Goal: Task Accomplishment & Management: Manage account settings

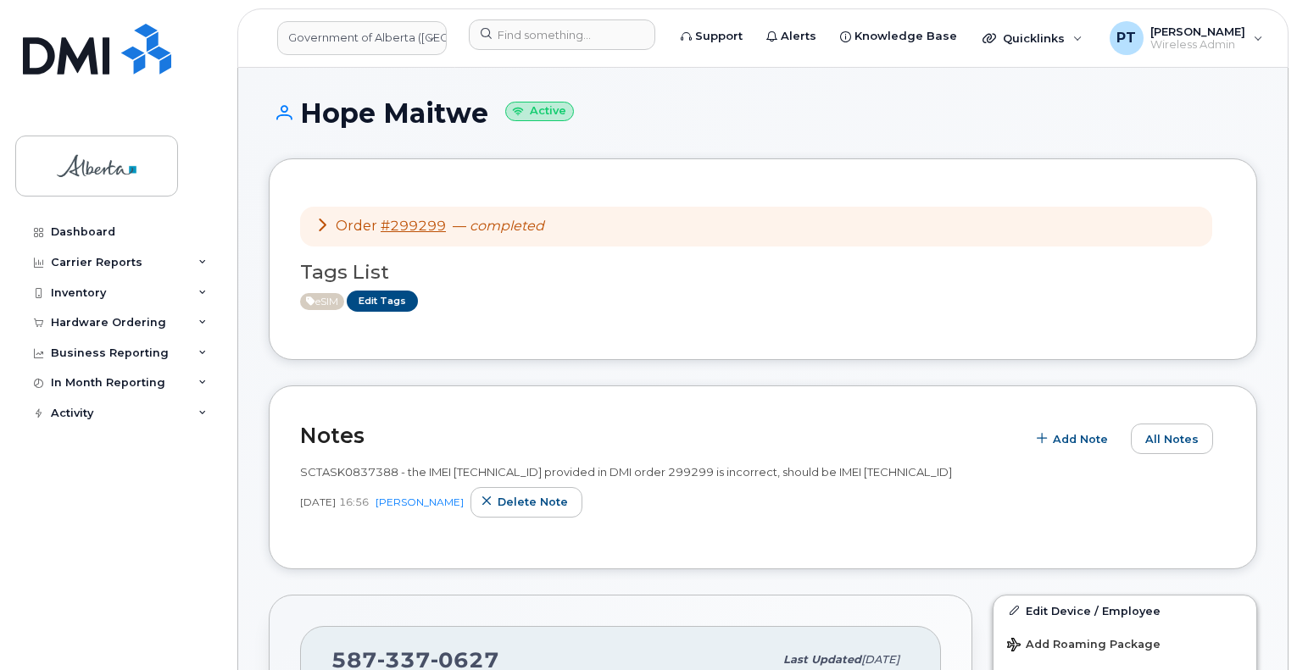
scroll to position [254, 0]
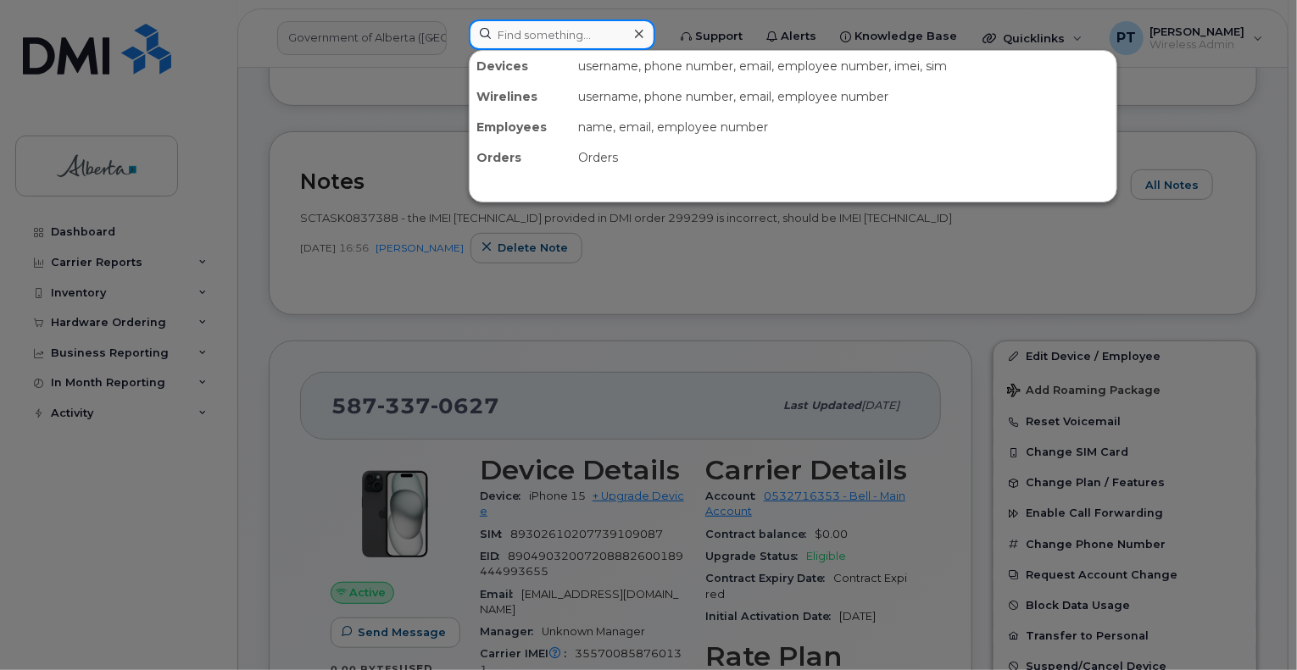
click at [602, 37] on input at bounding box center [562, 34] width 186 height 31
paste input "5875327523"
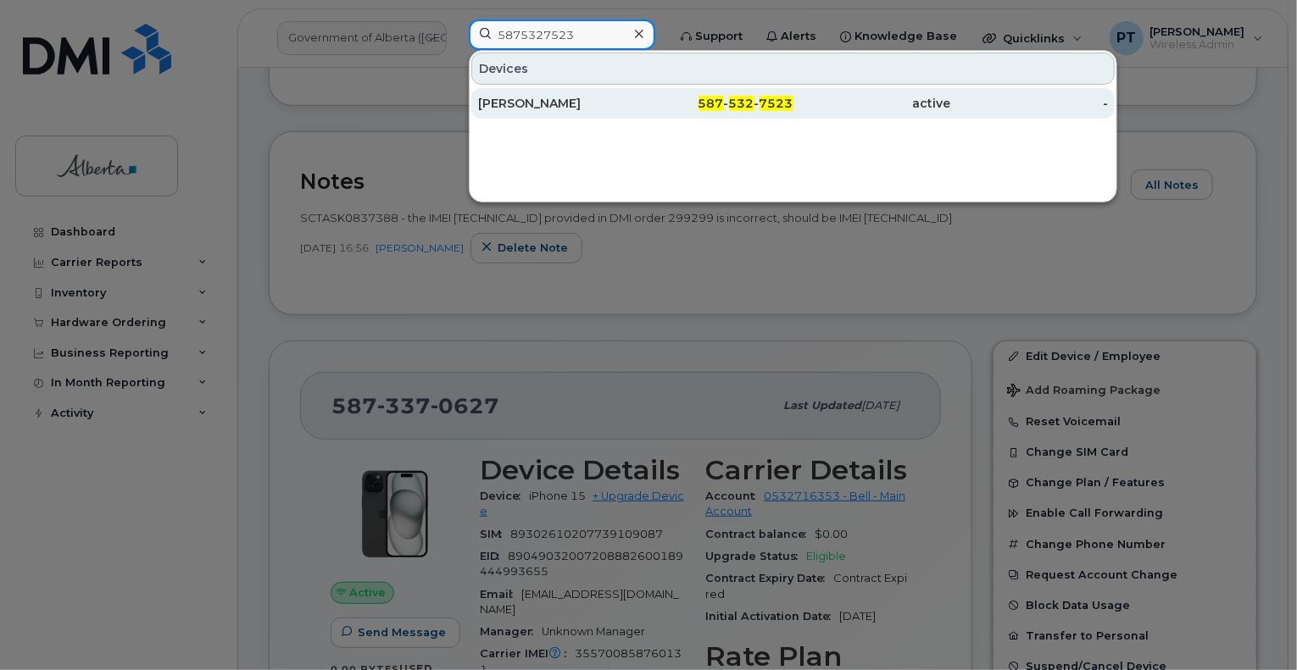
type input "5875327523"
click at [532, 103] on div "[PERSON_NAME]" at bounding box center [557, 103] width 158 height 17
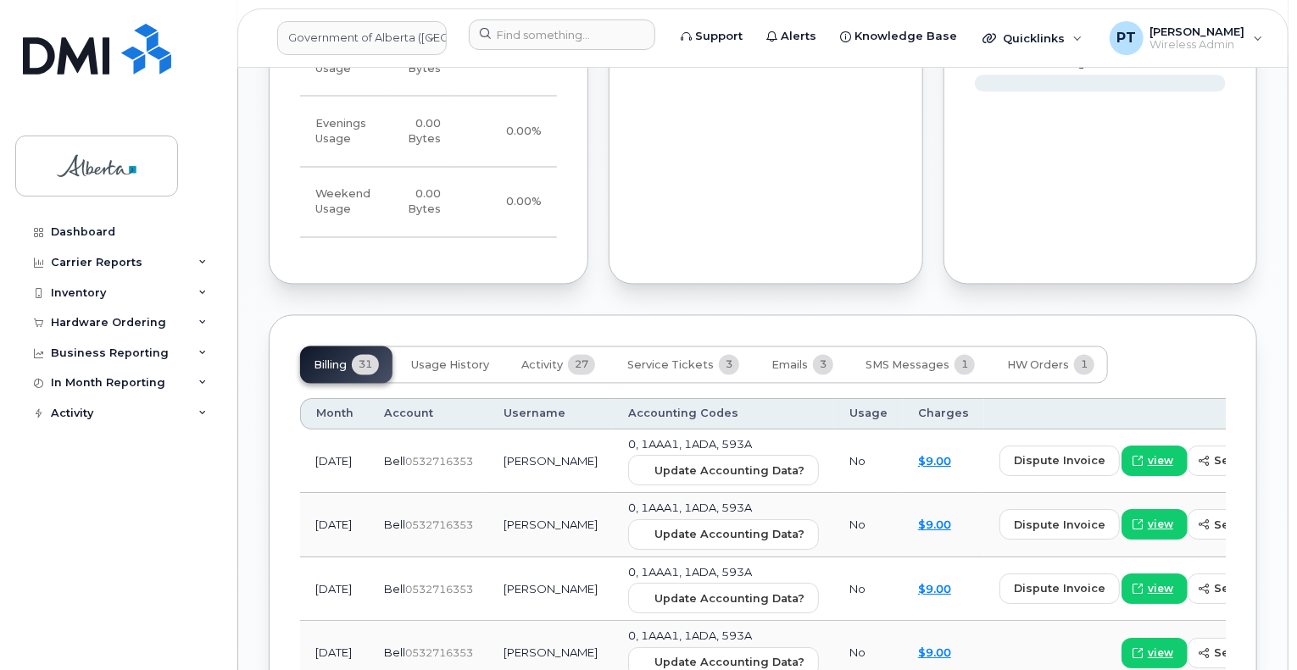
scroll to position [1610, 0]
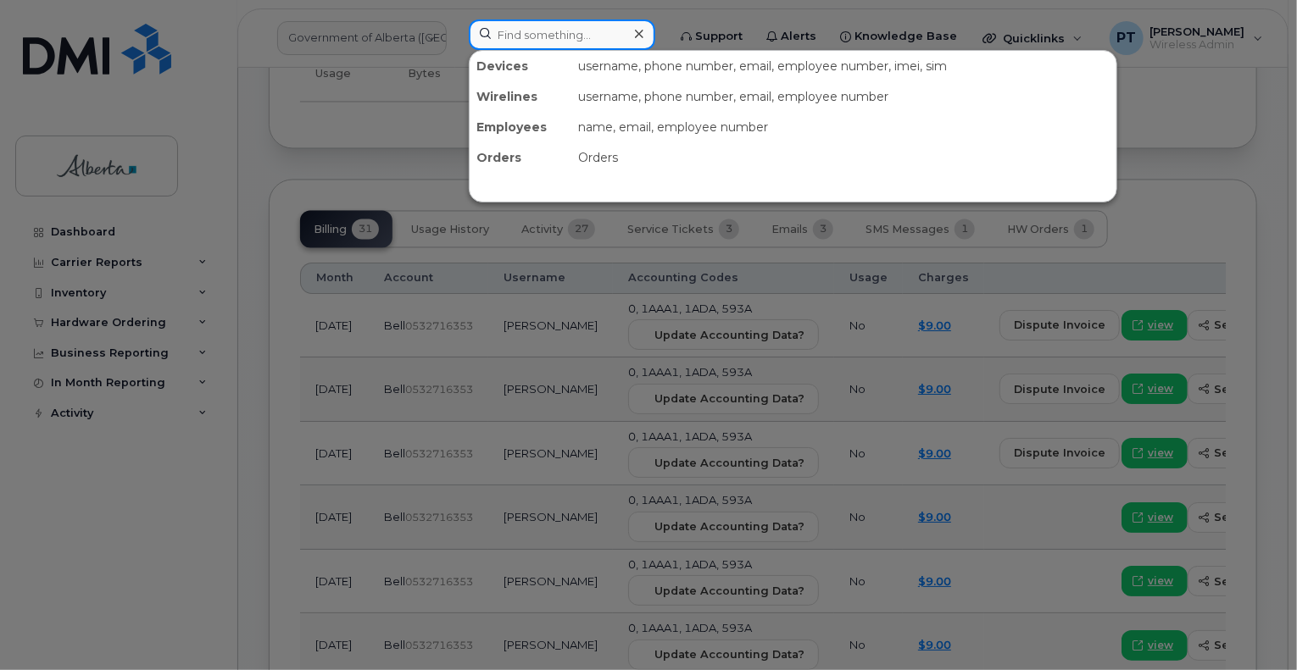
click at [610, 36] on input at bounding box center [562, 34] width 186 height 31
paste input "7802331984"
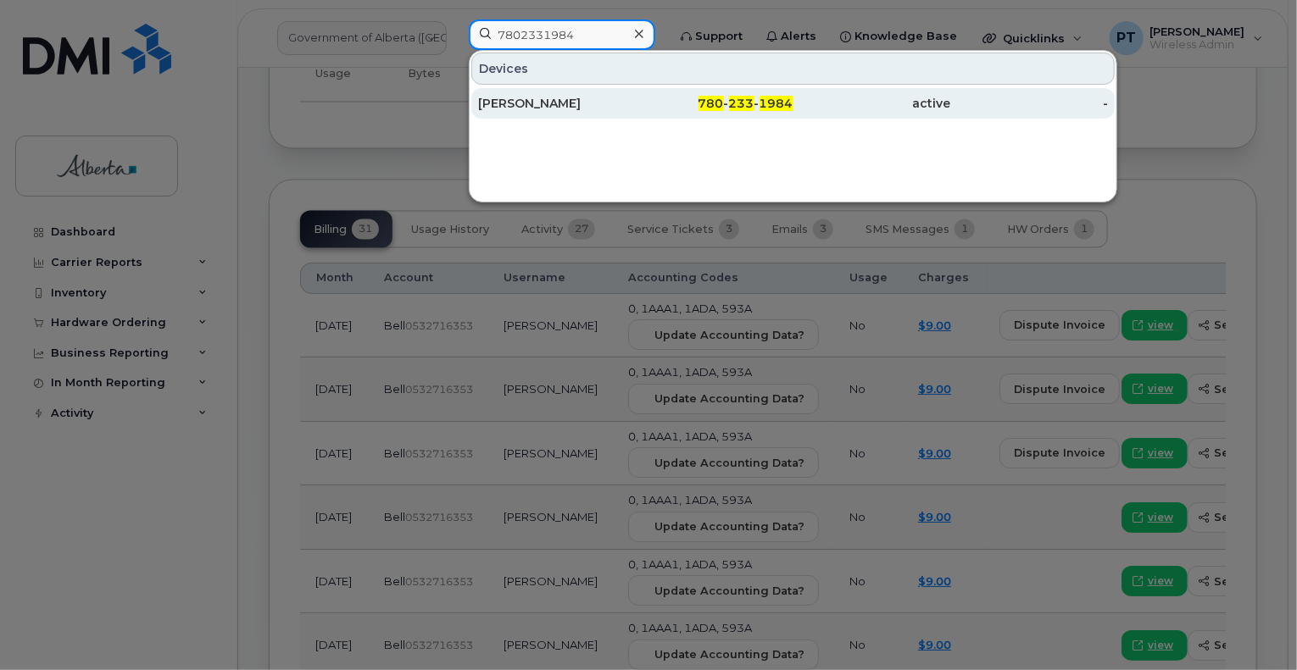
type input "7802331984"
click at [546, 103] on div "Heather L Gallant" at bounding box center [557, 103] width 158 height 17
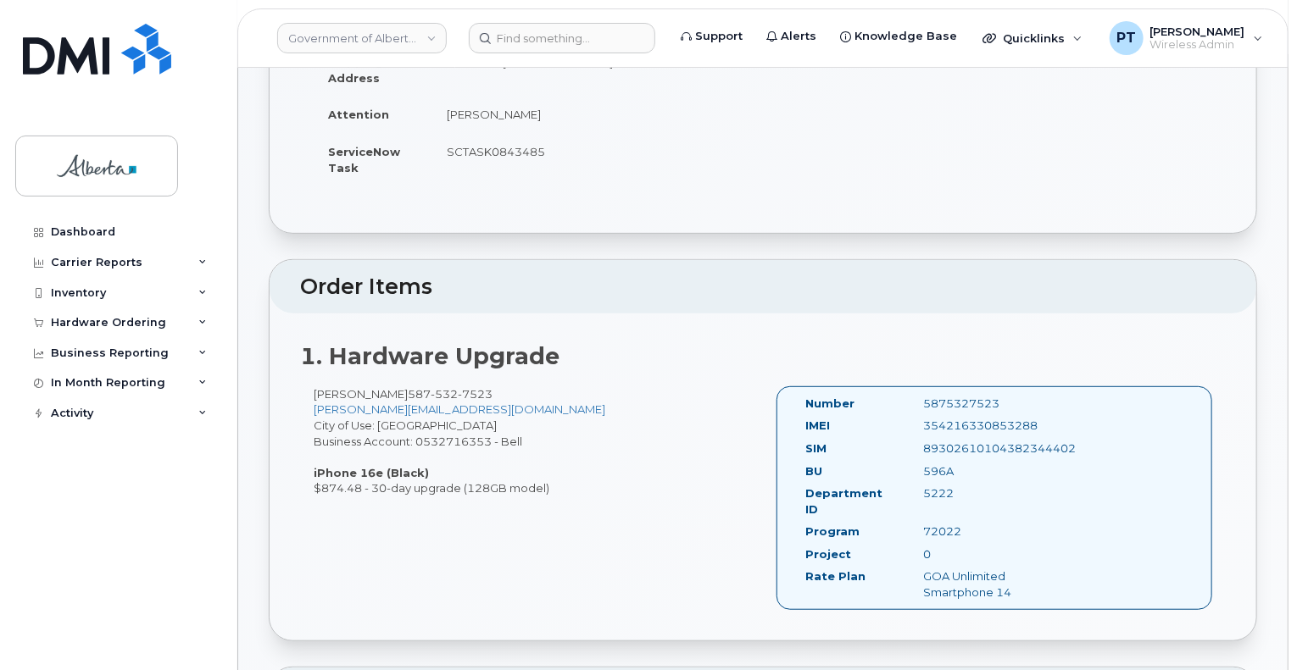
scroll to position [339, 0]
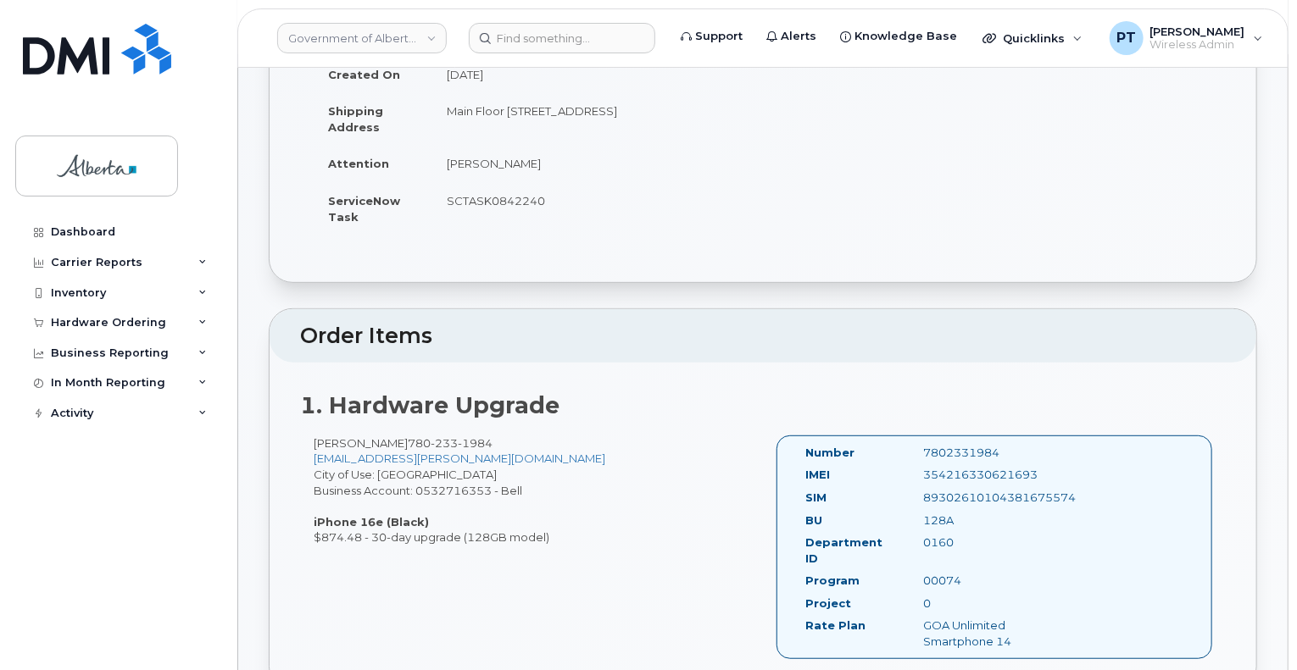
scroll to position [508, 0]
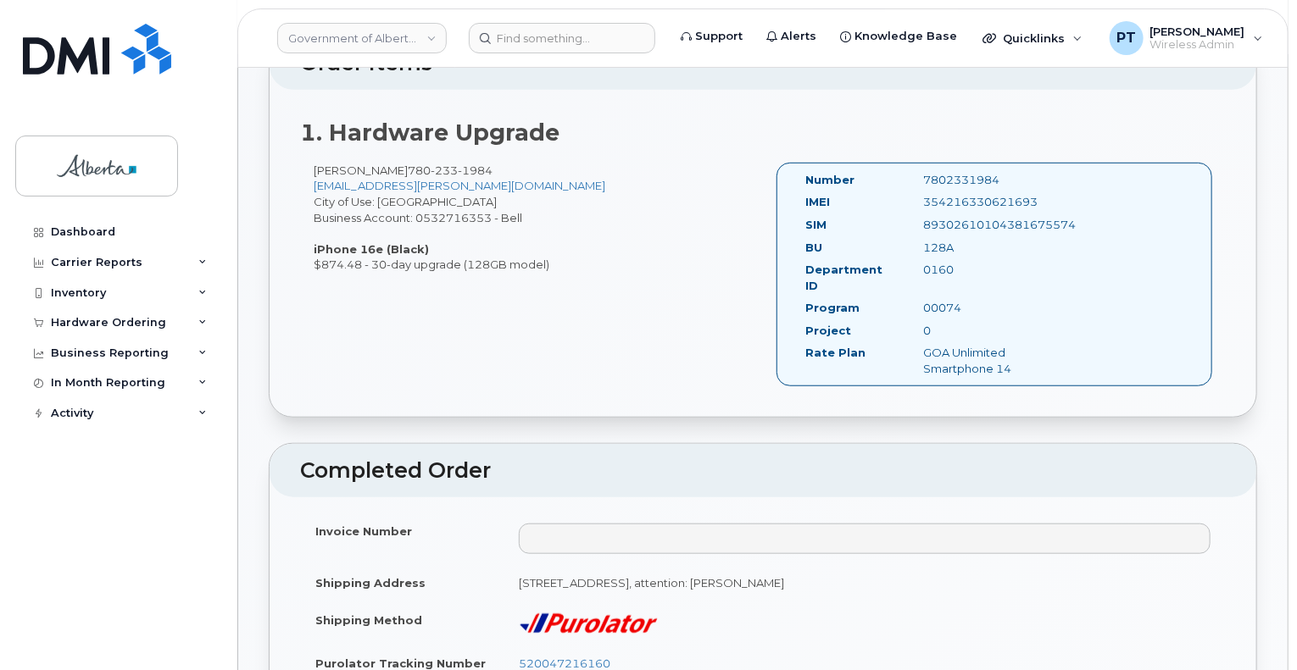
click at [970, 173] on div "7802331984" at bounding box center [993, 180] width 165 height 16
copy div "7802331984"
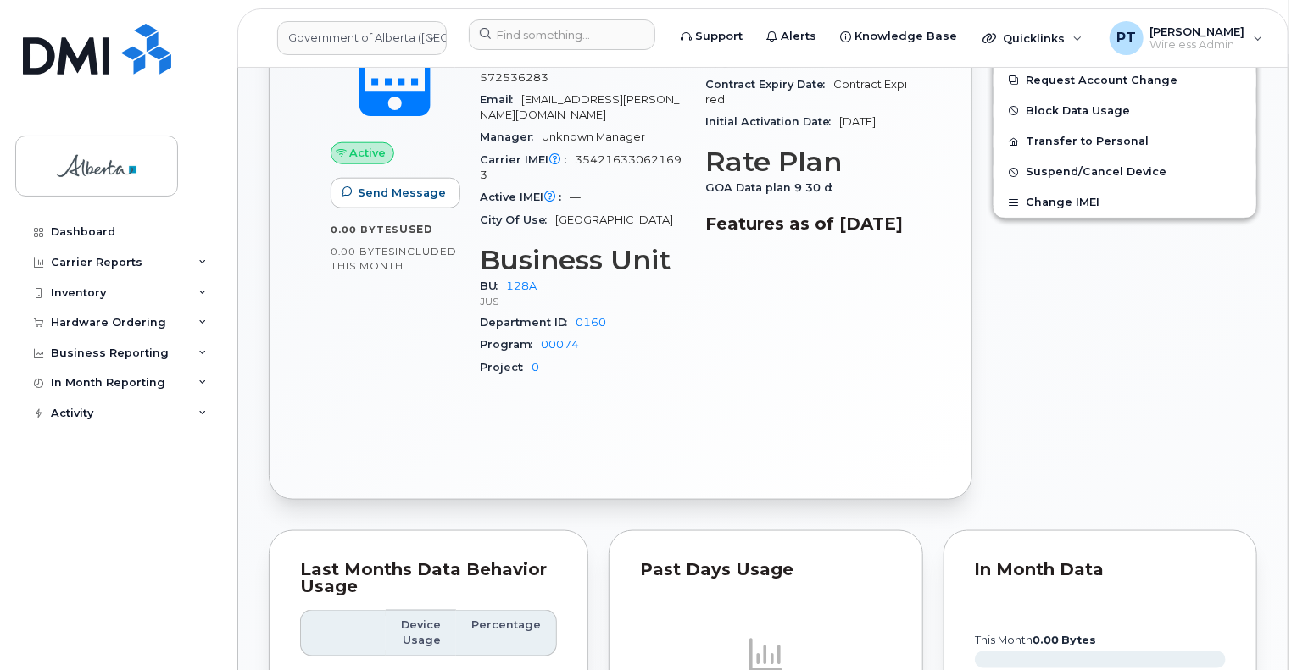
scroll to position [847, 0]
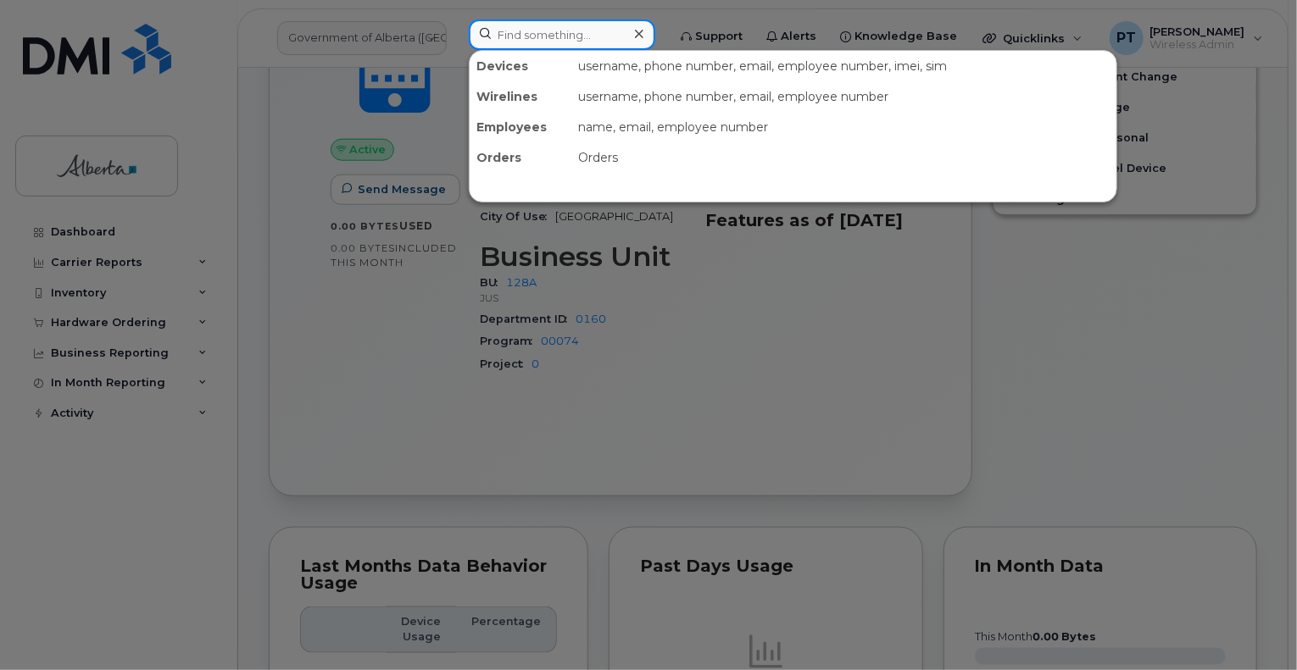
click at [519, 34] on input at bounding box center [562, 34] width 186 height 31
paste input "4038751543"
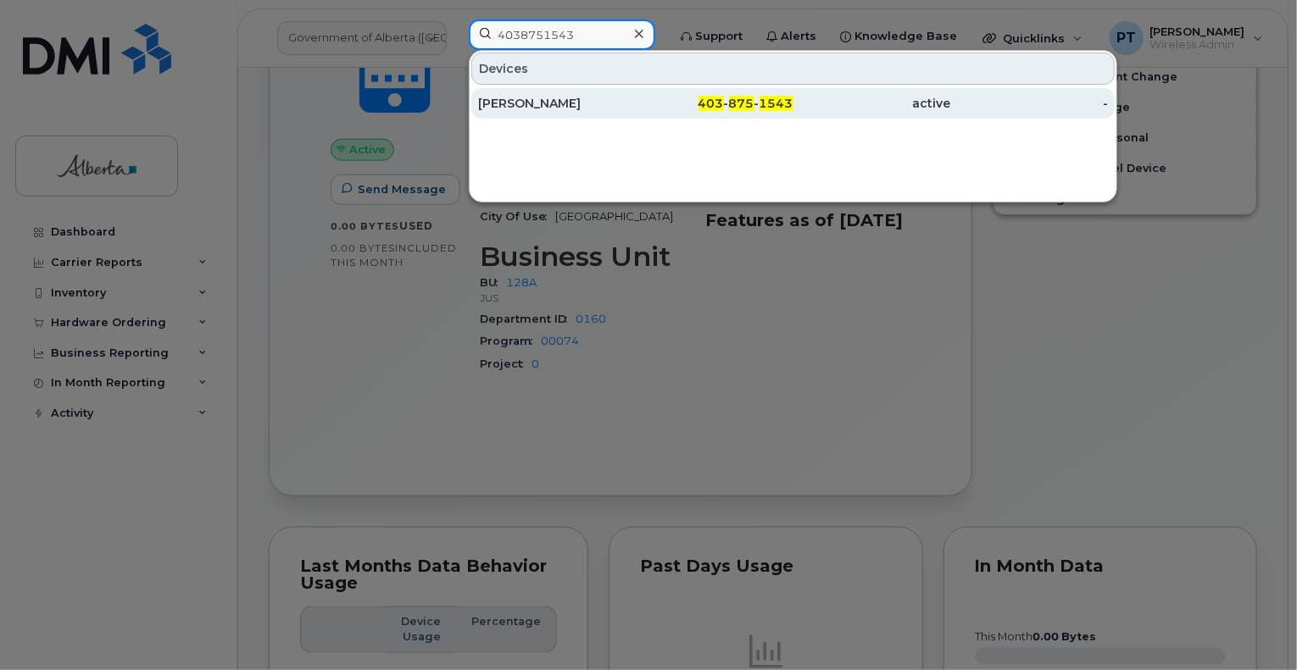
type input "4038751543"
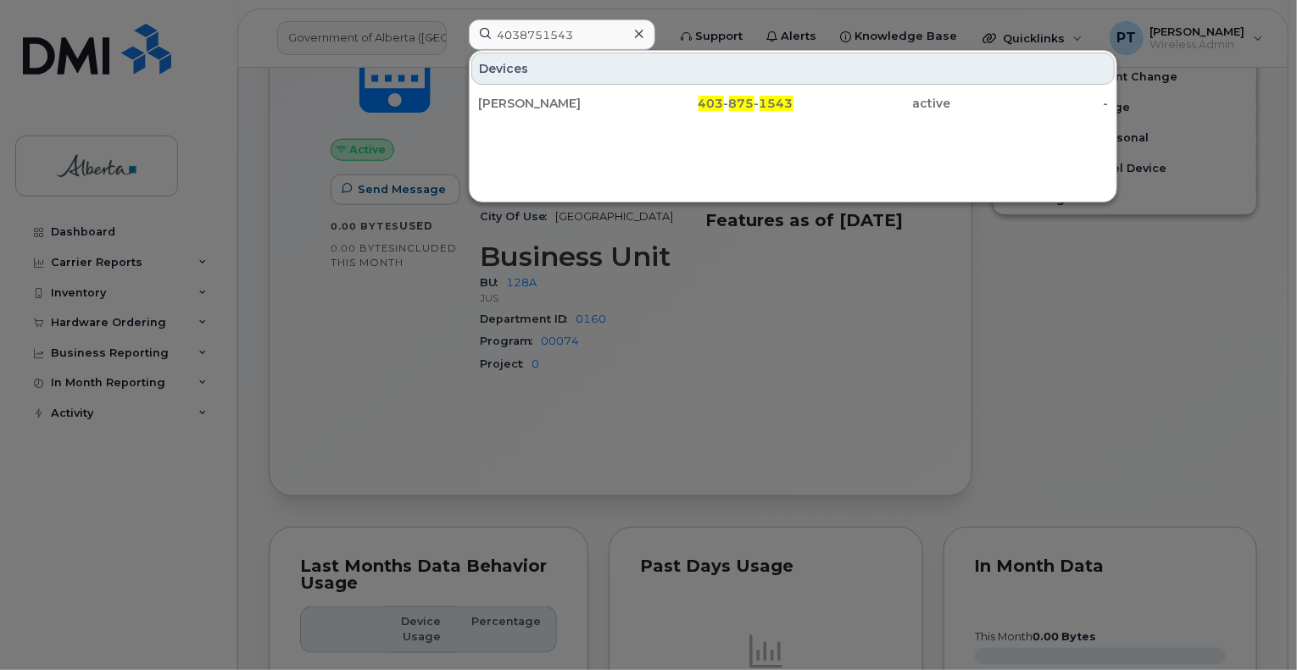
drag, startPoint x: 519, startPoint y: 103, endPoint x: 3, endPoint y: 320, distance: 559.4
click at [519, 103] on div "[PERSON_NAME]" at bounding box center [557, 103] width 158 height 17
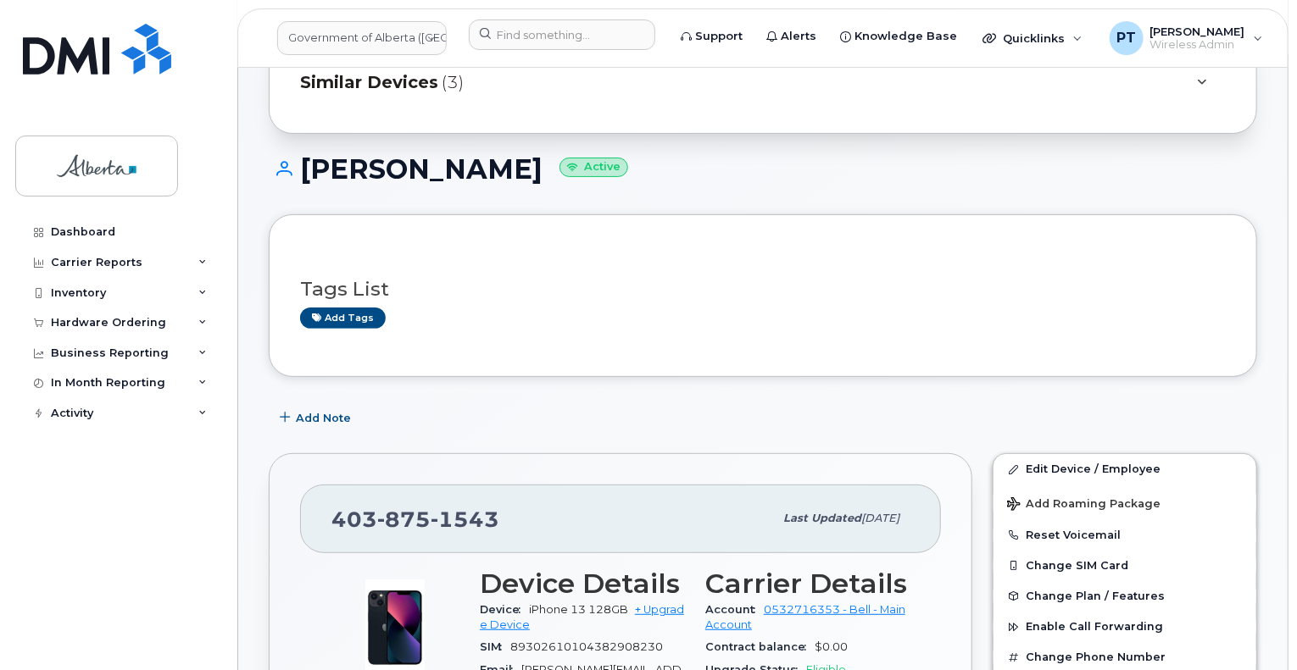
scroll to position [85, 0]
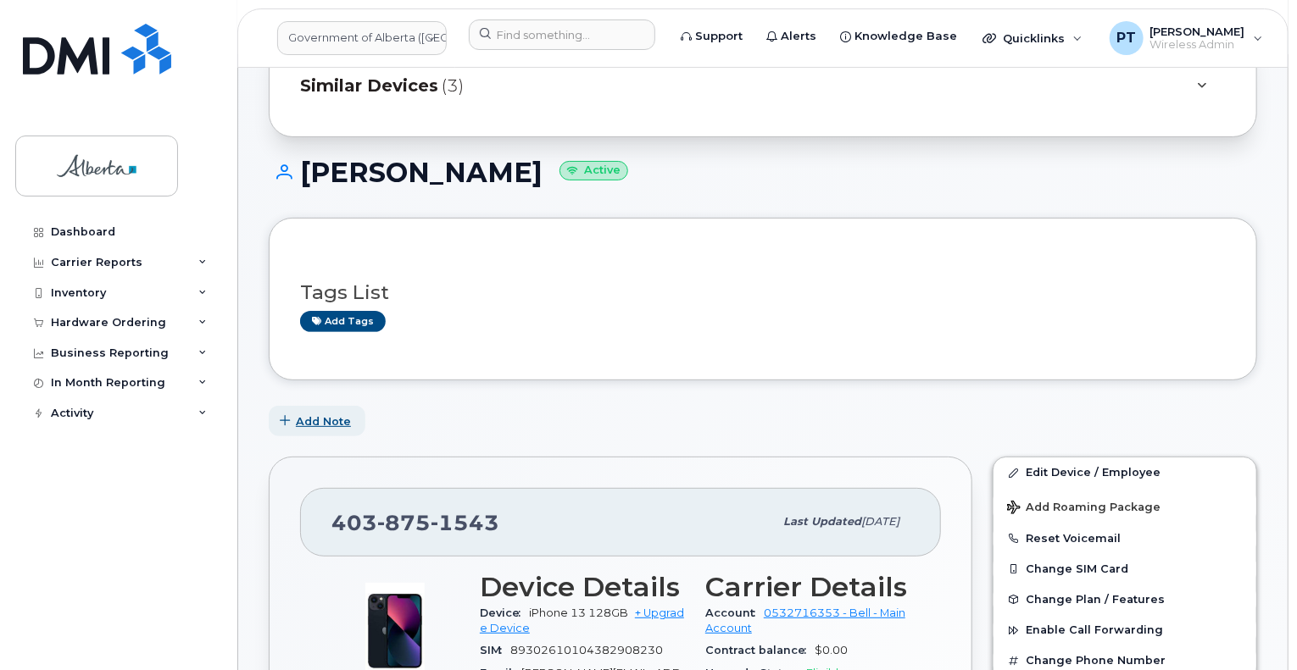
click at [312, 419] on span "Add Note" at bounding box center [323, 422] width 55 height 16
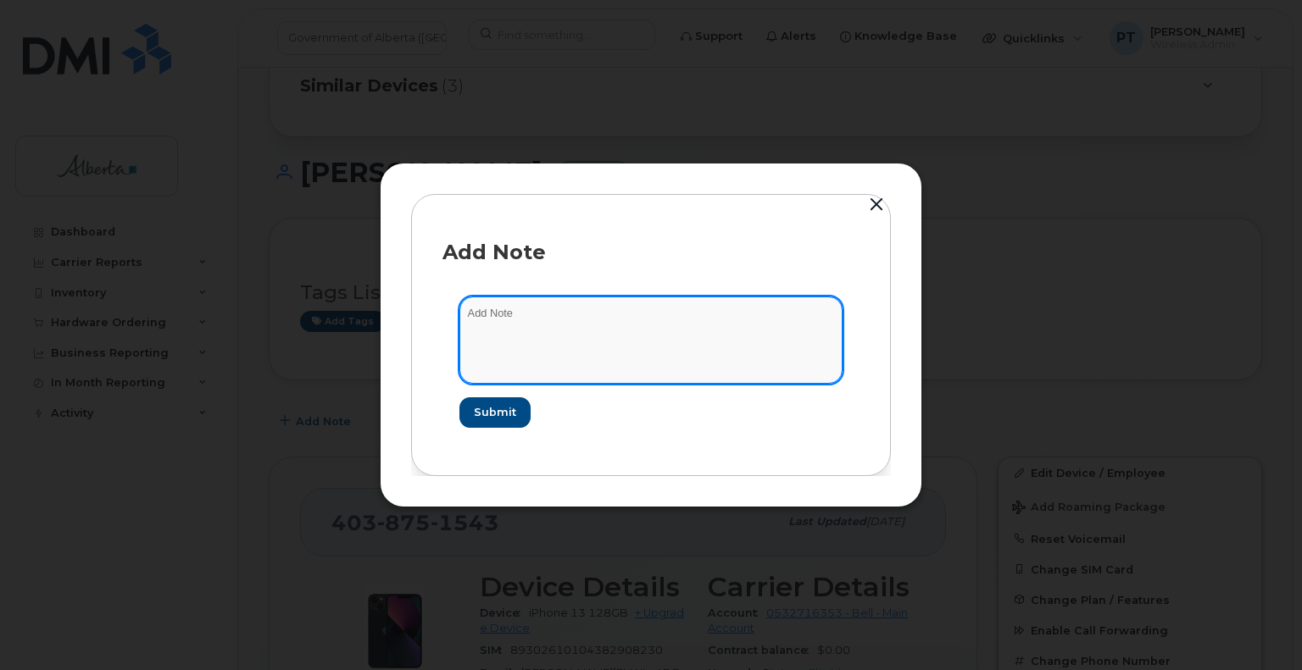
click at [508, 314] on textarea at bounding box center [650, 340] width 383 height 86
paste textarea "SCTASK0845530"
click at [687, 319] on textarea "SCTASK0845530" at bounding box center [650, 340] width 383 height 86
paste textarea "Plan Transfer Personal - 4038751543 iPhone 13 IMEI 352556221718799 s/n GYG6G4R7…"
type textarea "SCTASK0845530 Plan Transfer Personal - 4038751543 iPhone 13 IMEI [TECHNICAL_ID]…"
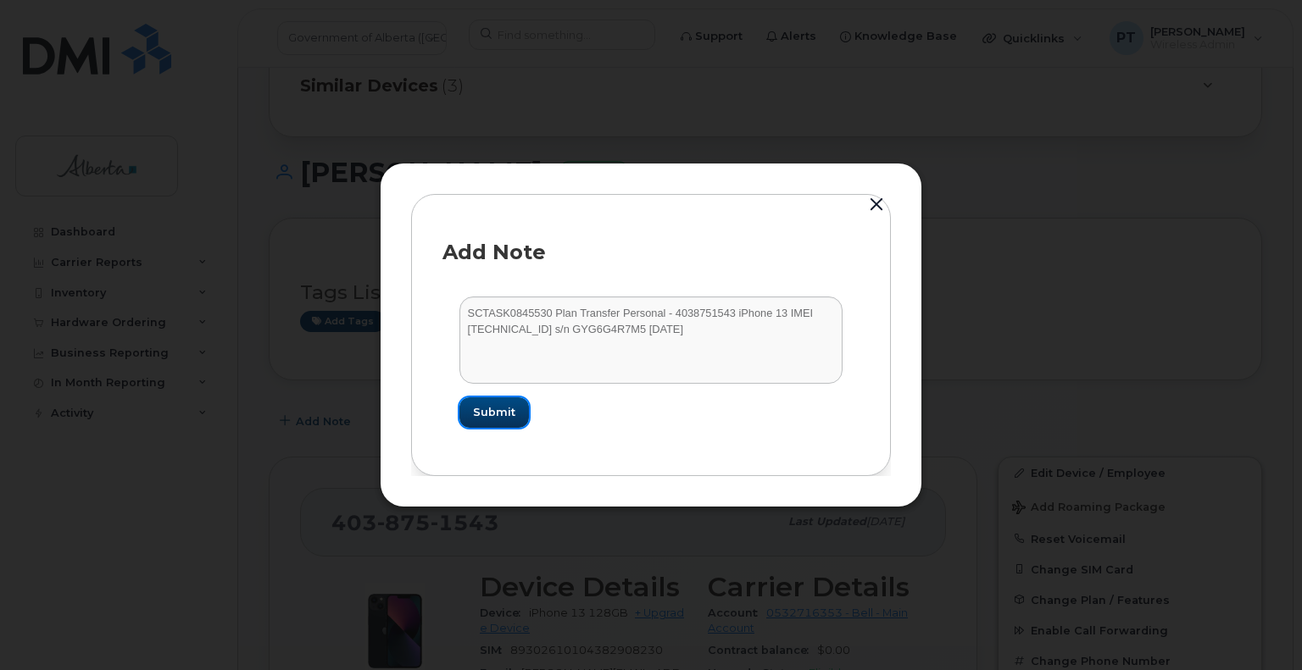
click at [481, 415] on span "Submit" at bounding box center [494, 412] width 42 height 16
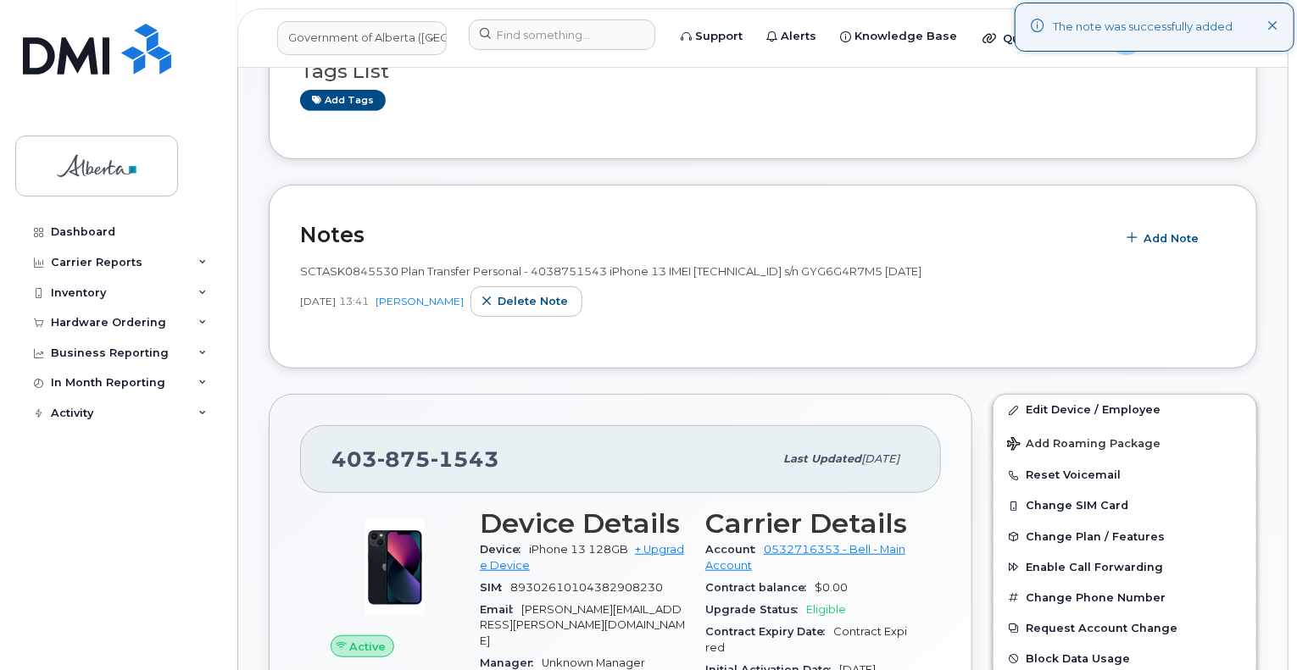
scroll to position [424, 0]
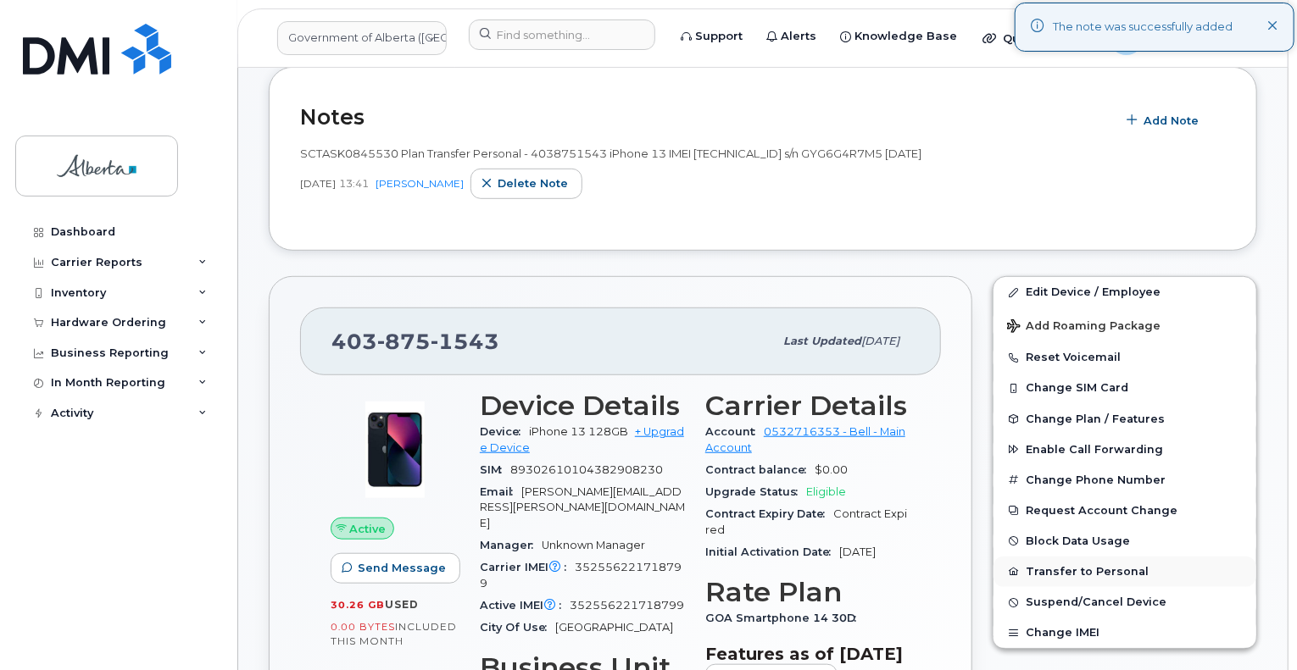
click at [1072, 569] on button "Transfer to Personal" at bounding box center [1124, 572] width 263 height 31
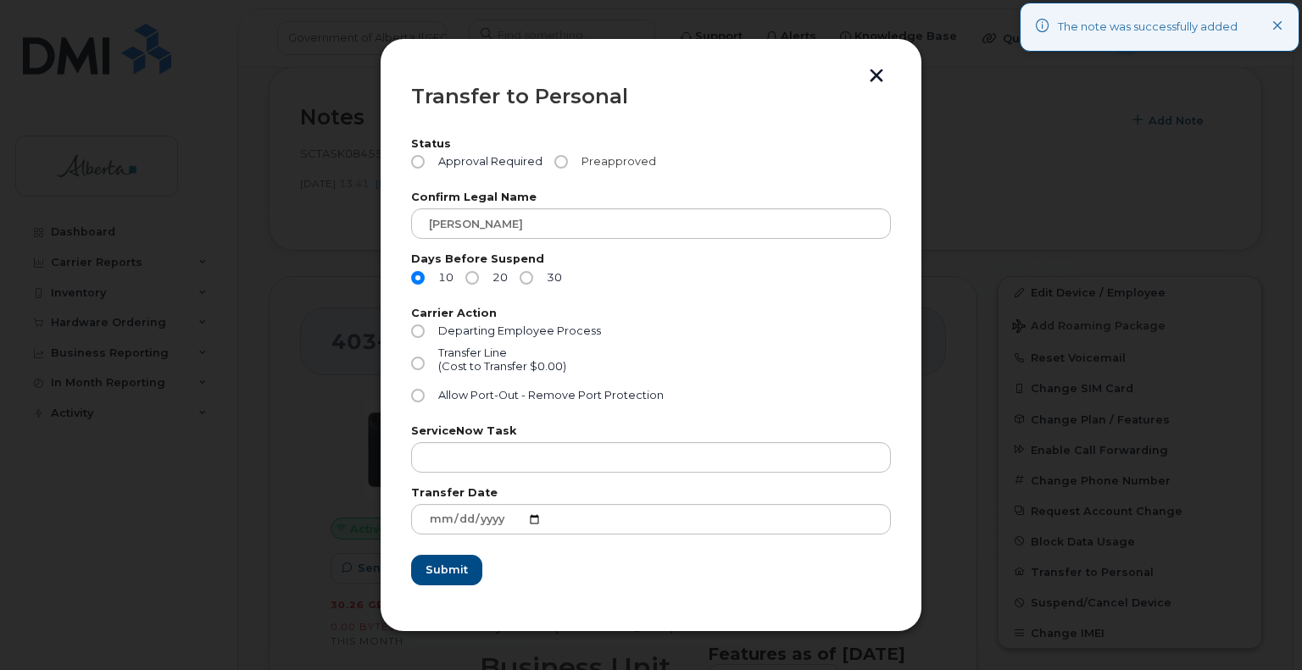
click at [557, 162] on input "Preapproved" at bounding box center [561, 162] width 14 height 14
radio input "true"
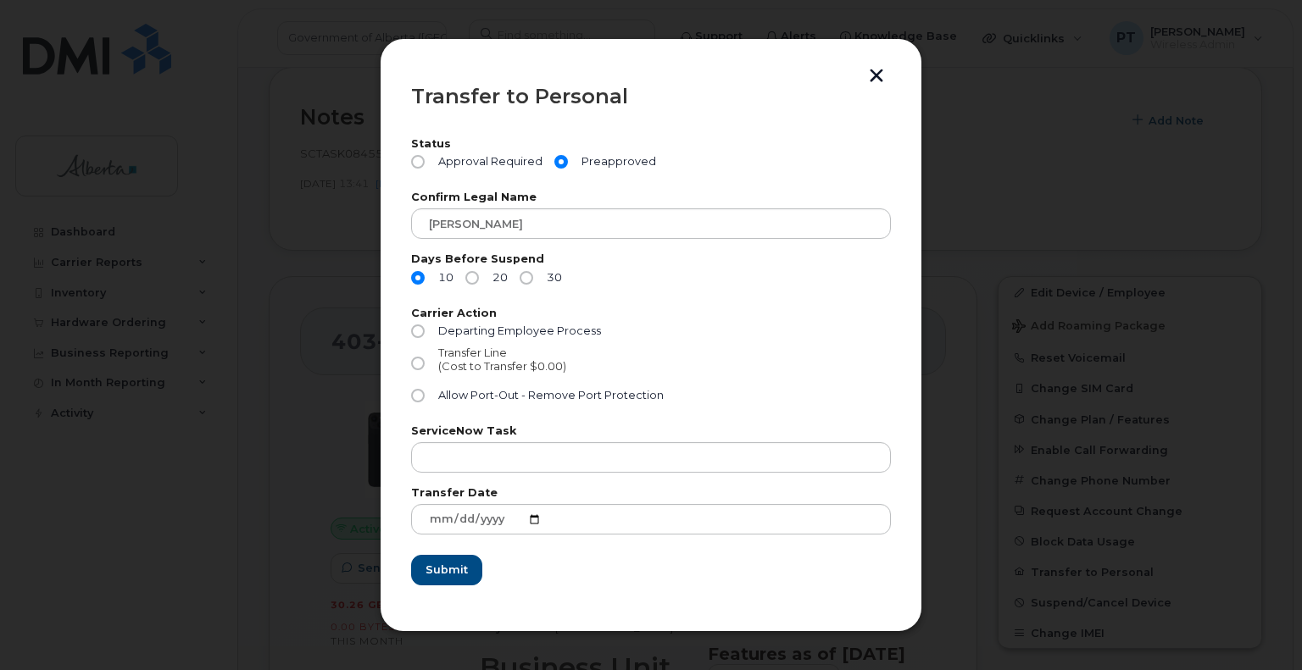
click at [418, 365] on input "Transfer Line (Cost to Transfer $0.00)" at bounding box center [418, 364] width 14 height 14
radio input "true"
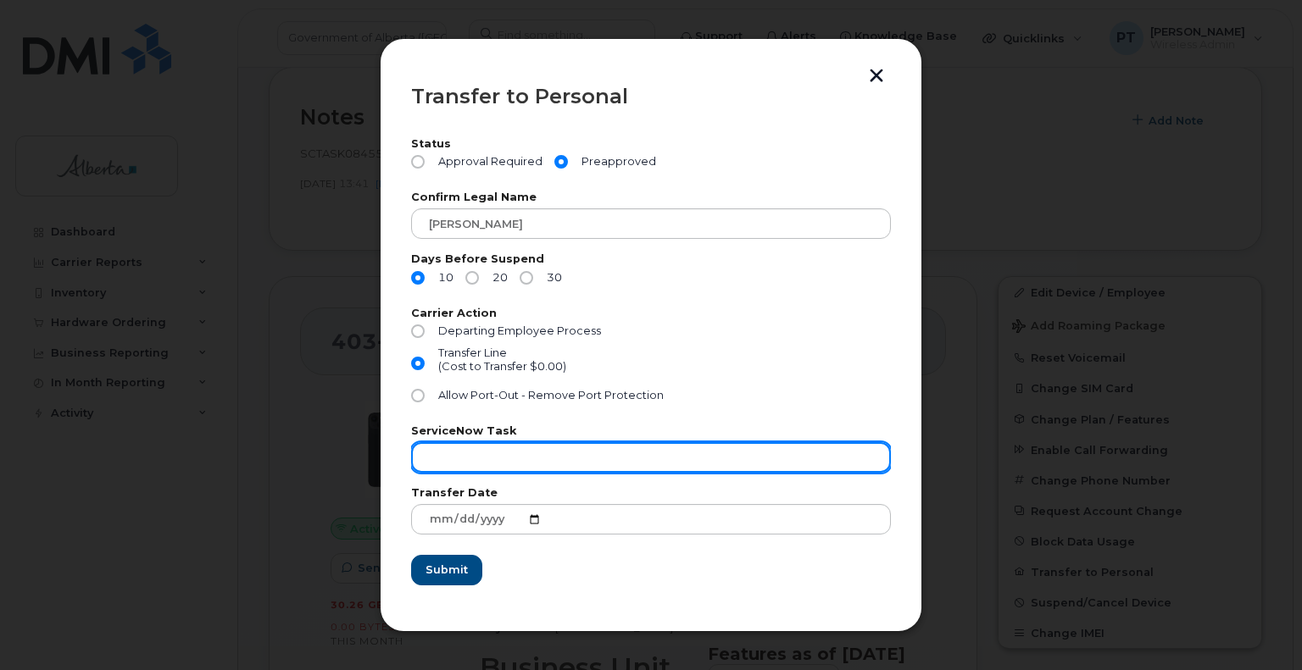
click at [454, 461] on input "text" at bounding box center [651, 457] width 480 height 31
paste input "SCTASK0845530"
type input "SCTASK0845530"
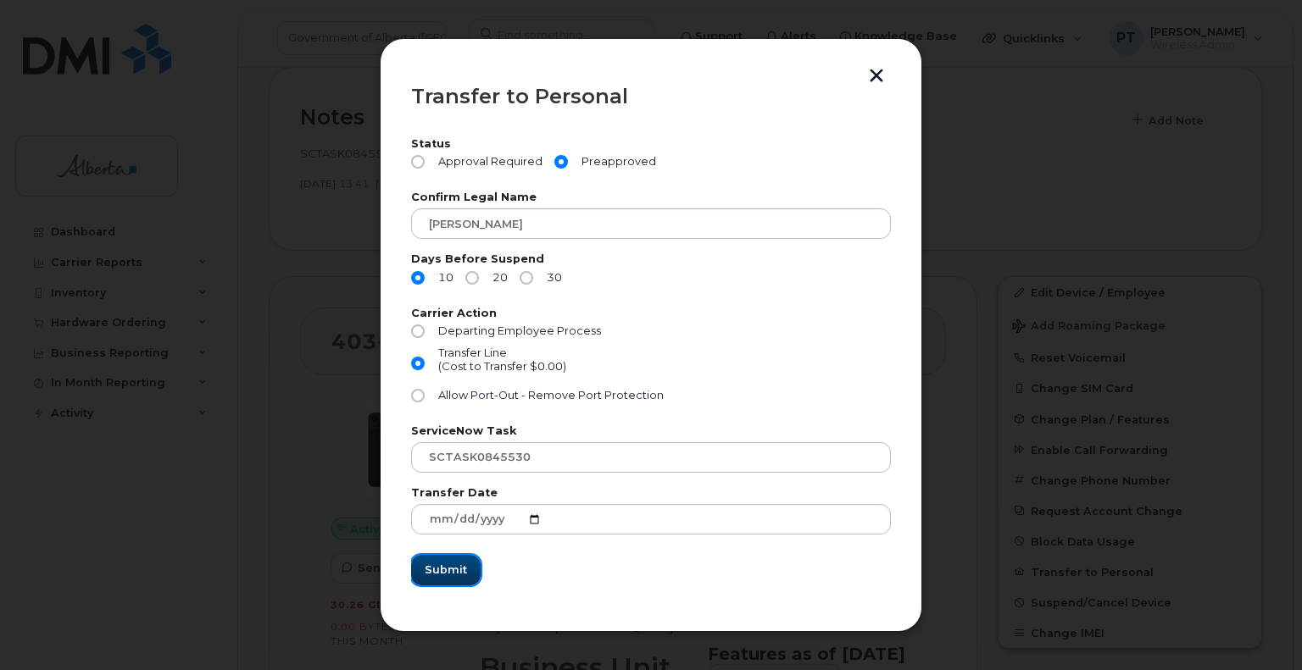
click at [454, 572] on span "Submit" at bounding box center [446, 570] width 42 height 16
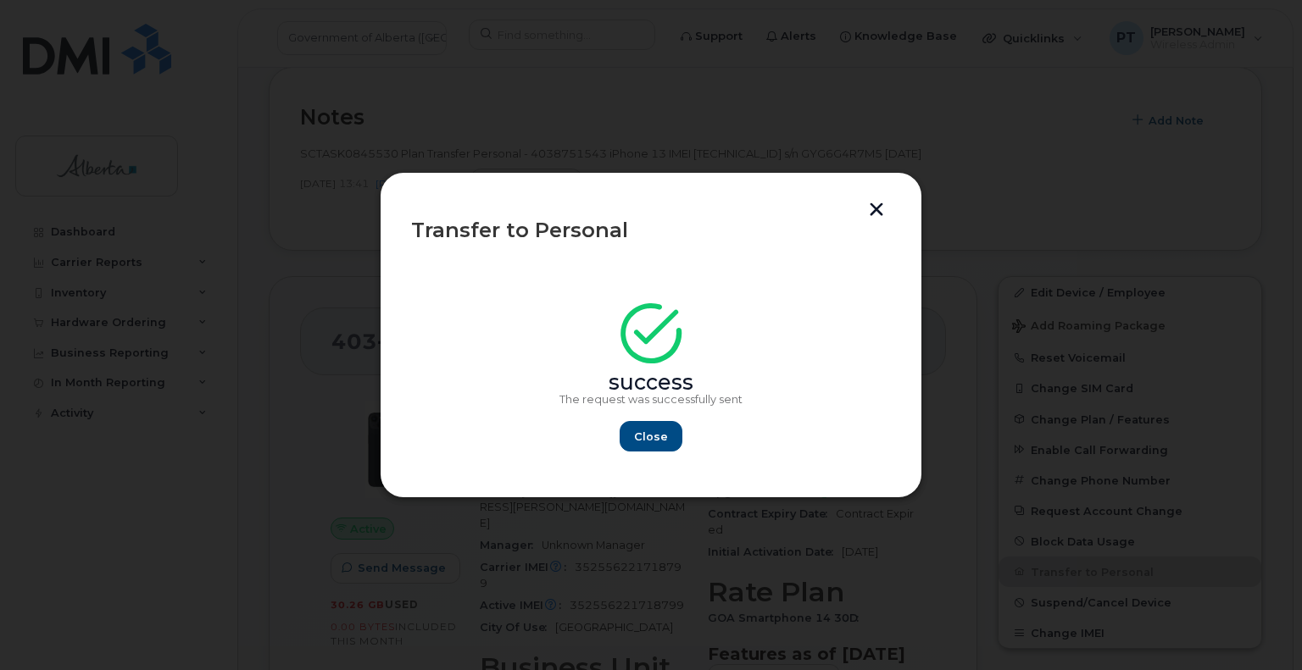
click at [617, 436] on div "Close" at bounding box center [651, 436] width 480 height 31
click at [642, 442] on span "Close" at bounding box center [651, 437] width 34 height 16
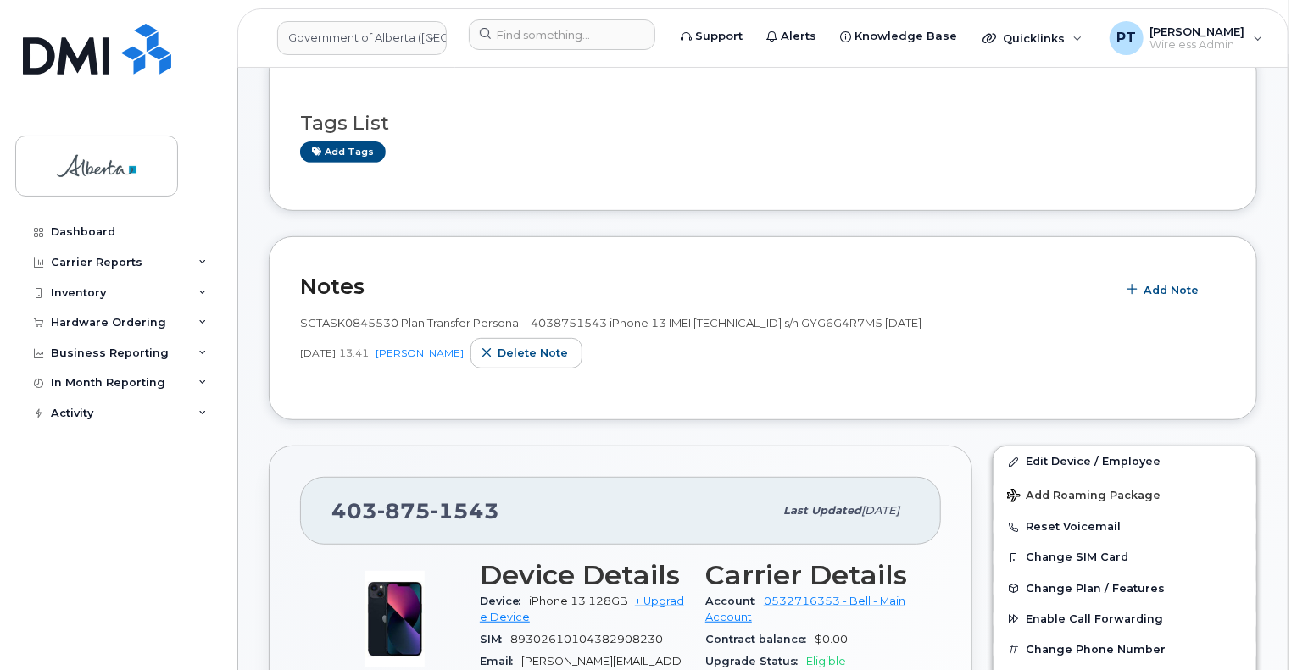
scroll to position [0, 0]
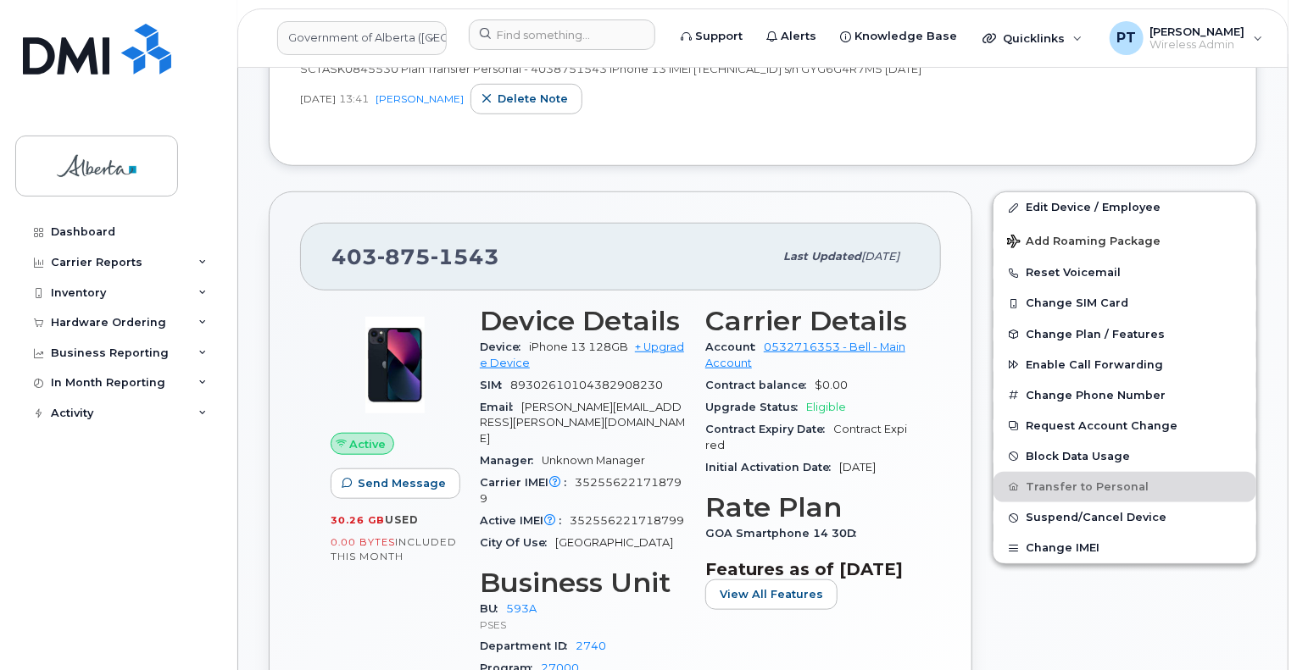
scroll to position [678, 0]
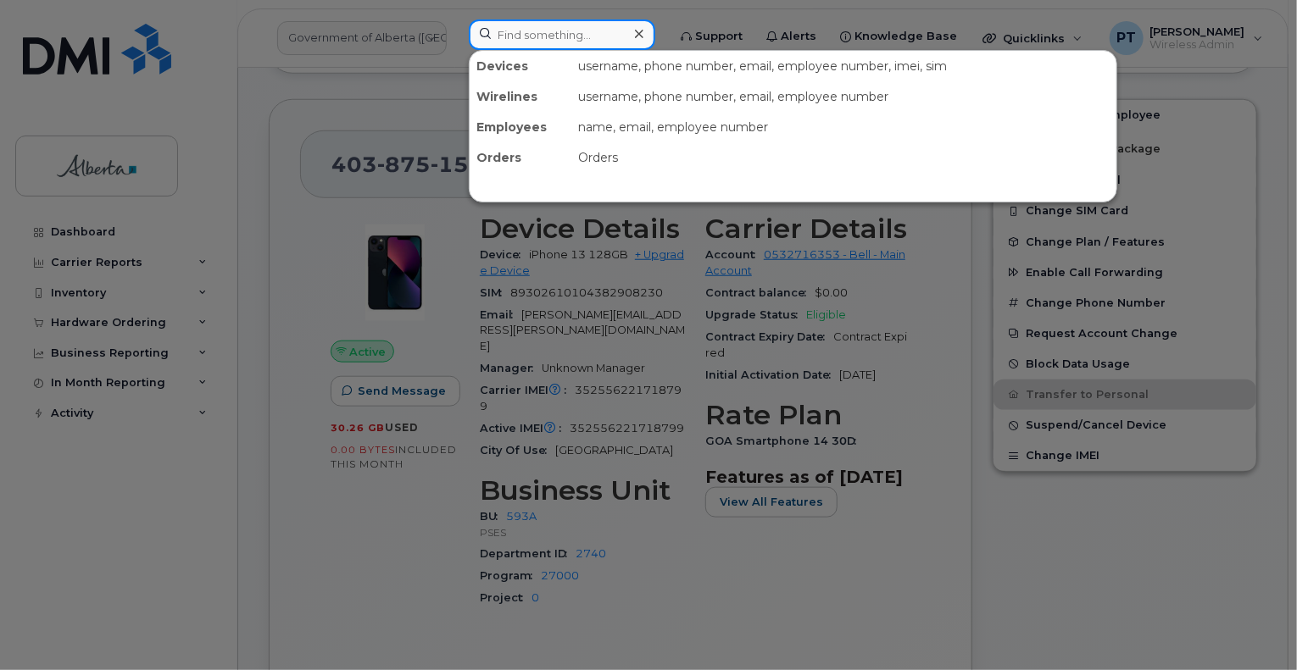
click at [580, 31] on input at bounding box center [562, 34] width 186 height 31
paste input "5879852532"
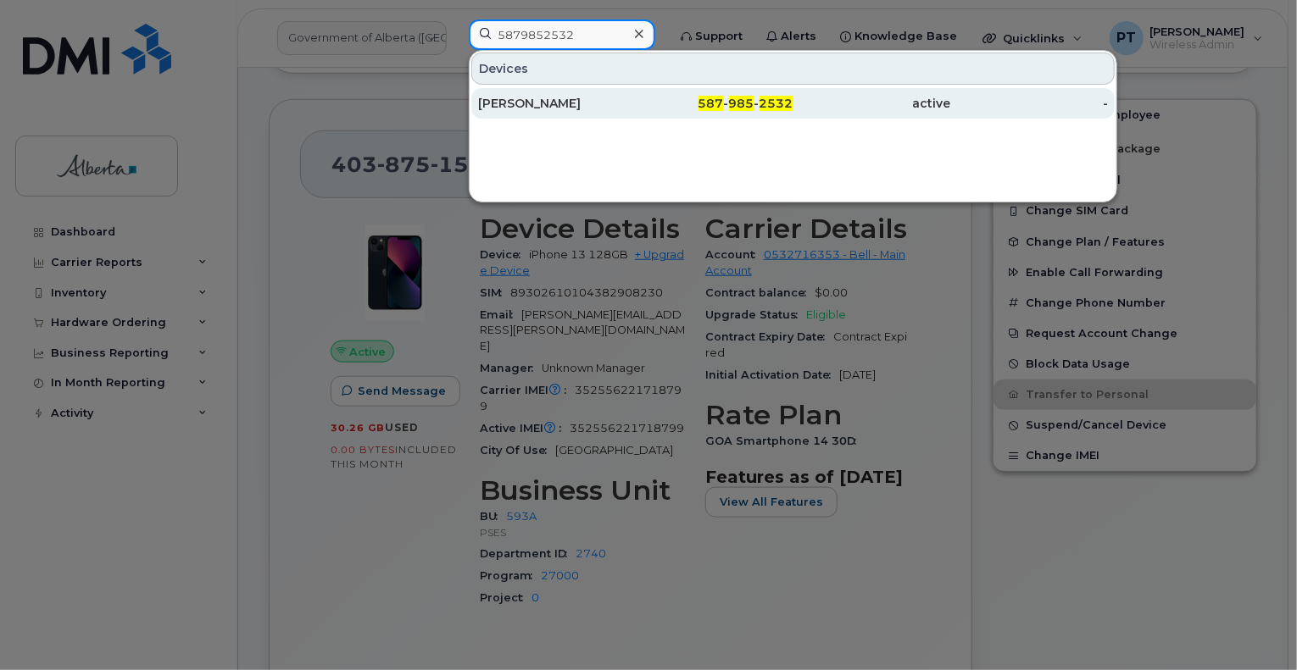
type input "5879852532"
click at [511, 103] on div "Davina Balram" at bounding box center [557, 103] width 158 height 17
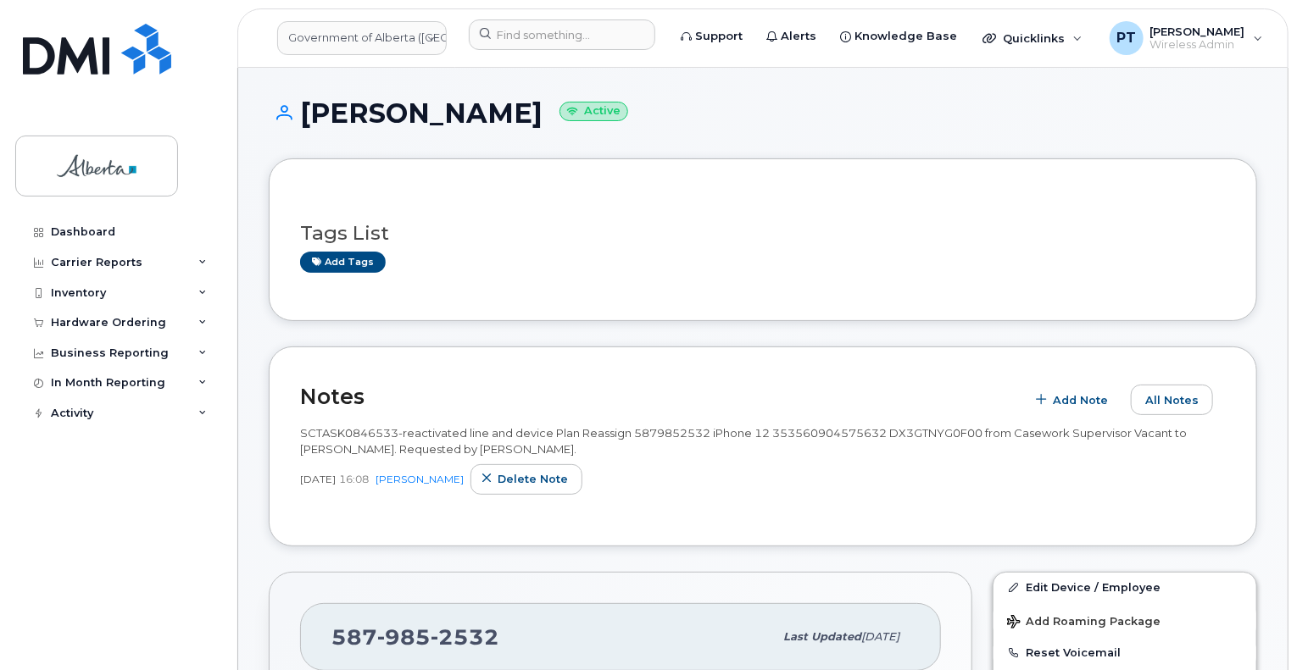
scroll to position [85, 0]
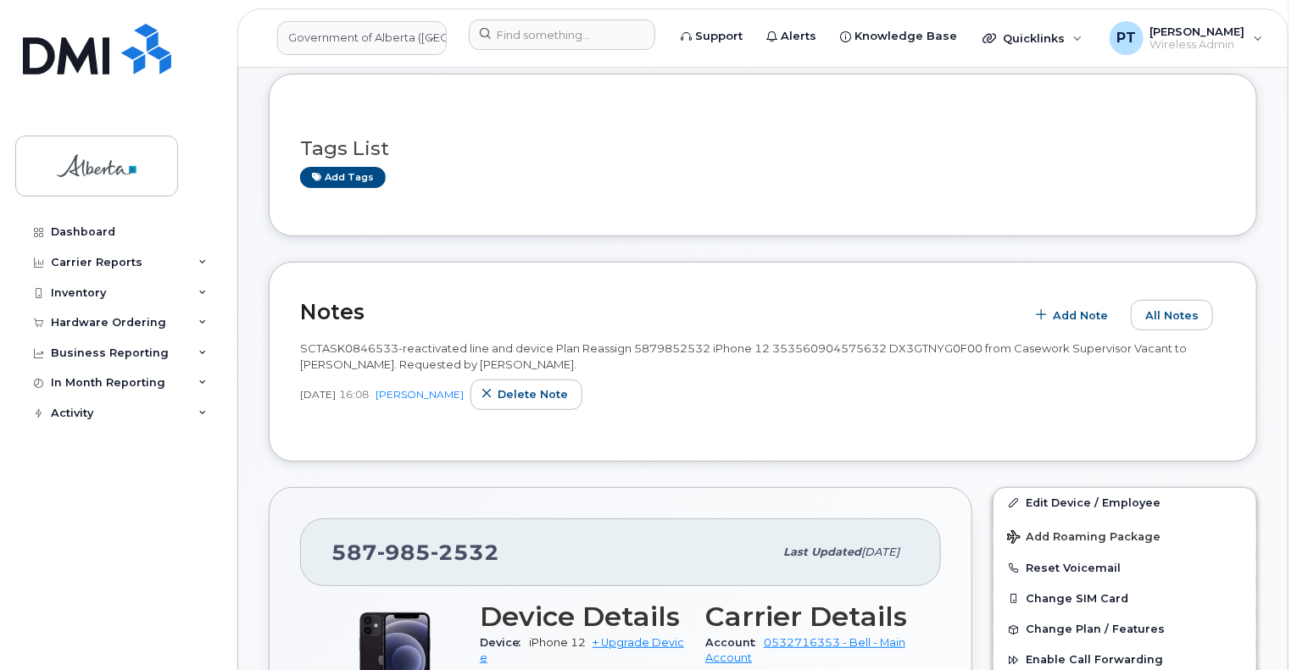
click at [359, 347] on span "SCTASK0846533-reactivated line and device Plan Reassign 5879852532 iPhone 12 35…" at bounding box center [743, 357] width 886 height 30
copy span "SCTASK0846533"
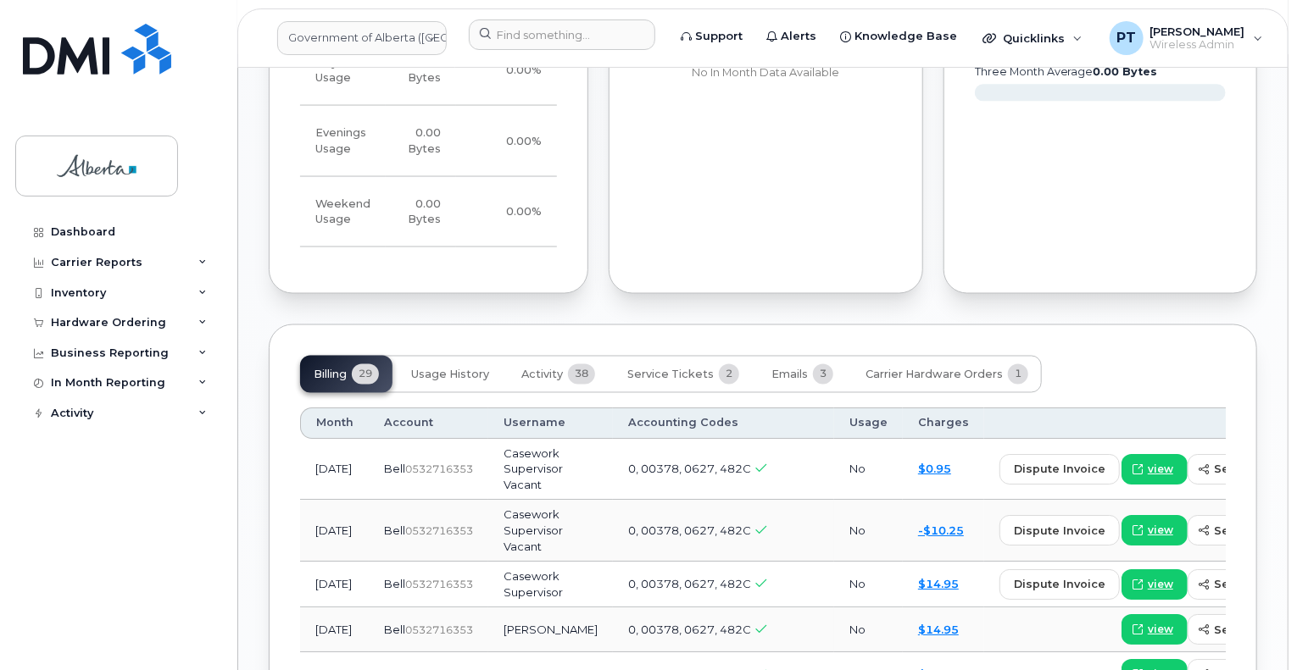
scroll to position [1441, 0]
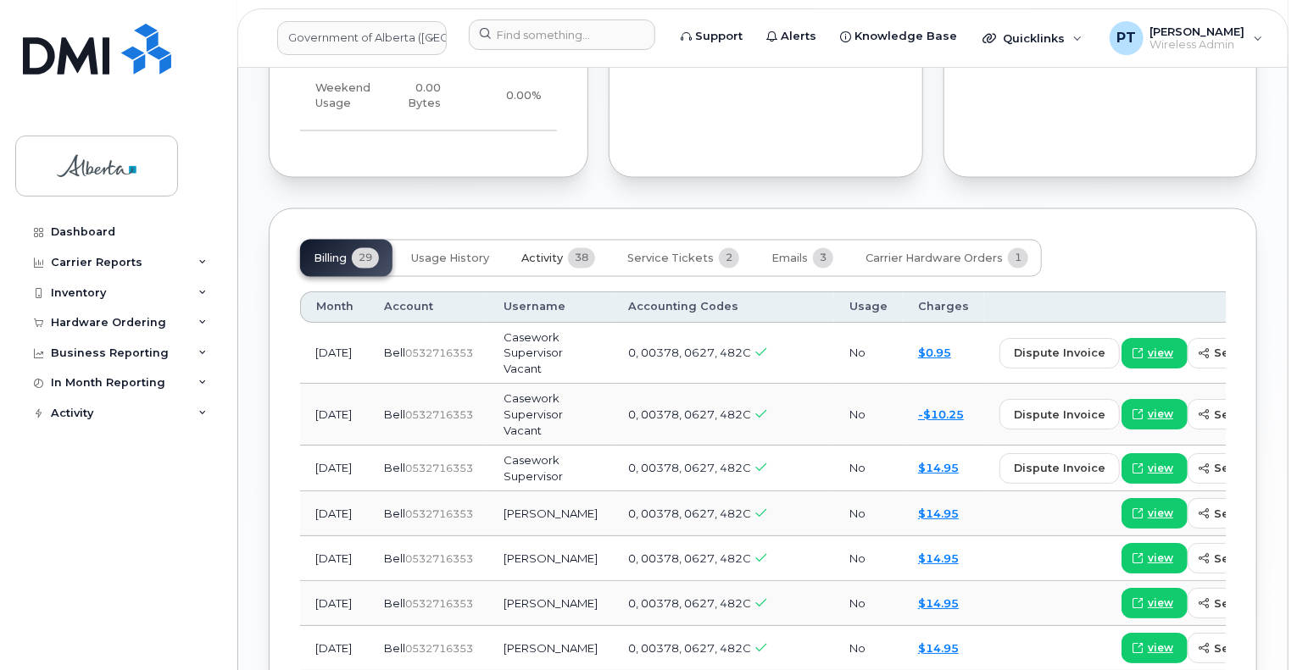
click at [536, 253] on span "Activity" at bounding box center [542, 260] width 42 height 14
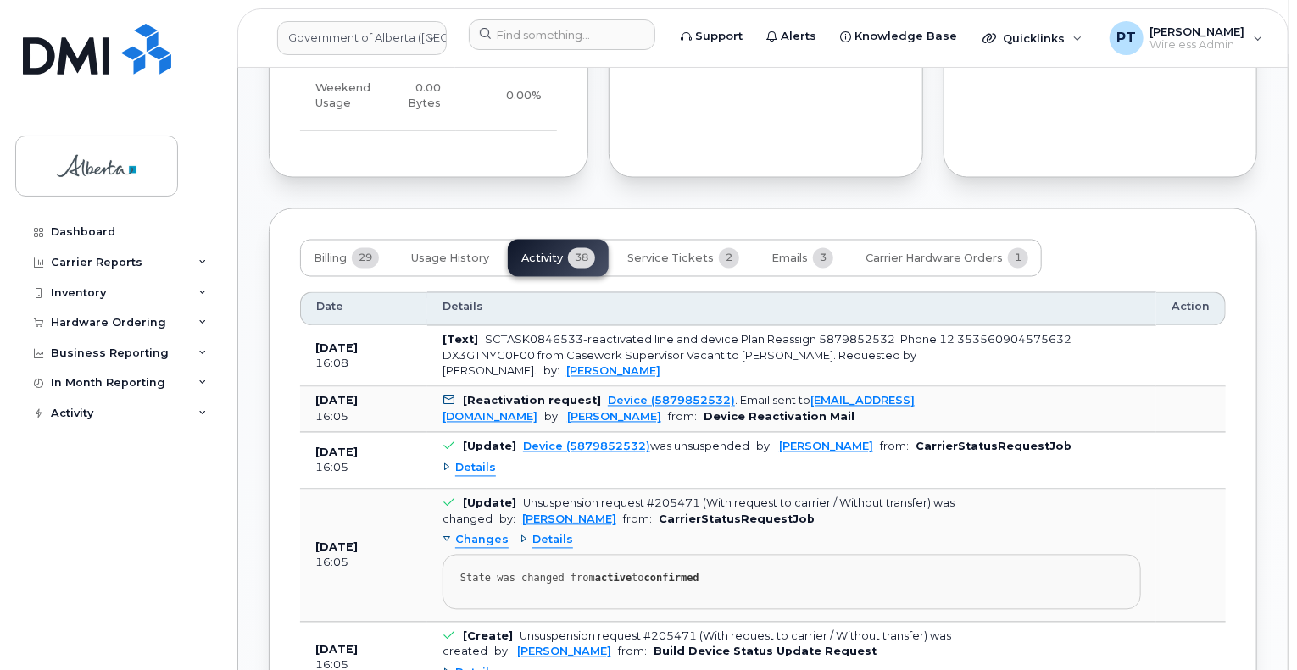
click at [473, 461] on span "Details" at bounding box center [475, 469] width 41 height 16
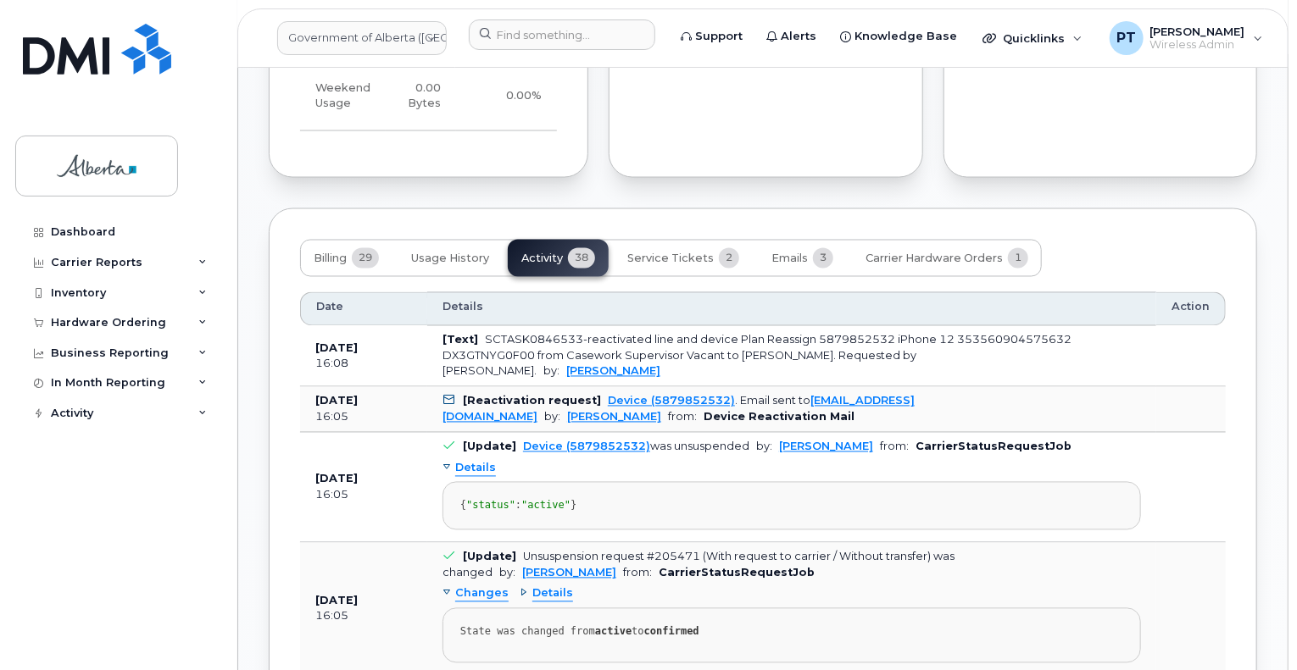
click at [473, 461] on span "Details" at bounding box center [475, 469] width 41 height 16
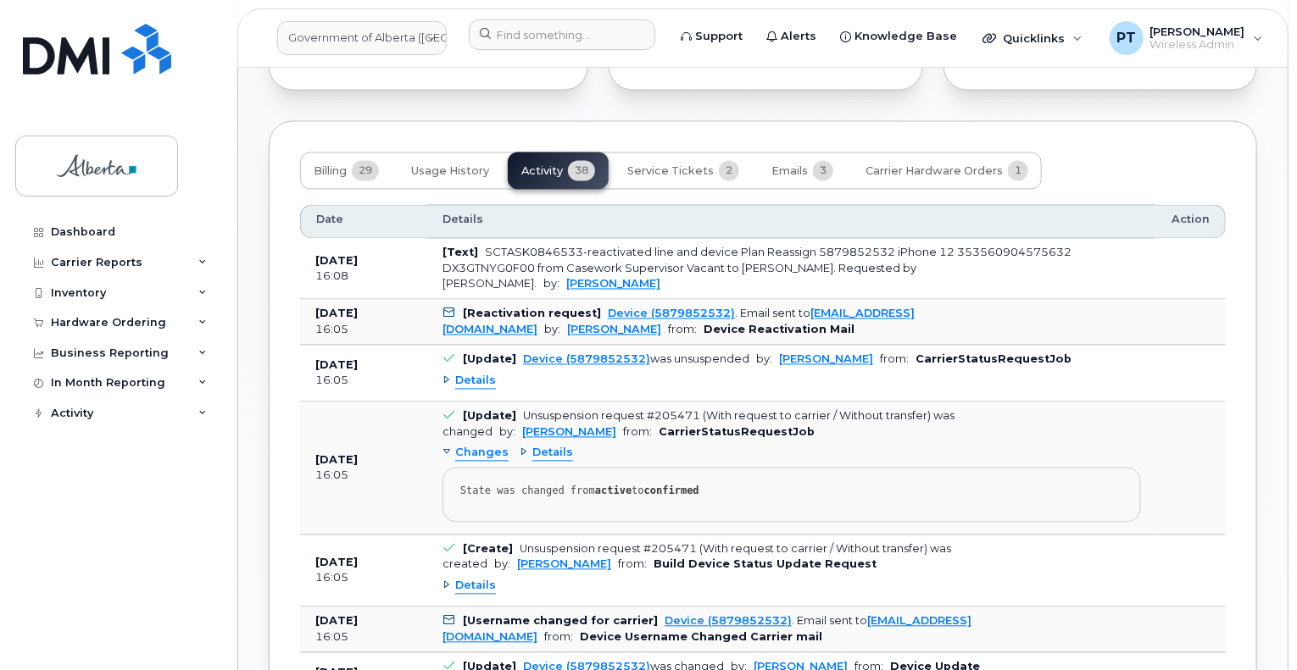
scroll to position [1610, 0]
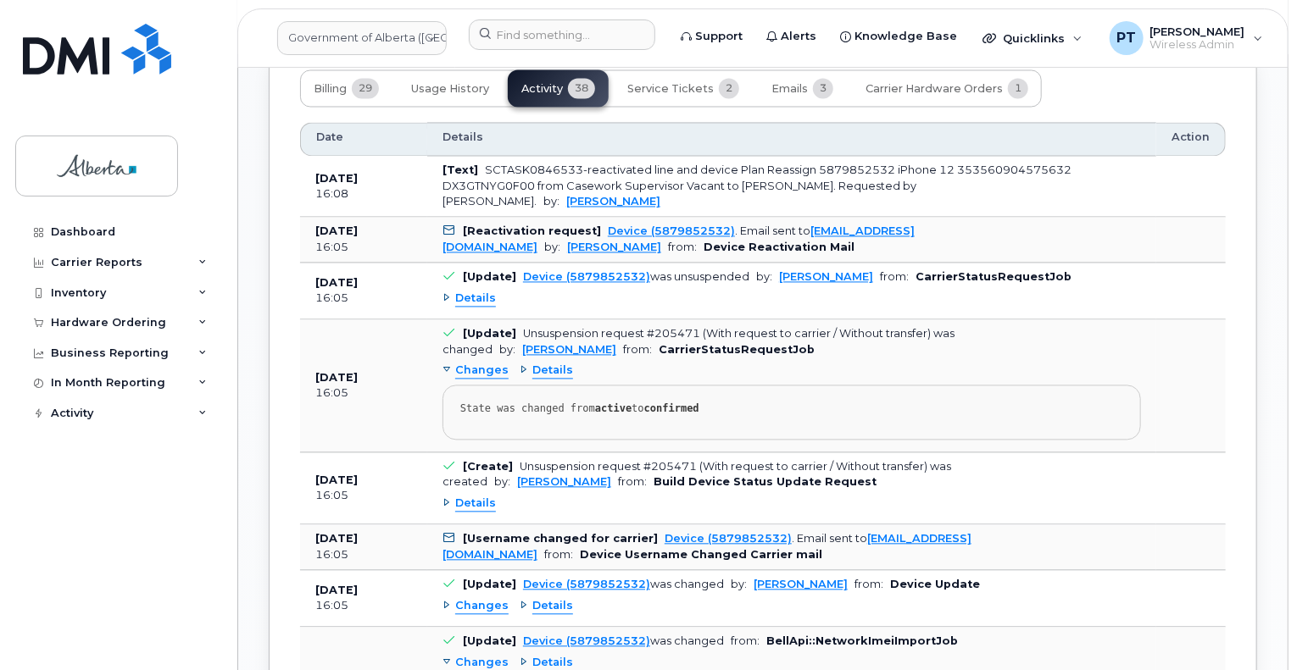
click at [465, 497] on span "Details" at bounding box center [475, 505] width 41 height 16
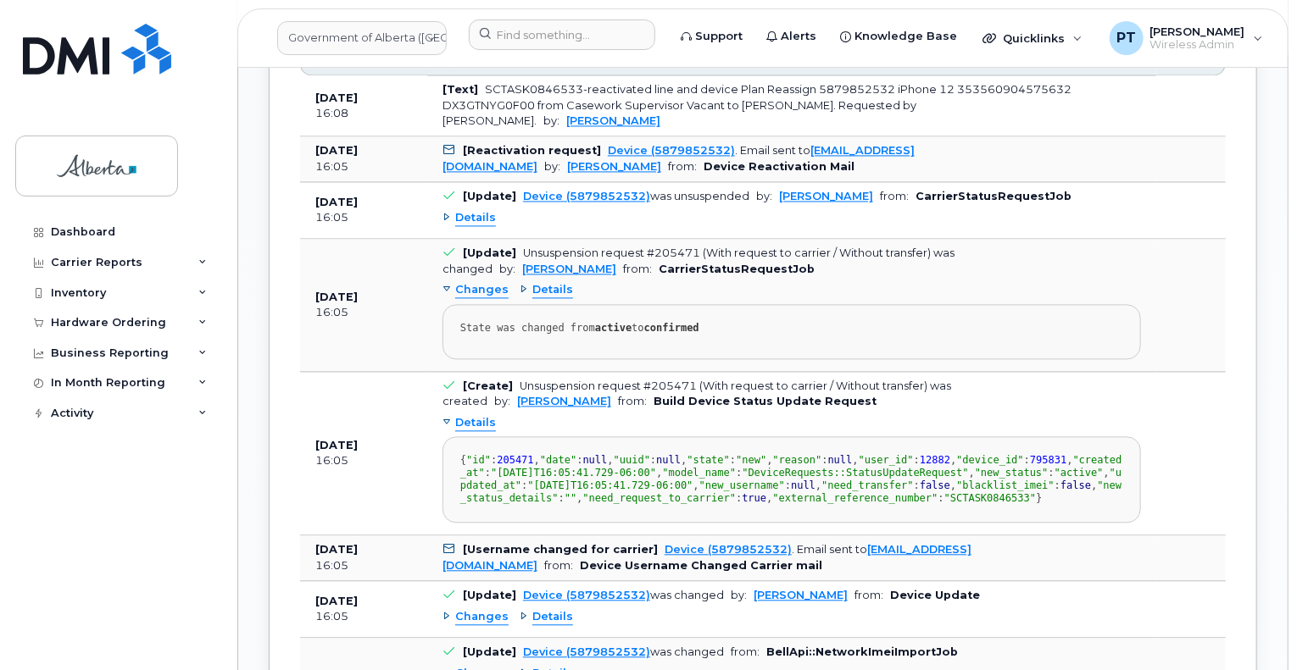
scroll to position [1780, 0]
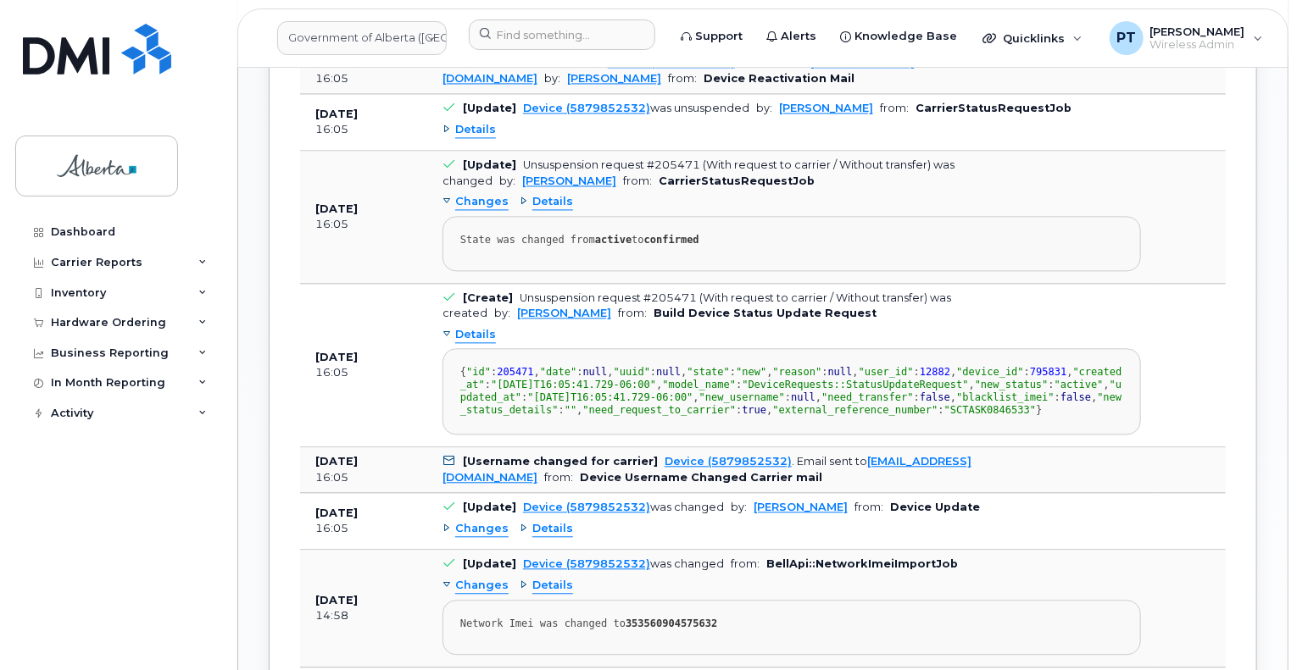
click at [469, 327] on span "Details" at bounding box center [475, 335] width 41 height 16
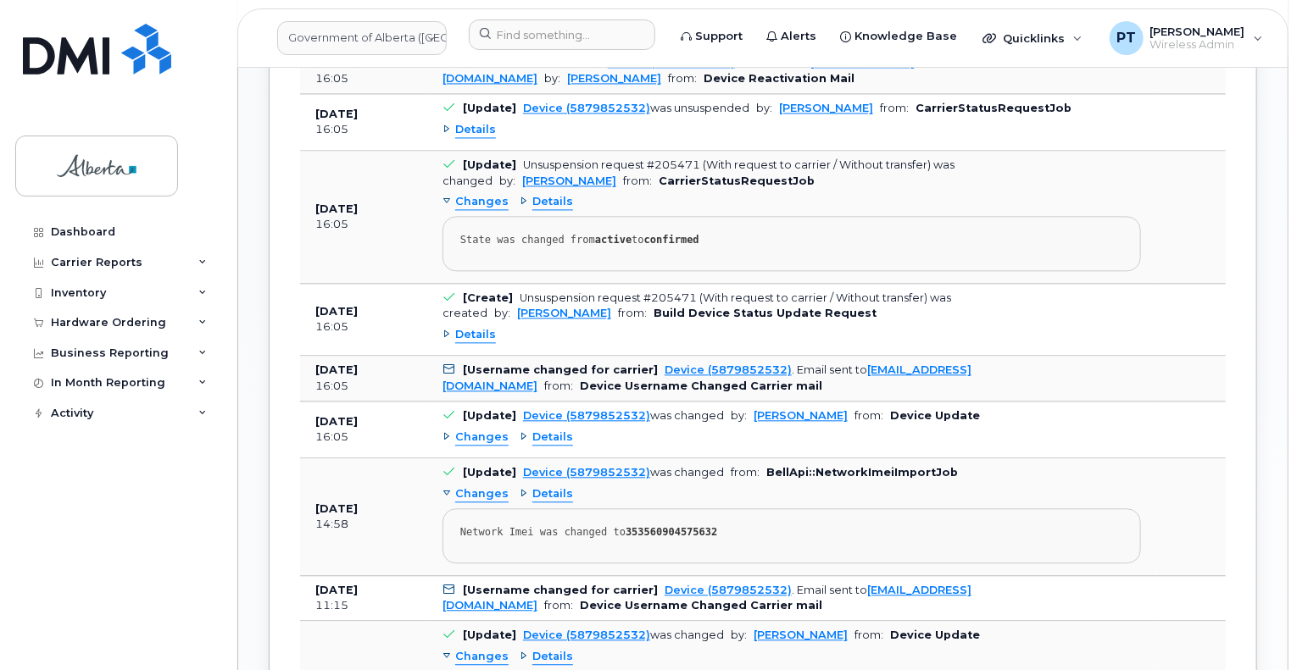
click at [479, 430] on span "Changes" at bounding box center [481, 438] width 53 height 16
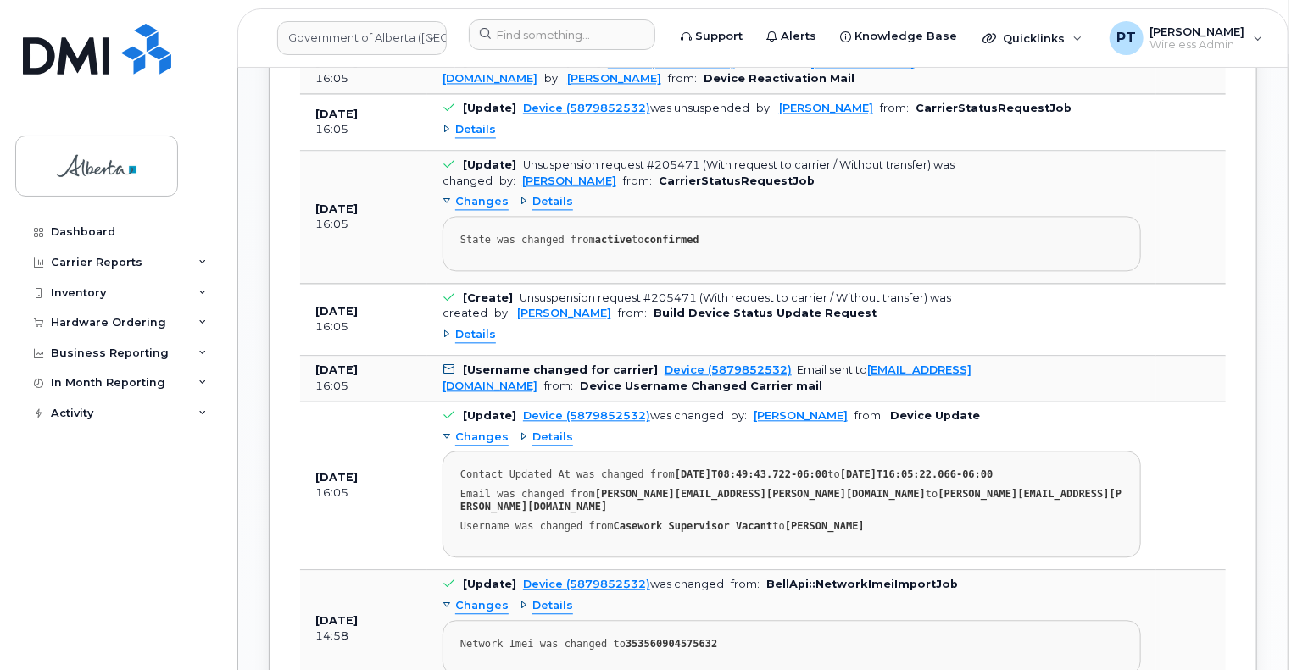
click at [479, 430] on span "Changes" at bounding box center [481, 438] width 53 height 16
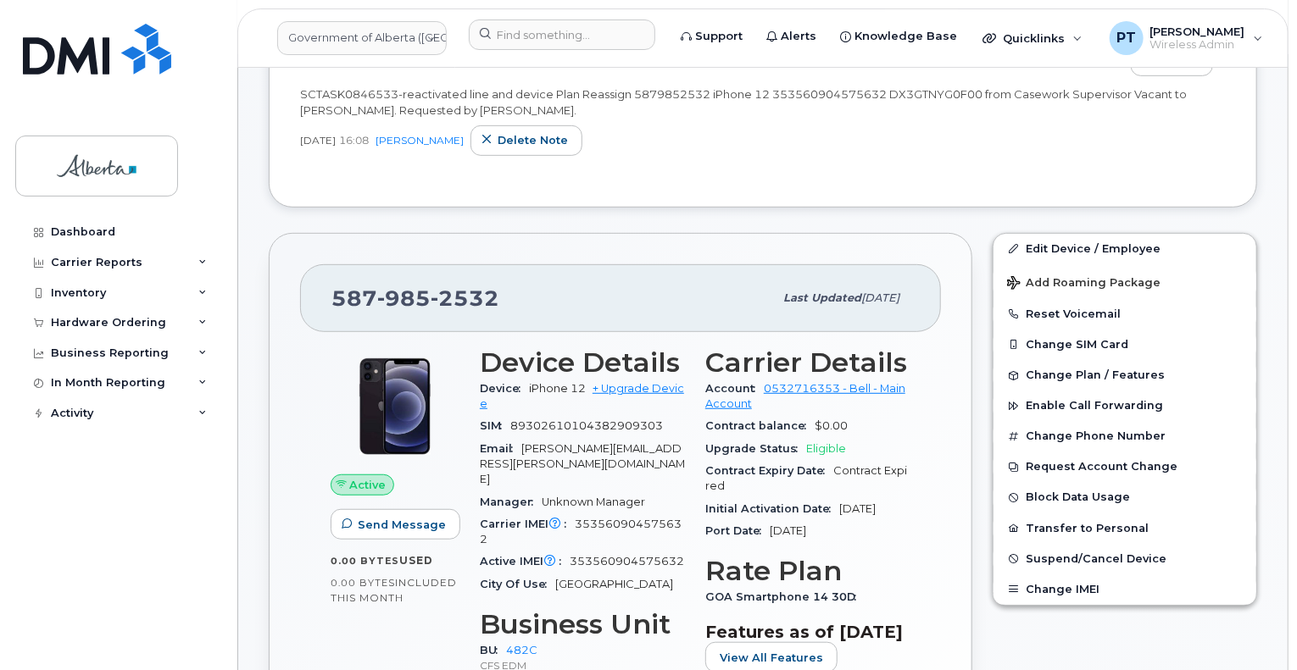
scroll to position [0, 0]
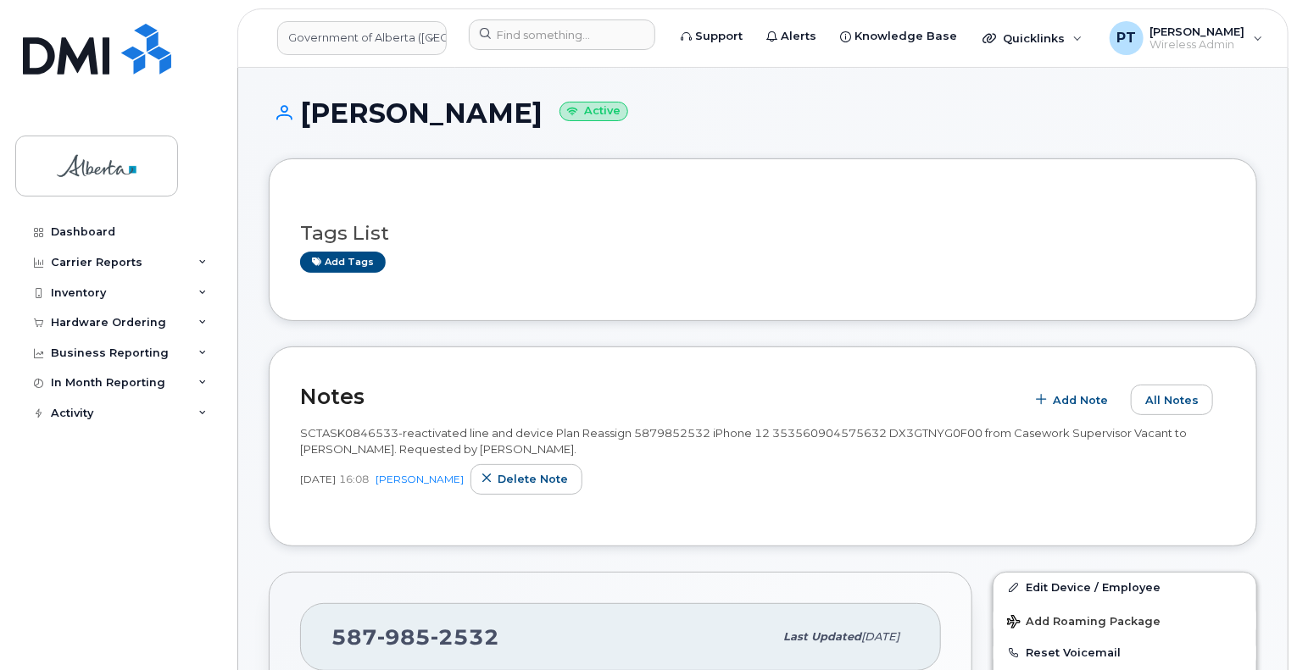
click at [365, 432] on span "SCTASK0846533-reactivated line and device Plan Reassign 5879852532 iPhone 12 35…" at bounding box center [743, 441] width 886 height 30
copy span "SCTASK0846533"
click at [554, 44] on input at bounding box center [562, 34] width 186 height 31
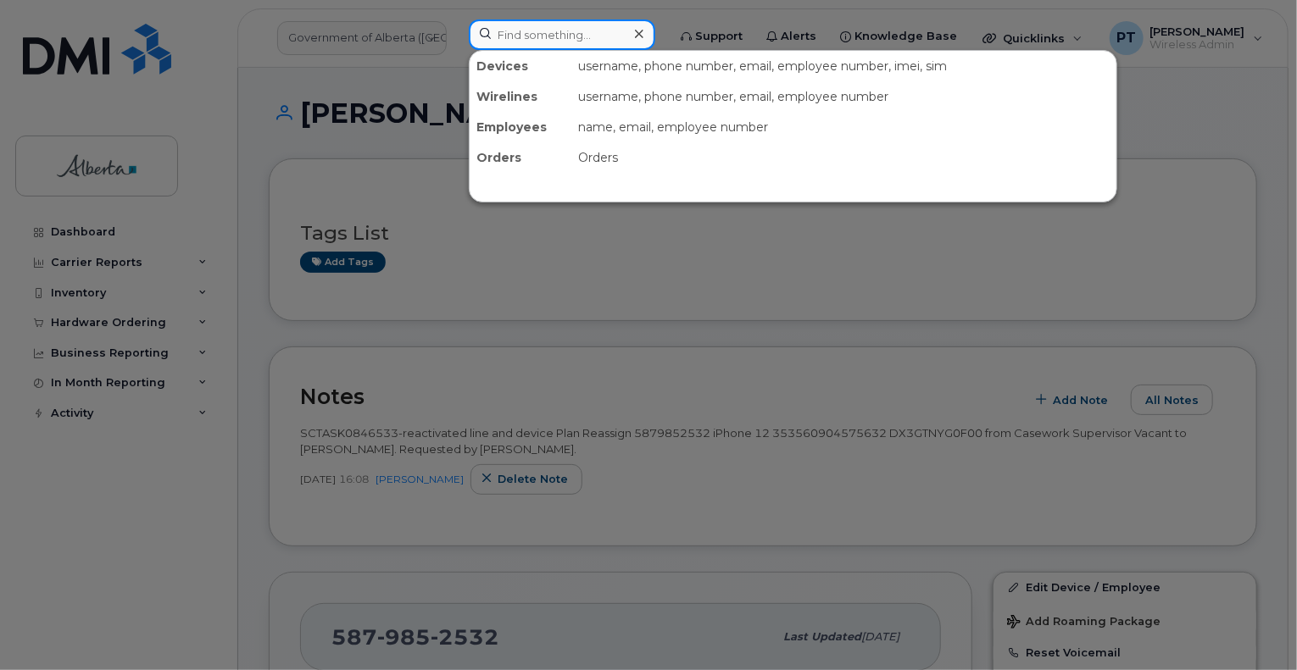
paste input "4037964106"
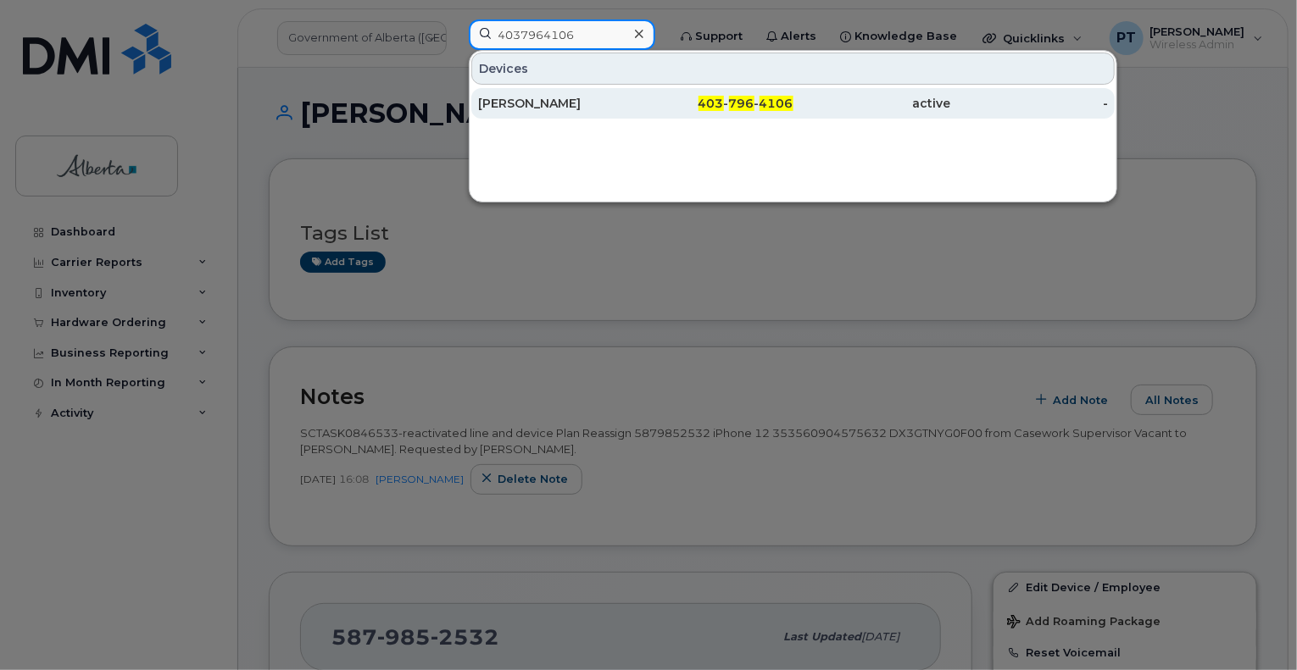
type input "4037964106"
click at [527, 104] on div "[PERSON_NAME]" at bounding box center [557, 103] width 158 height 17
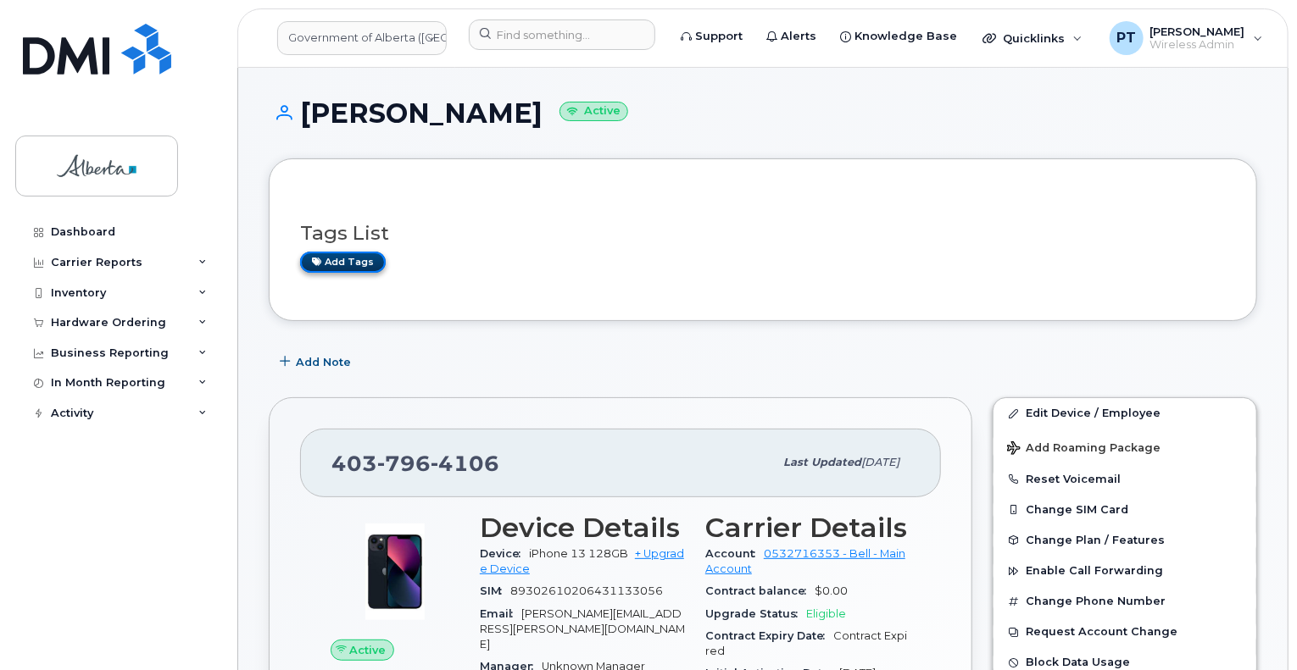
click at [367, 263] on link "Add tags" at bounding box center [343, 262] width 86 height 21
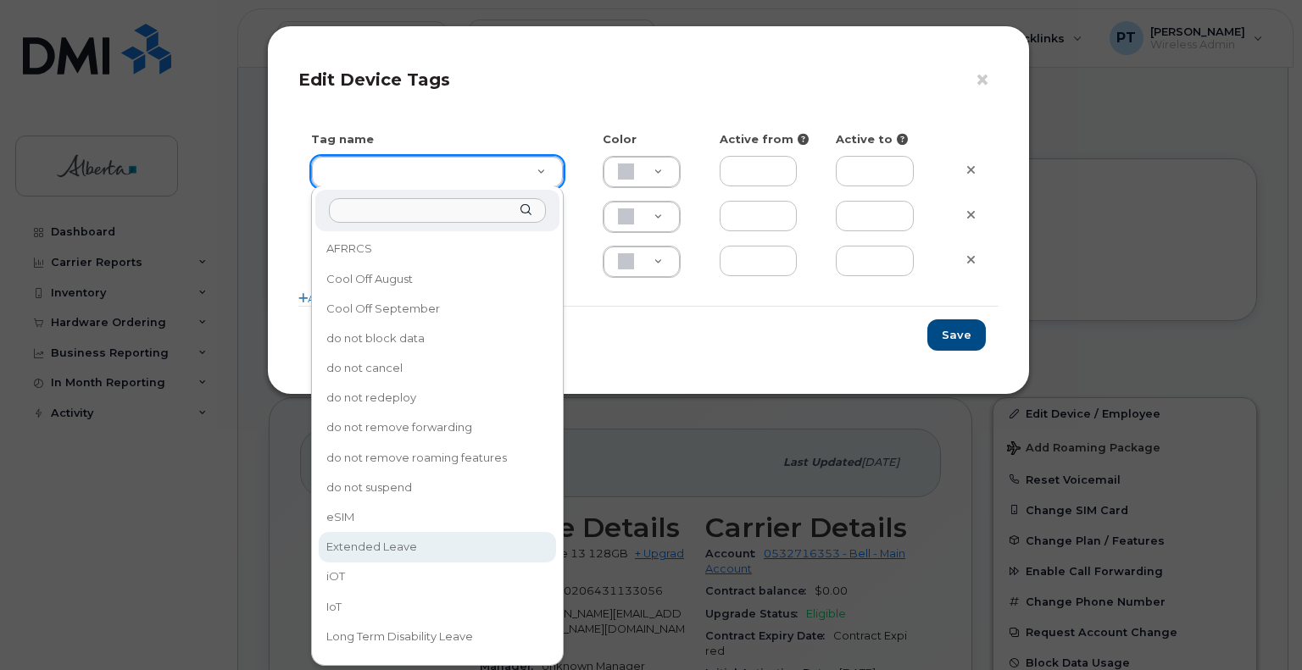
drag, startPoint x: 364, startPoint y: 542, endPoint x: 512, endPoint y: 508, distance: 152.1
type input "Extended Leave"
type input "F8C6C8"
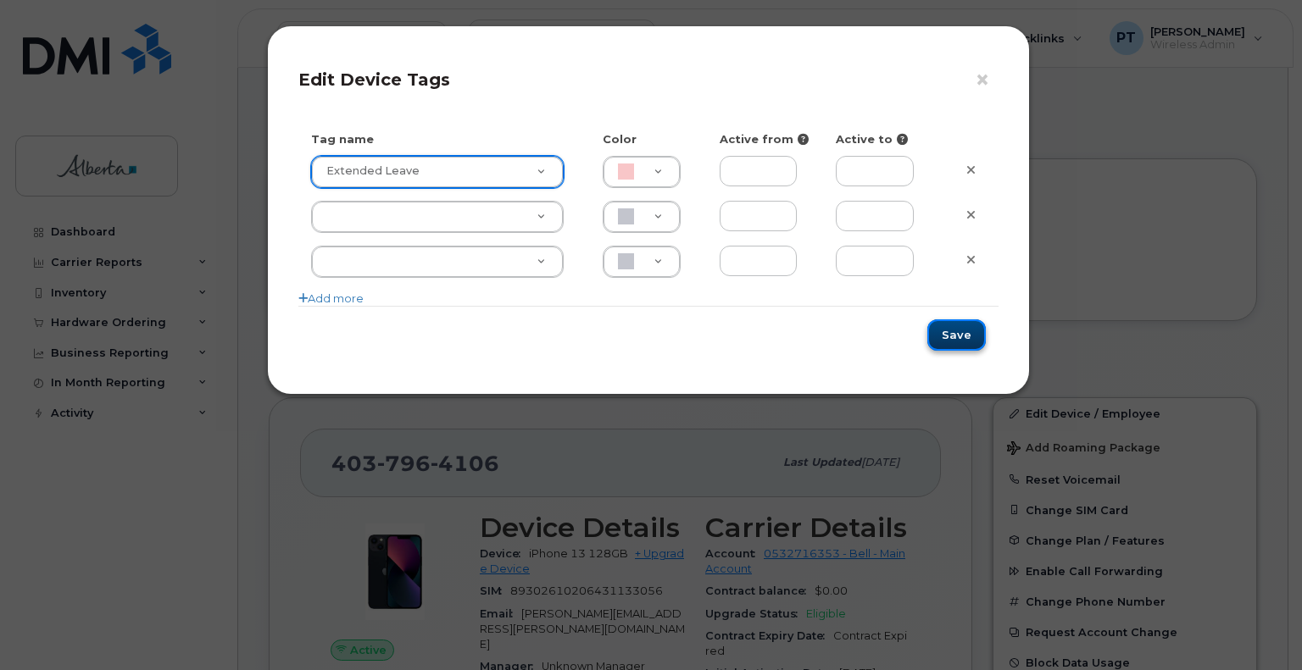
click at [953, 338] on button "Save" at bounding box center [956, 334] width 58 height 31
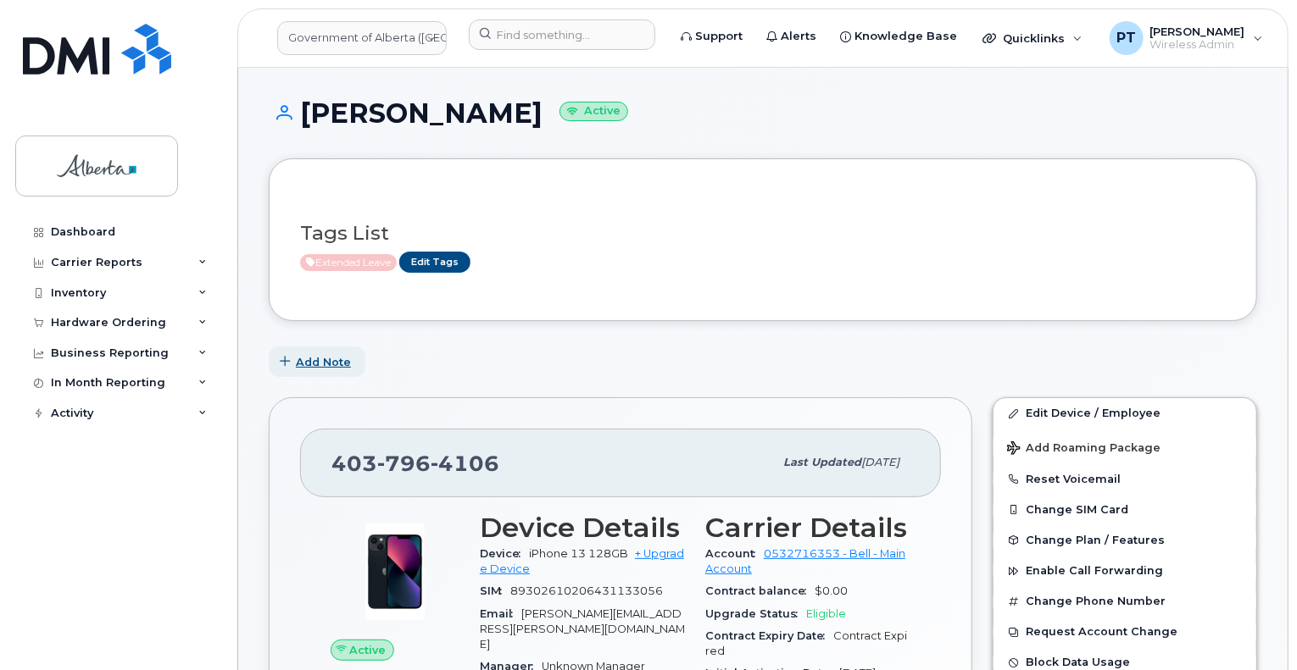
click at [296, 359] on span "Add Note" at bounding box center [323, 362] width 55 height 16
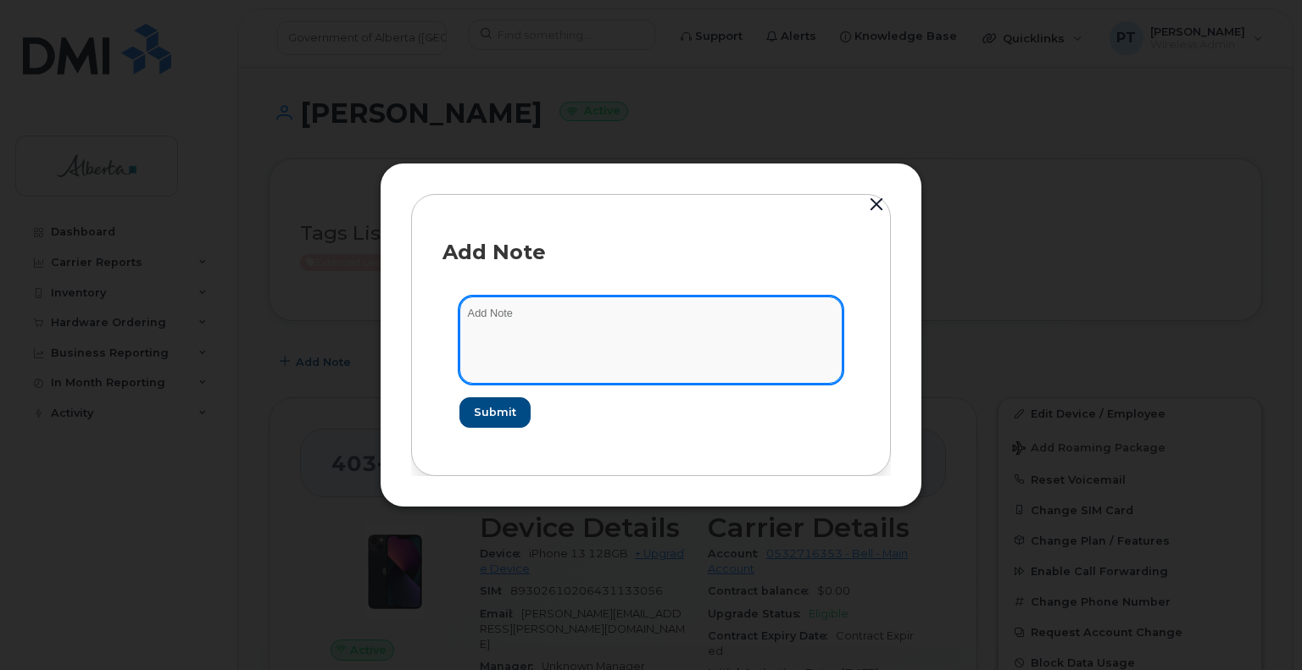
drag, startPoint x: 1206, startPoint y: 331, endPoint x: 515, endPoint y: 310, distance: 691.0
click at [515, 310] on textarea at bounding box center [650, 340] width 383 height 86
paste textarea "4037964106"
type textarea "4037964106 - Plan Suspend"
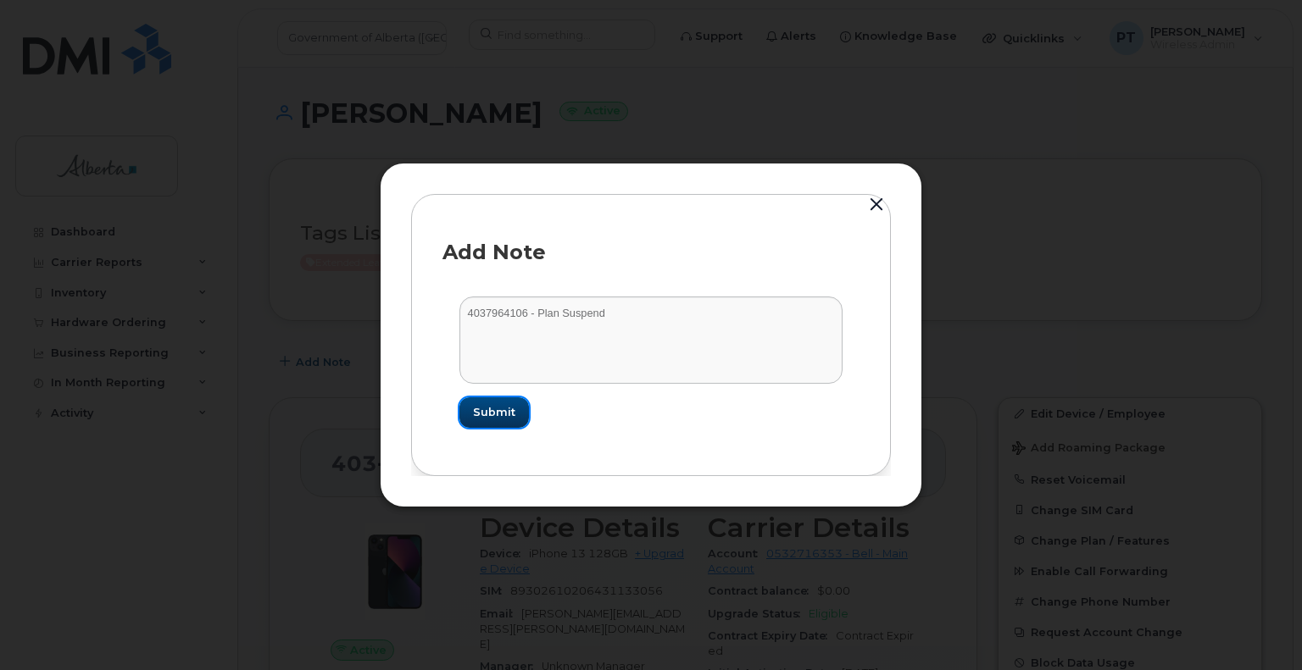
click at [508, 413] on span "Submit" at bounding box center [494, 412] width 42 height 16
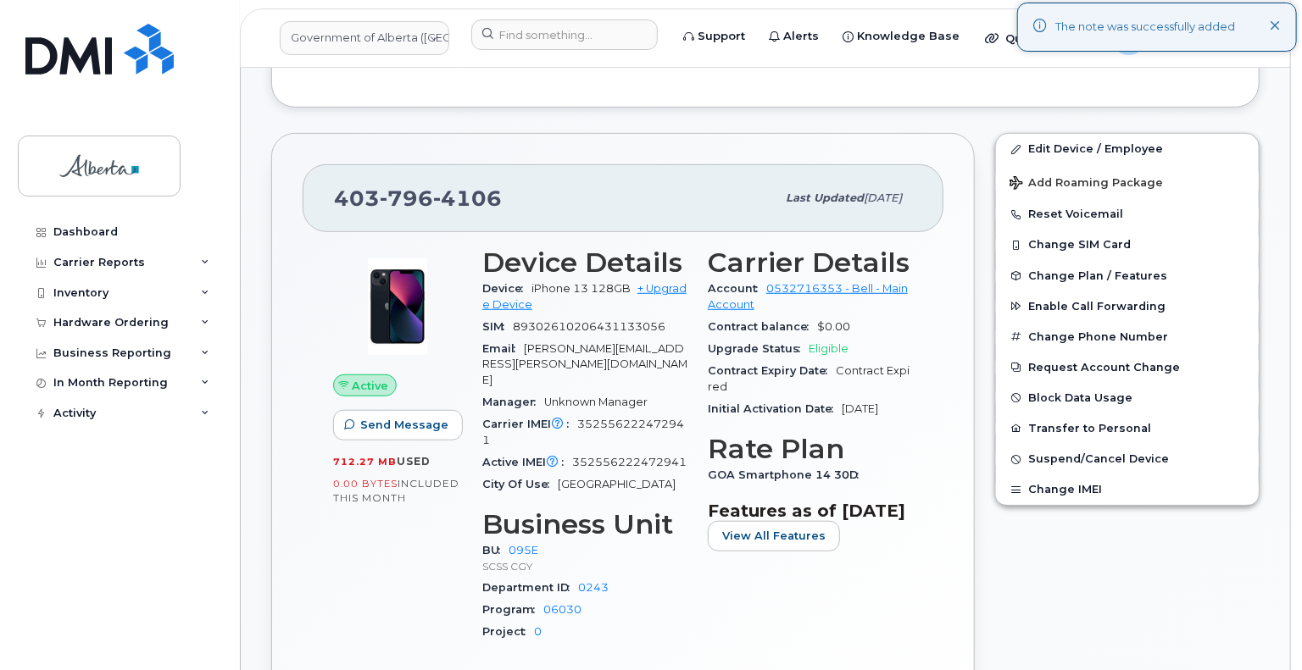
scroll to position [424, 0]
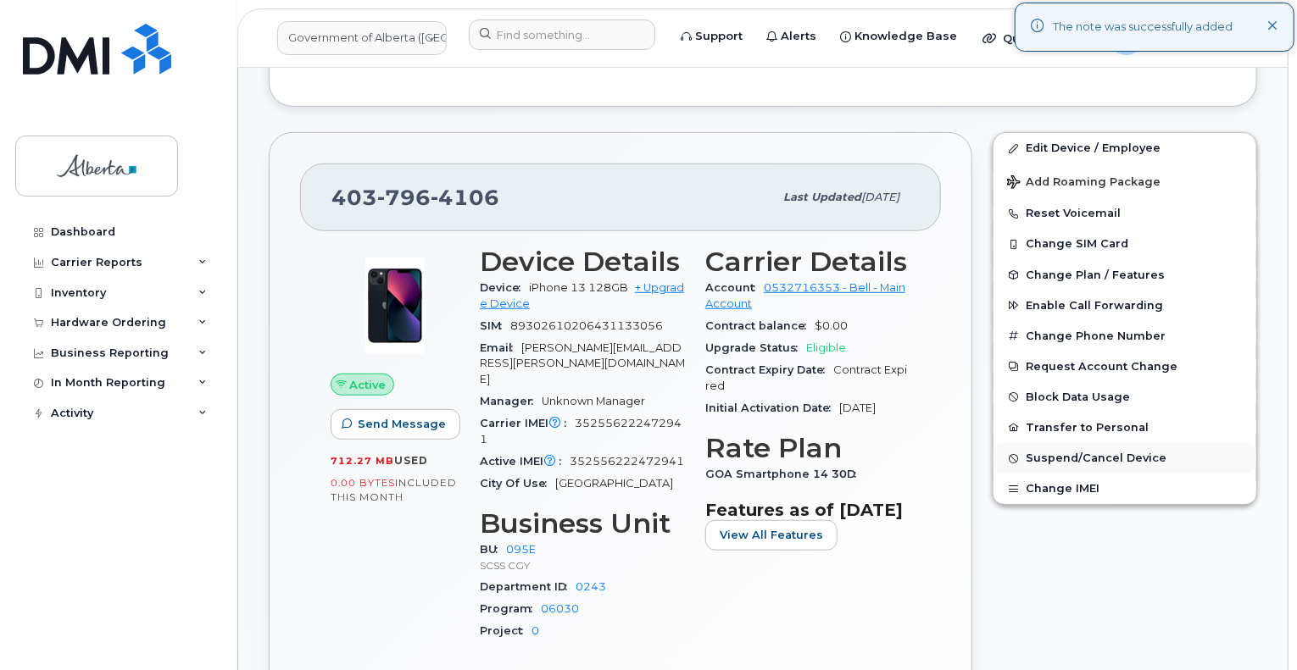
click at [1101, 457] on span "Suspend/Cancel Device" at bounding box center [1095, 459] width 141 height 13
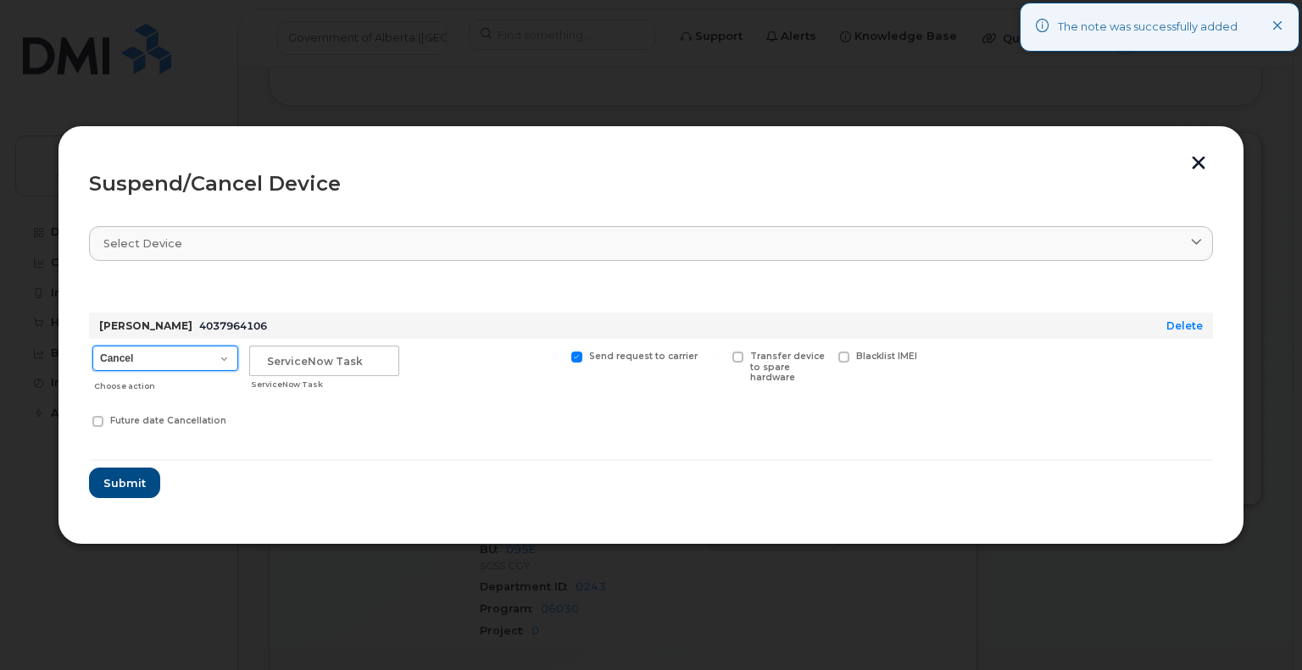
click at [102, 358] on select "Cancel Suspend - Extend Suspension Suspend - Reduced Rate Suspend - Lost Device…" at bounding box center [165, 358] width 146 height 25
select select "[object Object]"
click at [92, 346] on select "Cancel Suspend - Extend Suspension Suspend - Reduced Rate Suspend - Lost Device…" at bounding box center [165, 358] width 146 height 25
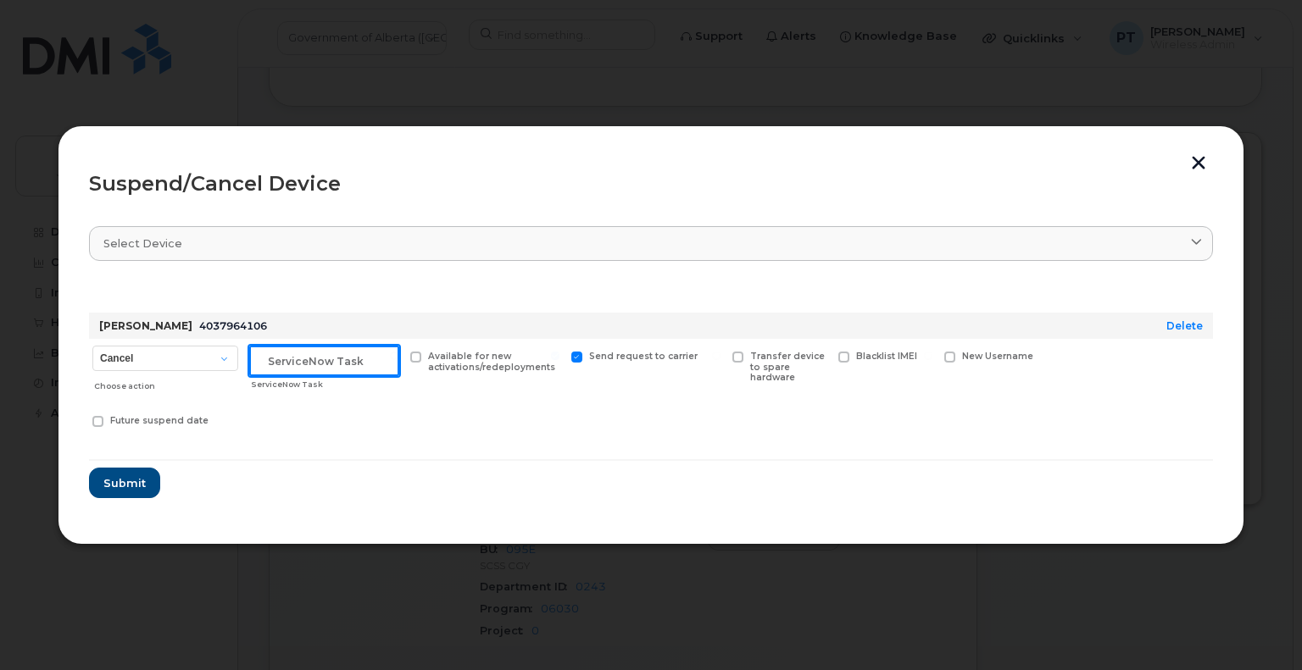
click at [317, 361] on input "text" at bounding box center [324, 361] width 150 height 31
paste input "4037964106"
drag, startPoint x: 288, startPoint y: 360, endPoint x: 329, endPoint y: 379, distance: 44.7
click at [289, 360] on input "4037964106 Suspend" at bounding box center [324, 361] width 150 height 31
click at [296, 365] on input "4037964106 Suspend" at bounding box center [324, 361] width 150 height 31
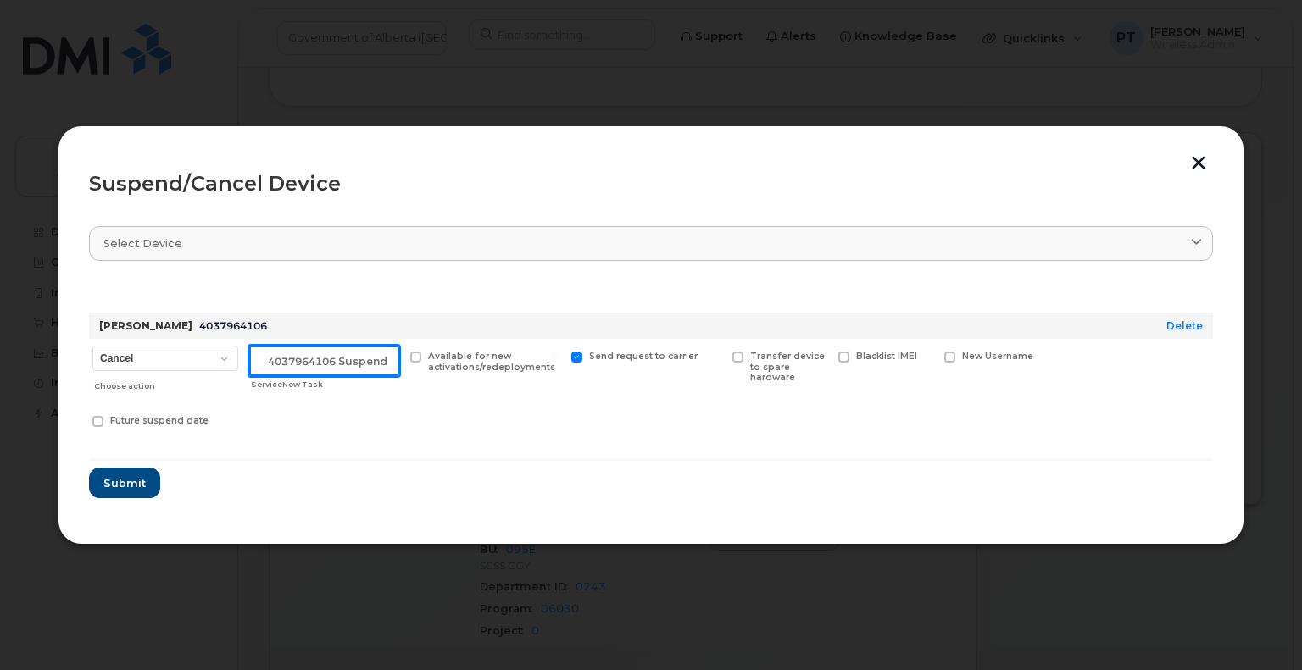
click at [297, 364] on input "4037964106 Suspend" at bounding box center [324, 361] width 150 height 31
paste input "SCTASK0845893"
type input "SCTASK0845893 Suspend"
click at [457, 442] on form "Natalie McCaskill 4037964106 Delete Cancel Suspend - Extend Suspension Suspend …" at bounding box center [651, 390] width 1124 height 218
click at [339, 363] on input "SCTASK0845893 Suspend" at bounding box center [324, 361] width 150 height 31
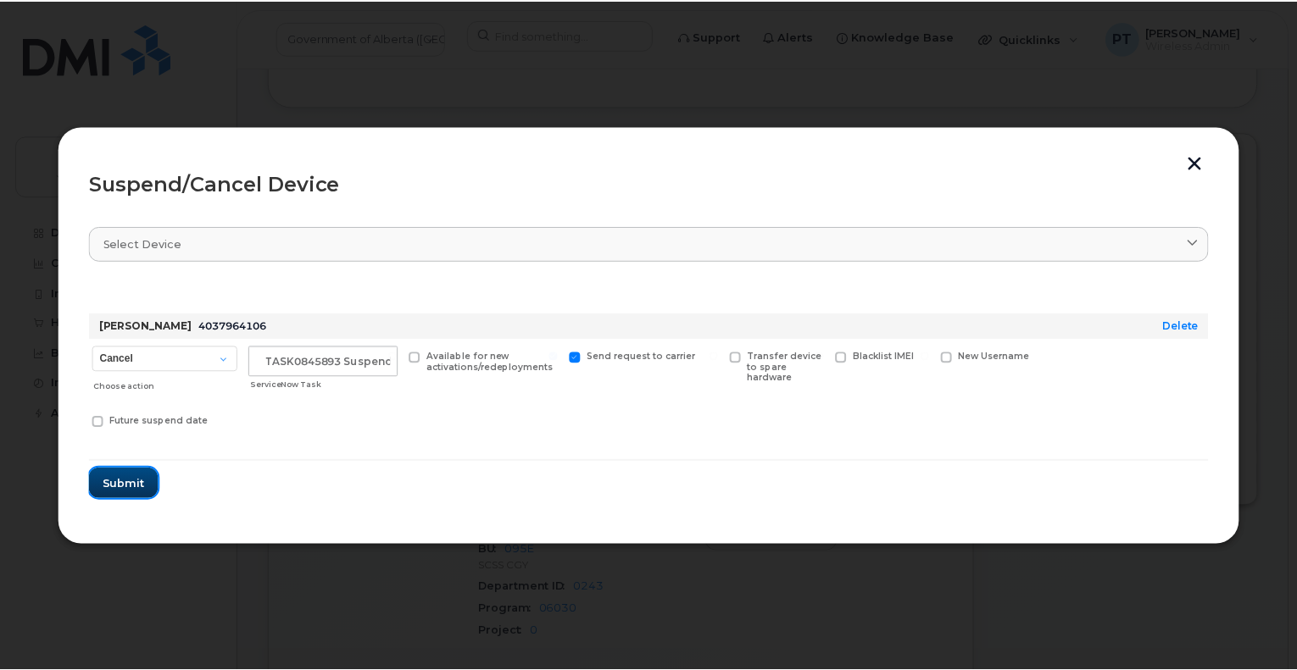
scroll to position [0, 0]
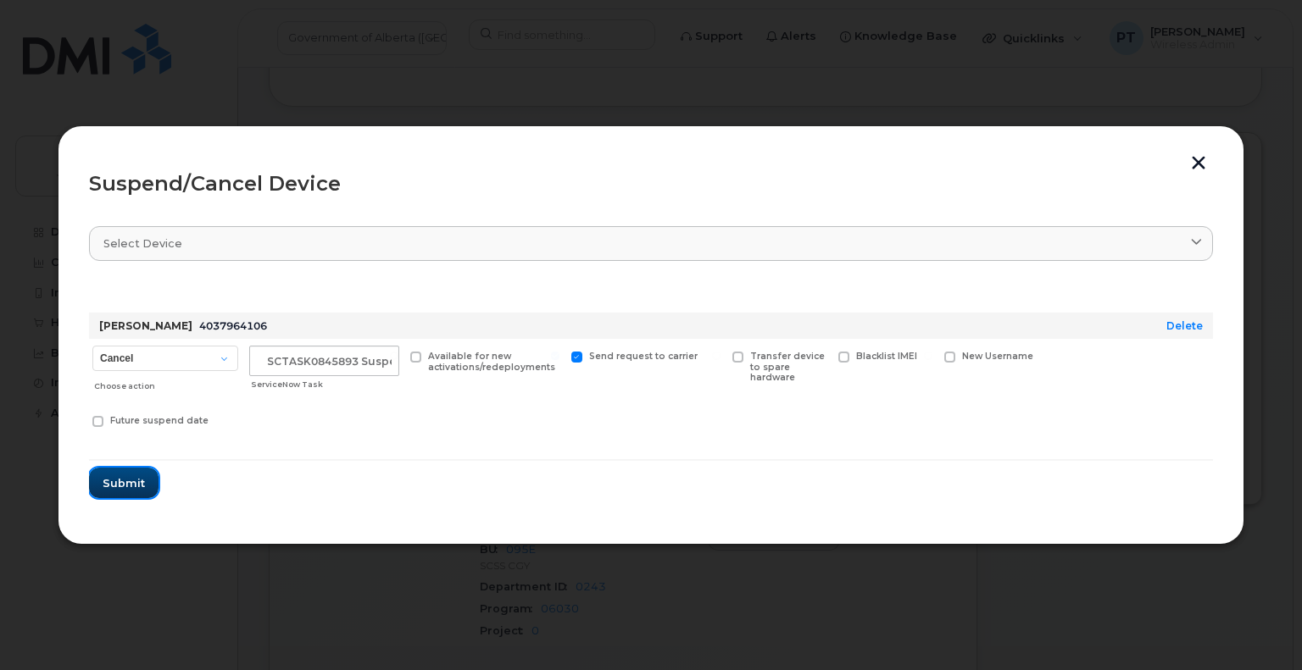
click at [116, 472] on button "Submit" at bounding box center [123, 483] width 69 height 31
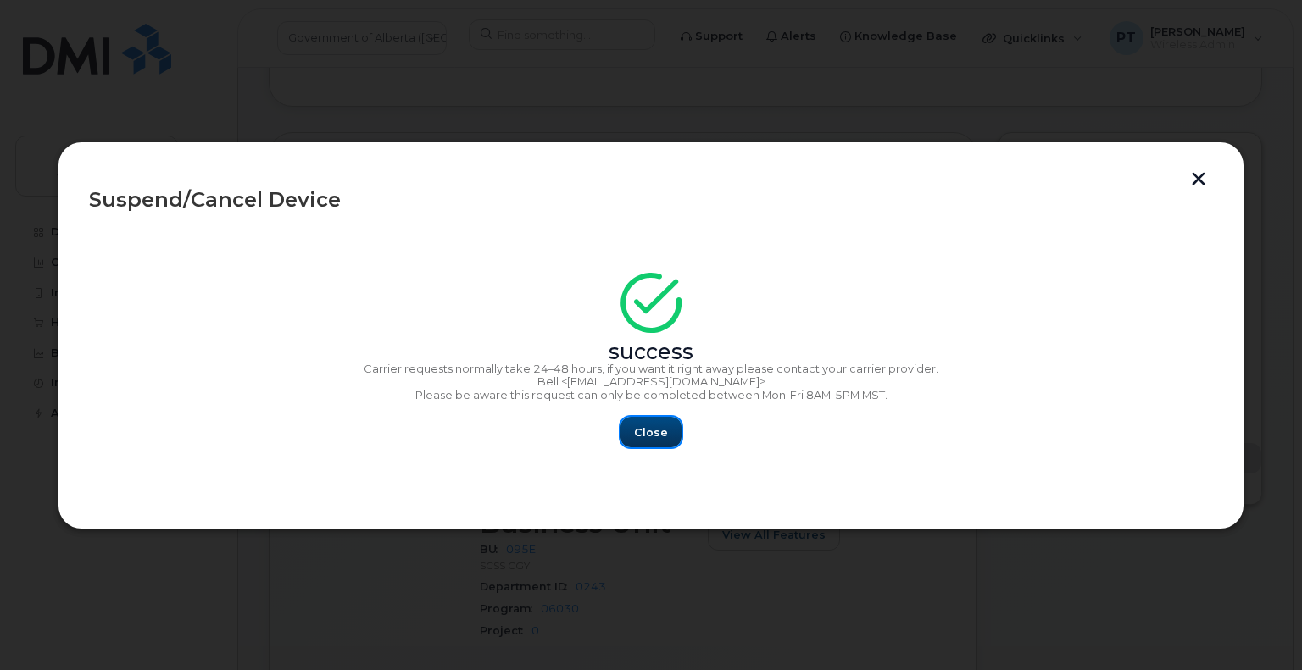
click at [654, 432] on span "Close" at bounding box center [651, 433] width 34 height 16
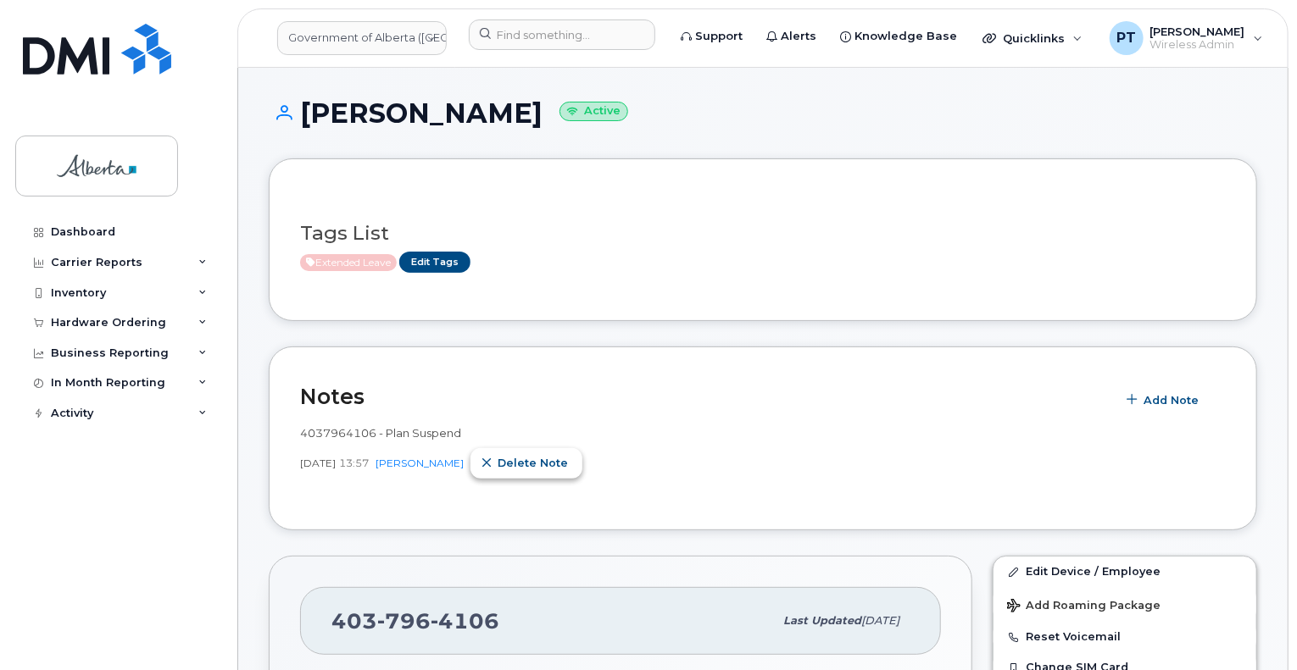
click at [515, 461] on span "Delete note" at bounding box center [532, 463] width 70 height 16
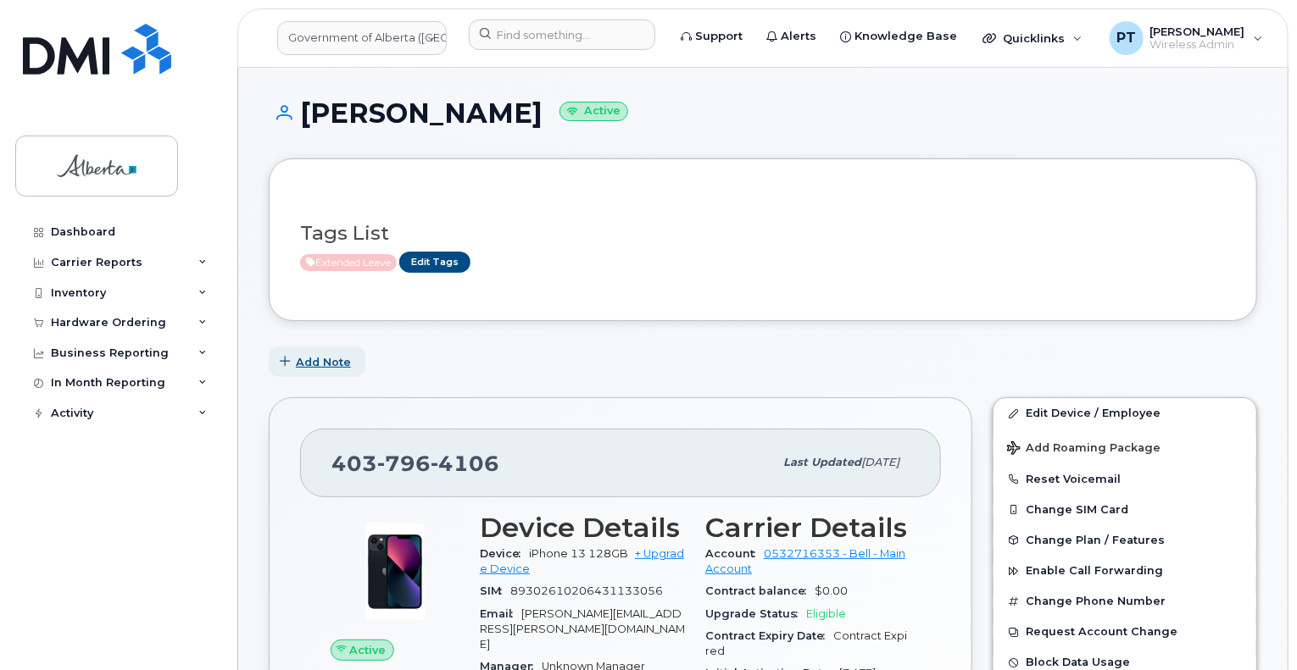
click at [346, 364] on span "Add Note" at bounding box center [323, 362] width 55 height 16
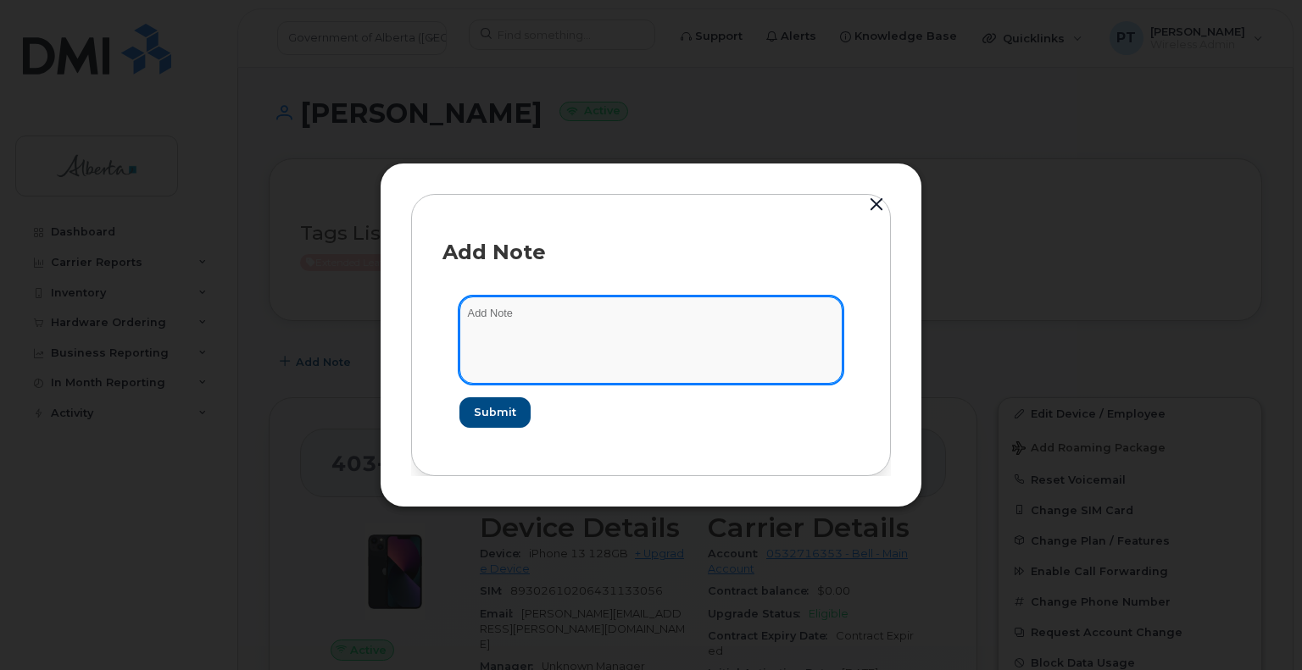
paste textarea "SCTASK0845893"
type textarea "SCTASK0845893 - Plan Suspend"
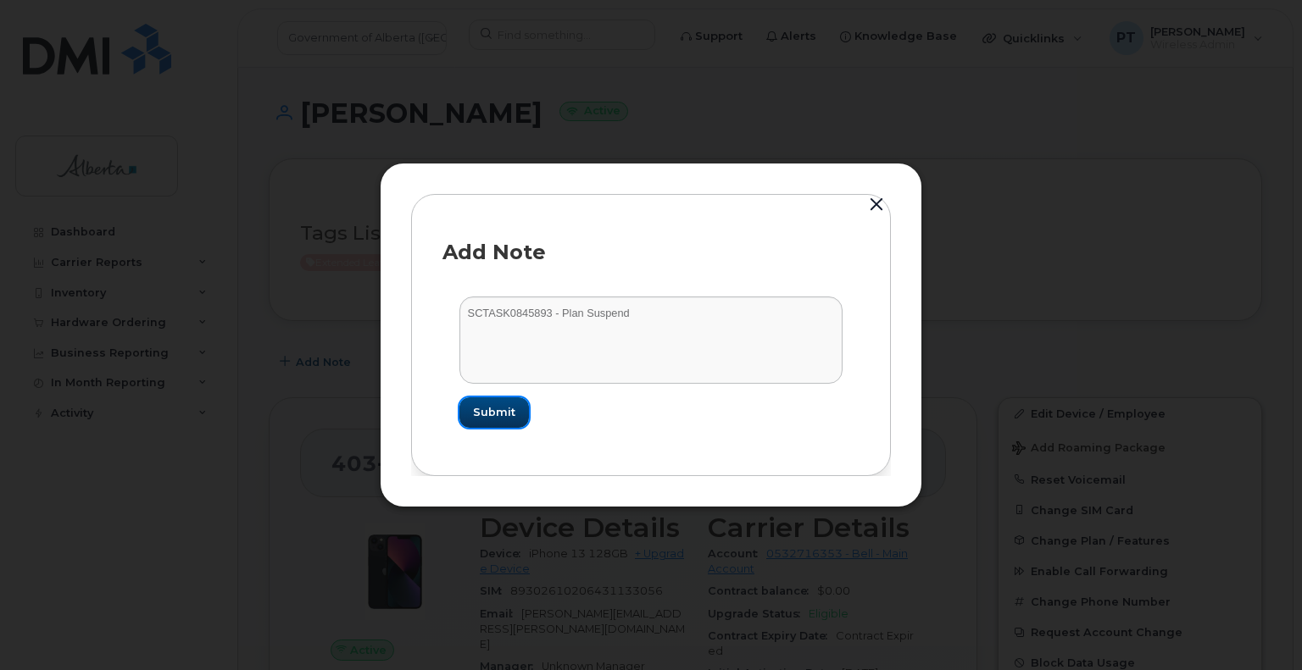
click at [483, 409] on span "Submit" at bounding box center [494, 412] width 42 height 16
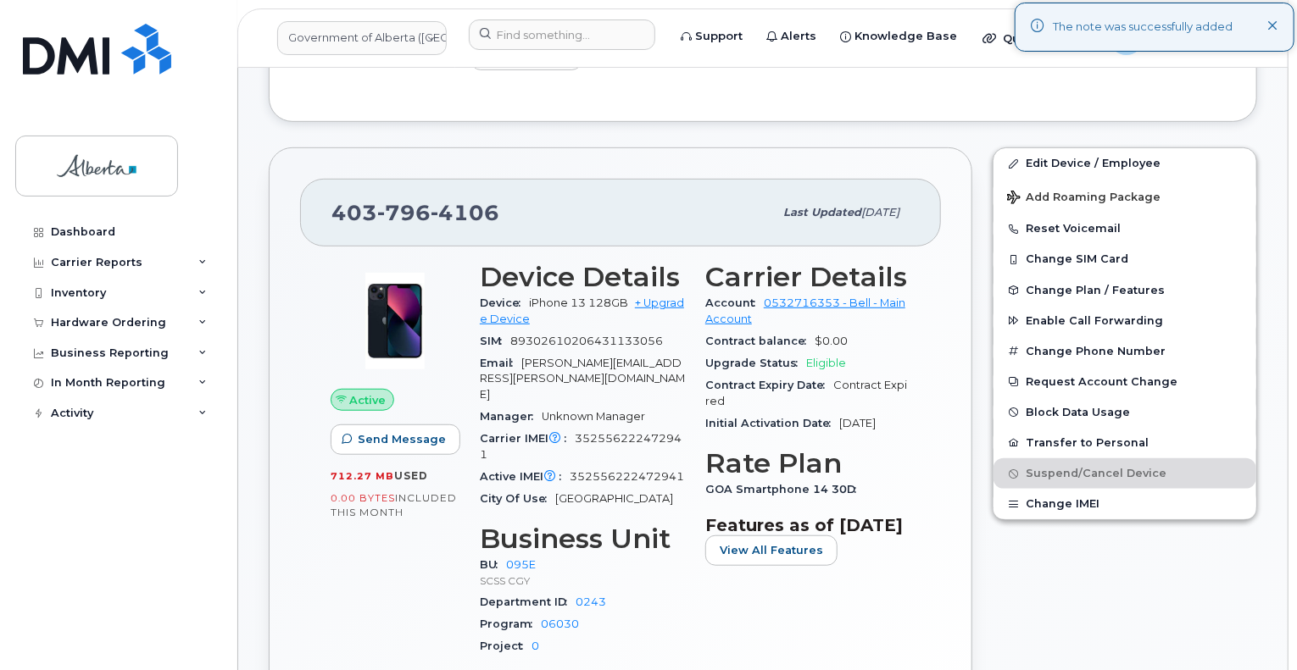
scroll to position [424, 0]
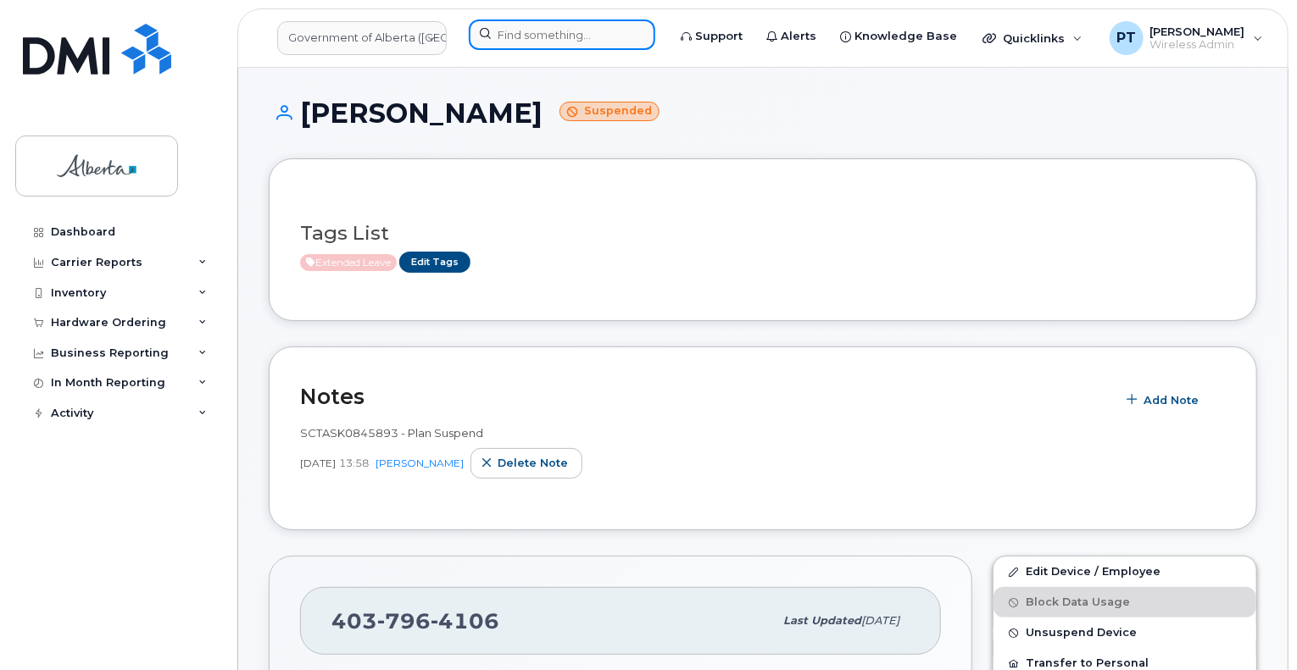
drag, startPoint x: 527, startPoint y: 35, endPoint x: 533, endPoint y: 43, distance: 10.3
click at [527, 35] on input at bounding box center [562, 34] width 186 height 31
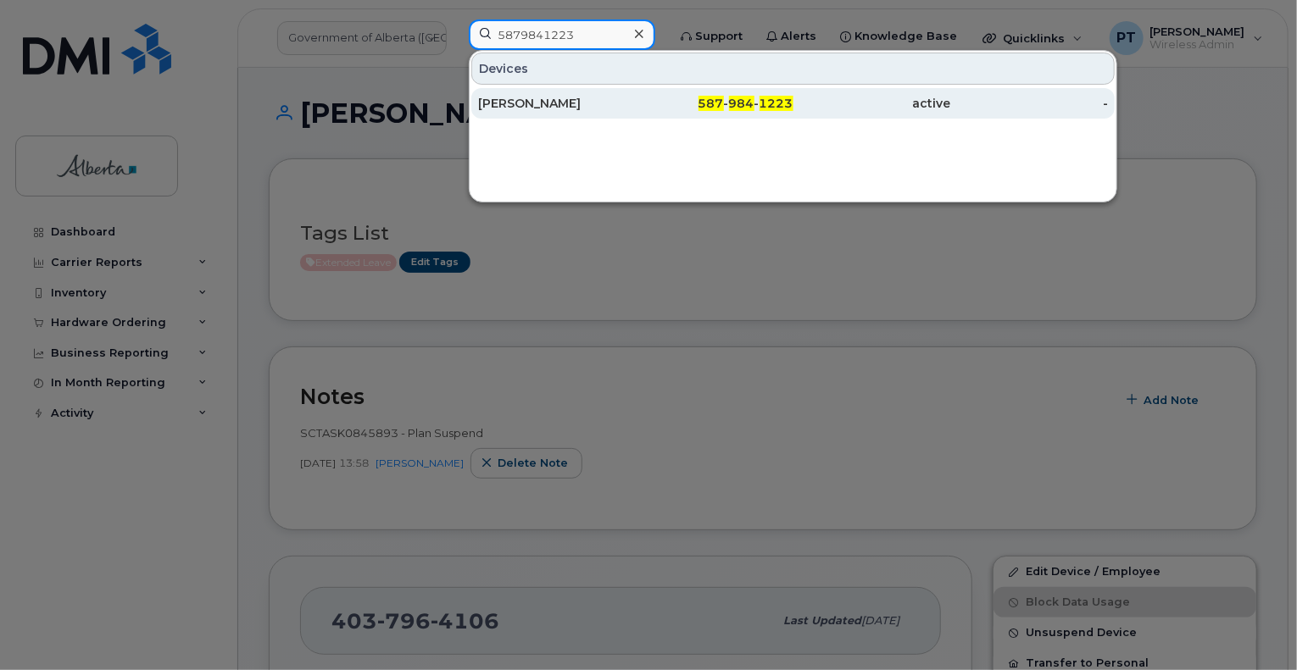
type input "5879841223"
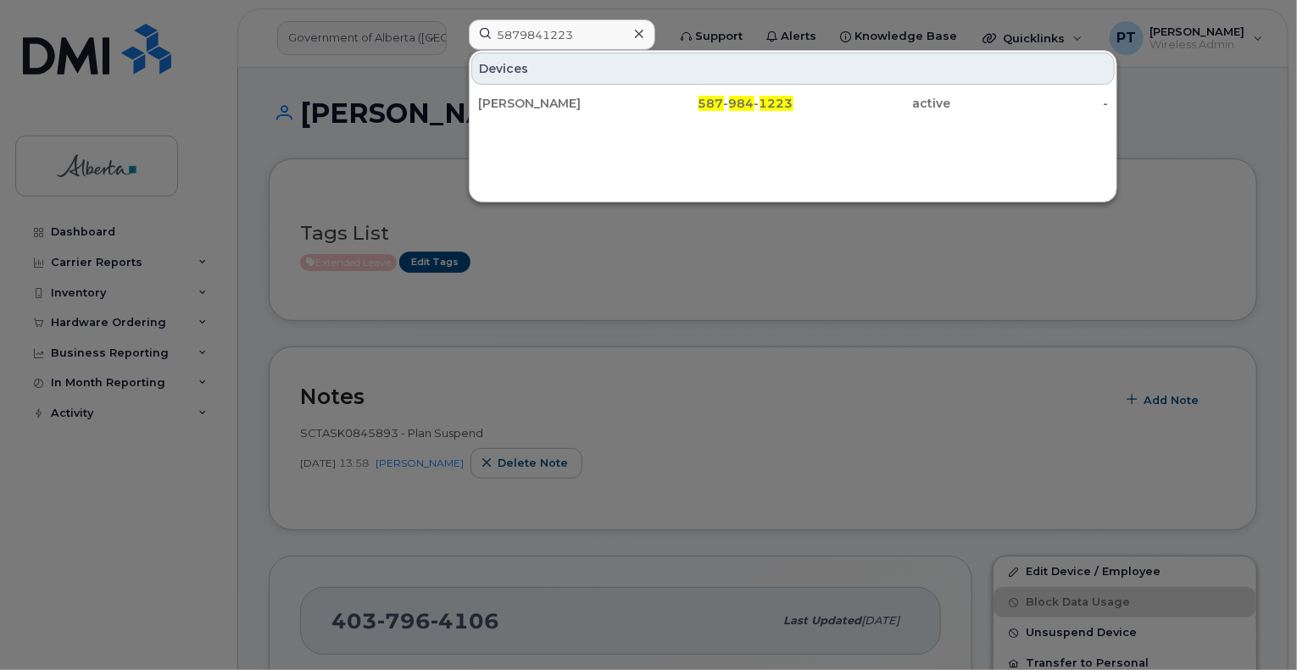
drag, startPoint x: 534, startPoint y: 103, endPoint x: 705, endPoint y: 189, distance: 191.8
click at [534, 103] on div "[PERSON_NAME]" at bounding box center [557, 103] width 158 height 17
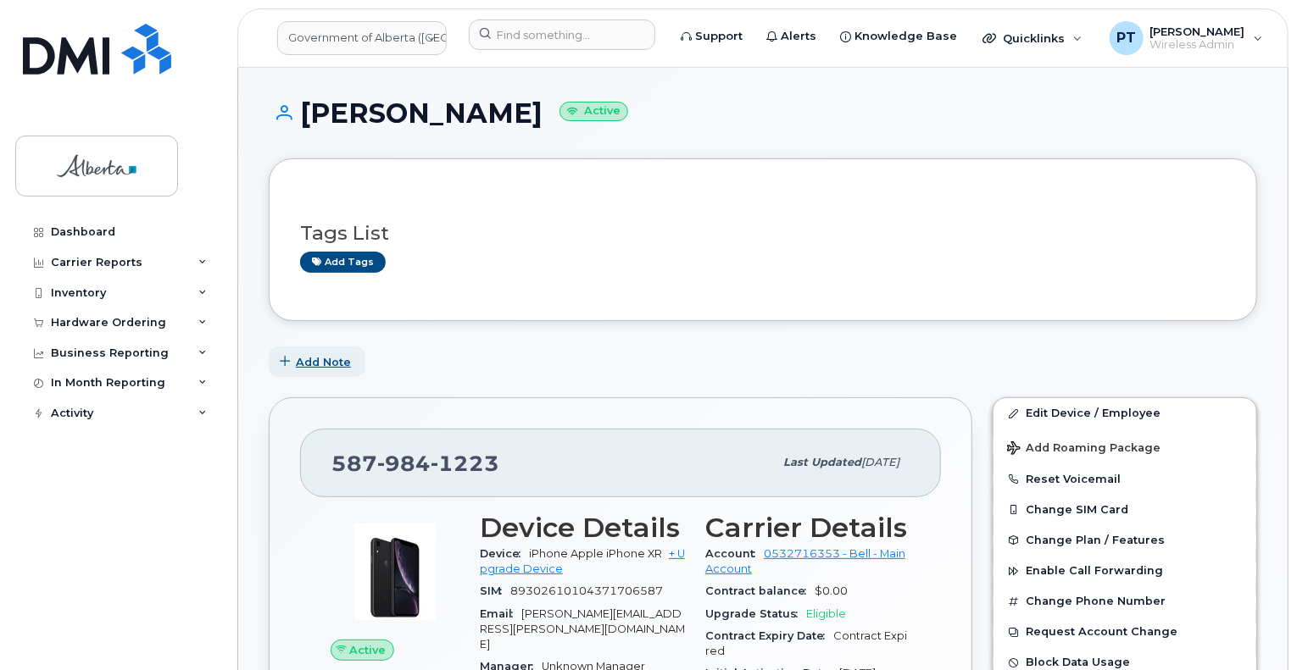
click at [310, 362] on span "Add Note" at bounding box center [323, 362] width 55 height 16
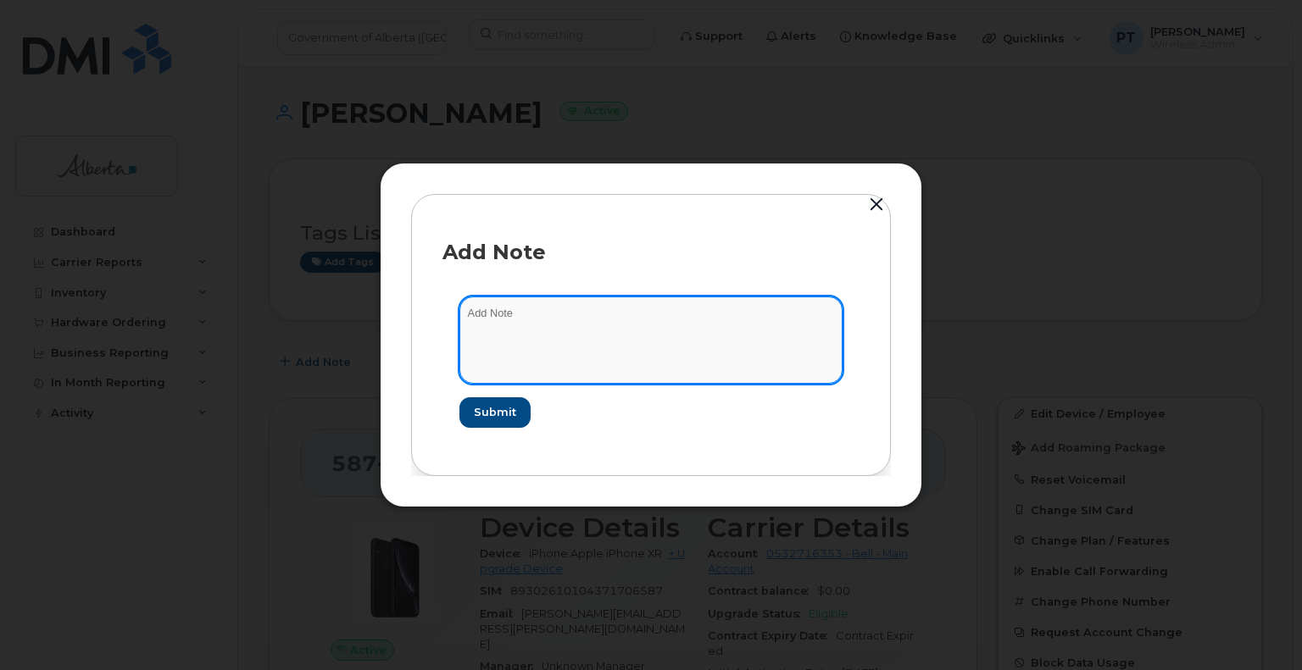
click at [489, 318] on textarea at bounding box center [650, 340] width 383 height 86
paste textarea "SCTASK0846101"
click at [653, 315] on textarea "SCTASK0846101 -" at bounding box center [650, 340] width 383 height 86
paste textarea "Plan User Transfer - Number Only 5879841223 iPhone XR IMEI [TECHNICAL_ID] s/n D…"
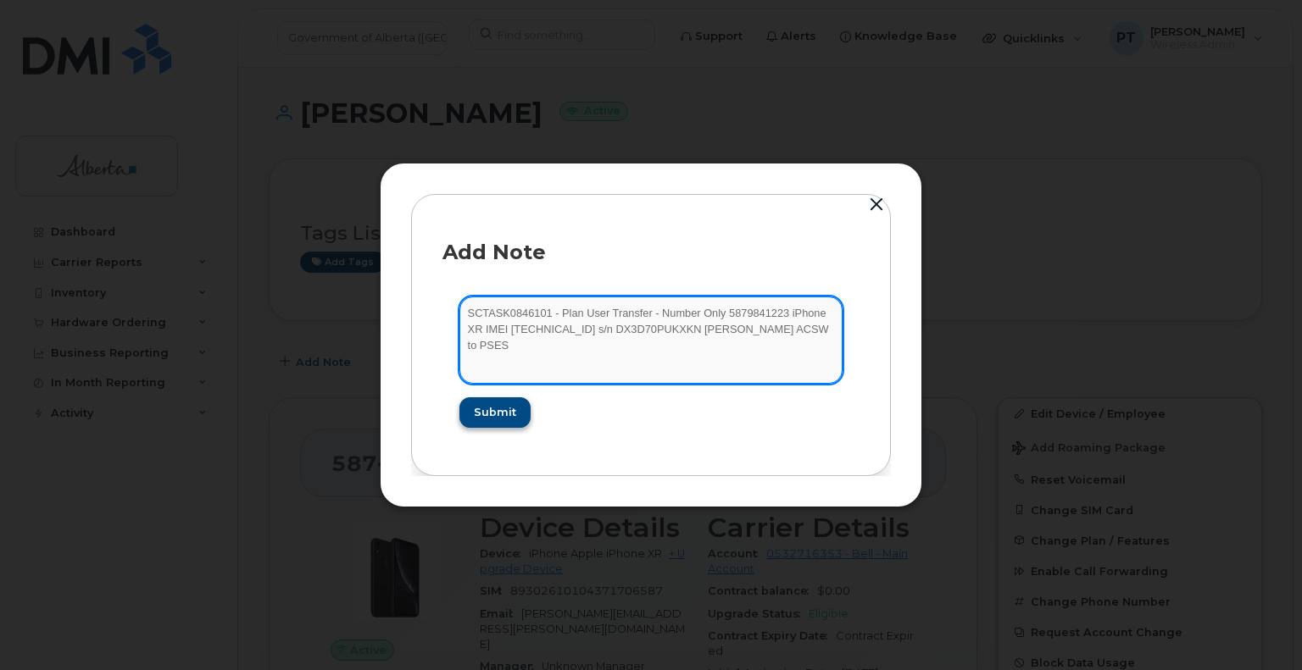
type textarea "SCTASK0846101 - Plan User Transfer - Number Only 5879841223 iPhone XR IMEI [TEC…"
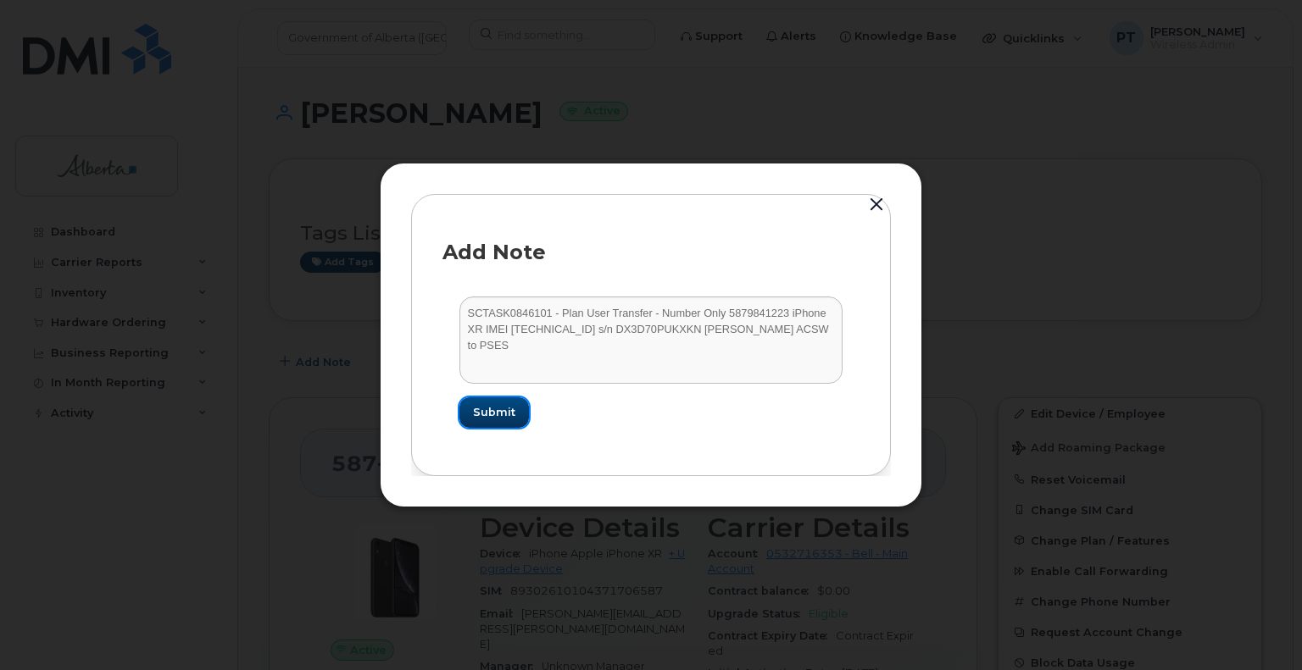
click at [498, 416] on span "Submit" at bounding box center [494, 412] width 42 height 16
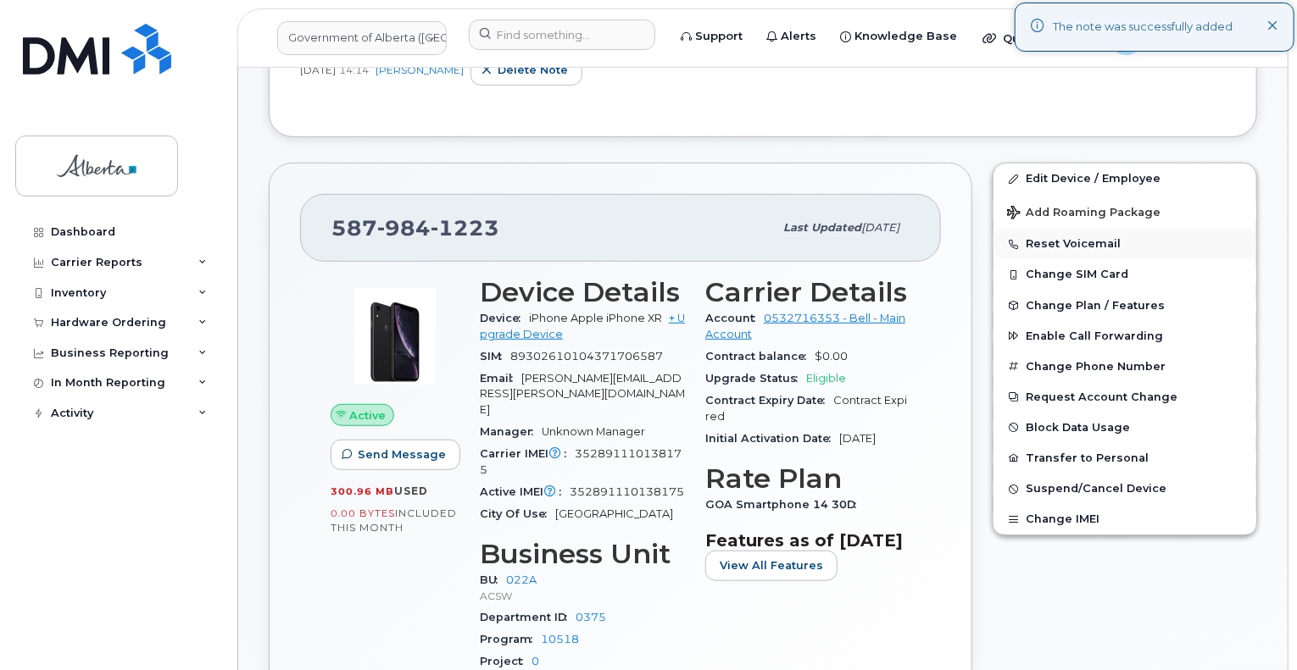
scroll to position [254, 0]
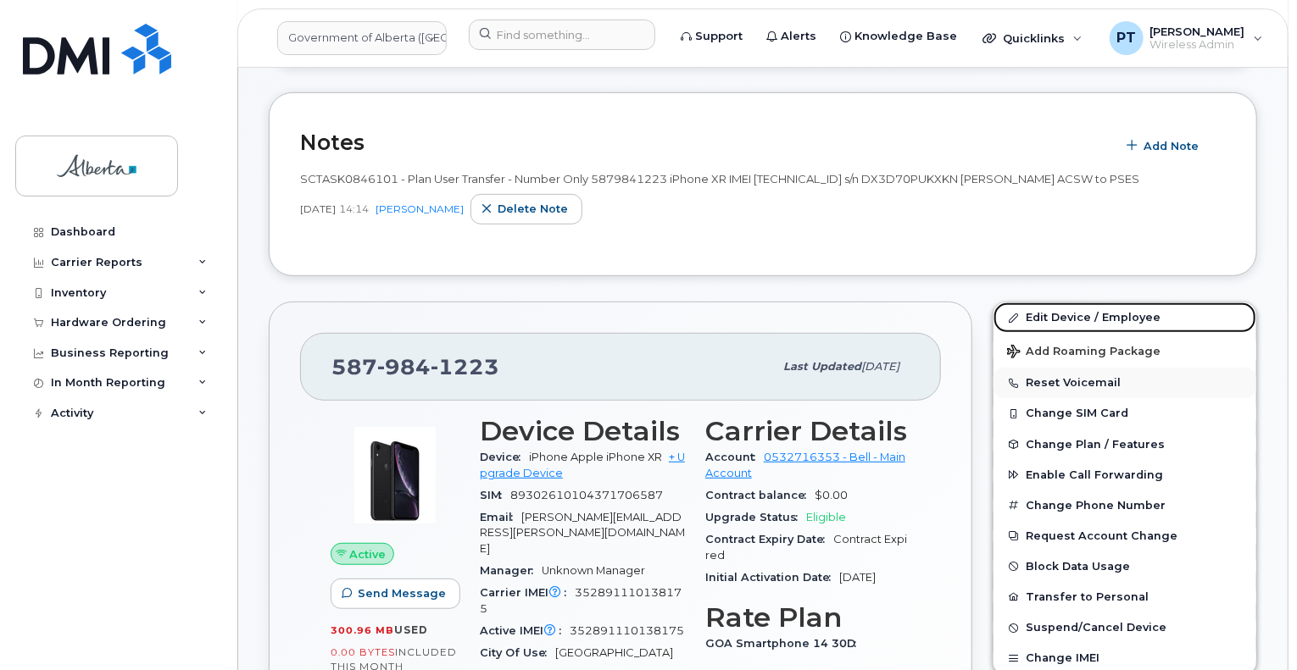
drag, startPoint x: 1047, startPoint y: 315, endPoint x: 1118, endPoint y: 389, distance: 102.5
click at [1047, 315] on link "Edit Device / Employee" at bounding box center [1124, 318] width 263 height 31
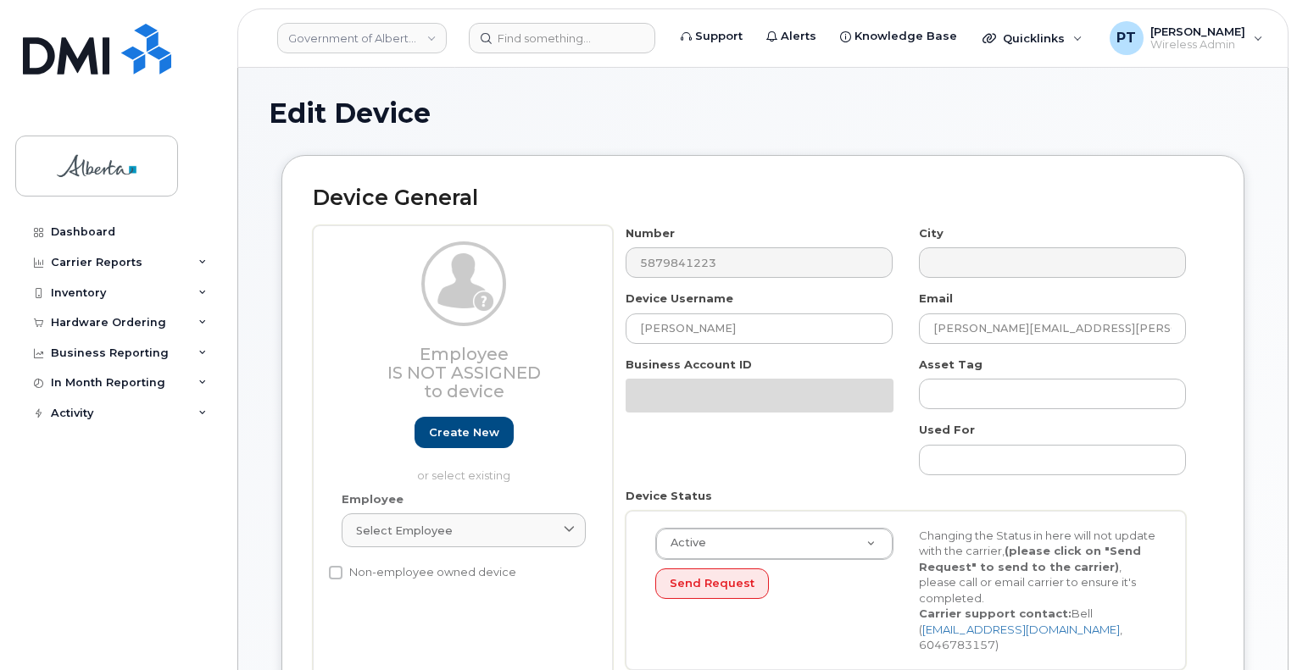
select select "4749739"
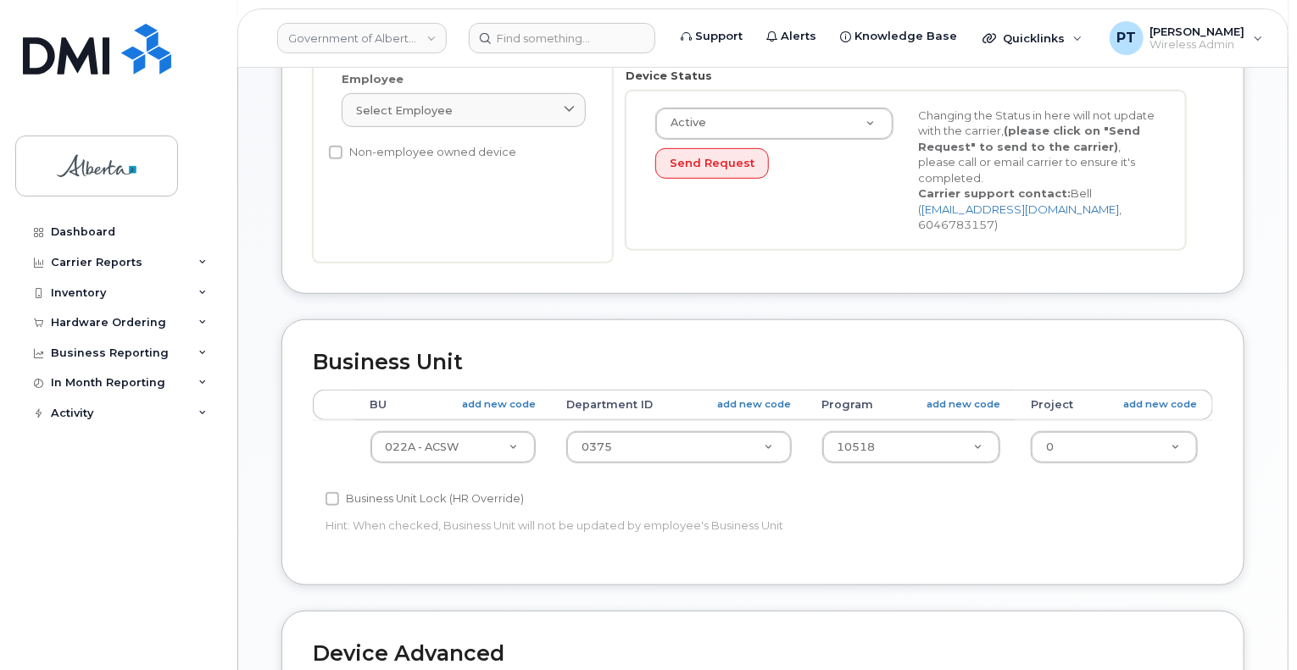
scroll to position [424, 0]
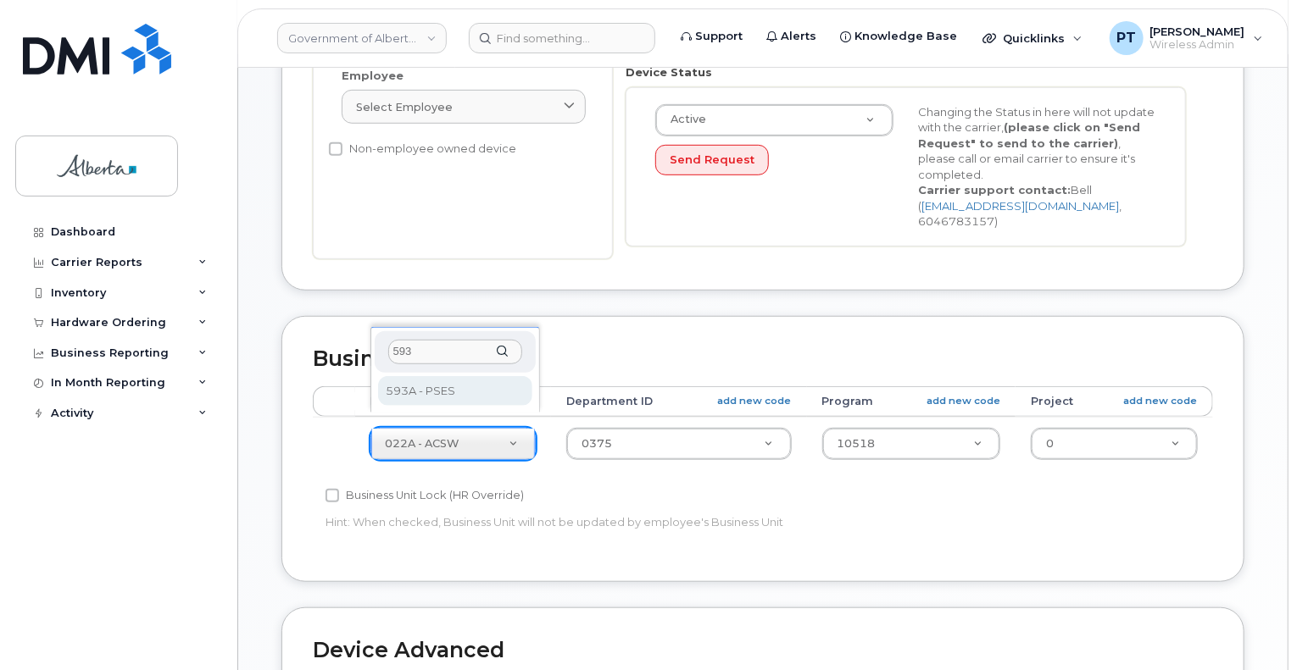
type input "593"
drag, startPoint x: 417, startPoint y: 392, endPoint x: 430, endPoint y: 406, distance: 18.6
select select "4797682"
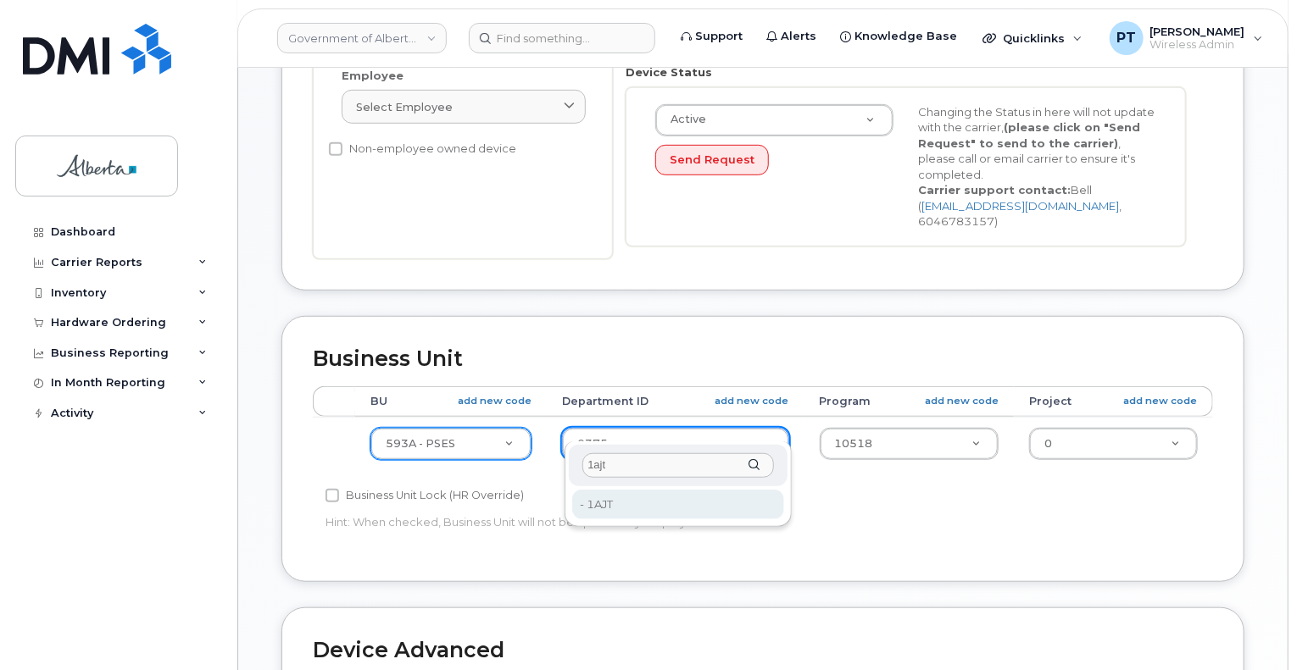
type input "1ajt"
drag, startPoint x: 598, startPoint y: 504, endPoint x: 814, endPoint y: 467, distance: 218.5
type input "13517906"
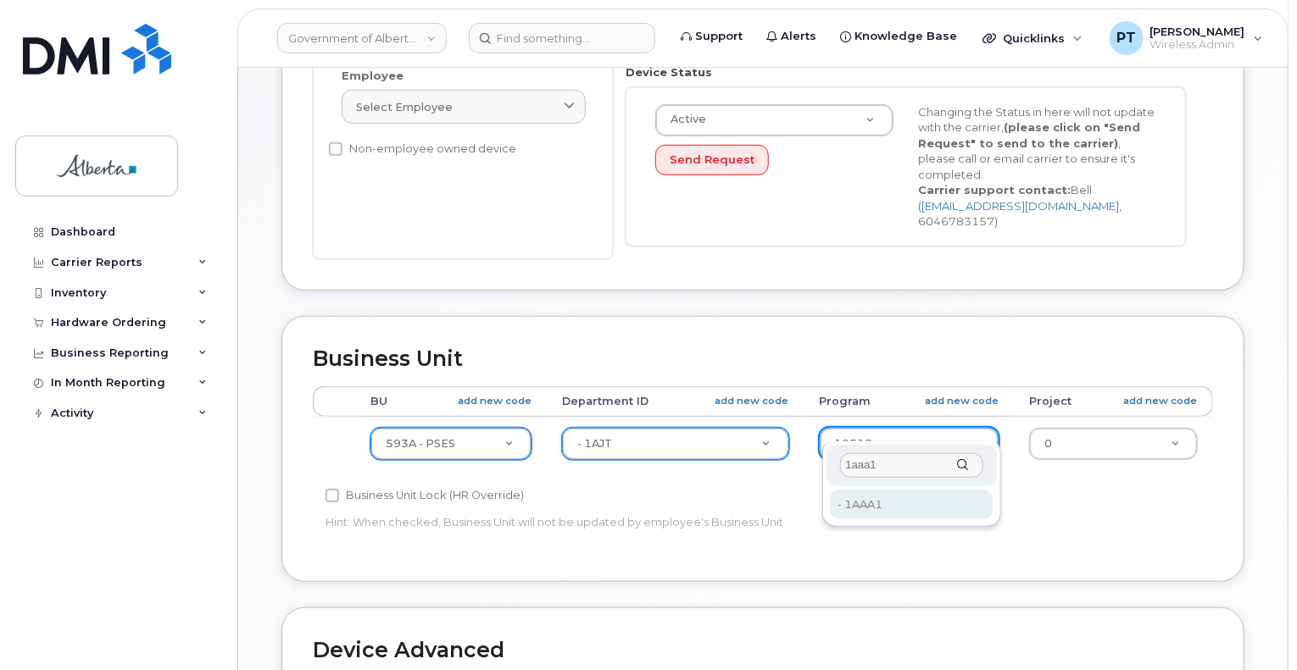
type input "1aaa1"
type input "4753515"
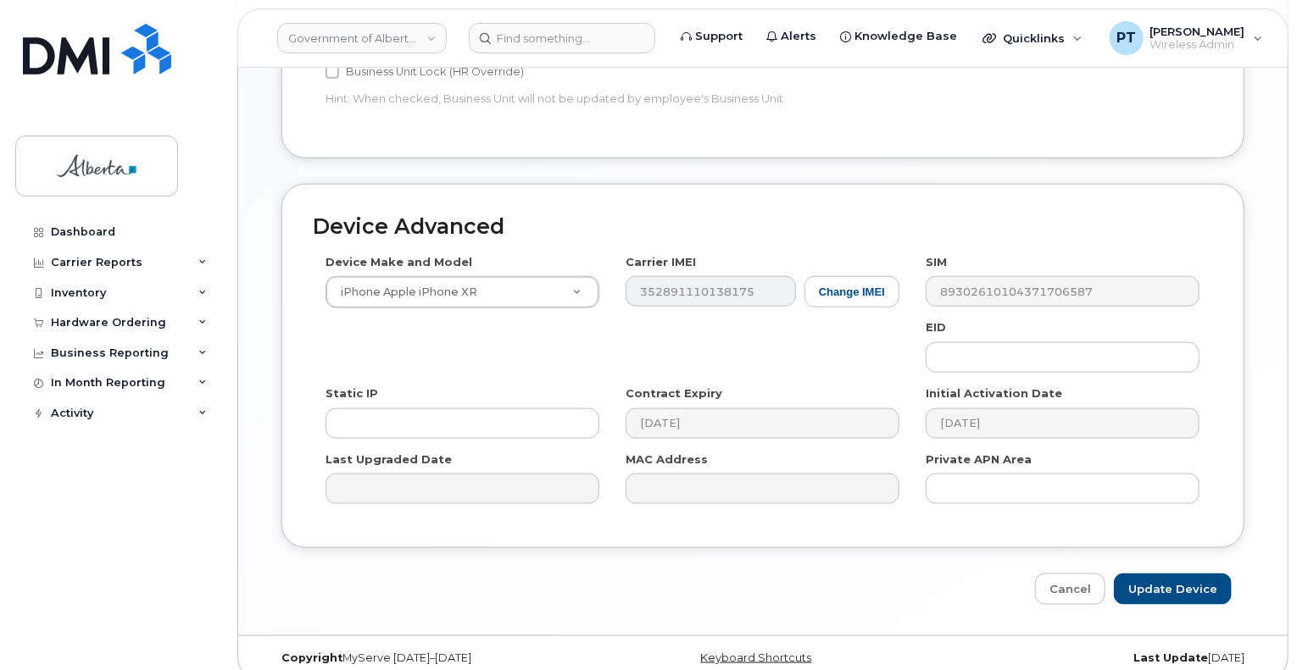
scroll to position [847, 0]
click at [1144, 575] on input "Update Device" at bounding box center [1173, 589] width 118 height 31
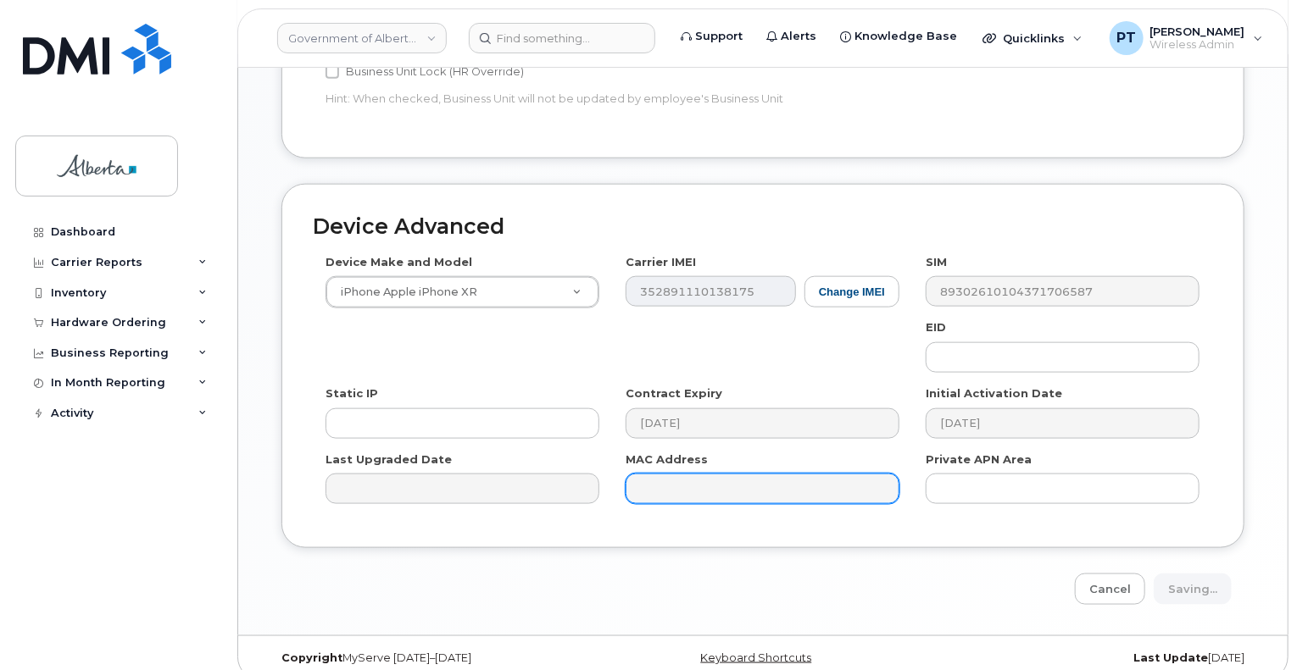
type input "Saving..."
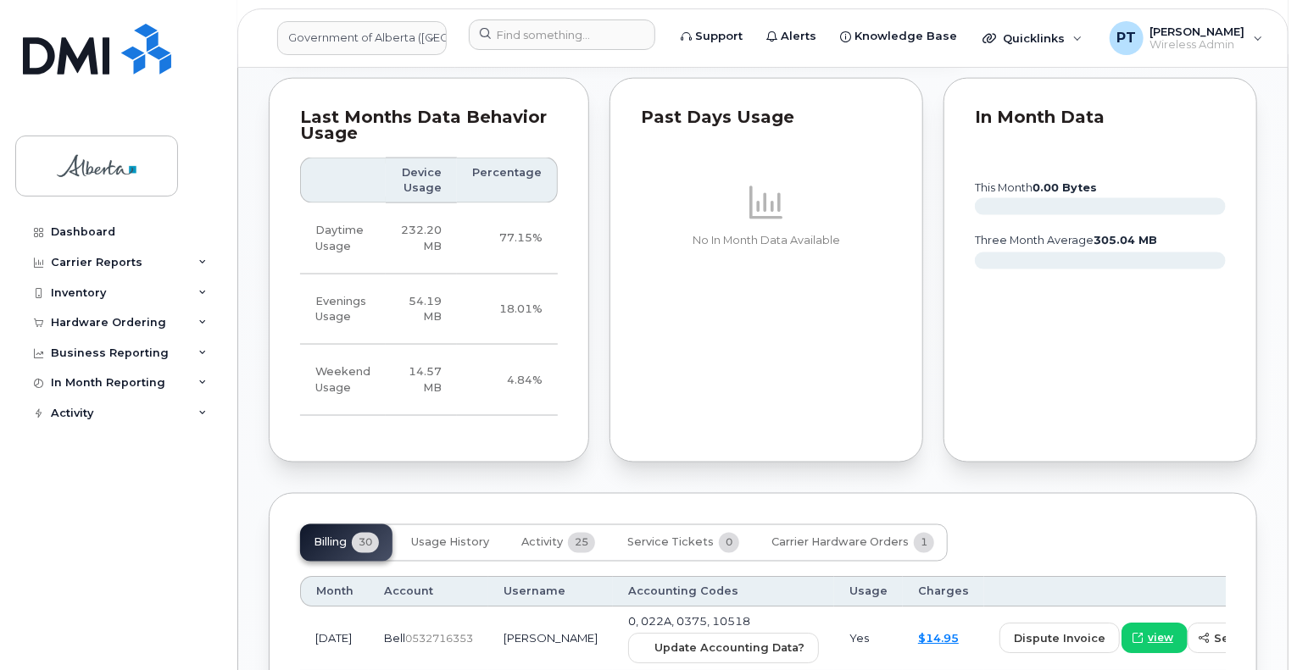
scroll to position [1102, 0]
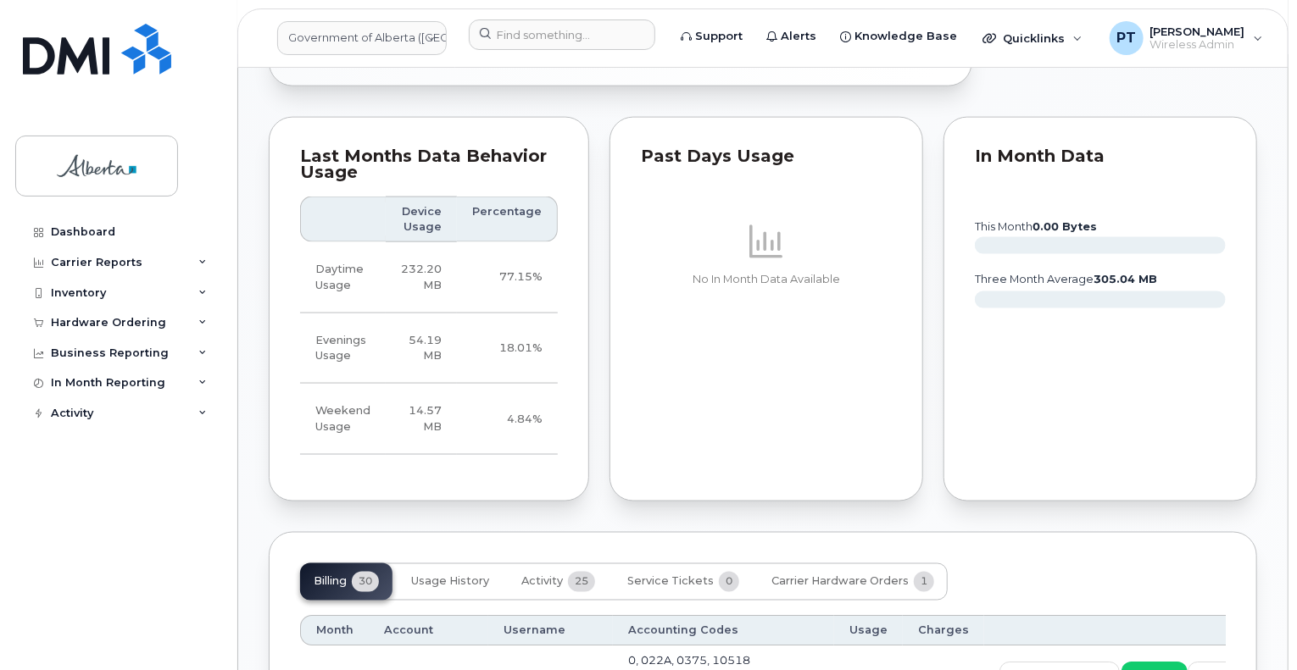
click at [565, 314] on div "Last Months Data Behavior Usage Device Usage Percentage Daytime Usage 232.20 MB…" at bounding box center [429, 309] width 320 height 385
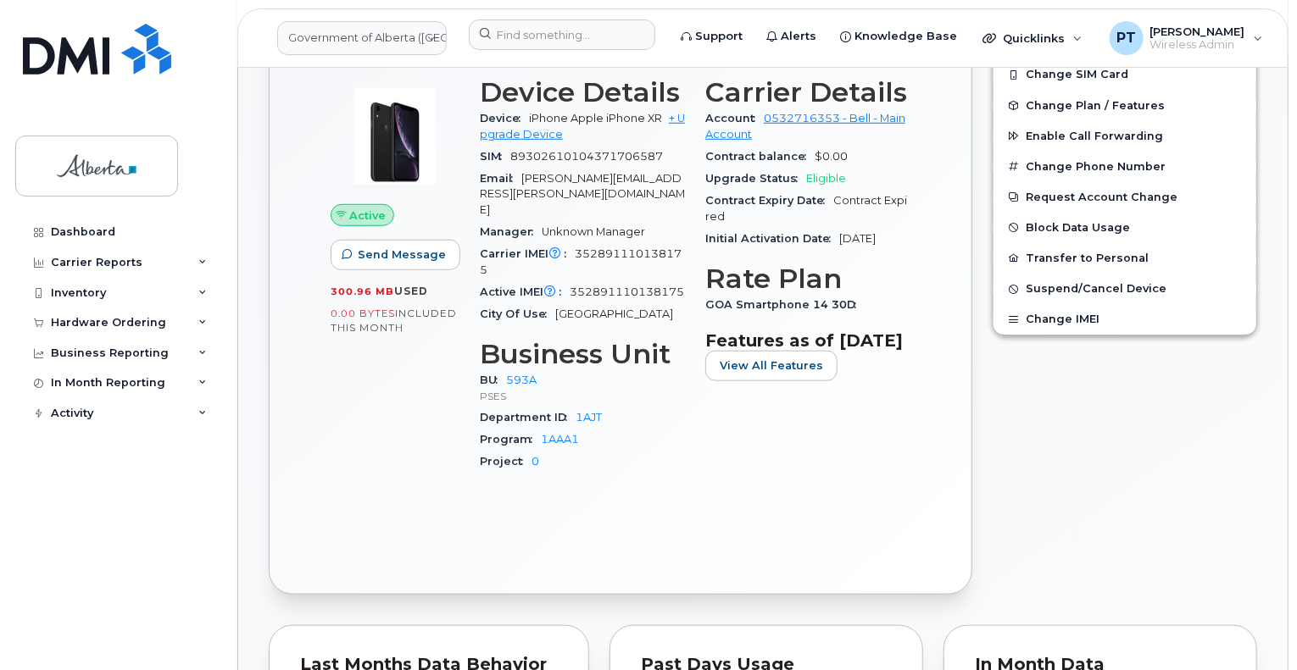
scroll to position [339, 0]
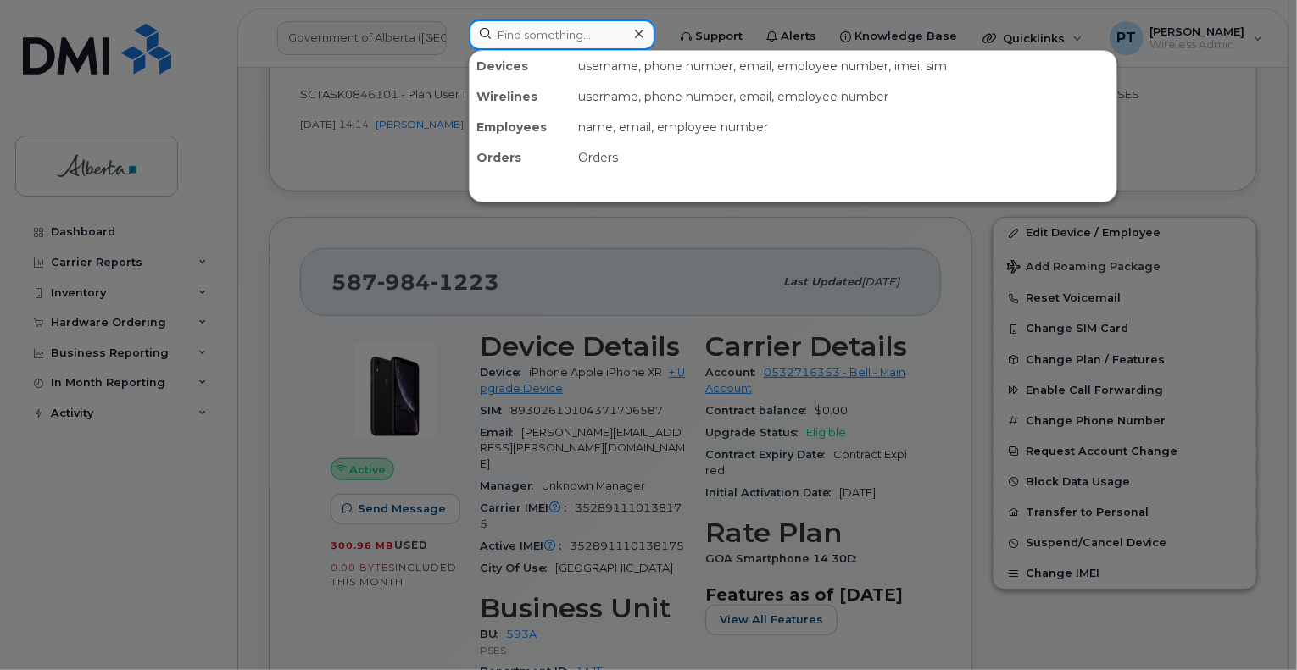
click at [580, 33] on input at bounding box center [562, 34] width 186 height 31
paste input "4037964106"
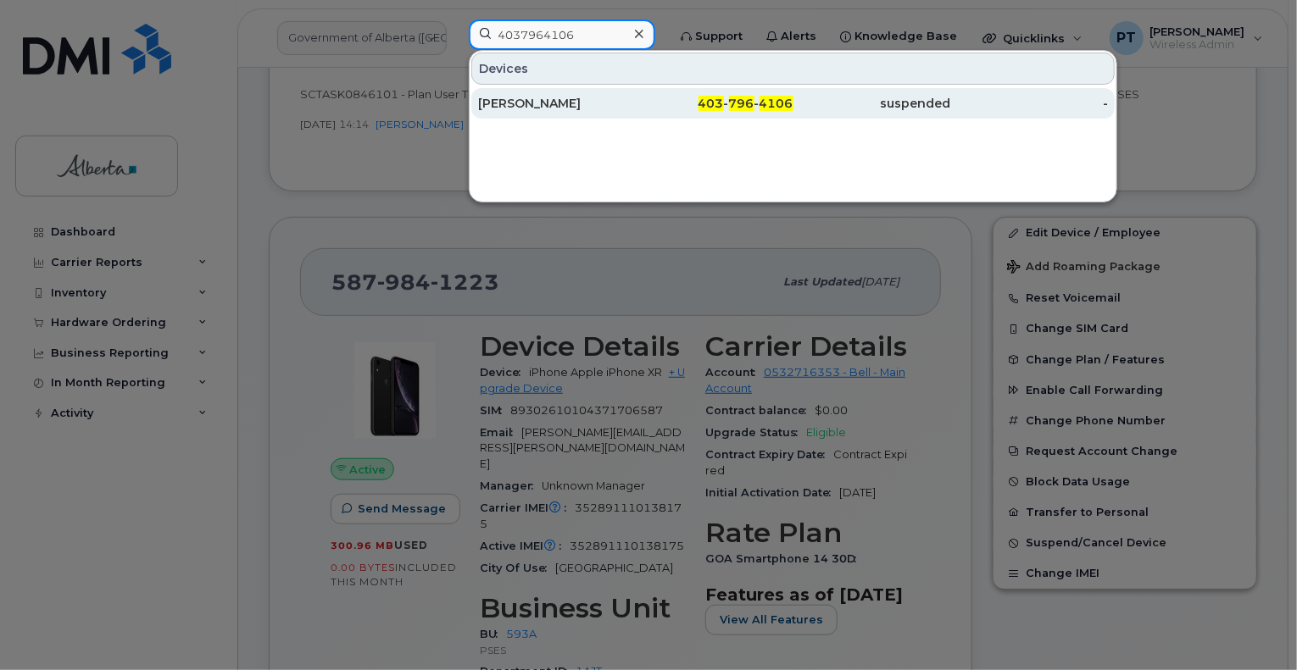
type input "4037964106"
click at [547, 101] on div "[PERSON_NAME]" at bounding box center [557, 103] width 158 height 17
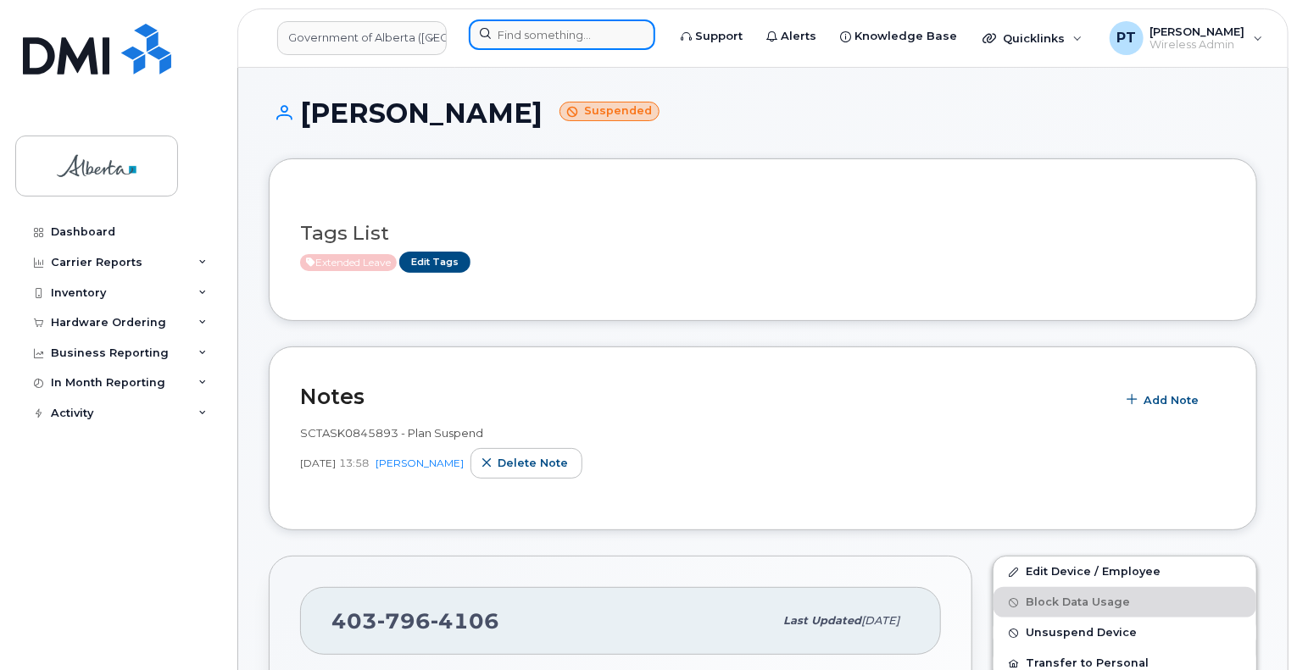
click at [601, 33] on input at bounding box center [562, 34] width 186 height 31
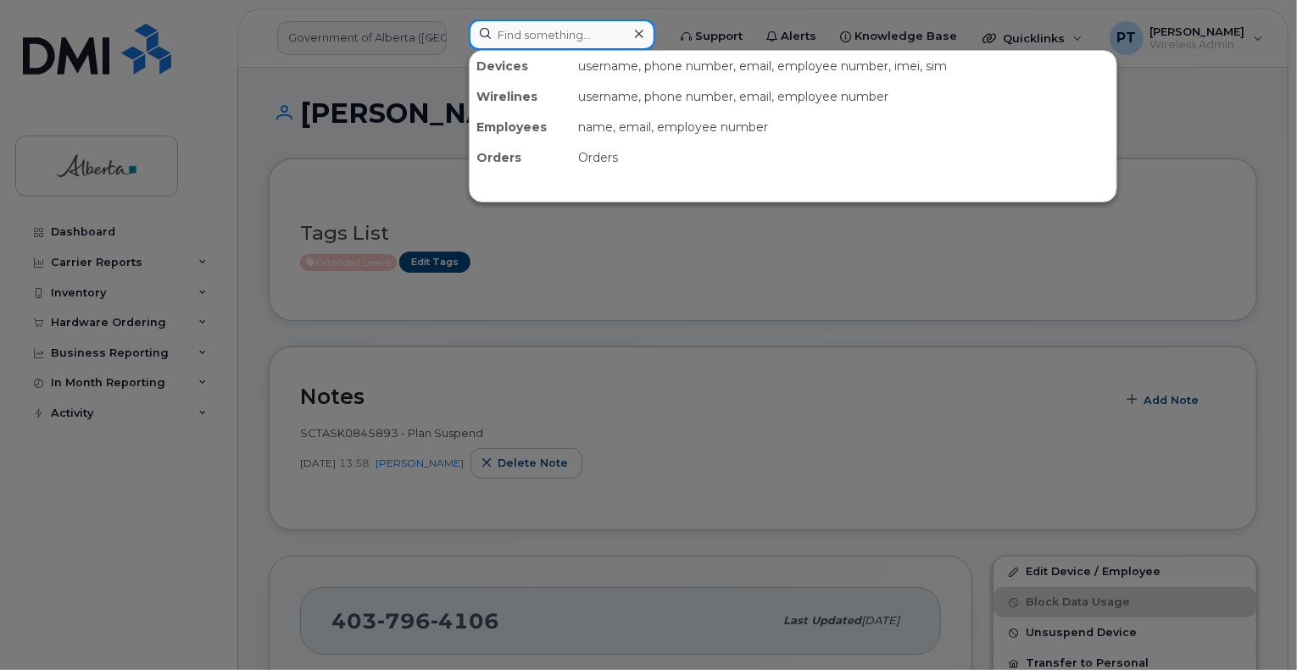
paste input "Muskan Khanderia"
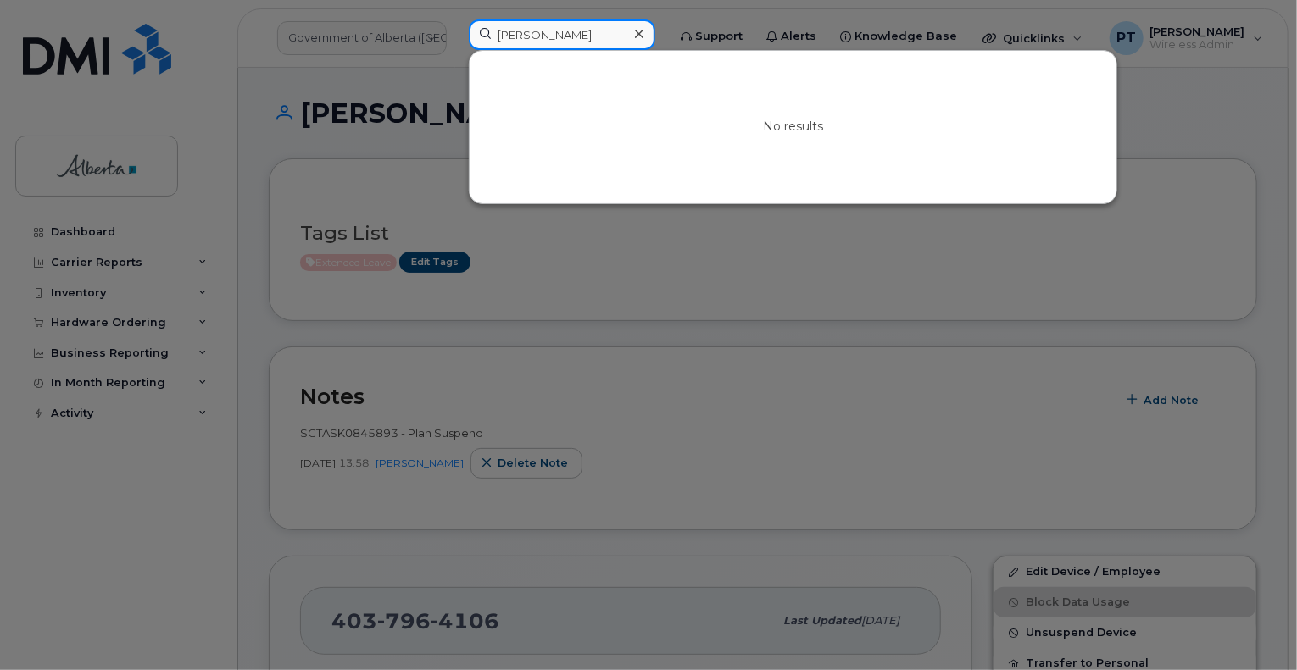
type input "Muskan Khanderia"
click at [643, 35] on icon at bounding box center [639, 34] width 8 height 14
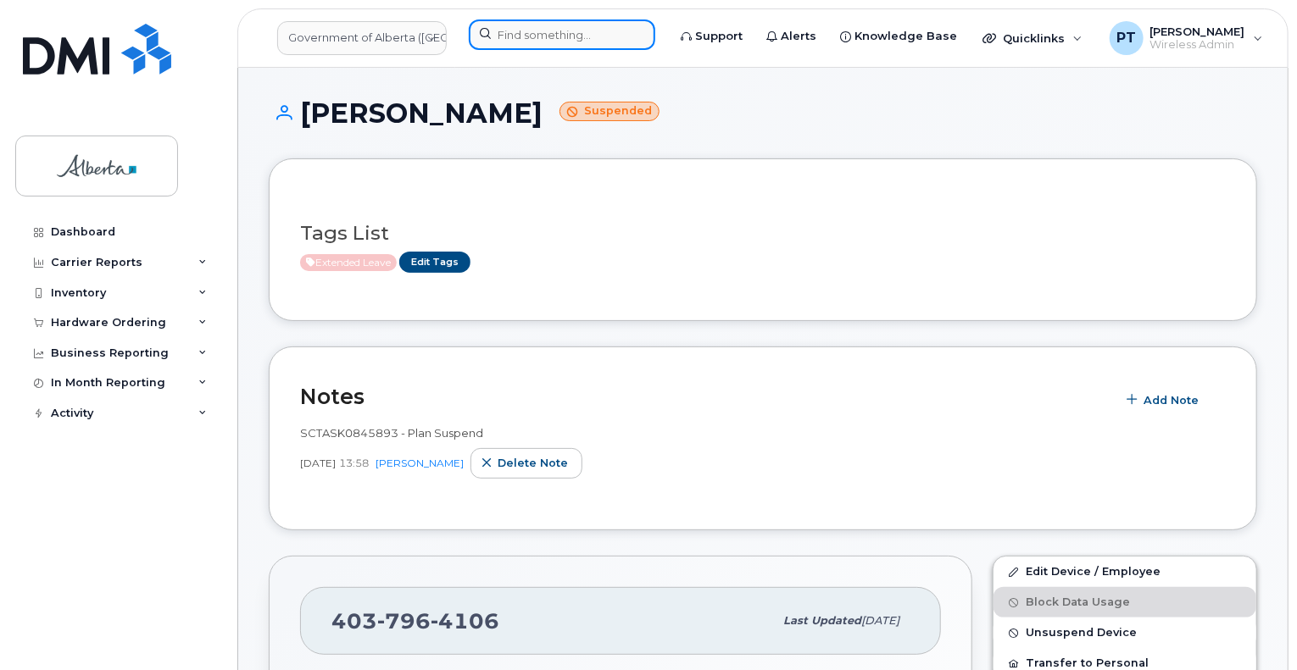
click at [528, 33] on input at bounding box center [562, 34] width 186 height 31
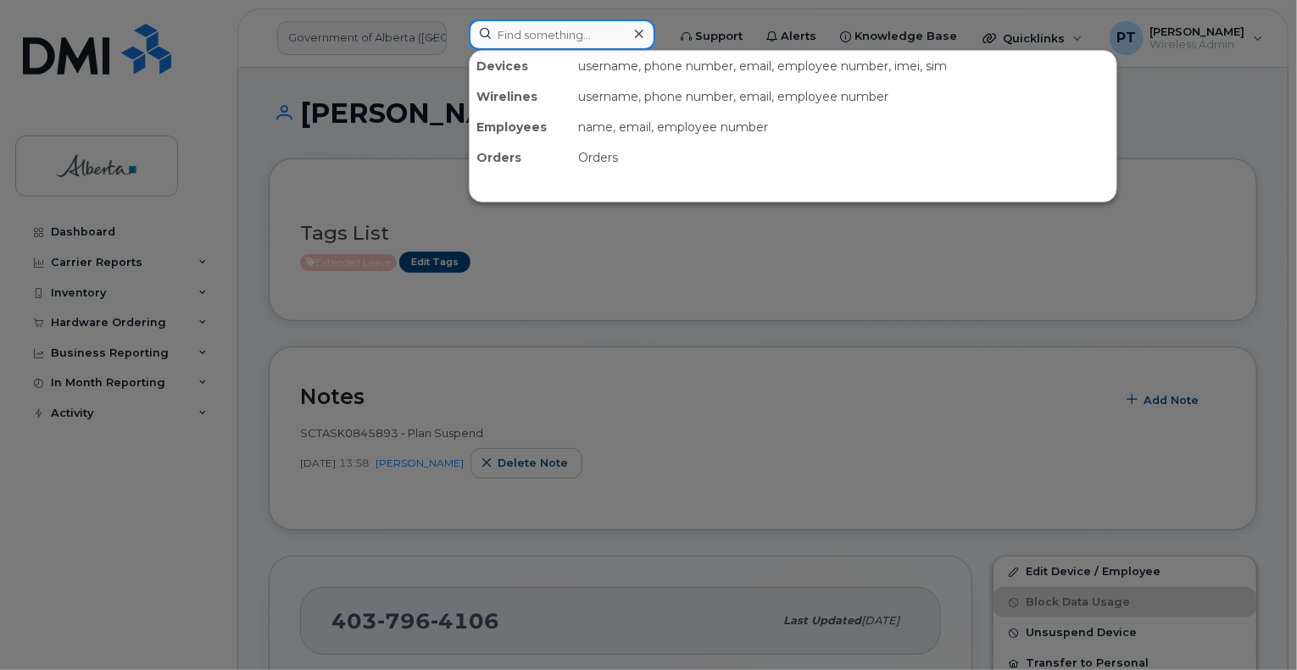
paste input "7802666374"
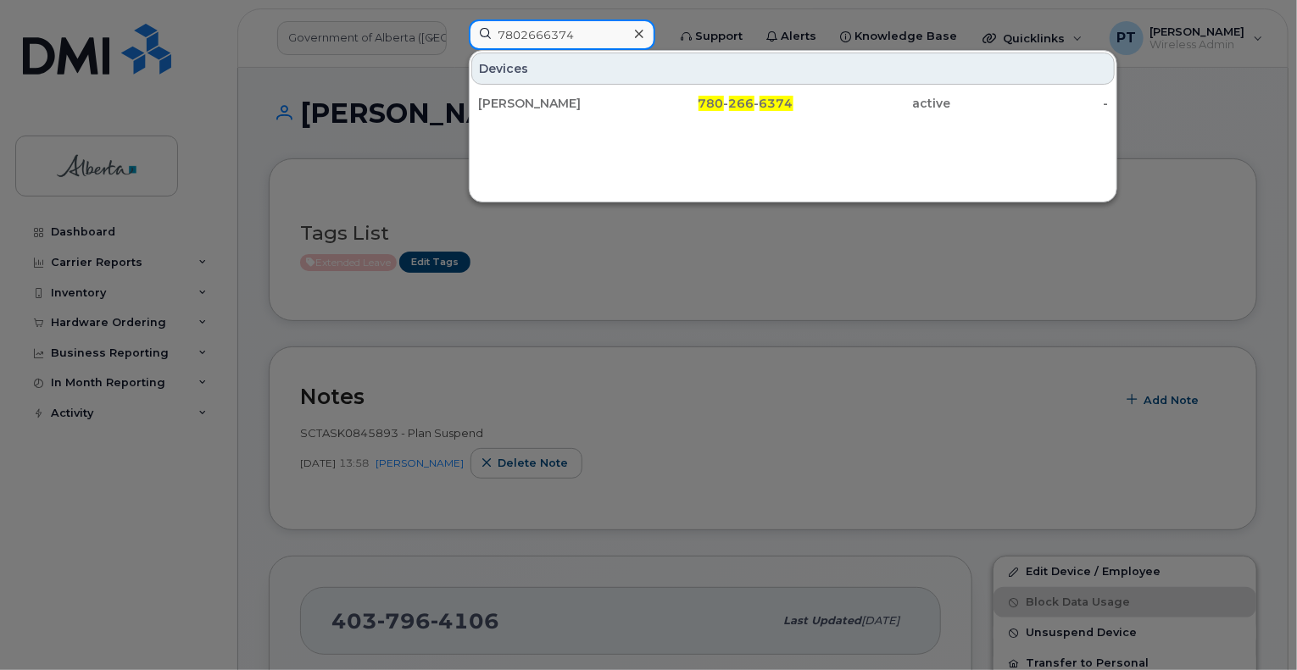
type input "7802666374"
click at [507, 103] on div "[PERSON_NAME]" at bounding box center [557, 103] width 158 height 17
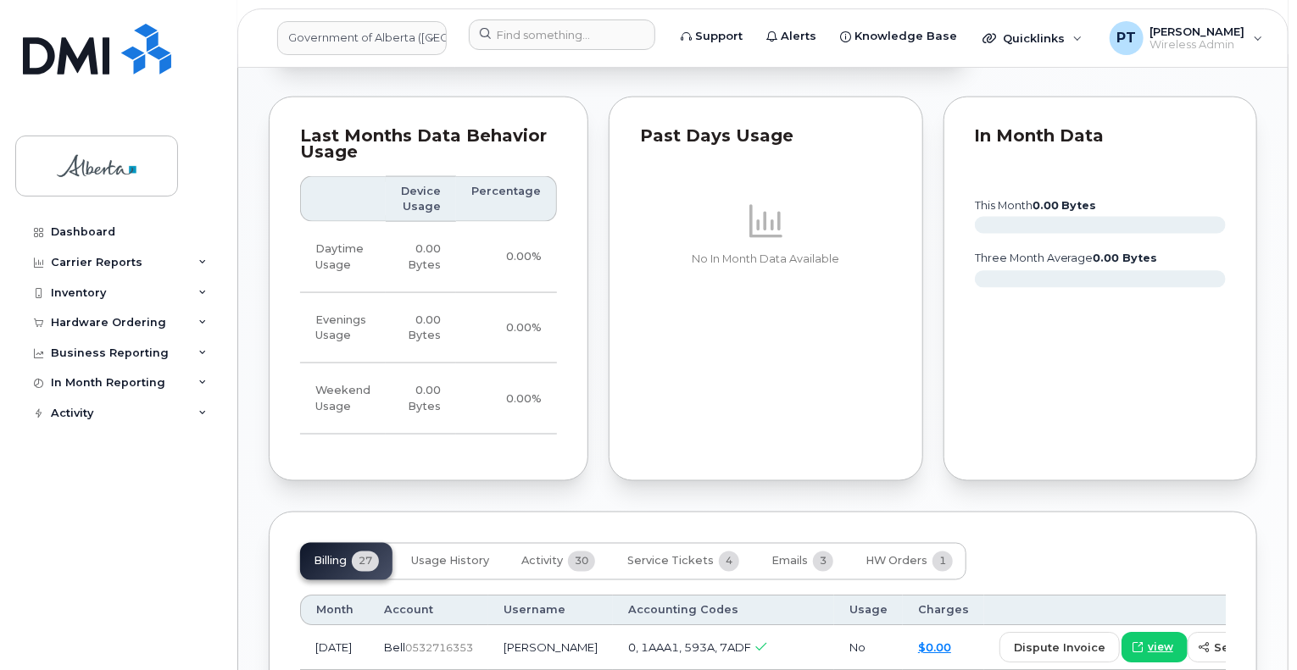
scroll to position [1271, 0]
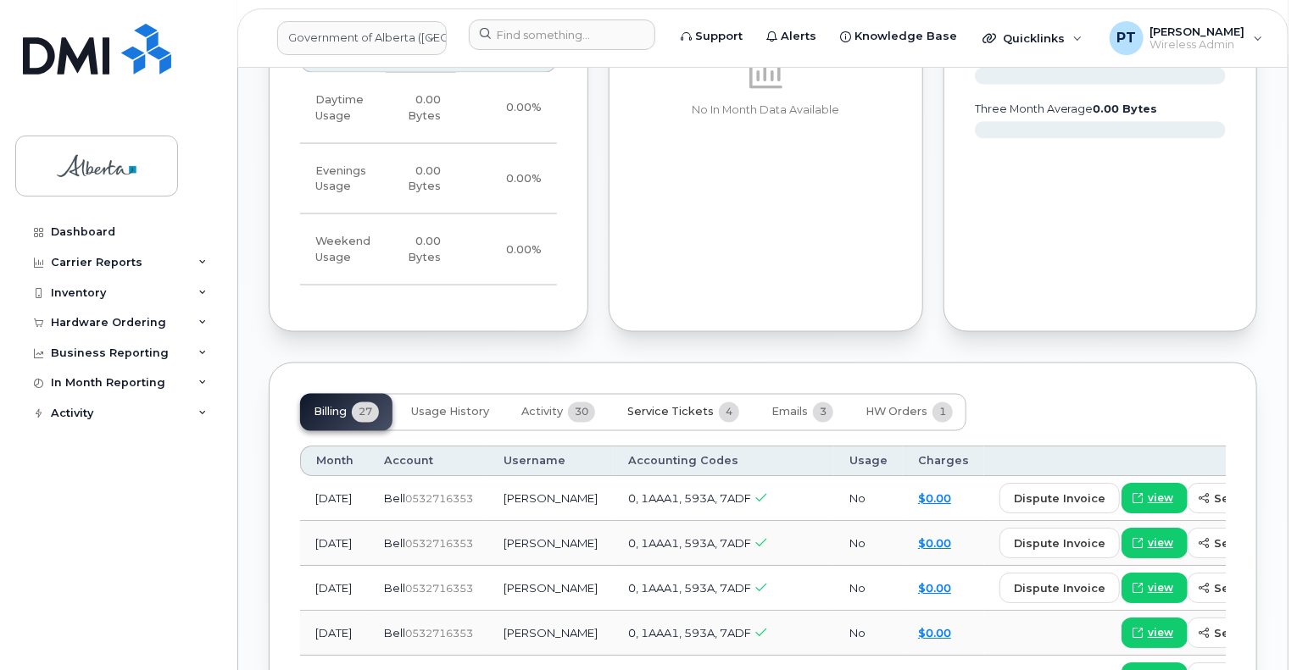
click at [692, 406] on span "Service Tickets" at bounding box center [670, 413] width 86 height 14
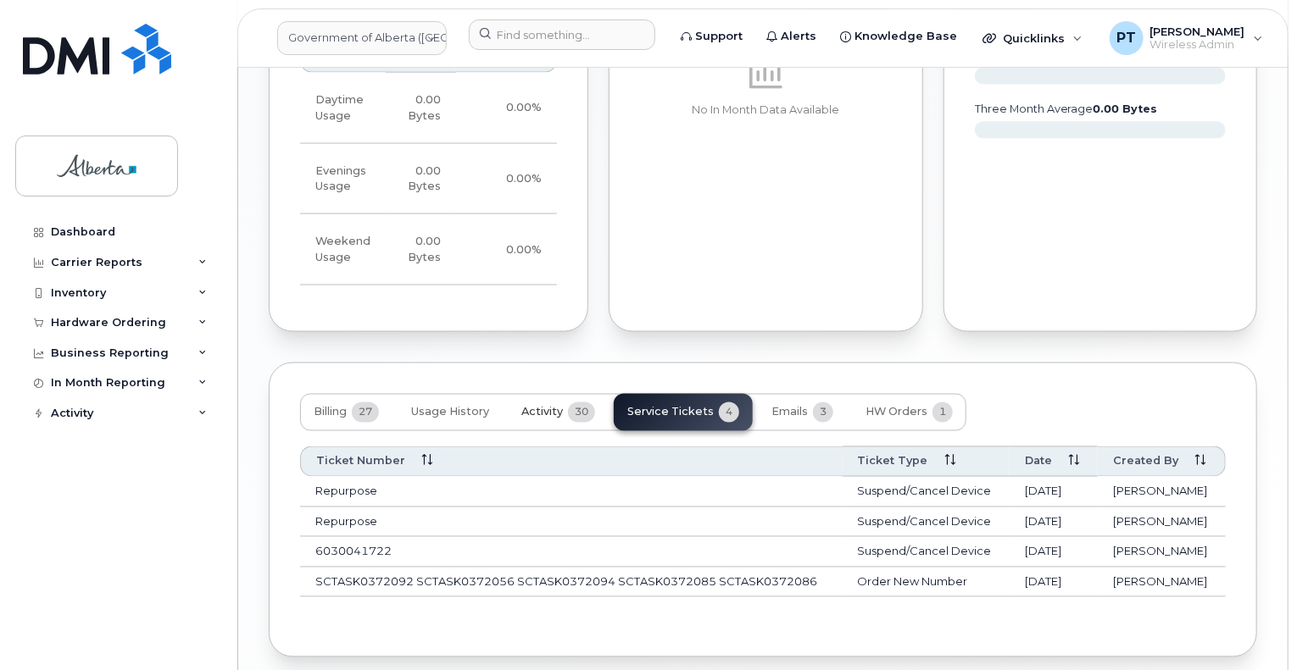
click at [539, 406] on span "Activity" at bounding box center [542, 413] width 42 height 14
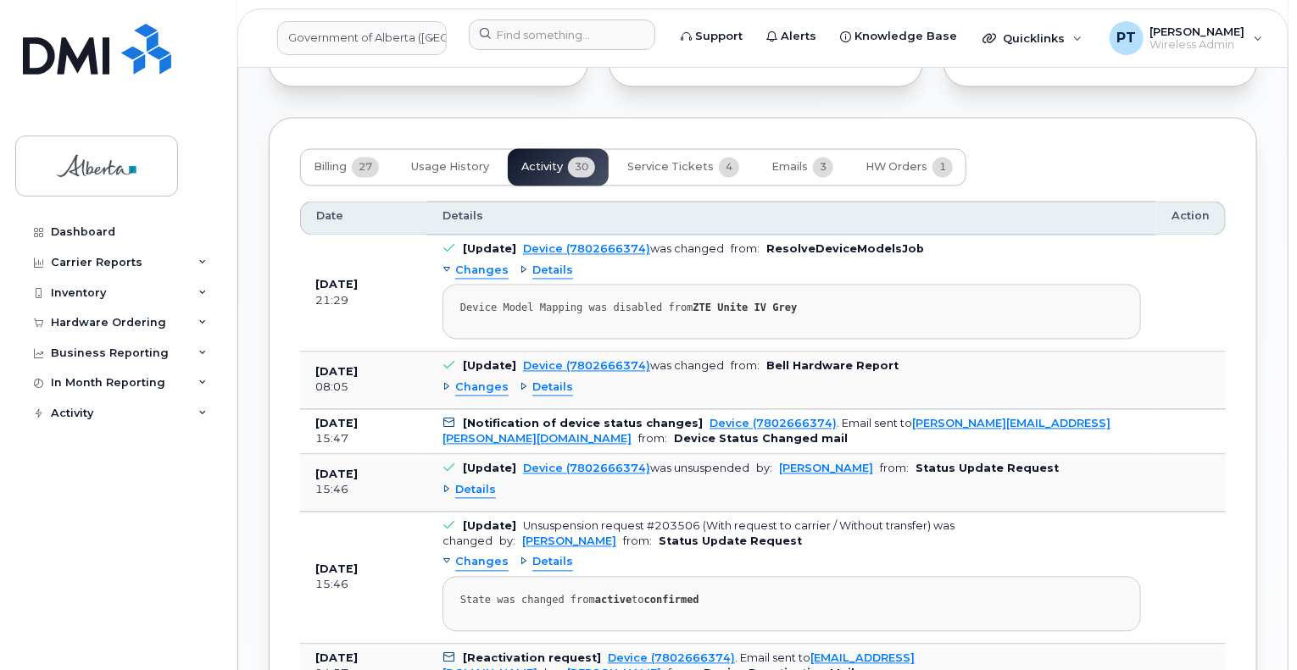
scroll to position [1525, 0]
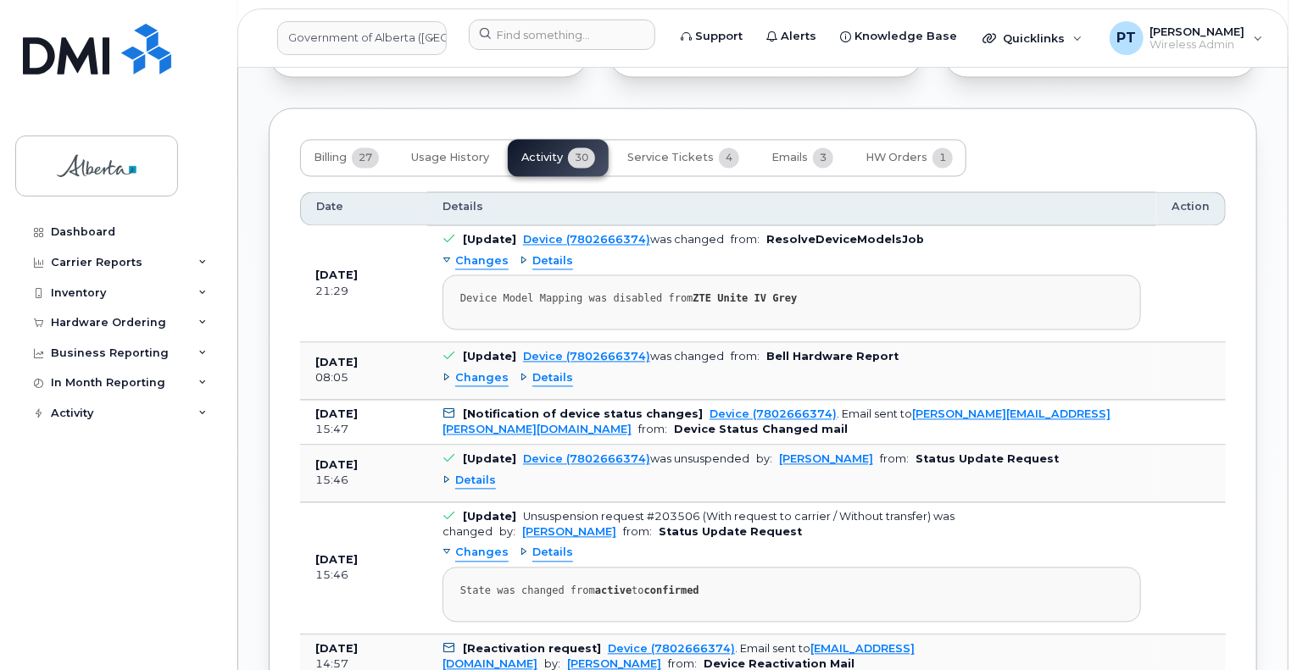
click at [481, 371] on span "Changes" at bounding box center [481, 379] width 53 height 16
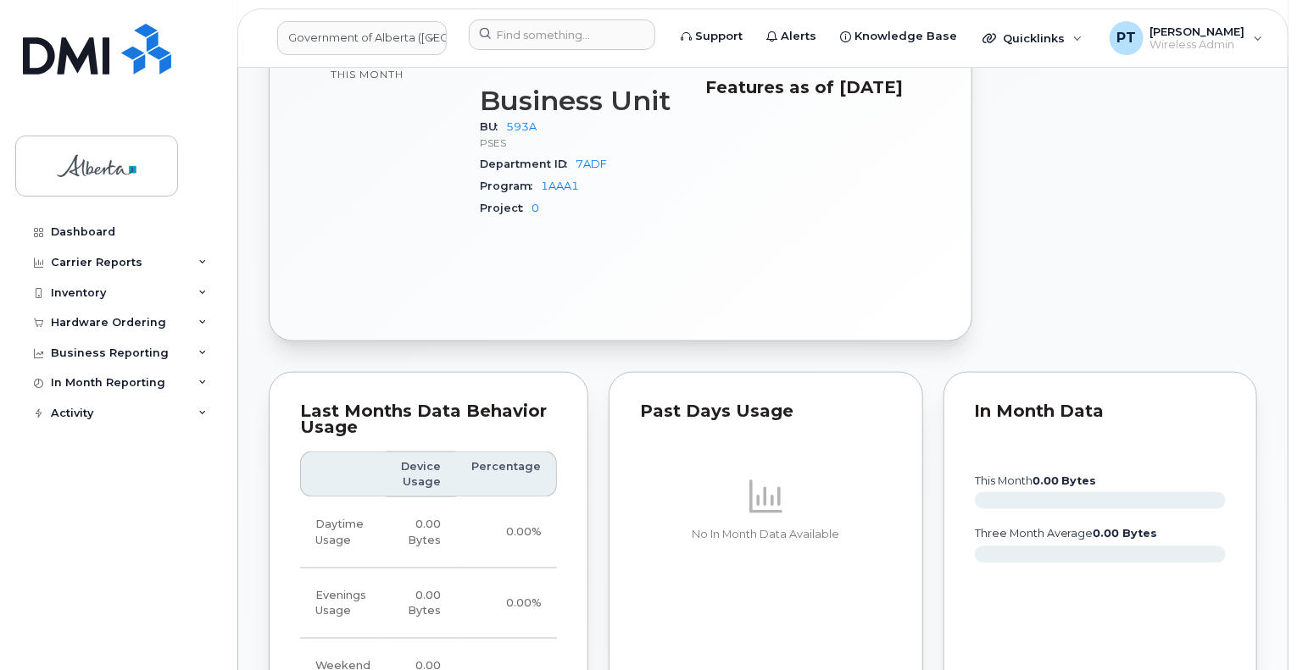
scroll to position [847, 0]
click at [186, 471] on div "Dashboard Carrier Reports Monthly Billing Data Daily Data Pooling Data Behavior…" at bounding box center [119, 431] width 209 height 428
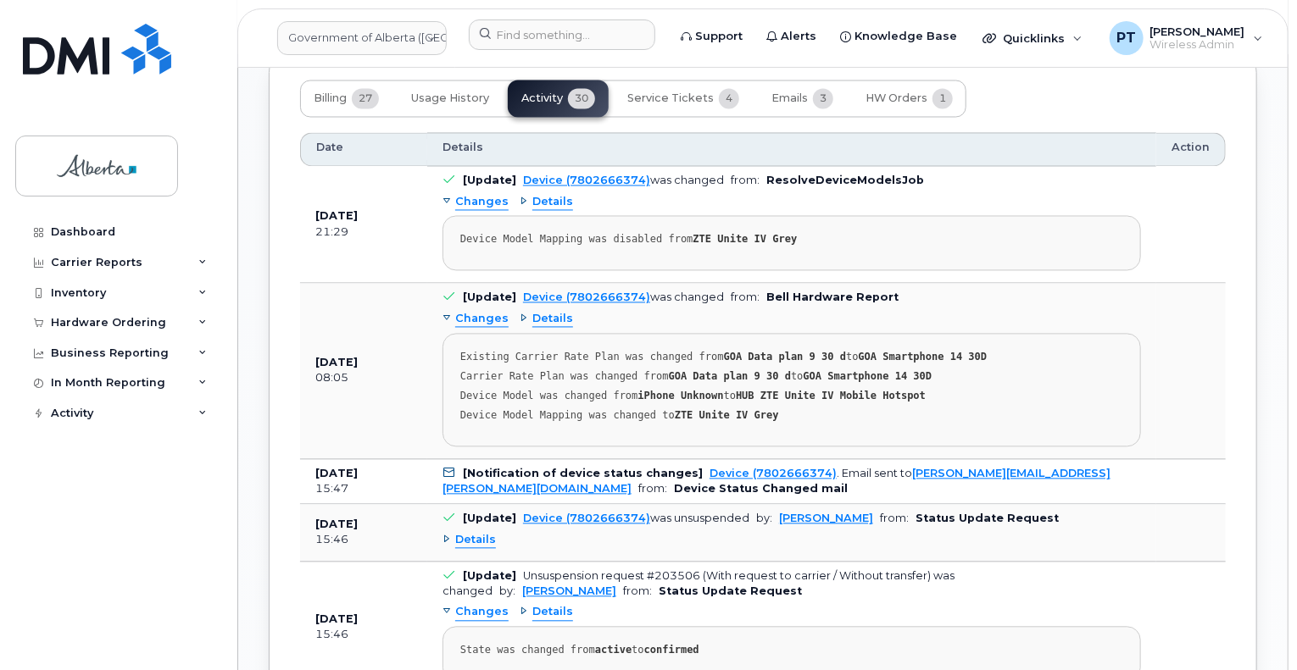
scroll to position [1610, 0]
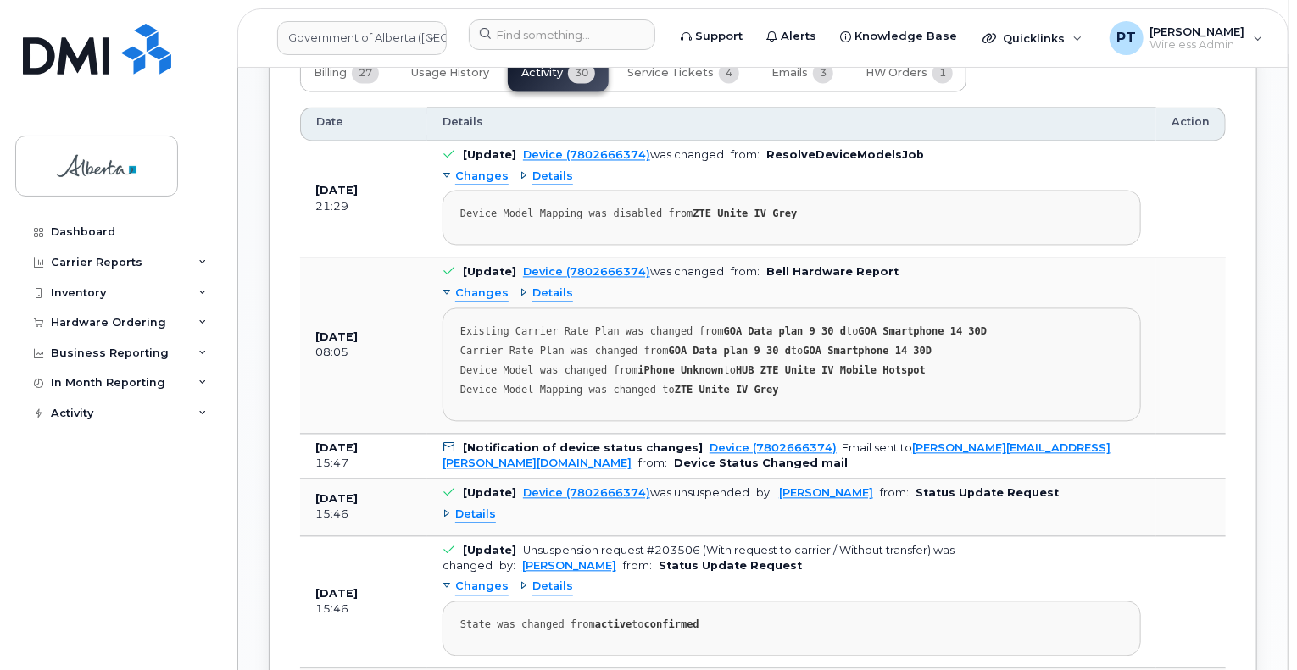
click at [481, 508] on div "Details" at bounding box center [791, 515] width 698 height 27
click at [481, 508] on span "Details" at bounding box center [475, 516] width 41 height 16
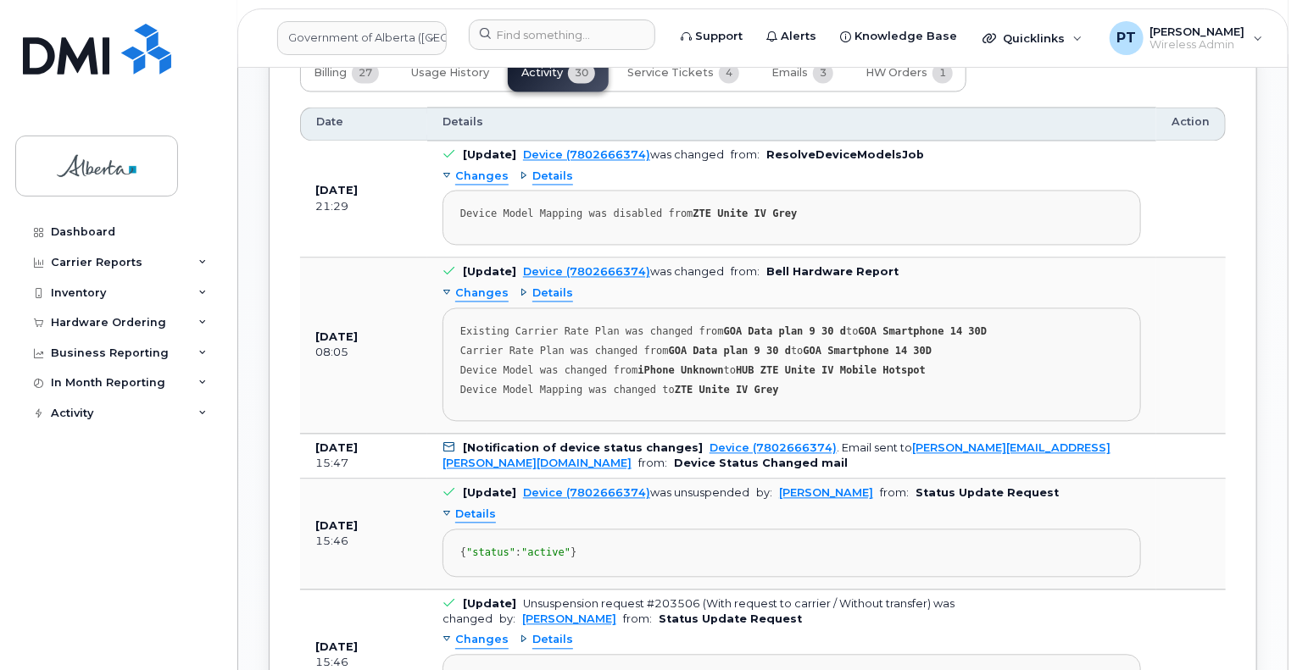
click at [481, 508] on span "Details" at bounding box center [475, 516] width 41 height 16
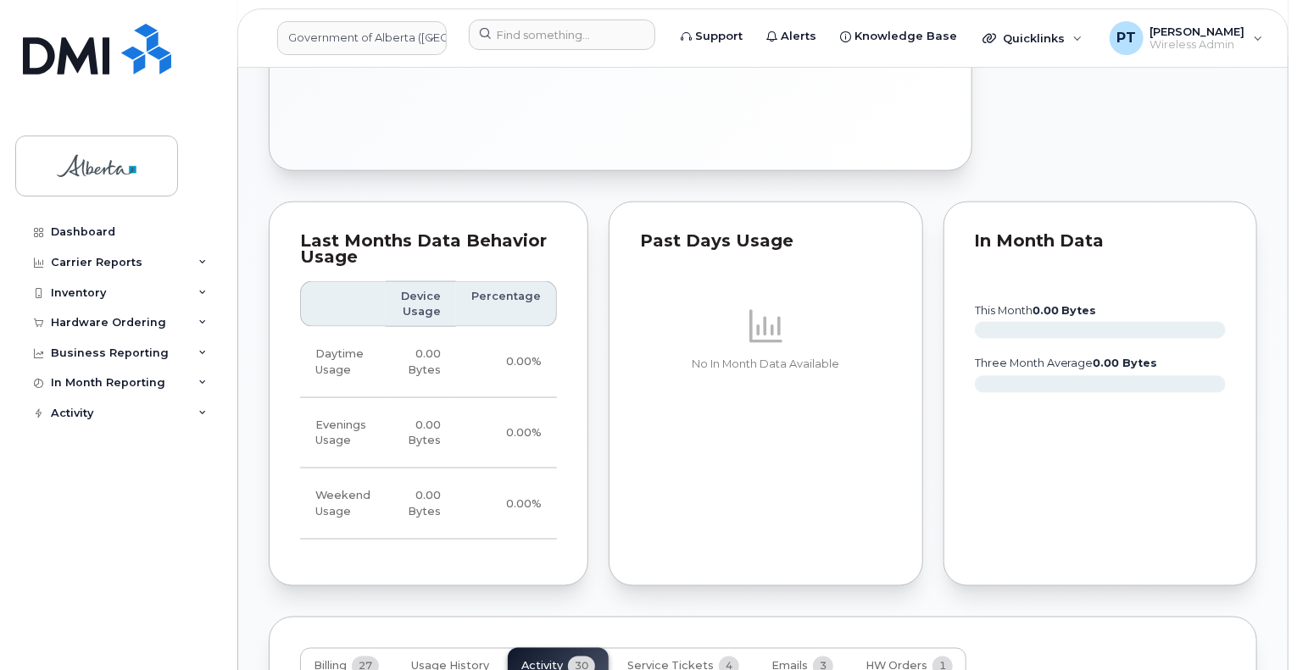
scroll to position [424, 0]
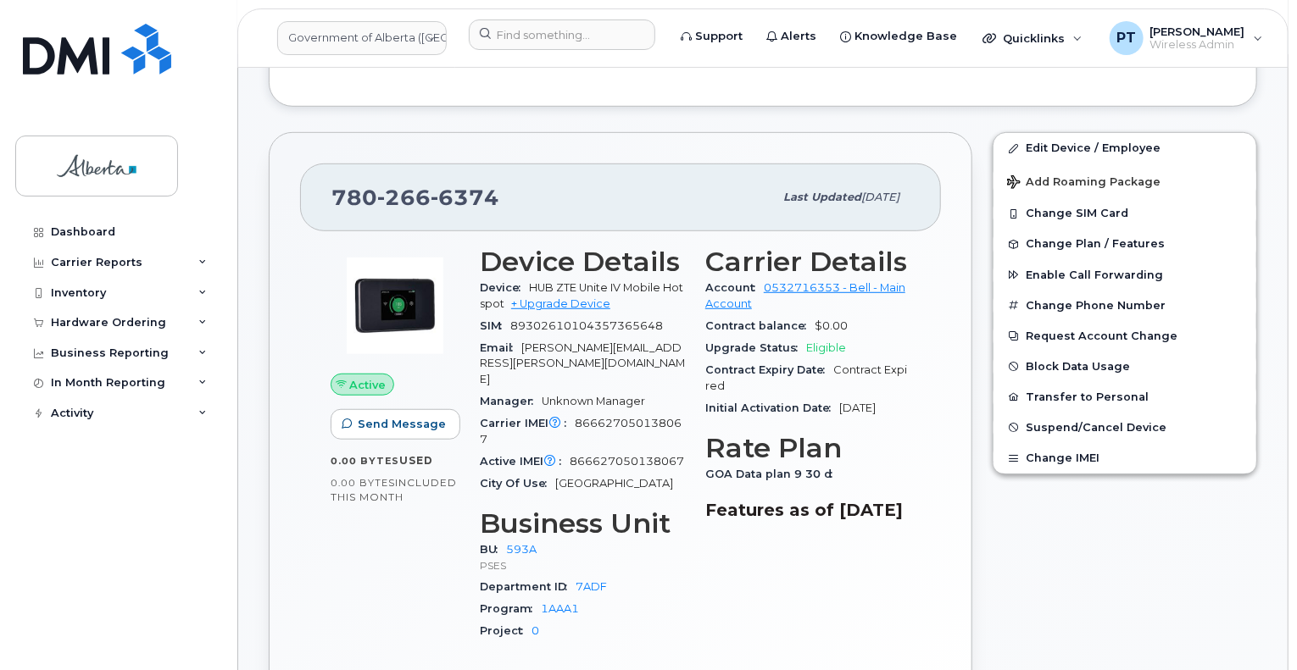
click at [119, 499] on div "Dashboard Carrier Reports Monthly Billing Data Daily Data Pooling Data Behavior…" at bounding box center [119, 431] width 209 height 428
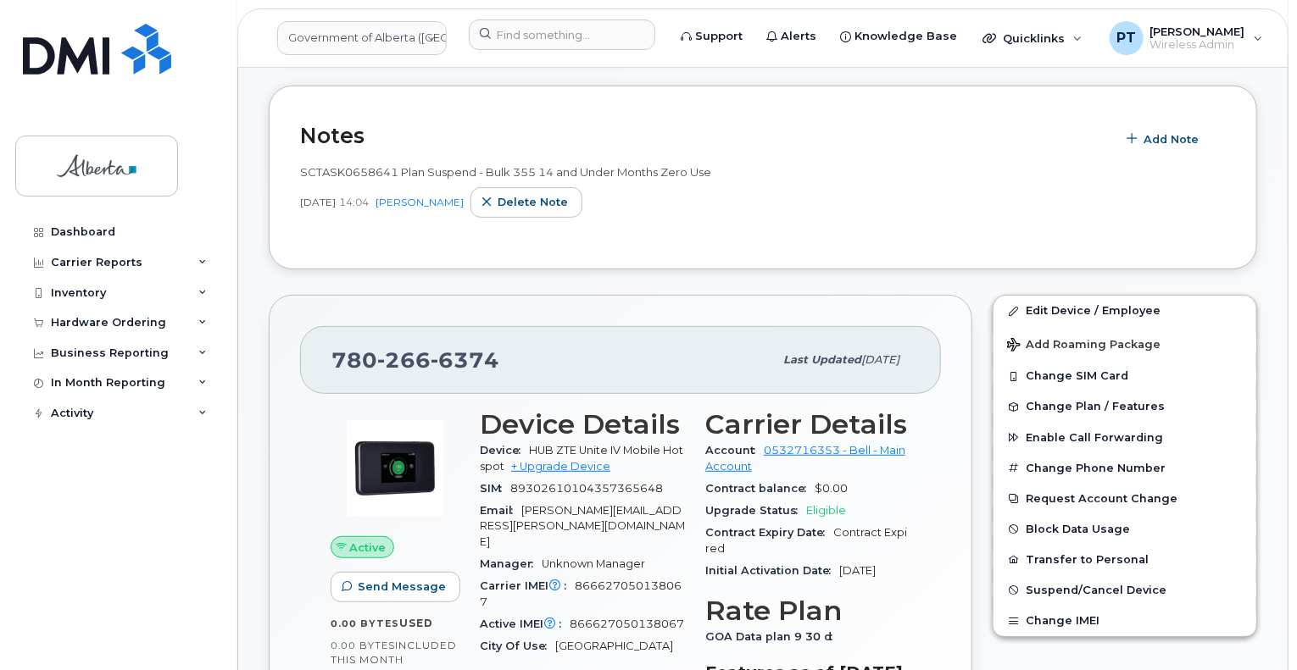
scroll to position [339, 0]
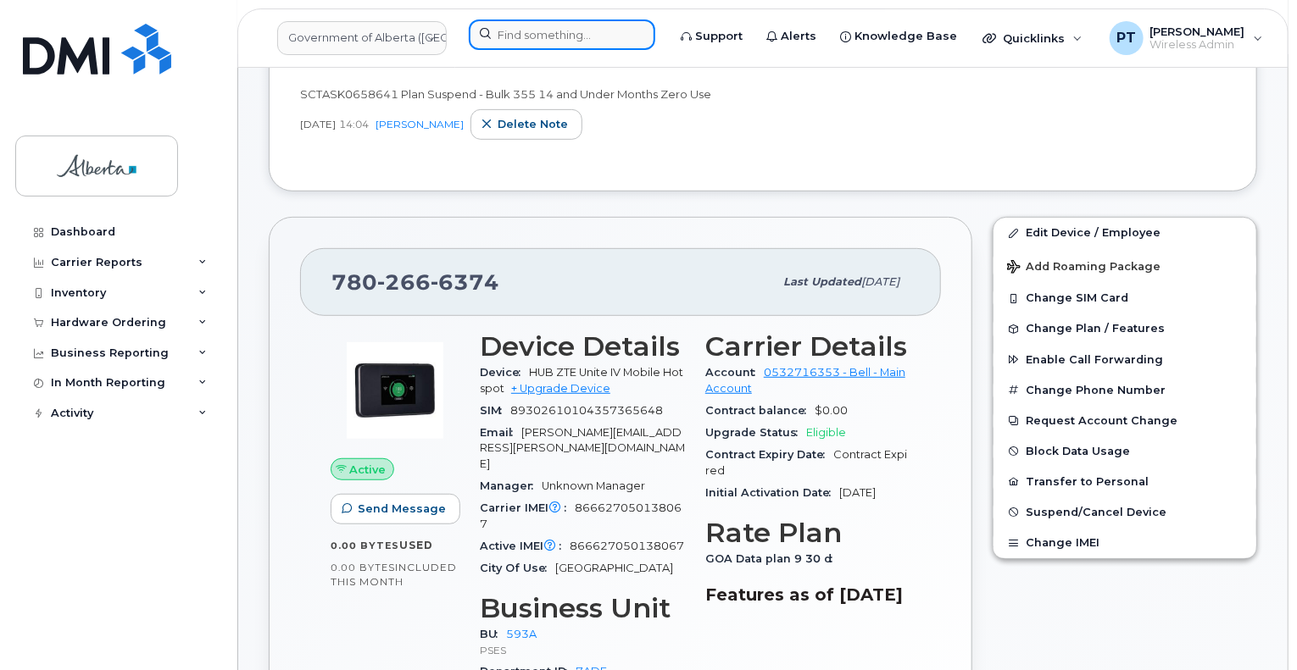
click at [518, 39] on input at bounding box center [562, 34] width 186 height 31
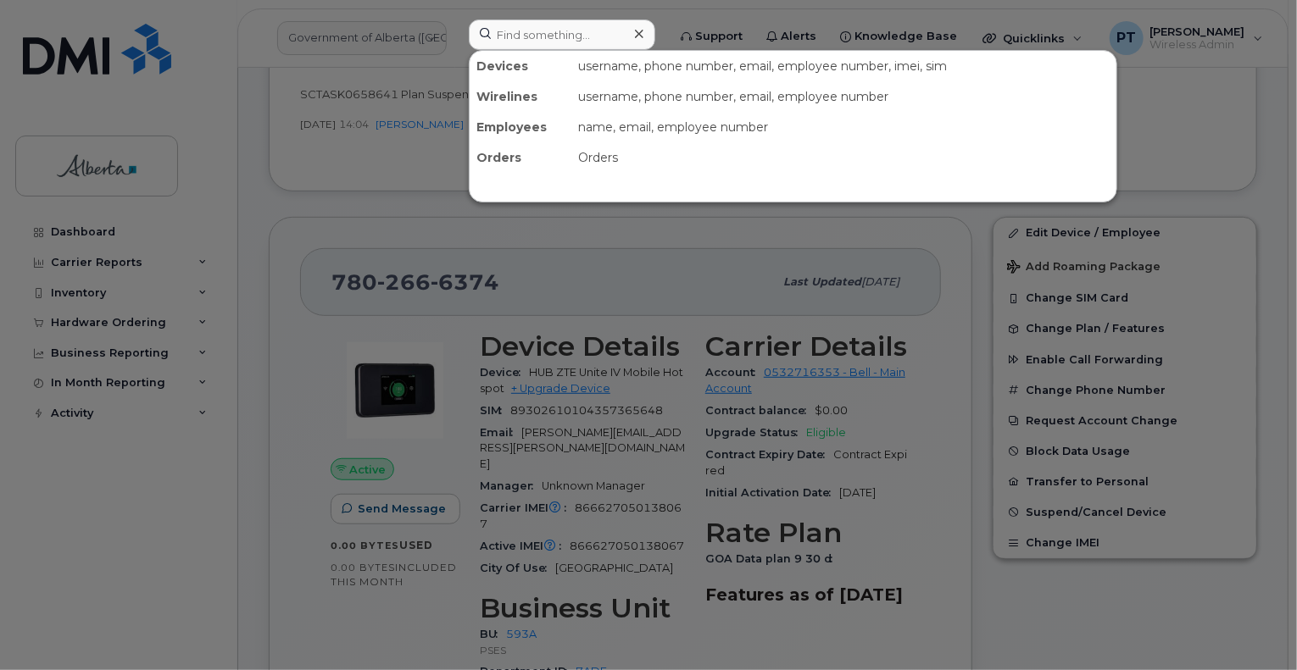
click at [435, 335] on div at bounding box center [648, 335] width 1297 height 670
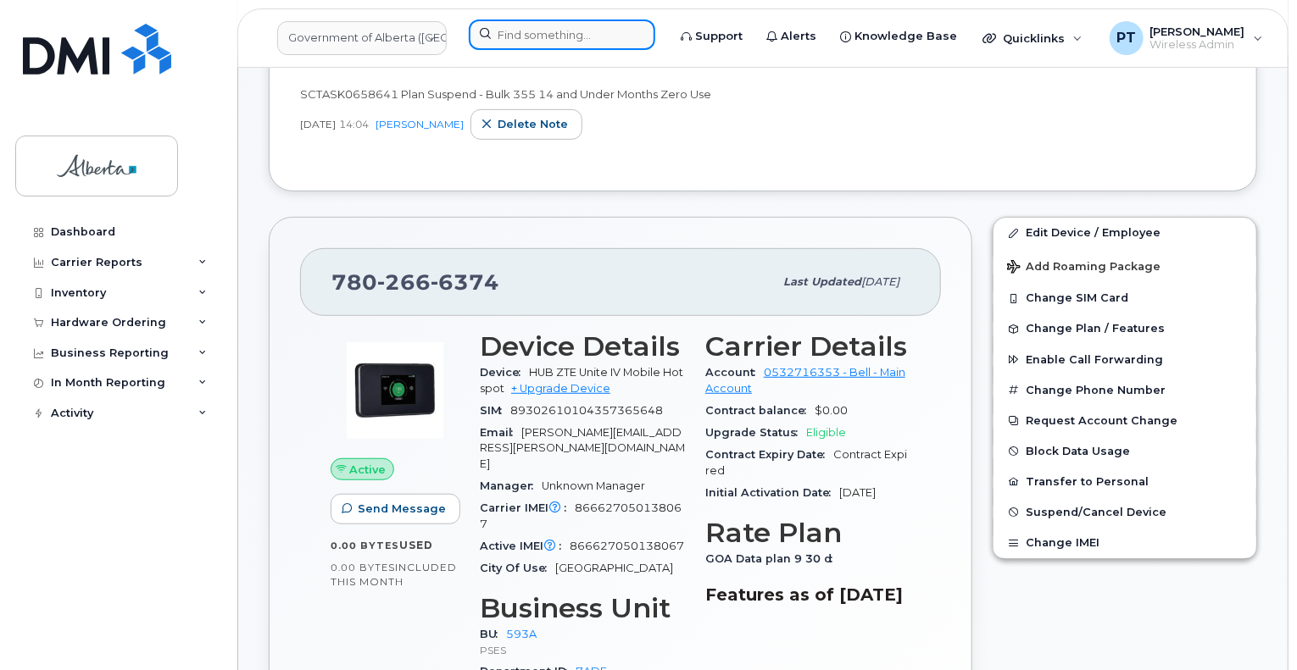
click at [572, 38] on input at bounding box center [562, 34] width 186 height 31
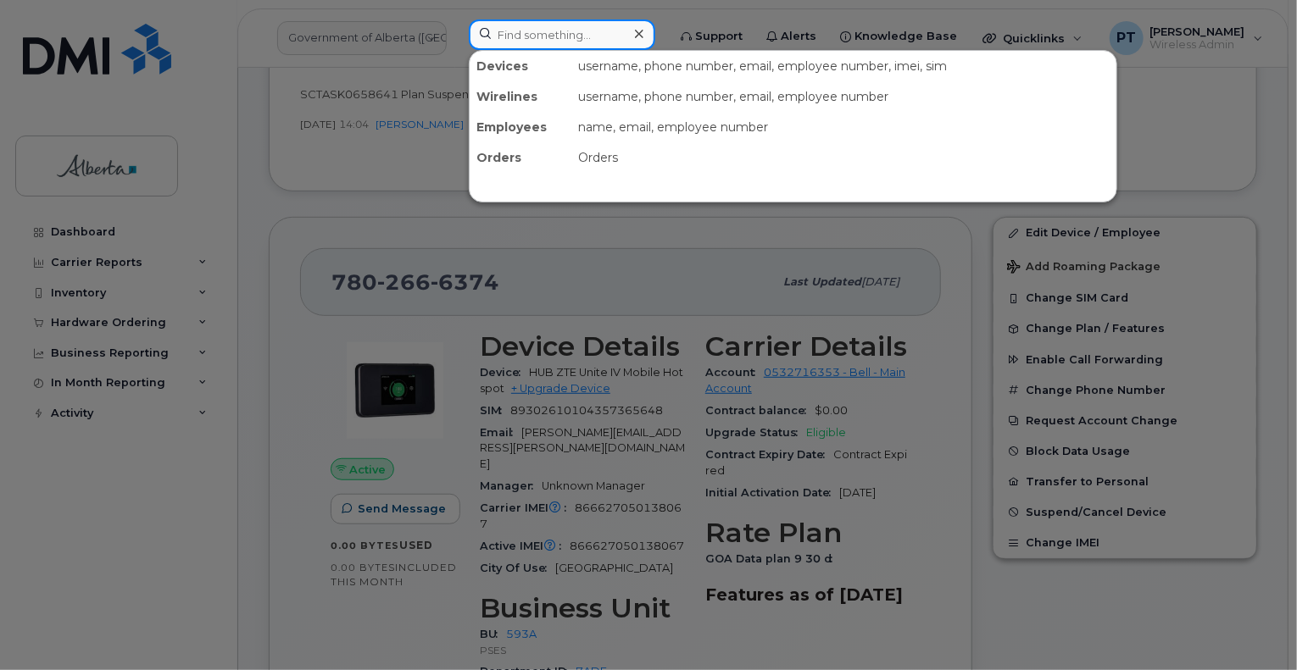
paste input "4038290280"
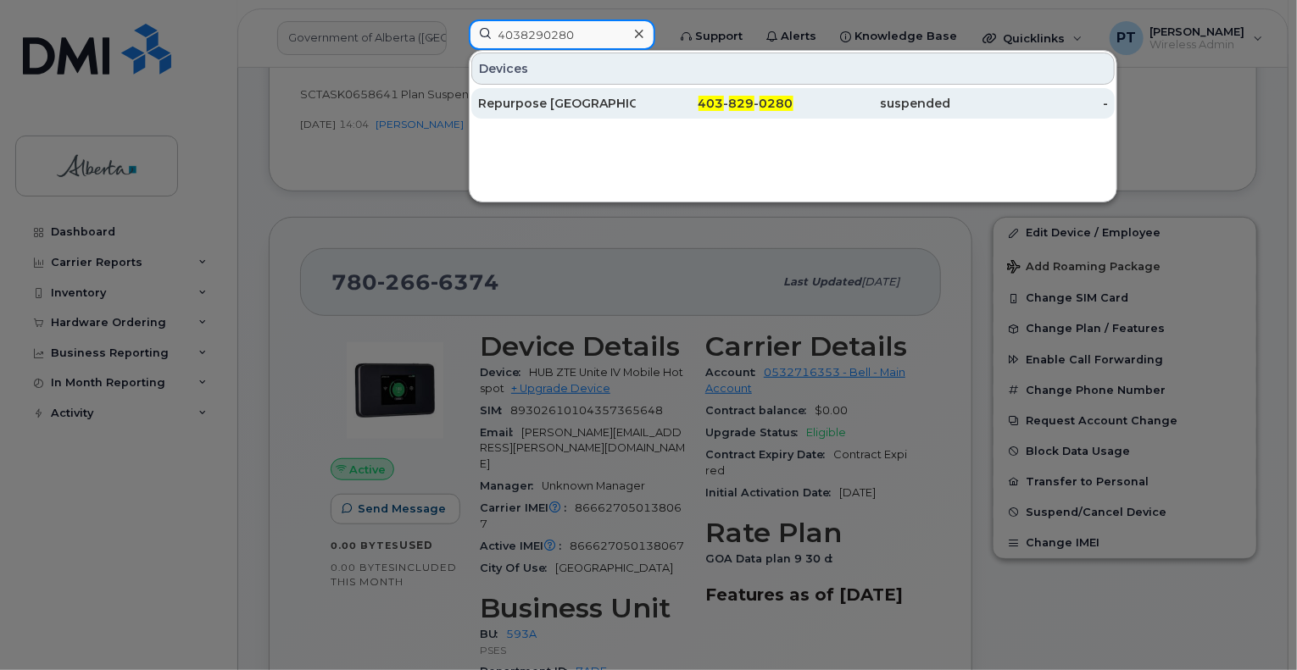
type input "4038290280"
click at [525, 104] on div "Repurpose Calgary" at bounding box center [557, 103] width 158 height 17
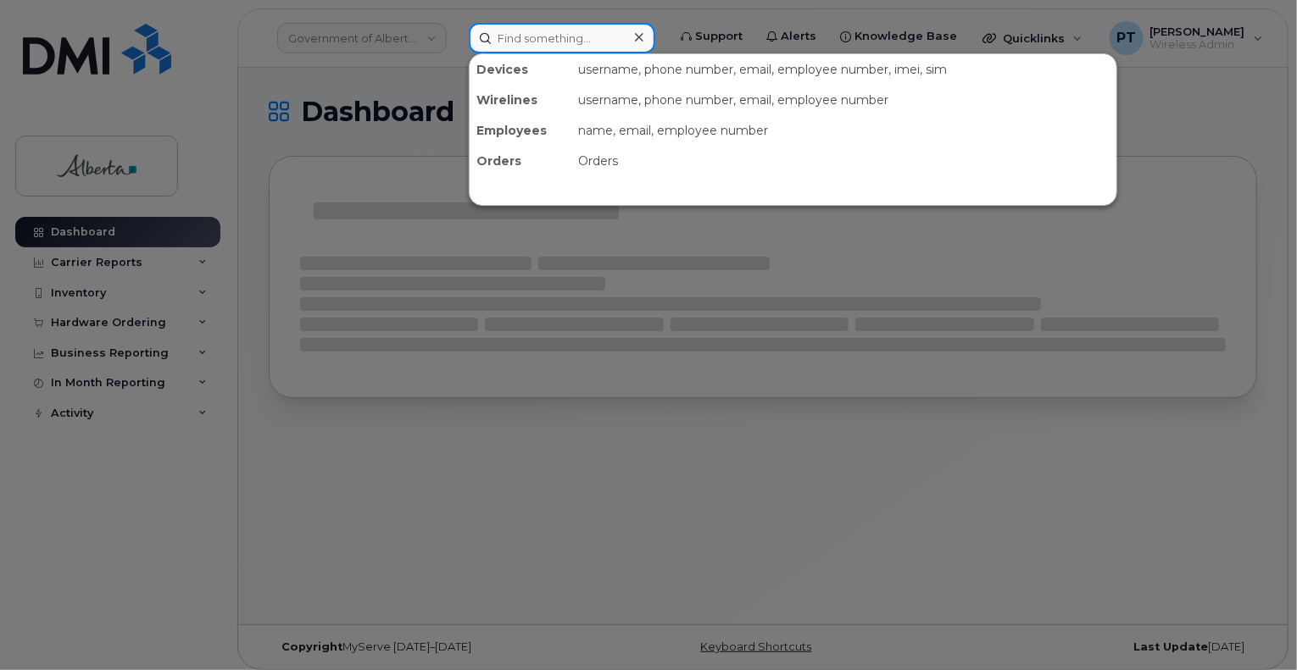
click at [572, 38] on input at bounding box center [562, 38] width 186 height 31
paste input "[PERSON_NAME]"
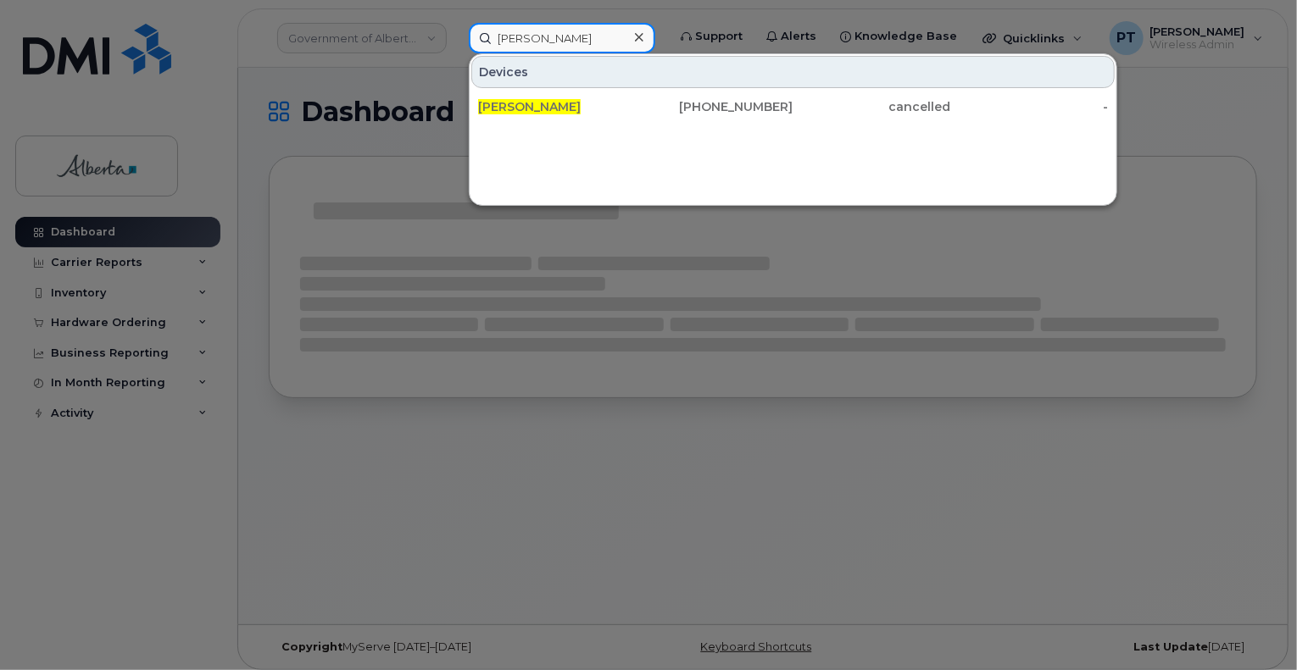
type input "[PERSON_NAME]"
click at [516, 108] on span "Allison Peters" at bounding box center [529, 106] width 103 height 15
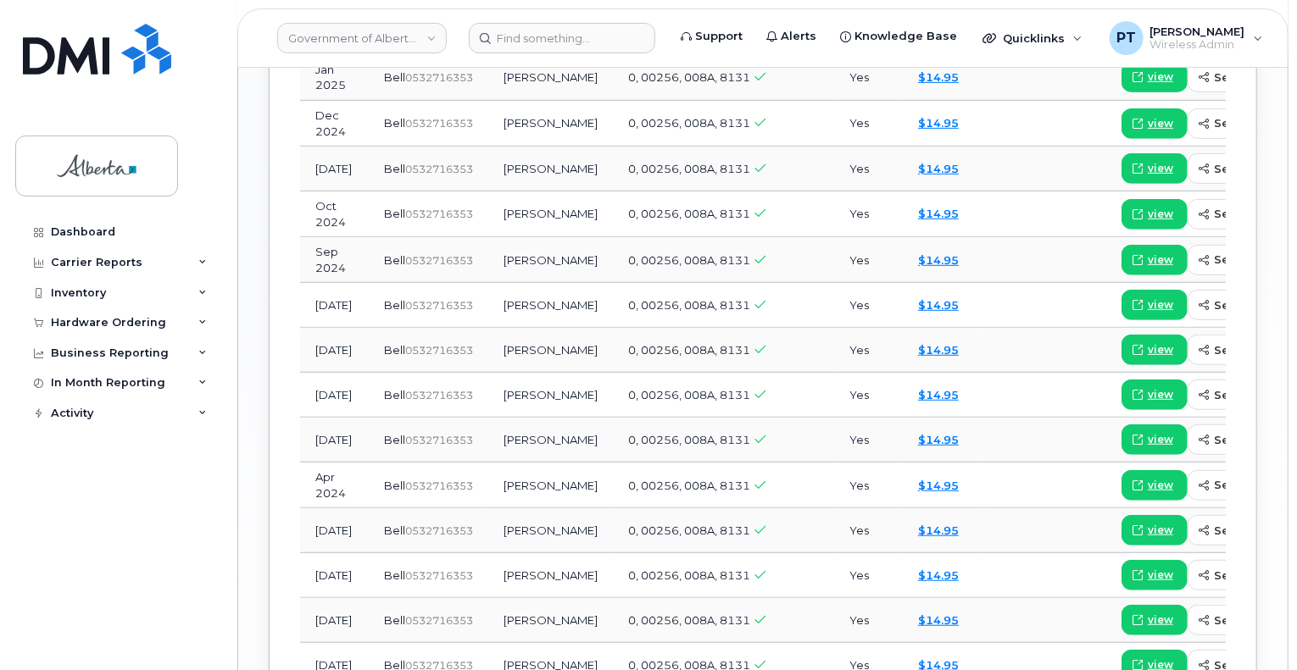
scroll to position [1780, 0]
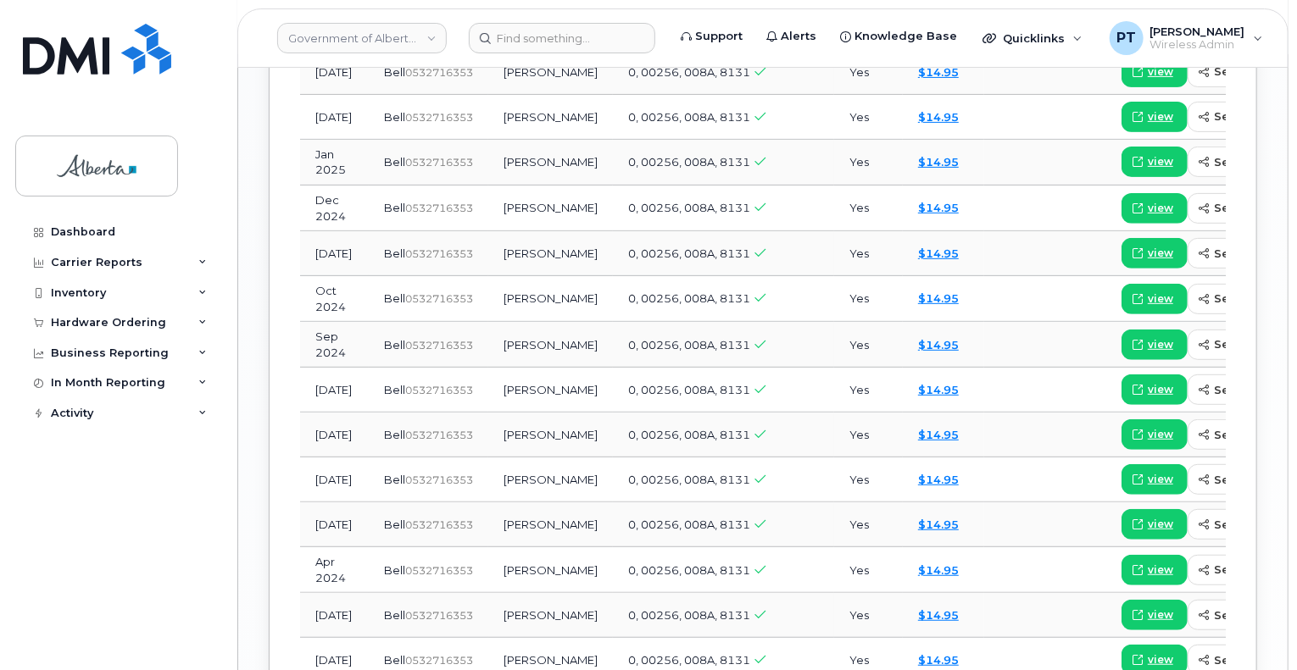
click at [125, 507] on div "Dashboard Carrier Reports Monthly Billing Data Daily Data Pooling Data Behavior…" at bounding box center [119, 431] width 209 height 428
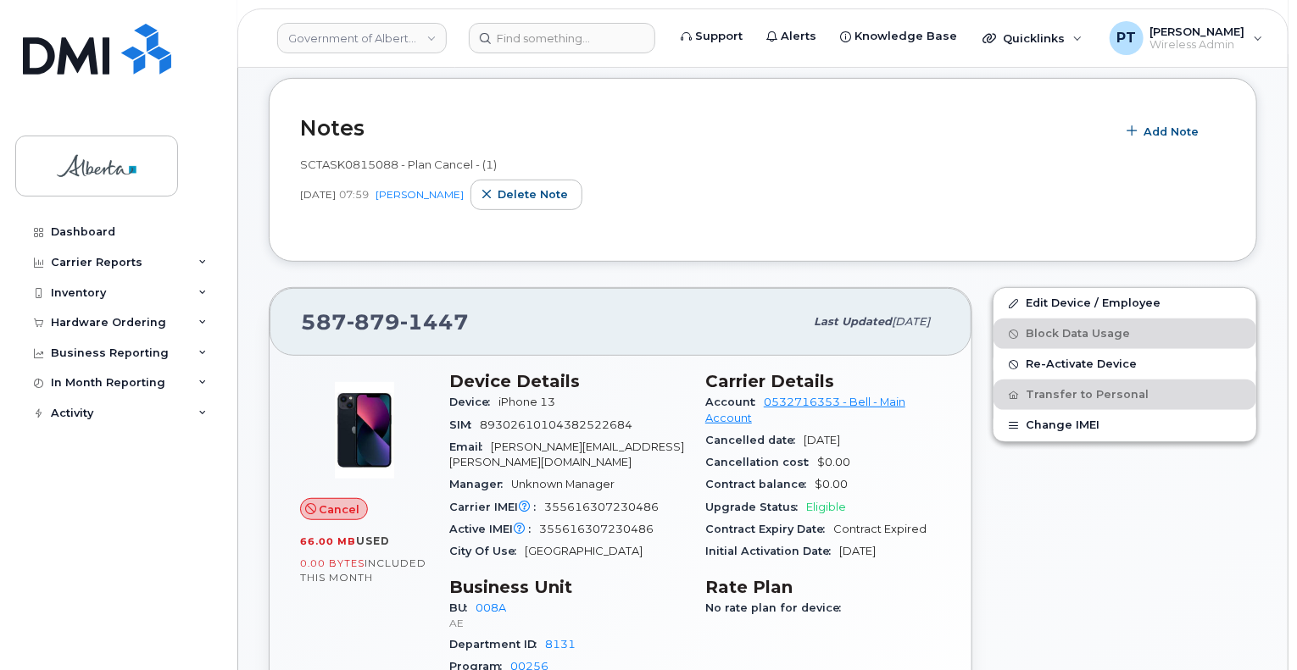
scroll to position [0, 0]
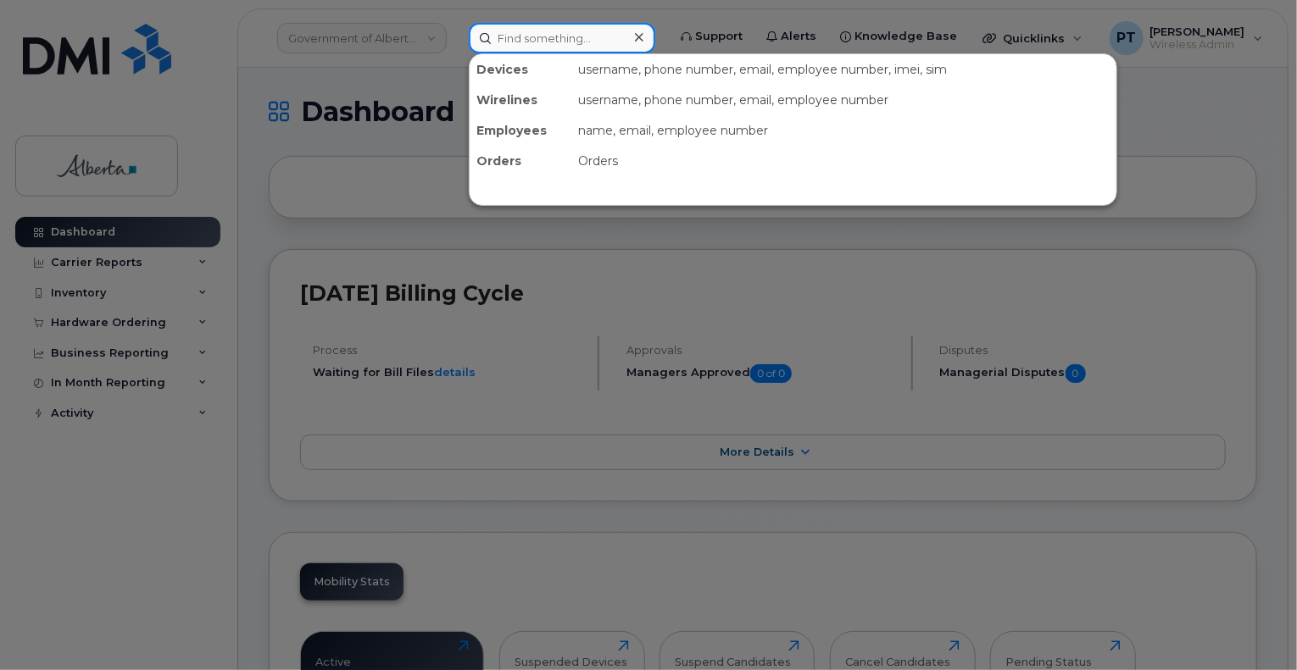
click at [566, 39] on input at bounding box center [562, 38] width 186 height 31
paste input "7808877056"
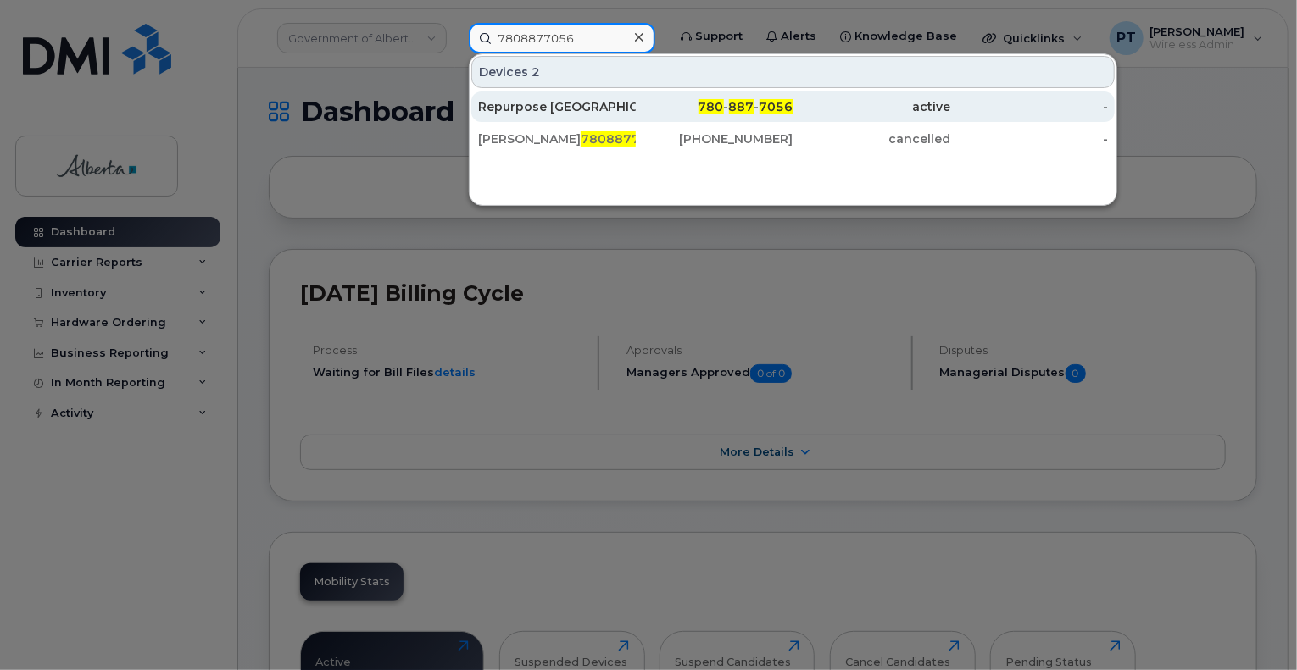
type input "7808877056"
click at [572, 105] on div "Repurpose [GEOGRAPHIC_DATA]" at bounding box center [557, 106] width 158 height 17
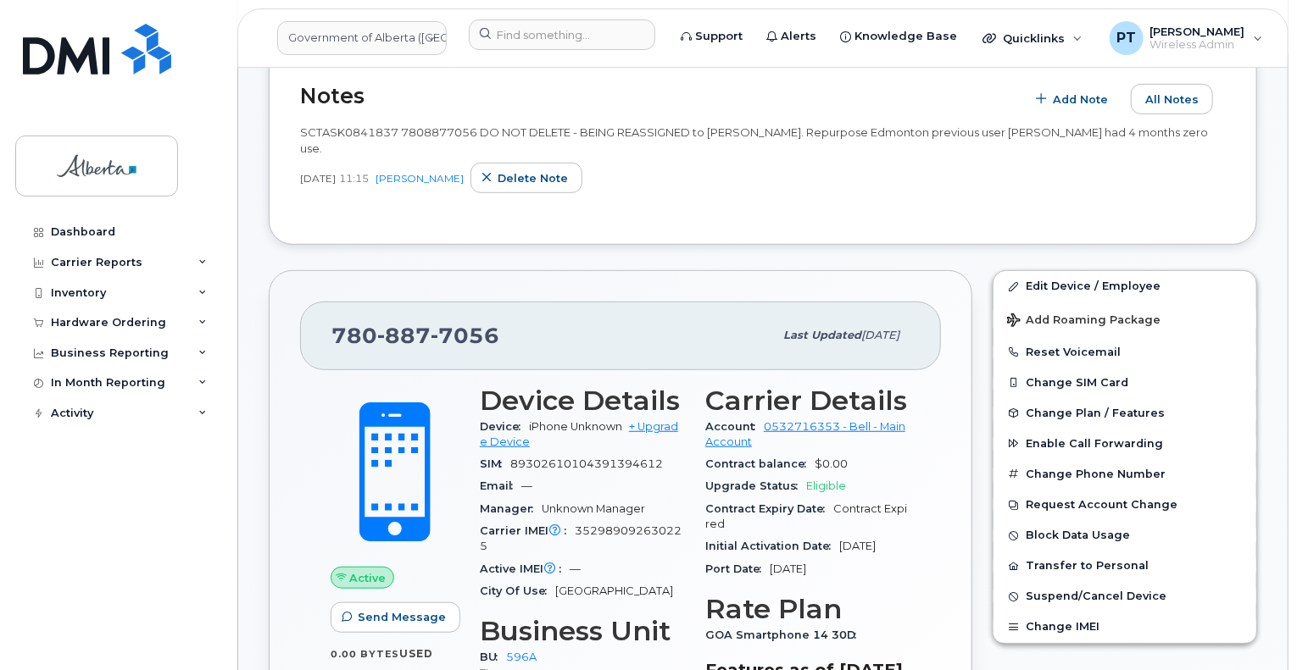
scroll to position [339, 0]
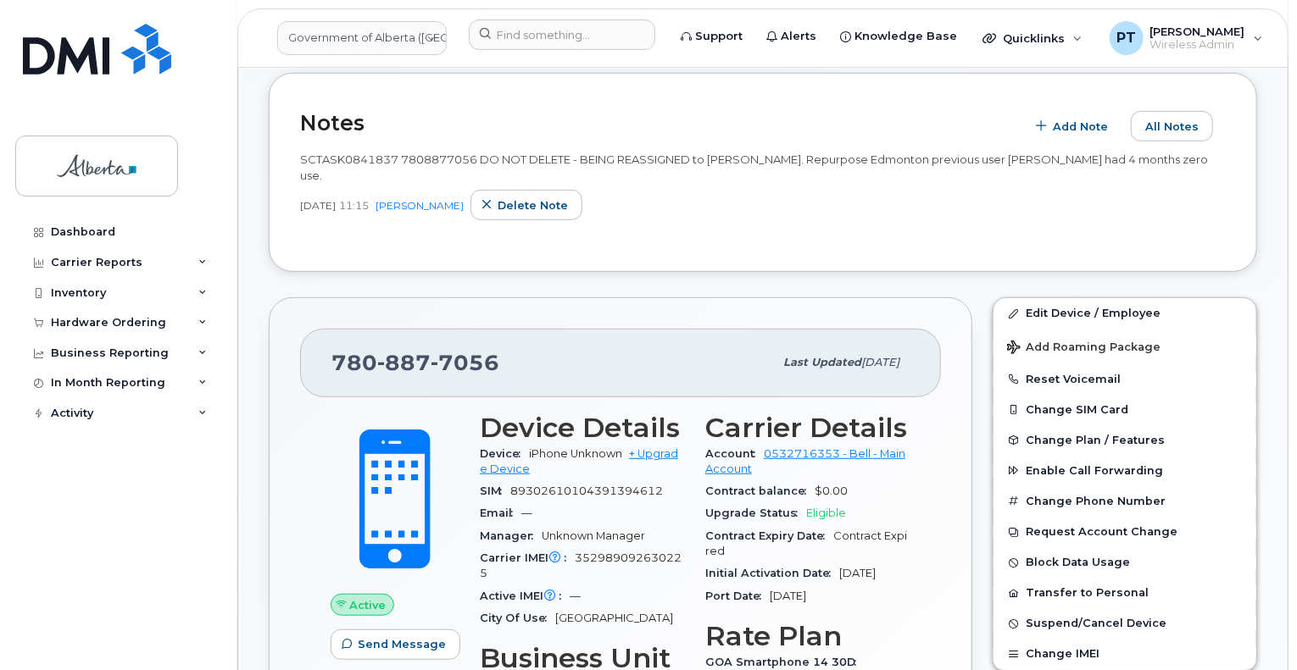
click at [800, 230] on div "SCTASK0841837 7808877056 DO NOT DELETE - BEING REASSIGNED to Allison Peters. Re…" at bounding box center [762, 191] width 925 height 99
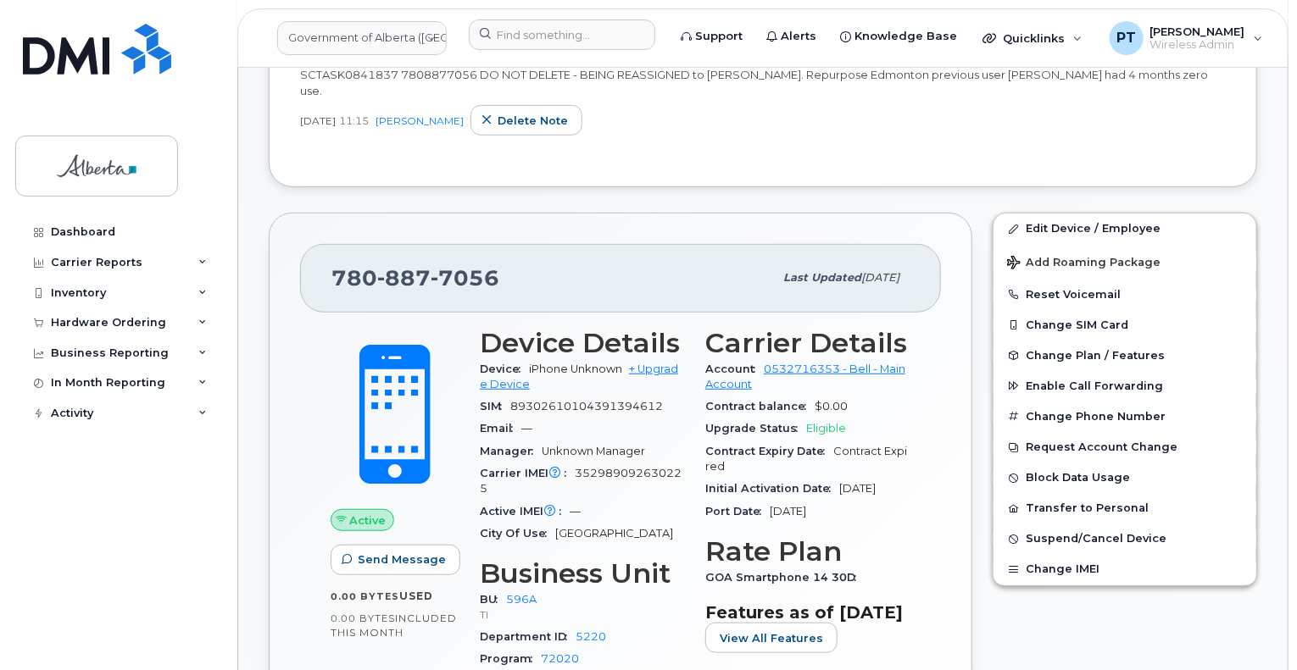
scroll to position [169, 0]
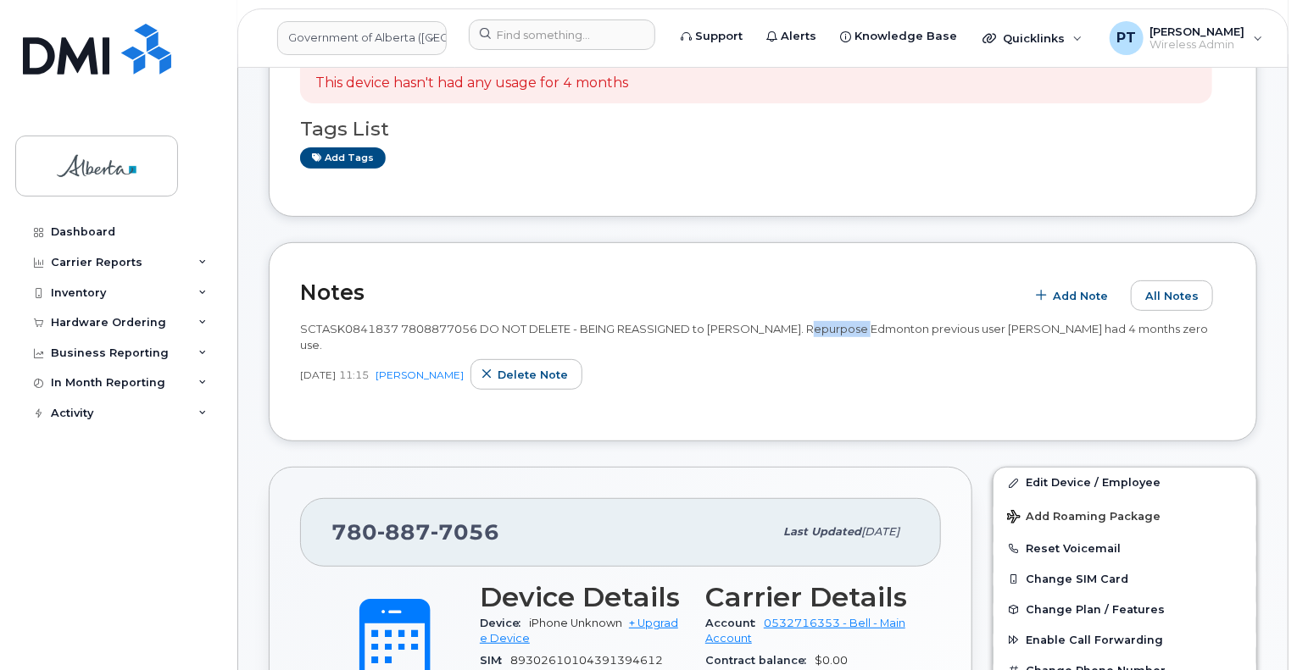
drag, startPoint x: 792, startPoint y: 328, endPoint x: 851, endPoint y: 325, distance: 58.6
click at [851, 325] on span "SCTASK0841837 7808877056 DO NOT DELETE - BEING REASSIGNED to Allison Peters. Re…" at bounding box center [754, 337] width 908 height 30
click at [844, 328] on span "SCTASK0841837 7808877056 DO NOT DELETE - BEING REASSIGNED to Allison Peters. Re…" at bounding box center [754, 337] width 908 height 30
click at [844, 328] on span "SCTASK0841837 7808877056 DO NOT DELETE - BEING REASSIGNED to [PERSON_NAME]. Rep…" at bounding box center [754, 337] width 908 height 30
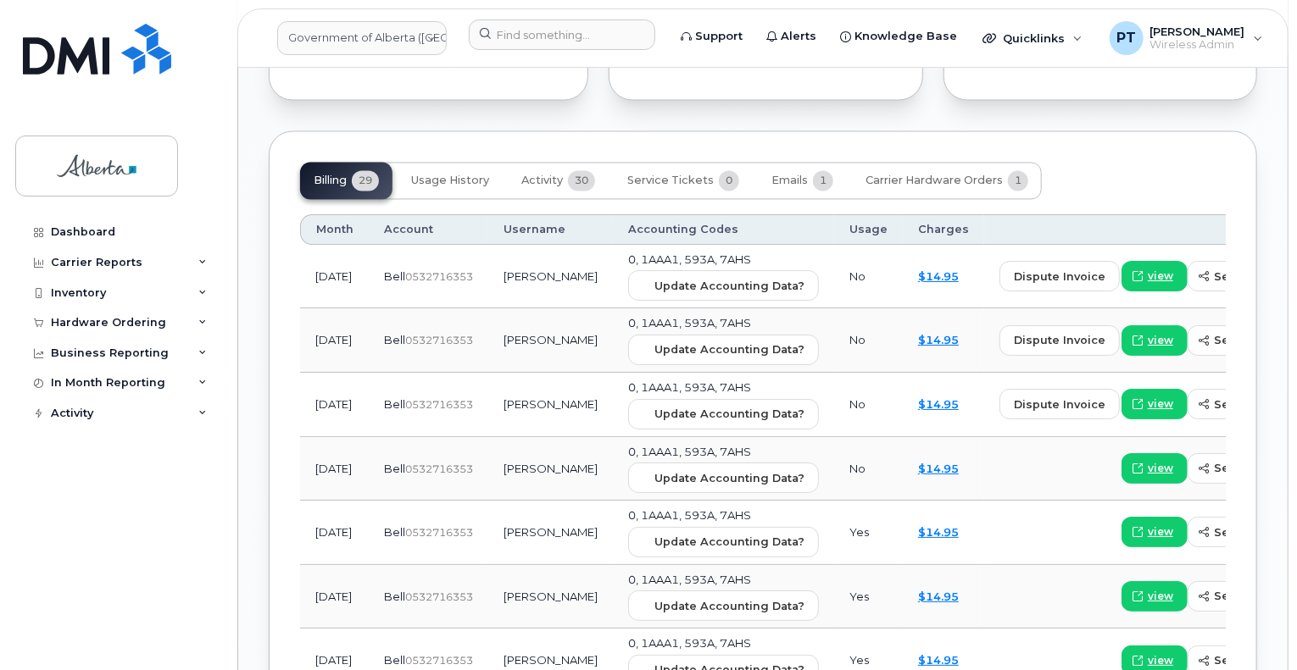
scroll to position [1610, 0]
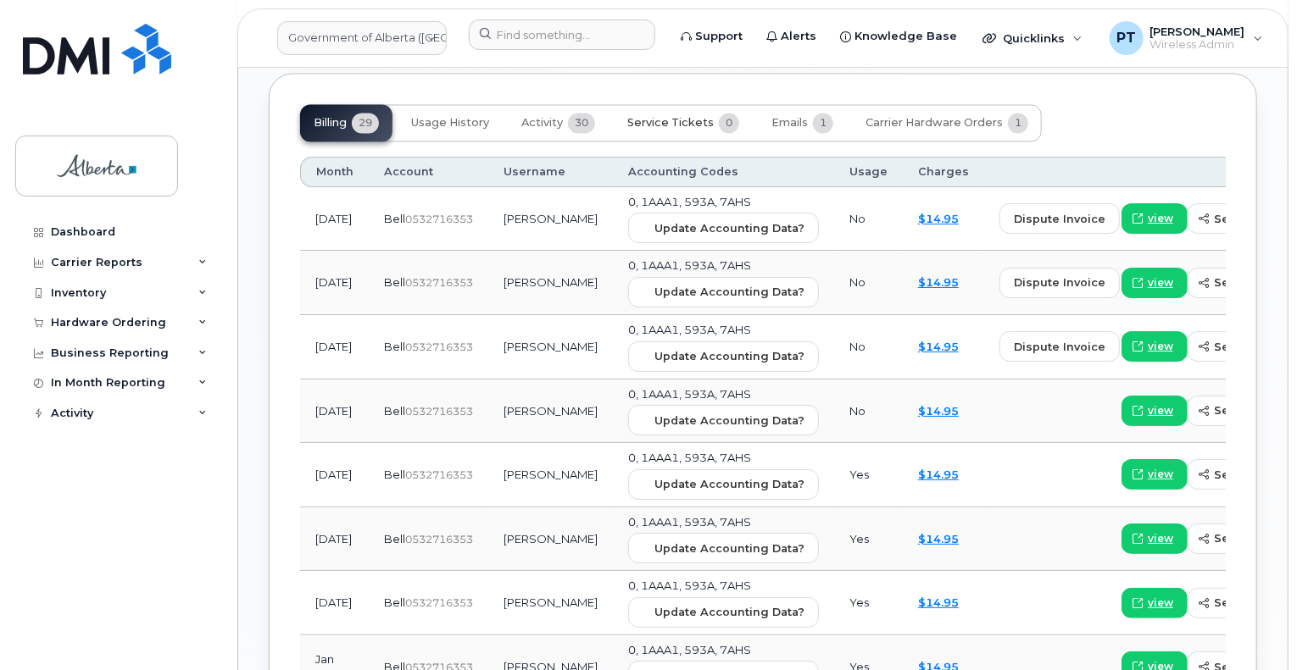
click at [681, 123] on span "Service Tickets" at bounding box center [670, 124] width 86 height 14
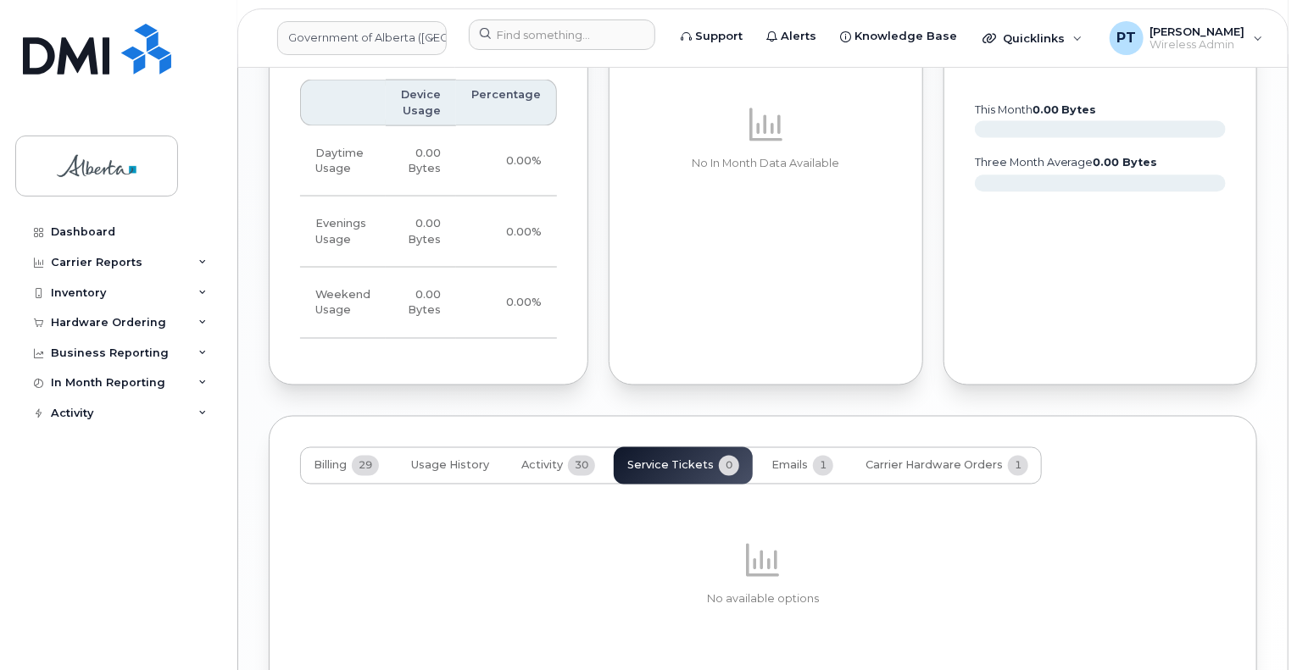
scroll to position [1374, 0]
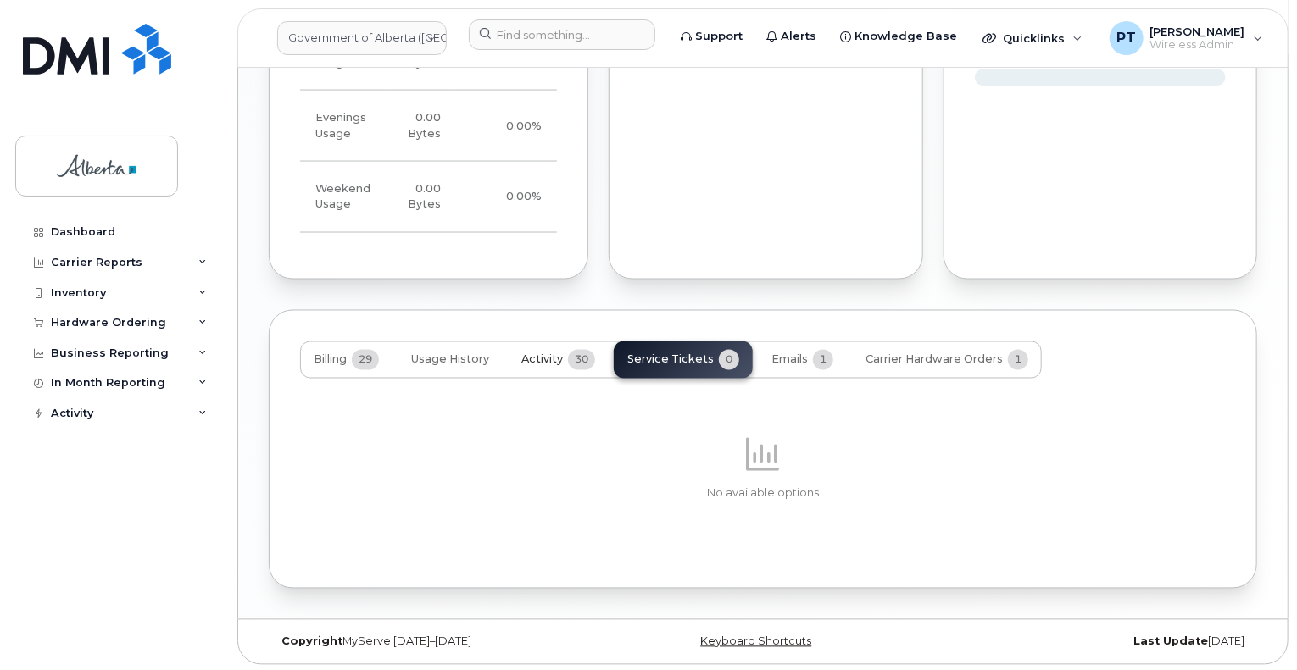
click at [528, 358] on span "Activity" at bounding box center [542, 360] width 42 height 14
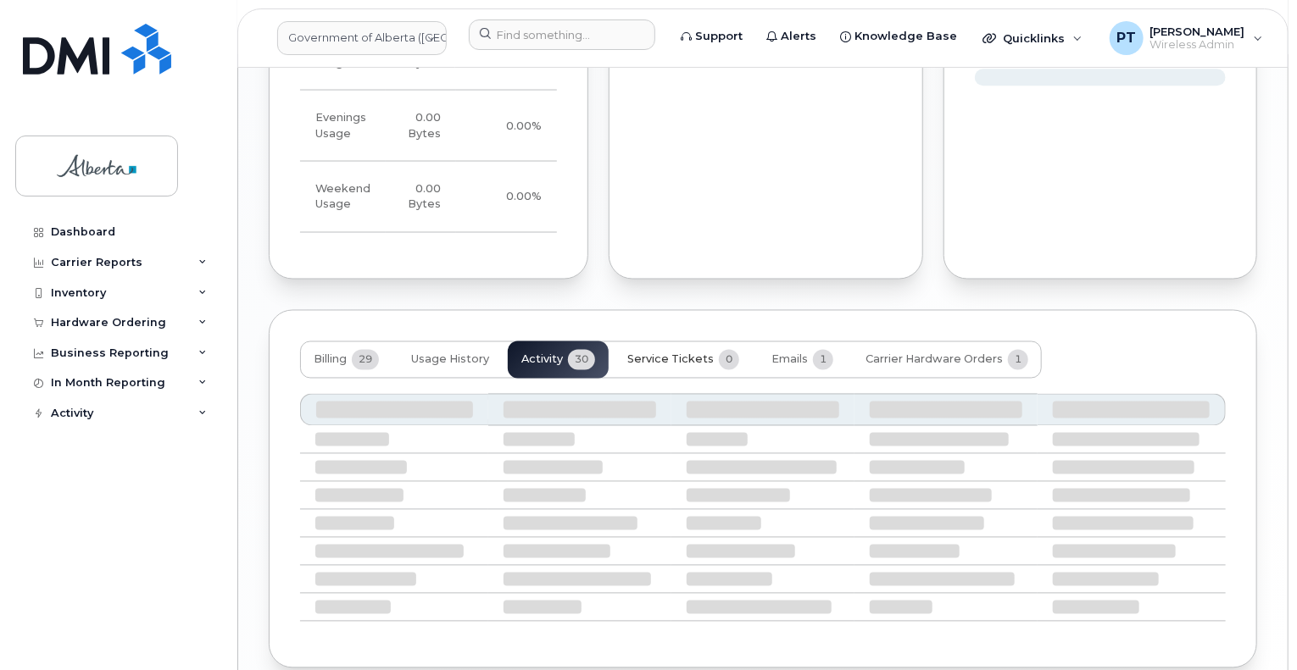
scroll to position [1452, 0]
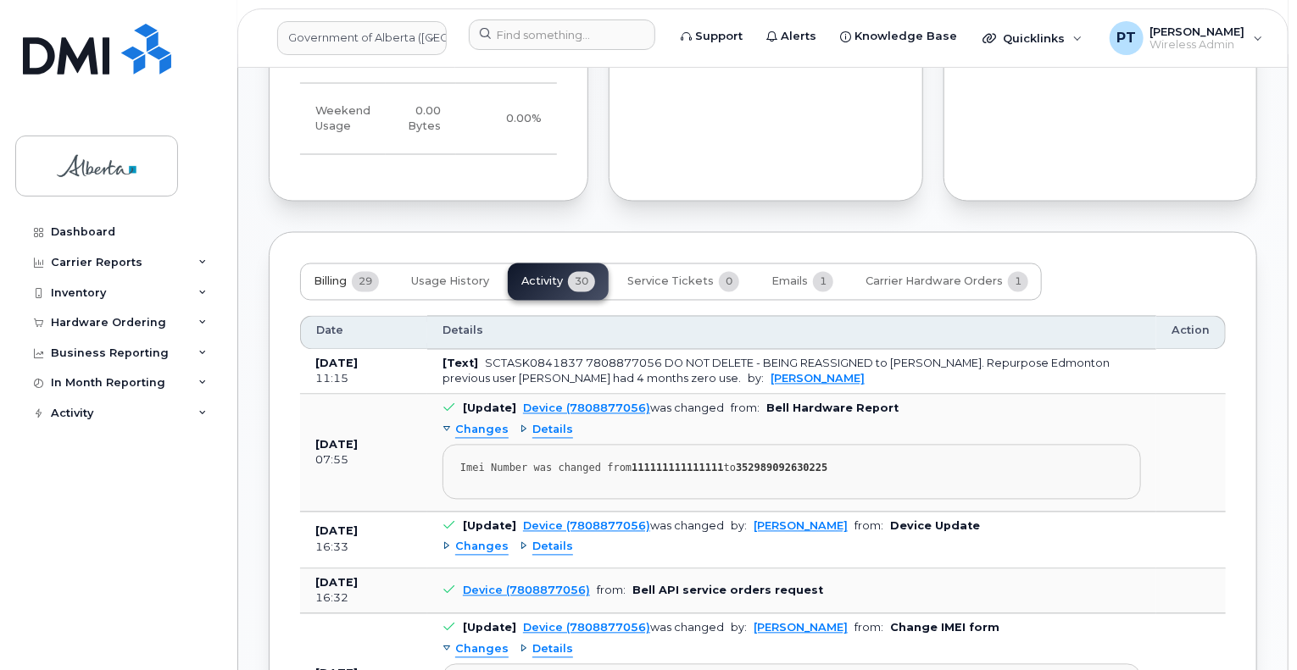
click at [324, 281] on span "Billing" at bounding box center [330, 282] width 33 height 14
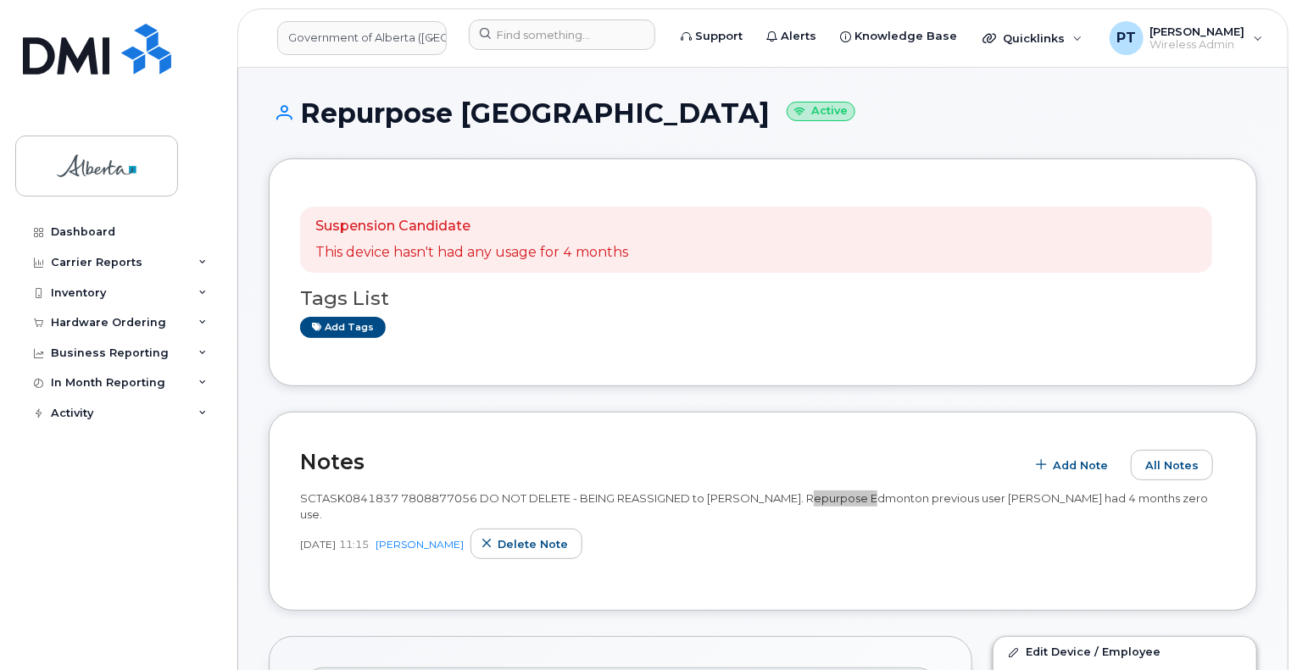
scroll to position [169, 0]
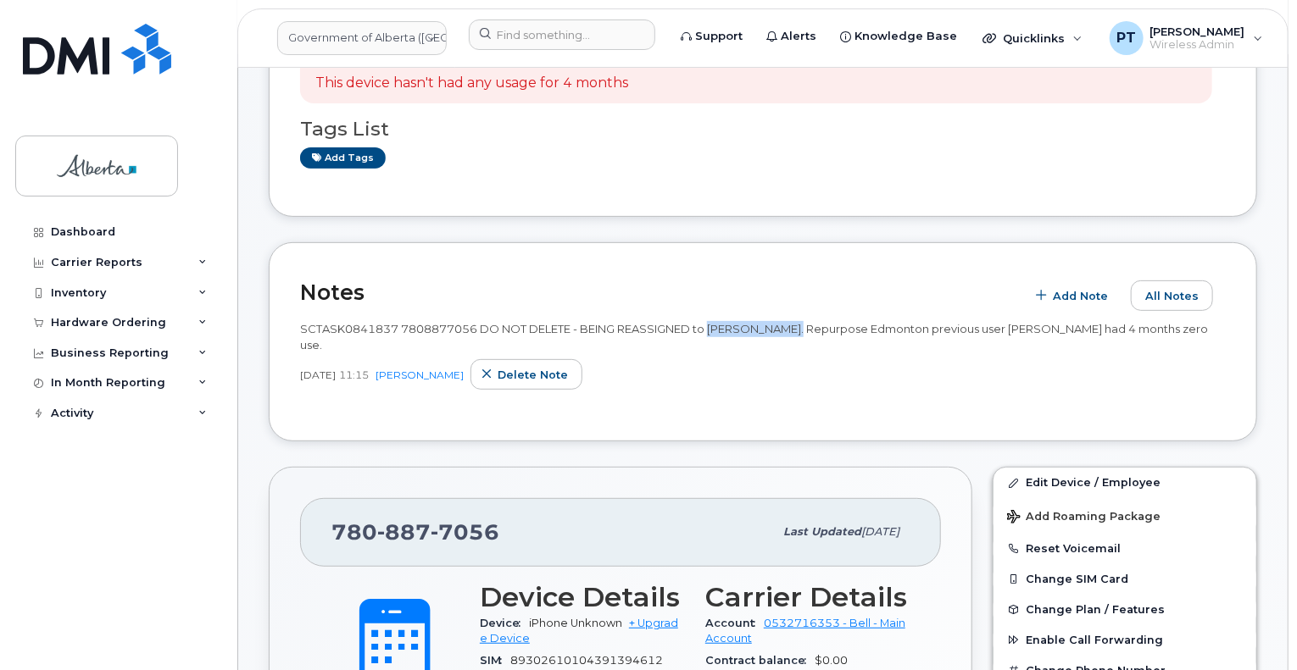
drag, startPoint x: 712, startPoint y: 331, endPoint x: 784, endPoint y: 331, distance: 72.0
click at [784, 331] on span "SCTASK0841837 7808877056 DO NOT DELETE - BEING REASSIGNED to Allison Peters. Re…" at bounding box center [754, 337] width 908 height 30
copy span "Allison Peters"
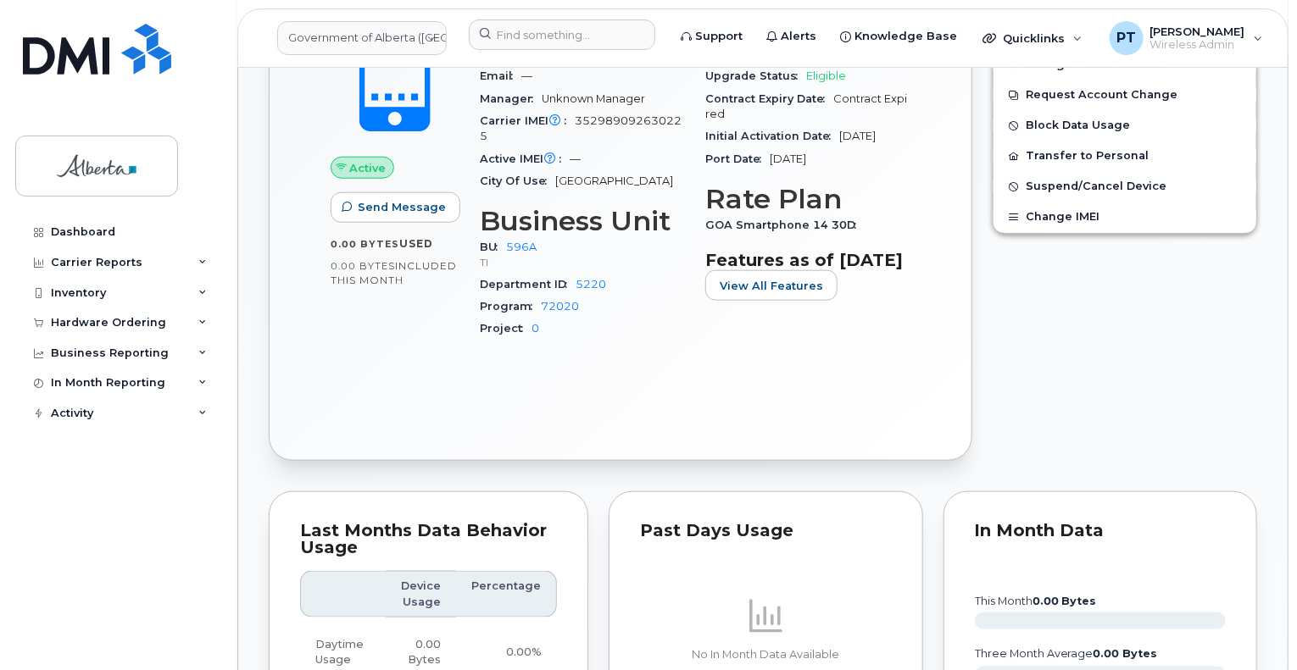
scroll to position [508, 0]
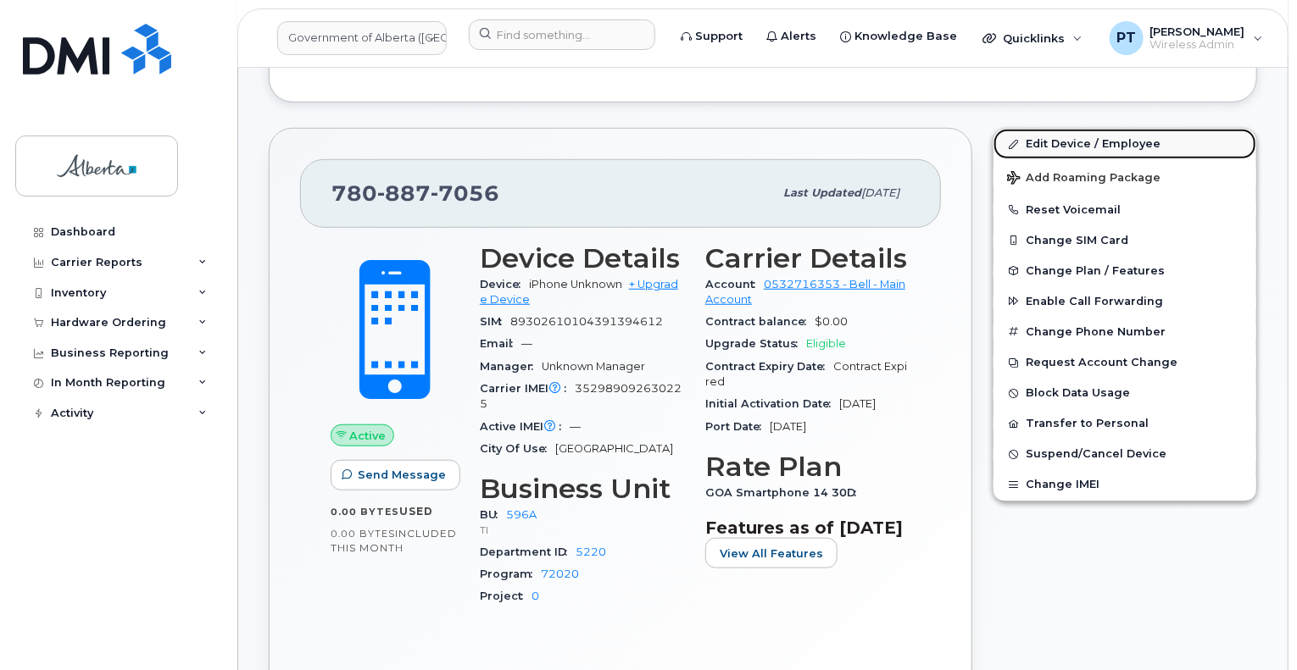
click at [1053, 142] on link "Edit Device / Employee" at bounding box center [1124, 144] width 263 height 31
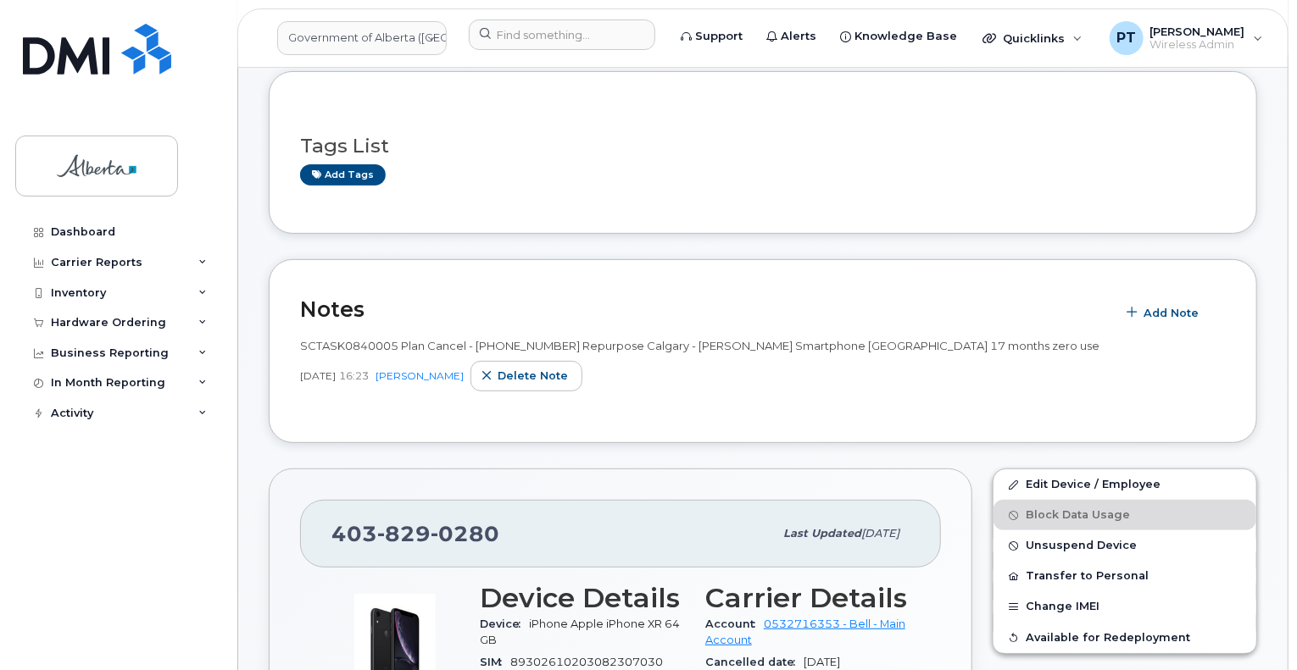
scroll to position [85, 0]
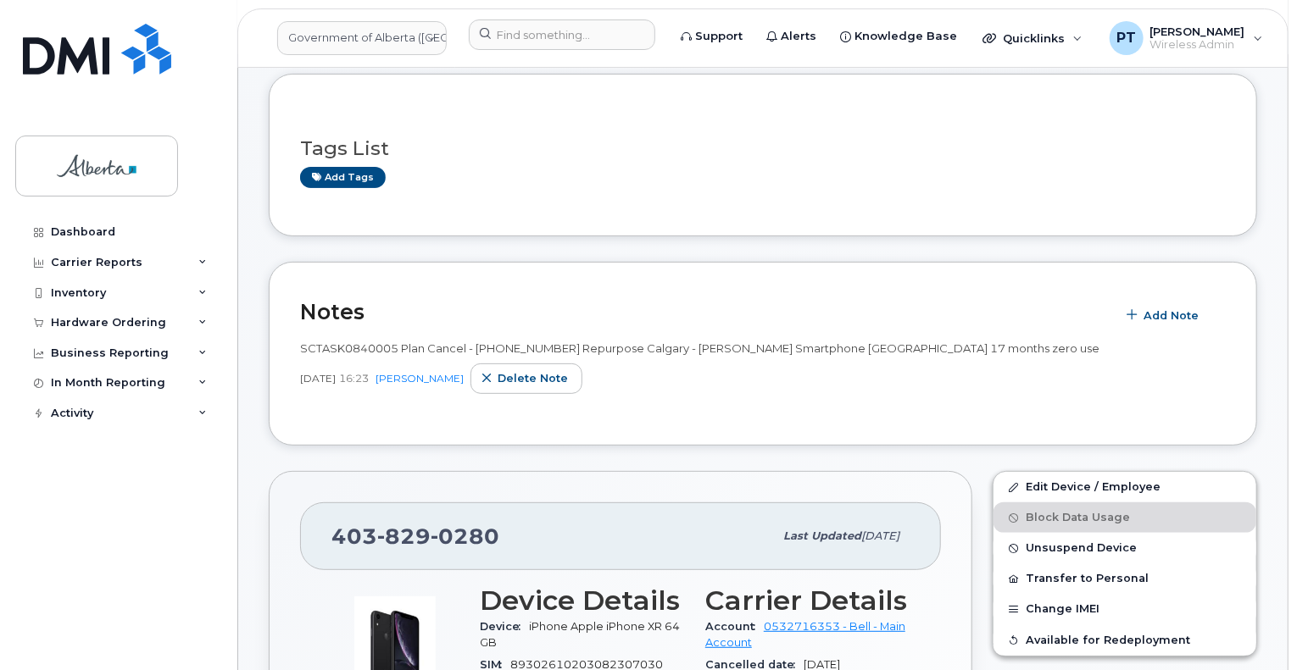
click at [42, 536] on div "Dashboard Carrier Reports Monthly Billing Data Daily Data Pooling Data Behavior…" at bounding box center [119, 431] width 209 height 428
click at [500, 541] on div "403 829 0280" at bounding box center [552, 537] width 442 height 36
drag, startPoint x: 500, startPoint y: 537, endPoint x: 329, endPoint y: 538, distance: 171.2
click at [329, 538] on div "403 829 0280 Last updated Sep 10, 2025" at bounding box center [620, 537] width 641 height 68
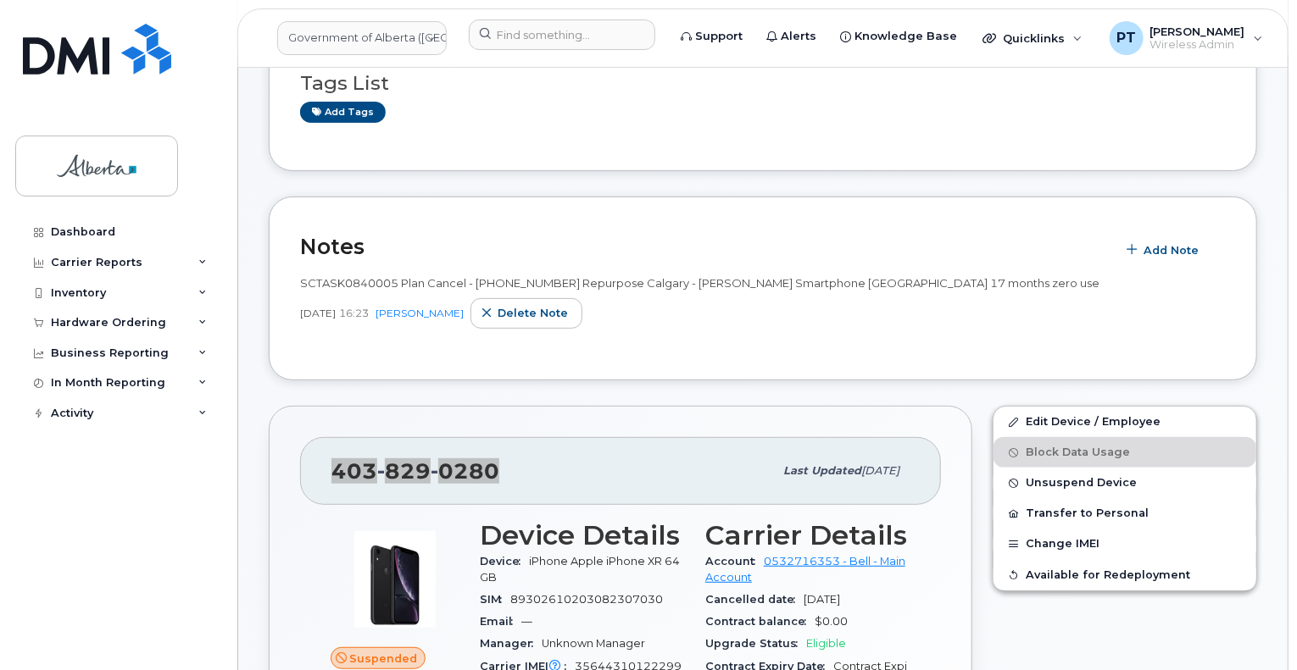
scroll to position [0, 0]
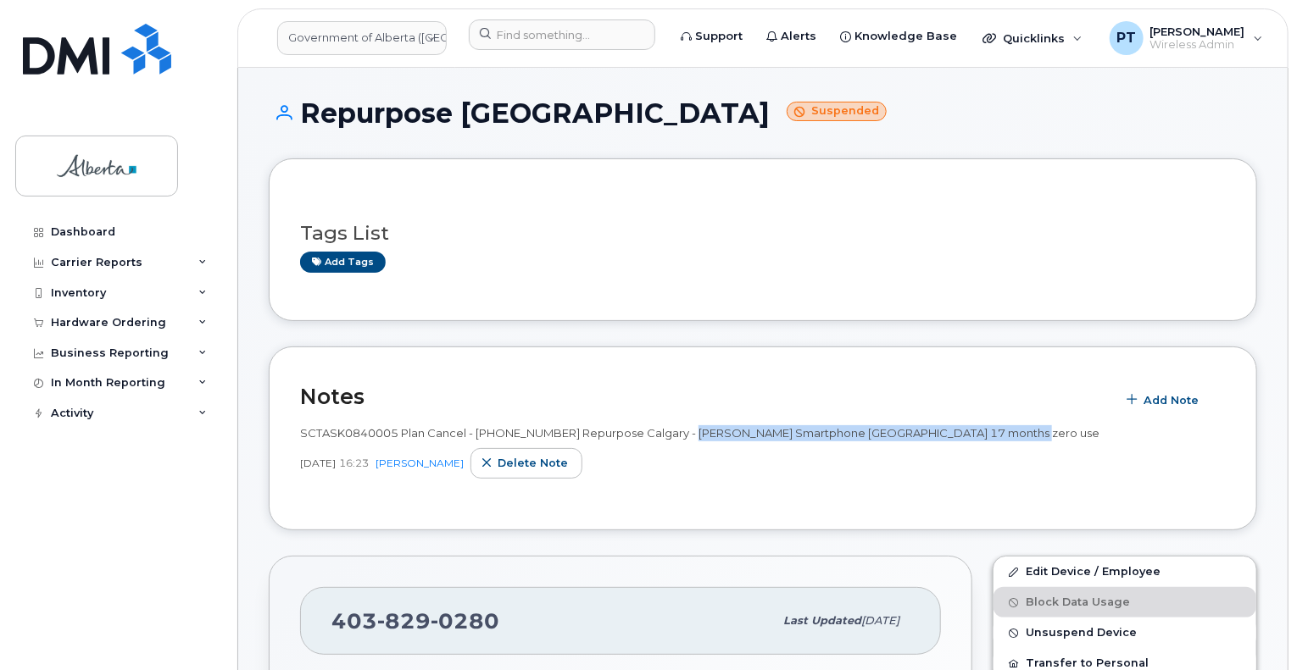
drag, startPoint x: 691, startPoint y: 431, endPoint x: 1017, endPoint y: 419, distance: 326.5
click at [1017, 419] on div "SCTASK0840005 Plan Cancel - (1) 4038290280 Repurpose Calgary - Dalaine Bennett …" at bounding box center [762, 457] width 925 height 84
copy span "Dalaine Bennett Smartphone Calgary 17 months zero use"
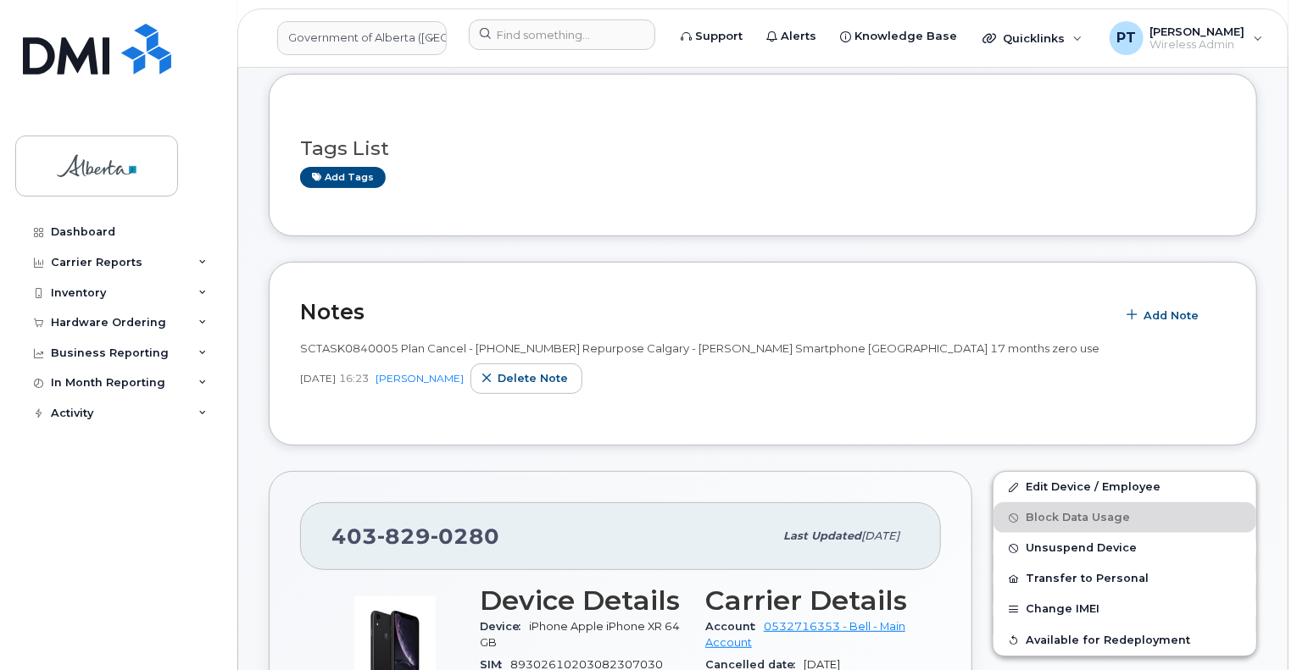
click at [783, 158] on h3 "Tags List" at bounding box center [762, 148] width 925 height 21
drag, startPoint x: 806, startPoint y: 186, endPoint x: 798, endPoint y: 181, distance: 9.2
click at [806, 185] on div "Add tags" at bounding box center [756, 177] width 912 height 21
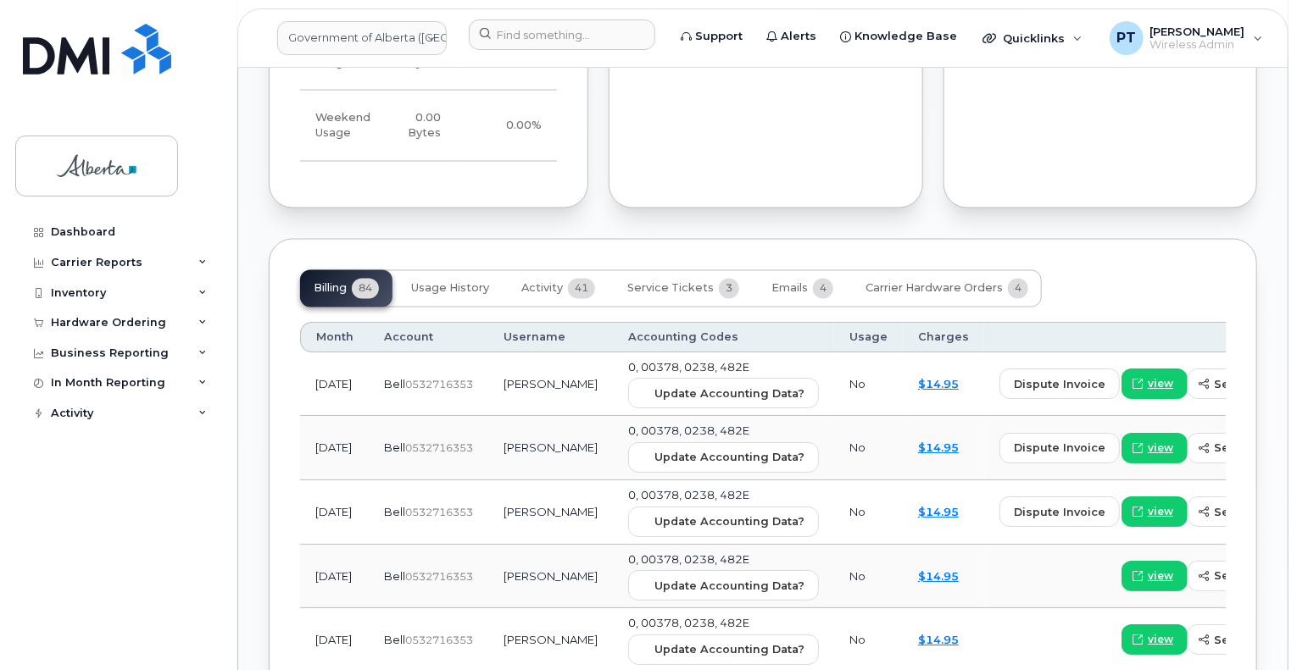
scroll to position [1242, 0]
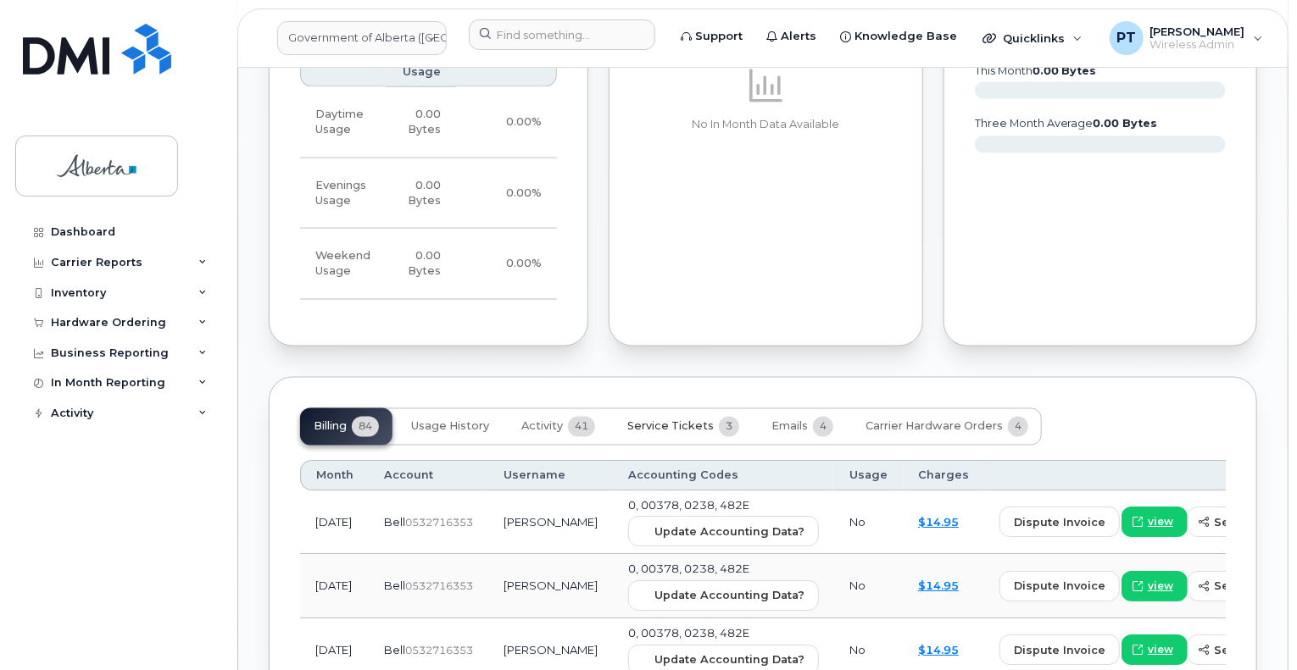
drag, startPoint x: 674, startPoint y: 439, endPoint x: 677, endPoint y: 431, distance: 9.1
click at [674, 434] on span "Service Tickets" at bounding box center [670, 427] width 86 height 14
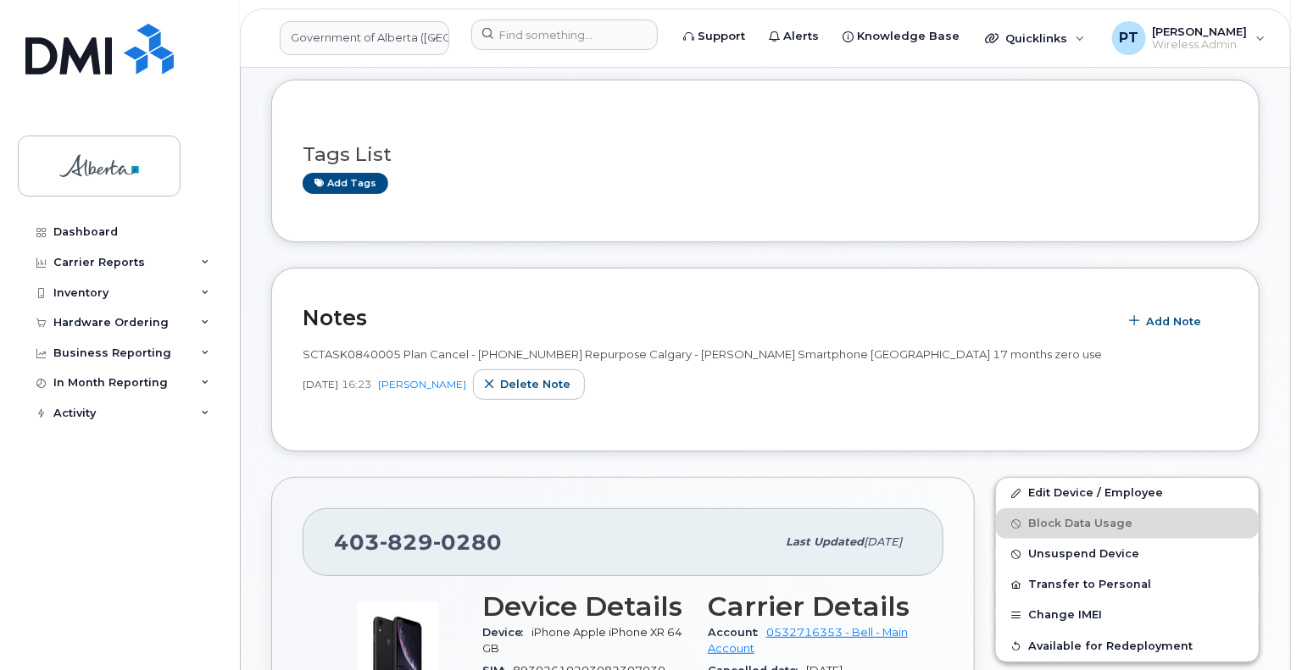
scroll to position [169, 0]
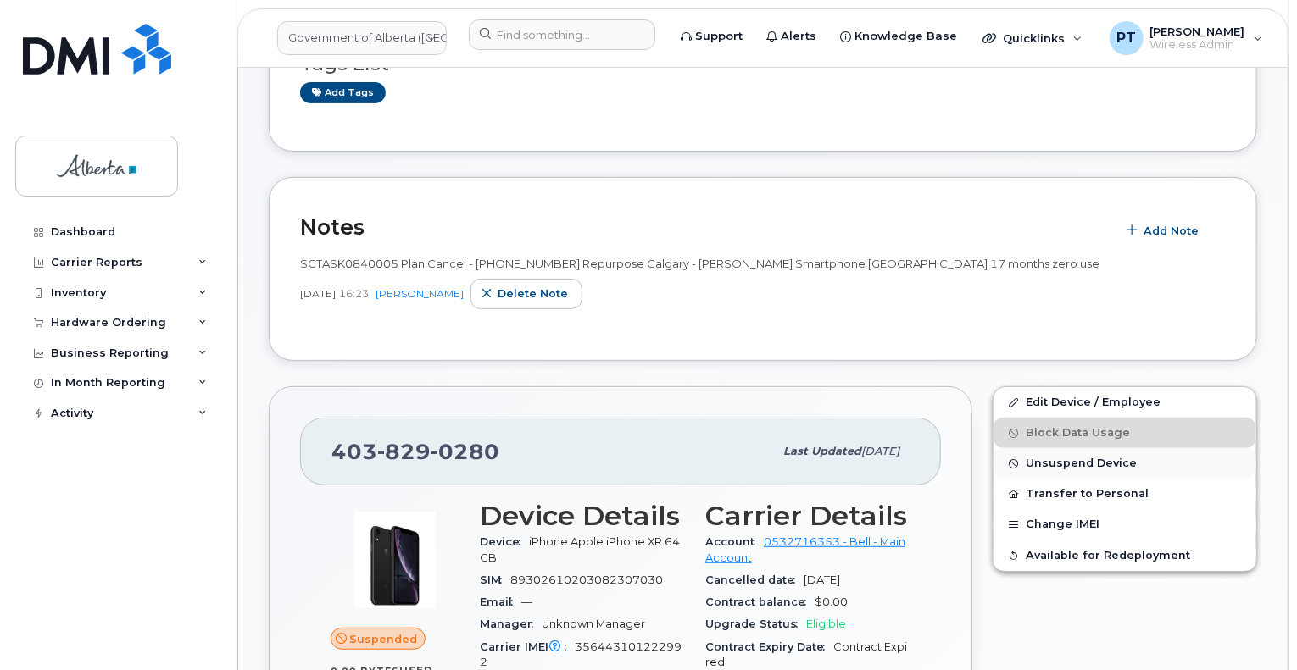
click at [1055, 458] on span "Unsuspend Device" at bounding box center [1080, 464] width 111 height 13
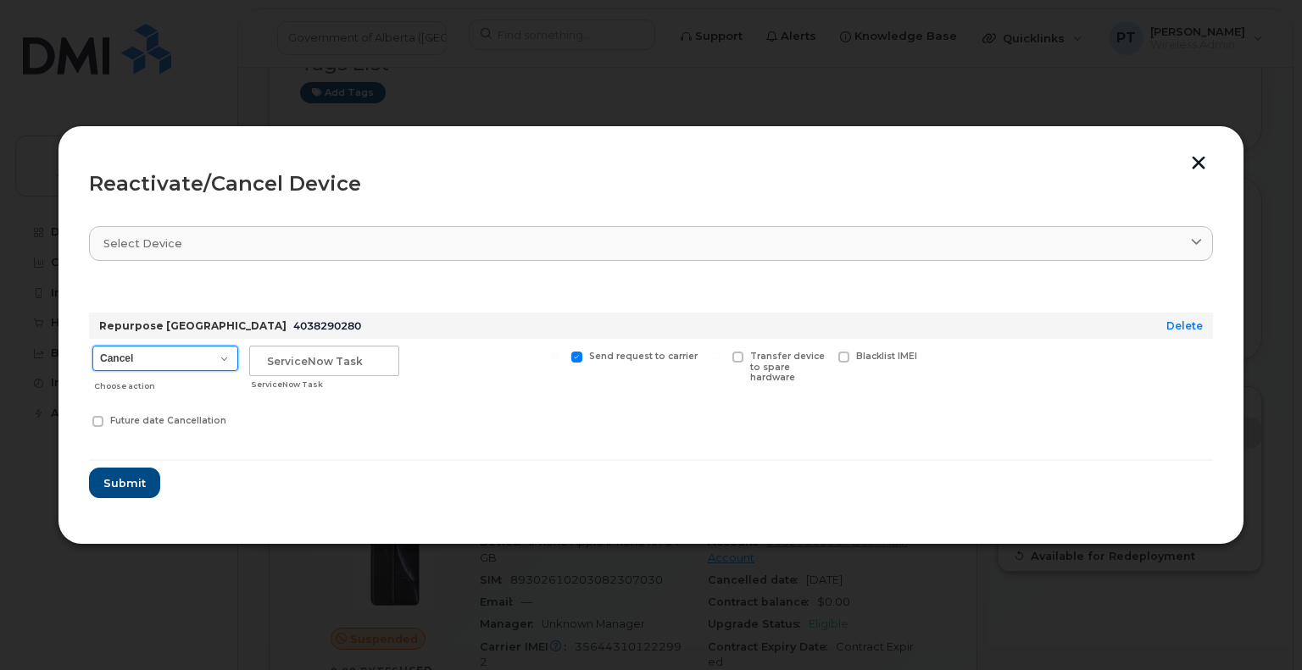
drag, startPoint x: 158, startPoint y: 362, endPoint x: 153, endPoint y: 369, distance: 9.7
click at [158, 362] on select "Cancel Suspend - Extend Suspension Reactivate" at bounding box center [165, 358] width 146 height 25
select select "[object Object]"
click at [92, 346] on select "Cancel Suspend - Extend Suspension Reactivate" at bounding box center [165, 358] width 146 height 25
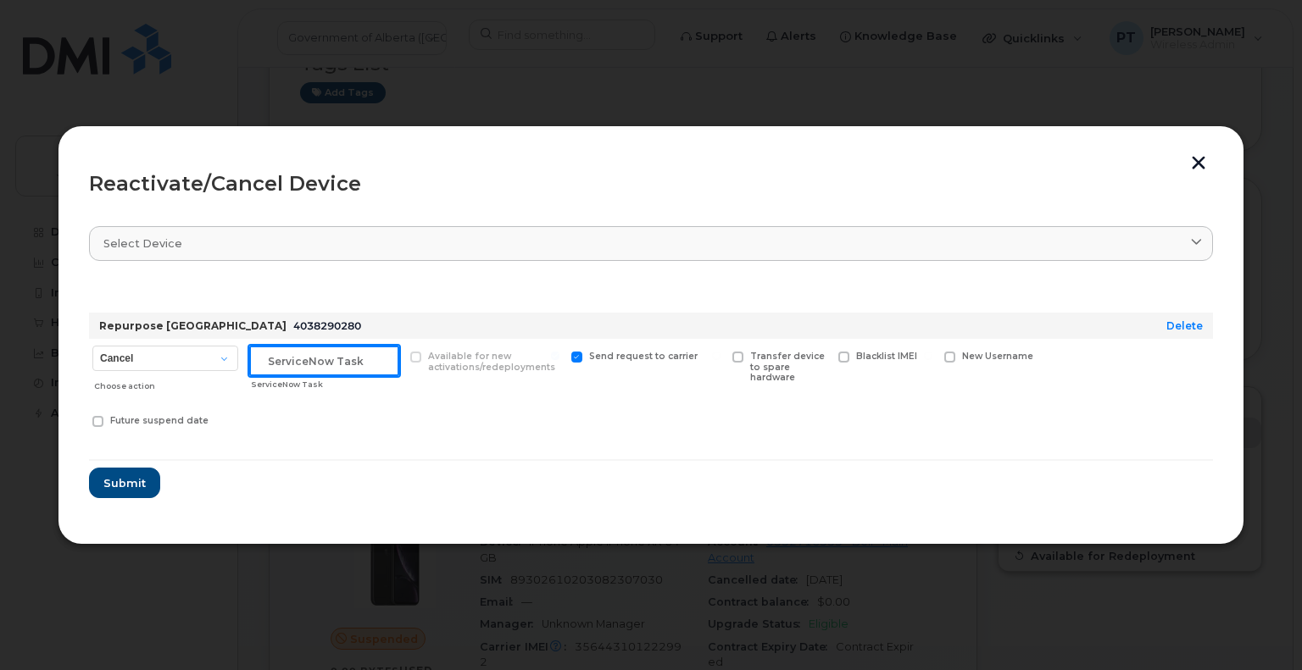
click at [322, 369] on input "text" at bounding box center [324, 361] width 150 height 31
click at [291, 364] on input "text" at bounding box center [324, 361] width 150 height 31
paste input "SCTASK0834973"
type input "SCTASK0834973 Reactivate"
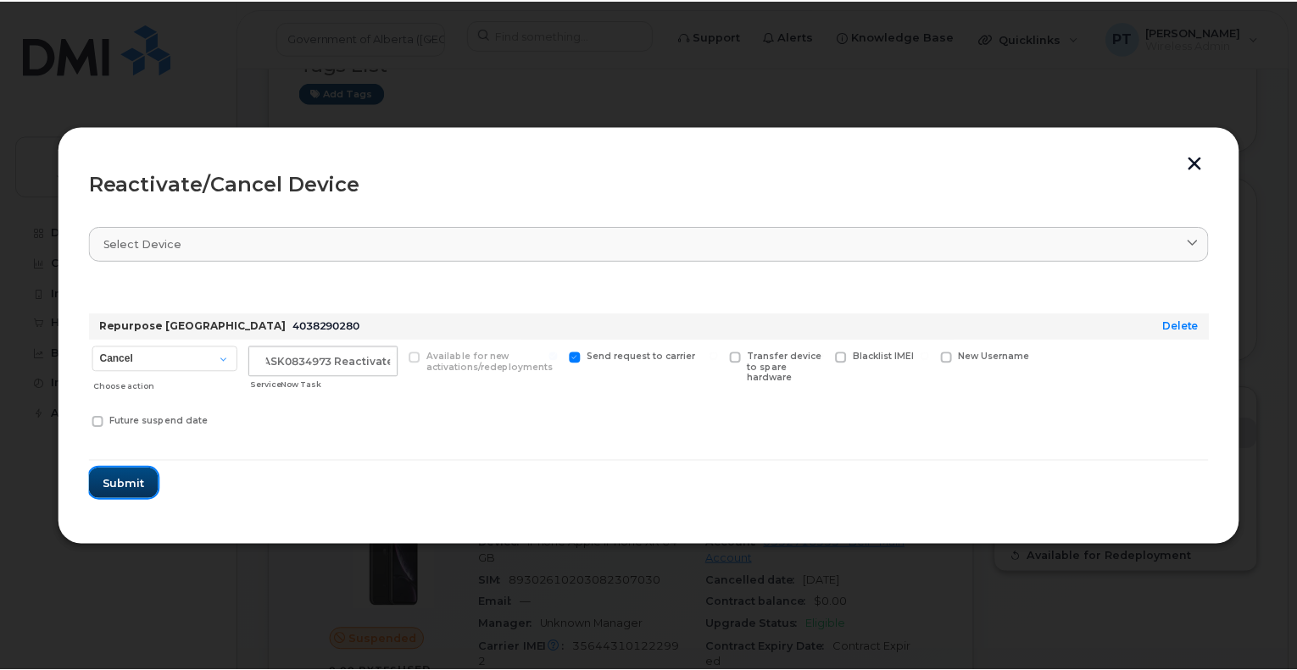
scroll to position [0, 0]
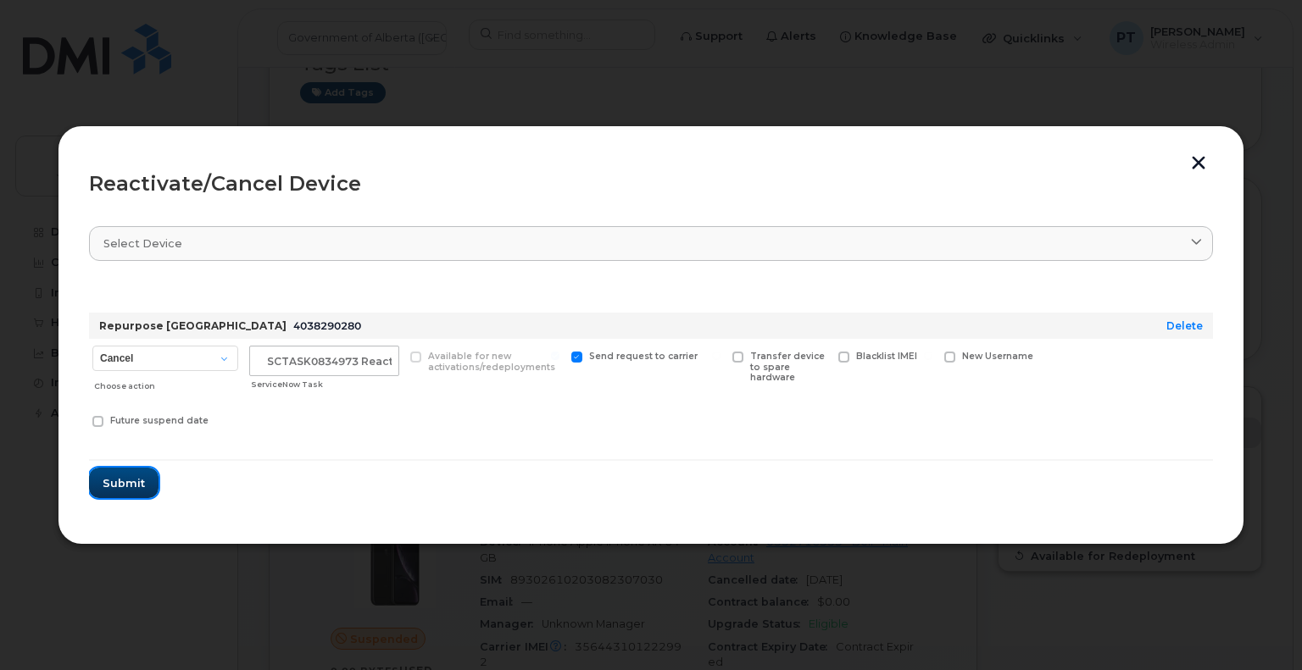
click at [121, 477] on span "Submit" at bounding box center [124, 483] width 42 height 16
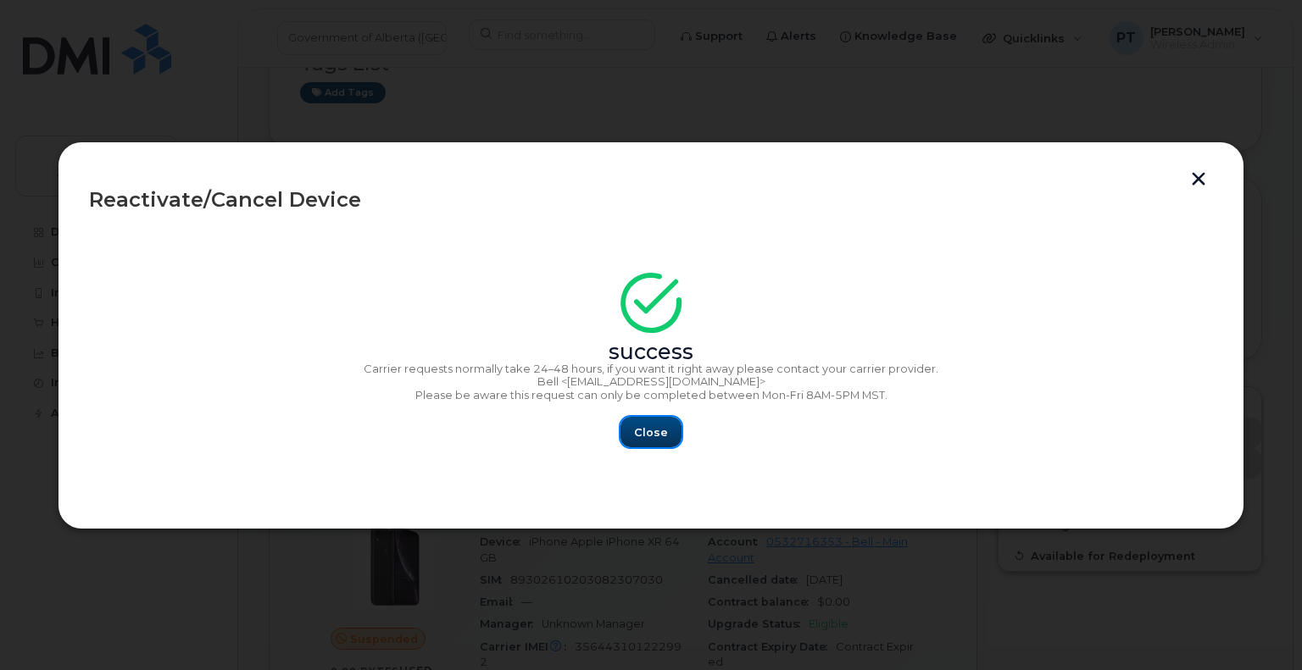
click at [657, 433] on span "Close" at bounding box center [651, 433] width 34 height 16
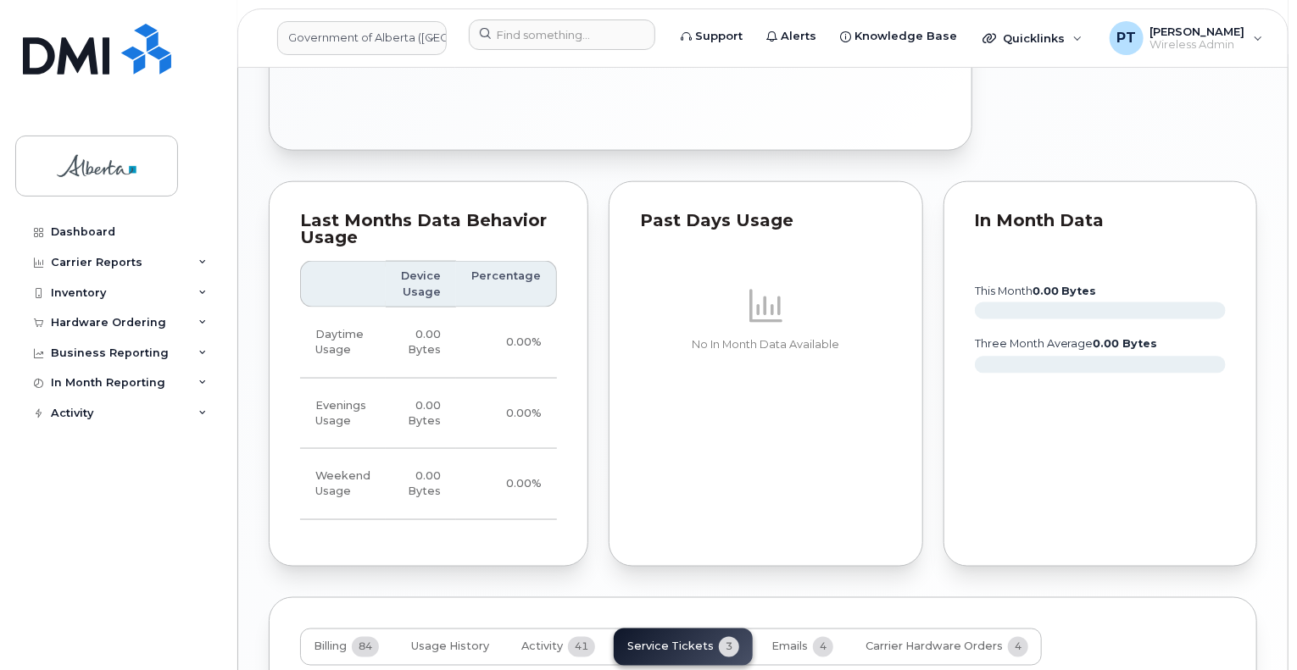
scroll to position [1102, 0]
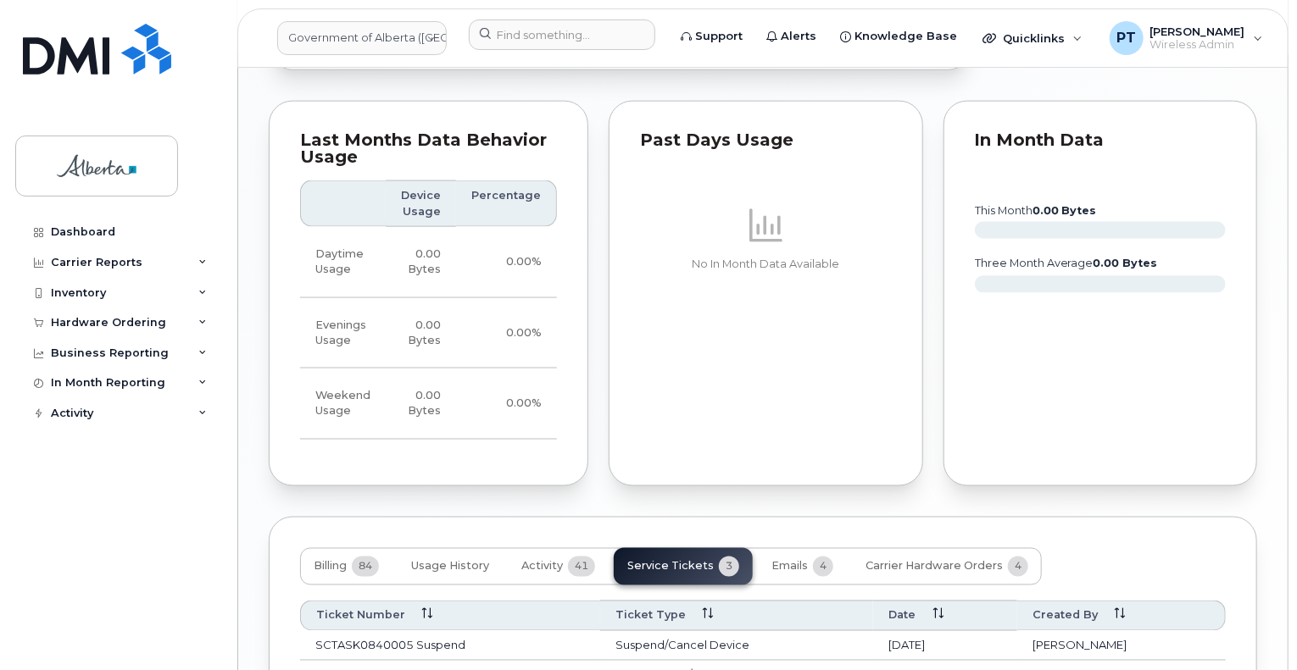
click at [684, 578] on div "Billing 84 Usage History Activity 41 Service Tickets 3 Emails 4 Carrier Hardwar…" at bounding box center [671, 566] width 742 height 37
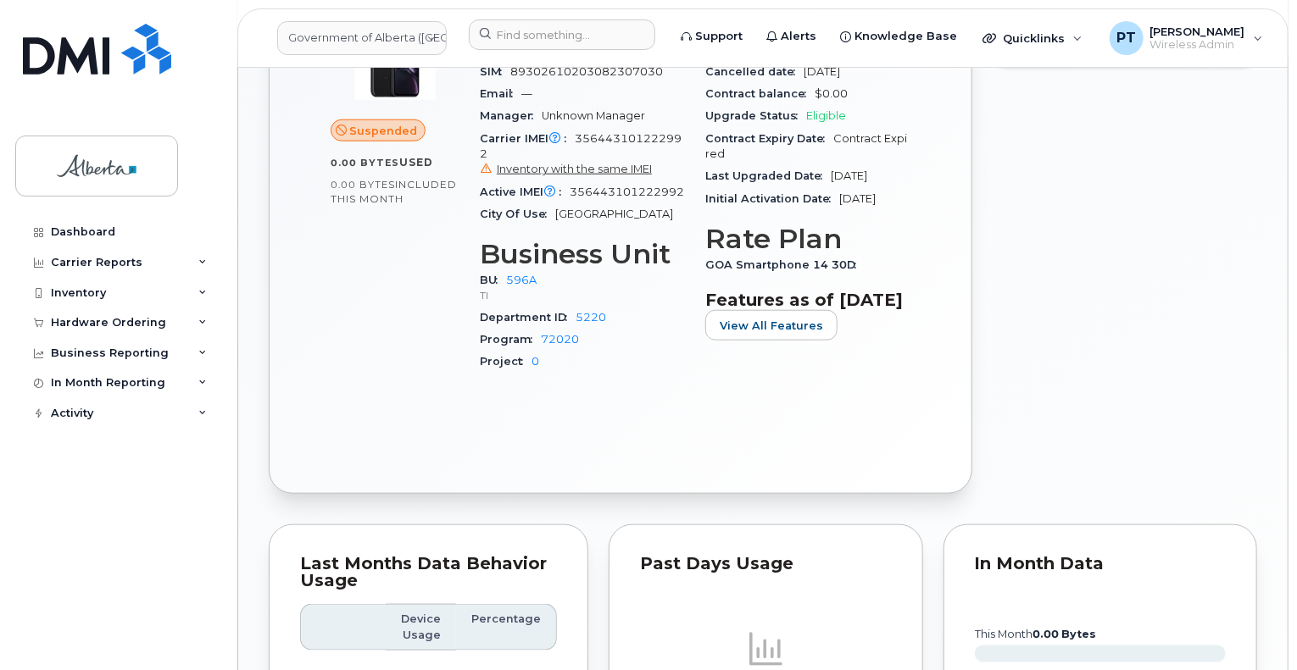
scroll to position [308, 0]
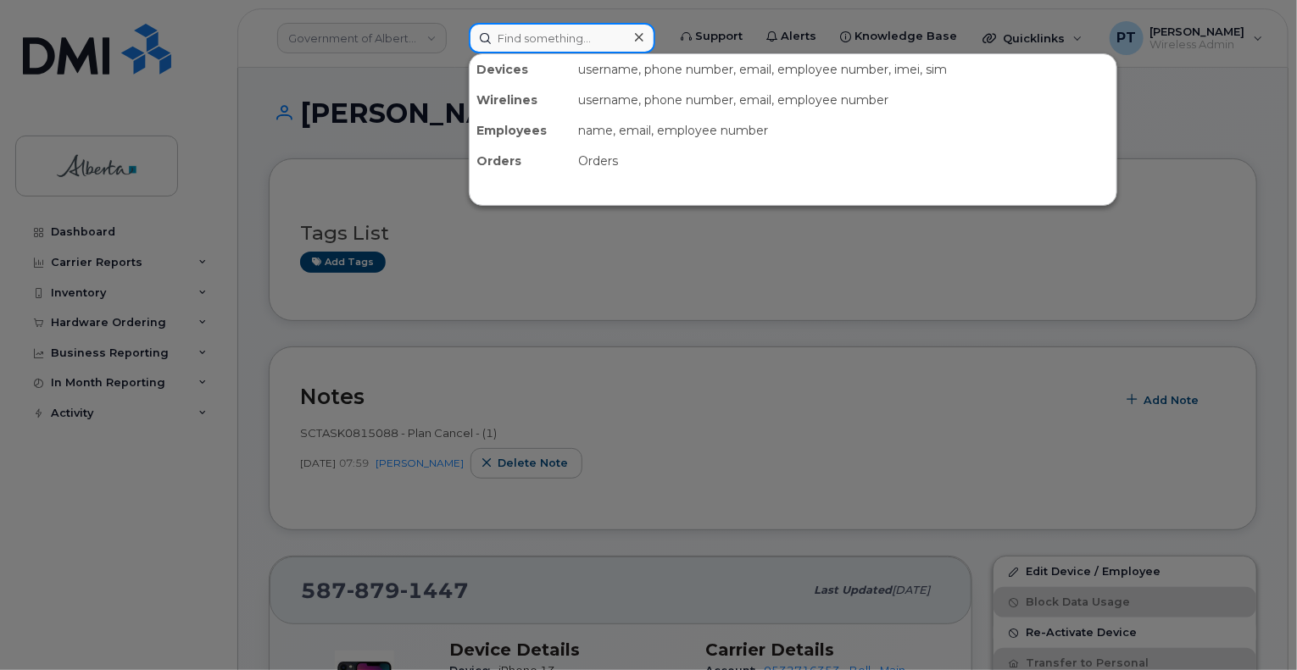
click at [540, 42] on input at bounding box center [562, 38] width 186 height 31
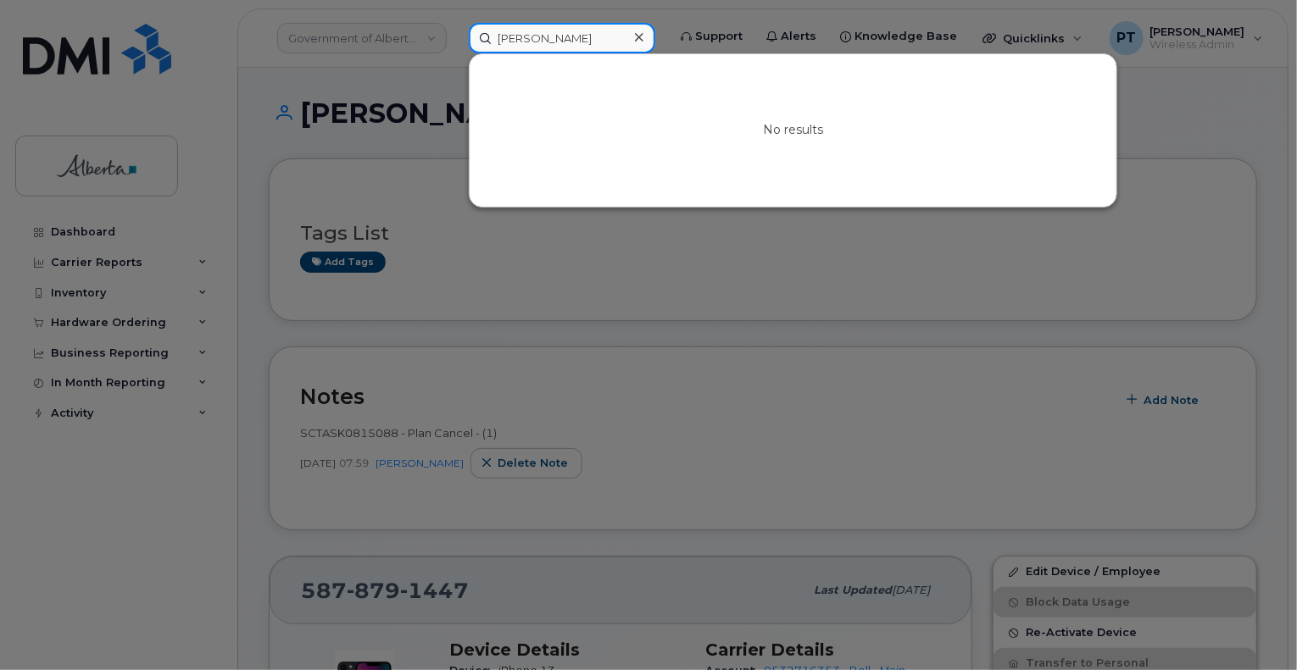
type input "[PERSON_NAME]"
click at [660, 246] on div at bounding box center [648, 335] width 1297 height 670
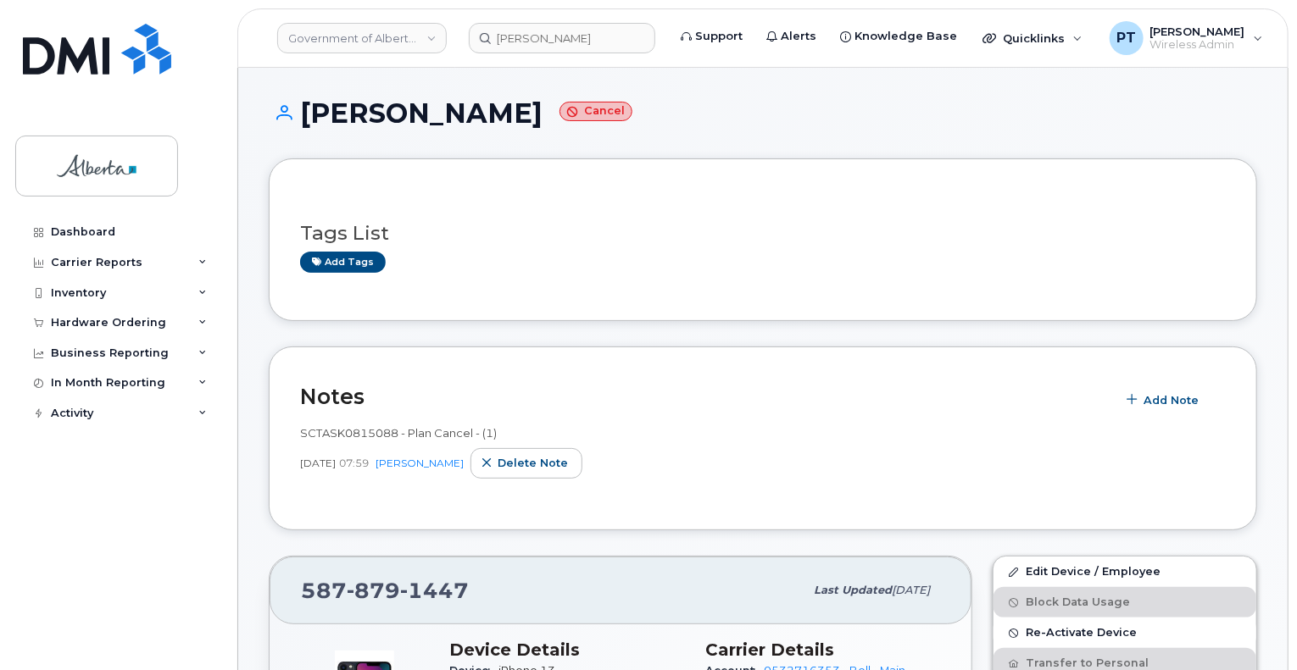
drag, startPoint x: 170, startPoint y: 601, endPoint x: 187, endPoint y: 603, distance: 17.1
click at [170, 601] on div "Dashboard Carrier Reports Monthly Billing Data Daily Data Pooling Data Behavior…" at bounding box center [119, 431] width 209 height 428
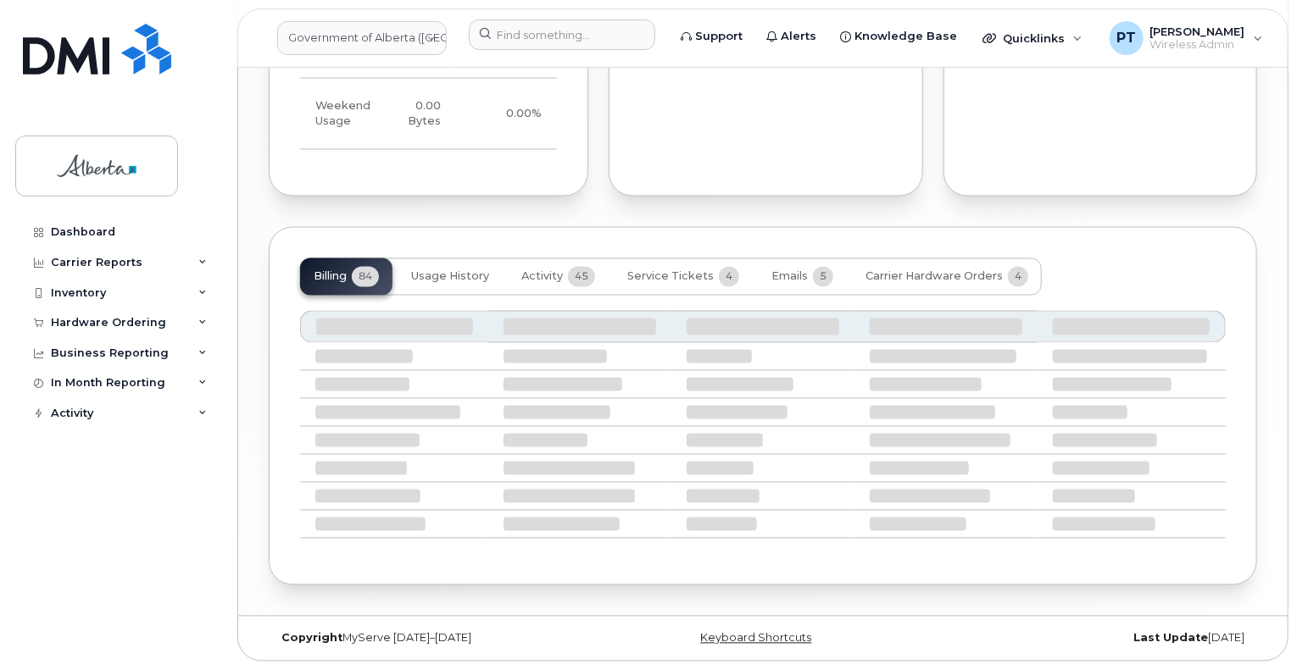
scroll to position [1403, 0]
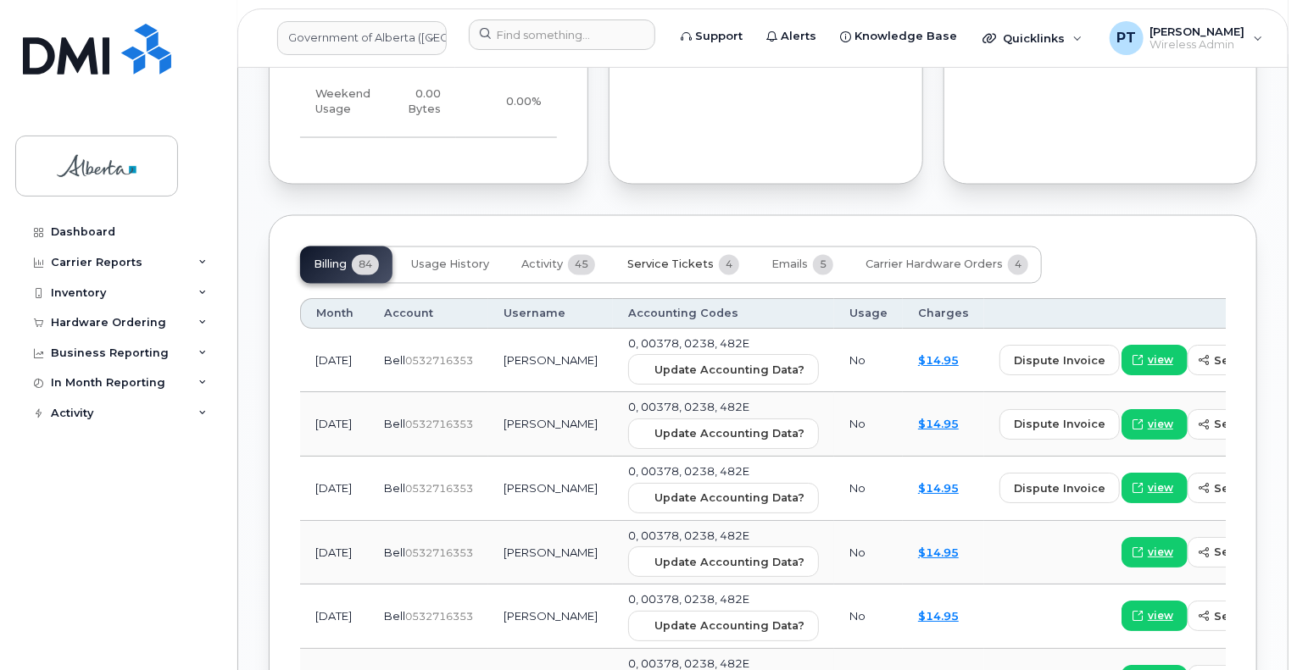
click at [675, 272] on span "Service Tickets" at bounding box center [670, 265] width 86 height 14
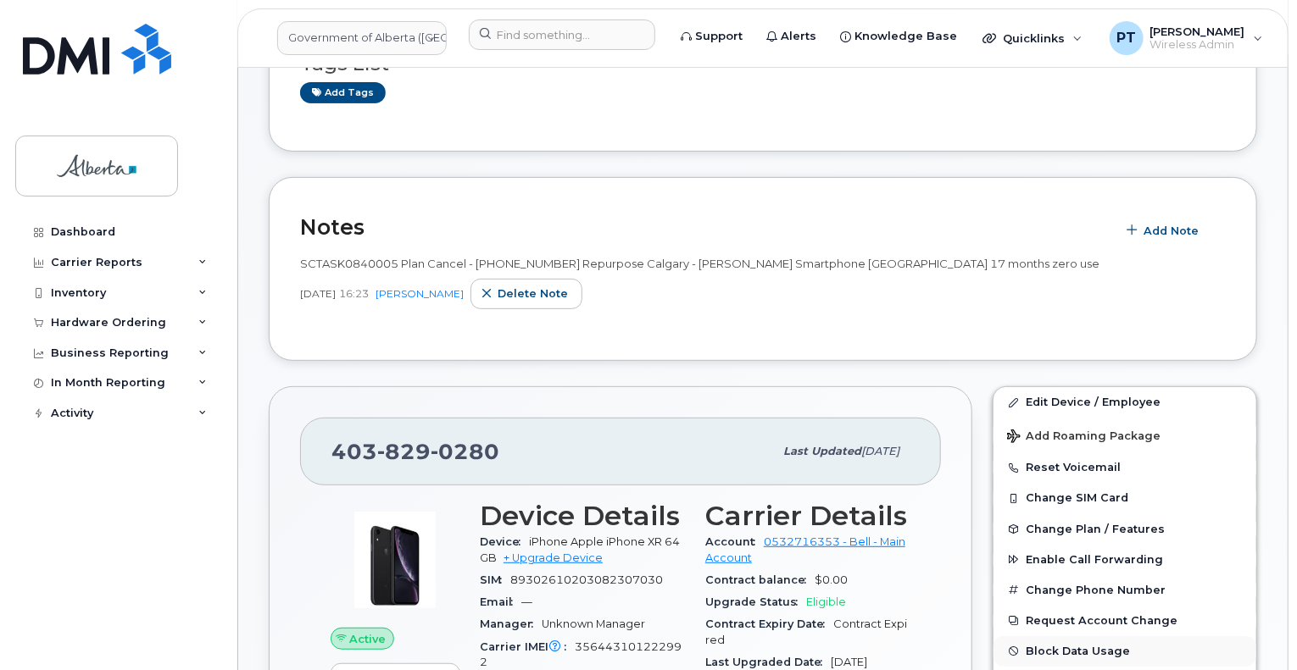
scroll to position [339, 0]
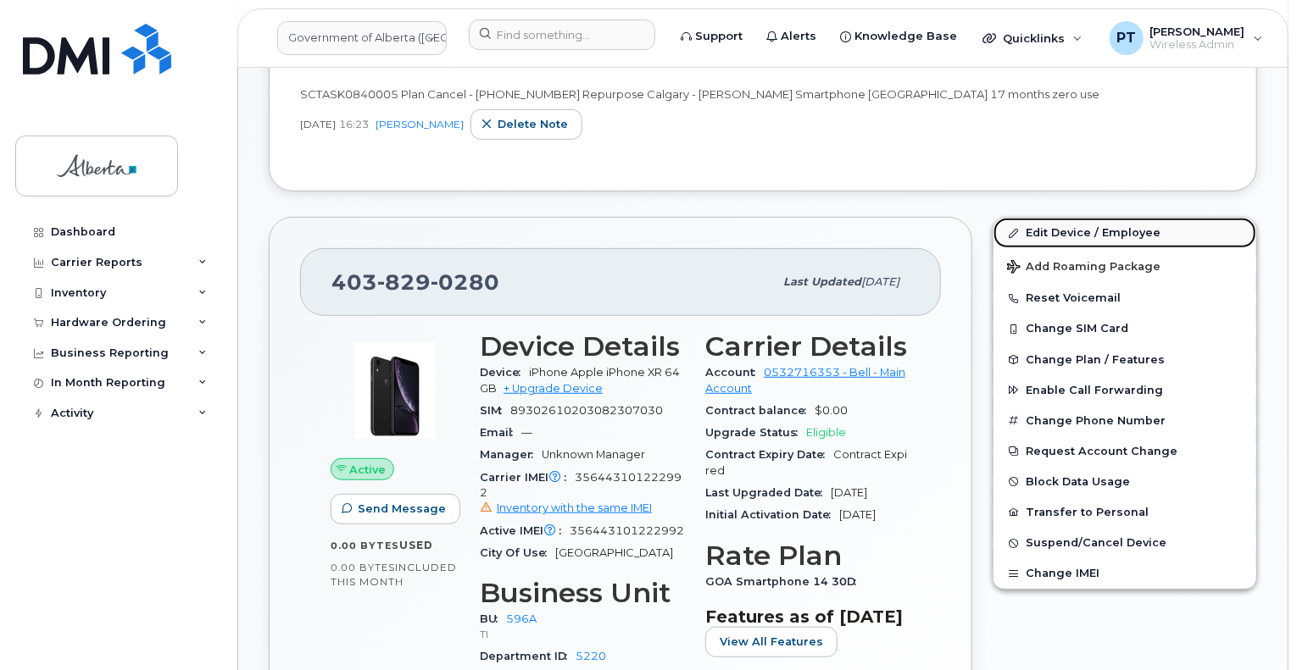
drag, startPoint x: 1051, startPoint y: 231, endPoint x: 1042, endPoint y: 244, distance: 15.8
click at [1051, 231] on link "Edit Device / Employee" at bounding box center [1124, 233] width 263 height 31
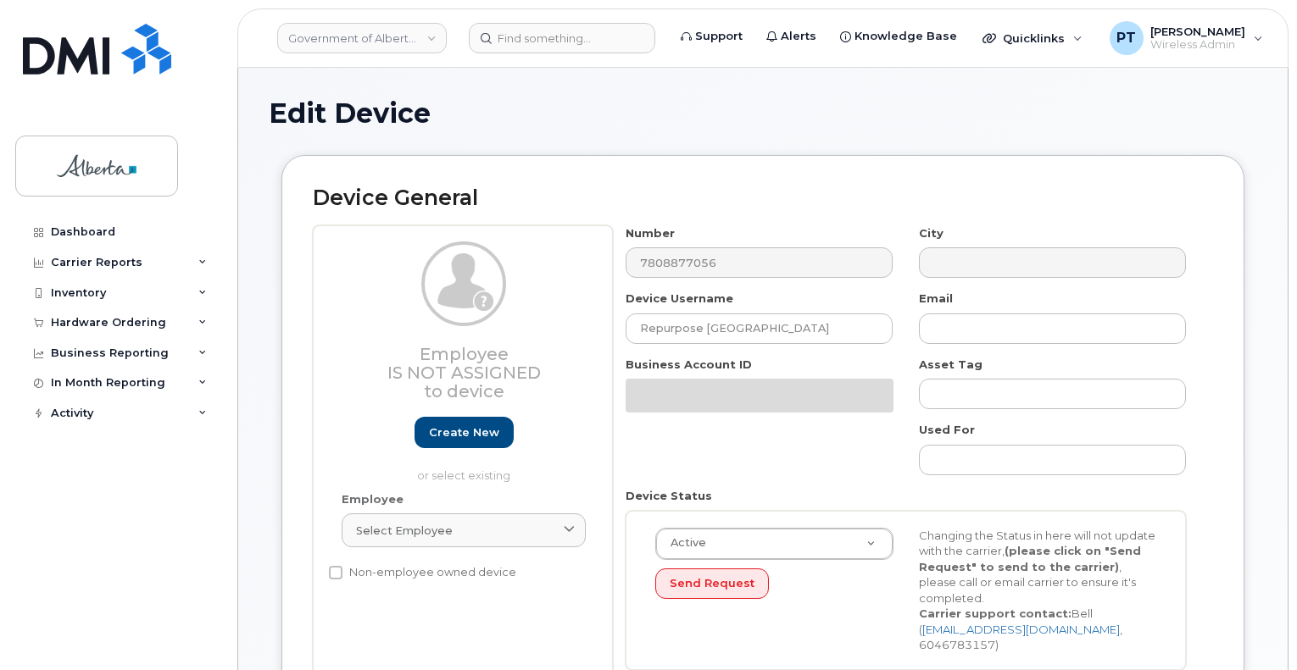
select select "4797729"
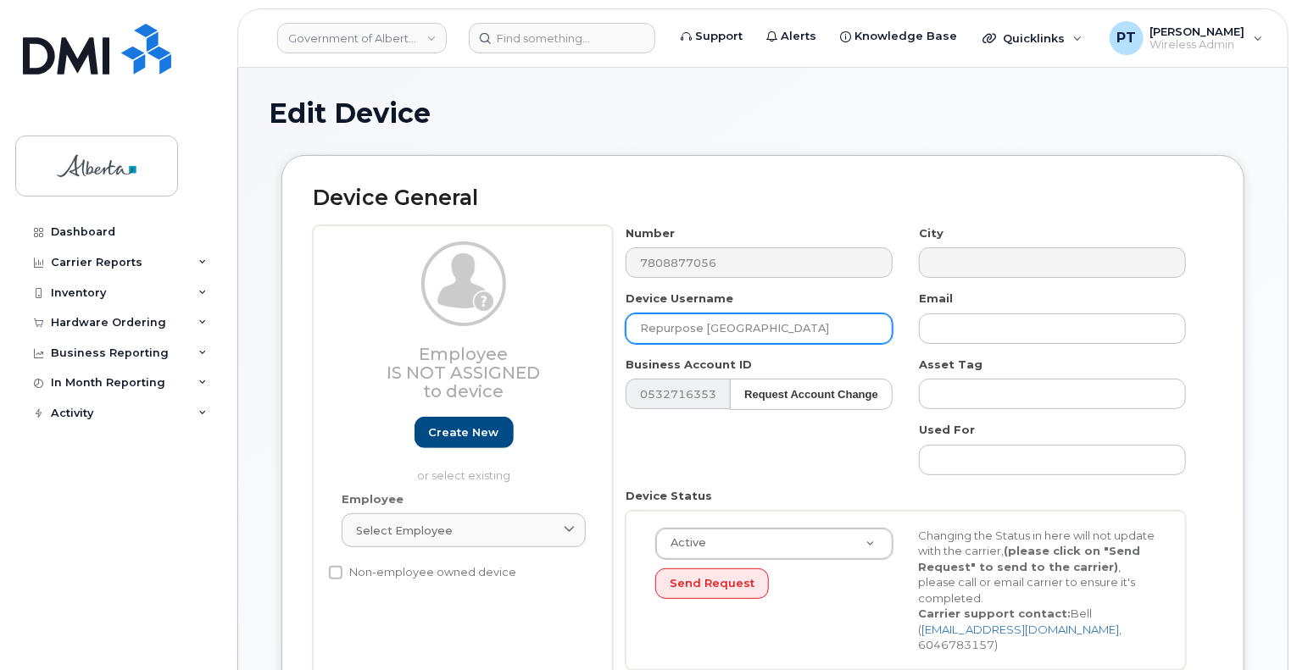
click at [722, 328] on input "Repurpose [GEOGRAPHIC_DATA]" at bounding box center [758, 329] width 267 height 31
paste input "[PERSON_NAME]"
type input "[PERSON_NAME]"
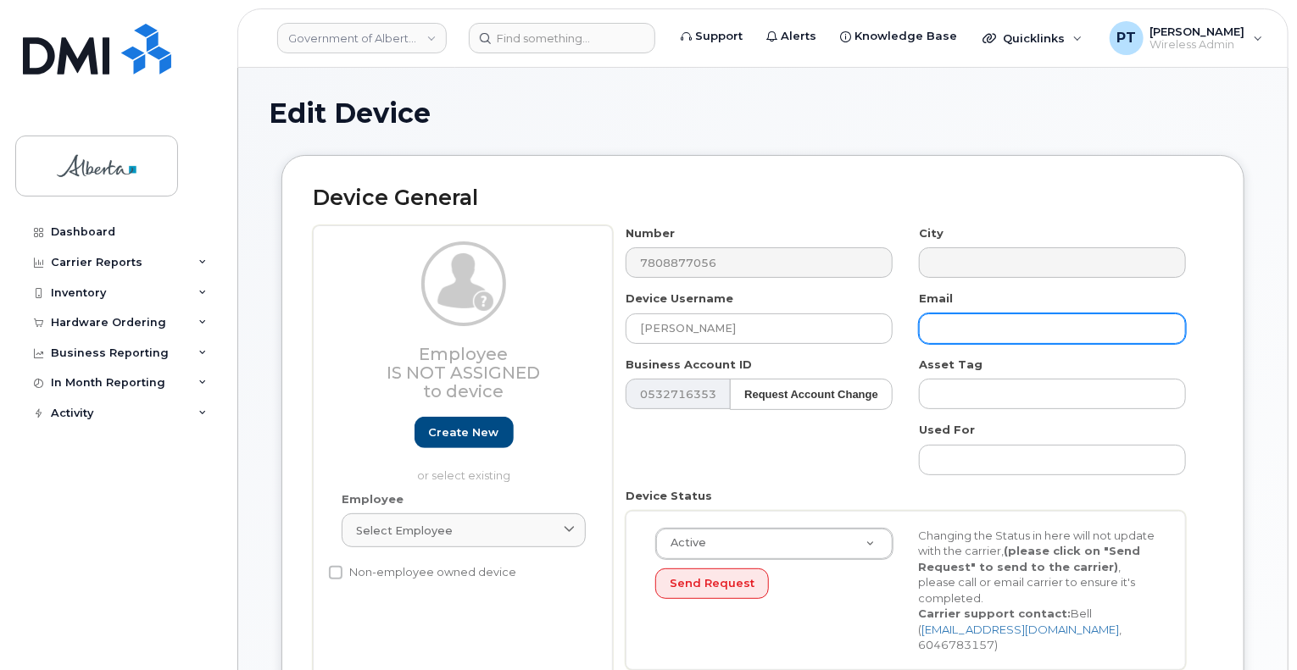
click at [1047, 338] on input "text" at bounding box center [1052, 329] width 267 height 31
paste input "Allison.Peters@gov.ab.ca"
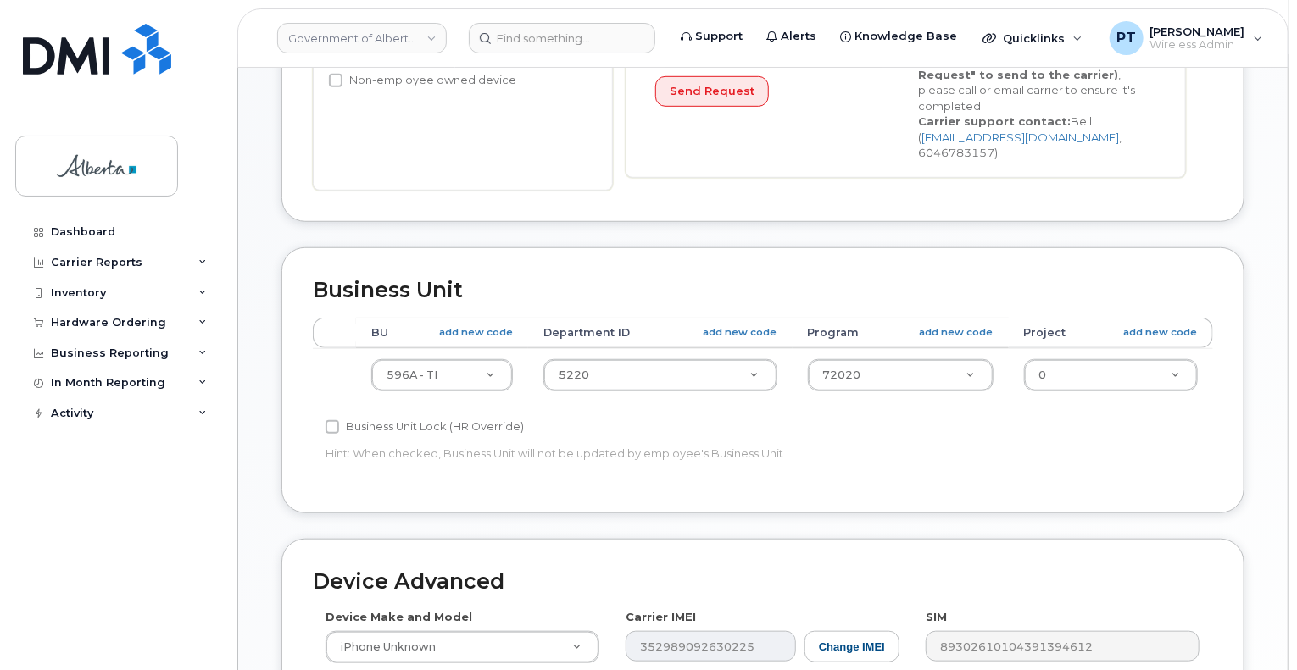
scroll to position [508, 0]
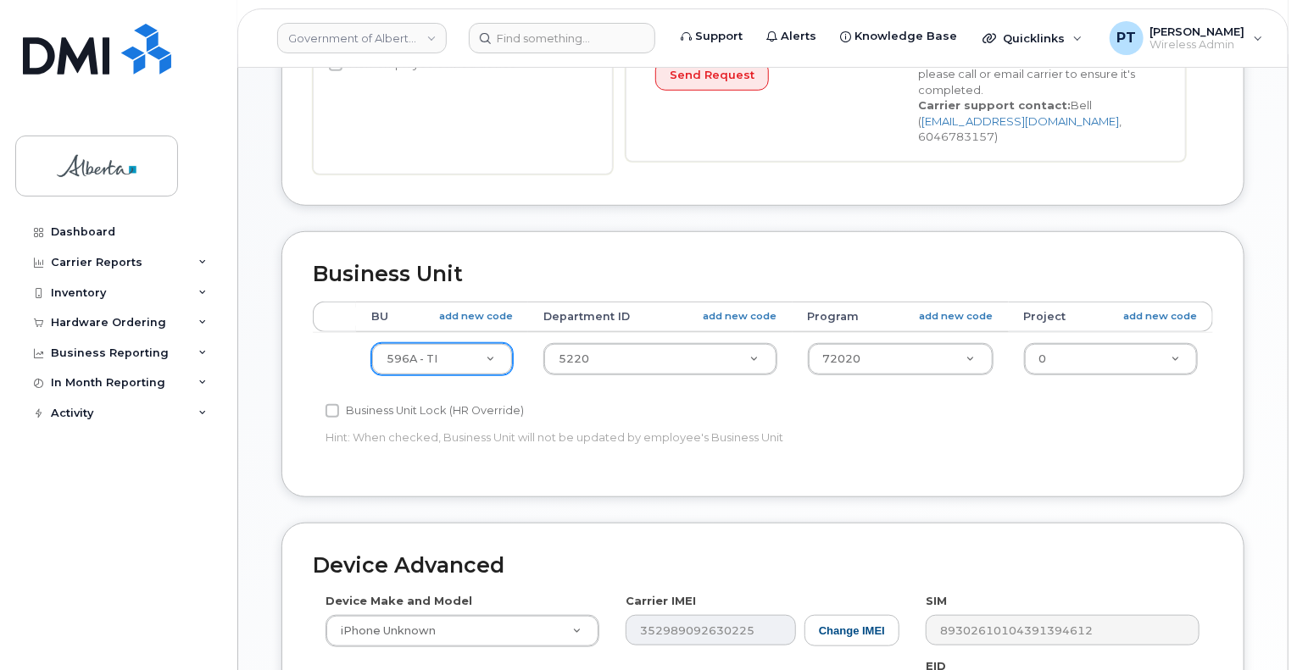
type input "Allison.Peters@gov.ab.ca"
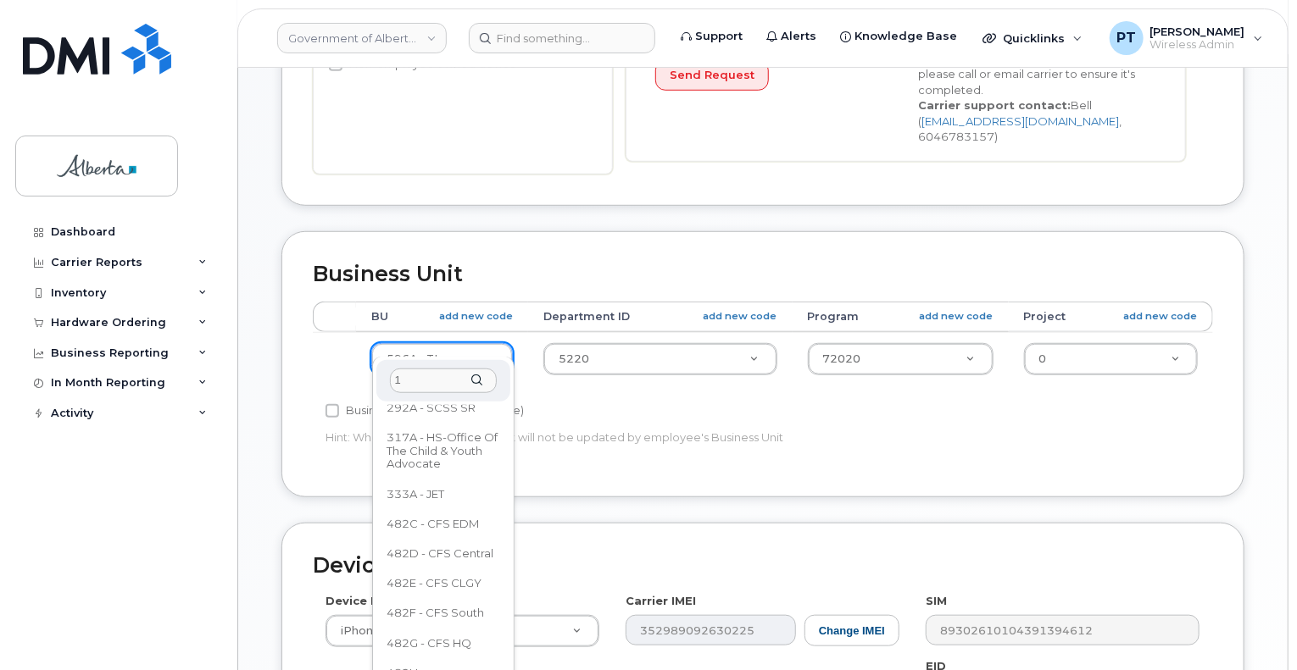
scroll to position [0, 0]
type input "125"
select select "4120335"
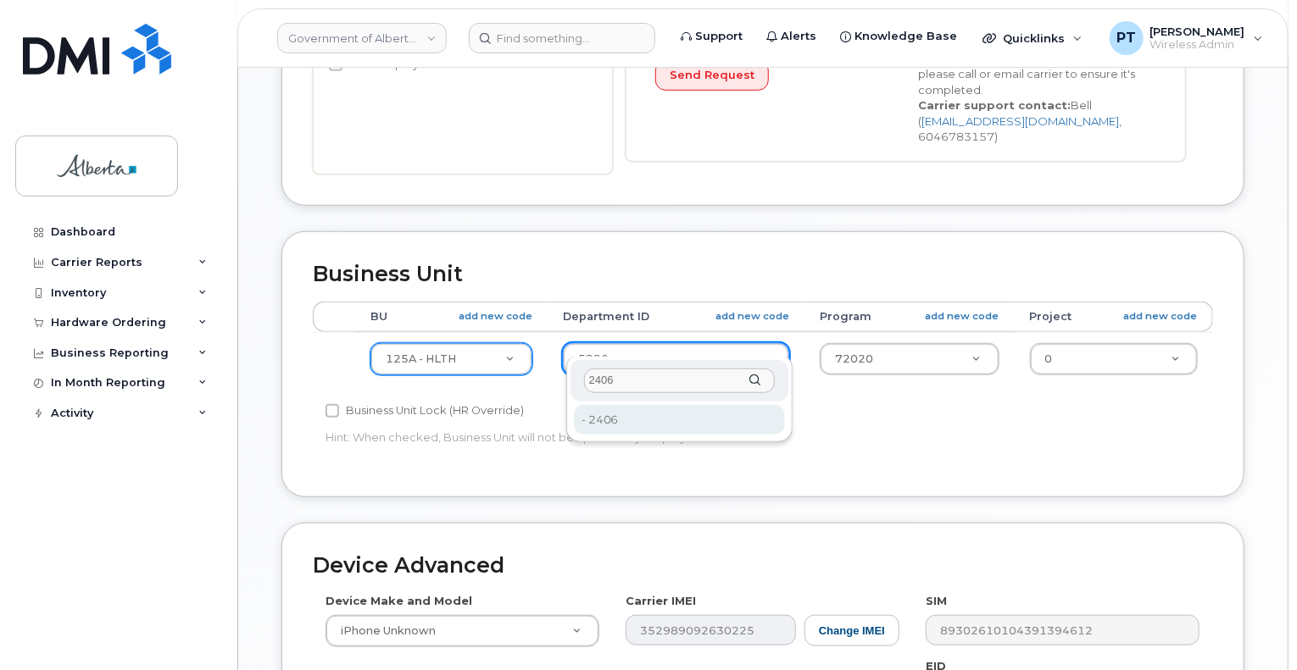
type input "2406"
type input "4120360"
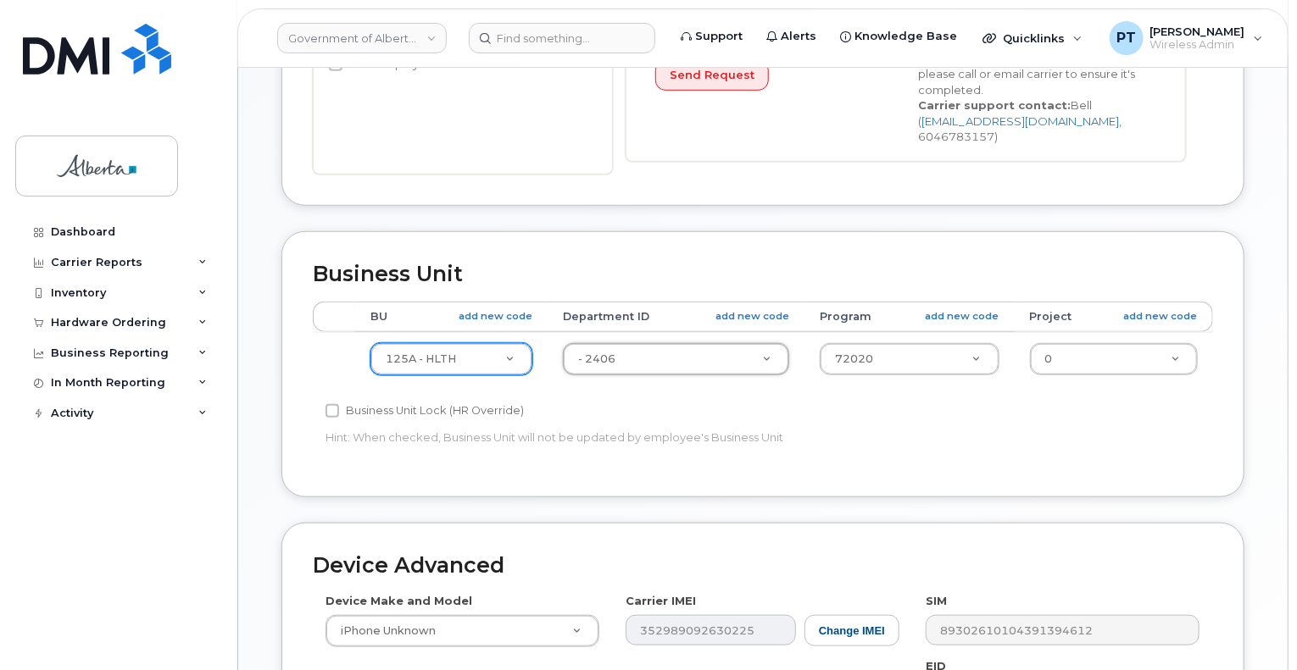
drag, startPoint x: 852, startPoint y: 345, endPoint x: 842, endPoint y: 346, distance: 10.2
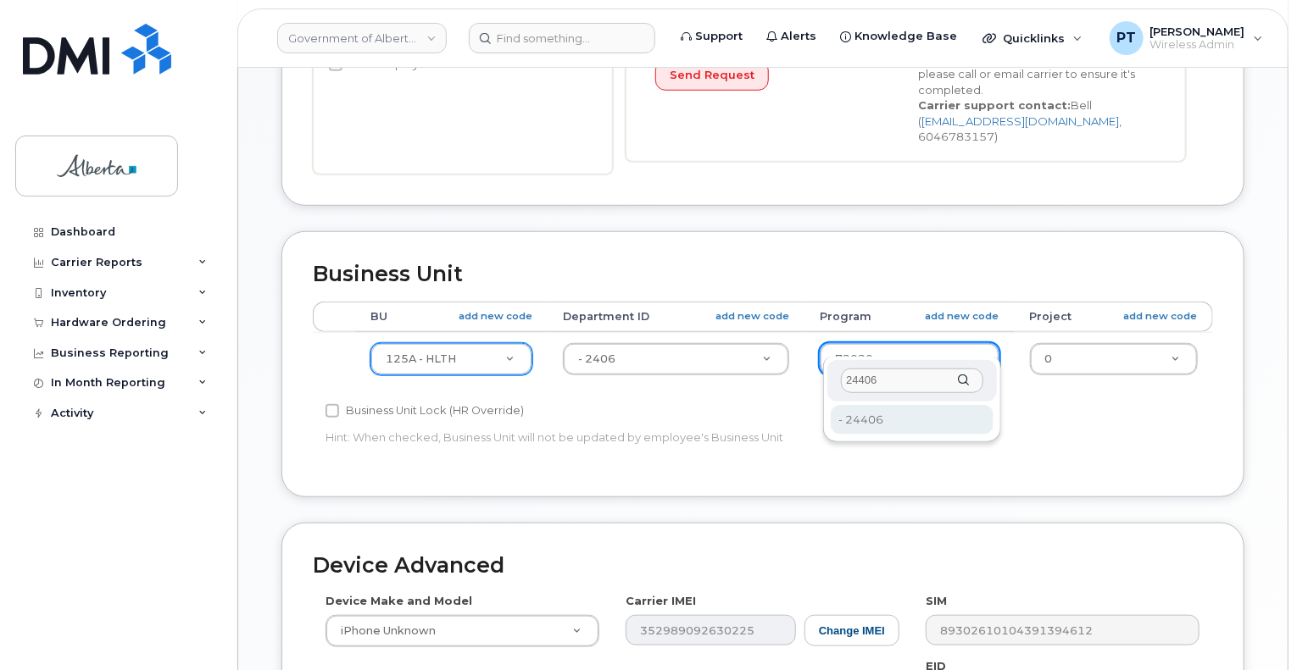
type input "24406"
type input "4120392"
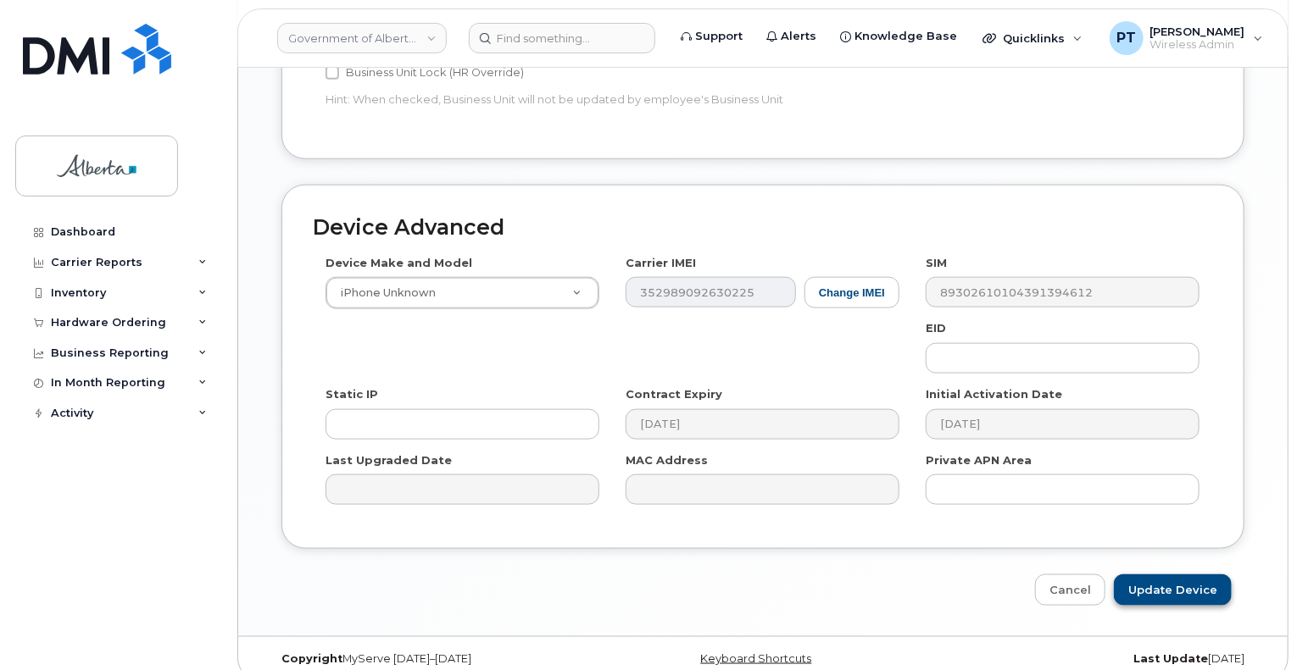
scroll to position [847, 0]
click at [1142, 574] on input "Update Device" at bounding box center [1173, 589] width 118 height 31
type input "Saving..."
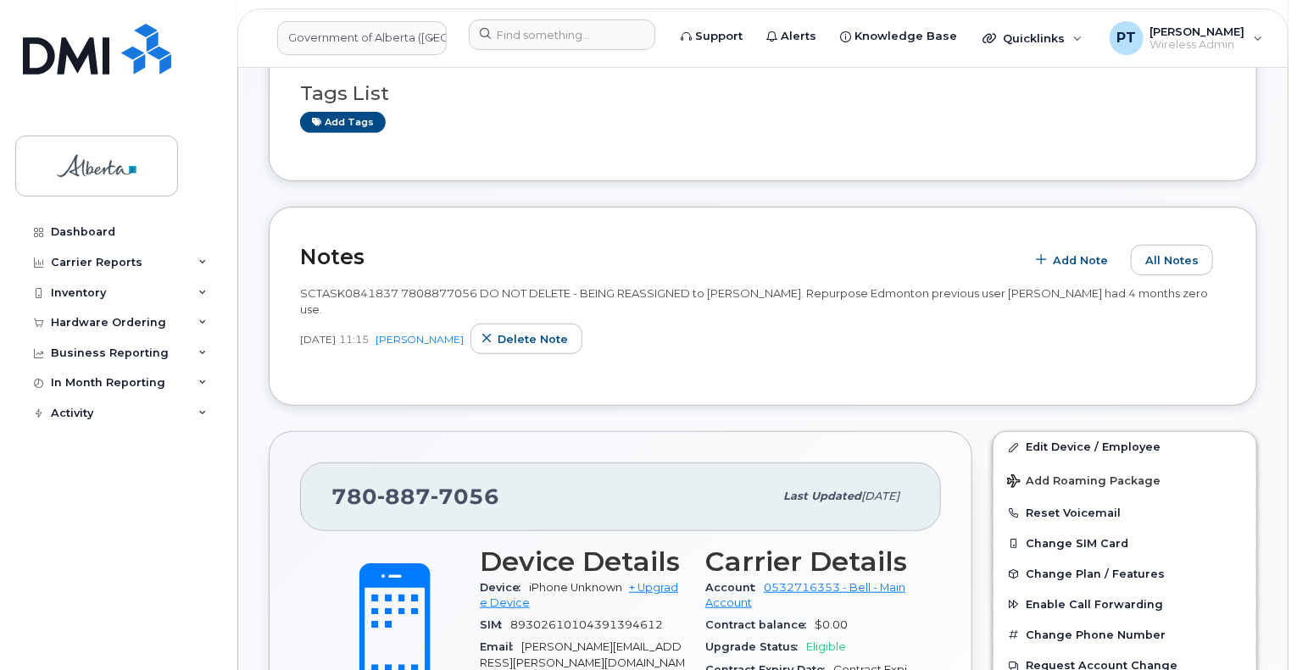
scroll to position [254, 0]
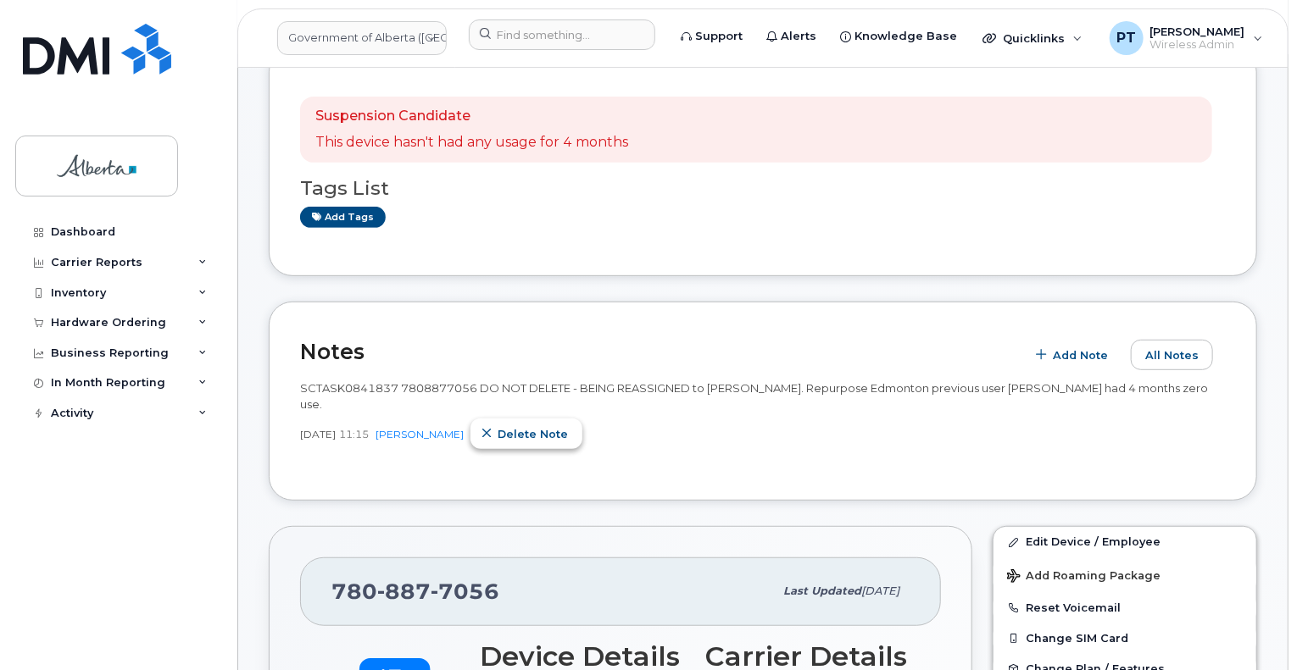
click at [556, 429] on span "Delete note" at bounding box center [532, 434] width 70 height 16
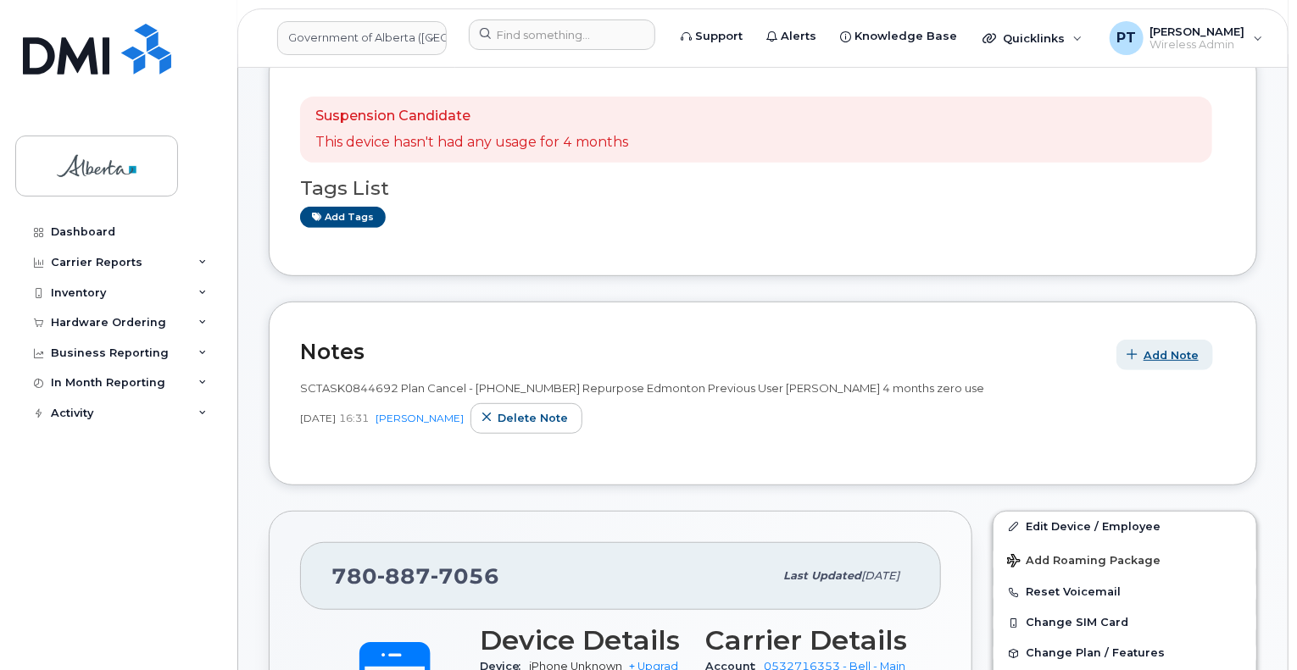
click at [1178, 358] on span "Add Note" at bounding box center [1170, 355] width 55 height 16
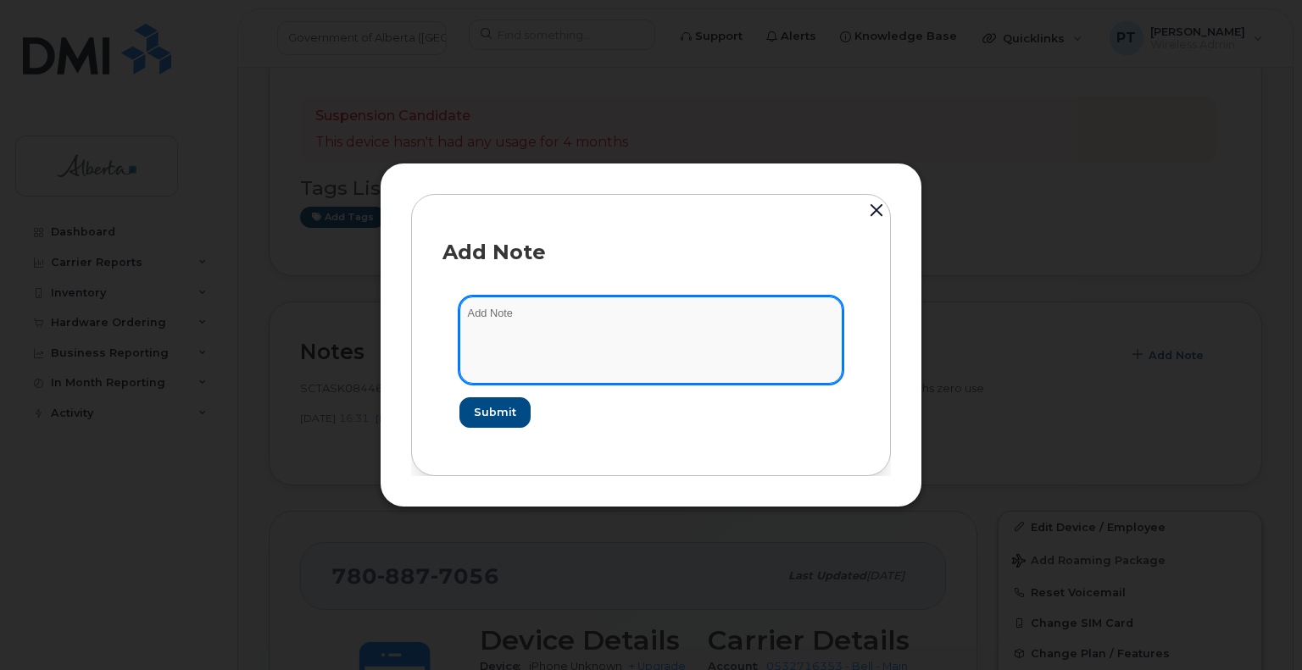
paste textarea "SCTASK0841837 Device Plan New - 7808877056 DO NOT DELETE - BEING REASSIGNED to …"
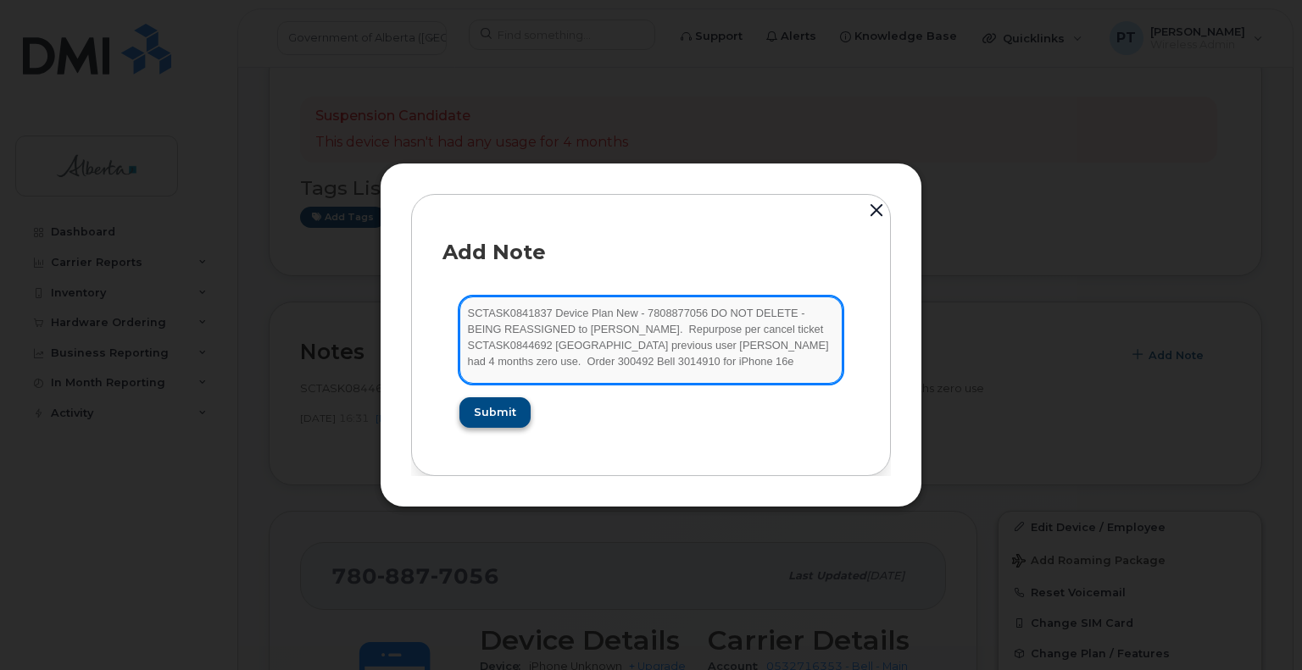
type textarea "SCTASK0841837 Device Plan New - 7808877056 DO NOT DELETE - BEING REASSIGNED to …"
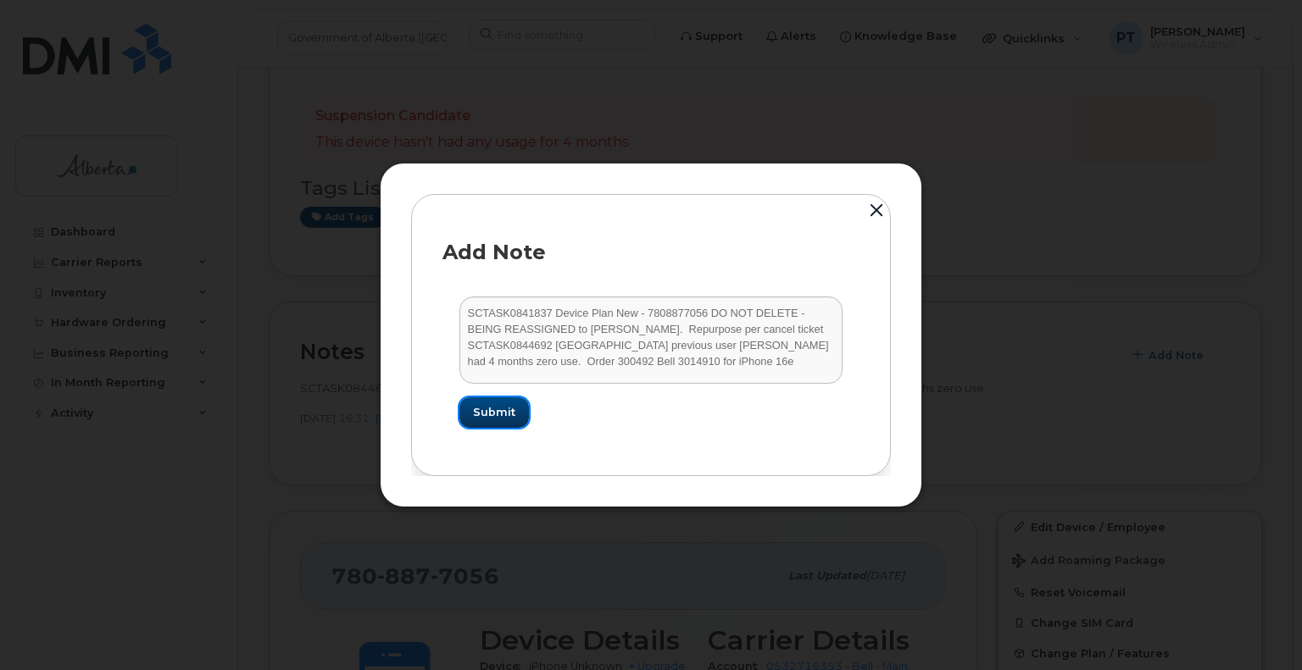
click at [490, 413] on span "Submit" at bounding box center [494, 412] width 42 height 16
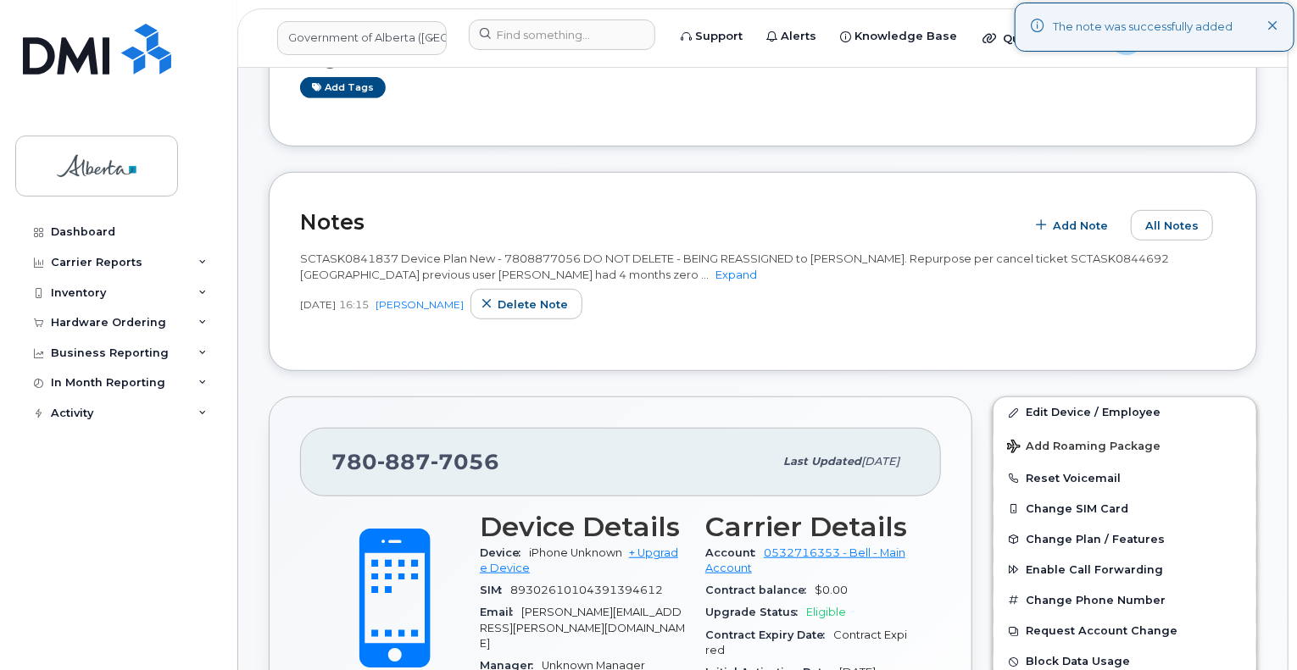
scroll to position [424, 0]
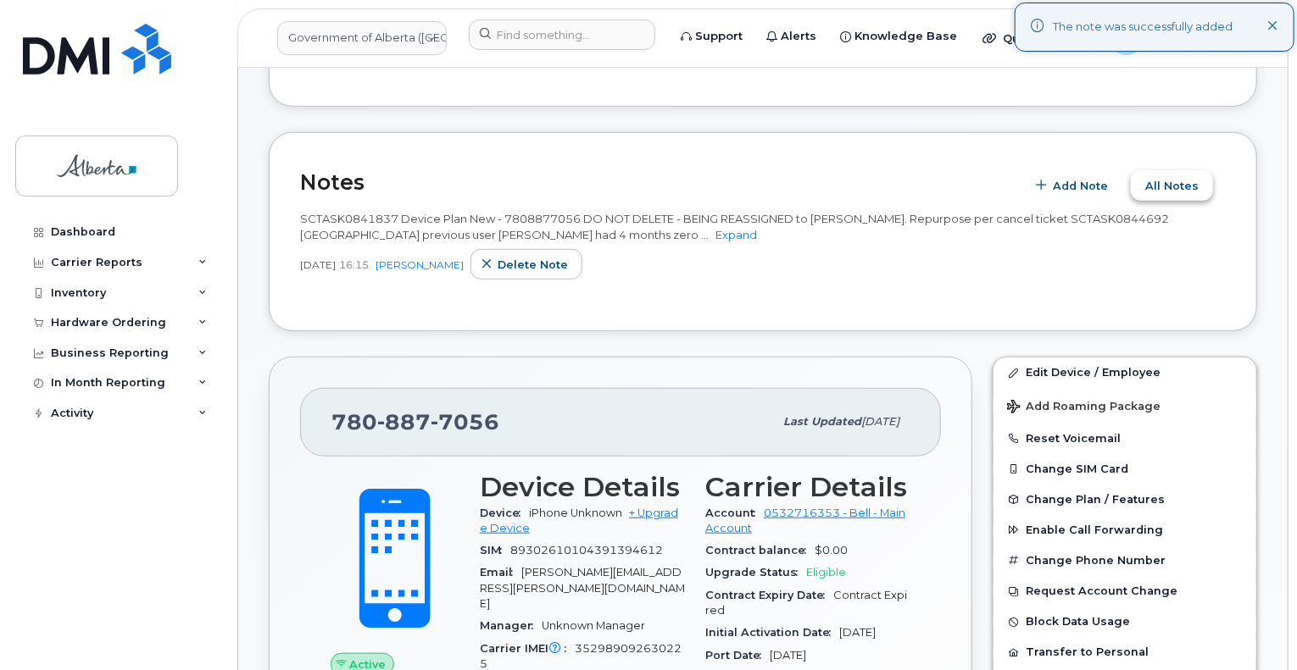
click at [1187, 186] on span "All Notes" at bounding box center [1171, 186] width 53 height 16
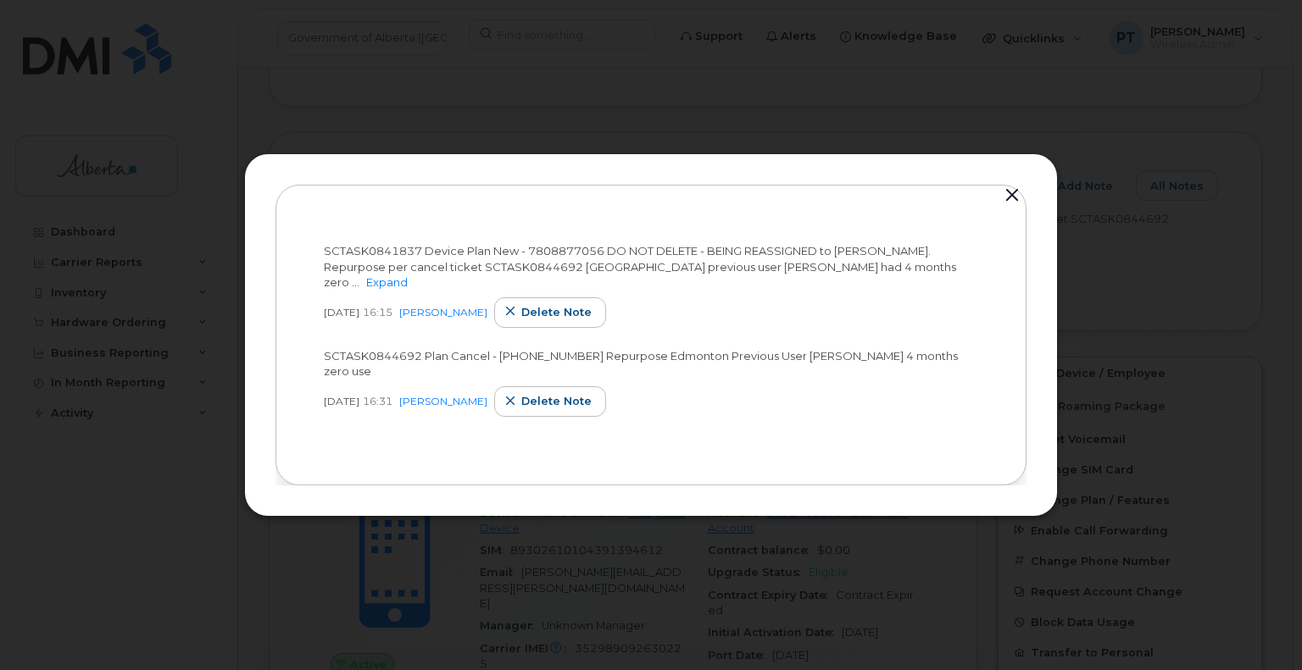
click at [1010, 196] on button "button" at bounding box center [1011, 196] width 25 height 24
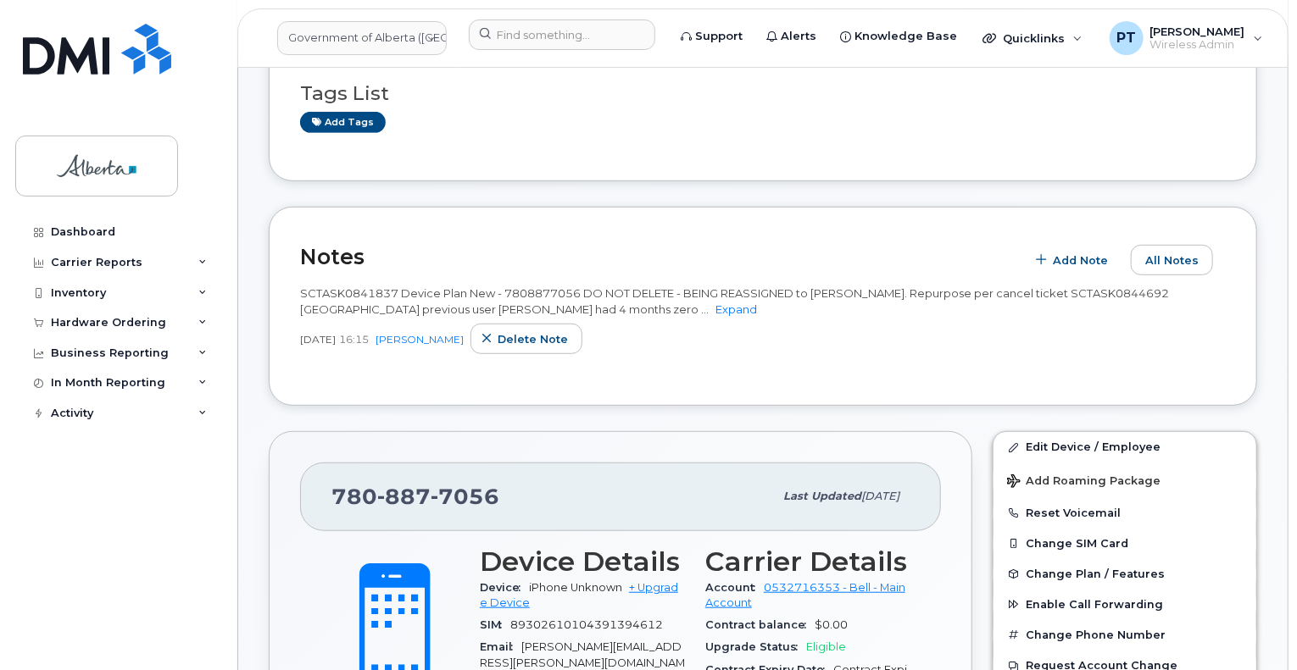
scroll to position [169, 0]
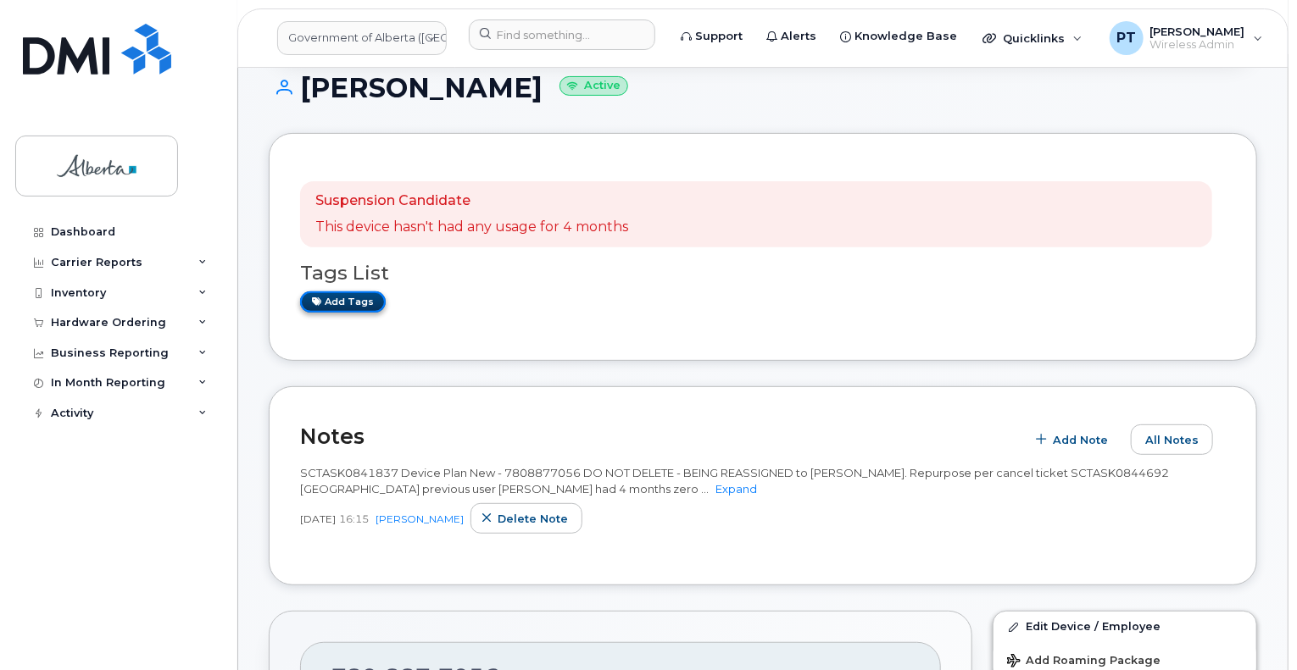
click at [322, 302] on link "Add tags" at bounding box center [343, 302] width 86 height 21
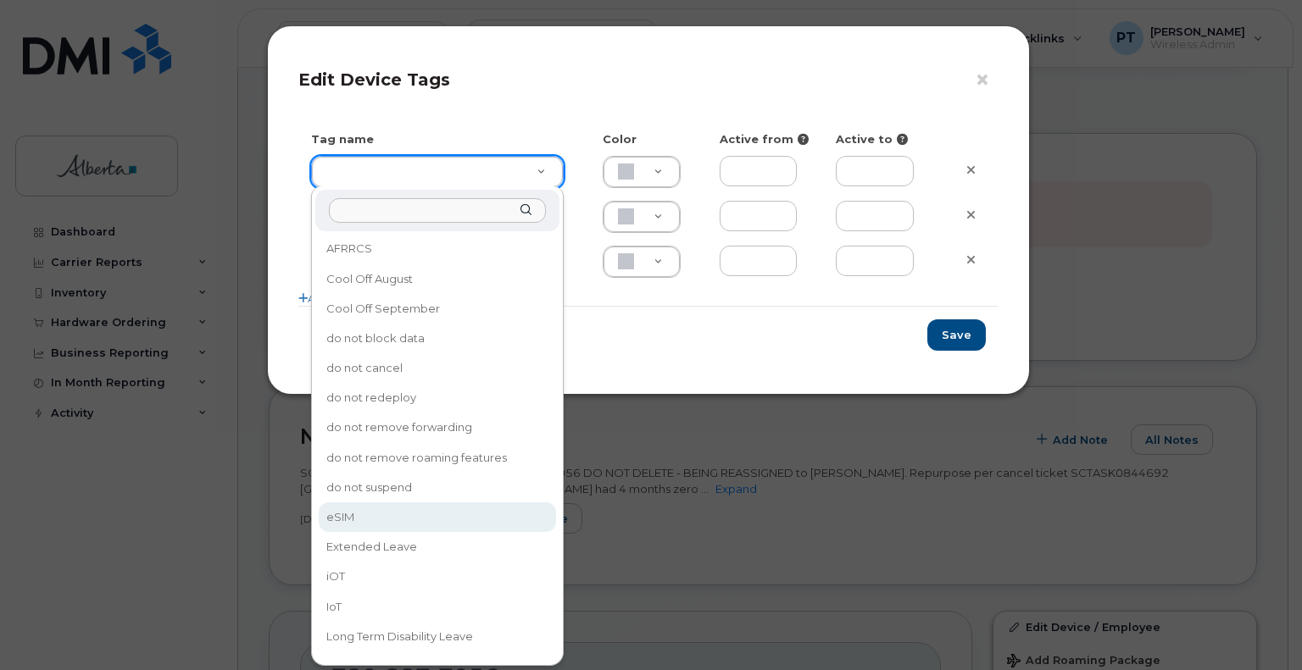
type input "eSIM"
type input "D6CDC1"
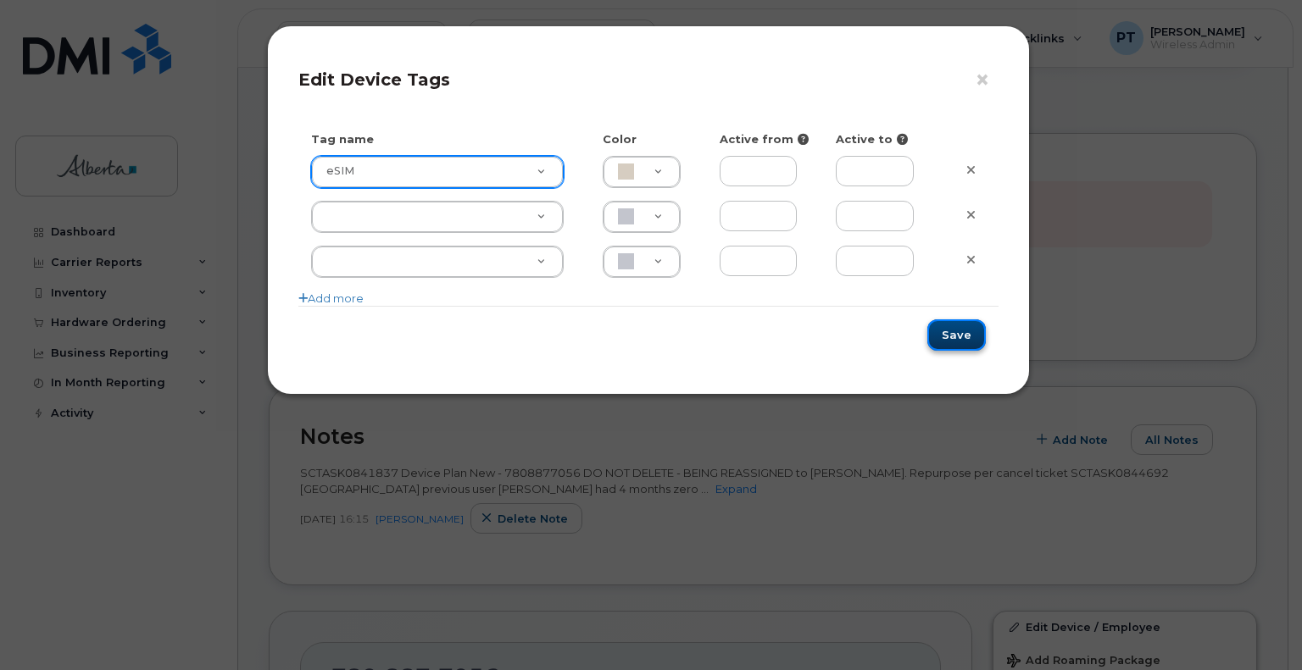
click at [939, 342] on button "Save" at bounding box center [956, 334] width 58 height 31
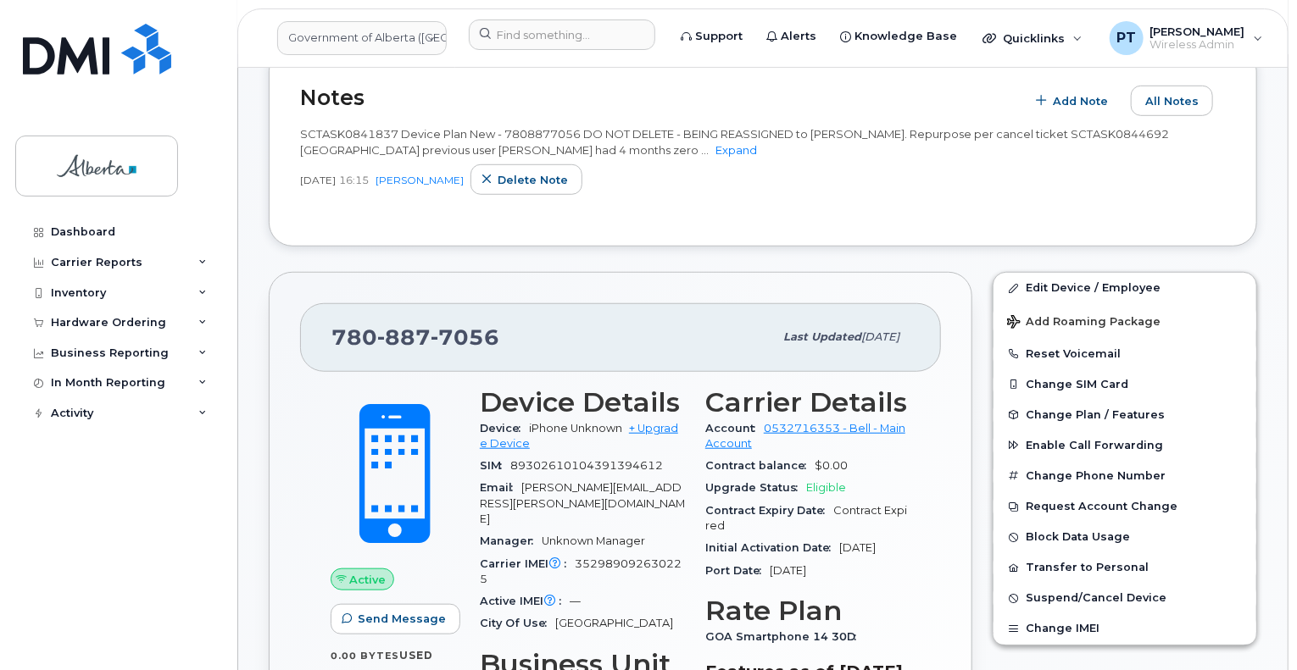
scroll to position [593, 0]
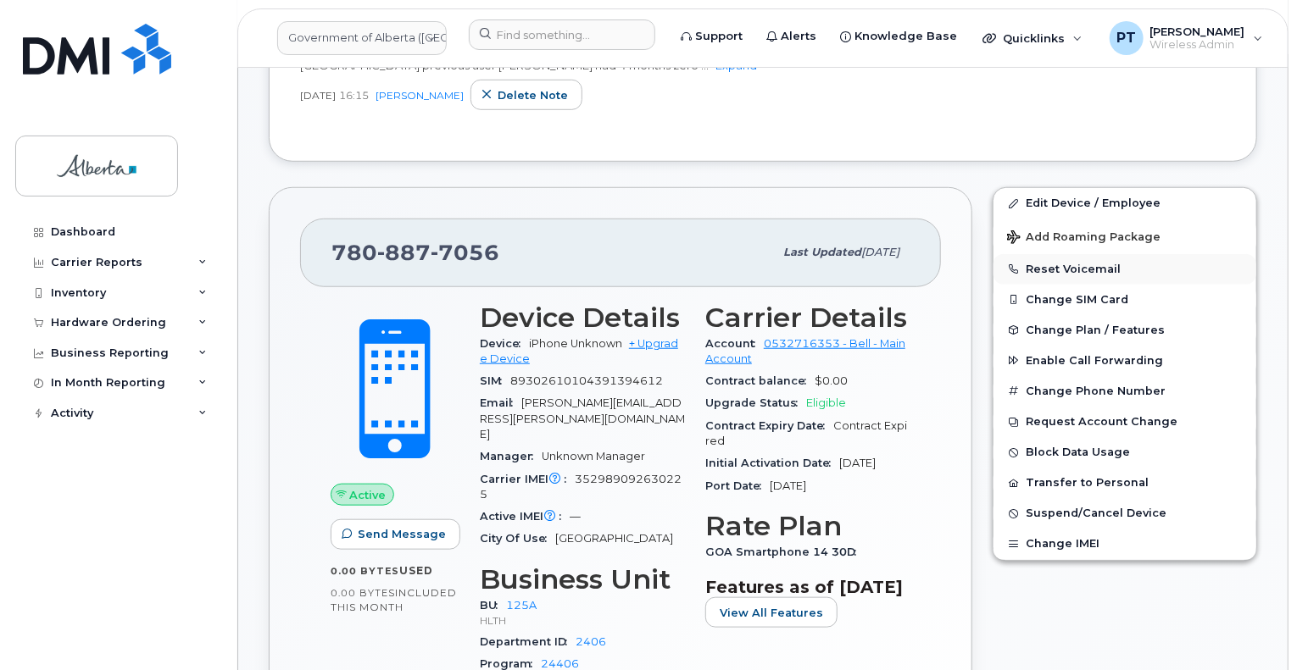
click at [1075, 269] on button "Reset Voicemail" at bounding box center [1124, 269] width 263 height 31
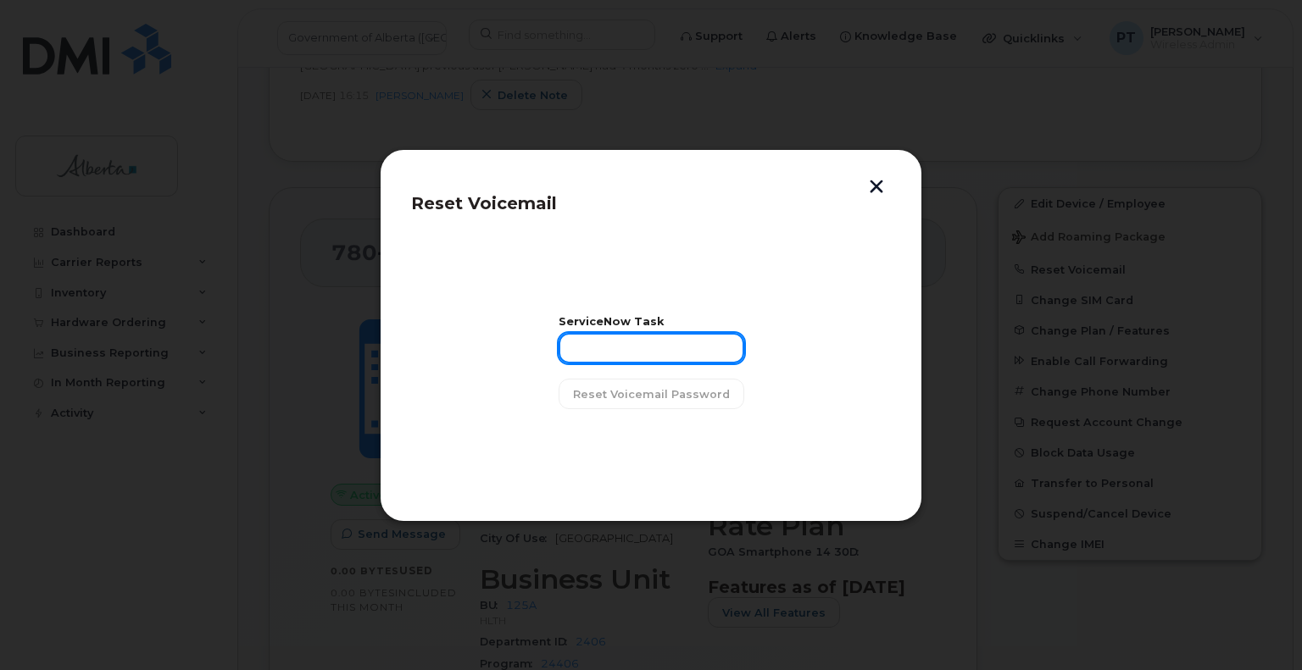
click at [624, 348] on input "text" at bounding box center [651, 348] width 186 height 31
paste input "SCTASK0841837"
type input "SCTASK0841837"
click at [649, 389] on span "Reset Voicemail Password" at bounding box center [651, 394] width 157 height 16
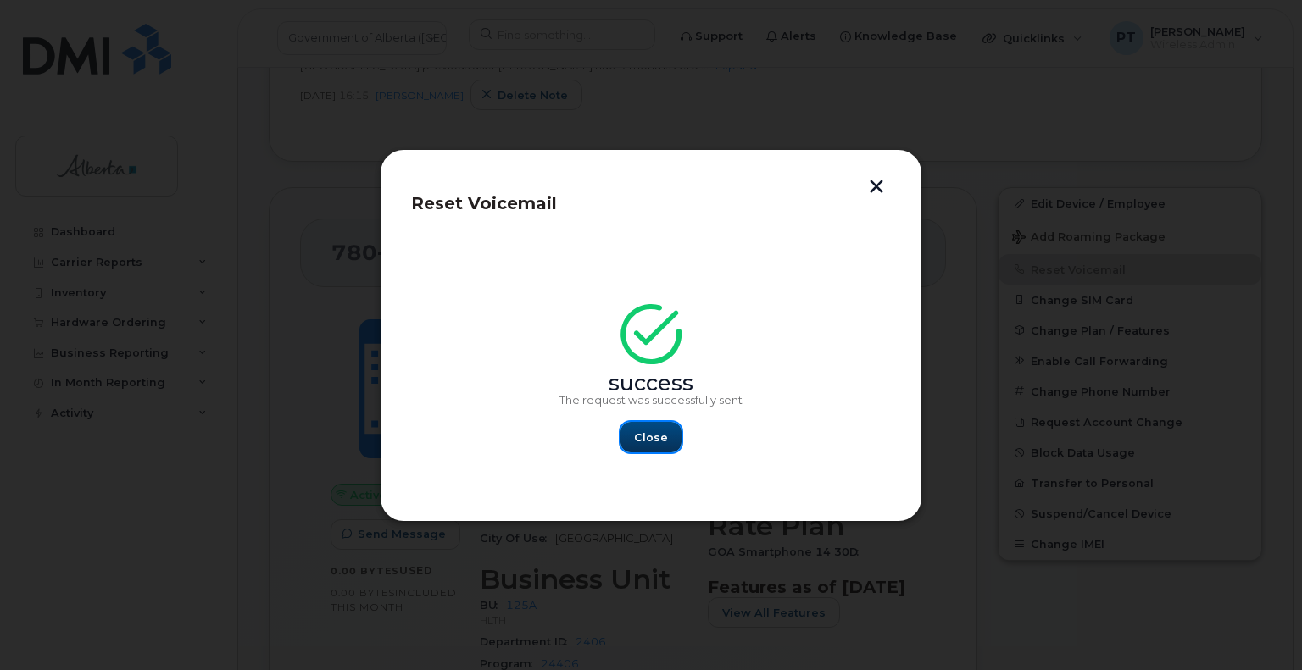
click at [643, 442] on span "Close" at bounding box center [651, 438] width 34 height 16
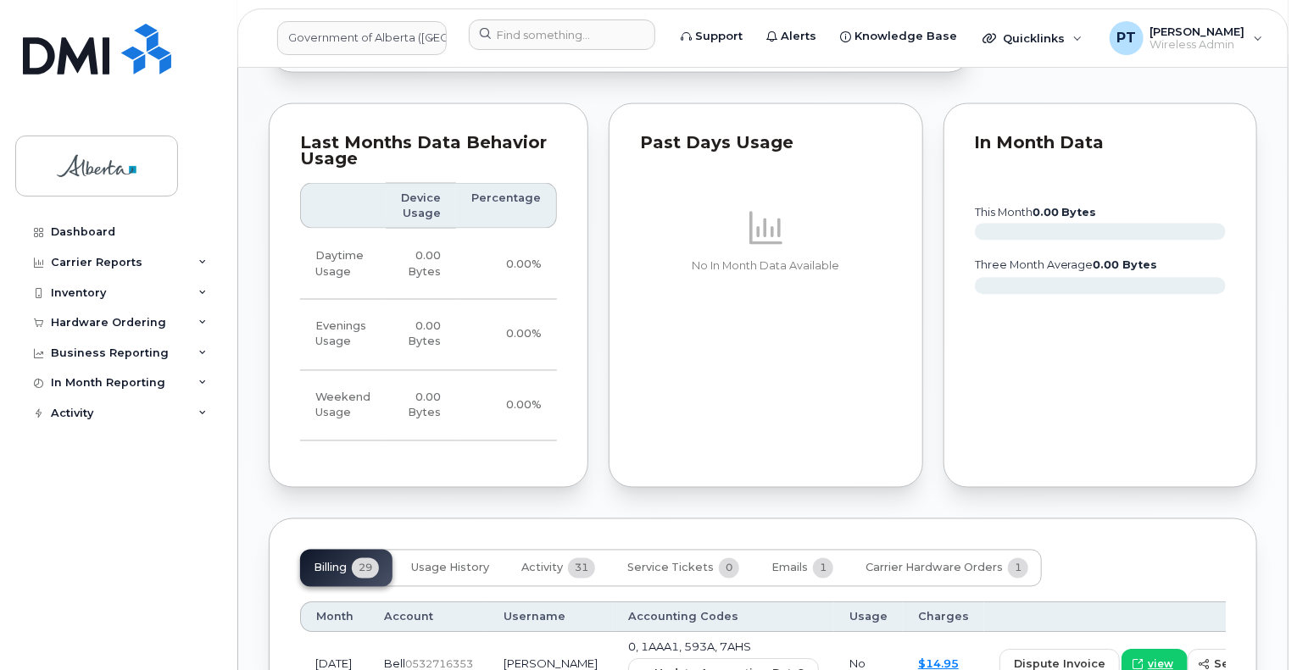
scroll to position [1525, 0]
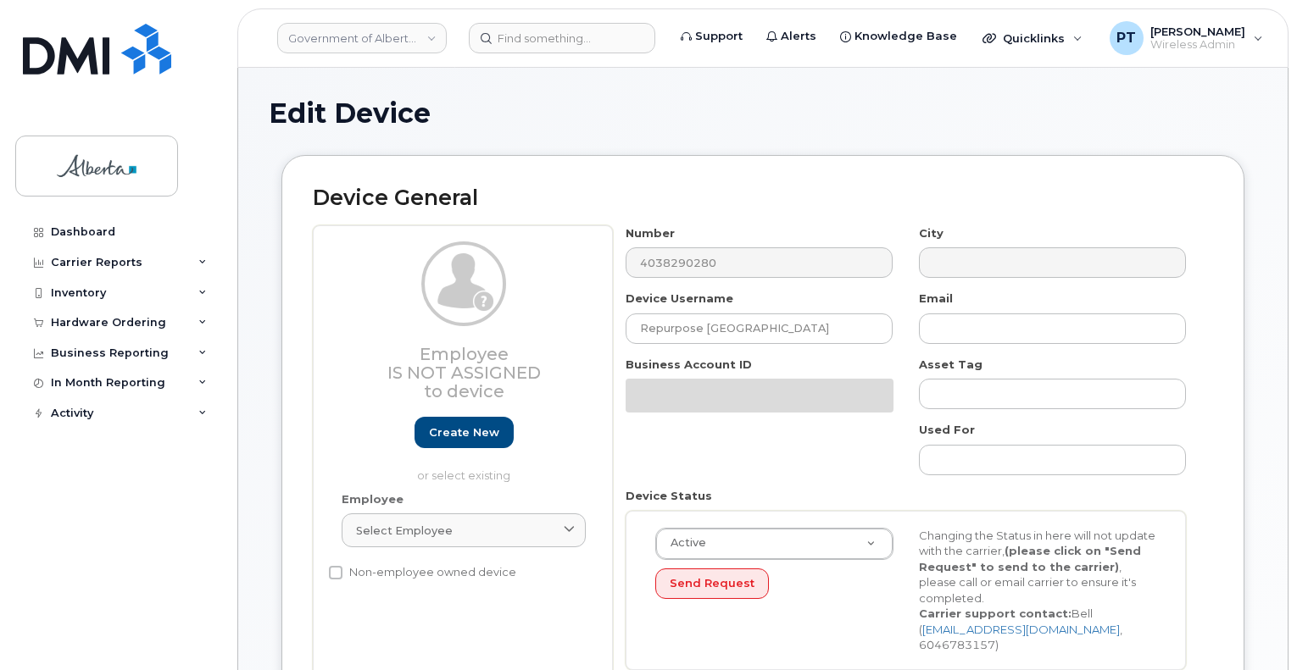
select select "4797729"
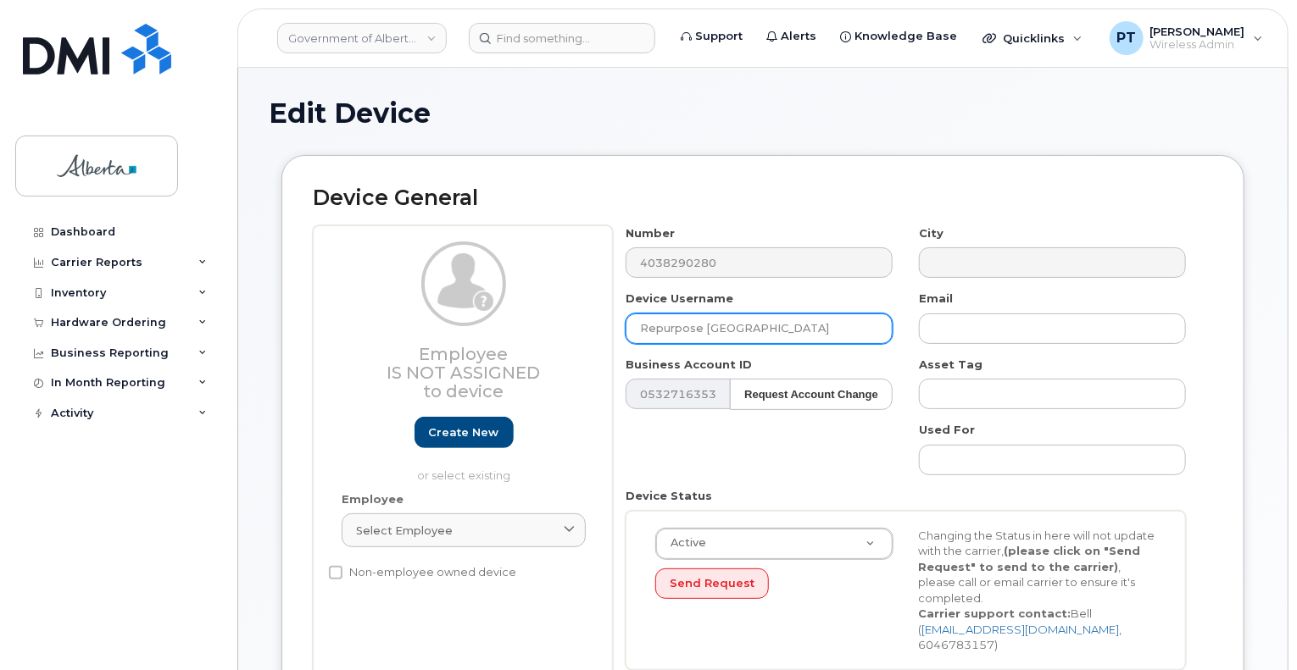
drag, startPoint x: 815, startPoint y: 336, endPoint x: 346, endPoint y: 325, distance: 469.6
click at [346, 325] on div "Employee Is not assigned to device Create new or select existing Employee Selec…" at bounding box center [763, 454] width 900 height 458
paste input "[PERSON_NAME]"
type input "[PERSON_NAME]"
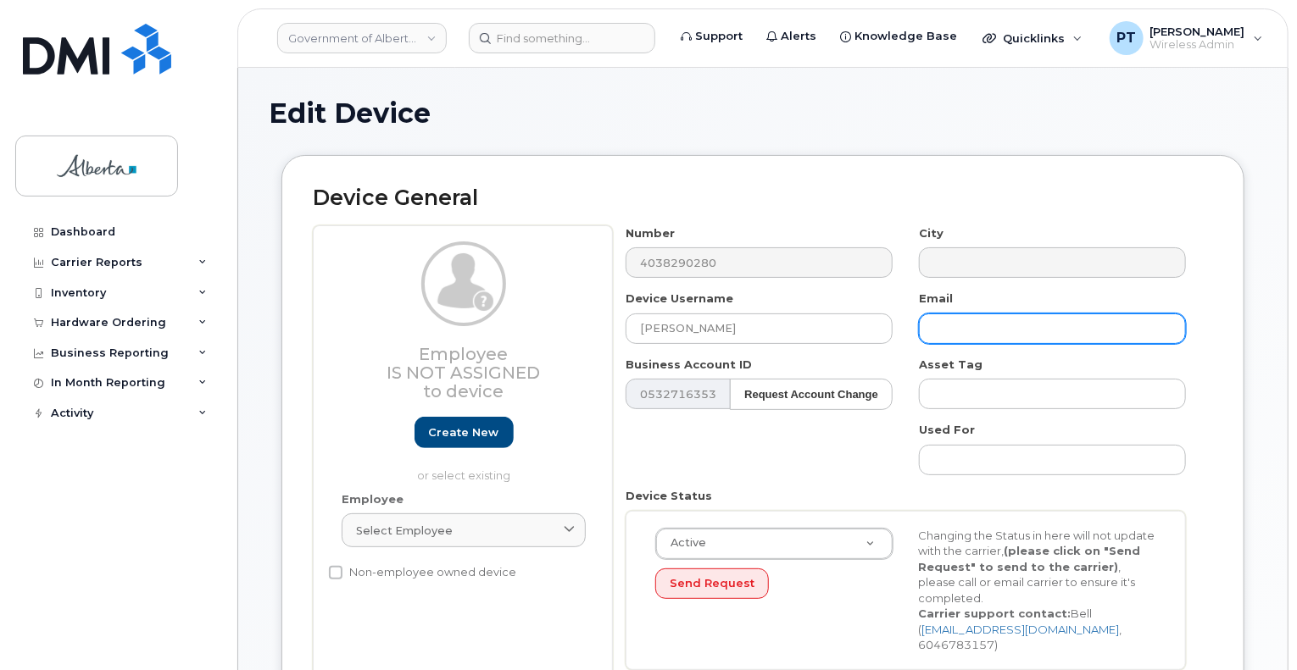
click at [970, 331] on input "text" at bounding box center [1052, 329] width 267 height 31
paste input "[PERSON_NAME][EMAIL_ADDRESS][PERSON_NAME][DOMAIN_NAME]"
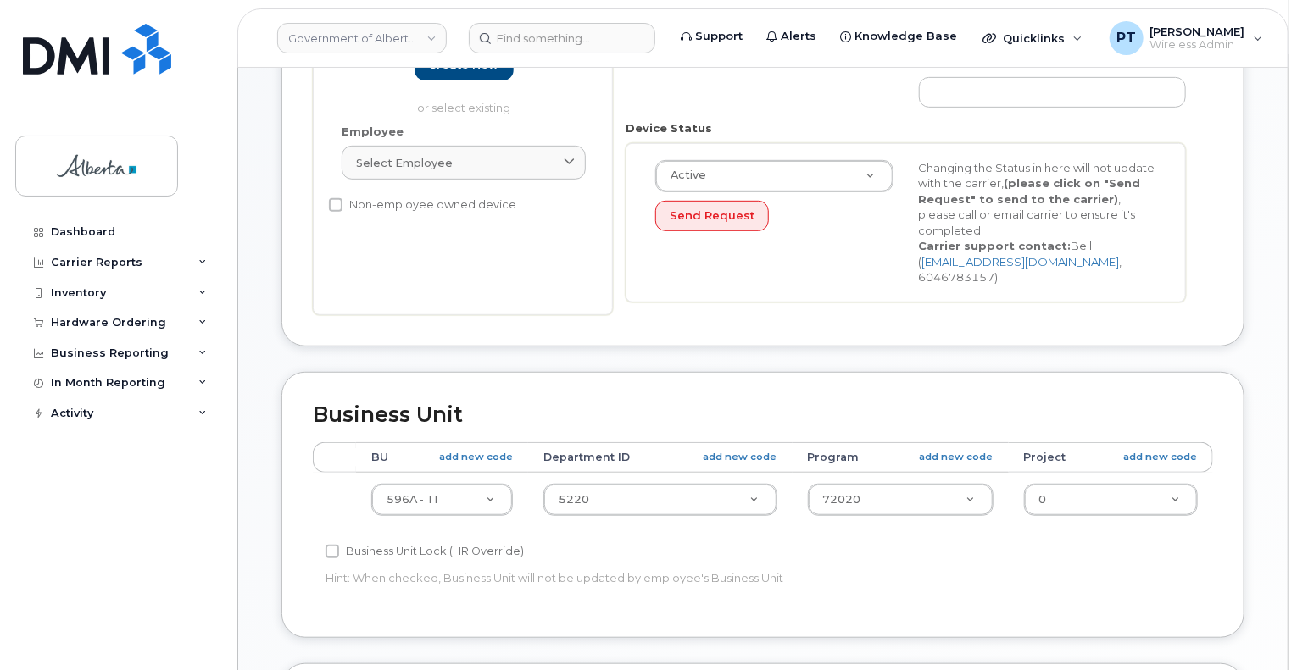
scroll to position [339, 0]
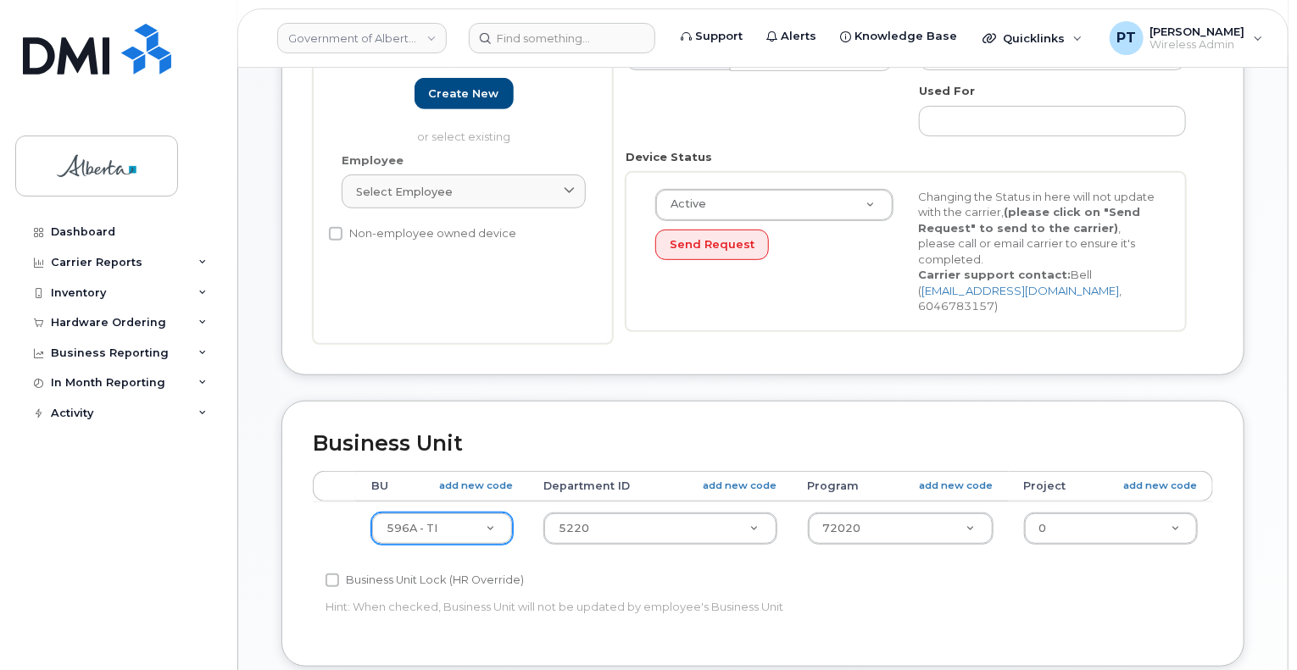
type input "[PERSON_NAME][EMAIL_ADDRESS][PERSON_NAME][DOMAIN_NAME]"
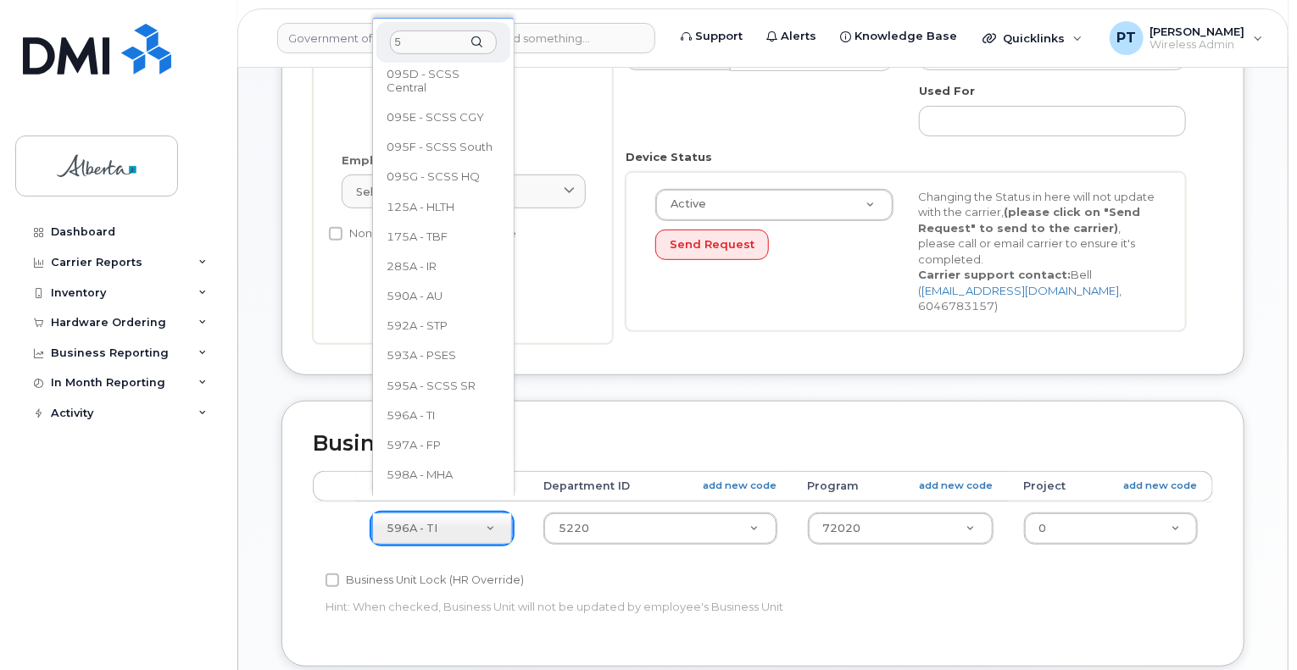
scroll to position [0, 0]
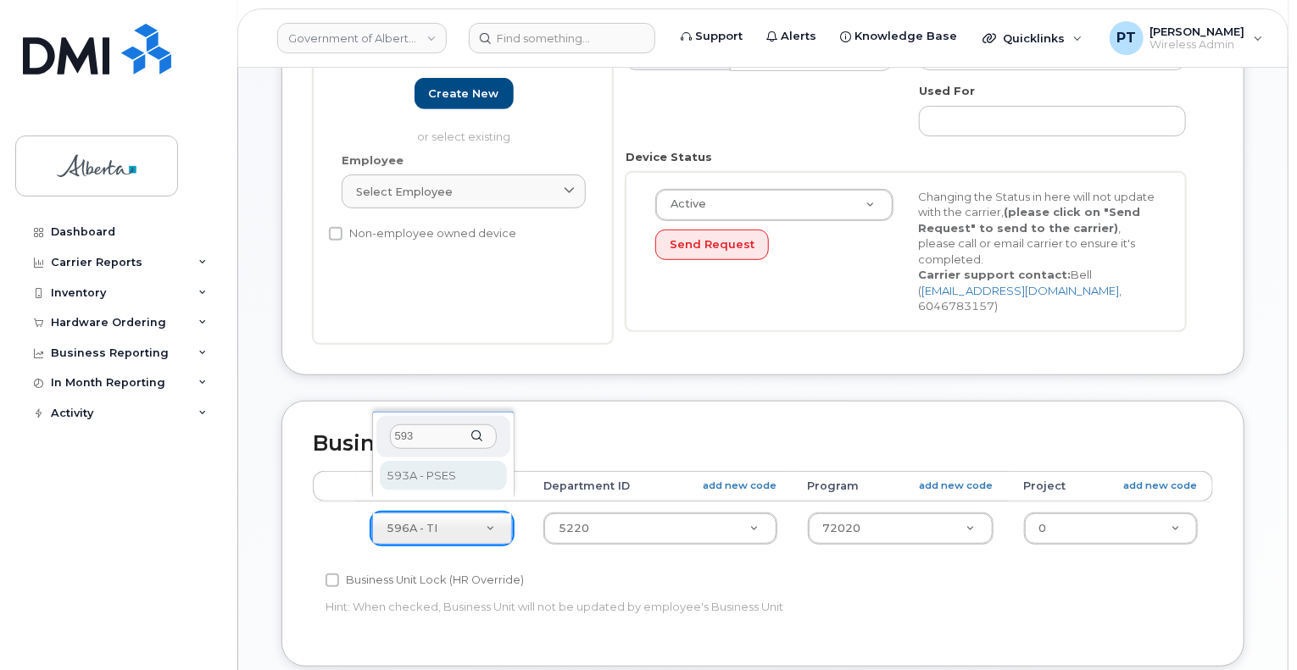
type input "593"
select select "4797682"
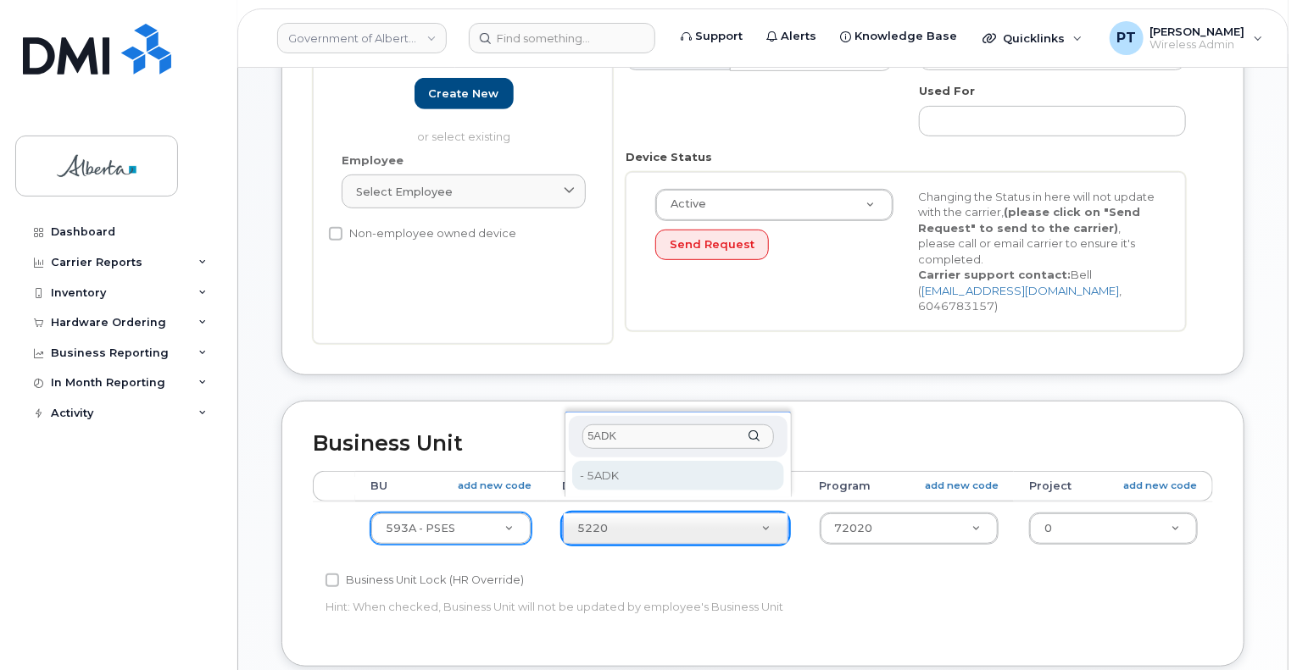
type input "5ADK"
type input "5645756"
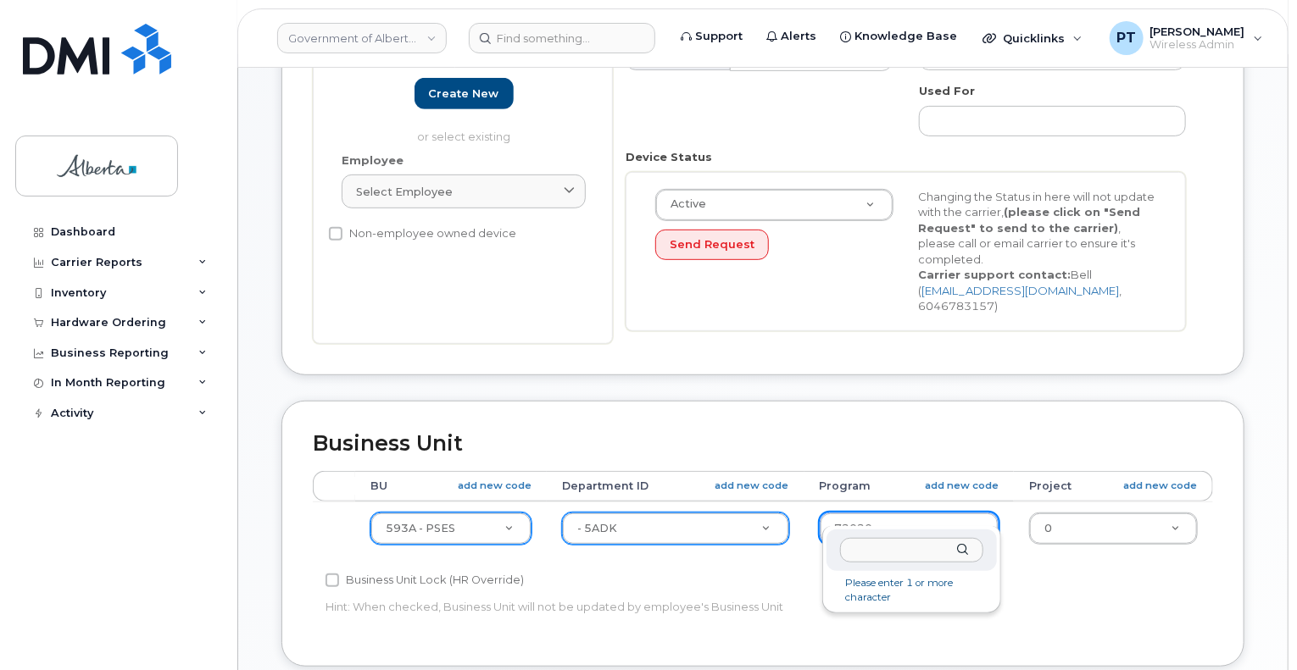
drag, startPoint x: 850, startPoint y: 506, endPoint x: 774, endPoint y: 512, distance: 76.5
type input "53922"
type input "4753292"
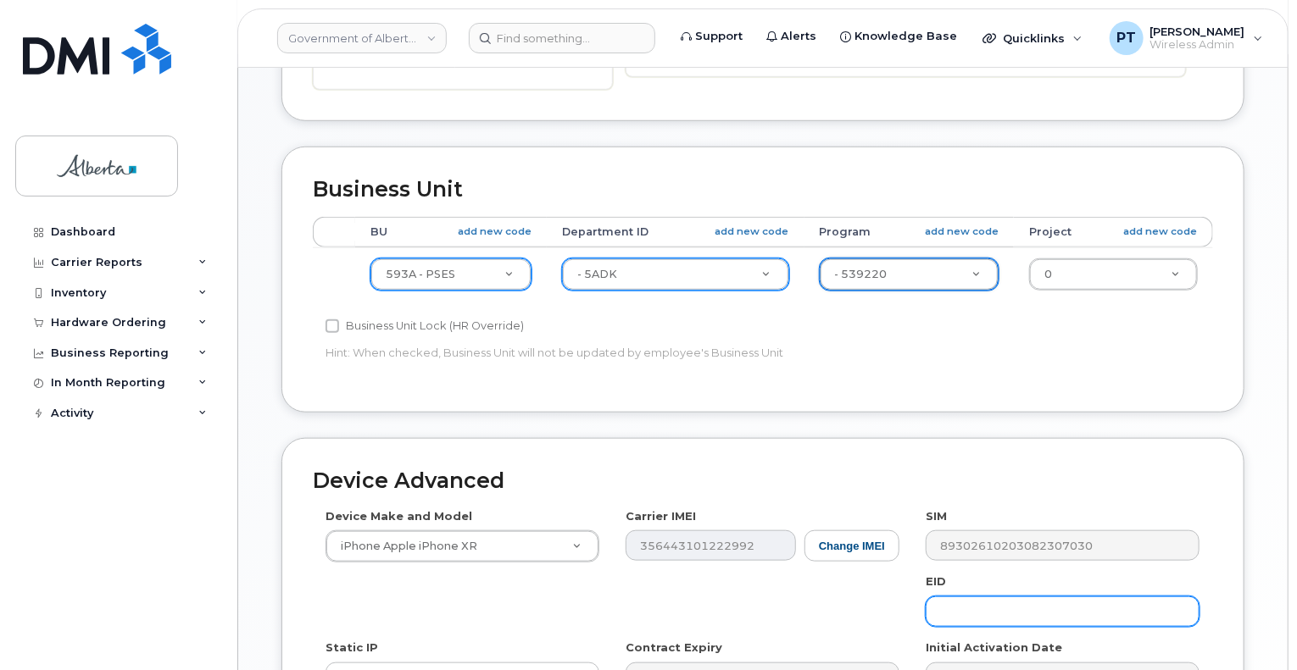
scroll to position [847, 0]
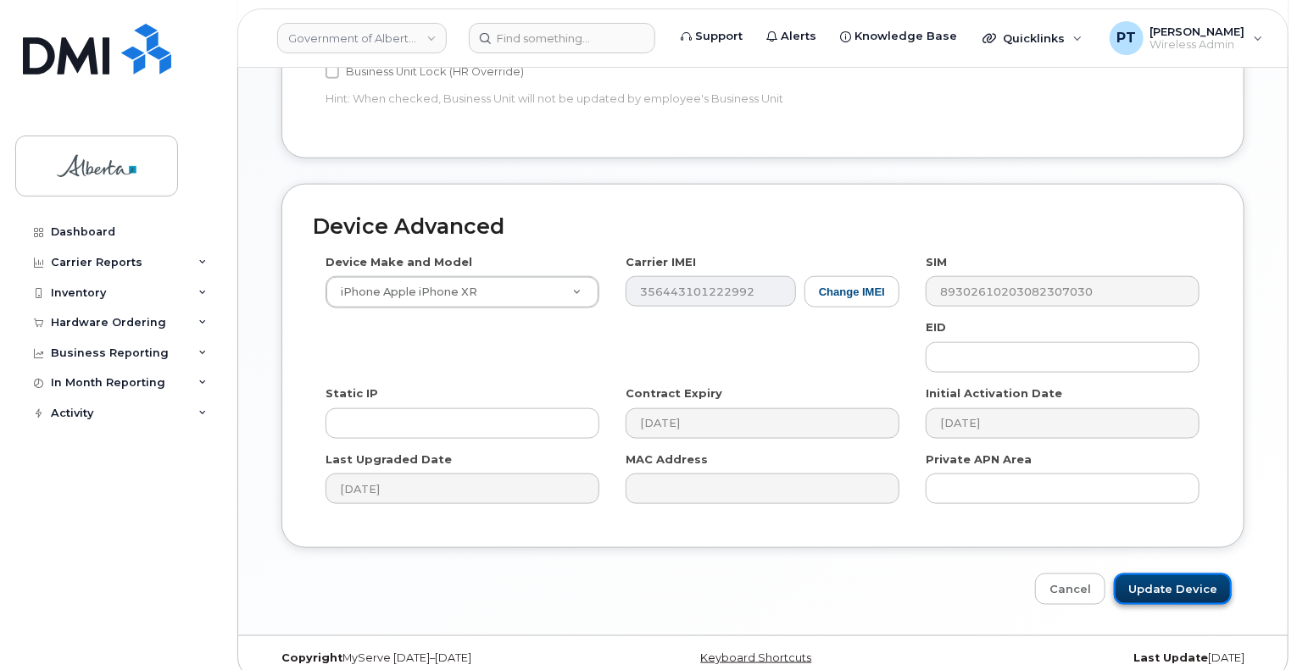
click at [1137, 574] on input "Update Device" at bounding box center [1173, 589] width 118 height 31
type input "Saving..."
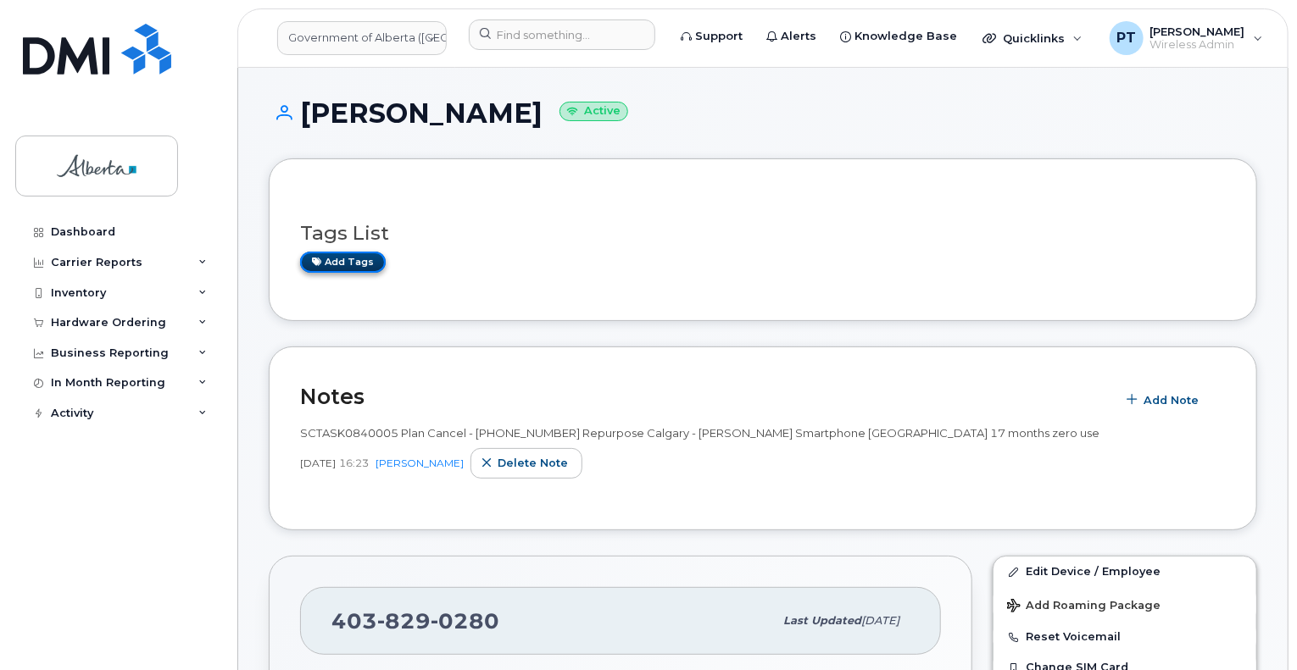
click at [344, 258] on link "Add tags" at bounding box center [343, 262] width 86 height 21
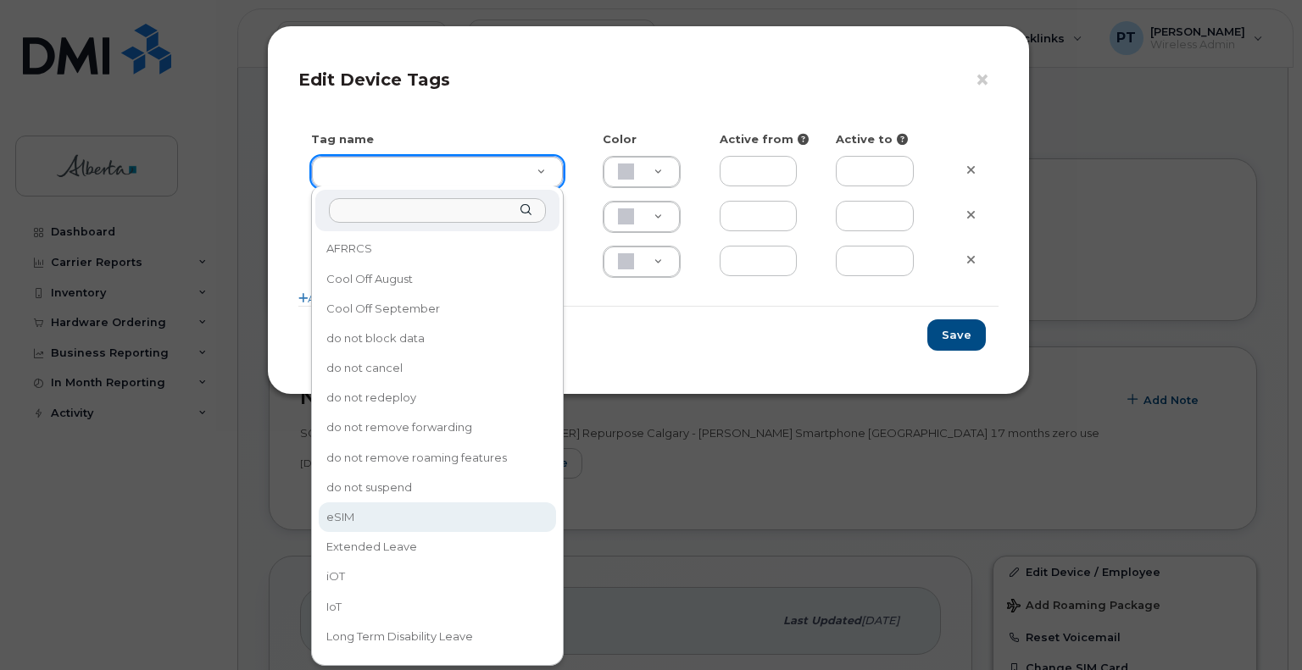
type input "eSIM"
type input "D6CDC1"
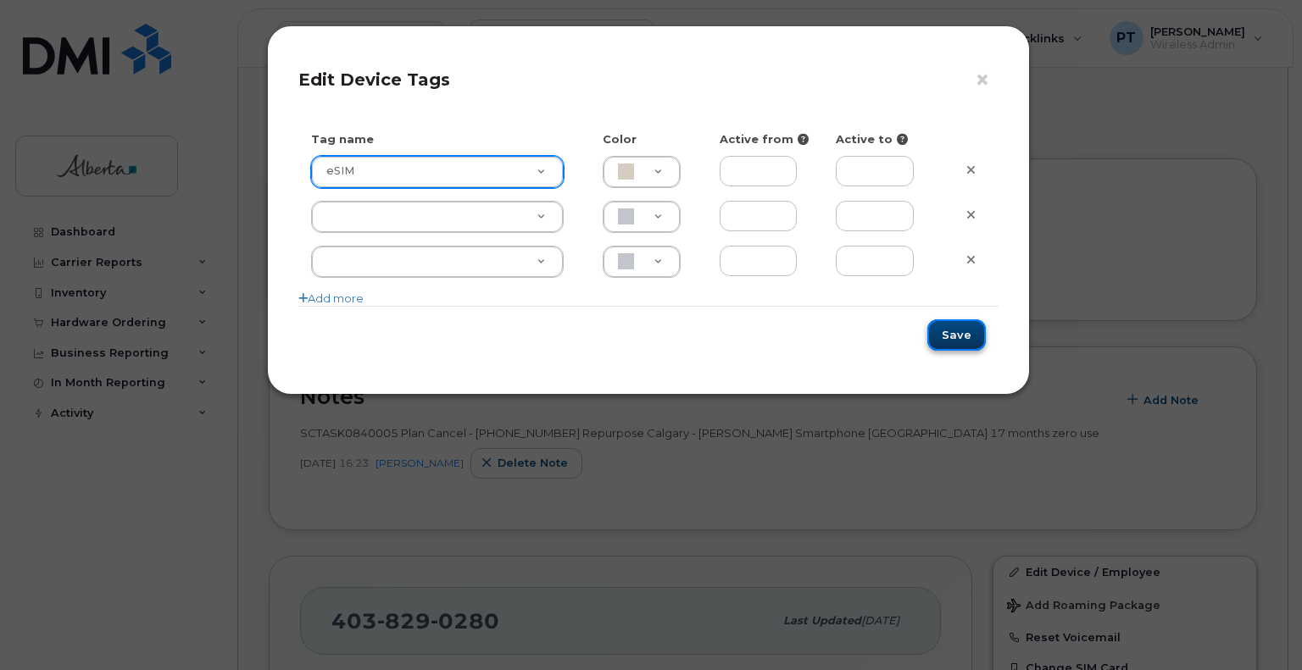
click at [972, 337] on button "Save" at bounding box center [956, 334] width 58 height 31
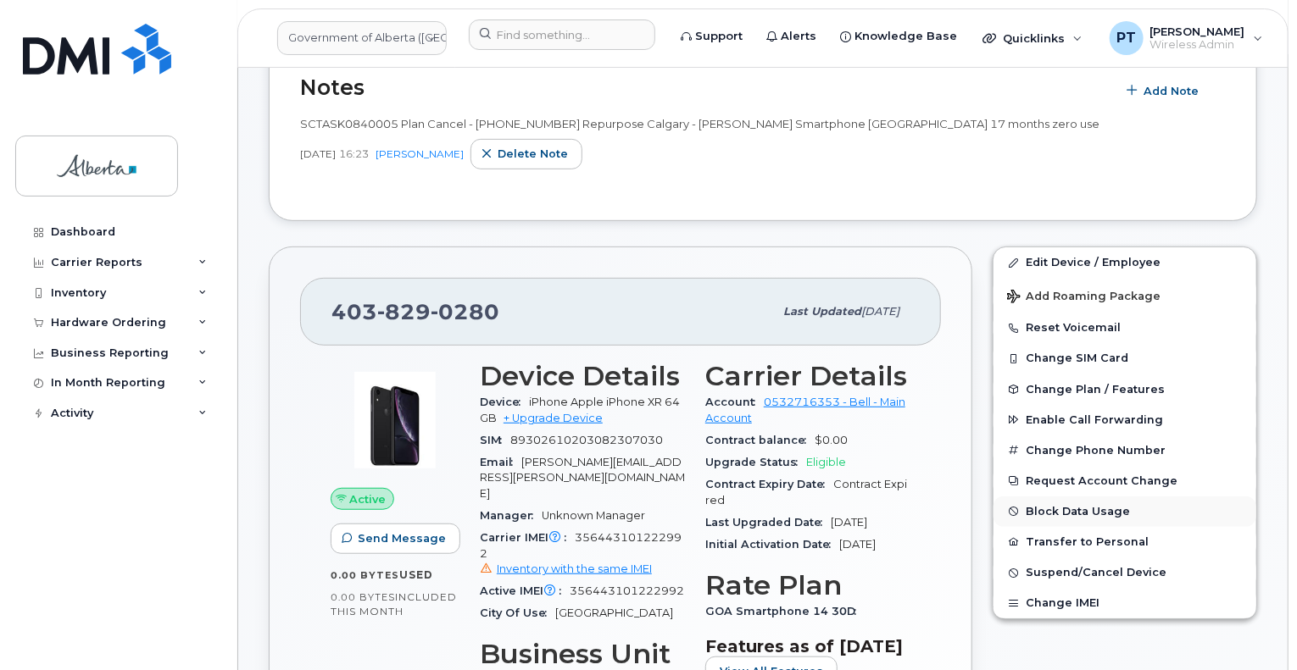
scroll to position [339, 0]
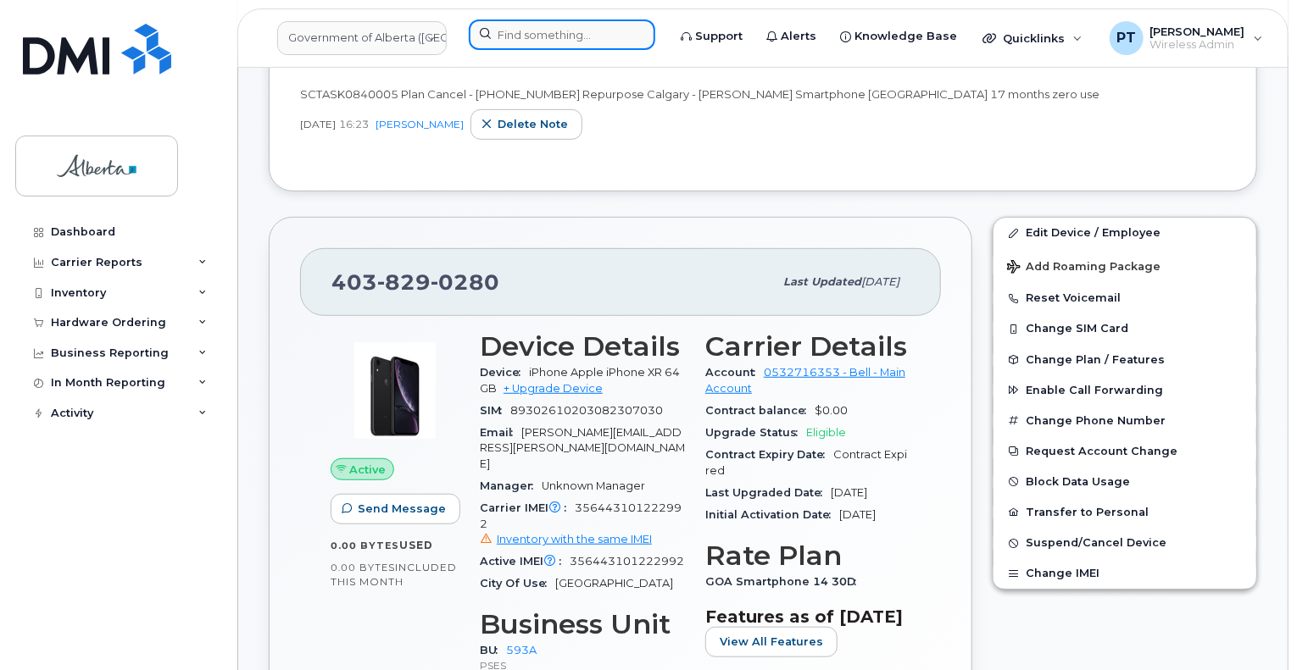
click at [603, 27] on input at bounding box center [562, 34] width 186 height 31
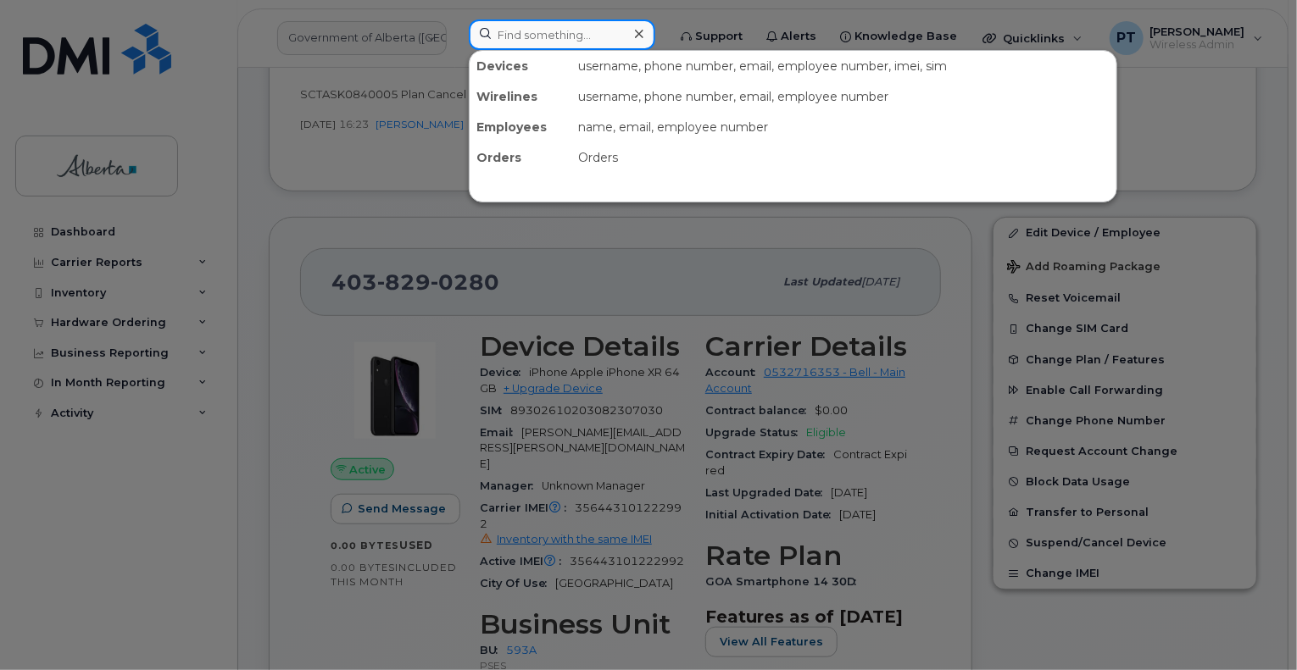
paste input "4038290280"
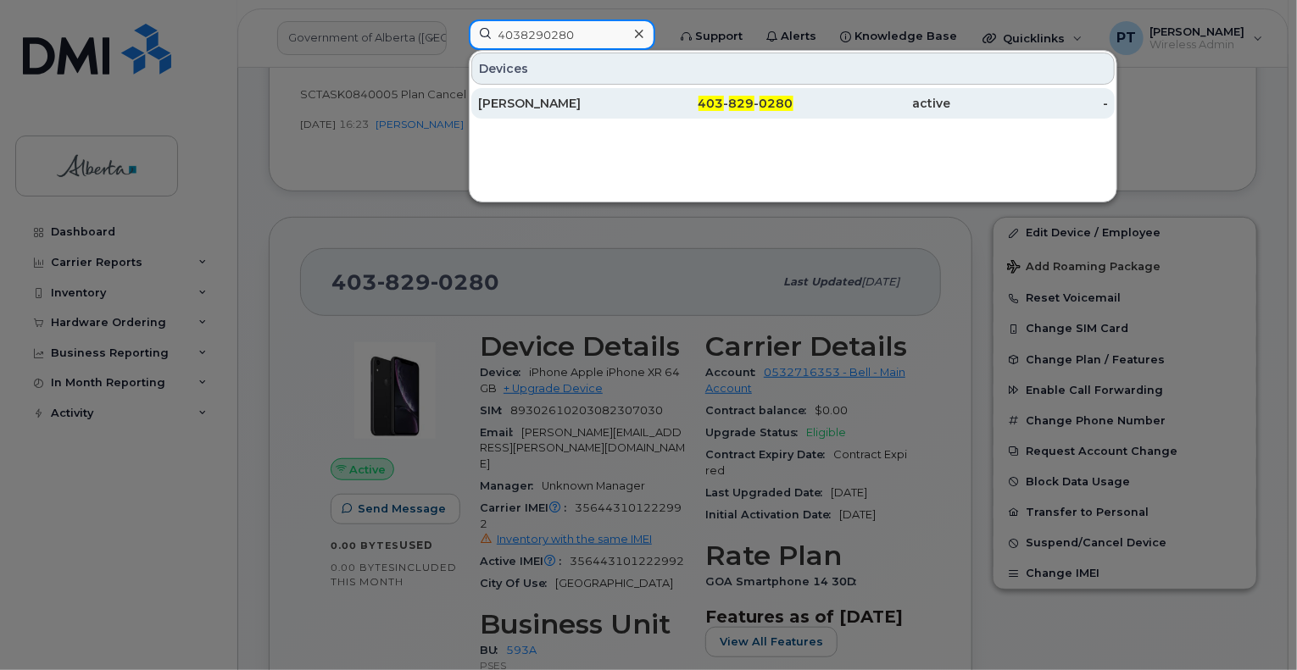
type input "4038290280"
click at [540, 100] on div "[PERSON_NAME]" at bounding box center [557, 103] width 158 height 17
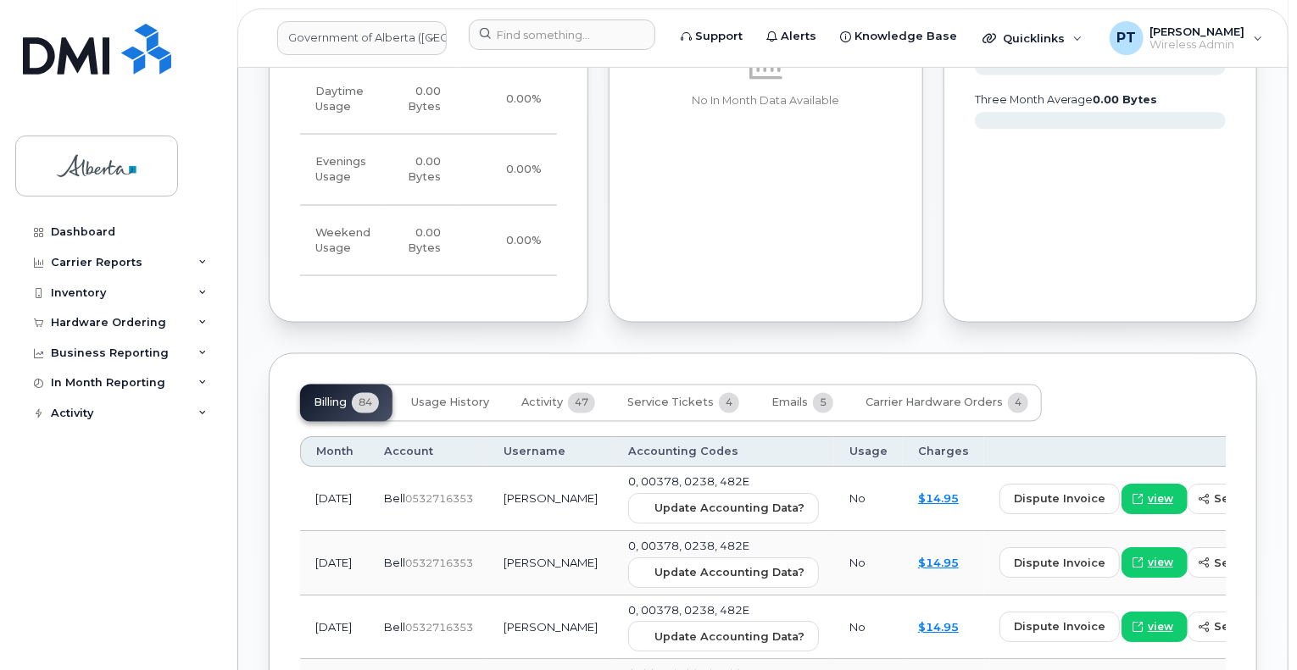
scroll to position [1525, 0]
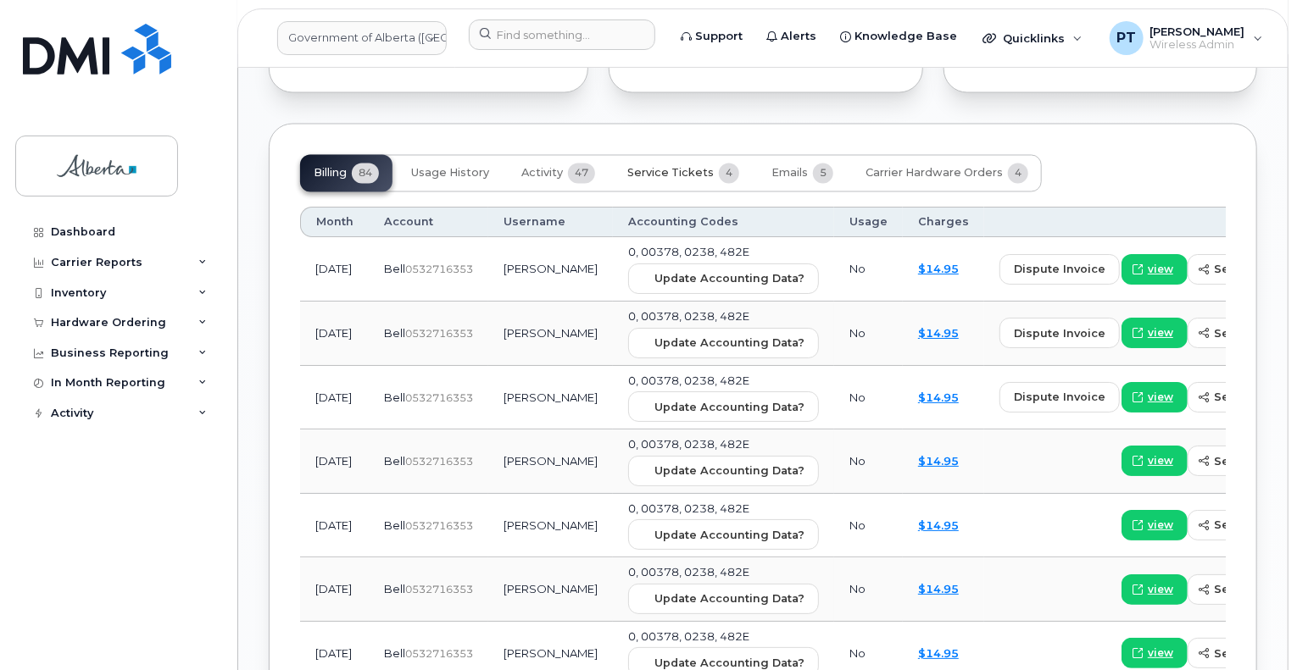
click at [672, 169] on span "Service Tickets" at bounding box center [670, 174] width 86 height 14
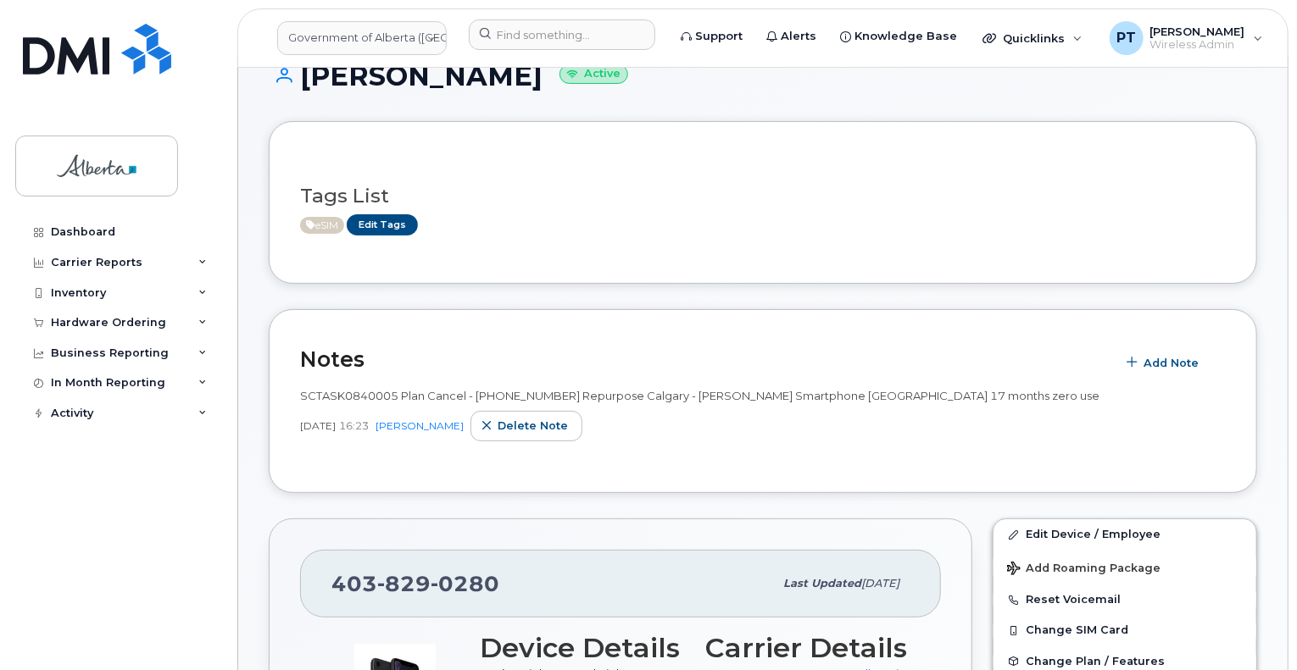
scroll to position [0, 0]
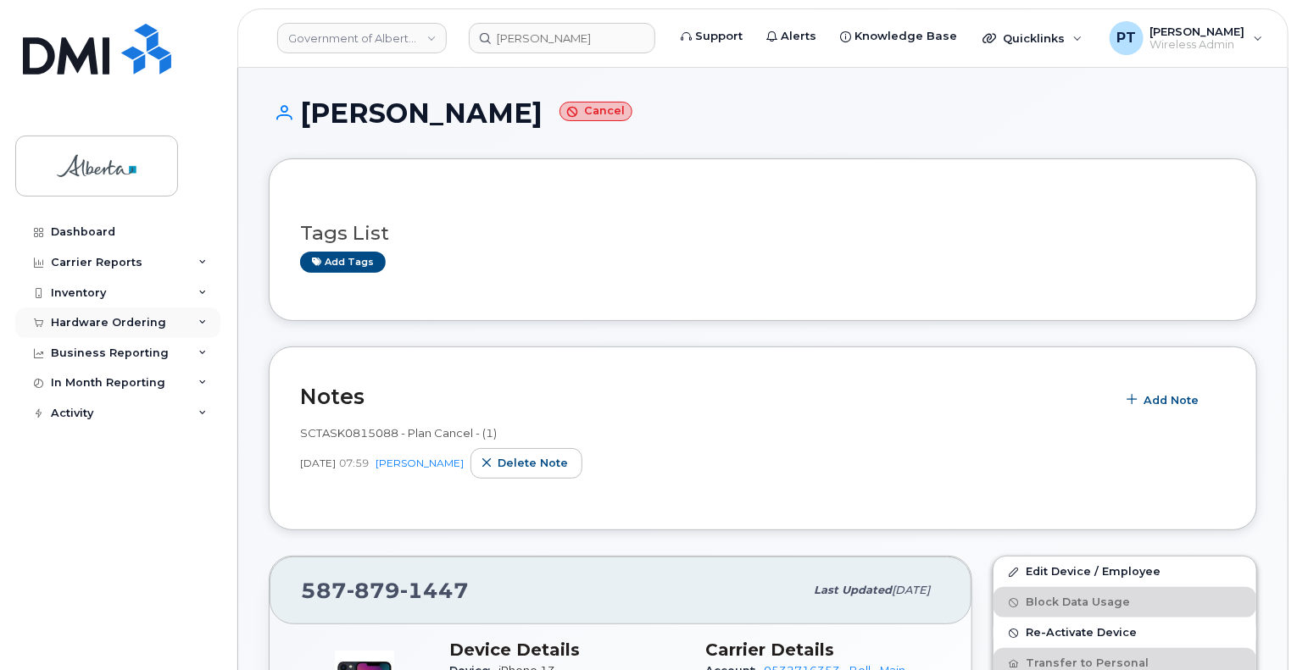
click at [121, 324] on div "Hardware Ordering" at bounding box center [108, 323] width 115 height 14
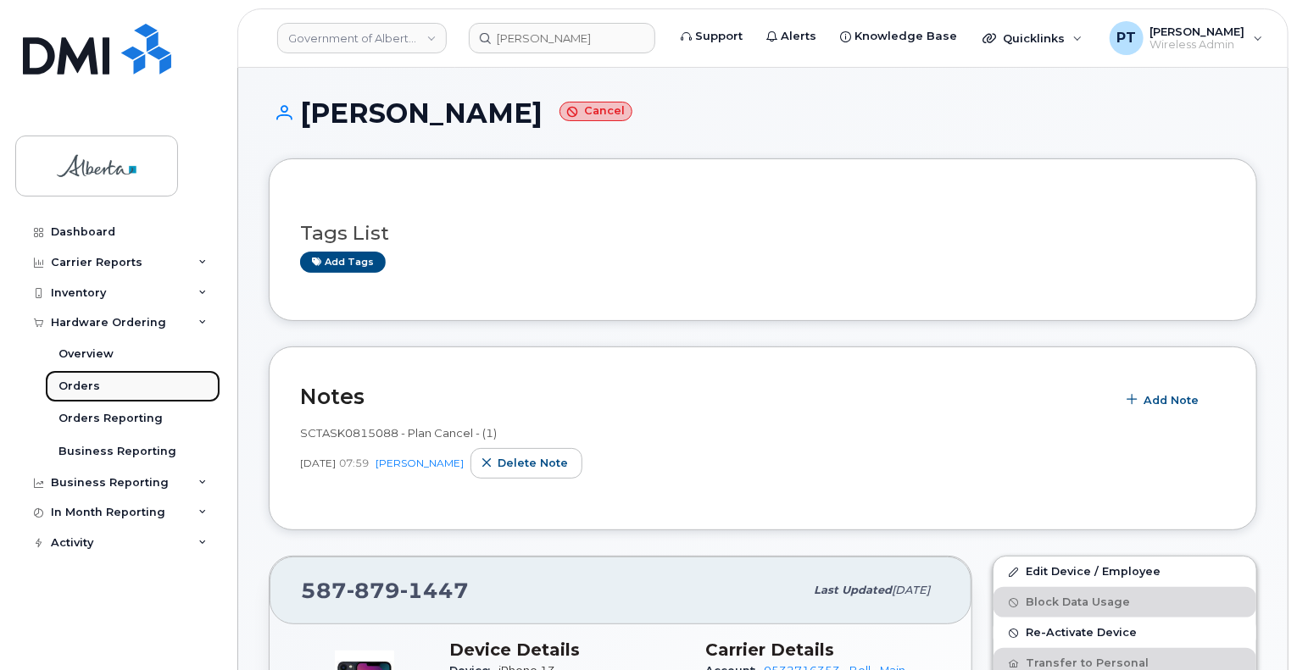
click at [75, 383] on div "Orders" at bounding box center [79, 386] width 42 height 15
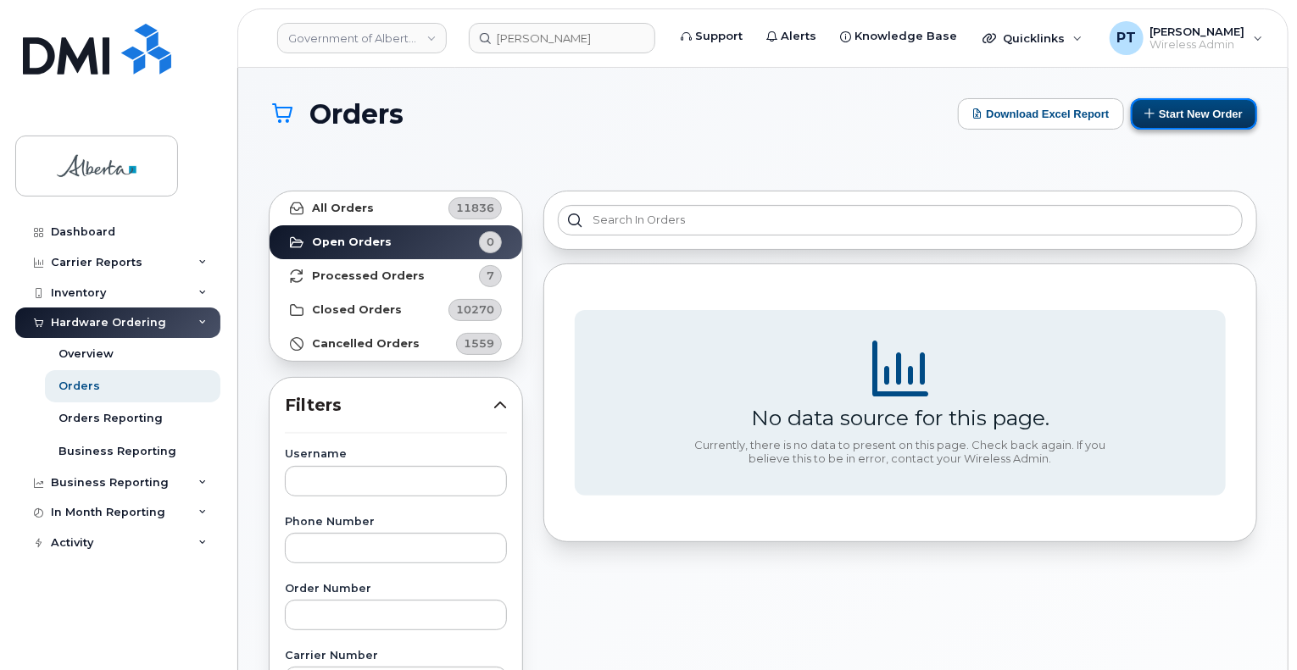
click at [1176, 108] on button "Start New Order" at bounding box center [1194, 113] width 126 height 31
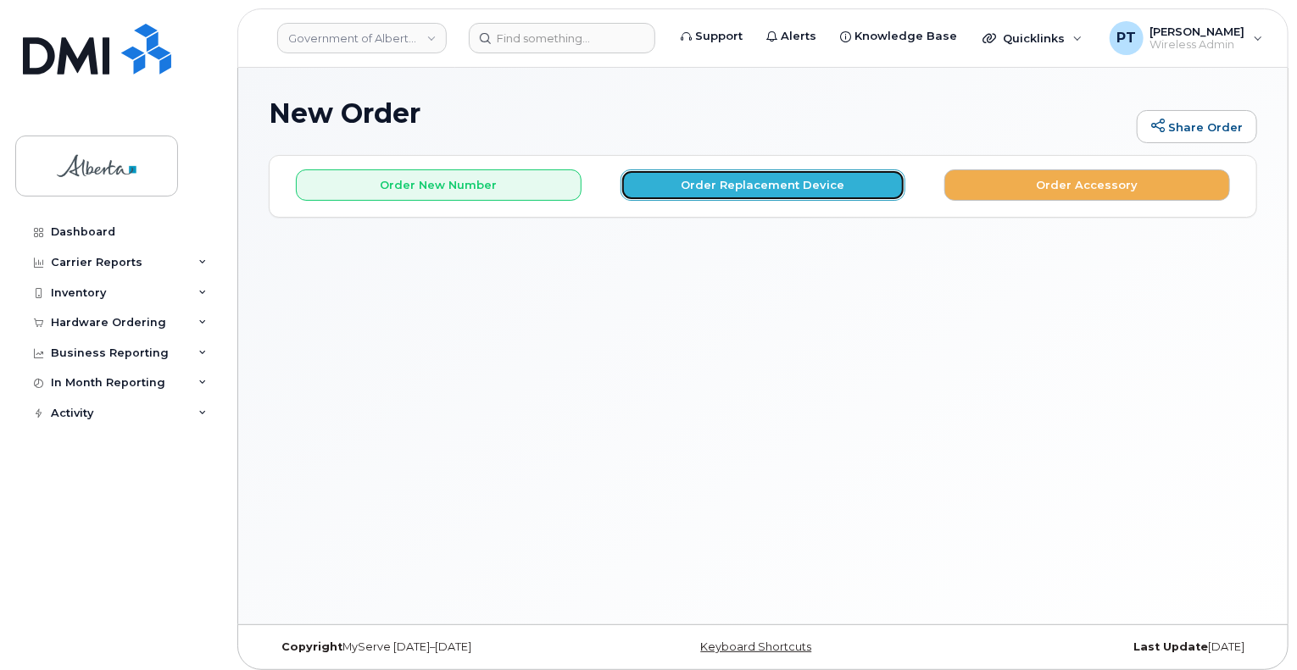
click at [731, 184] on button "Order Replacement Device" at bounding box center [763, 184] width 286 height 31
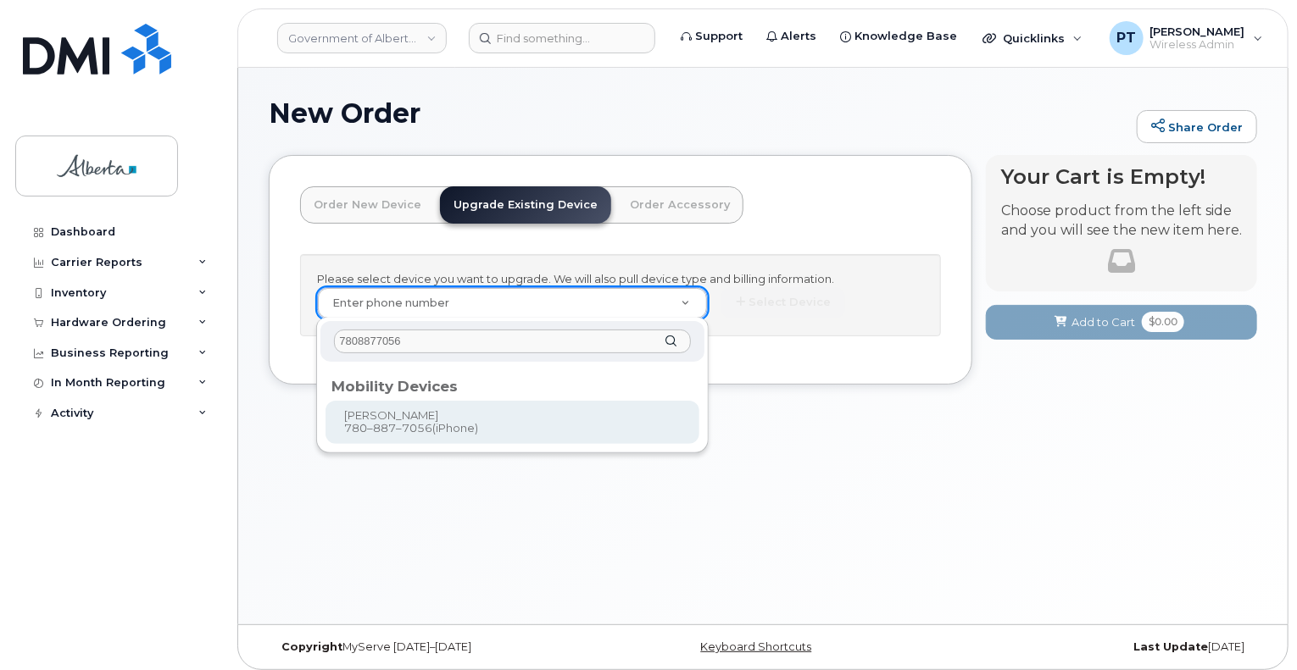
type input "7808877056"
drag, startPoint x: 417, startPoint y: 422, endPoint x: 565, endPoint y: 411, distance: 148.7
type input "803792"
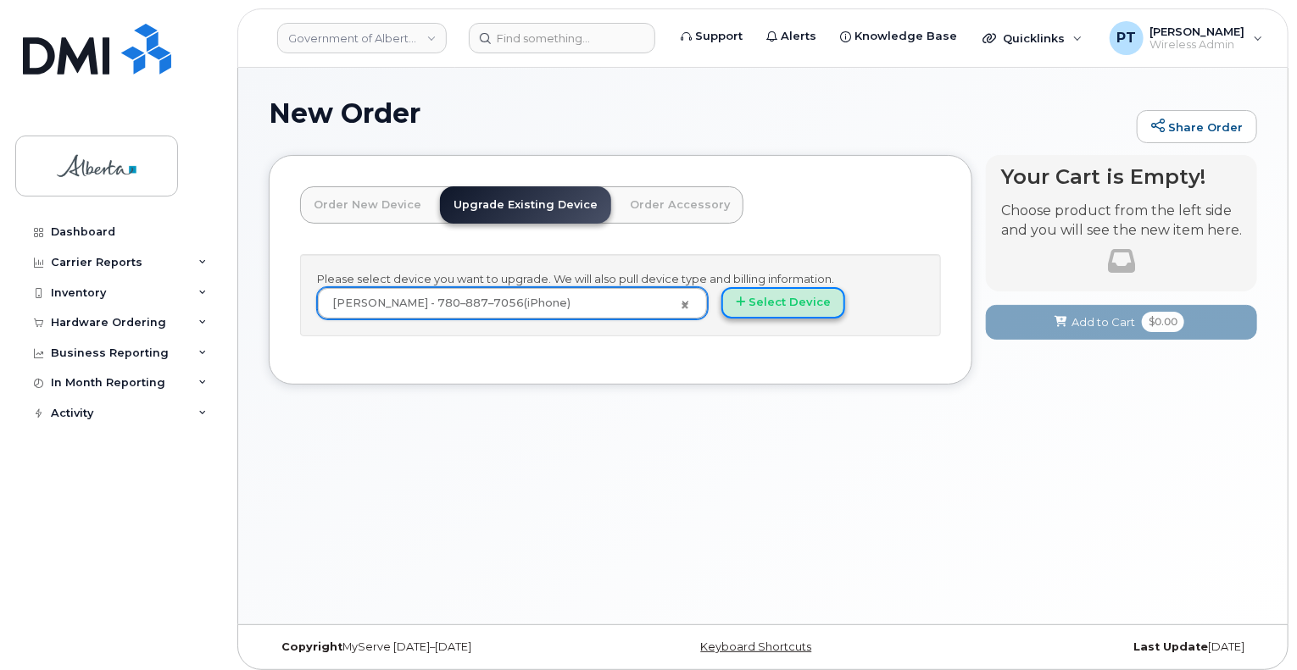
click at [803, 303] on button "Select Device" at bounding box center [783, 302] width 124 height 31
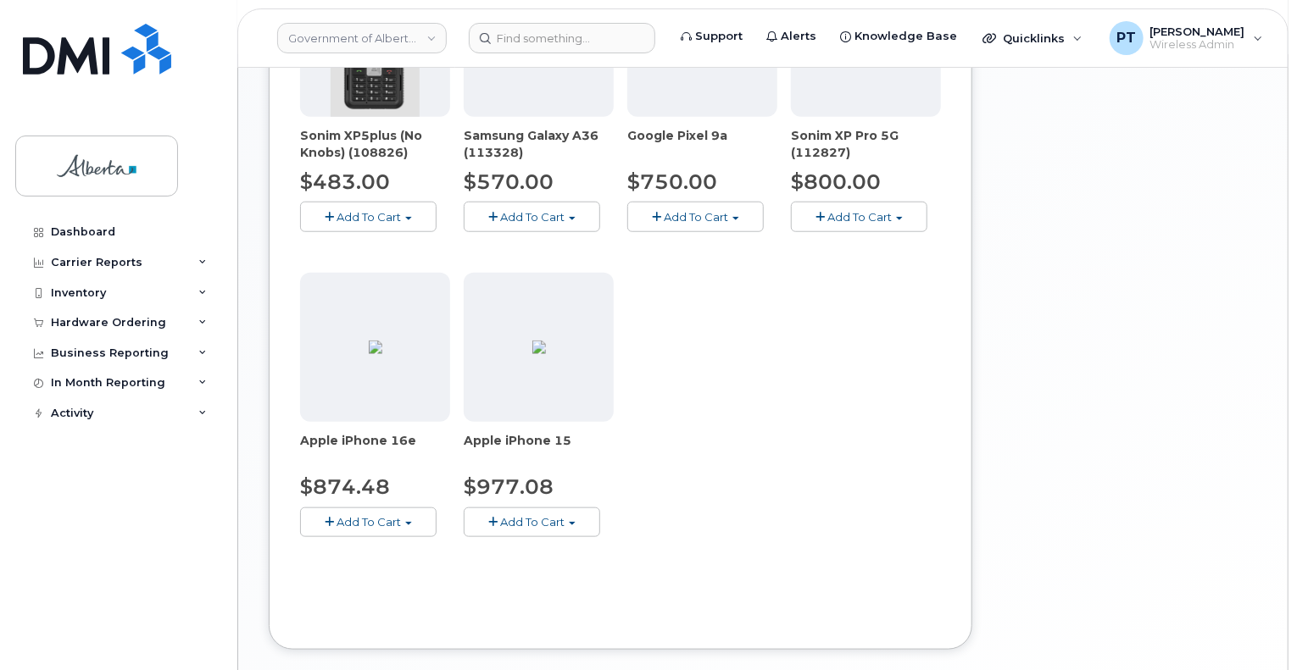
scroll to position [678, 0]
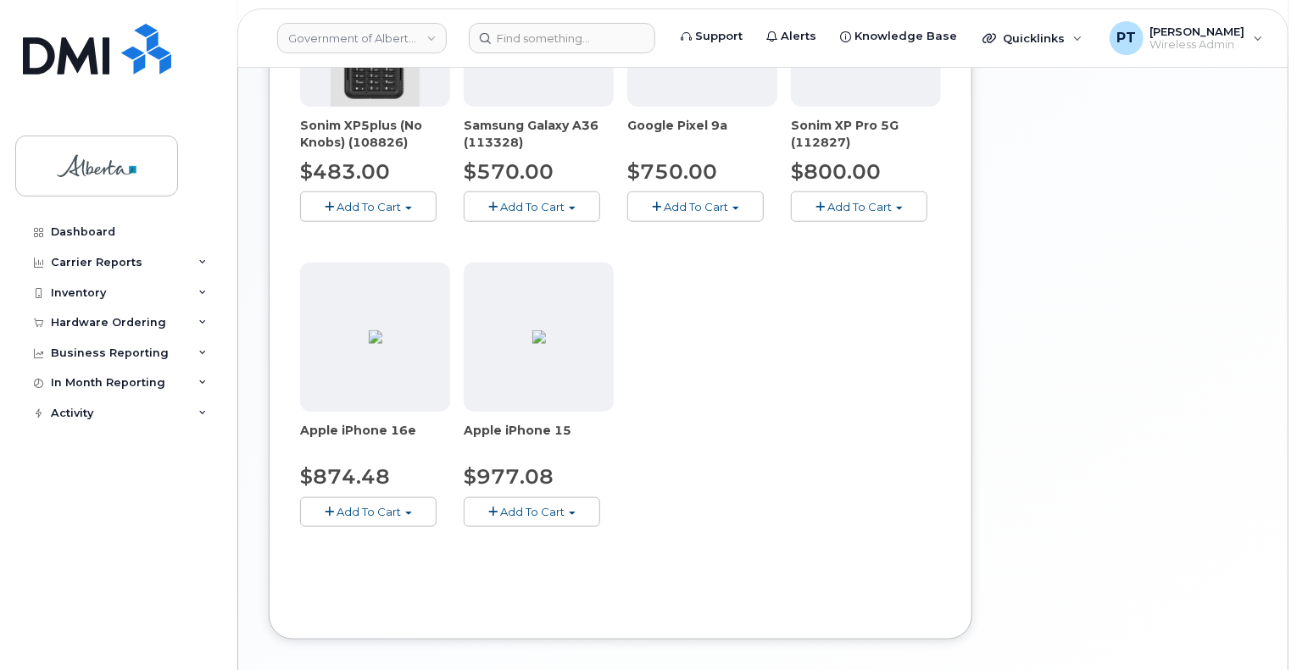
click at [357, 515] on span "Add To Cart" at bounding box center [368, 512] width 64 height 14
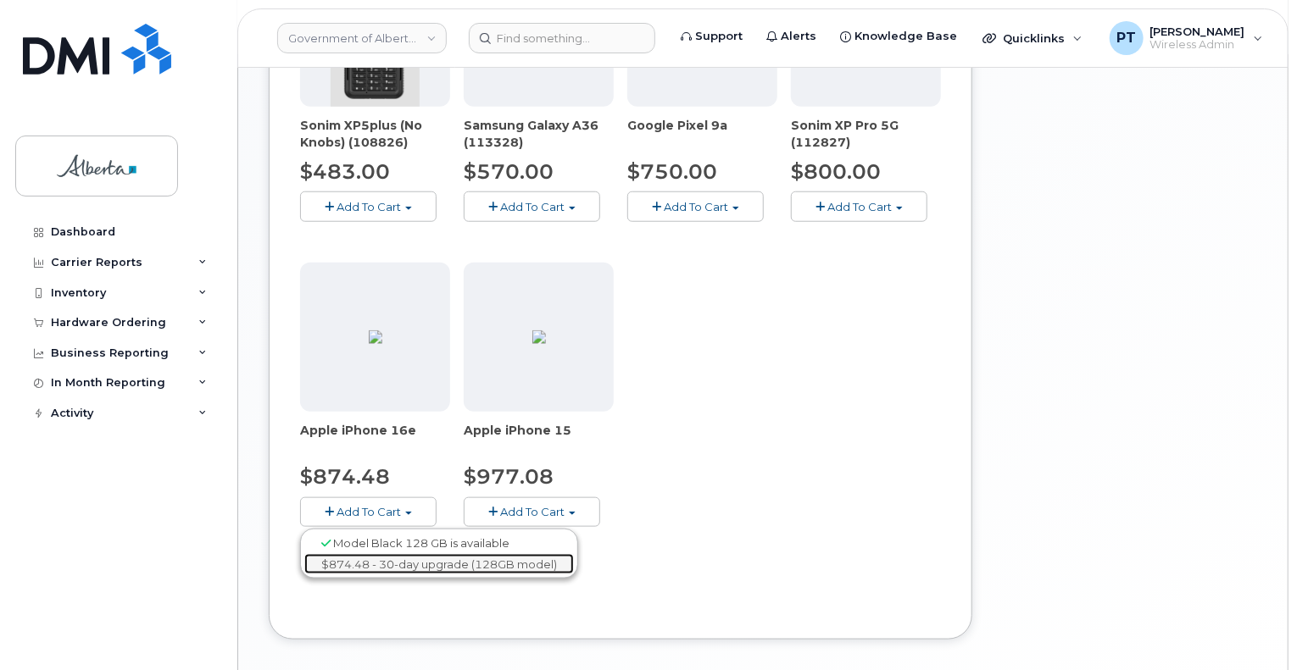
click at [355, 564] on link "$874.48 - 30-day upgrade (128GB model)" at bounding box center [438, 564] width 269 height 21
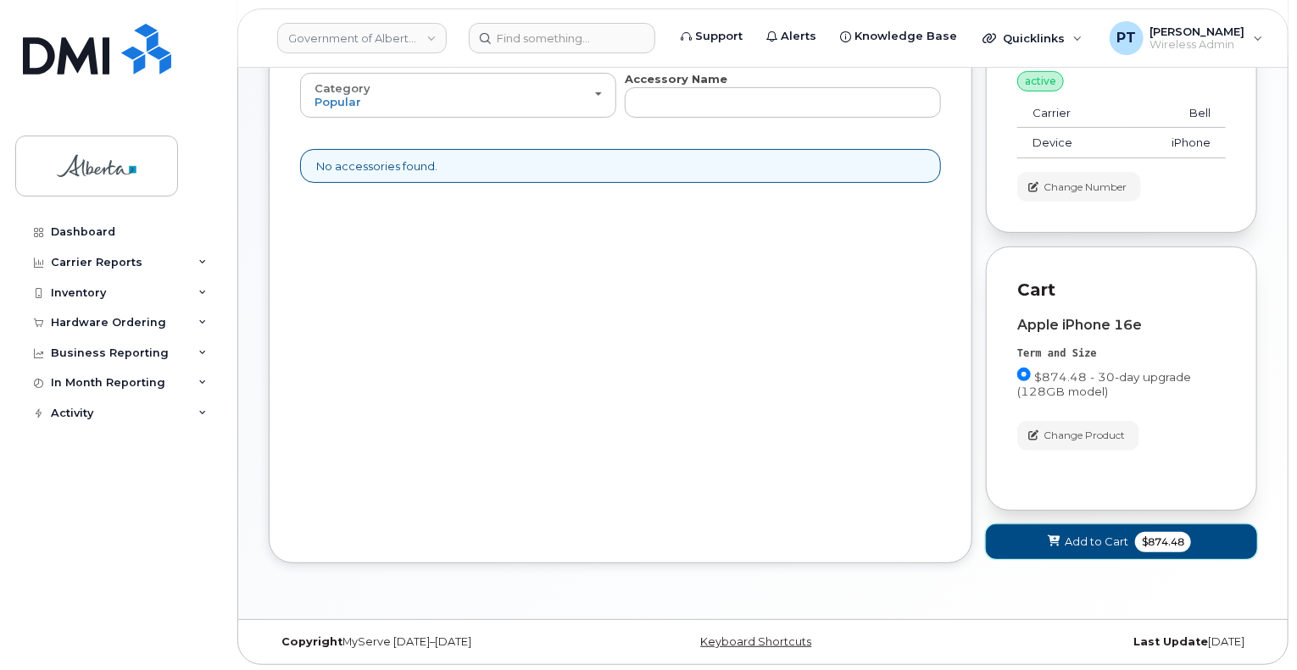
click at [1057, 536] on icon at bounding box center [1053, 541] width 12 height 11
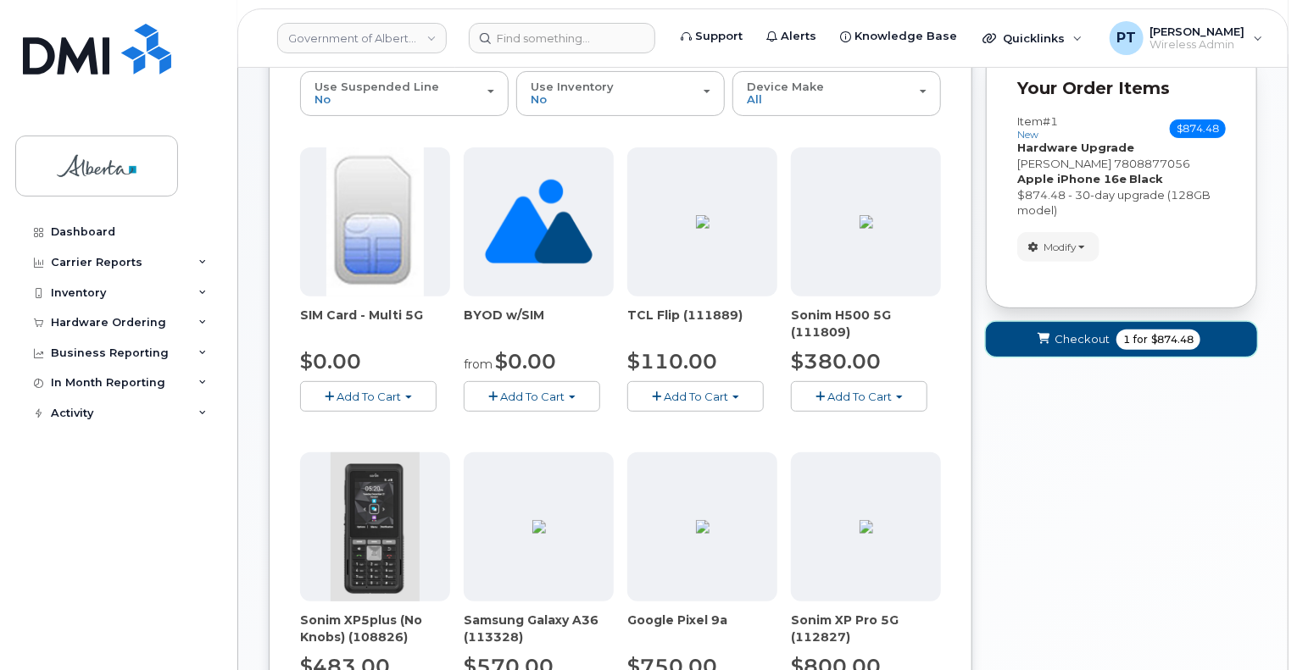
click at [1072, 338] on span "Checkout" at bounding box center [1081, 339] width 55 height 16
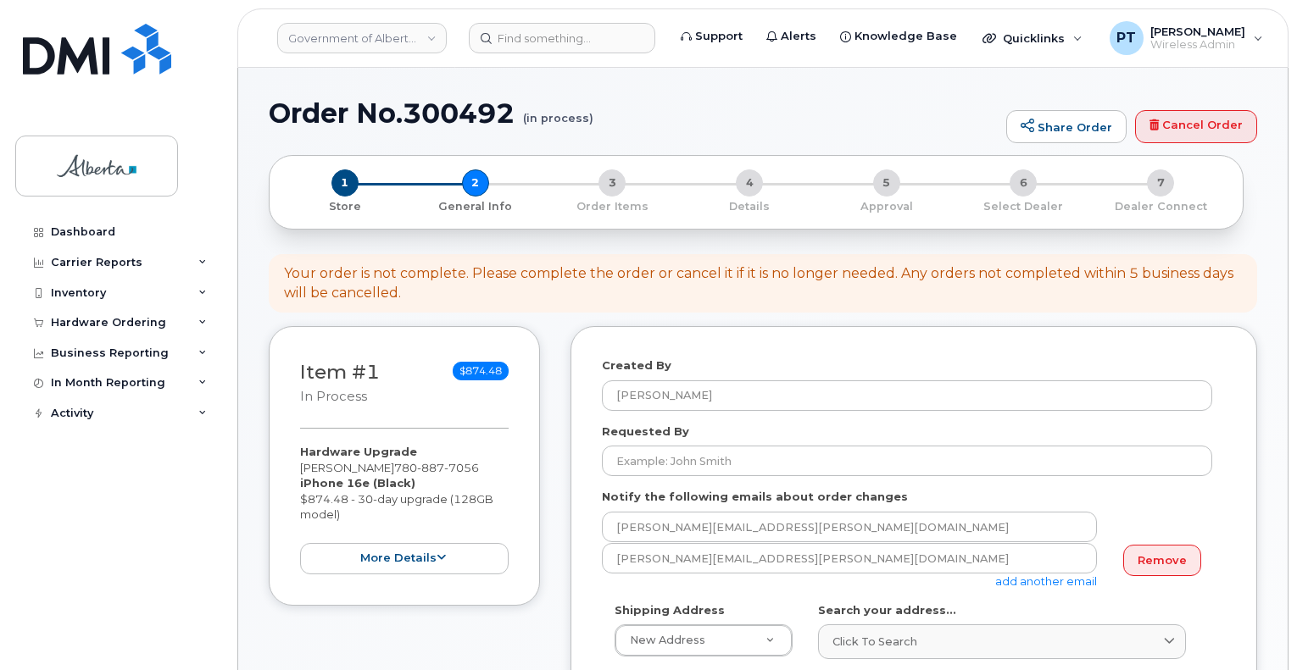
select select
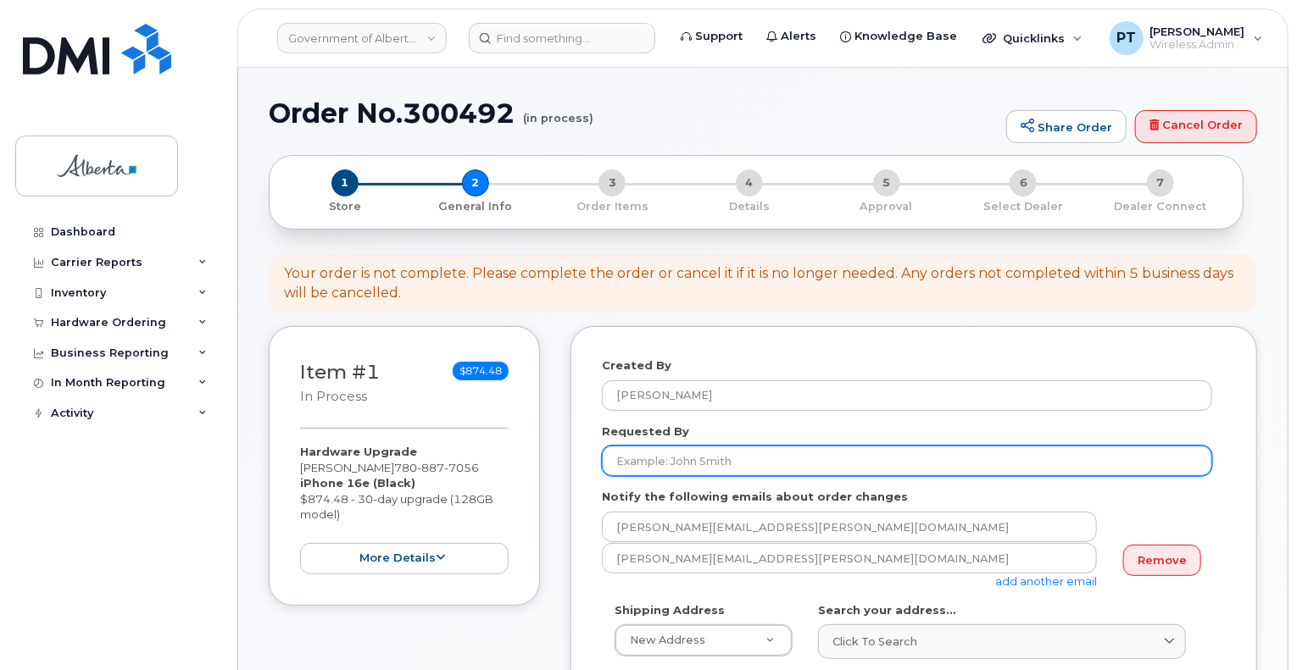
click at [712, 454] on input "Requested By" at bounding box center [907, 461] width 610 height 31
paste input "[PERSON_NAME]"
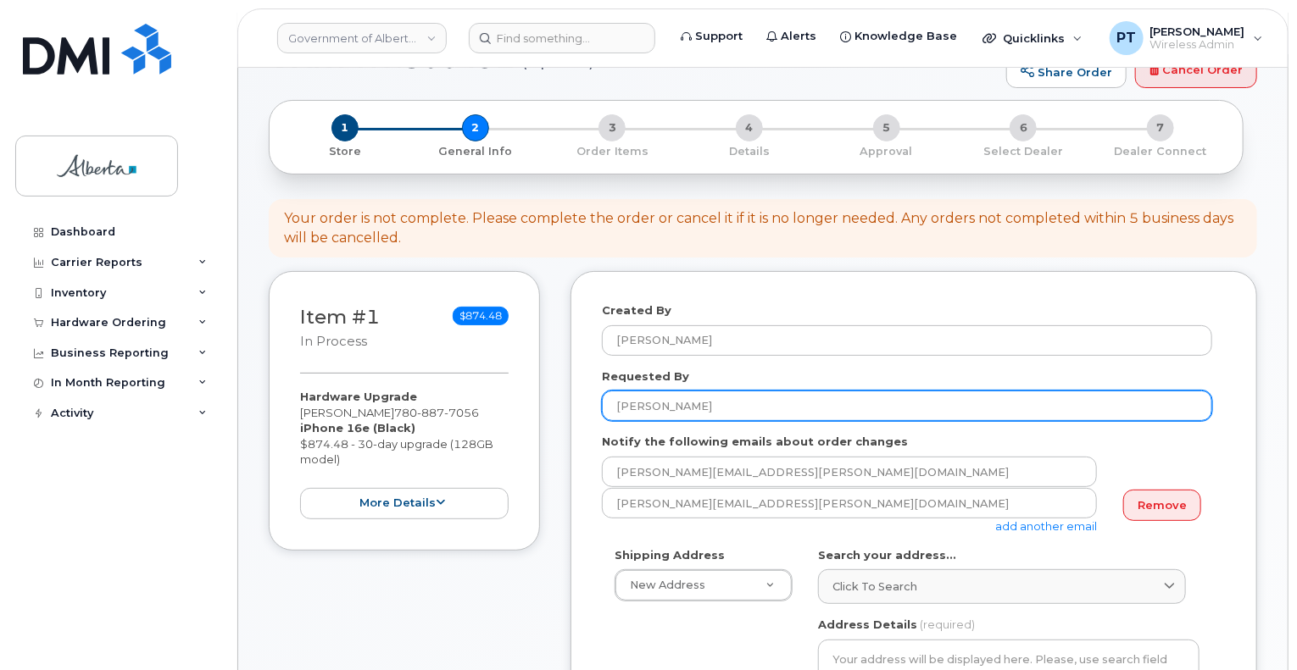
scroll to position [85, 0]
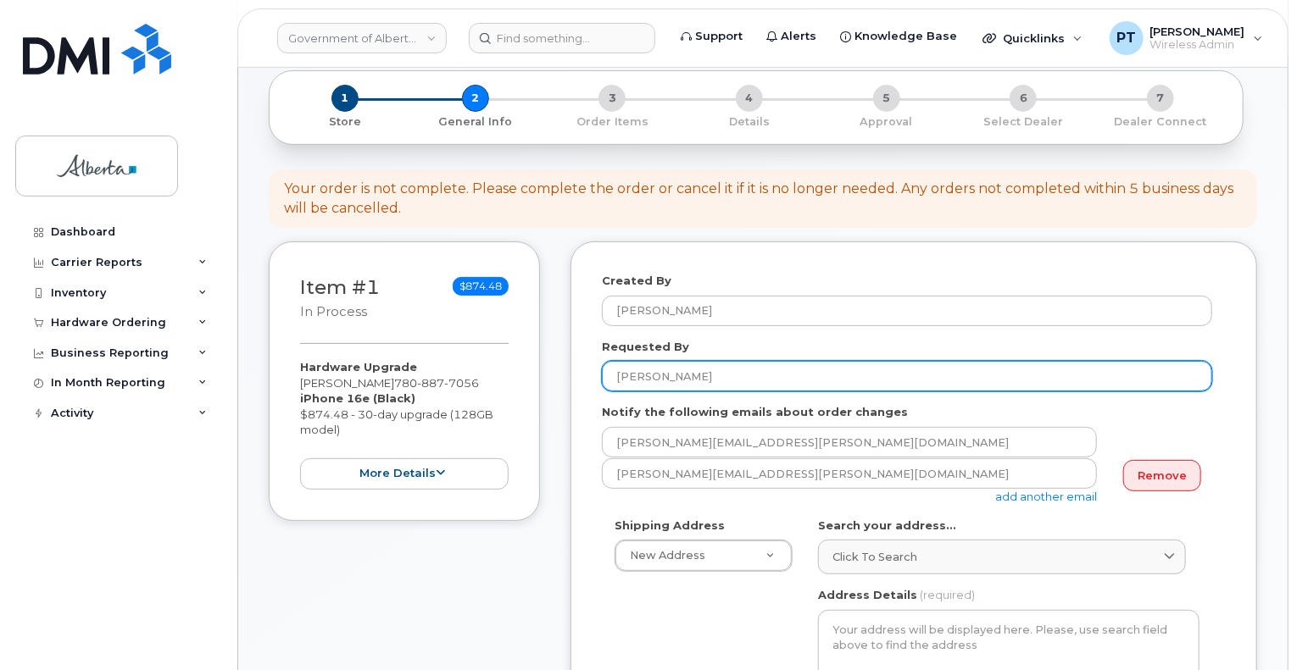
type input "[PERSON_NAME]"
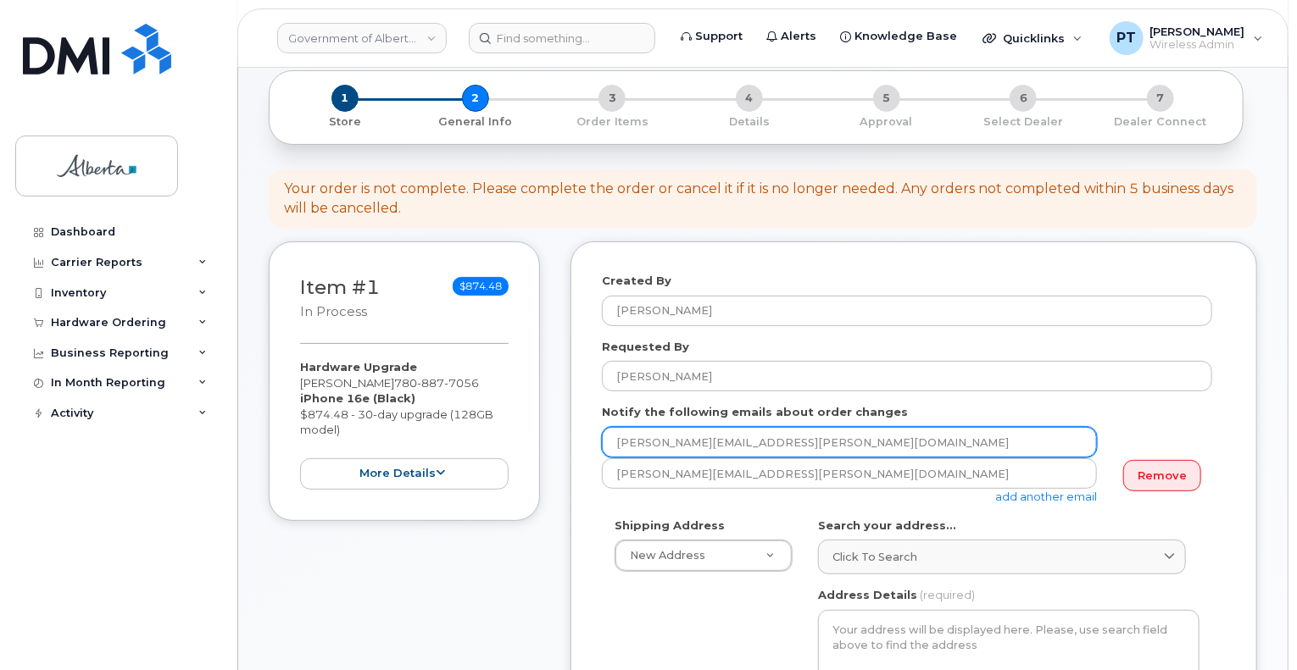
drag, startPoint x: 827, startPoint y: 433, endPoint x: 316, endPoint y: 438, distance: 511.0
paste input "[PERSON_NAME].[PERSON_NAME]"
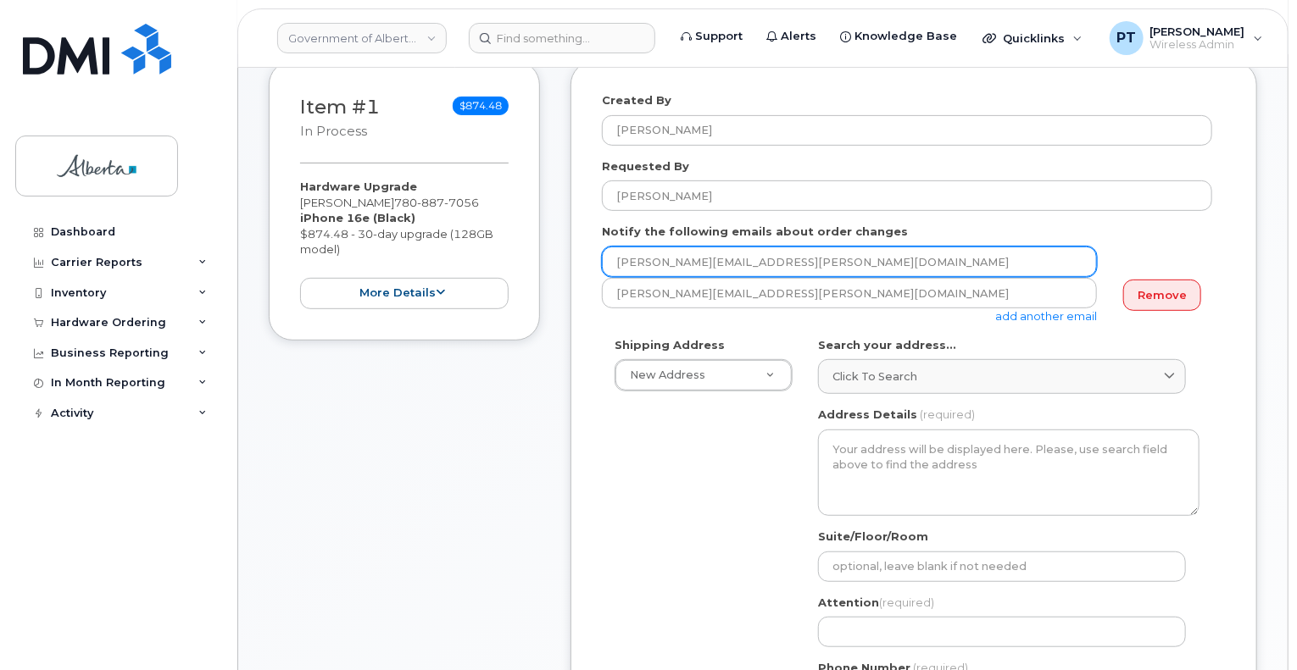
scroll to position [339, 0]
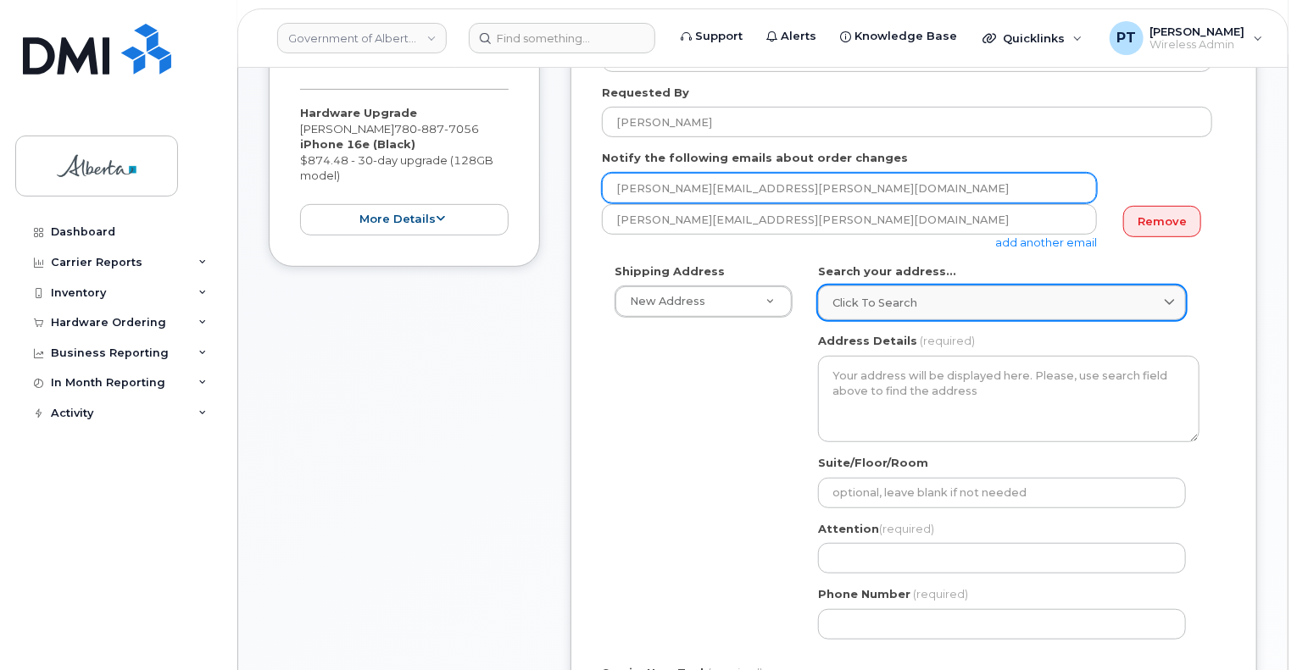
type input "[PERSON_NAME][EMAIL_ADDRESS][PERSON_NAME][DOMAIN_NAME]"
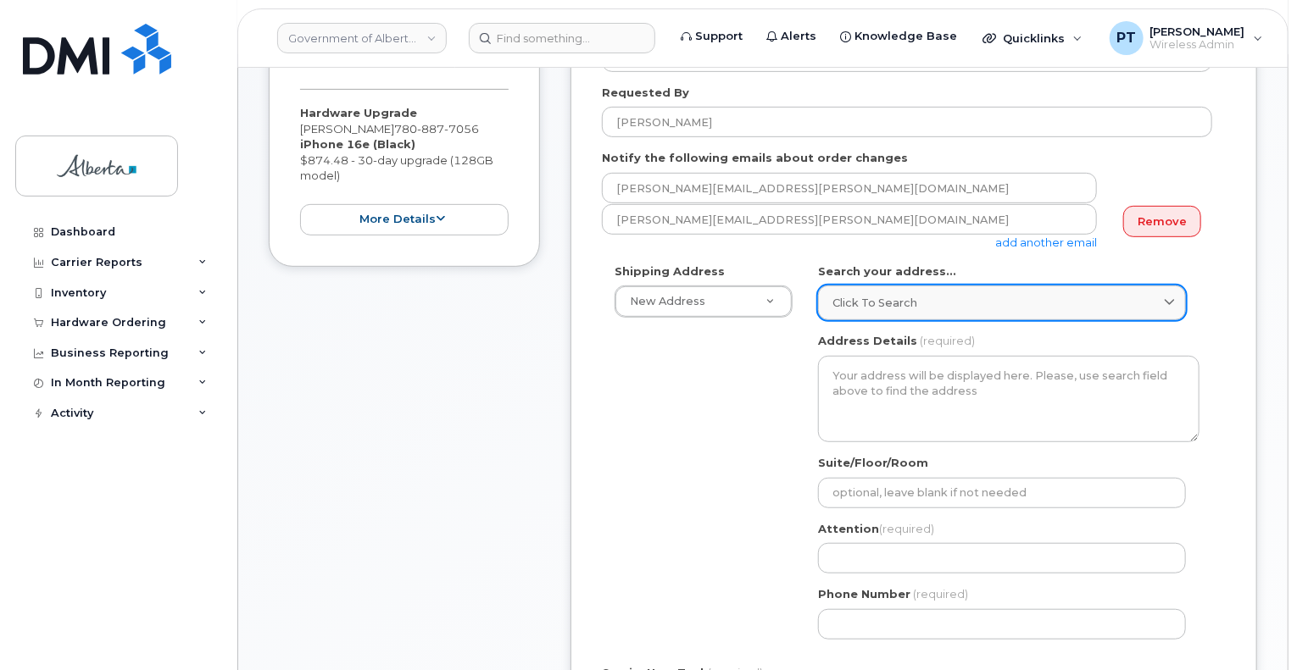
click at [902, 297] on span "Click to search" at bounding box center [874, 303] width 85 height 16
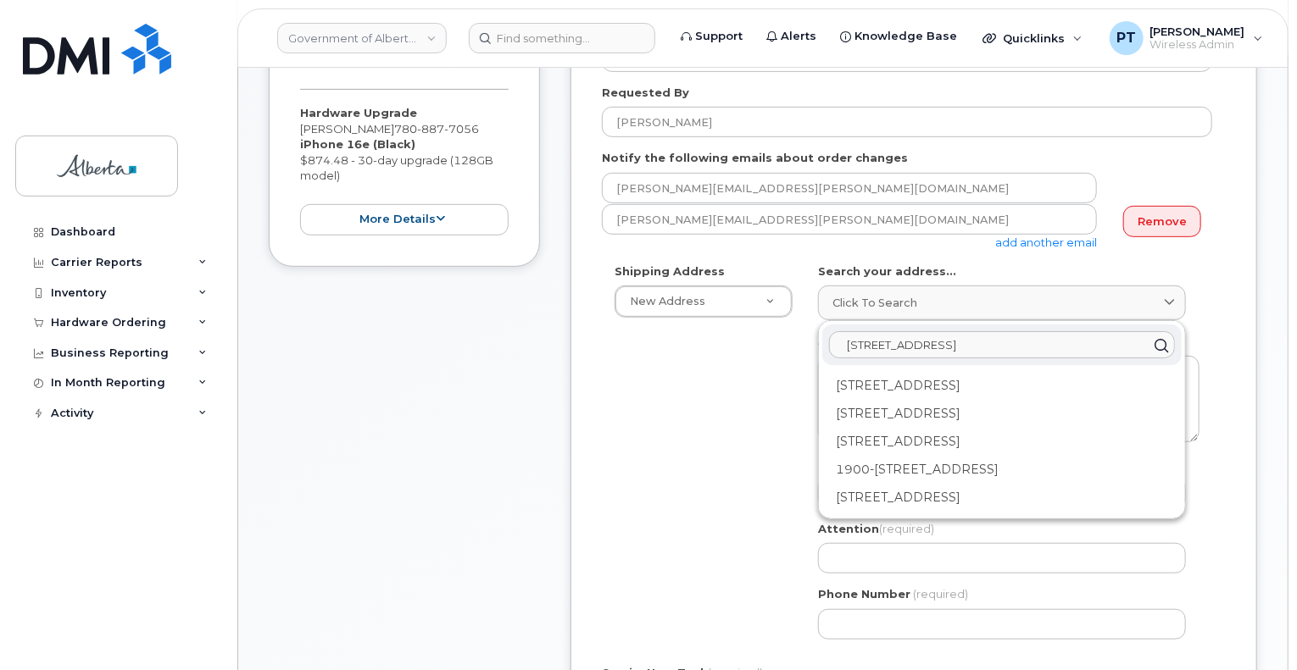
type input "[STREET_ADDRESS]"
click at [1000, 502] on div "[STREET_ADDRESS]" at bounding box center [1001, 498] width 359 height 28
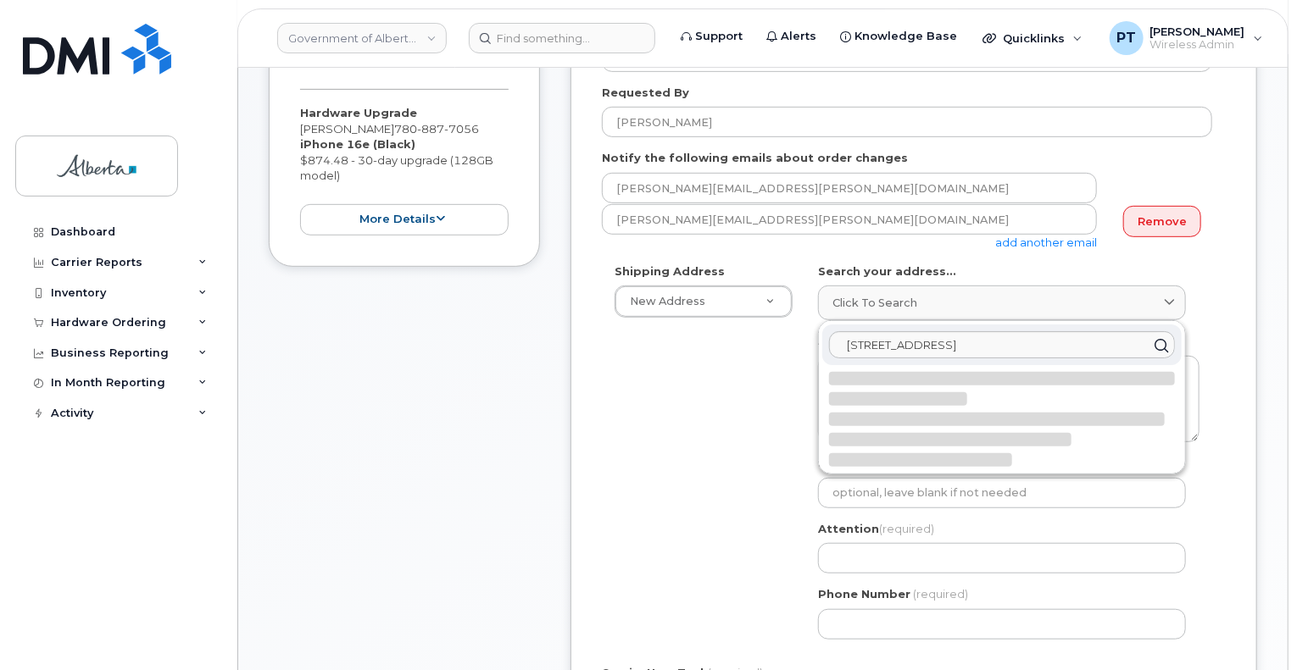
select select
type textarea "10025 Jasper Ave NW EDMONTON AB T5J 1S6 CANADA"
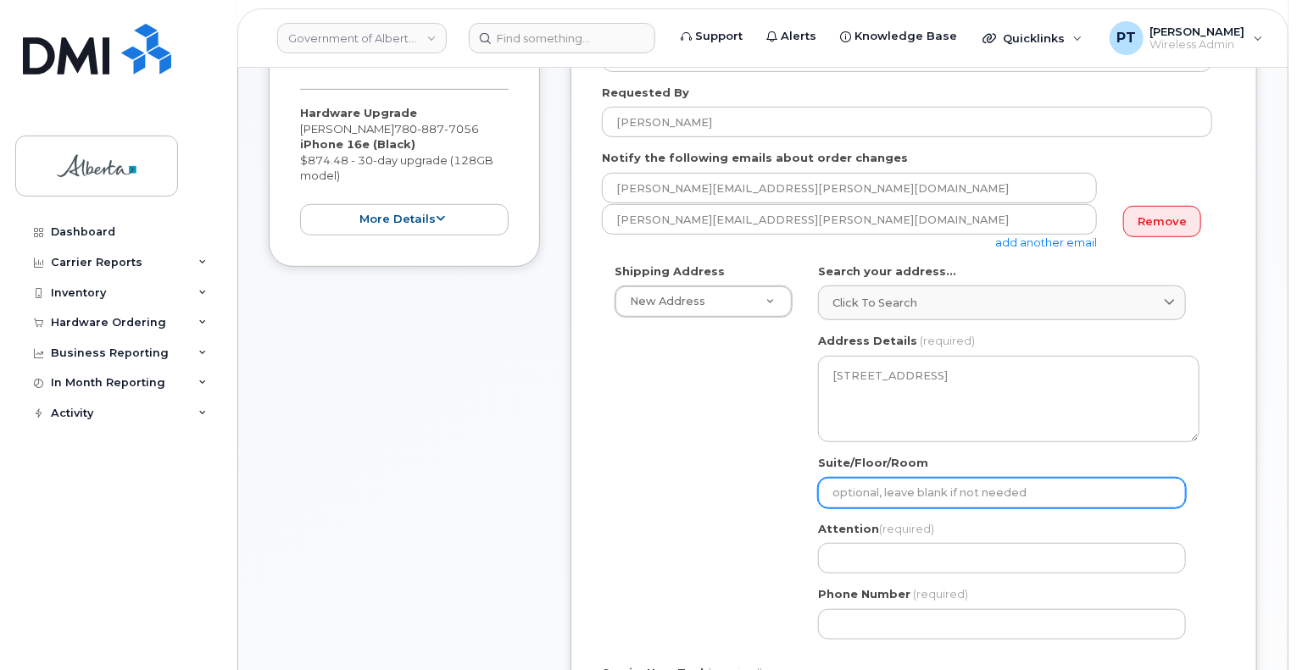
click at [984, 496] on input "Suite/Floor/Room" at bounding box center [1002, 493] width 368 height 31
type input "Main Floor"
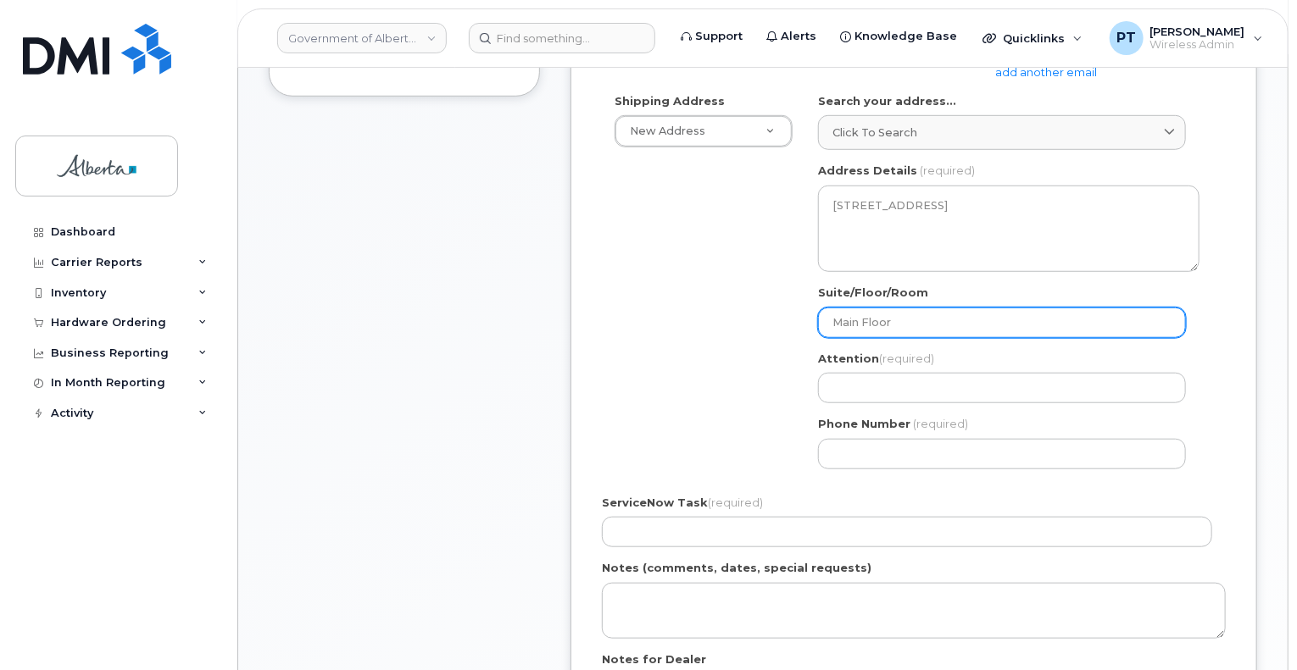
scroll to position [593, 0]
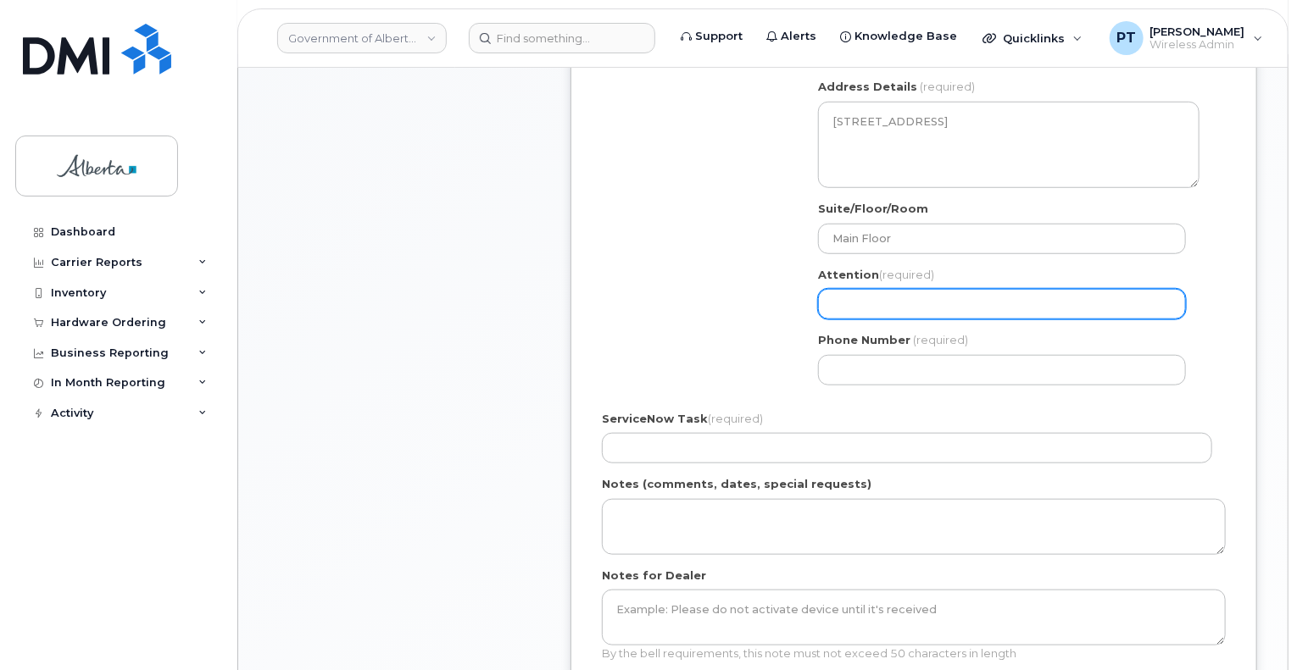
click at [922, 308] on input "Attention (required)" at bounding box center [1002, 304] width 368 height 31
click at [920, 308] on input "Attention (required)" at bounding box center [1002, 304] width 368 height 31
paste input "[PERSON_NAME]"
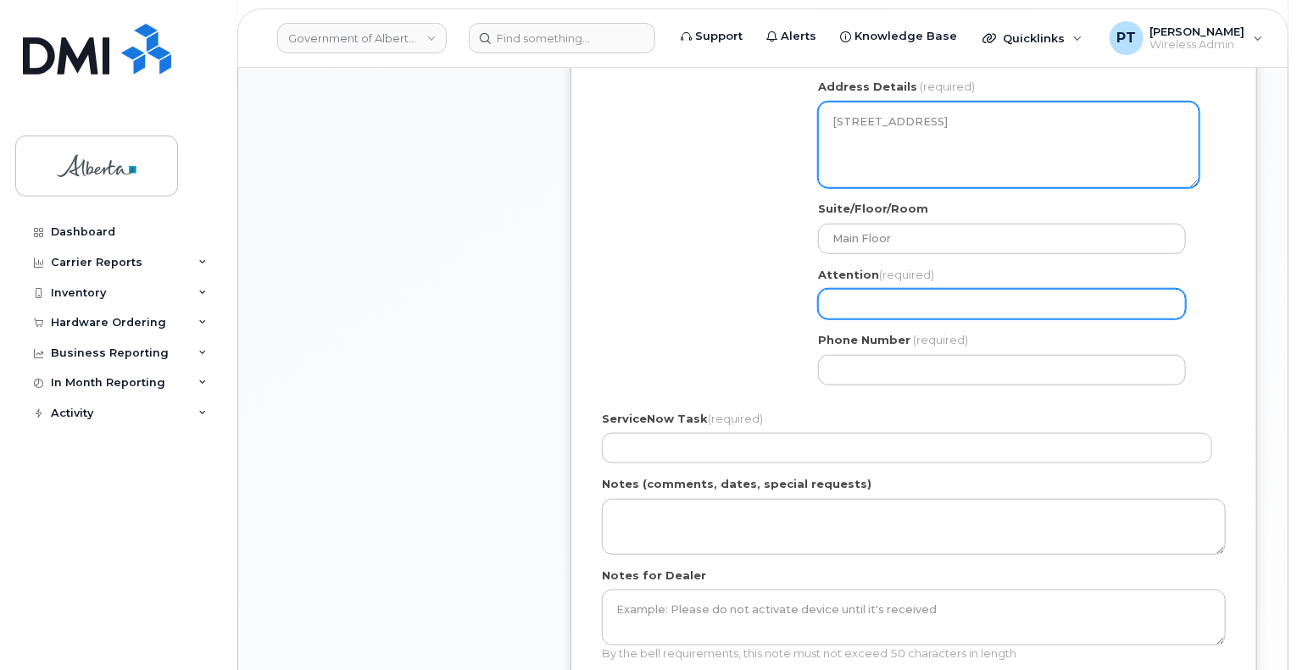
select select
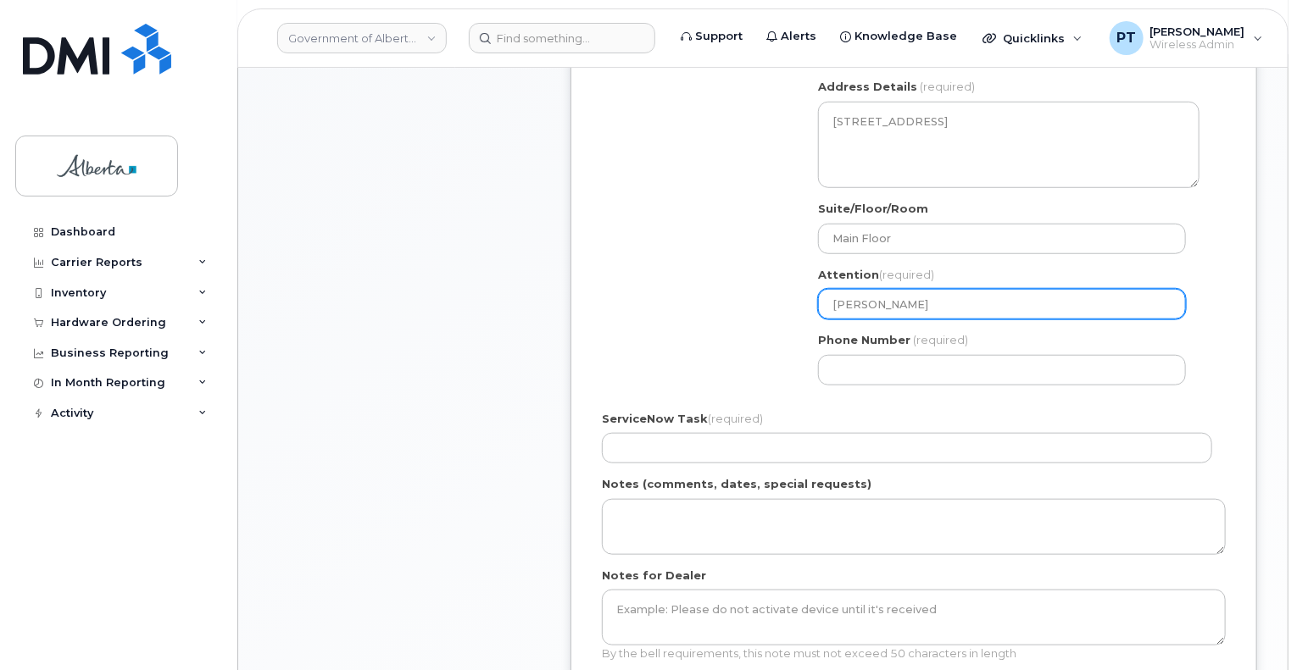
type input "[PERSON_NAME]"
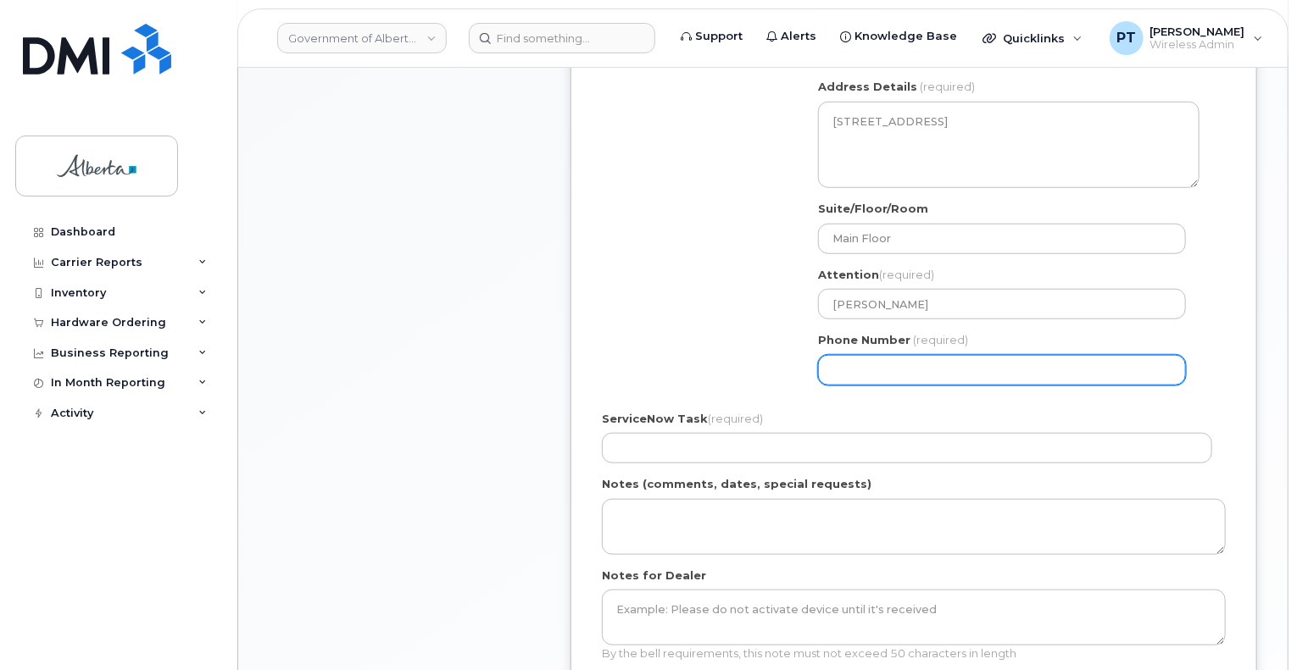
click at [827, 374] on input "Phone Number" at bounding box center [1002, 370] width 368 height 31
paste input "7804220025"
select select
type input "7804220025"
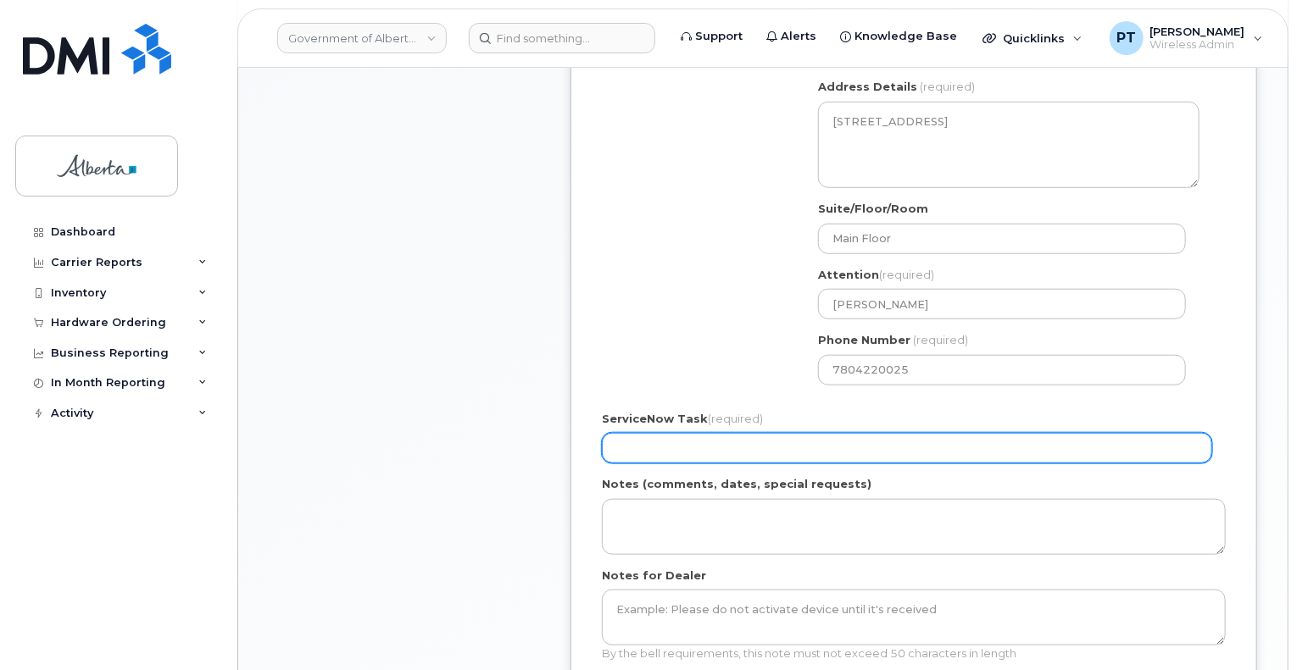
click at [696, 448] on input "ServiceNow Task (required)" at bounding box center [907, 448] width 610 height 31
paste input "SCTASK0841837"
type input "SCTASK0841837"
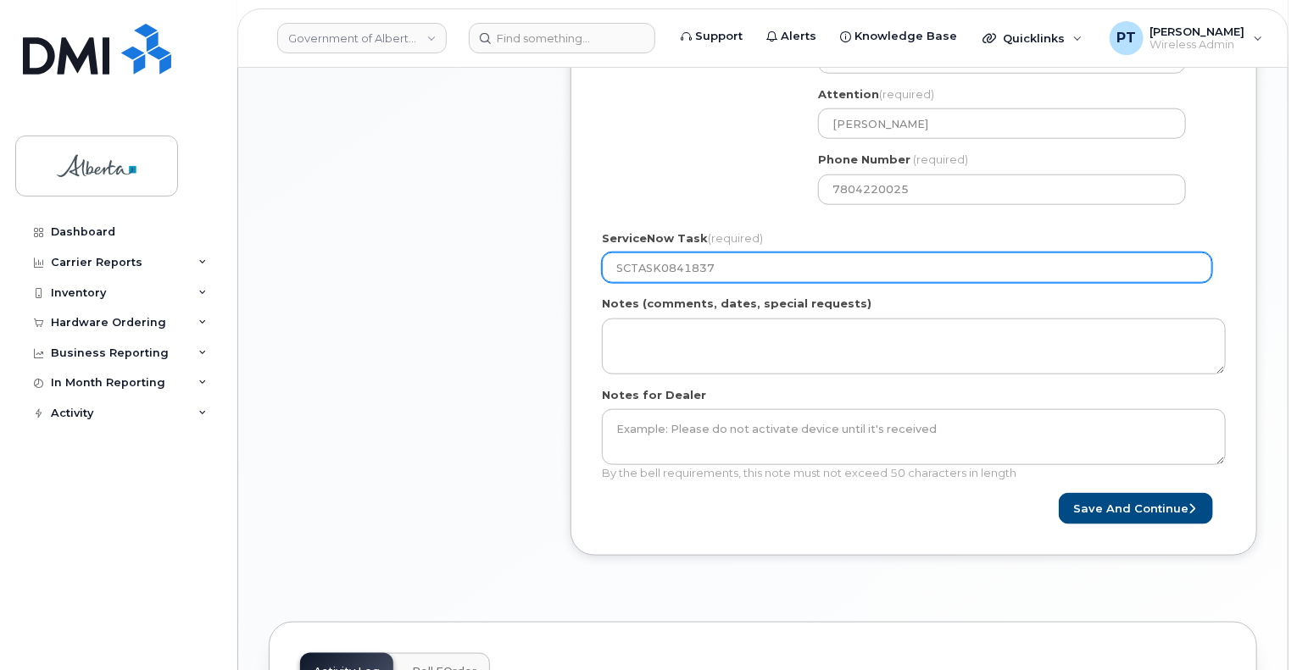
scroll to position [847, 0]
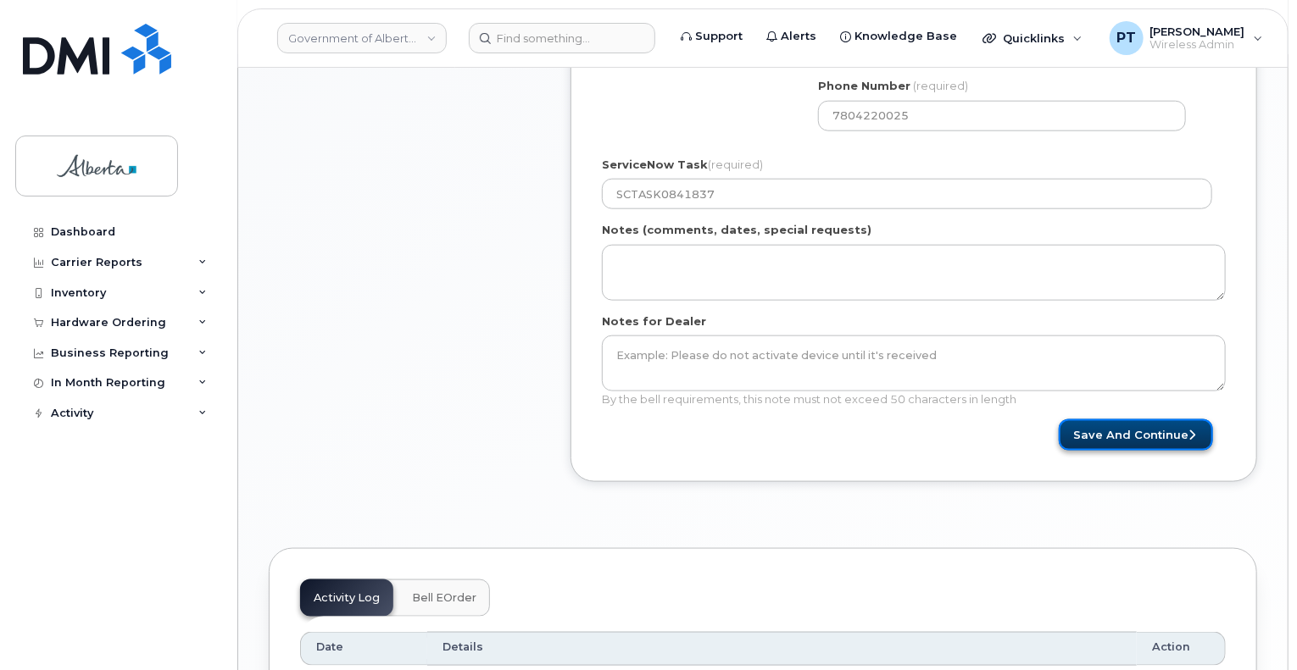
click at [1148, 436] on button "Save and Continue" at bounding box center [1135, 434] width 154 height 31
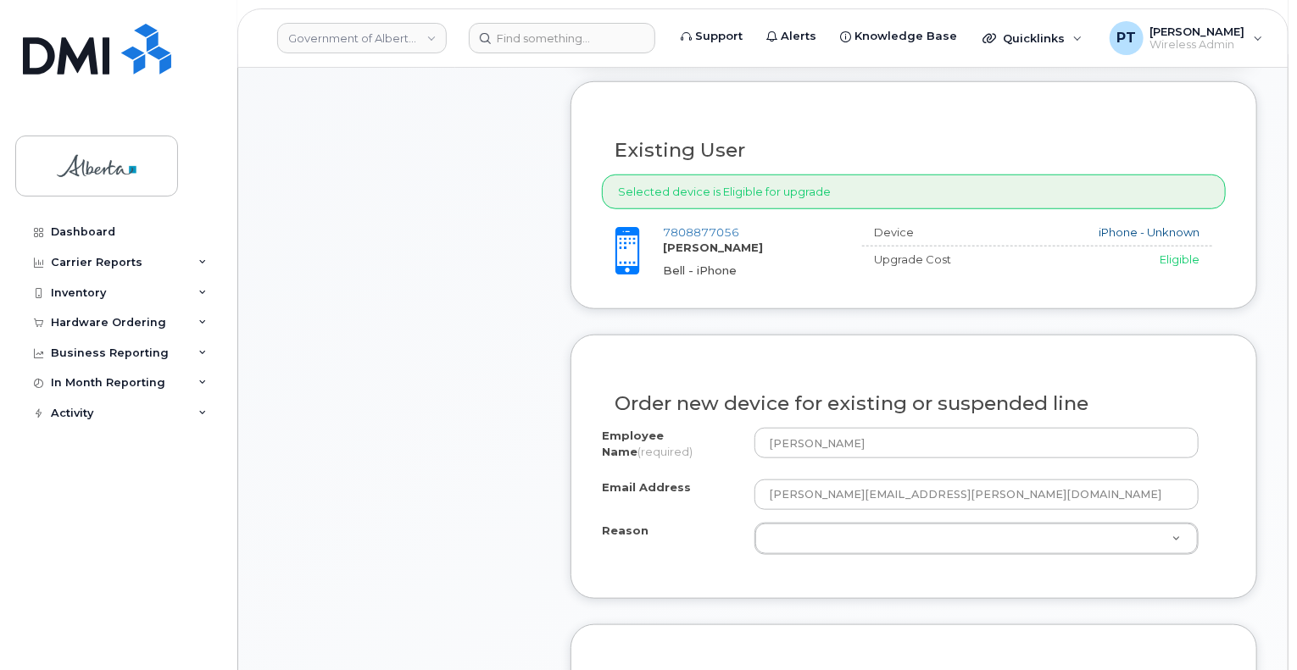
scroll to position [678, 0]
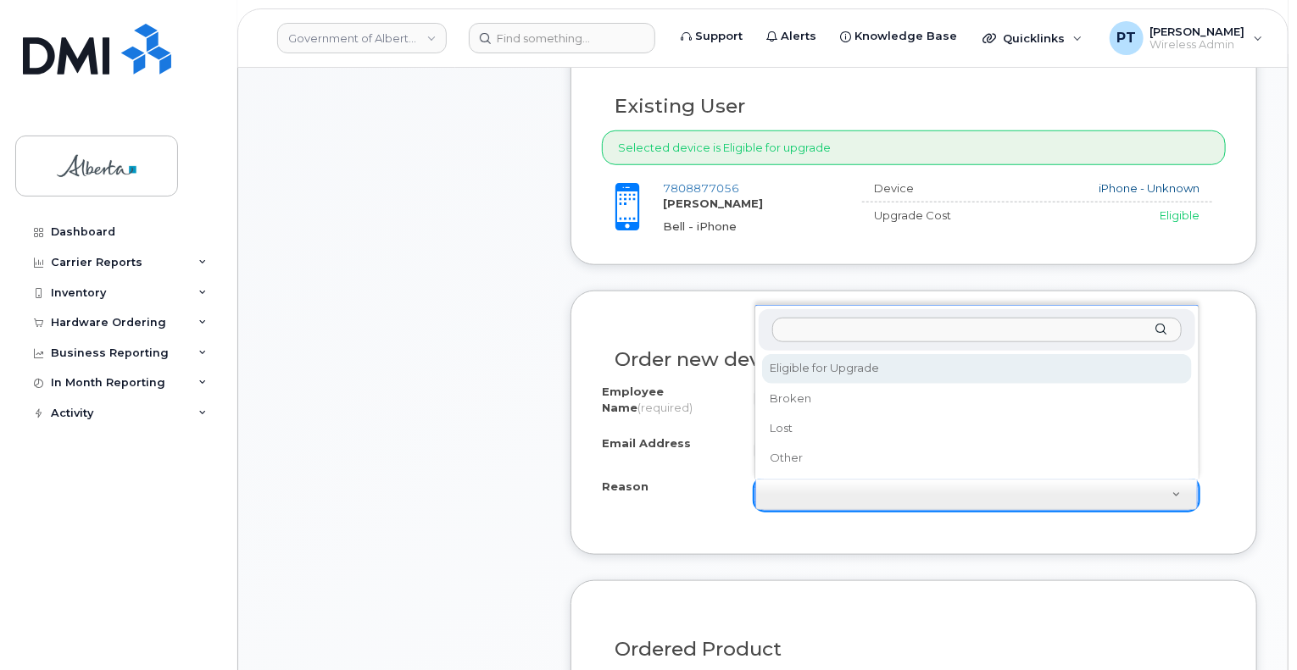
select select "eligible_for_upgrade"
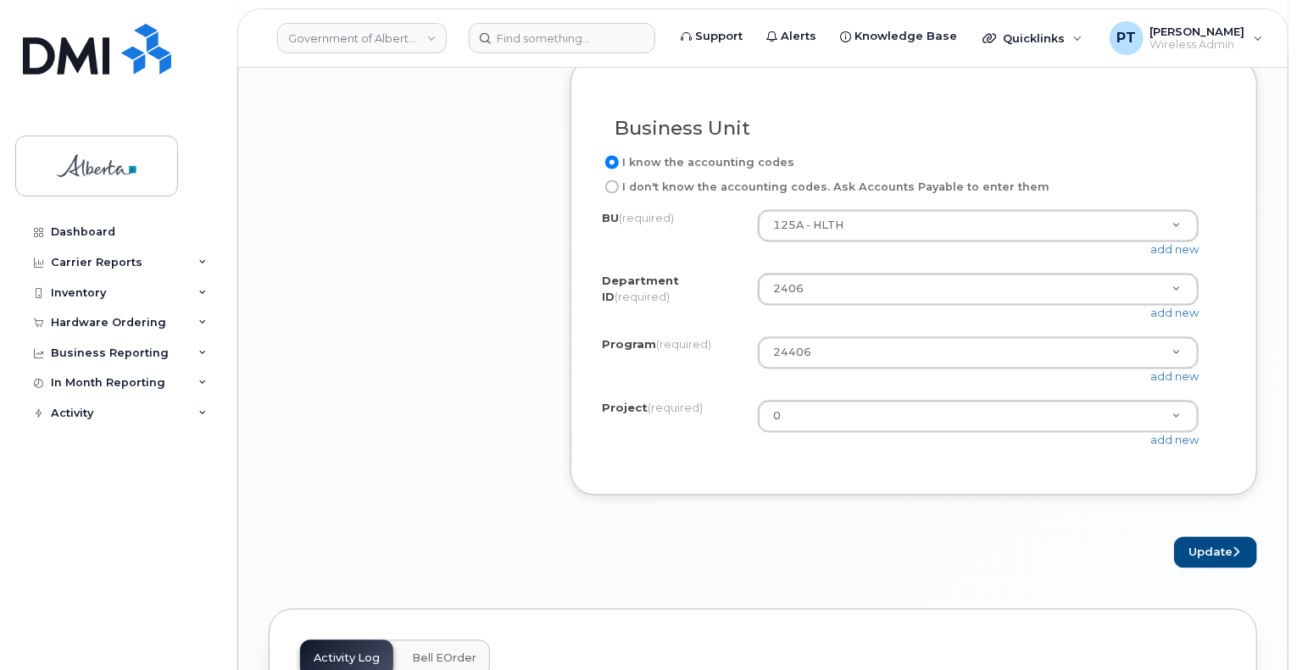
scroll to position [1441, 0]
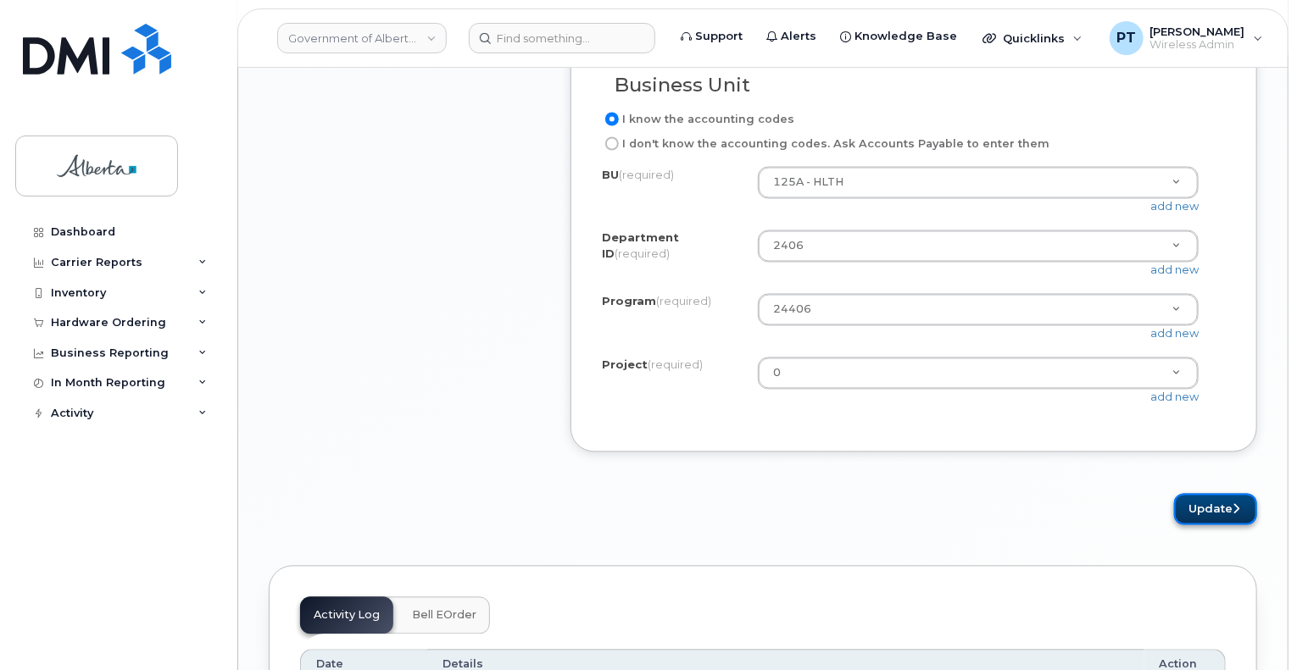
click at [1203, 524] on button "Update" at bounding box center [1215, 509] width 83 height 31
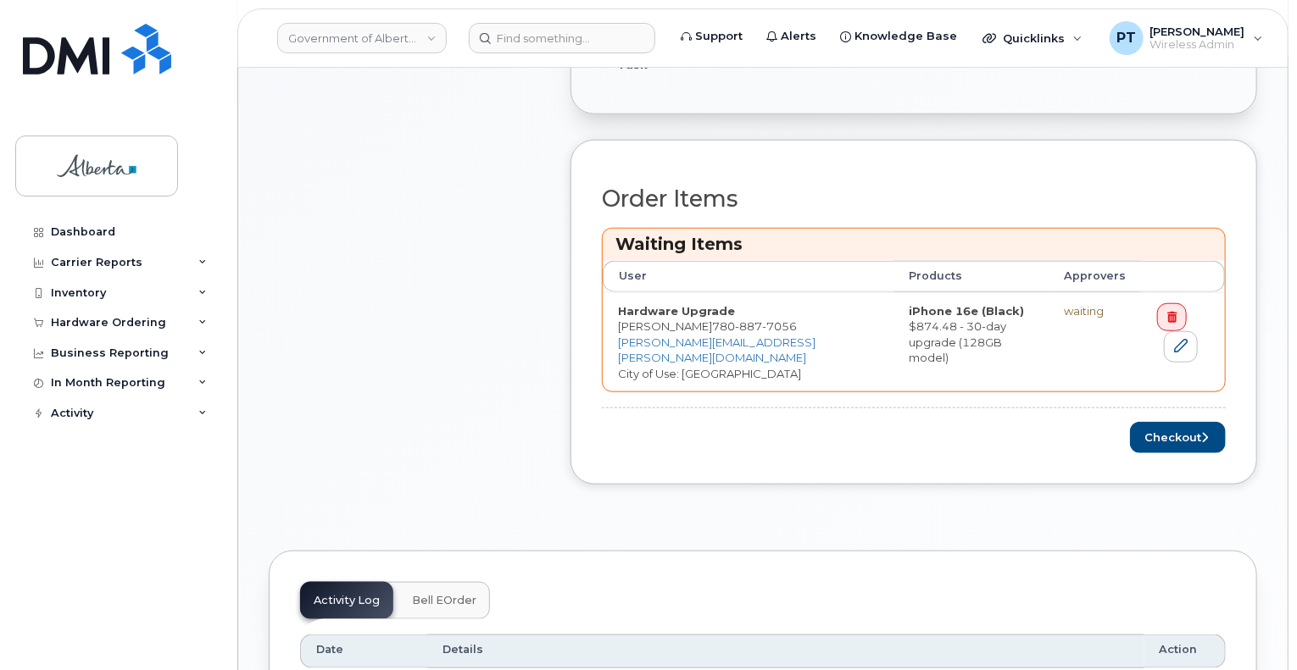
scroll to position [678, 0]
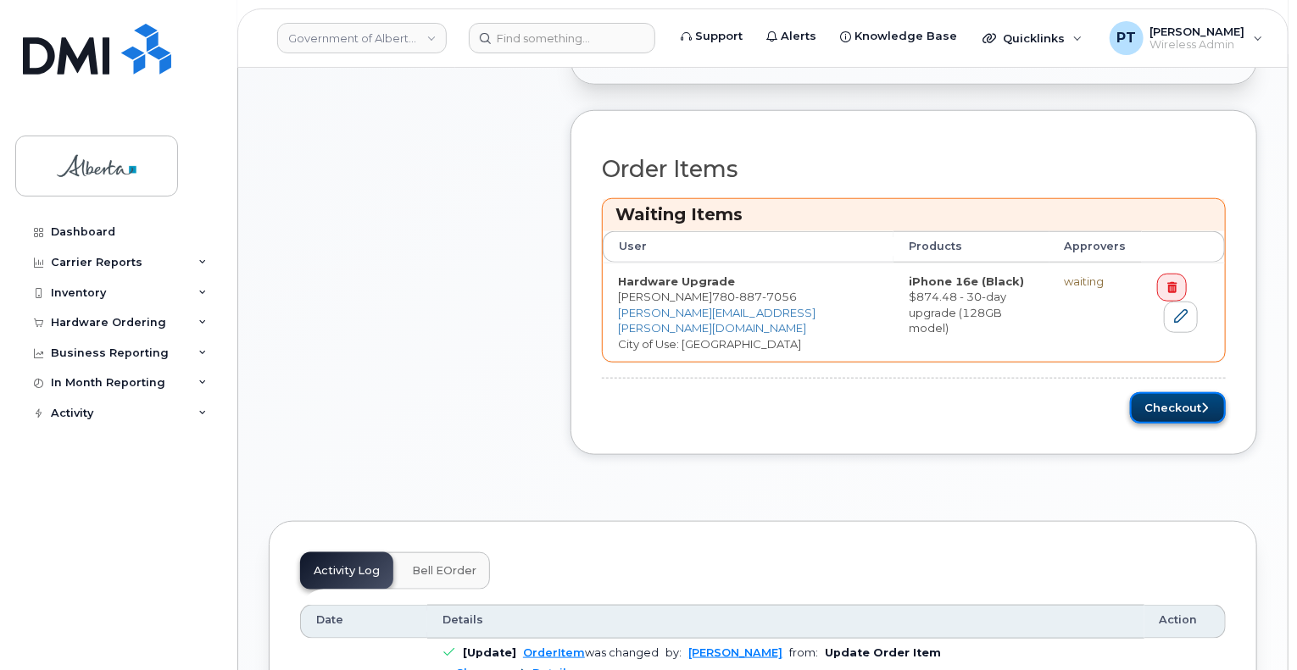
click at [1189, 408] on button "Checkout" at bounding box center [1178, 407] width 96 height 31
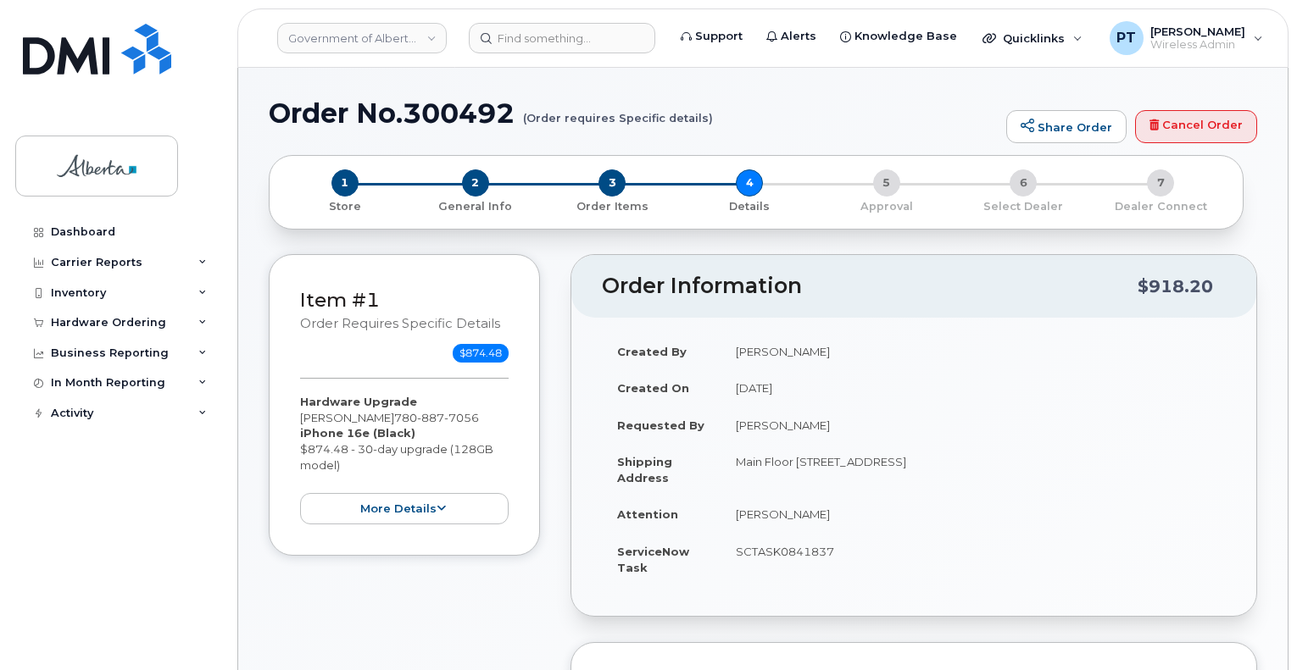
select select
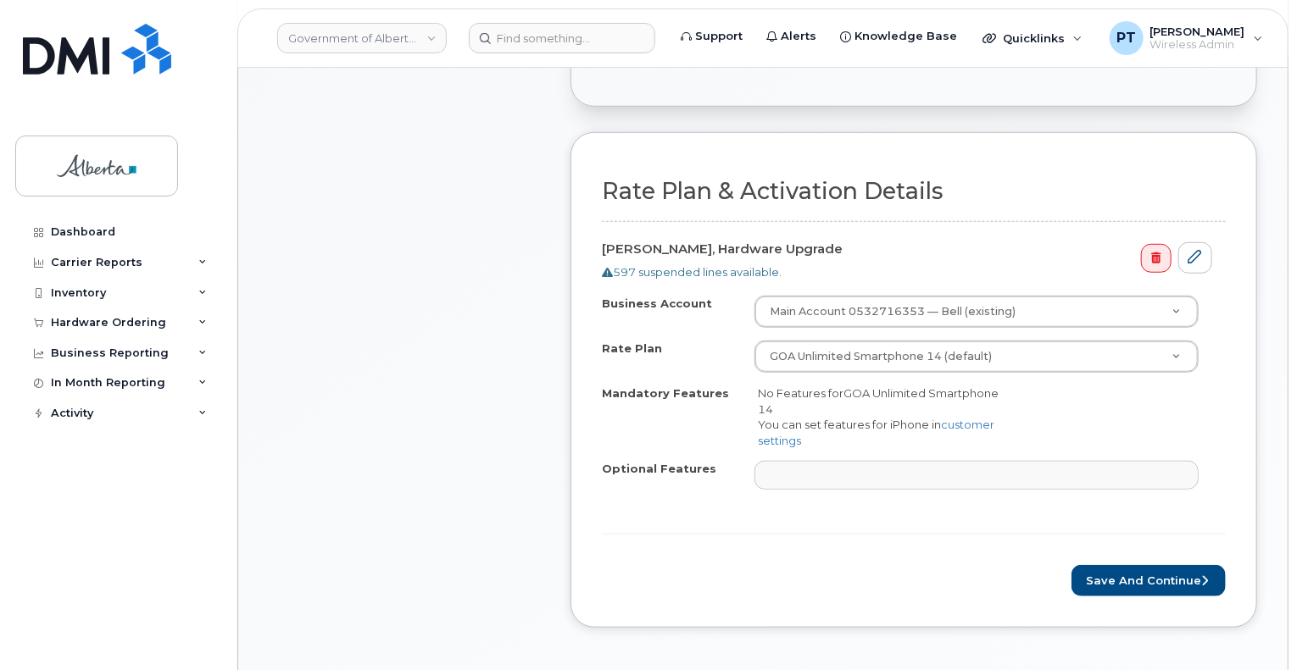
scroll to position [678, 0]
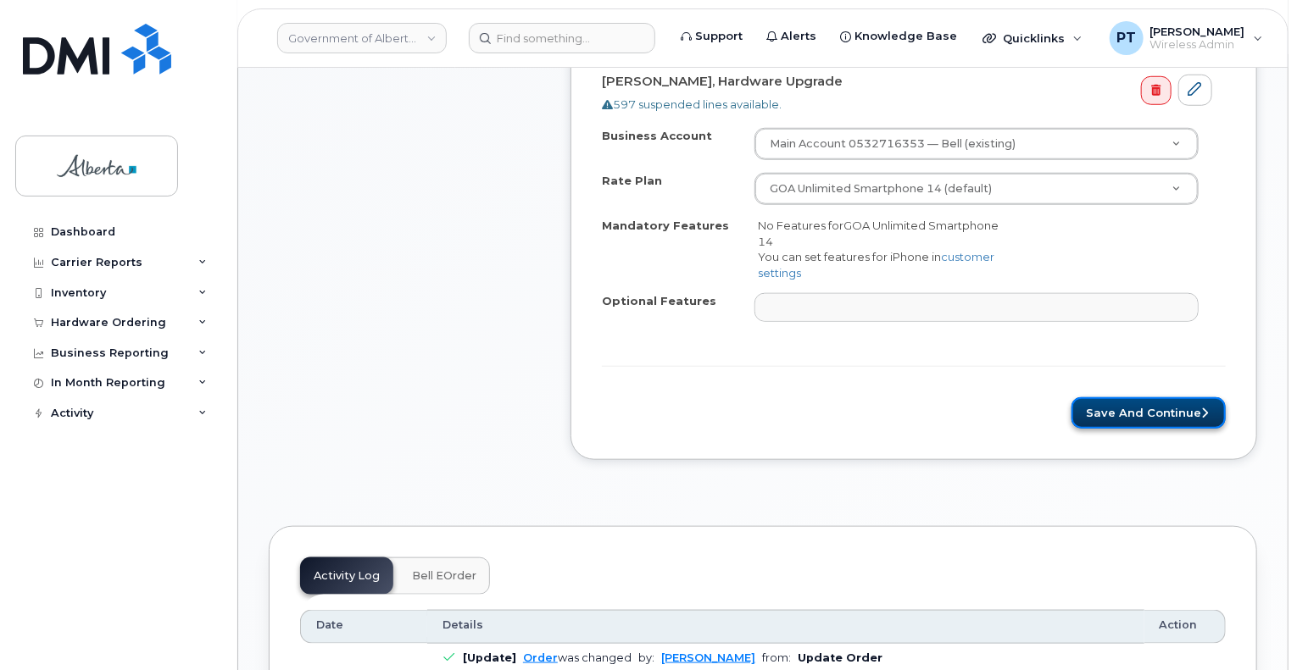
click at [1116, 411] on button "Save and Continue" at bounding box center [1148, 412] width 154 height 31
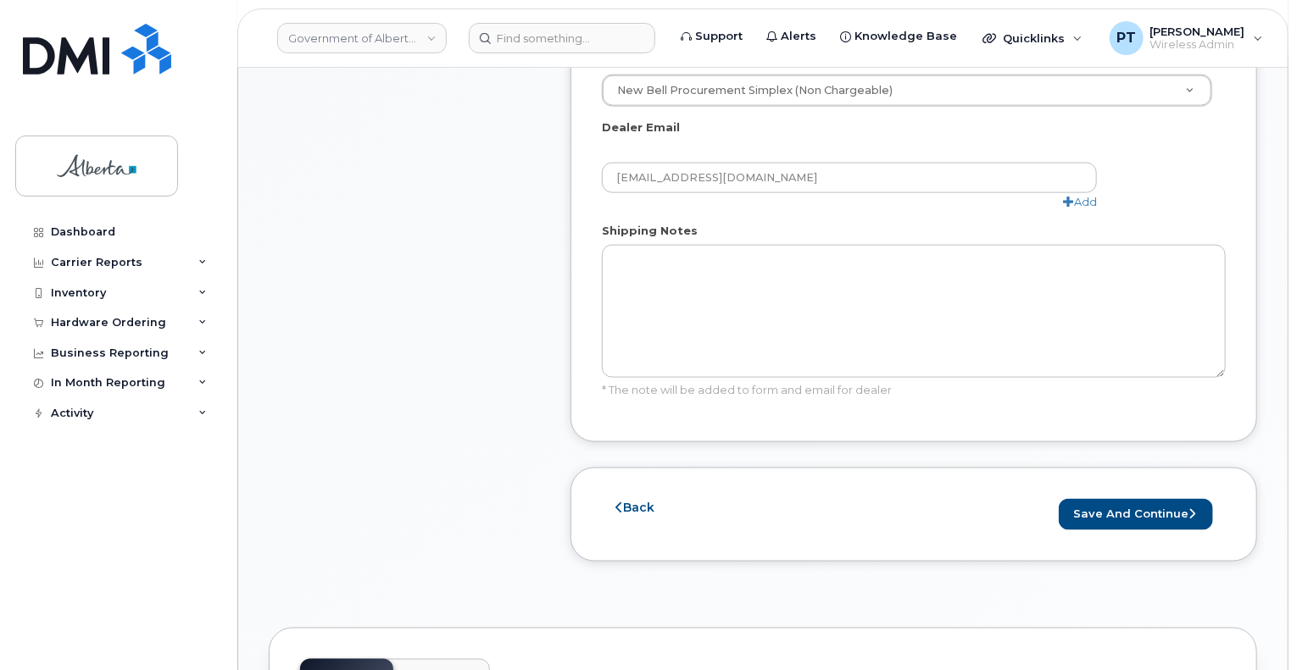
scroll to position [1017, 0]
click at [1136, 498] on button "Save and Continue" at bounding box center [1135, 513] width 154 height 31
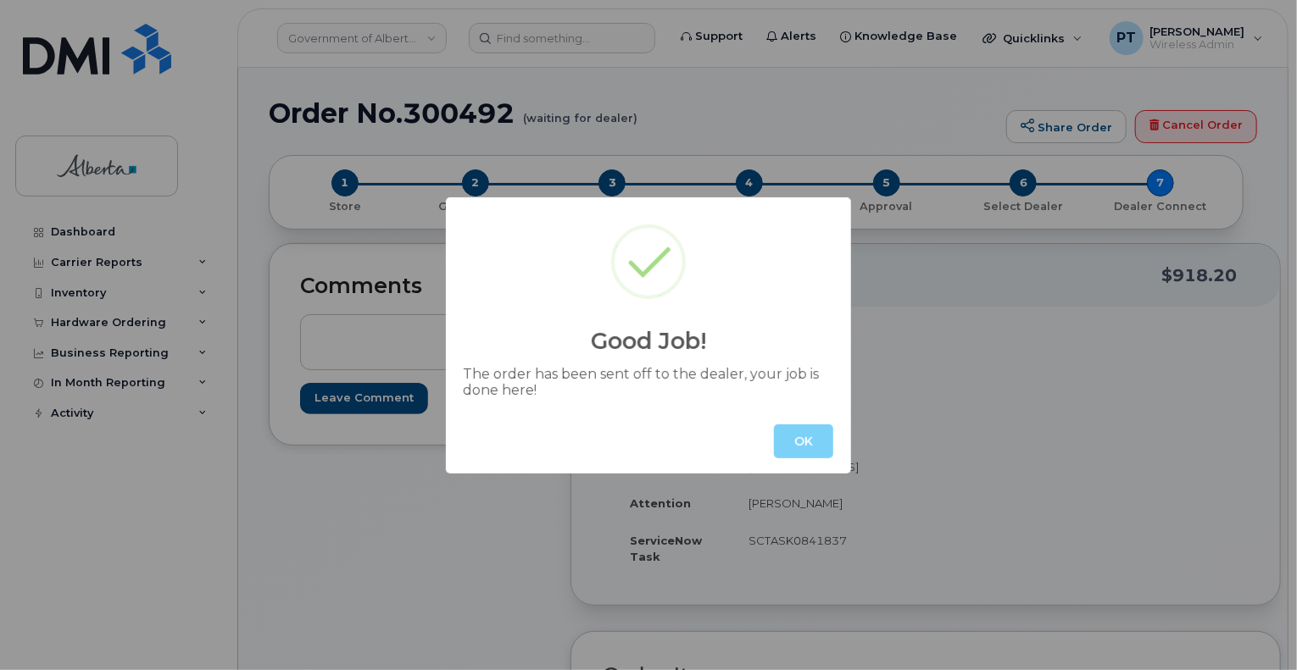
click at [810, 447] on button "OK" at bounding box center [803, 442] width 59 height 34
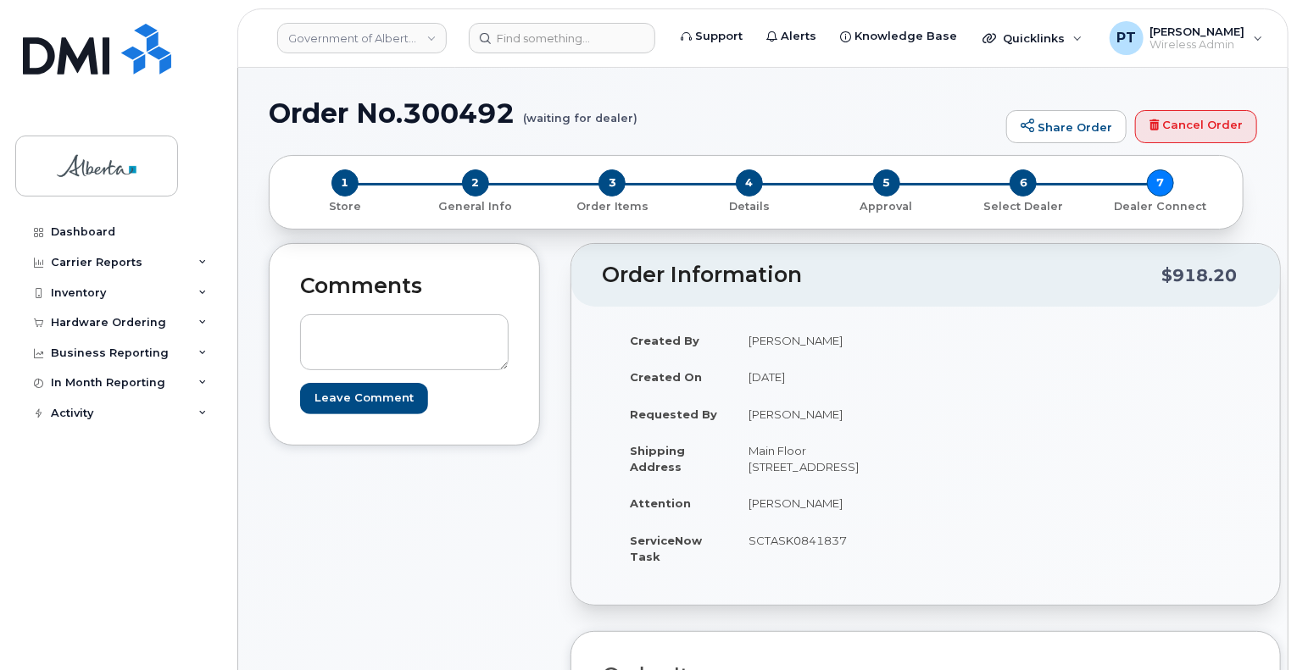
click at [471, 114] on h1 "Order No.300492 (waiting for dealer)" at bounding box center [633, 113] width 729 height 30
copy h1 "300492"
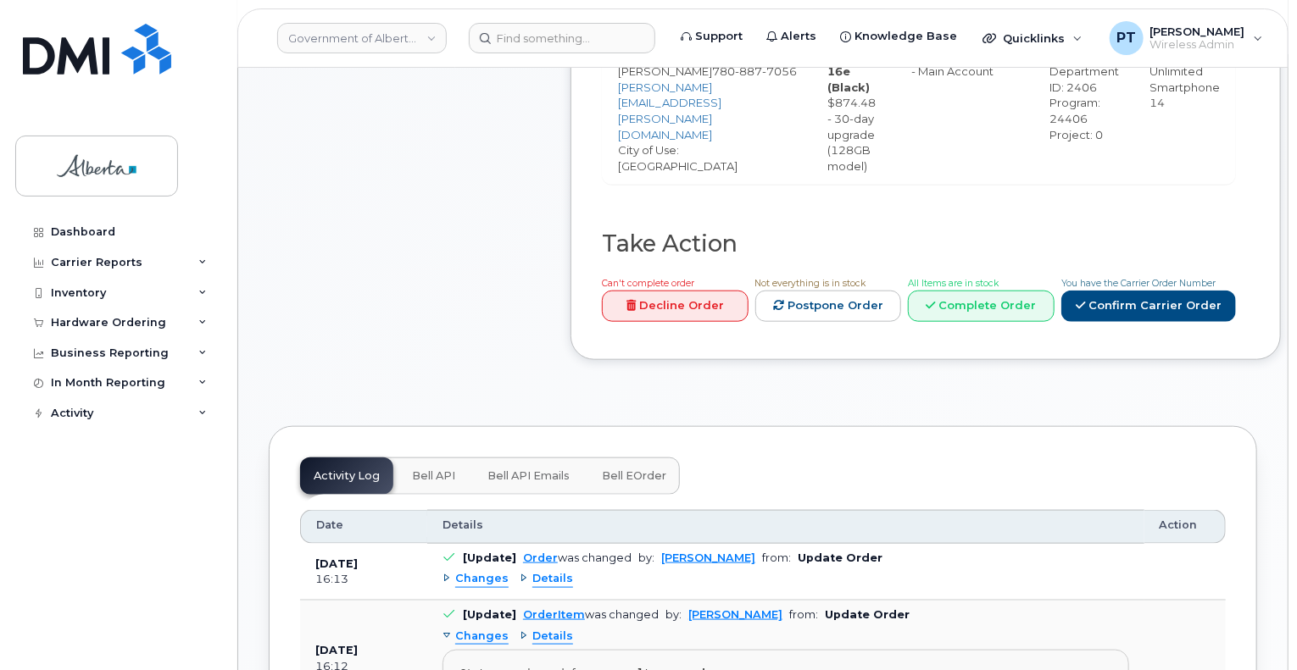
scroll to position [1017, 0]
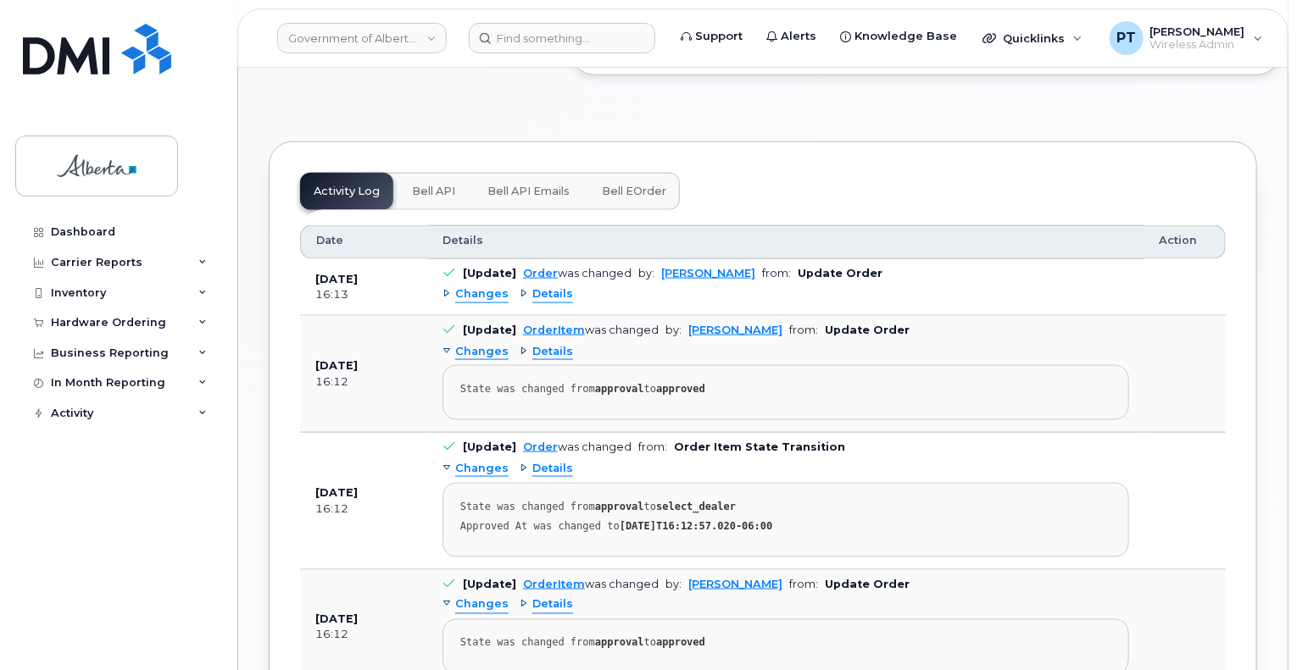
click at [431, 198] on span "Bell API" at bounding box center [433, 192] width 43 height 14
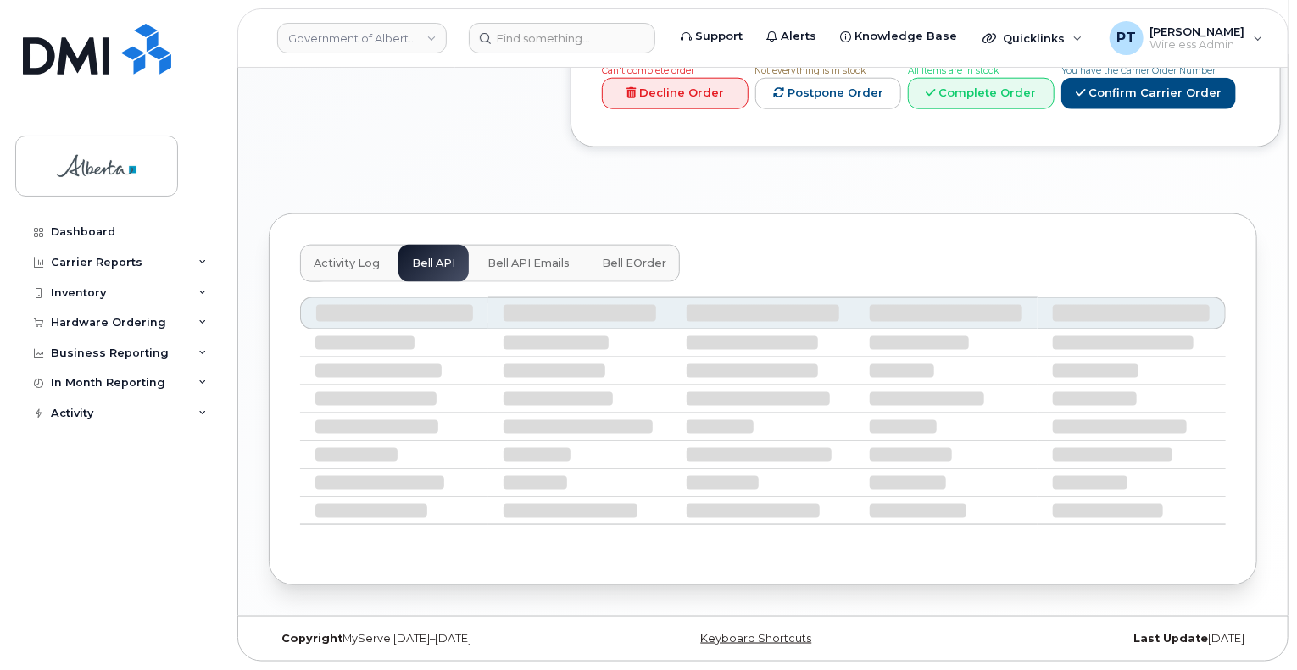
scroll to position [807, 0]
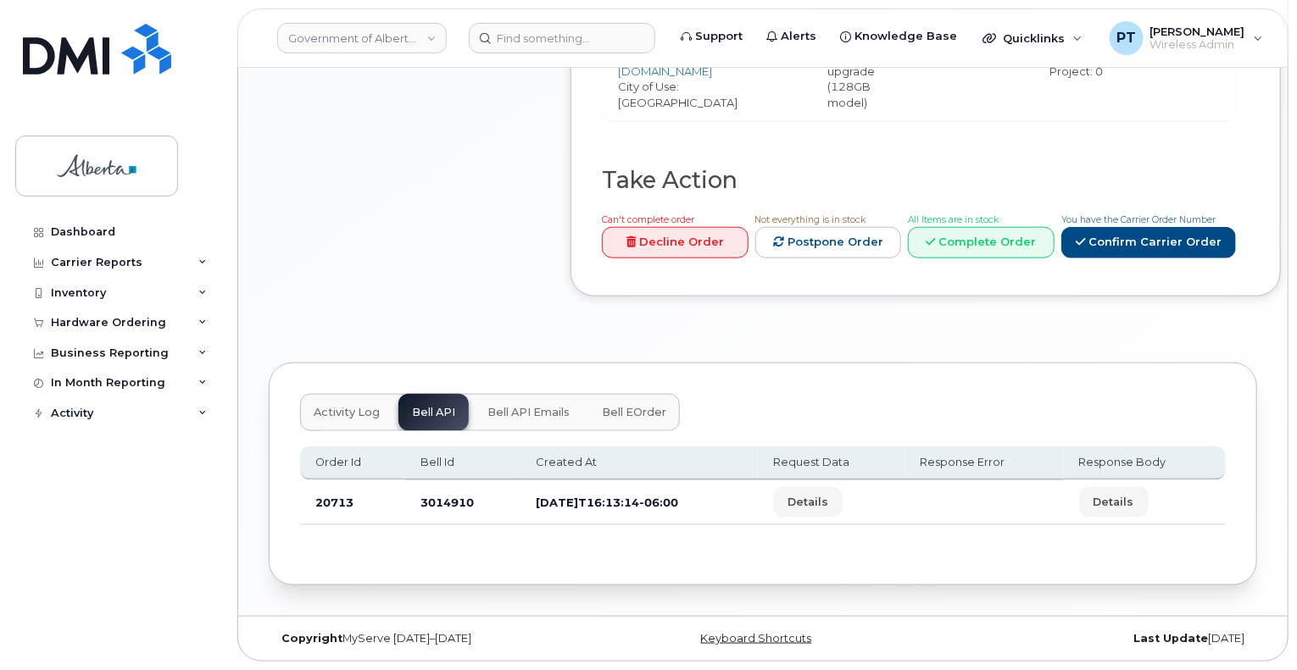
click at [444, 499] on td "3014910" at bounding box center [462, 503] width 115 height 45
click at [443, 499] on td "3014910" at bounding box center [462, 503] width 115 height 45
copy td "3014910"
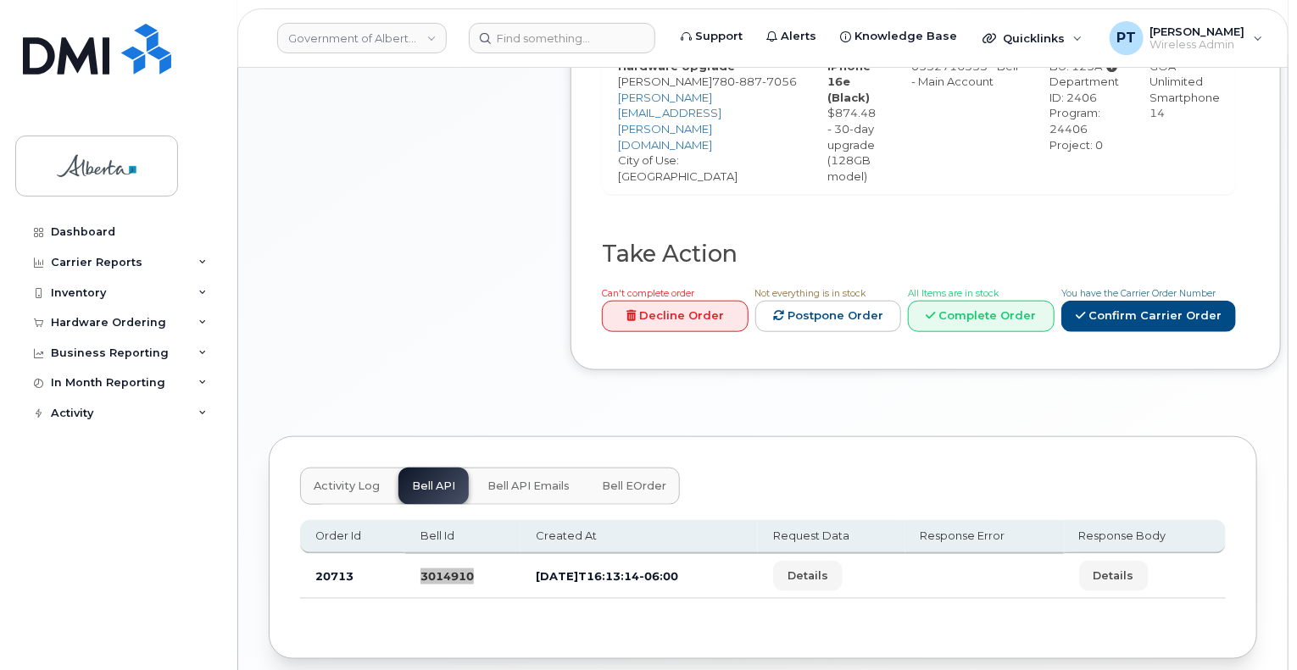
scroll to position [214, 0]
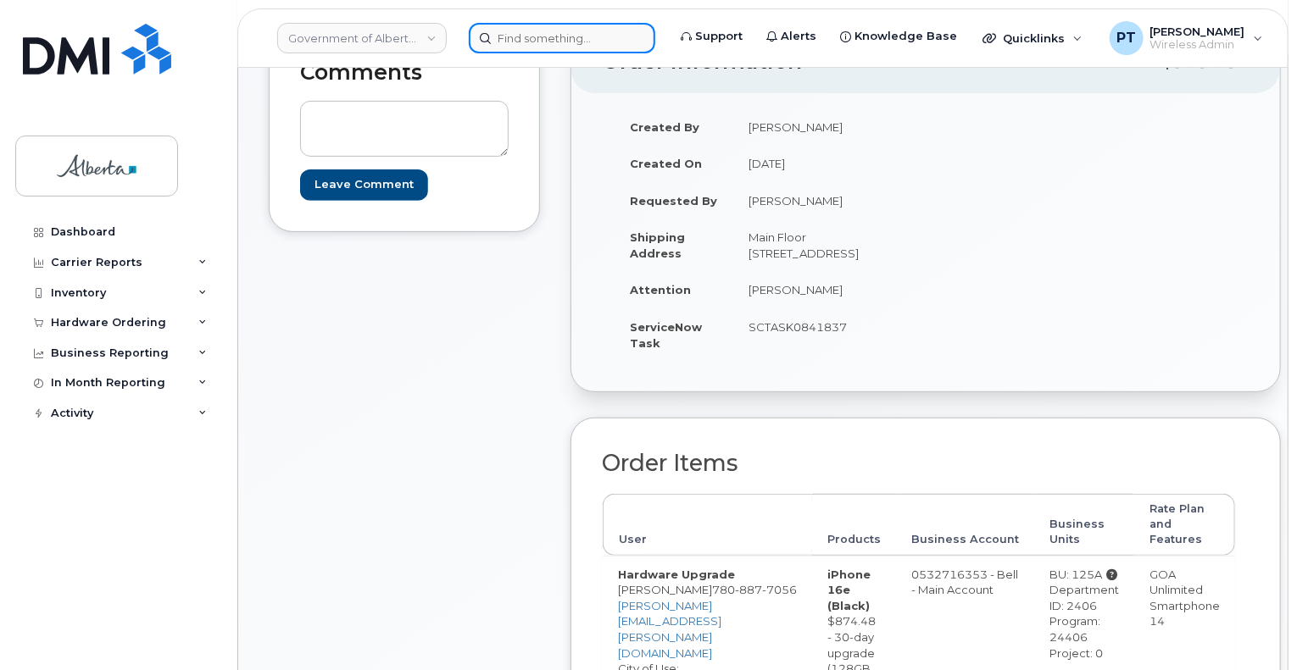
click at [559, 31] on input at bounding box center [562, 38] width 186 height 31
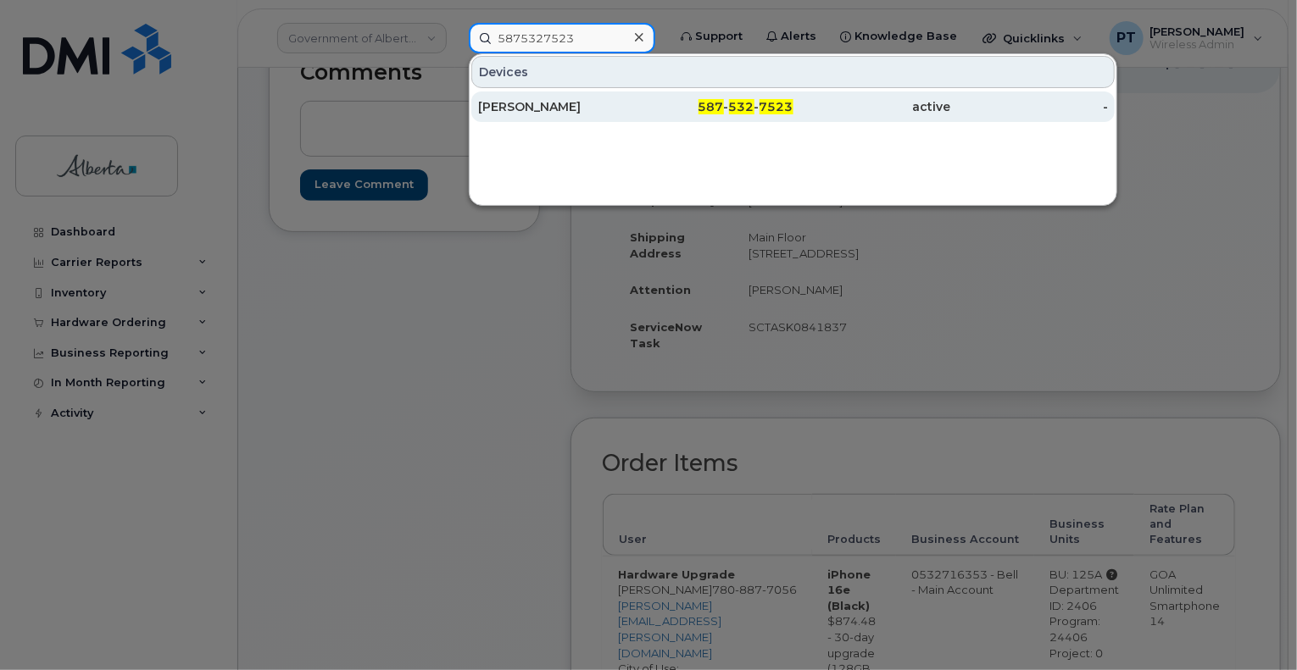
type input "5875327523"
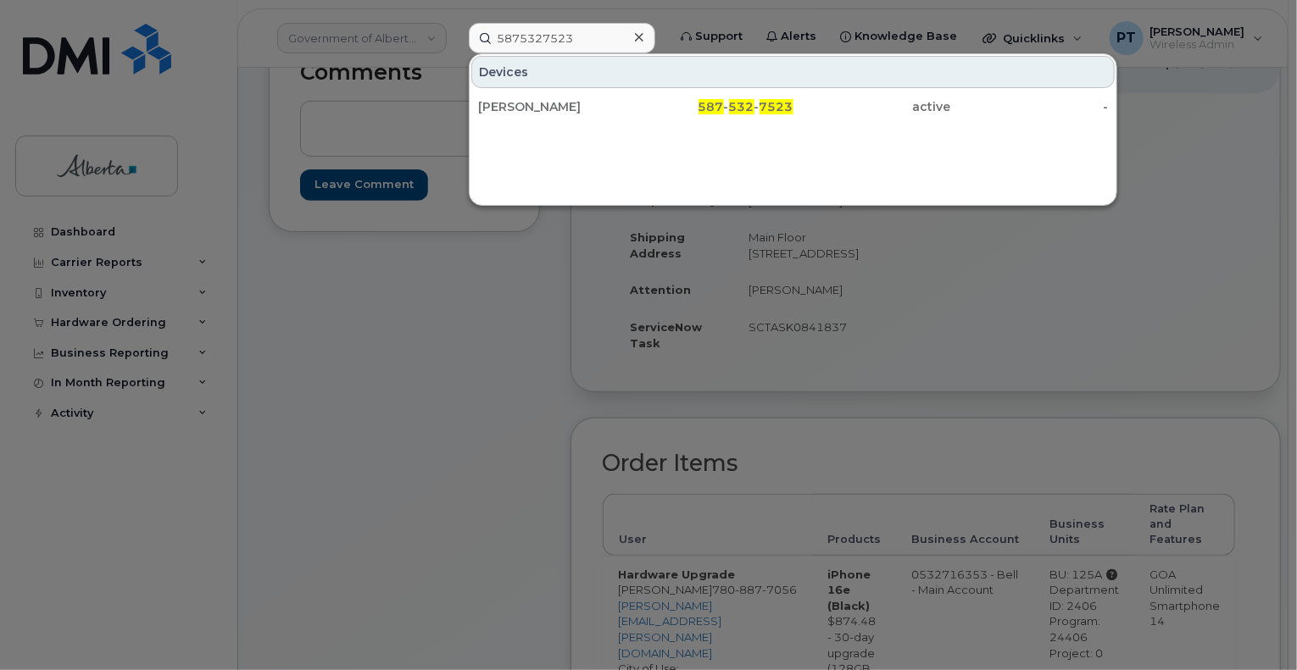
drag, startPoint x: 542, startPoint y: 108, endPoint x: 747, endPoint y: 384, distance: 344.1
click at [542, 108] on div "[PERSON_NAME]" at bounding box center [557, 106] width 158 height 17
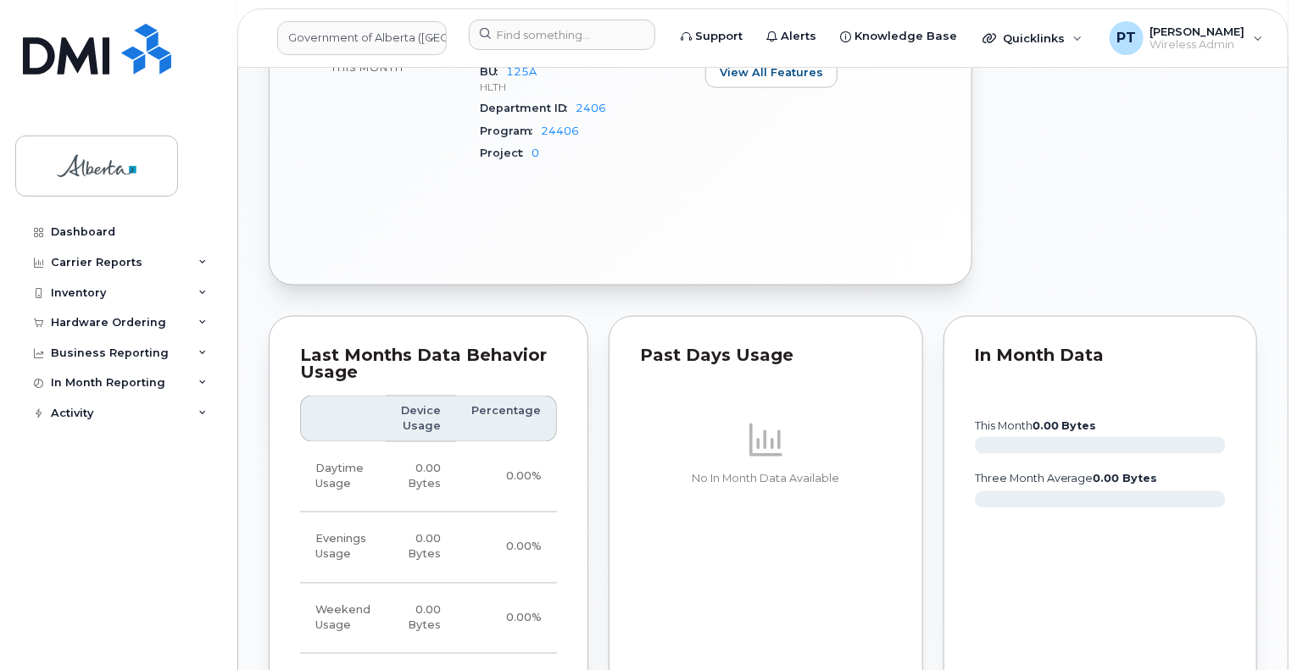
scroll to position [1441, 0]
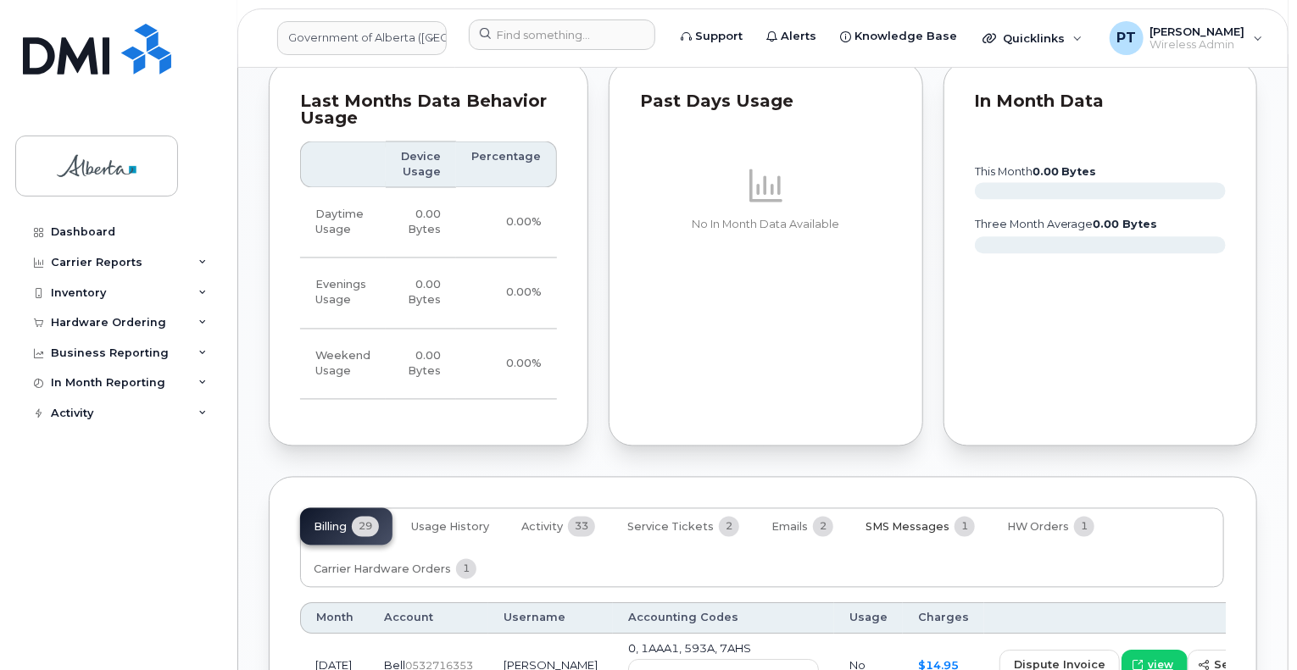
drag, startPoint x: 920, startPoint y: 497, endPoint x: 933, endPoint y: 484, distance: 18.6
click at [920, 521] on span "SMS Messages" at bounding box center [907, 528] width 84 height 14
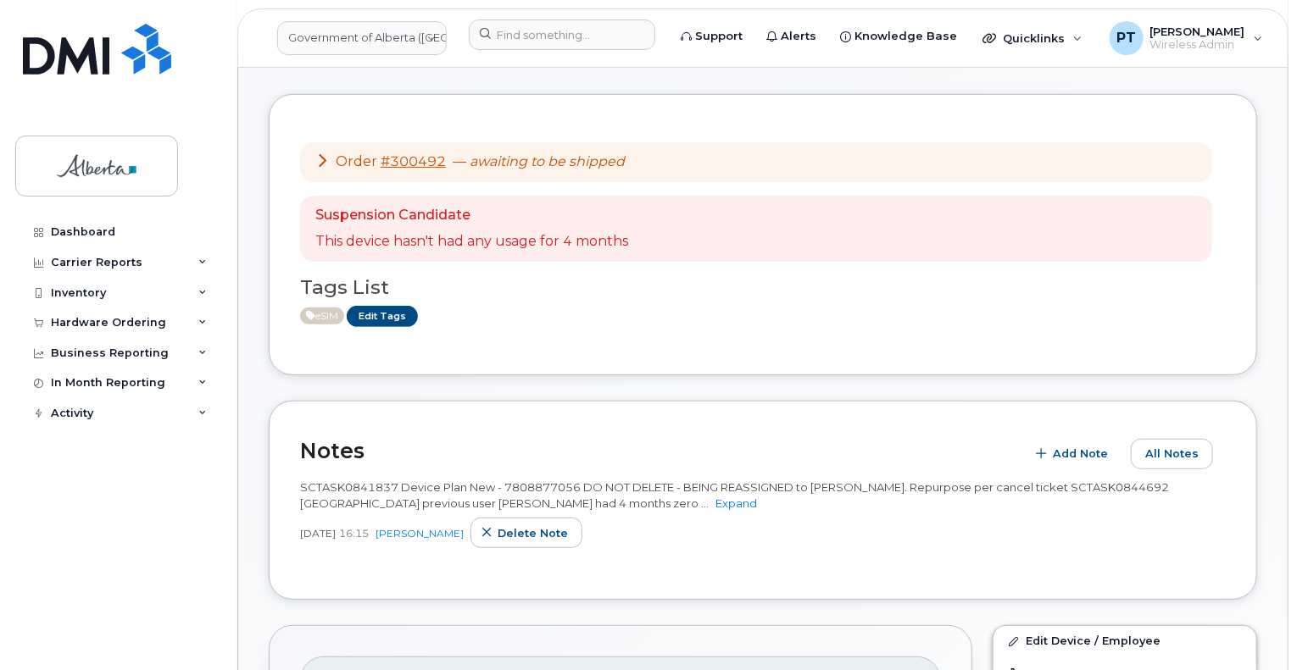
scroll to position [106, 0]
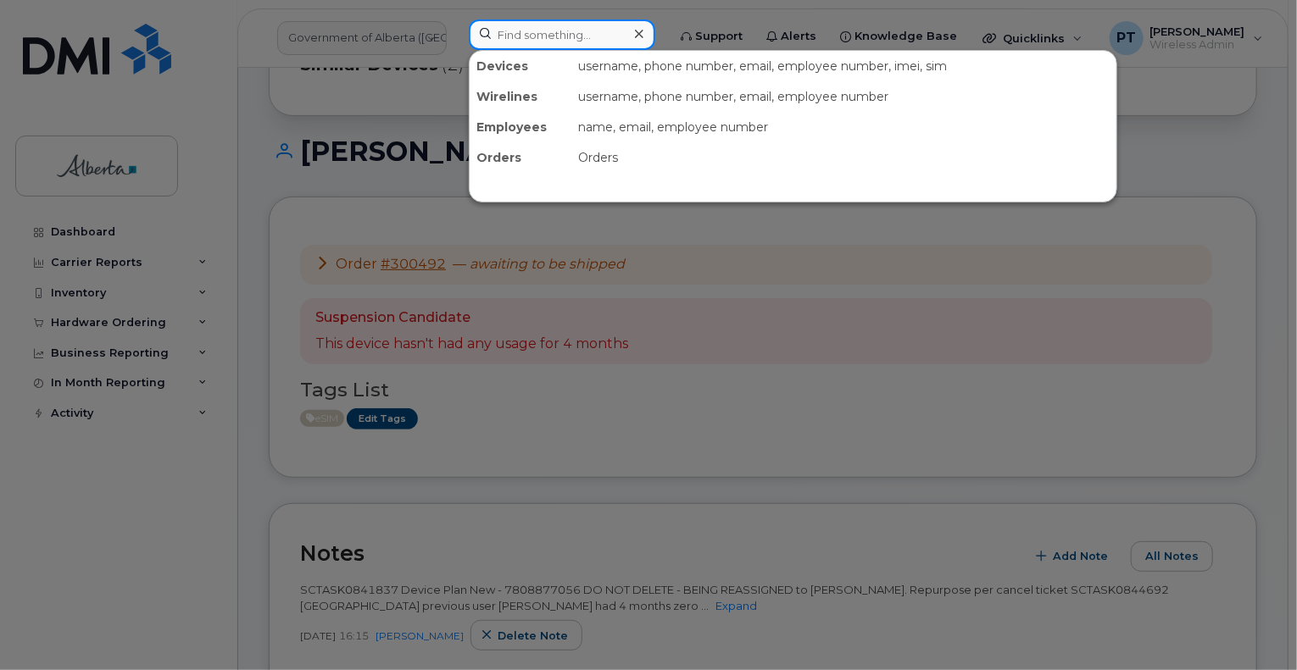
click at [540, 26] on input at bounding box center [562, 34] width 186 height 31
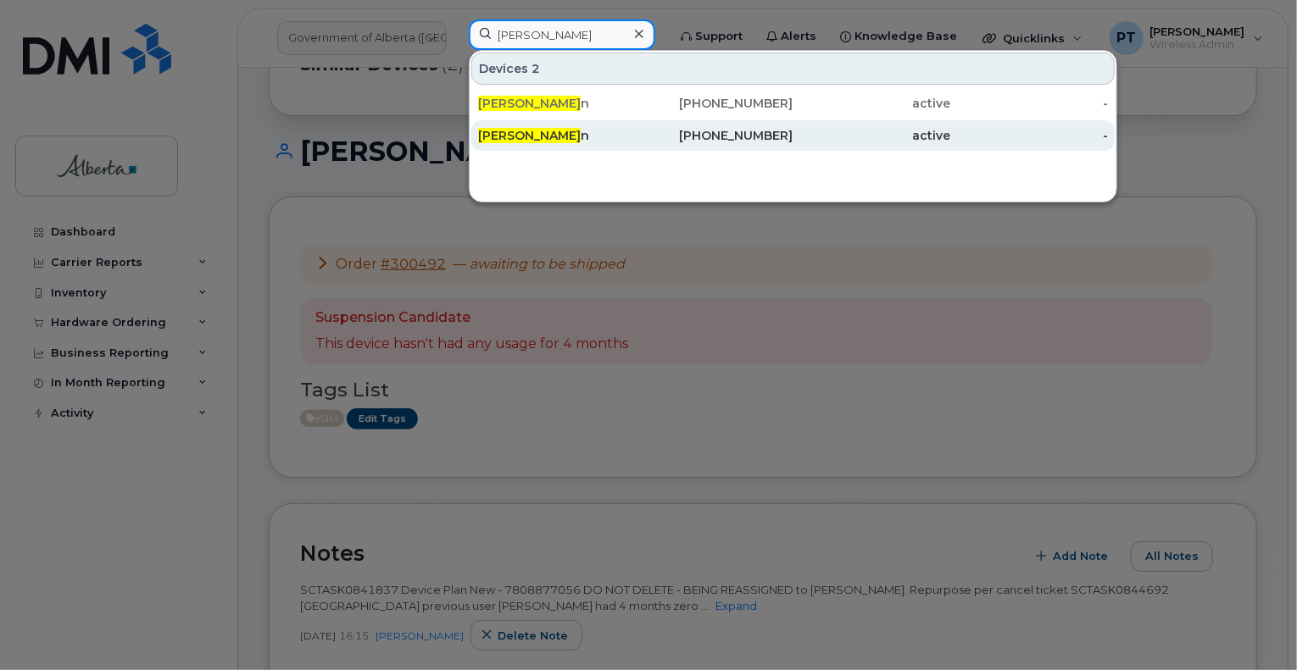
type input "amy bai"
click at [527, 130] on span "Amy Bai" at bounding box center [529, 135] width 103 height 15
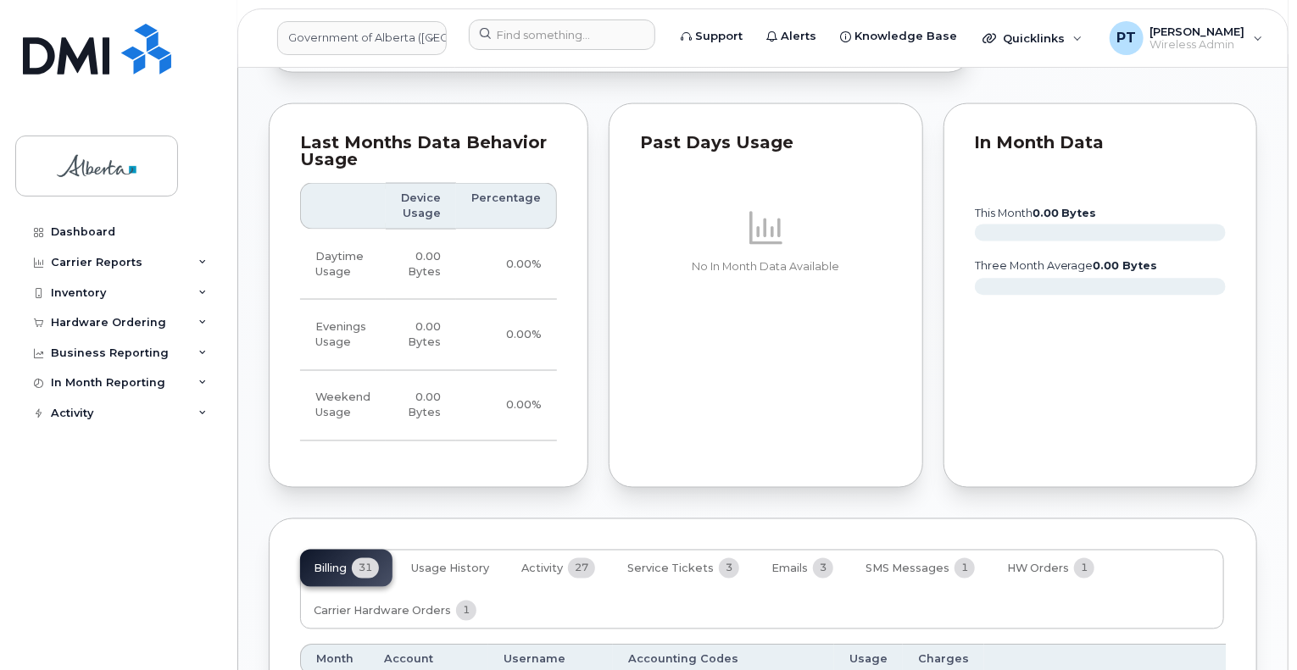
scroll to position [1610, 0]
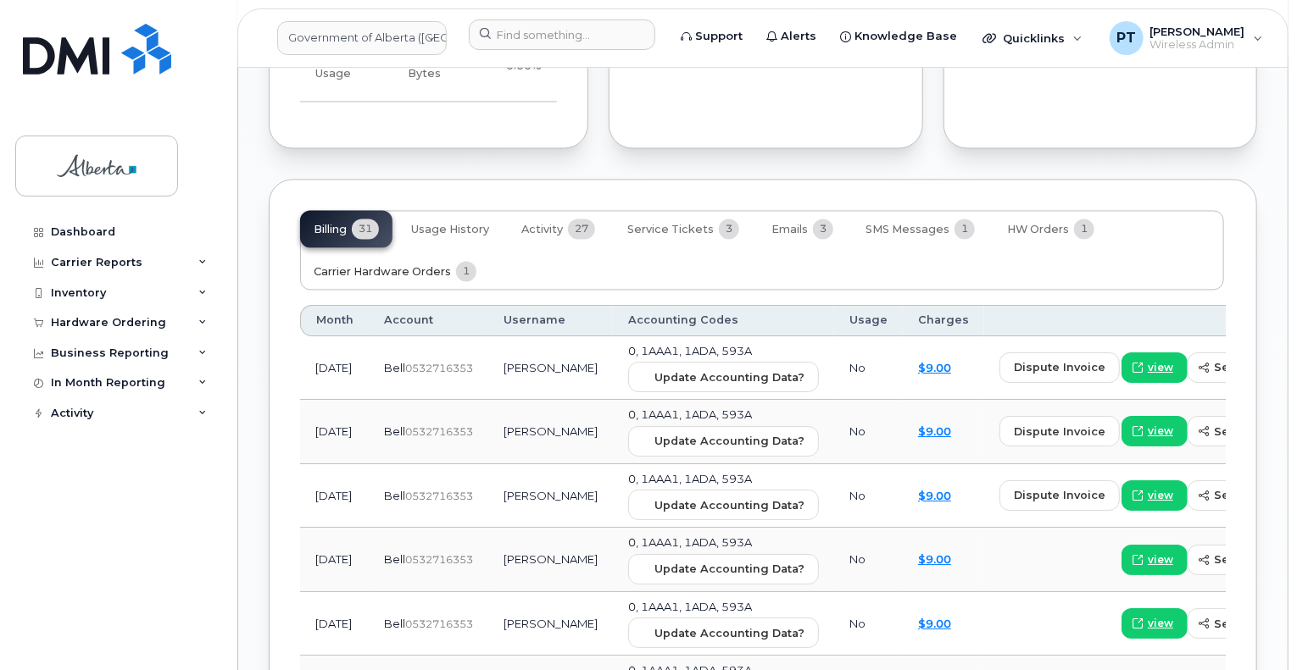
click at [378, 280] on span "Carrier Hardware Orders" at bounding box center [382, 273] width 137 height 14
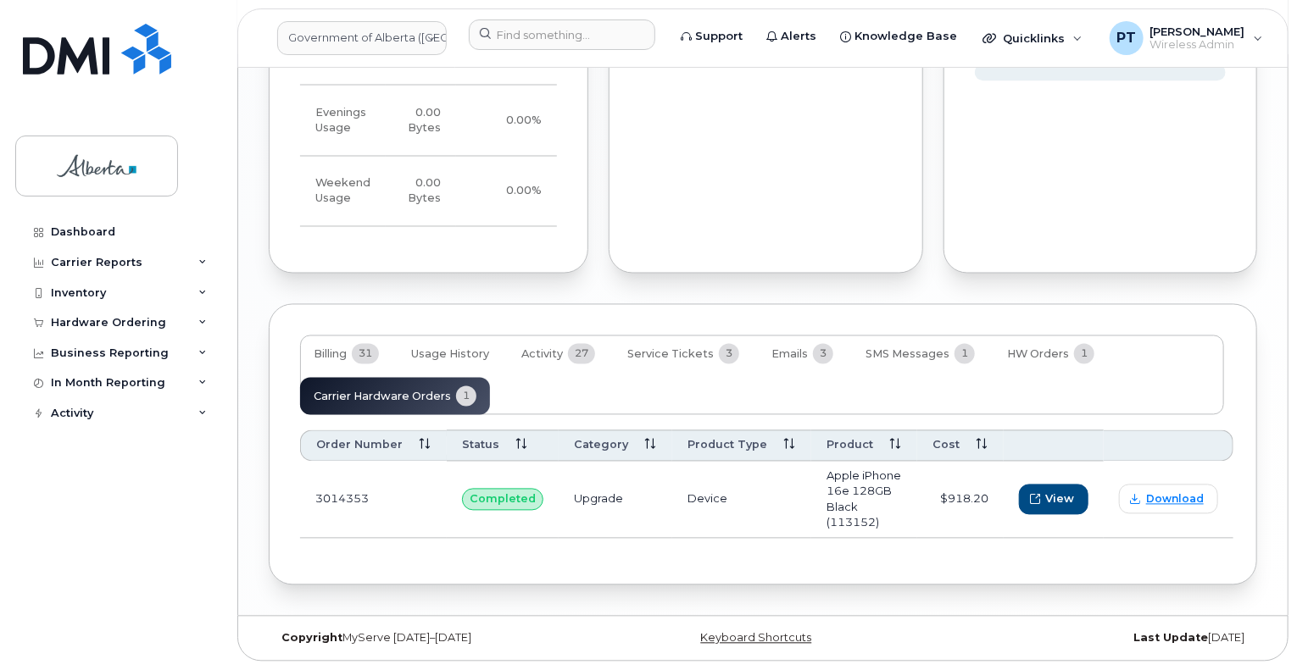
scroll to position [1481, 0]
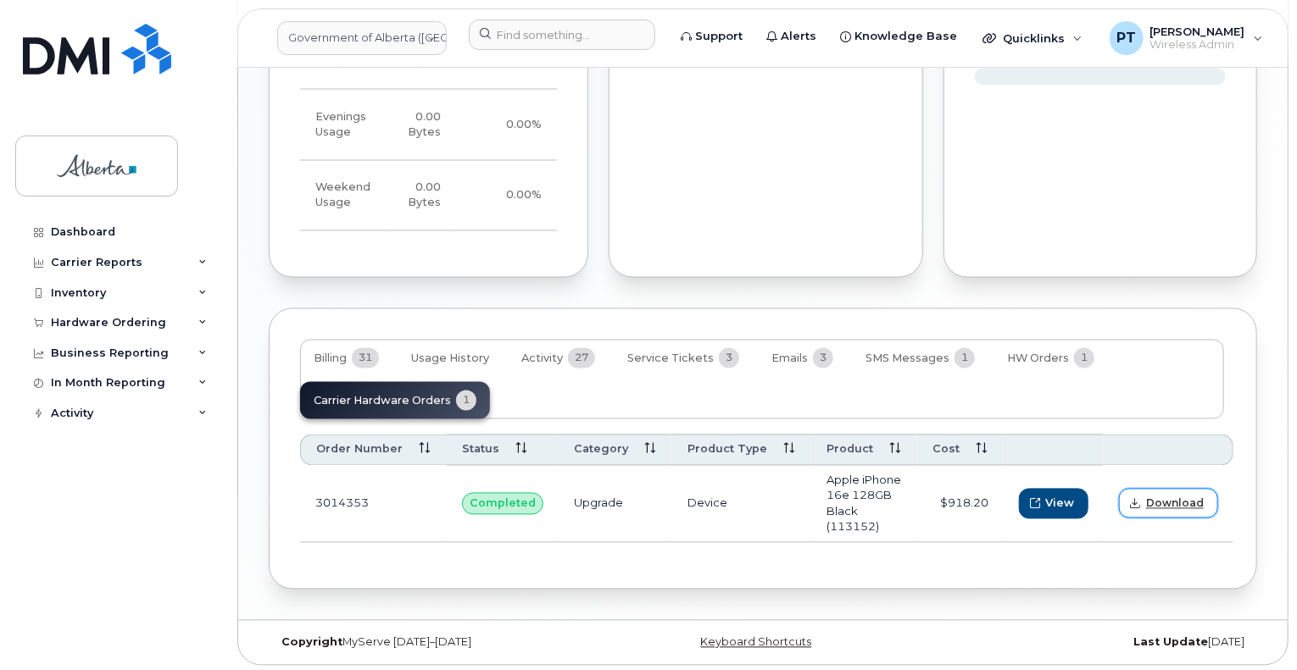
click at [1159, 509] on span "Download" at bounding box center [1175, 504] width 58 height 15
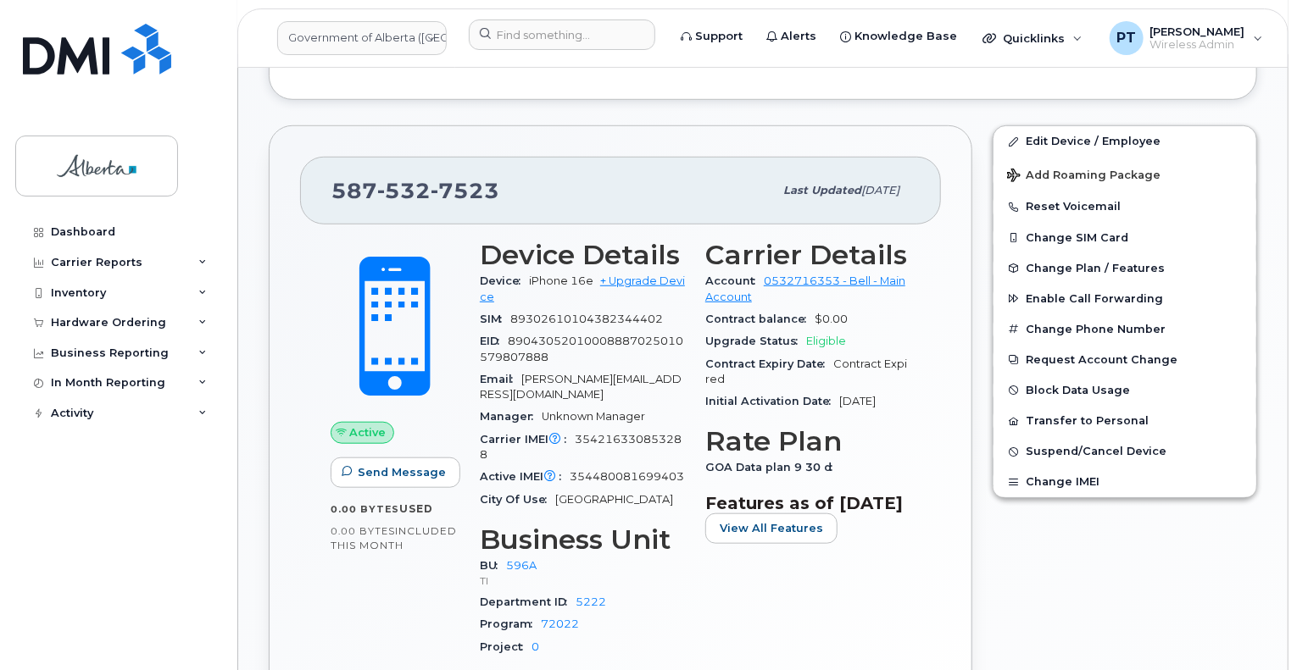
scroll to position [593, 0]
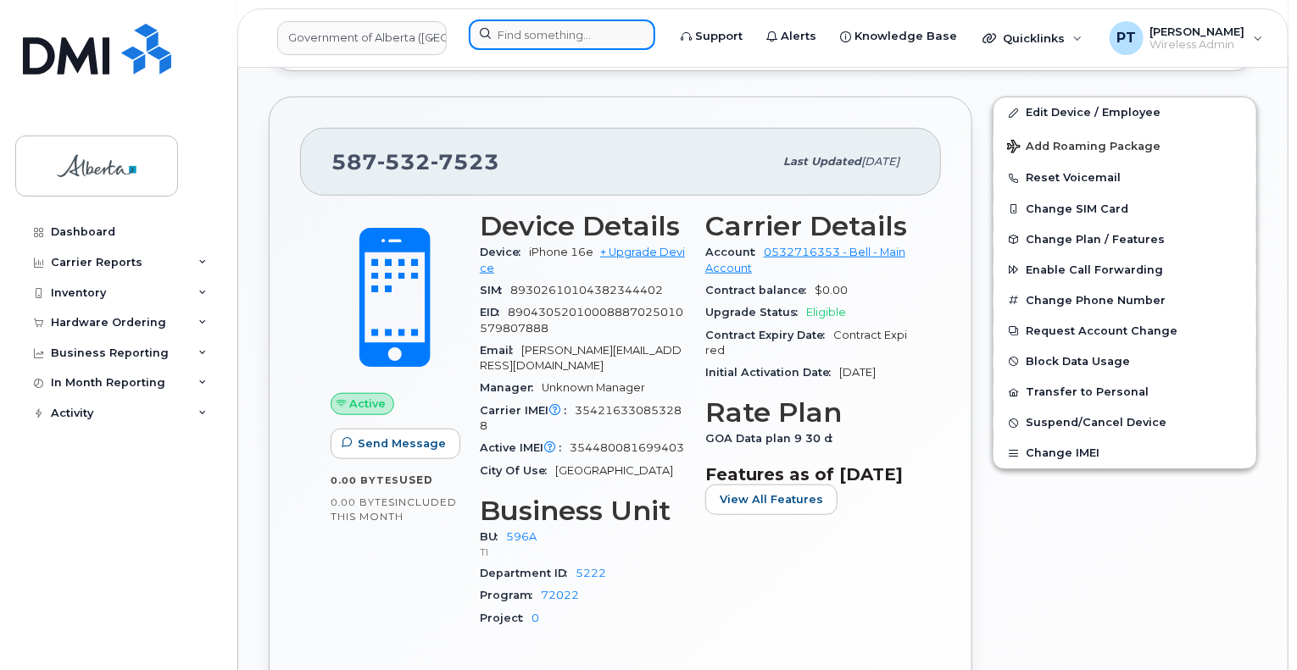
click at [529, 36] on input at bounding box center [562, 34] width 186 height 31
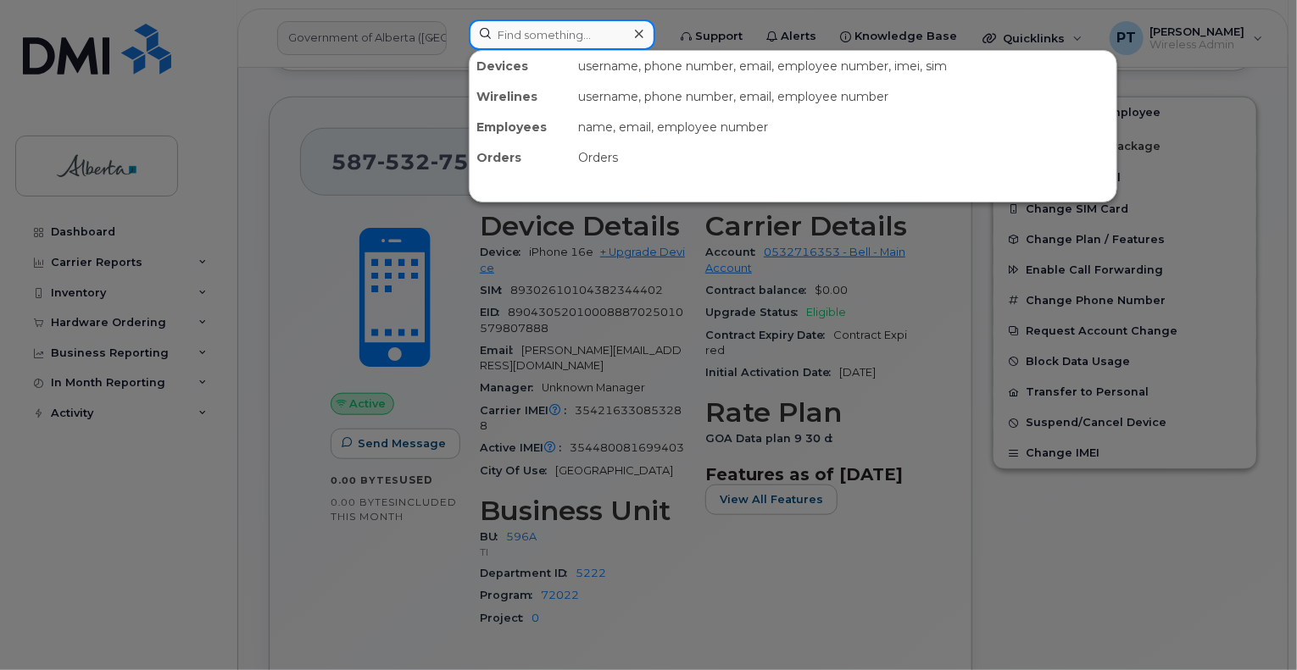
paste input "7805074608"
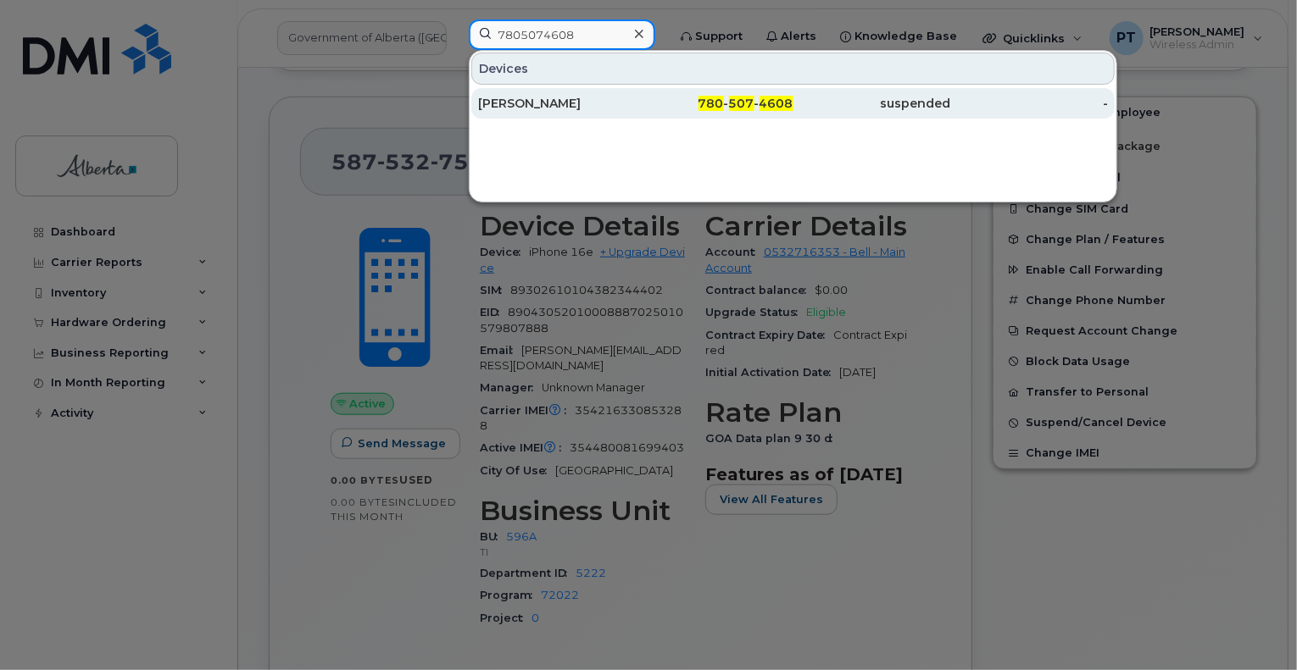
type input "7805074608"
click at [499, 104] on div "[PERSON_NAME]" at bounding box center [557, 103] width 158 height 17
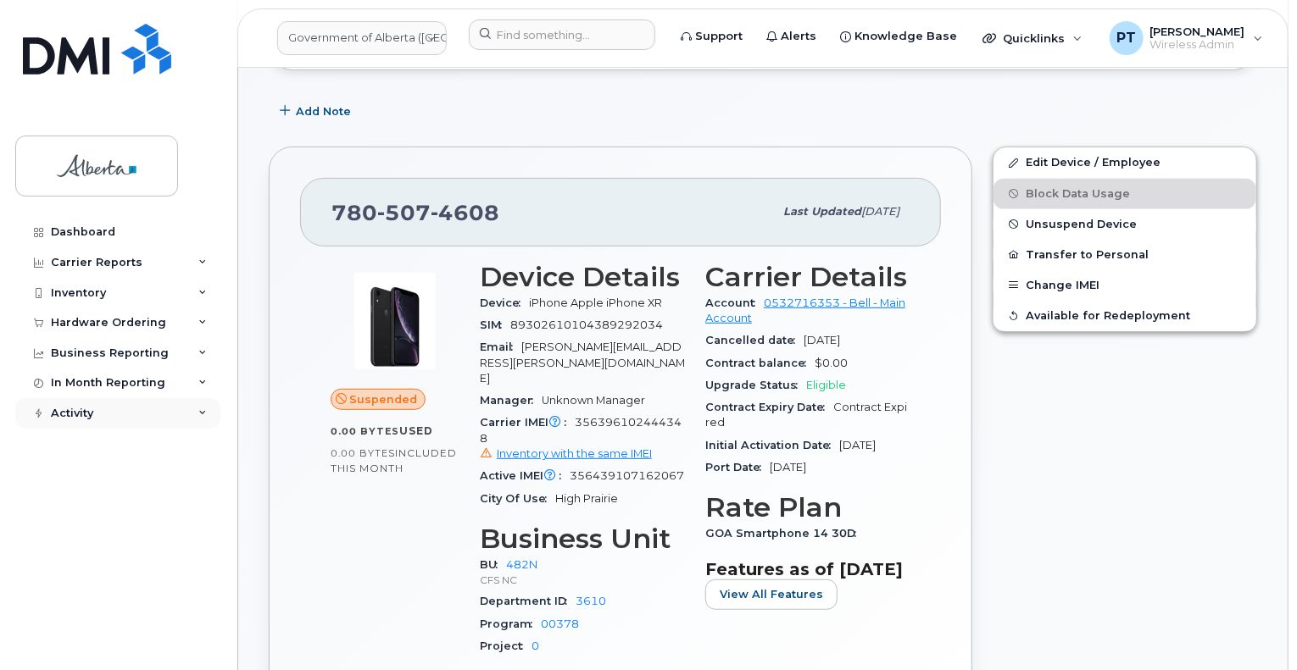
scroll to position [254, 0]
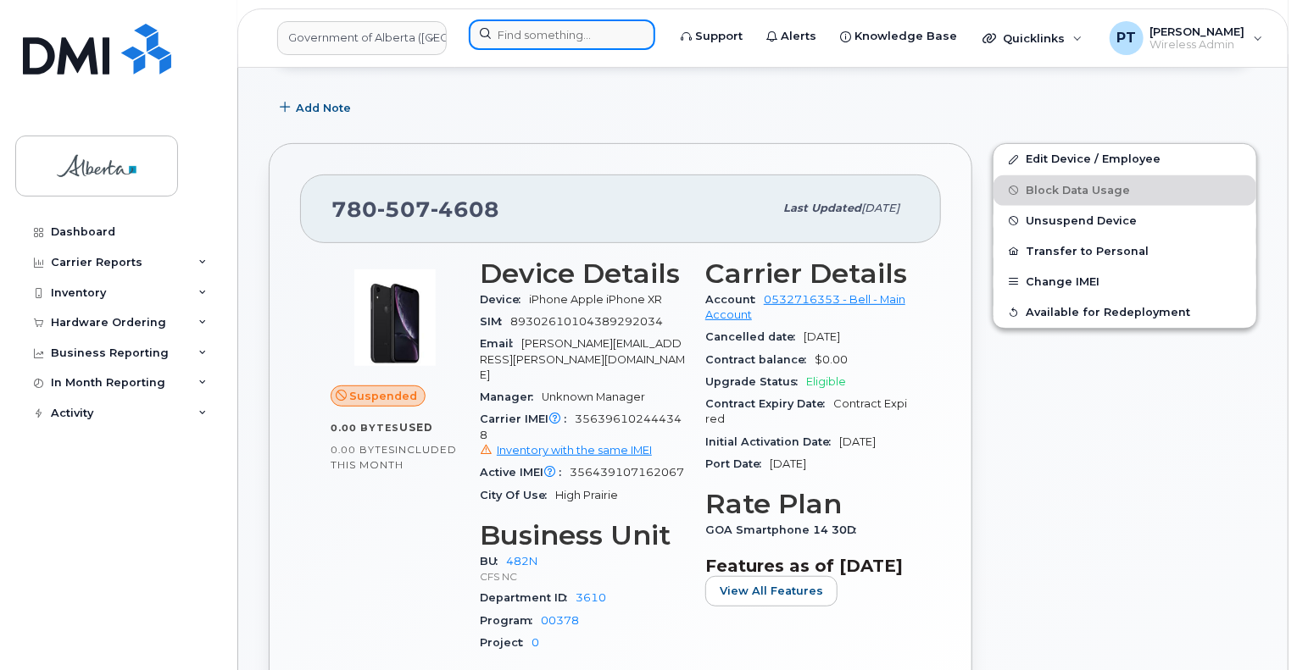
click at [636, 39] on div at bounding box center [562, 34] width 186 height 31
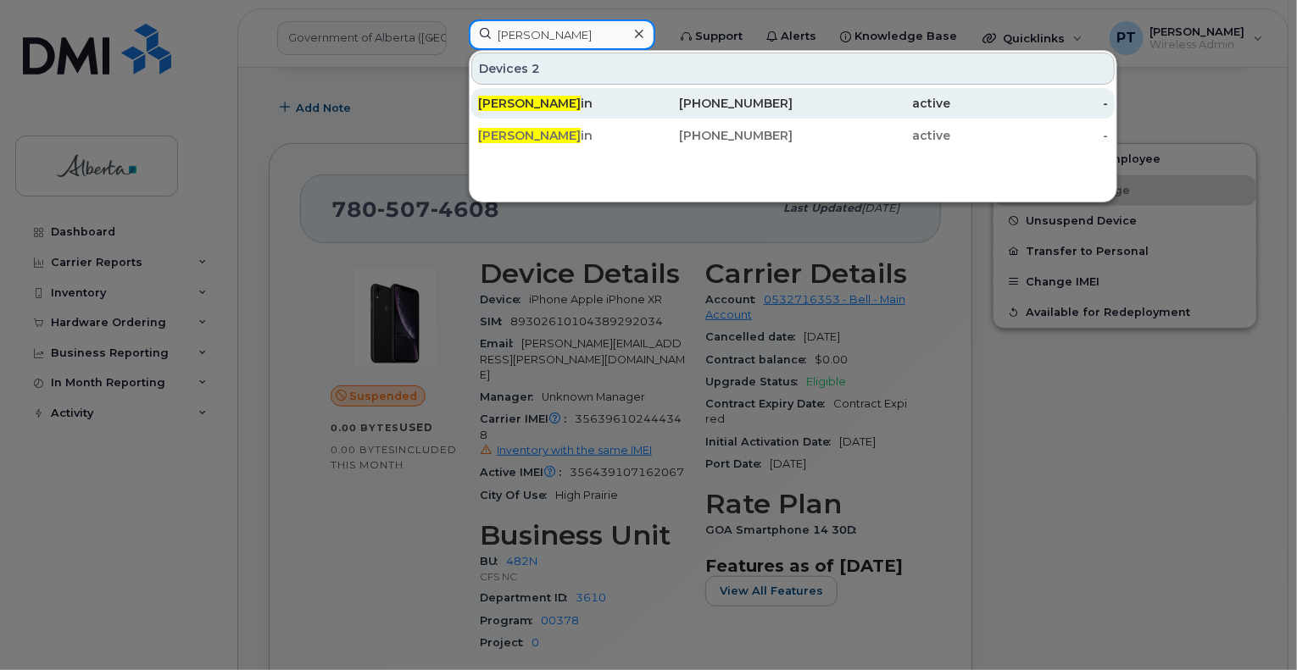
type input "[PERSON_NAME]"
click at [523, 101] on span "[PERSON_NAME]" at bounding box center [529, 103] width 103 height 15
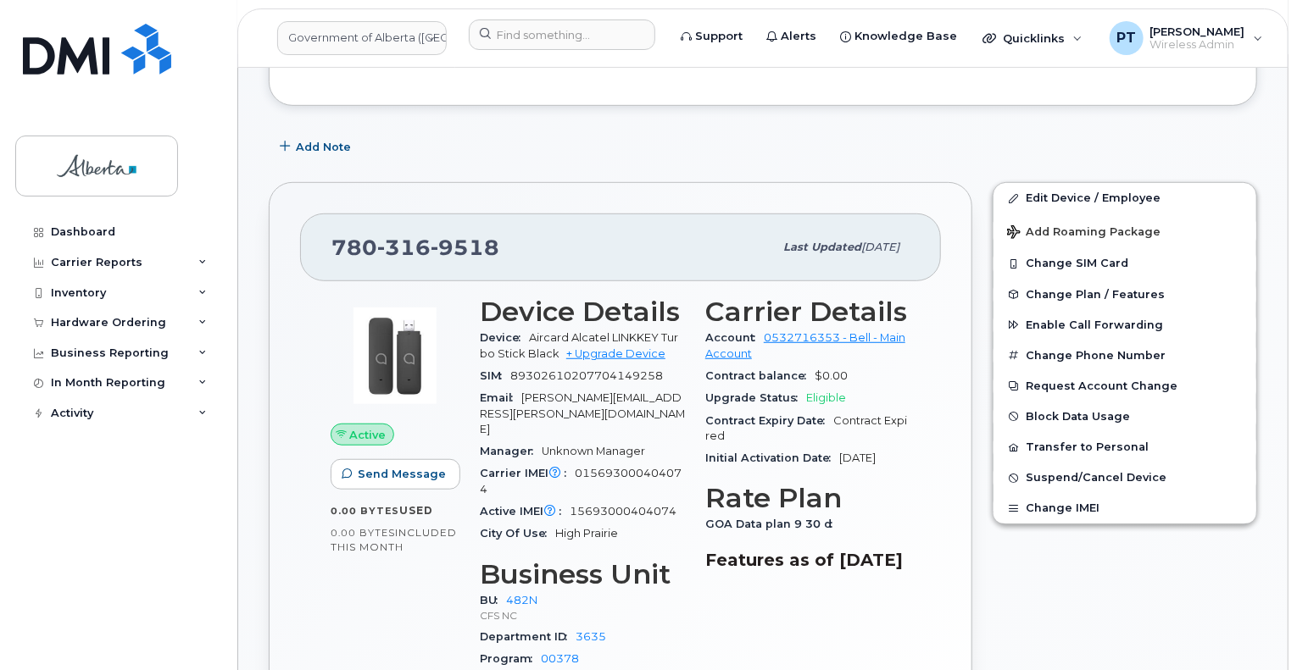
scroll to position [424, 0]
click at [542, 36] on input at bounding box center [562, 34] width 186 height 31
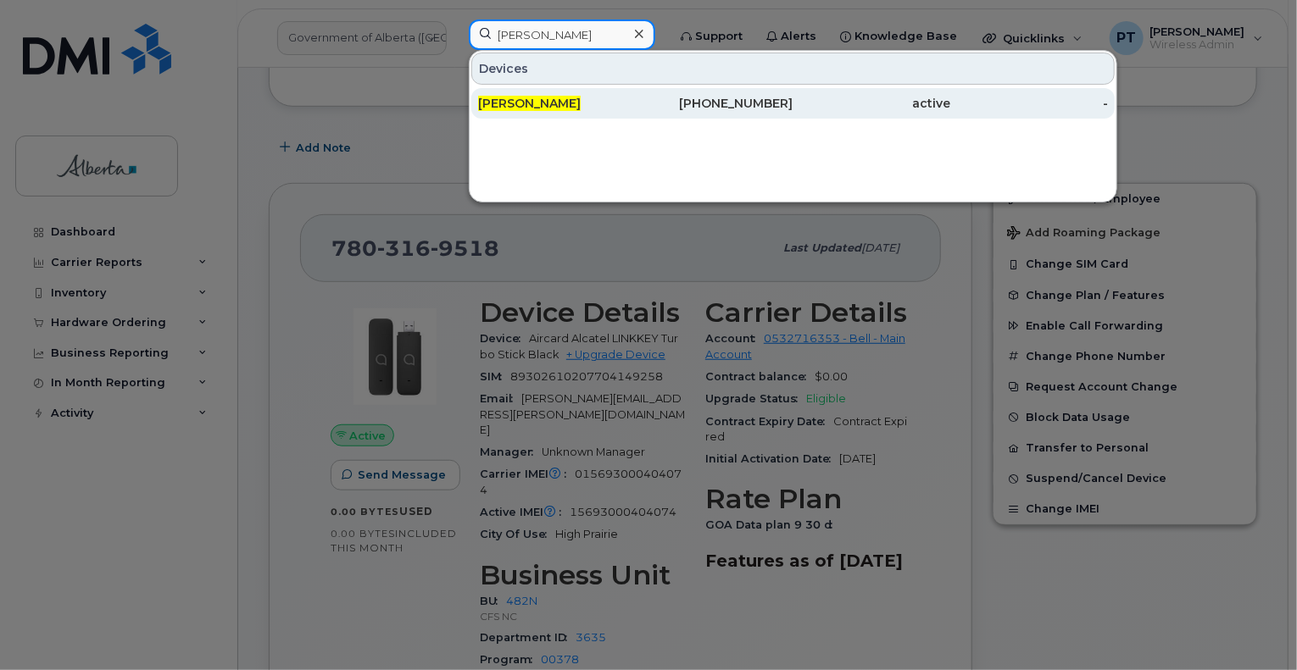
type input "james cramp"
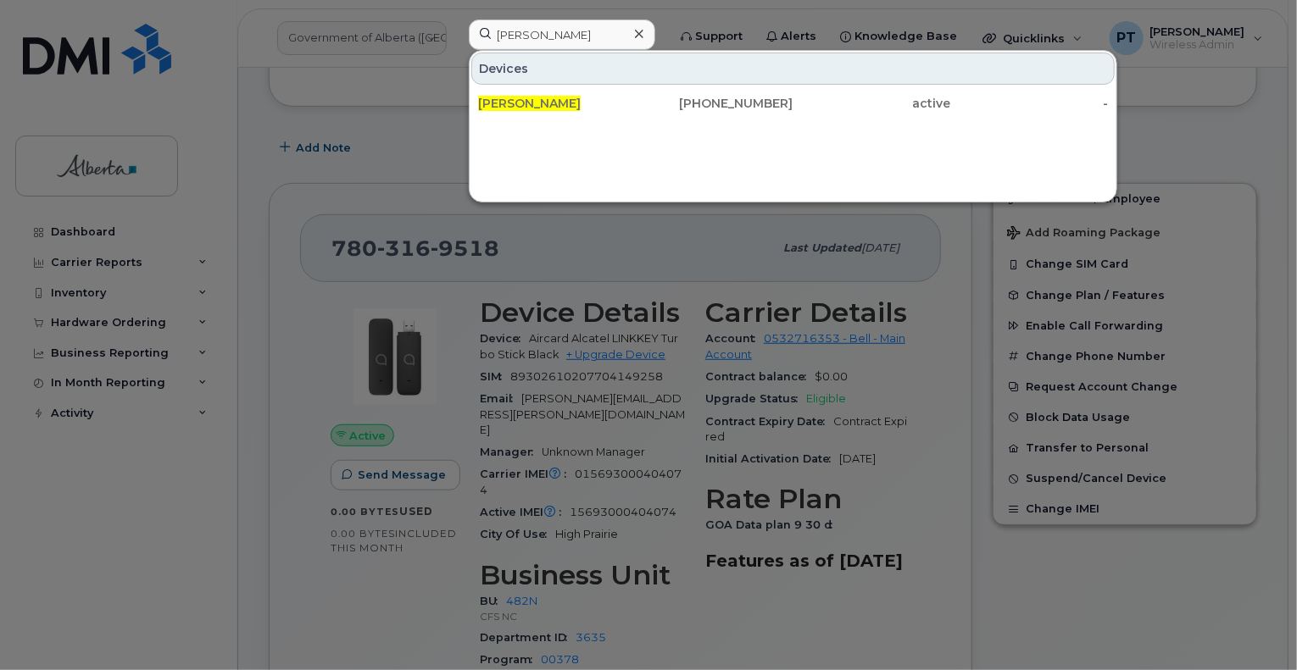
drag, startPoint x: 524, startPoint y: 110, endPoint x: 1248, endPoint y: 326, distance: 756.1
click at [524, 110] on div "[PERSON_NAME]" at bounding box center [557, 103] width 158 height 17
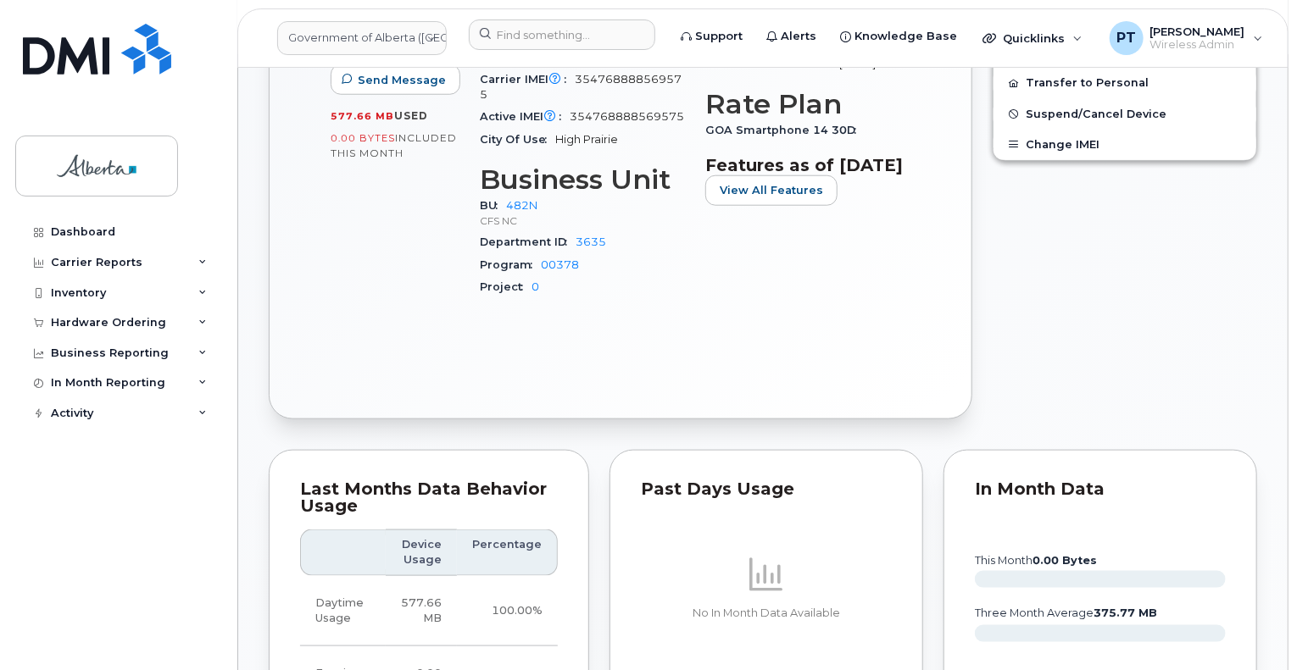
scroll to position [763, 0]
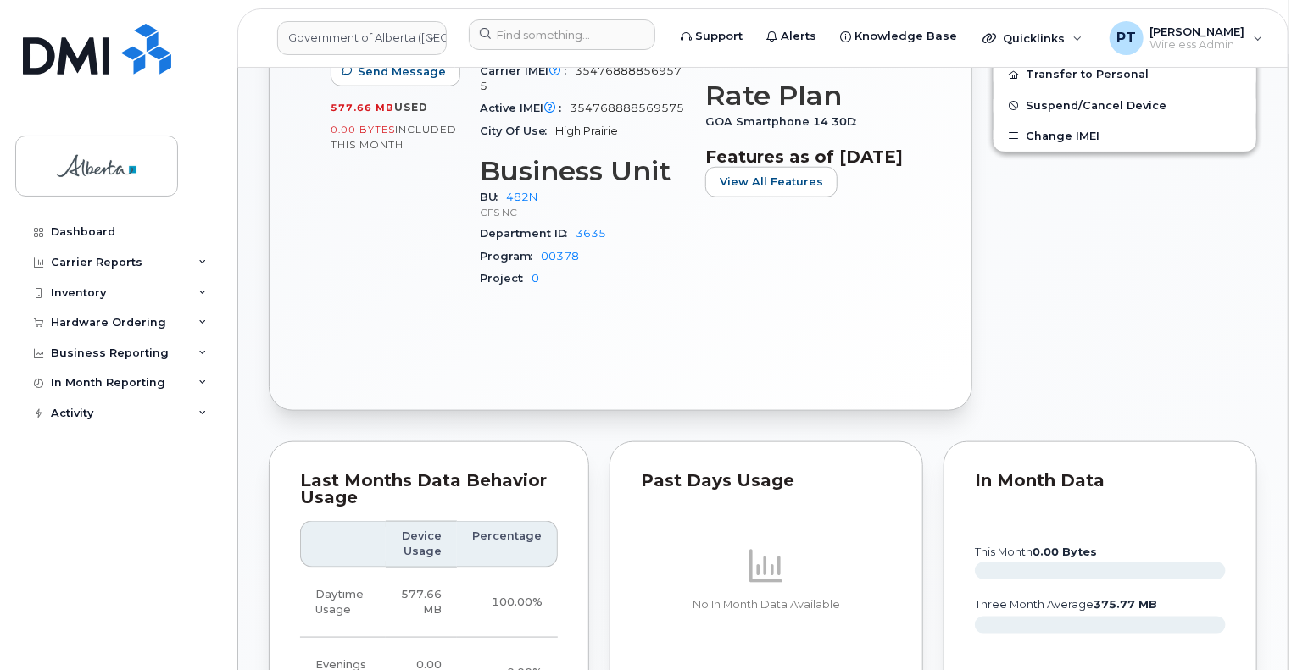
click at [1139, 336] on div "Edit Device / Employee Add Roaming Package Reset Voicemail Change SIM Card Chan…" at bounding box center [1124, 95] width 285 height 653
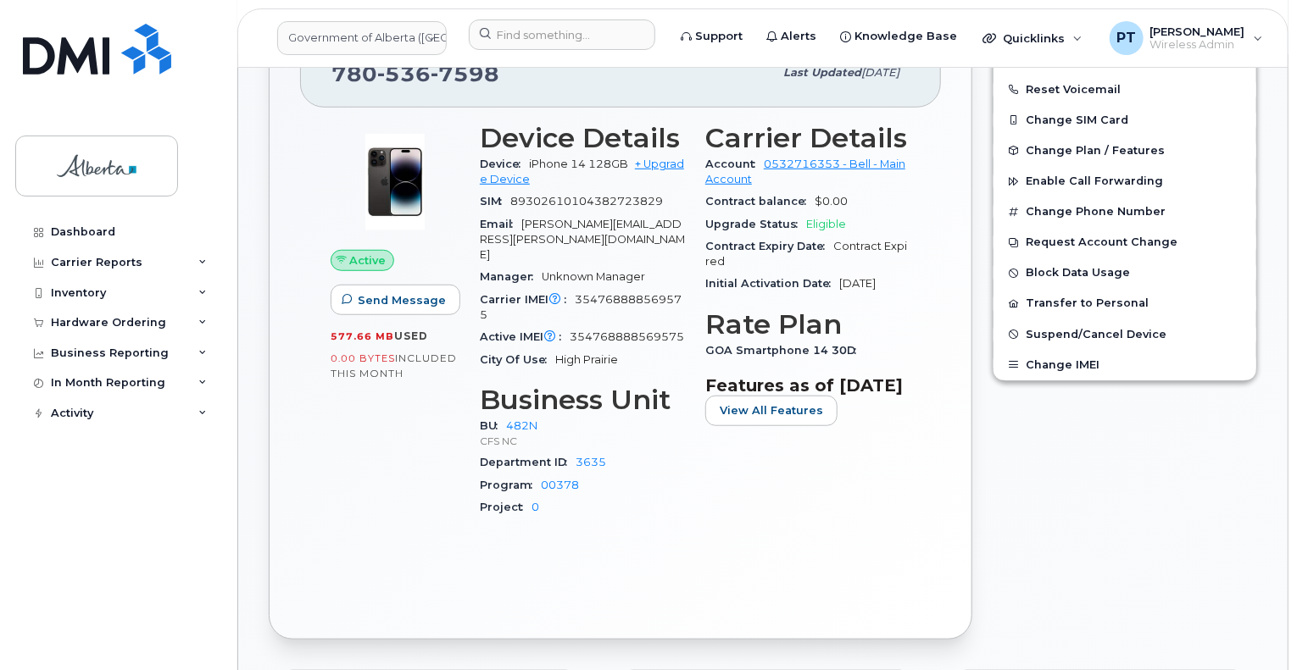
scroll to position [508, 0]
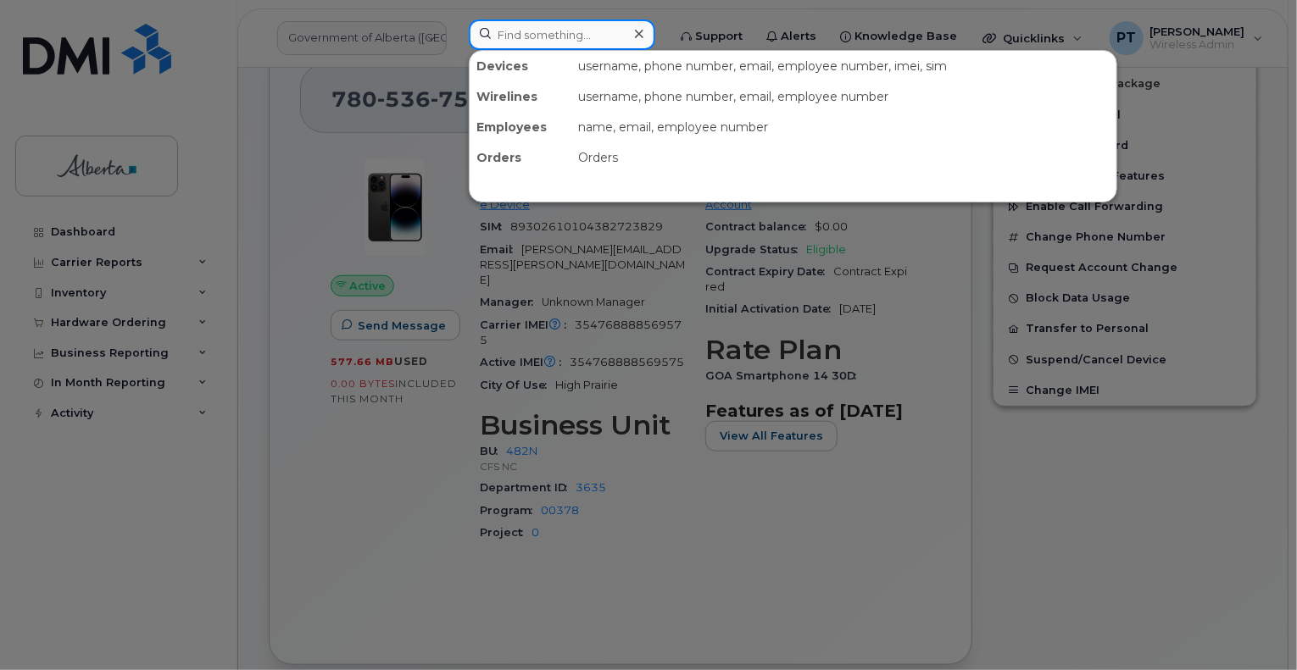
click at [542, 33] on input at bounding box center [562, 34] width 186 height 31
paste input "7805074608"
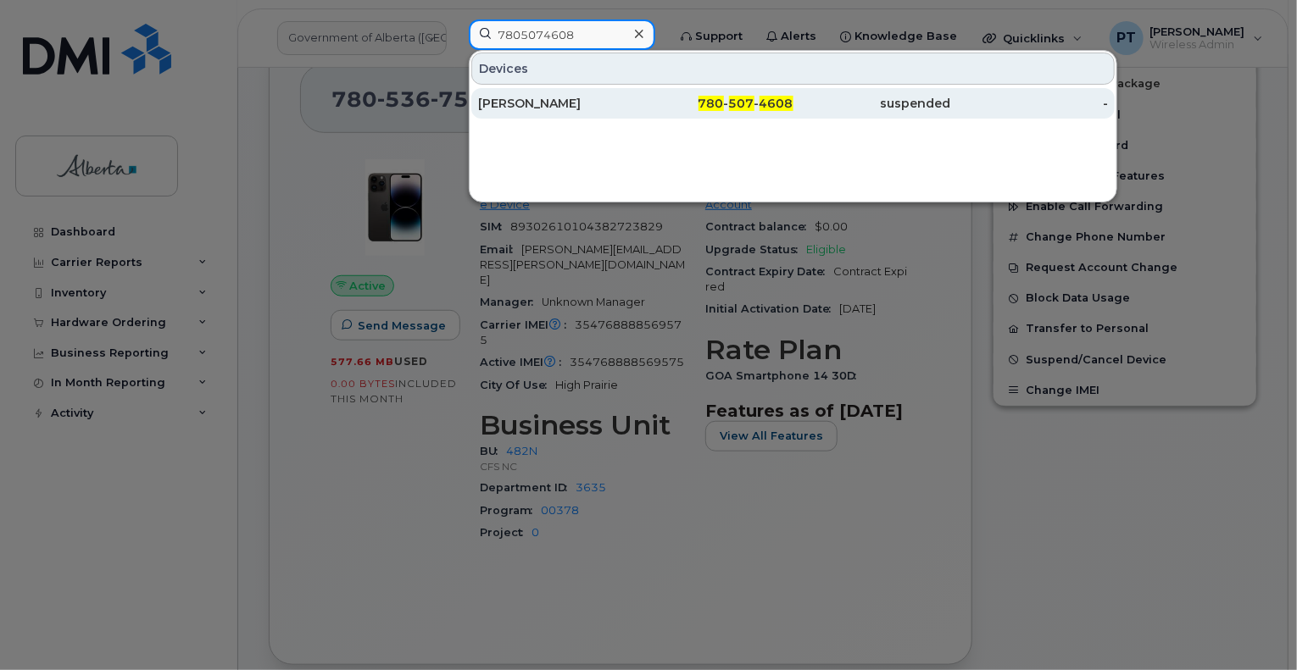
type input "7805074608"
click at [525, 103] on div "[PERSON_NAME]" at bounding box center [557, 103] width 158 height 17
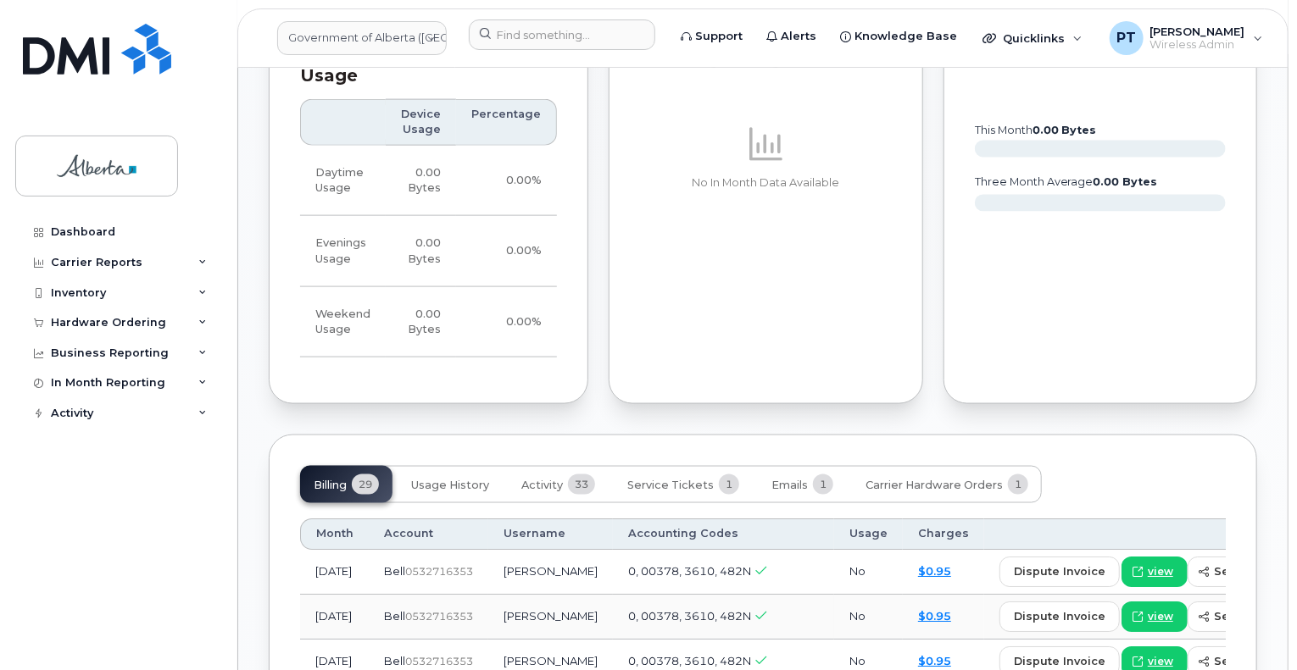
scroll to position [1102, 0]
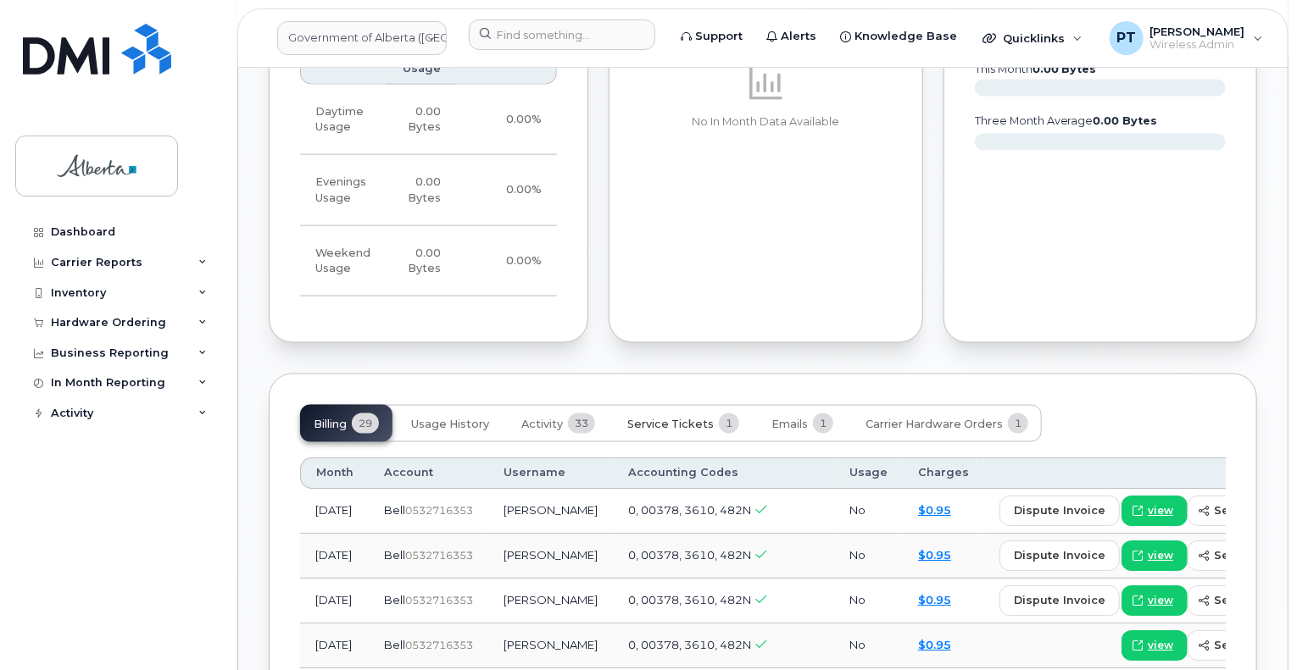
click at [687, 418] on span "Service Tickets" at bounding box center [670, 425] width 86 height 14
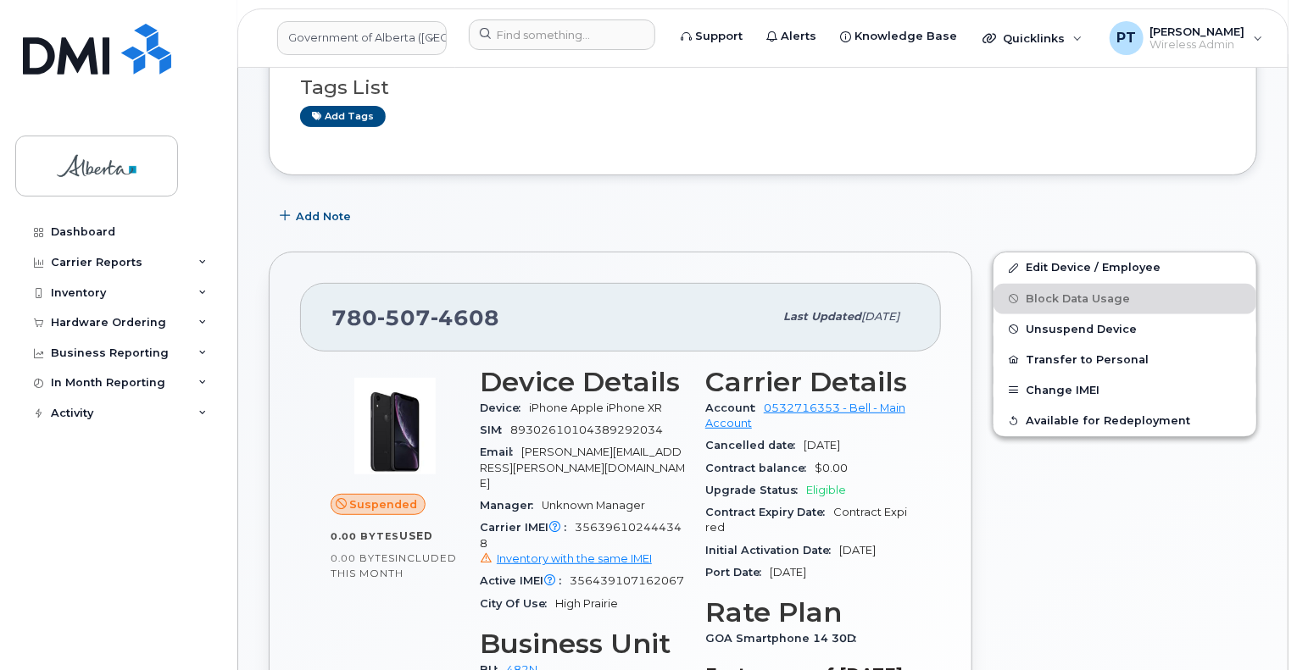
scroll to position [0, 0]
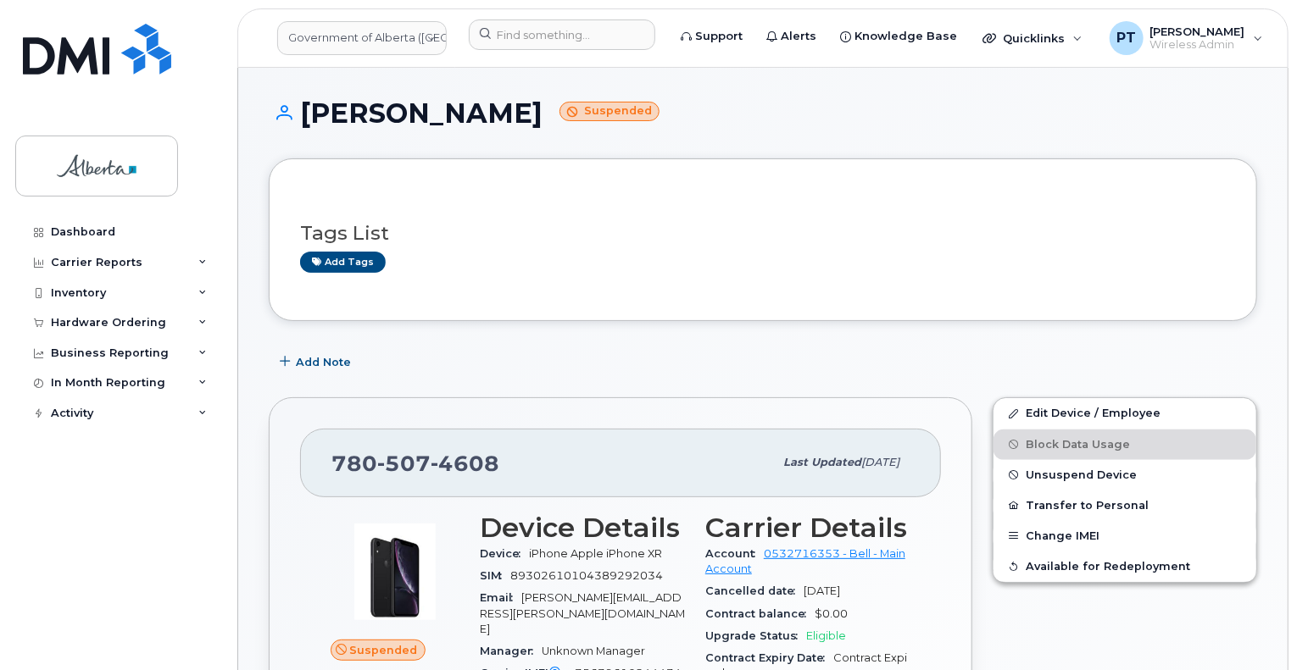
drag, startPoint x: 444, startPoint y: 335, endPoint x: 342, endPoint y: 321, distance: 102.6
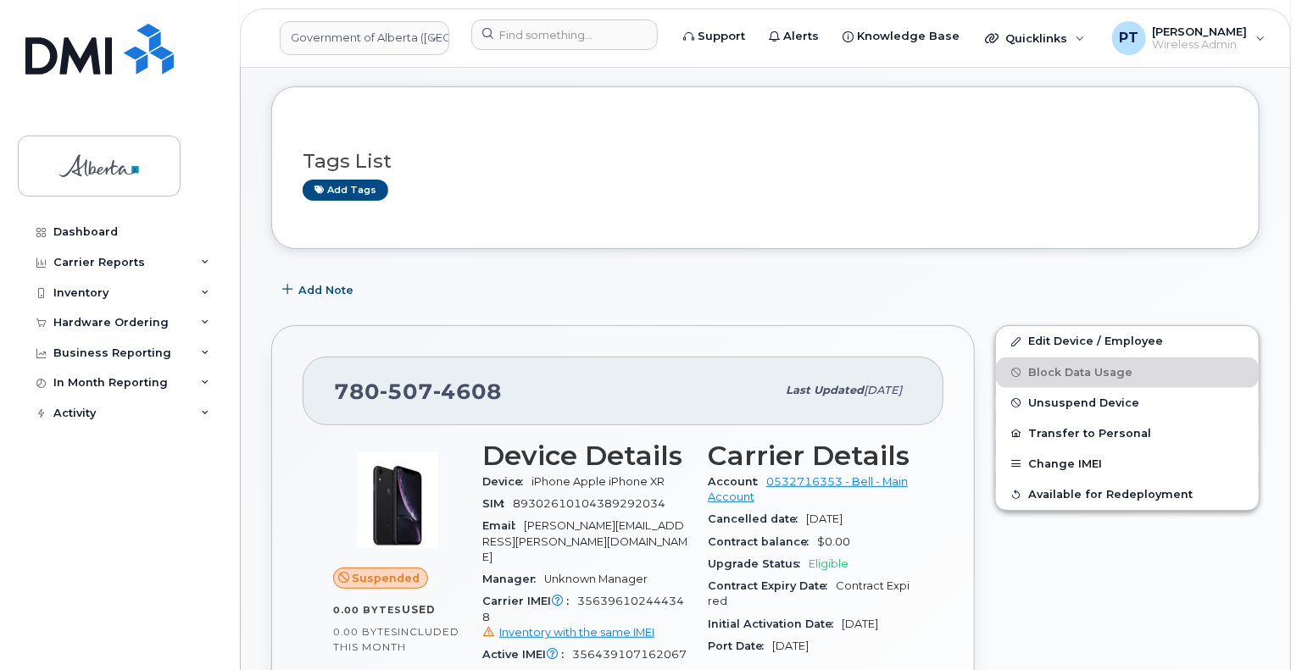
scroll to position [169, 0]
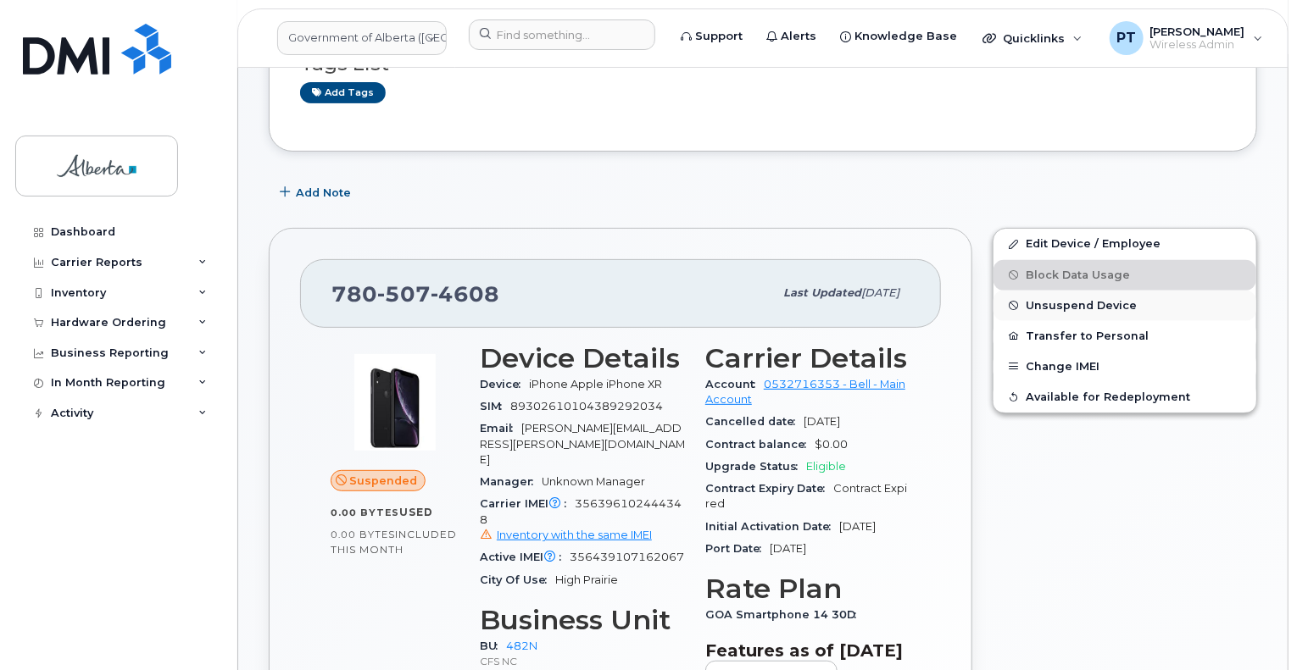
click at [1074, 300] on span "Unsuspend Device" at bounding box center [1080, 305] width 111 height 13
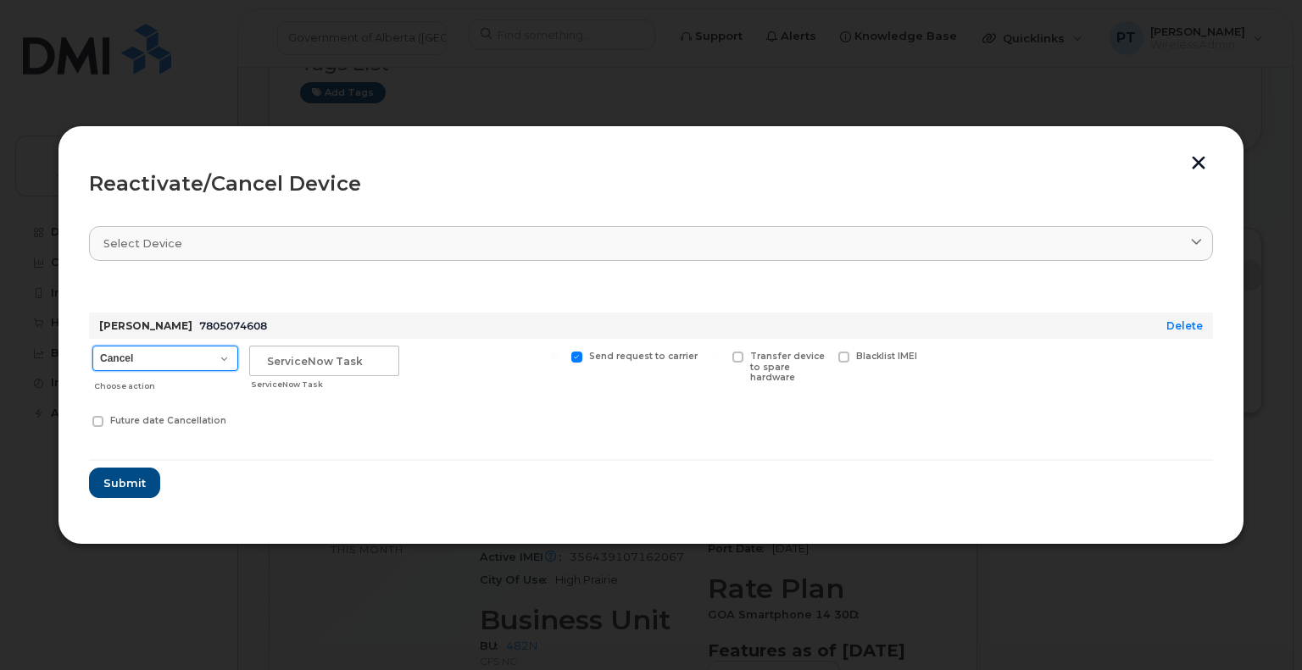
click at [183, 356] on select "Cancel Suspend - Extend Suspension Reactivate" at bounding box center [165, 358] width 146 height 25
select select "[object Object]"
click at [92, 346] on select "Cancel Suspend - Extend Suspension Reactivate" at bounding box center [165, 358] width 146 height 25
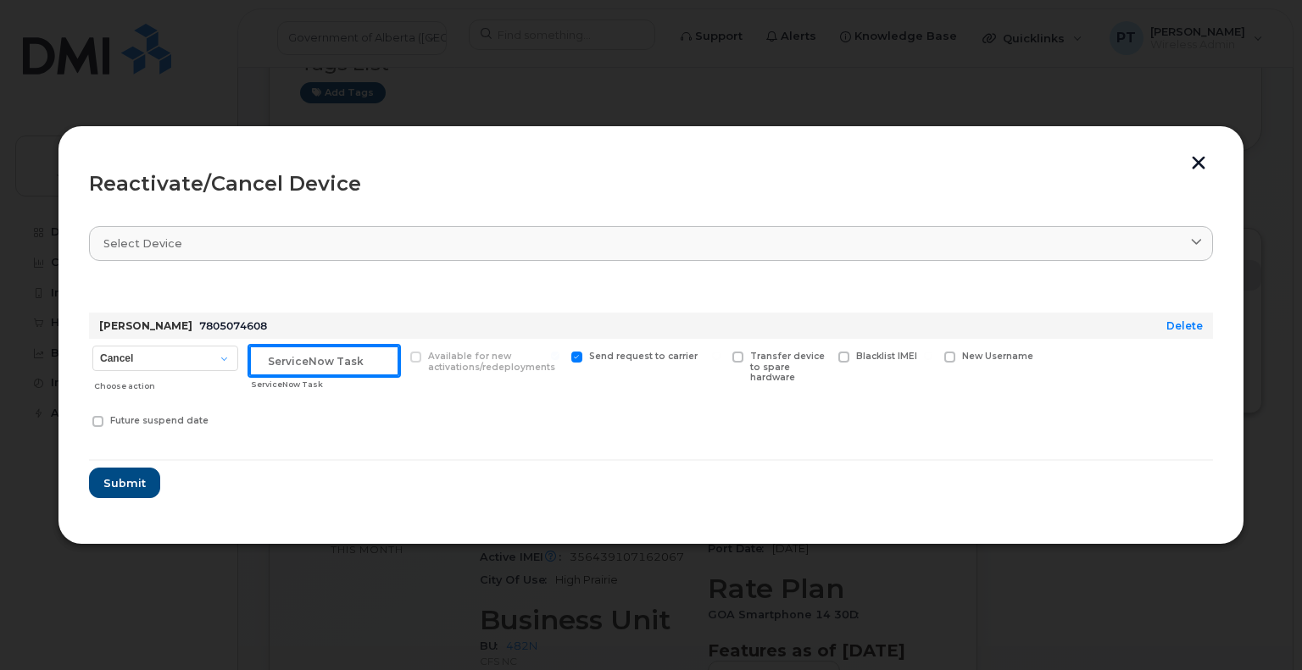
click at [327, 359] on input "text" at bounding box center [324, 361] width 150 height 31
paste input "SCTASK0843646"
type input "SCTASK0843646 Reactivate"
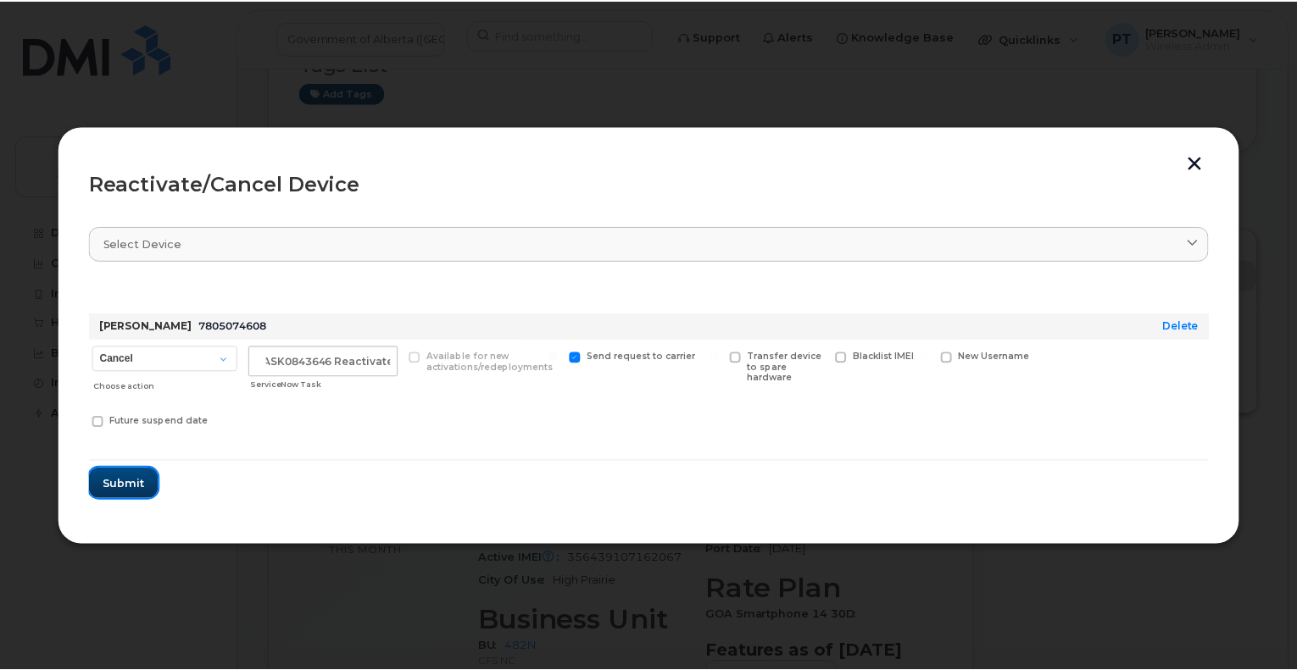
scroll to position [0, 0]
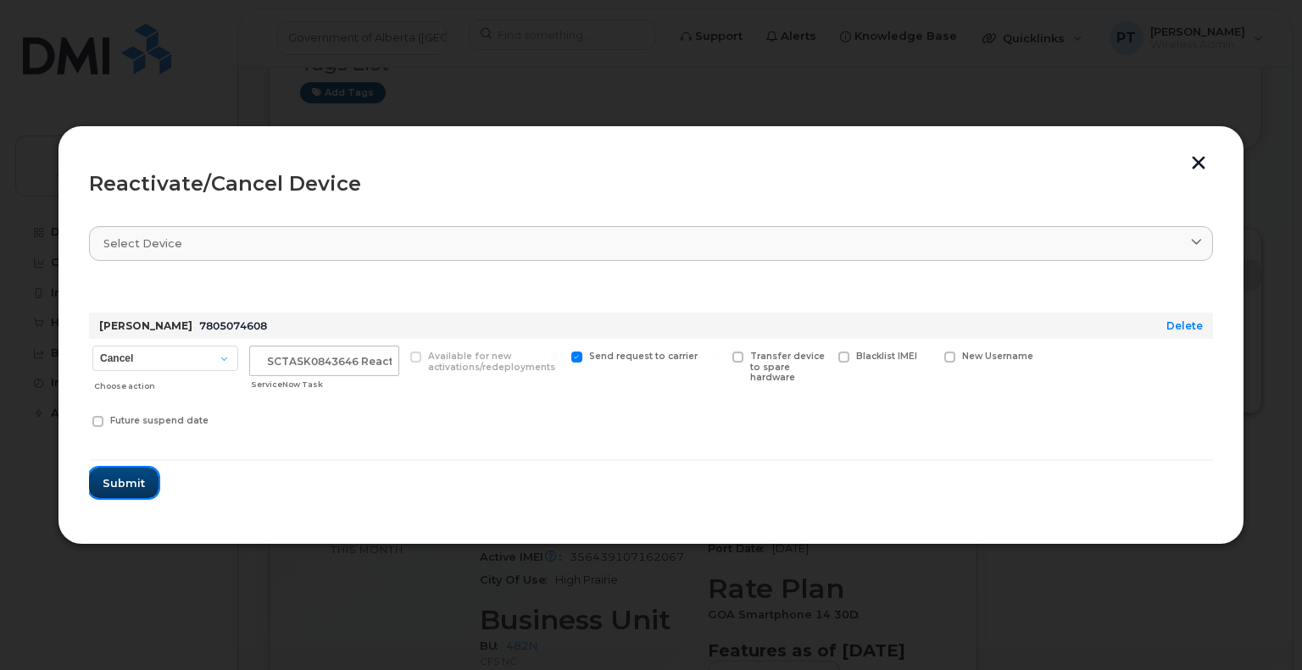
click at [115, 479] on span "Submit" at bounding box center [124, 483] width 42 height 16
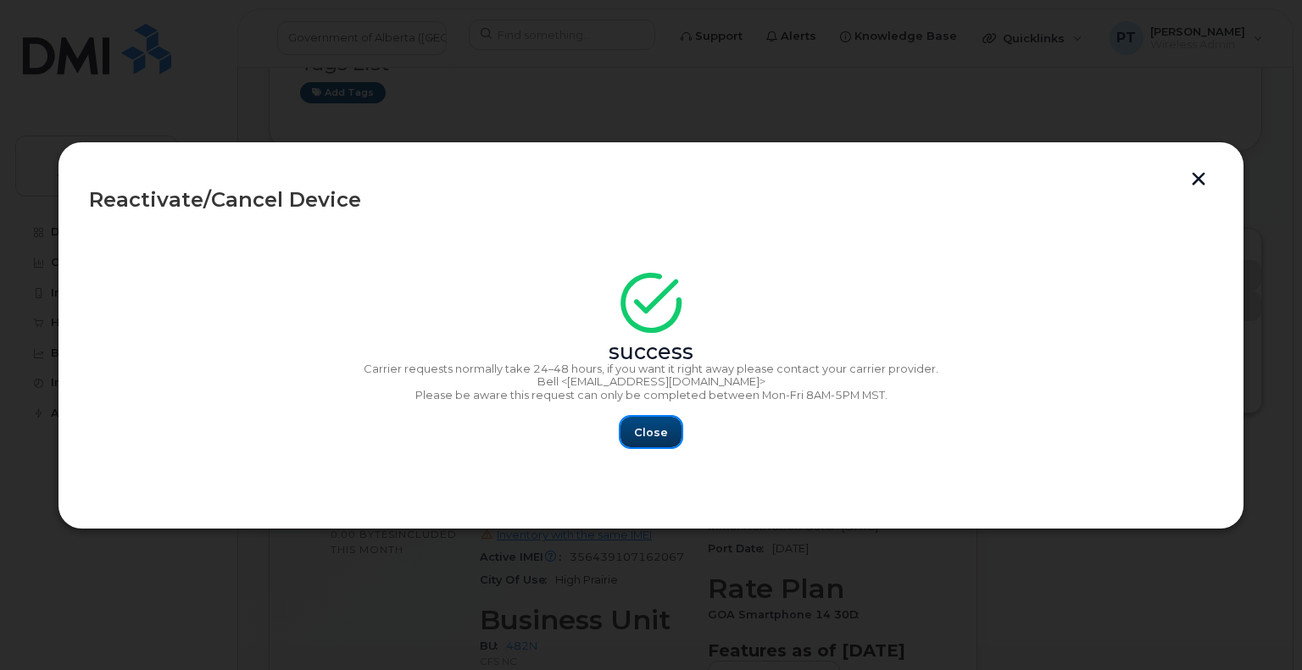
click at [636, 440] on span "Close" at bounding box center [651, 433] width 34 height 16
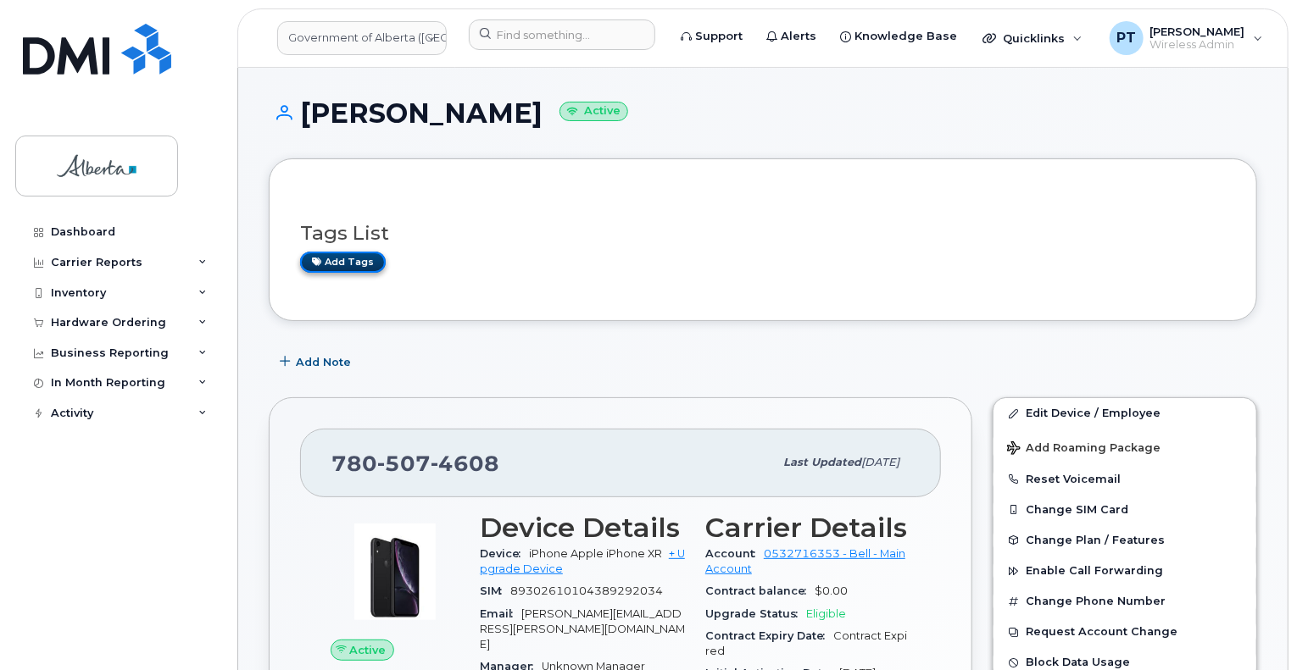
click at [332, 260] on link "Add tags" at bounding box center [343, 262] width 86 height 21
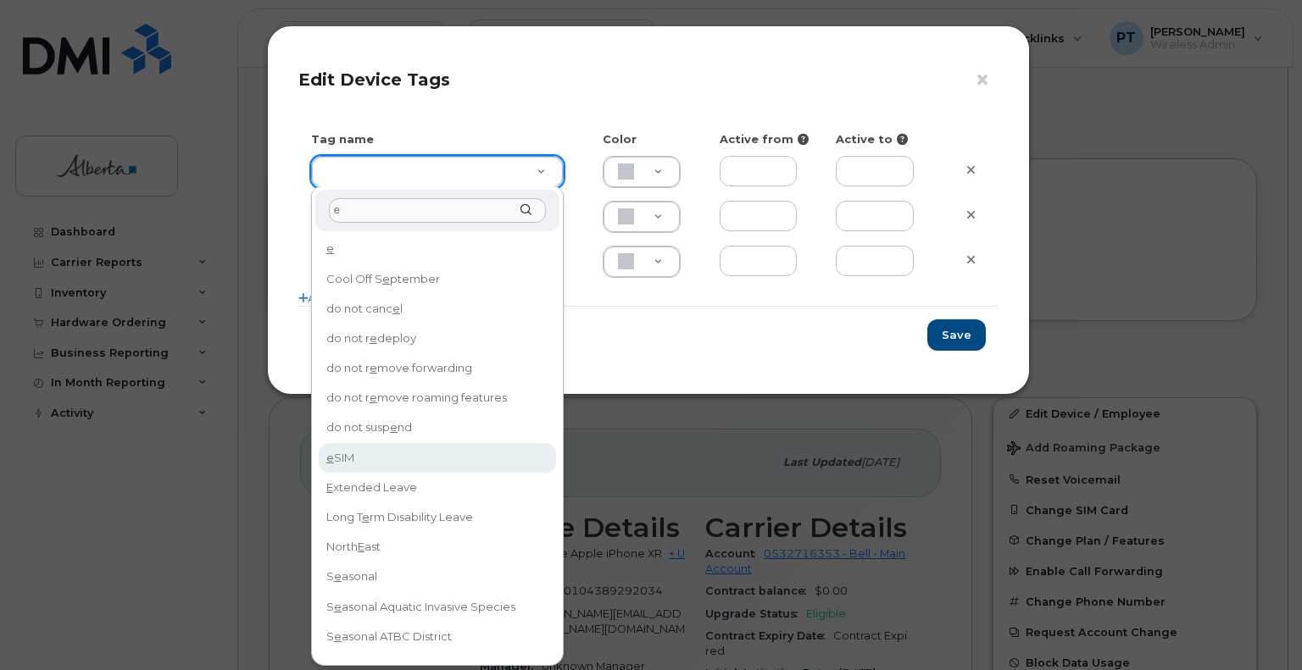
type input "e"
type input "eSIM"
type input "D6CDC1"
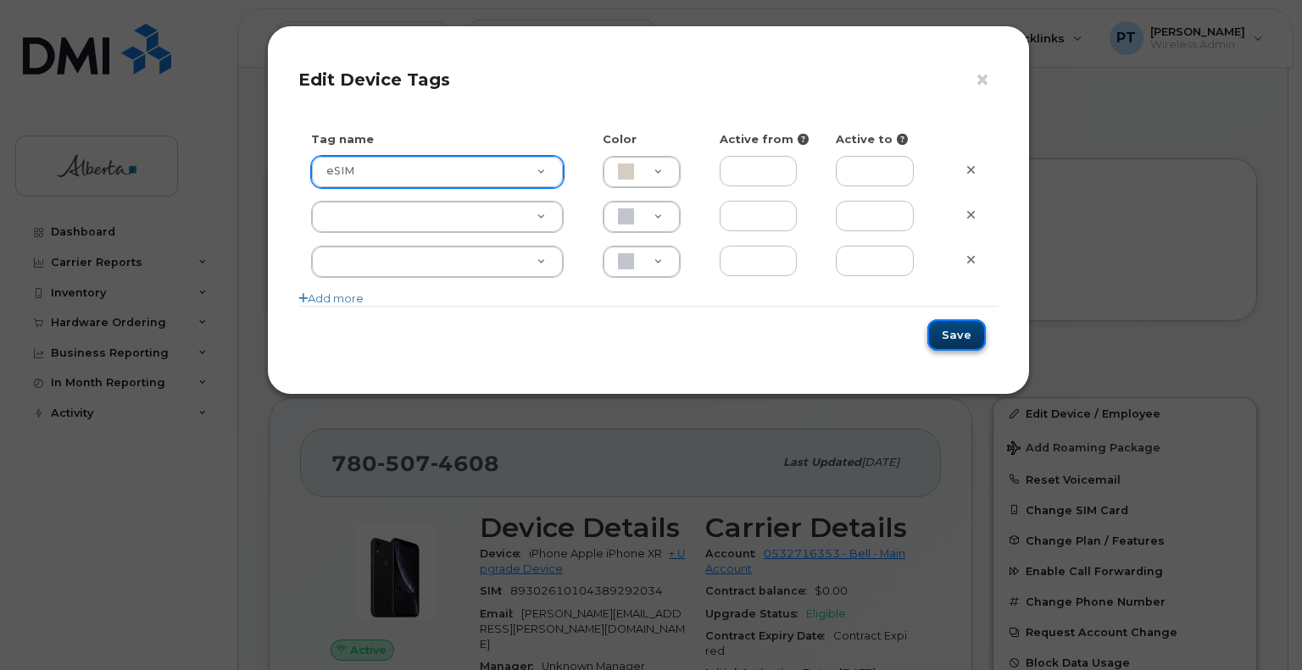
click at [954, 330] on button "Save" at bounding box center [956, 334] width 58 height 31
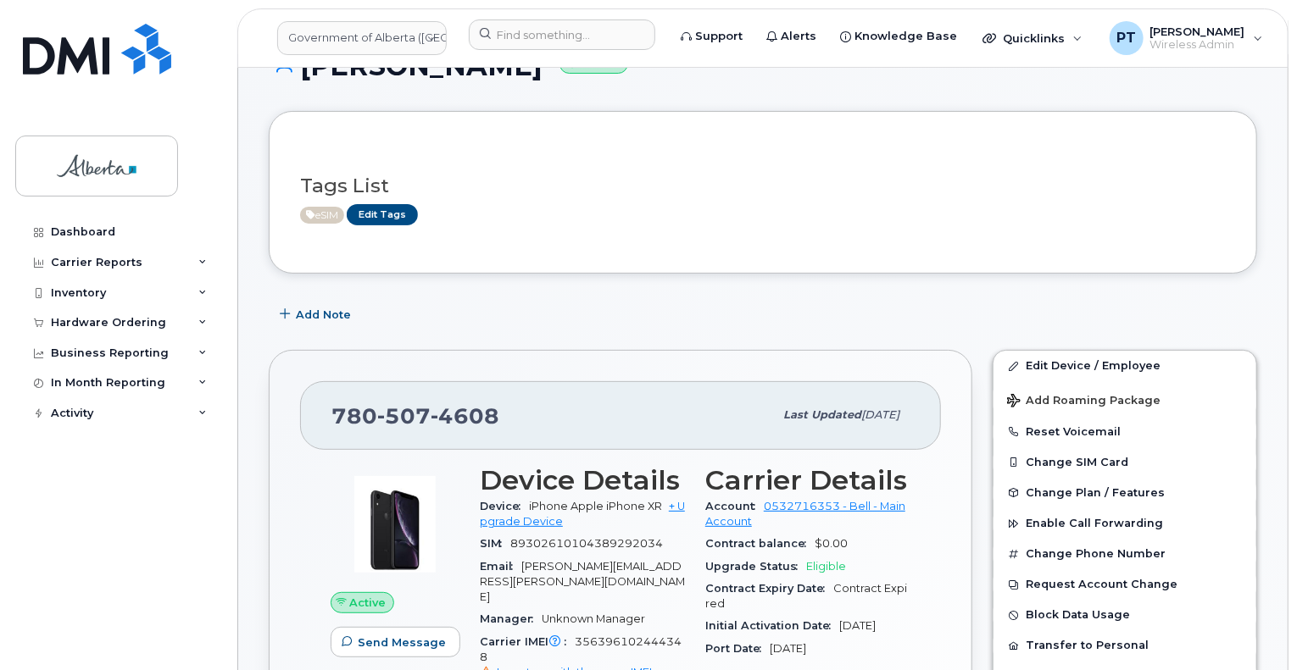
scroll to position [85, 0]
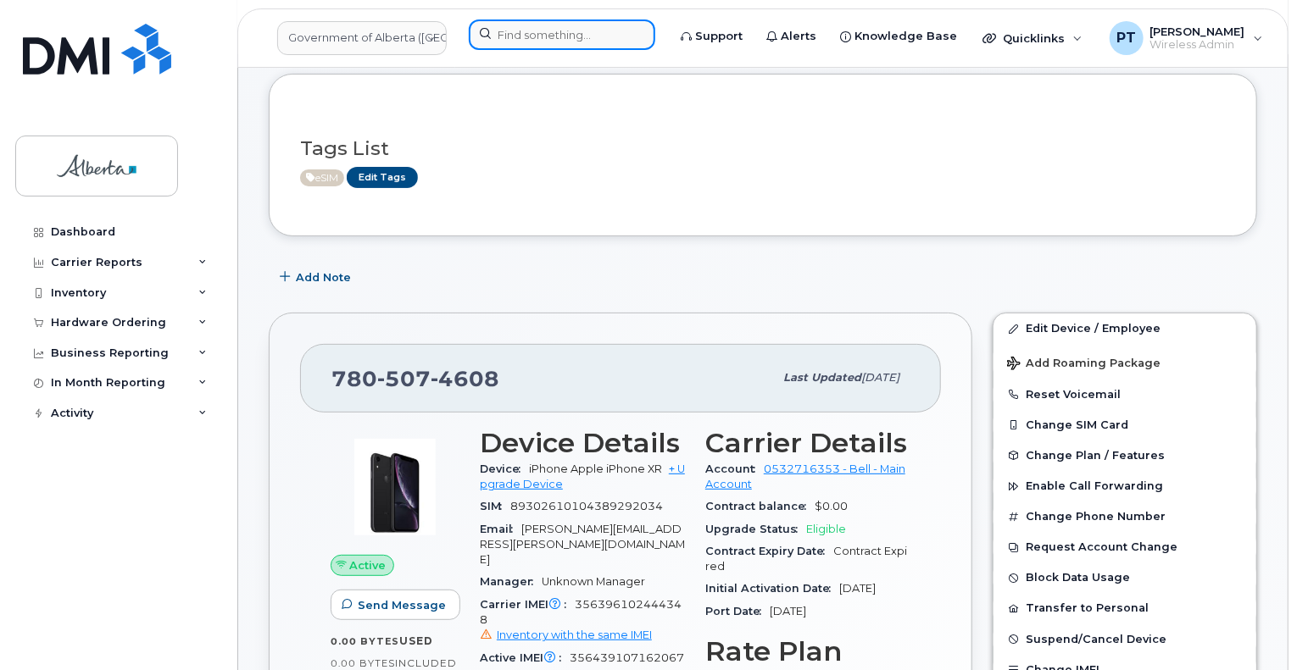
click at [563, 34] on input at bounding box center [562, 34] width 186 height 31
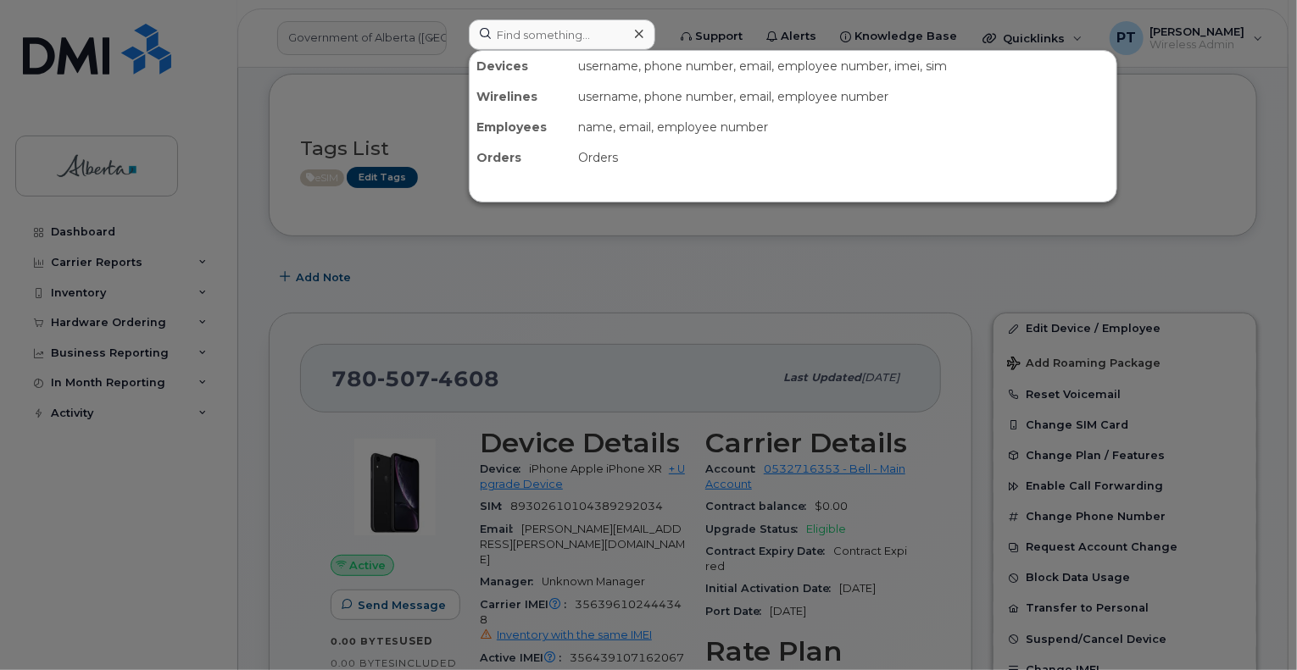
drag, startPoint x: 399, startPoint y: 358, endPoint x: 403, endPoint y: 349, distance: 9.9
click at [400, 358] on div at bounding box center [648, 335] width 1297 height 670
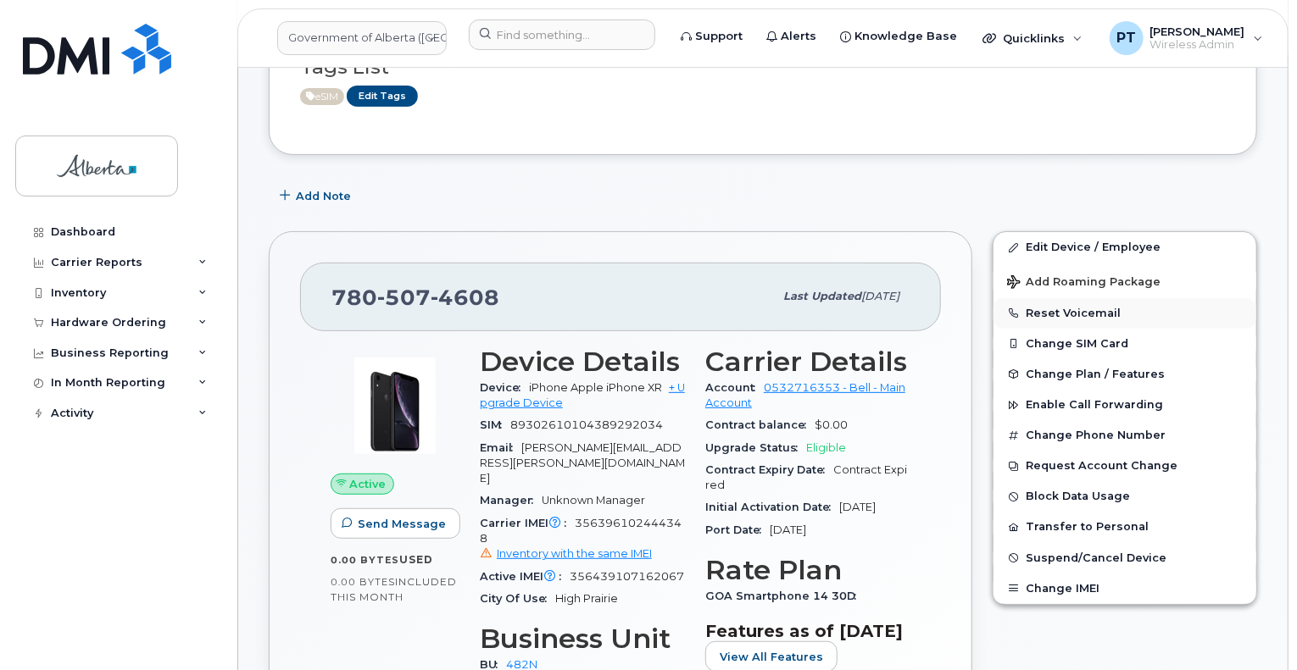
scroll to position [169, 0]
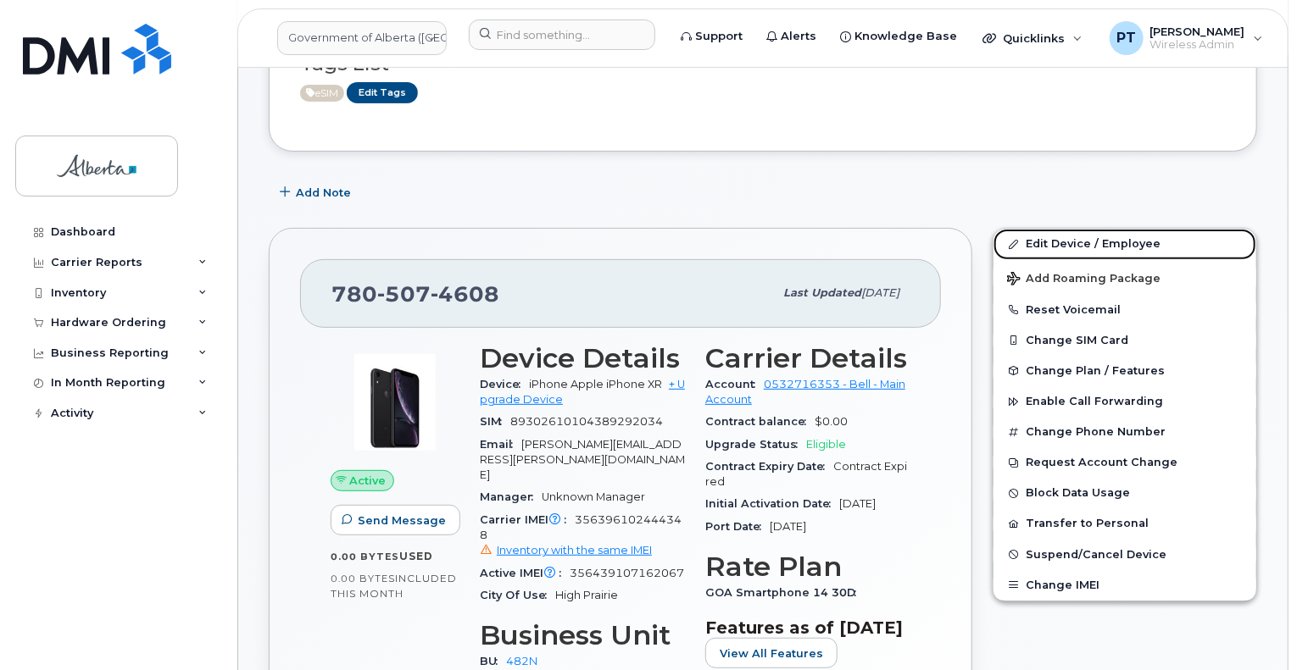
drag, startPoint x: 1060, startPoint y: 242, endPoint x: 948, endPoint y: 397, distance: 191.2
click at [1059, 242] on link "Edit Device / Employee" at bounding box center [1124, 244] width 263 height 31
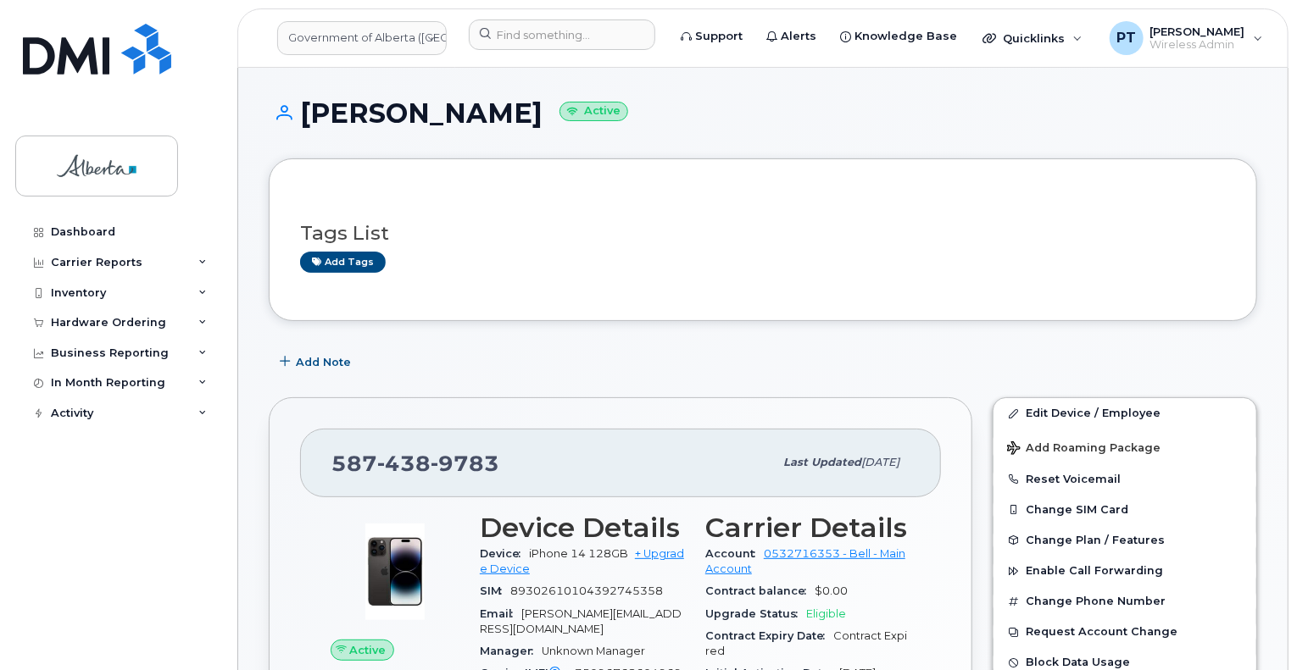
click at [590, 264] on div "Add tags" at bounding box center [756, 262] width 912 height 21
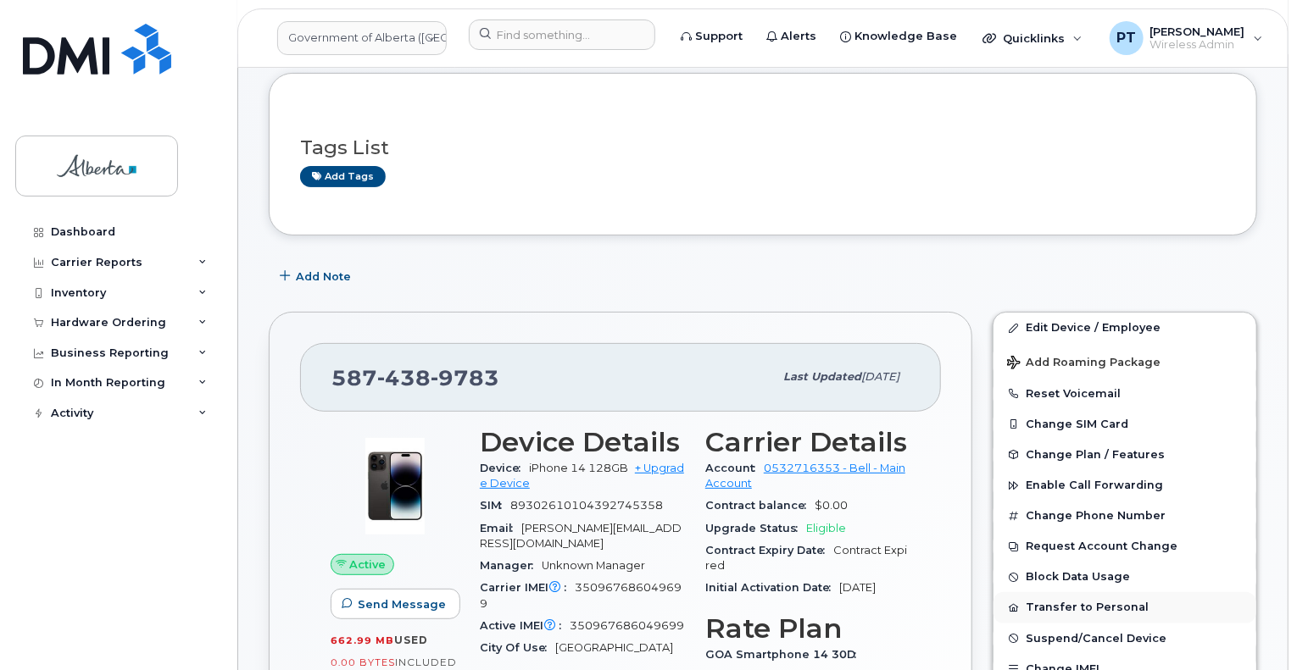
scroll to position [85, 0]
click at [322, 278] on span "Add Note" at bounding box center [323, 277] width 55 height 16
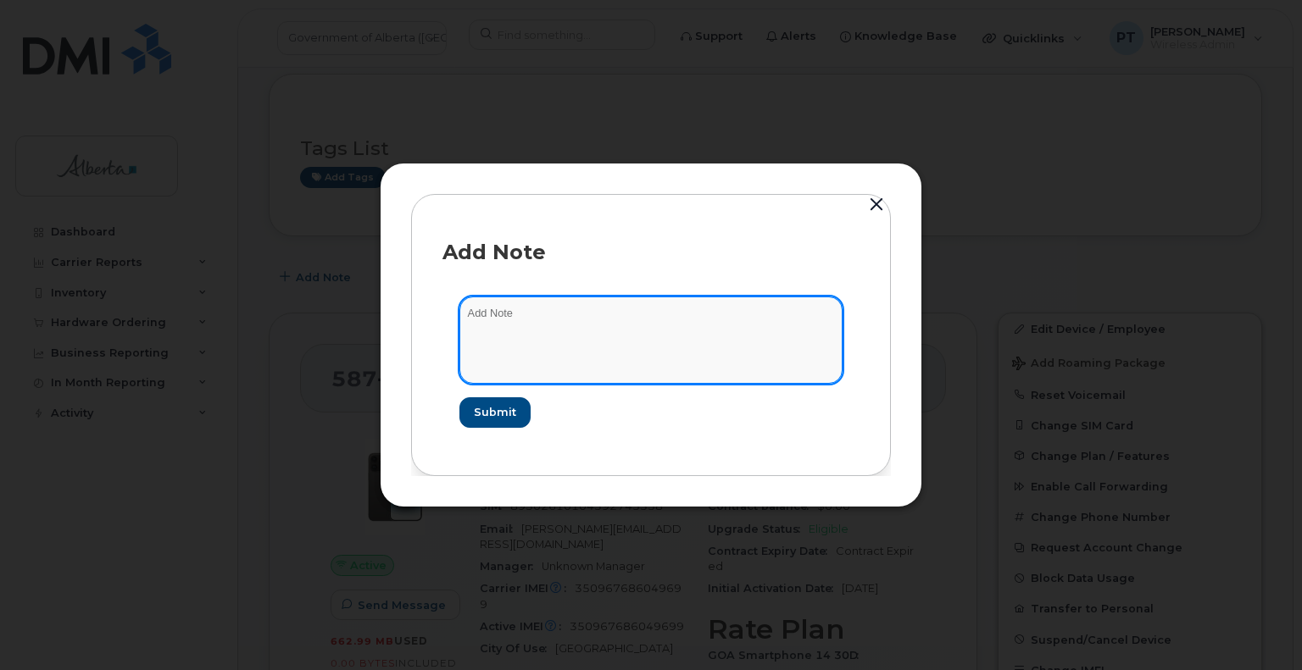
click at [497, 316] on textarea at bounding box center [650, 340] width 383 height 86
paste textarea "SCTASK0843149"
click at [602, 316] on textarea "SCTASK0843149 -" at bounding box center [650, 340] width 383 height 86
paste textarea "Plan User Transfer - with Device 5874389783 iPhone 14 IMEI 350967686049699 s/n …"
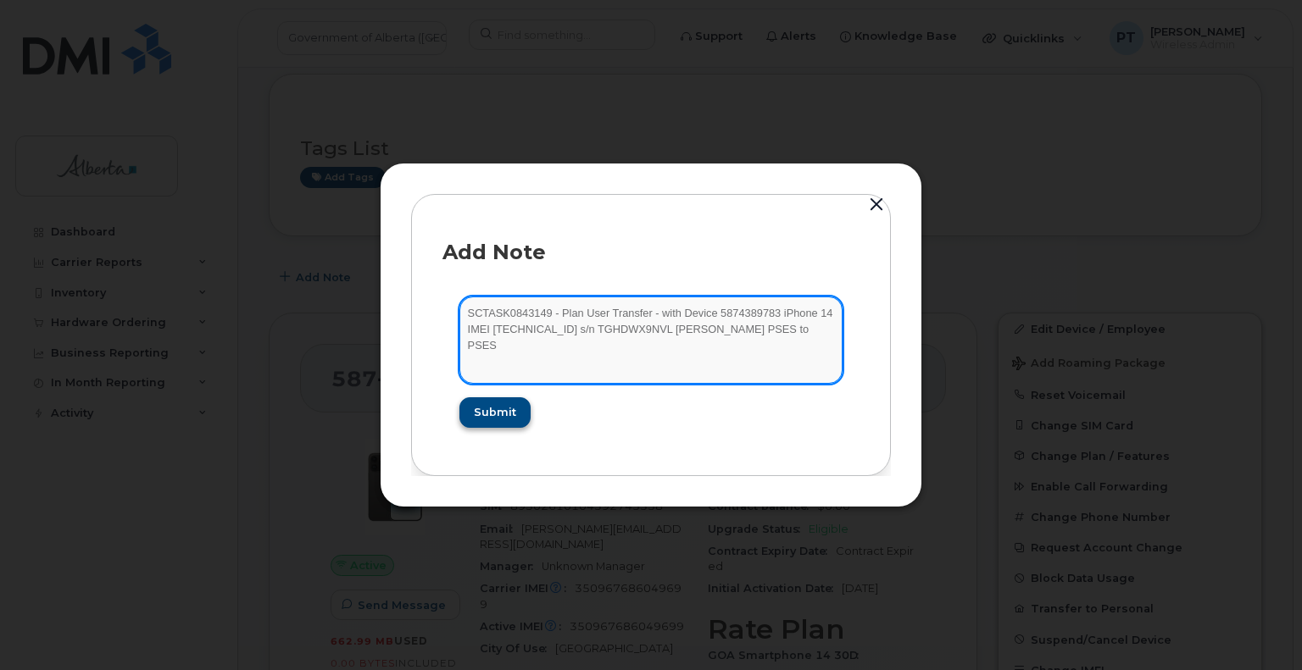
type textarea "SCTASK0843149 - Plan User Transfer - with Device 5874389783 iPhone 14 IMEI 3509…"
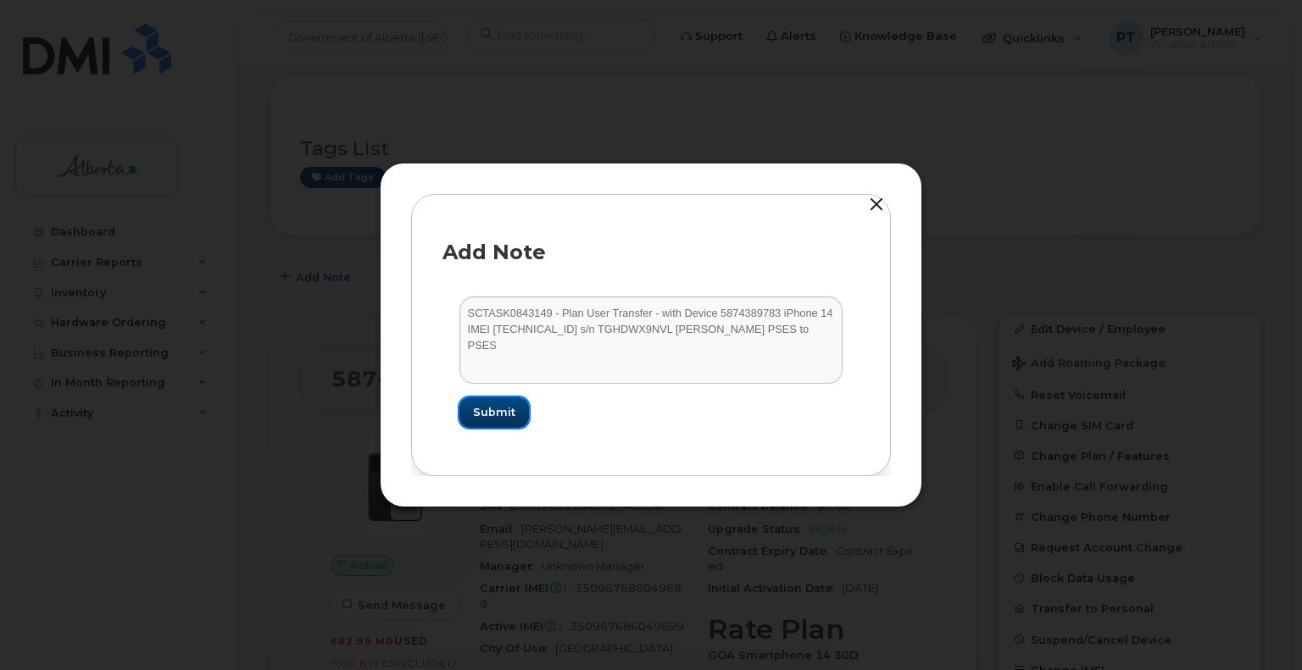
click at [507, 415] on span "Submit" at bounding box center [494, 412] width 42 height 16
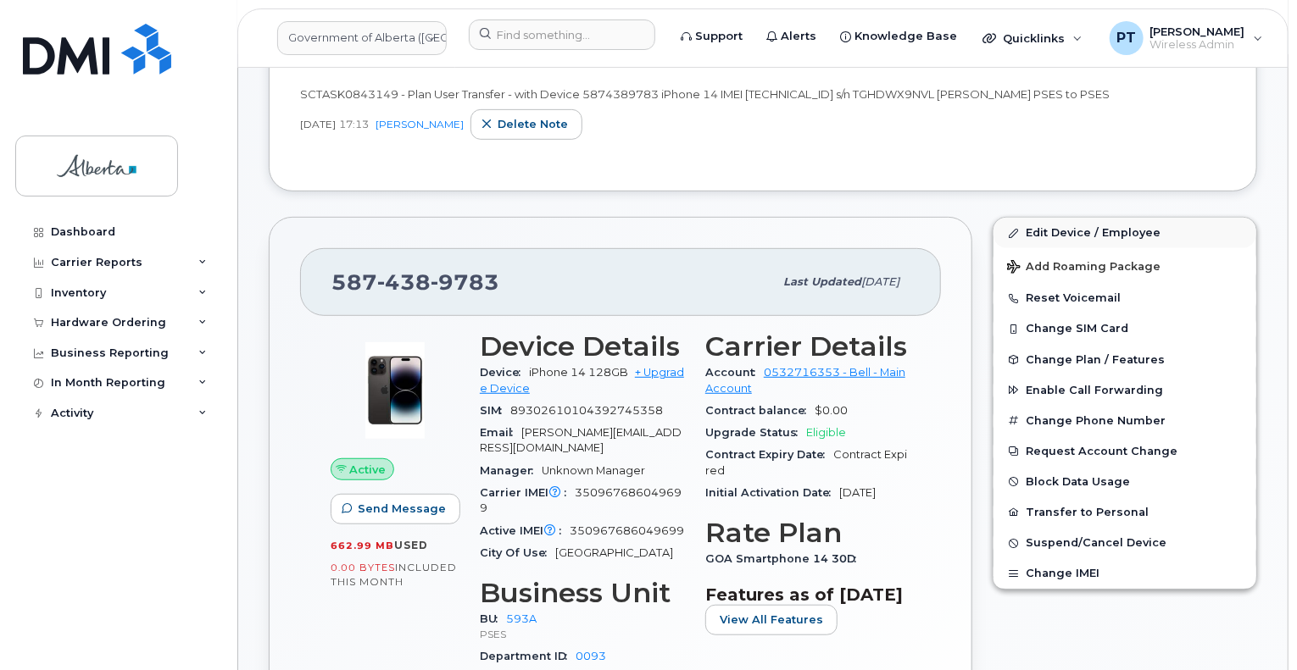
scroll to position [339, 0]
drag, startPoint x: 1083, startPoint y: 226, endPoint x: 921, endPoint y: 530, distance: 343.9
click at [1083, 226] on link "Edit Device / Employee" at bounding box center [1124, 233] width 263 height 31
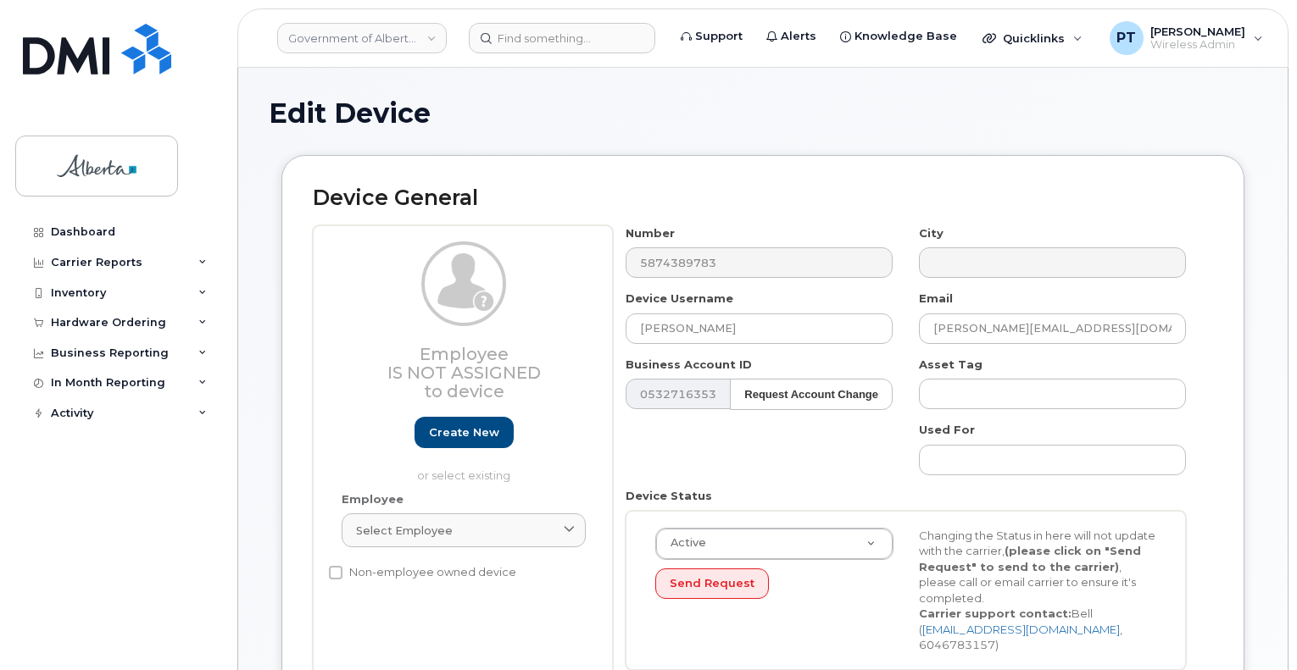
select select "4797682"
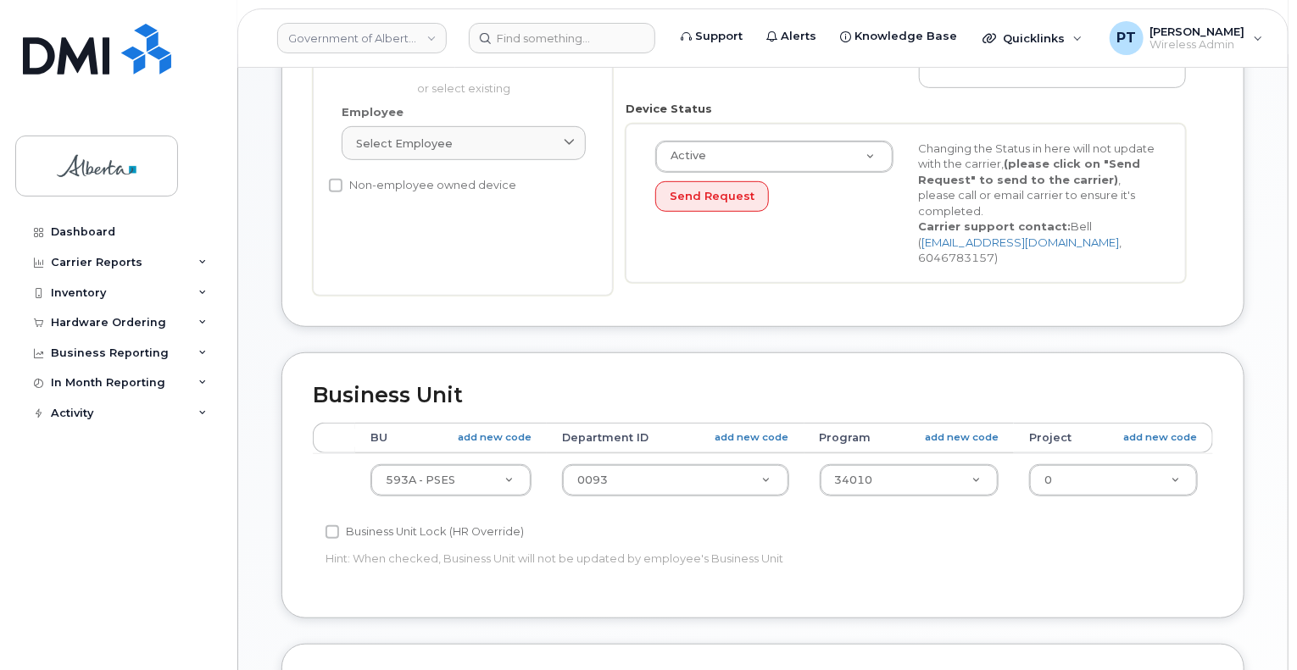
scroll to position [424, 0]
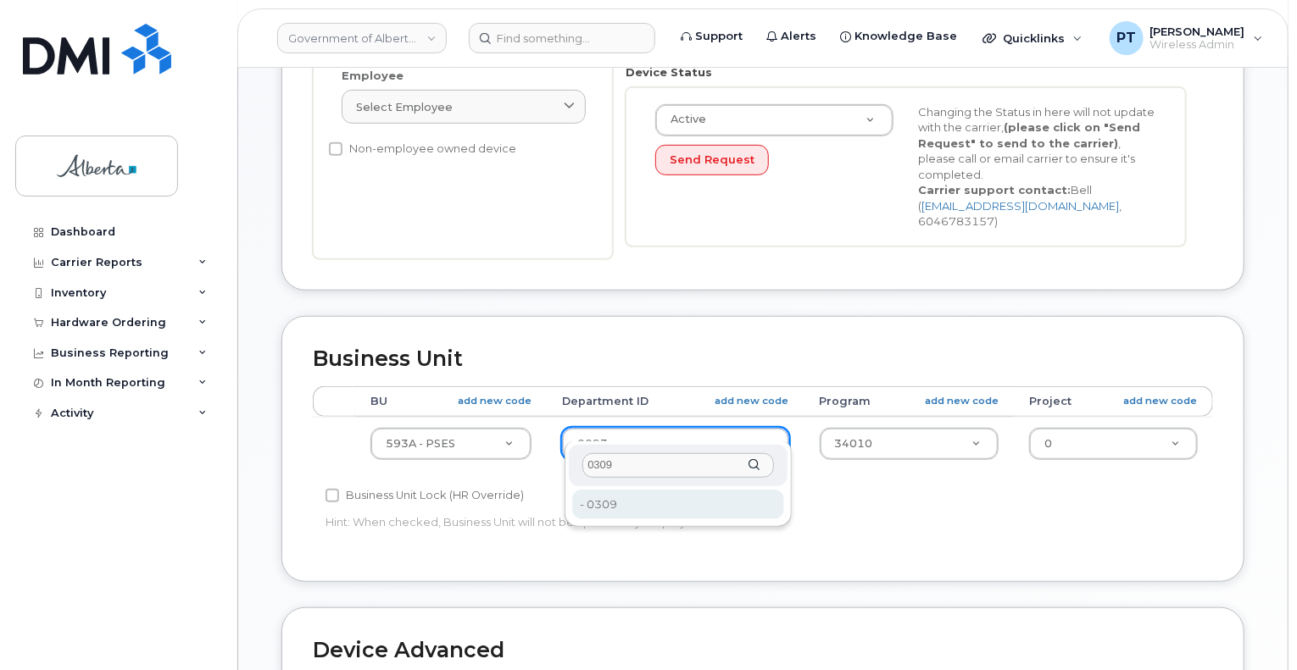
type input "0309"
type input "4752166"
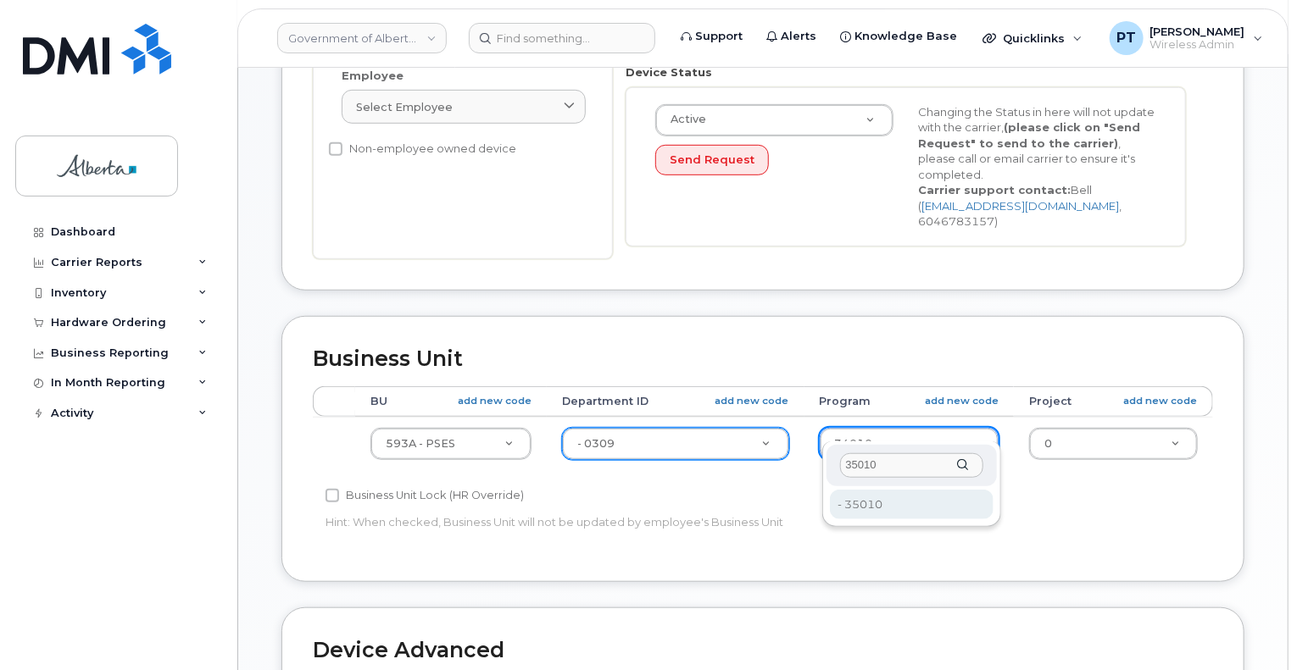
type input "35010"
type input "4753288"
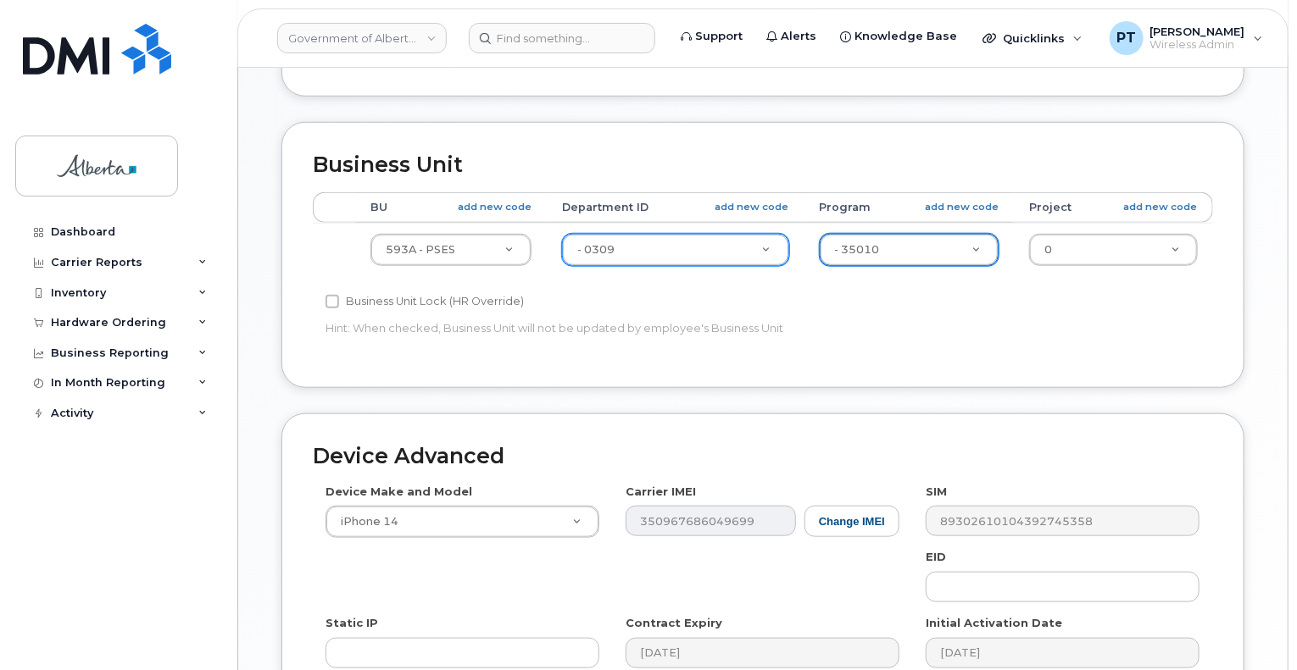
scroll to position [763, 0]
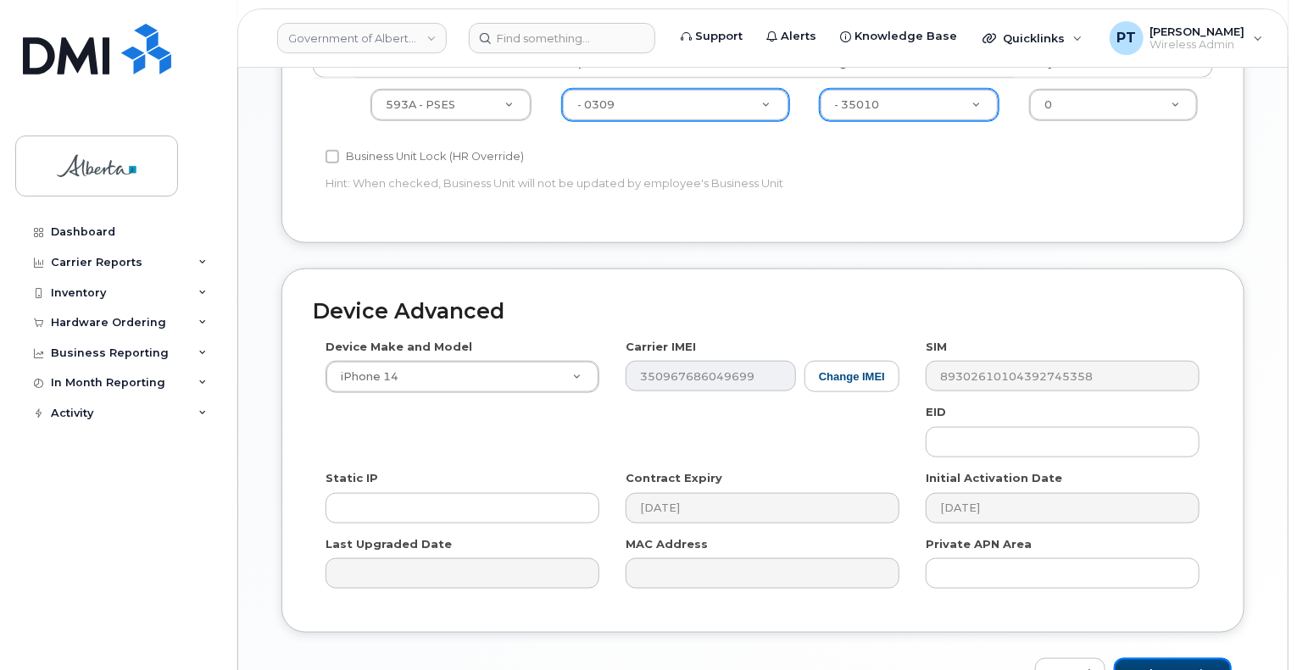
drag, startPoint x: 1170, startPoint y: 653, endPoint x: 1266, endPoint y: 647, distance: 96.7
click at [1169, 658] on input "Update Device" at bounding box center [1173, 673] width 118 height 31
type input "Saving..."
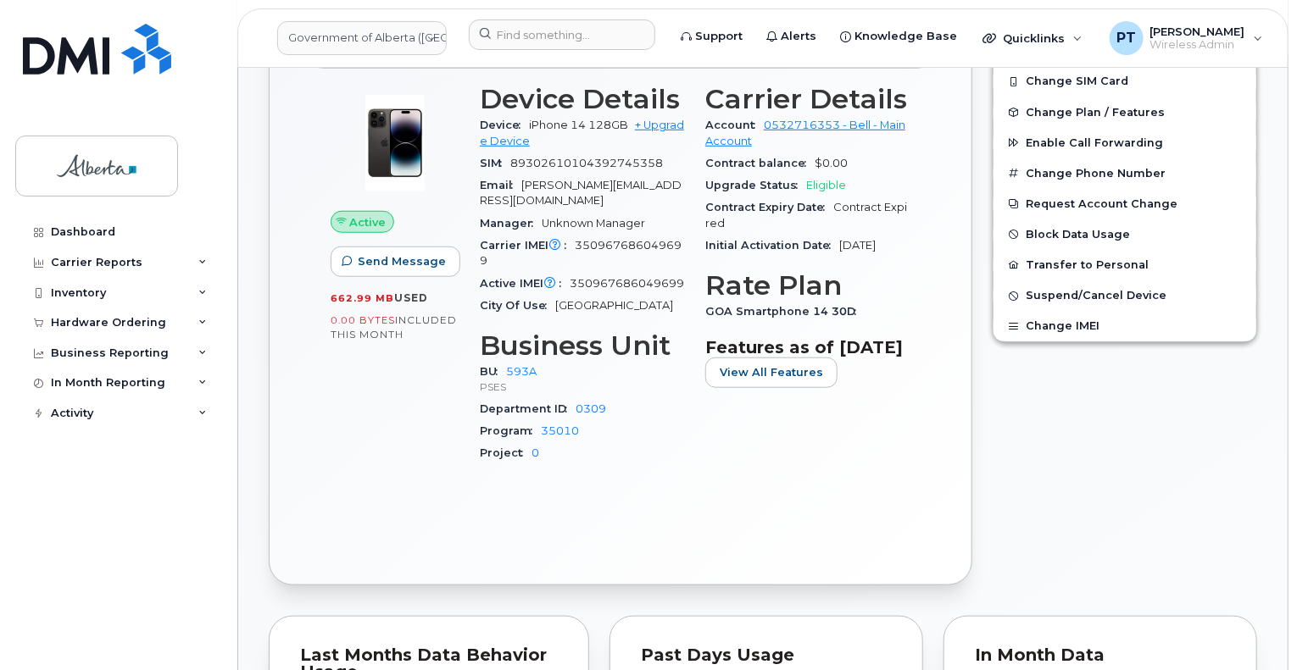
scroll to position [593, 0]
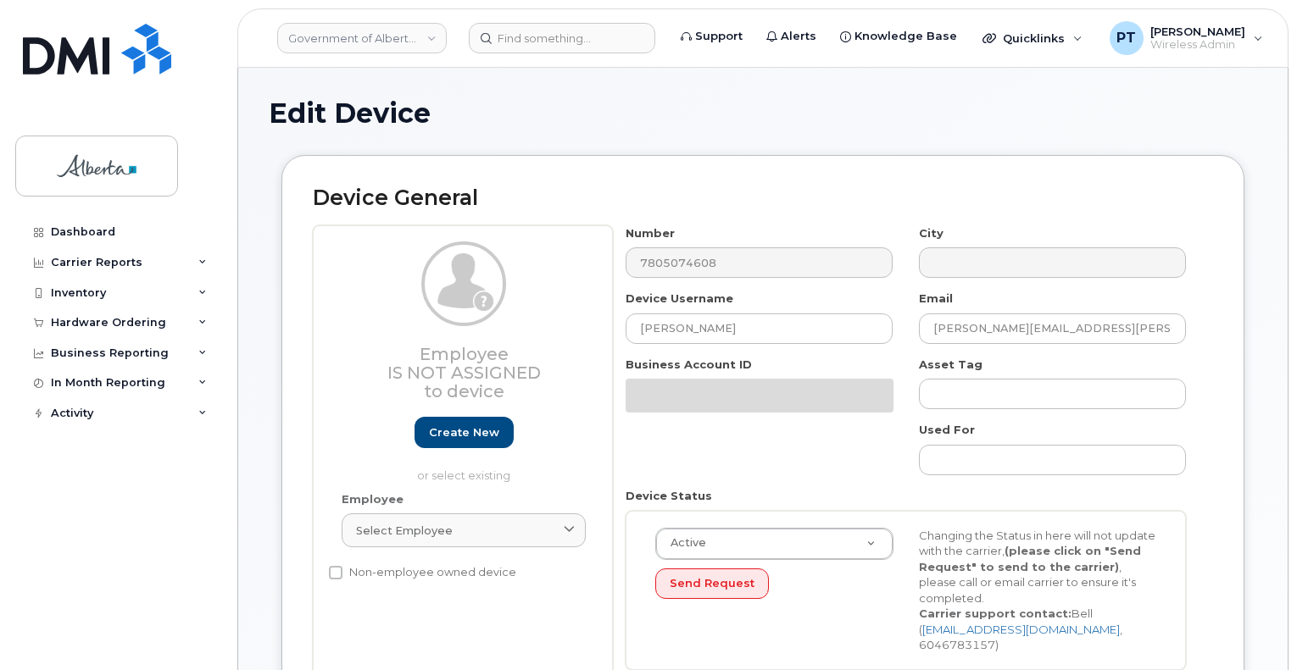
select select "4749731"
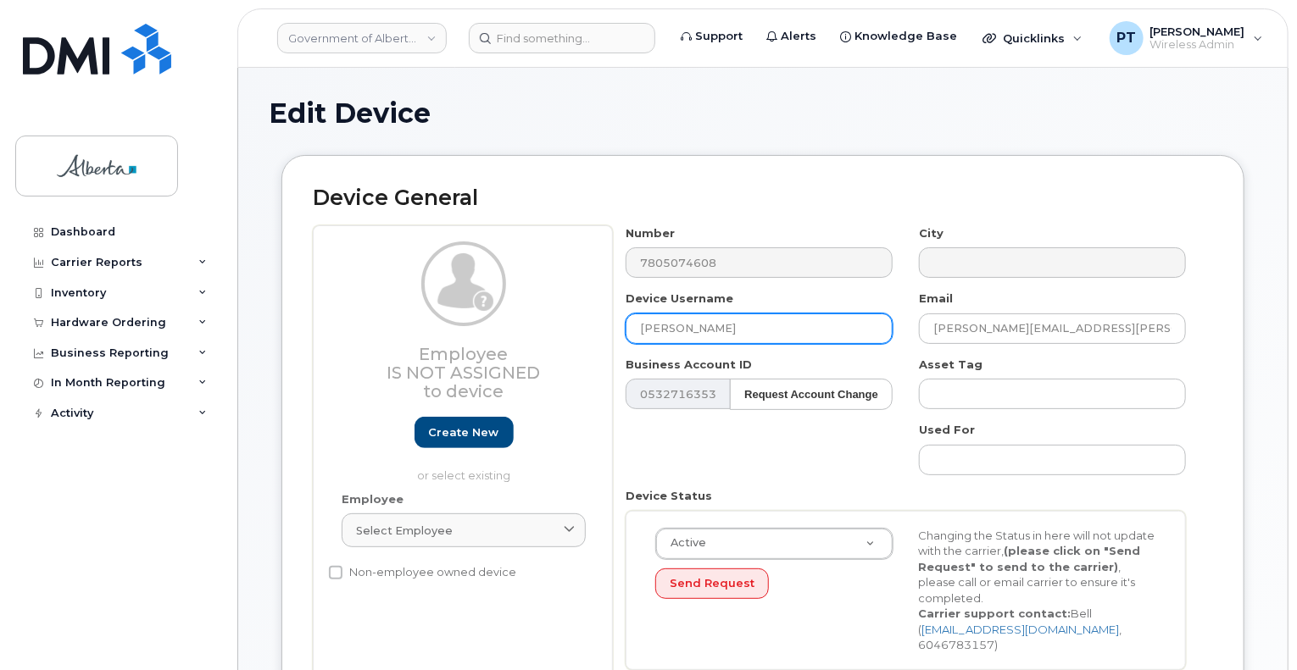
drag, startPoint x: 742, startPoint y: 323, endPoint x: 580, endPoint y: 326, distance: 162.7
click at [580, 326] on div "Employee Is not assigned to device Create new or select existing Employee Selec…" at bounding box center [763, 454] width 900 height 458
paste input "[PERSON_NAME]"
type input "[PERSON_NAME]"
drag, startPoint x: 1083, startPoint y: 335, endPoint x: 865, endPoint y: 332, distance: 217.8
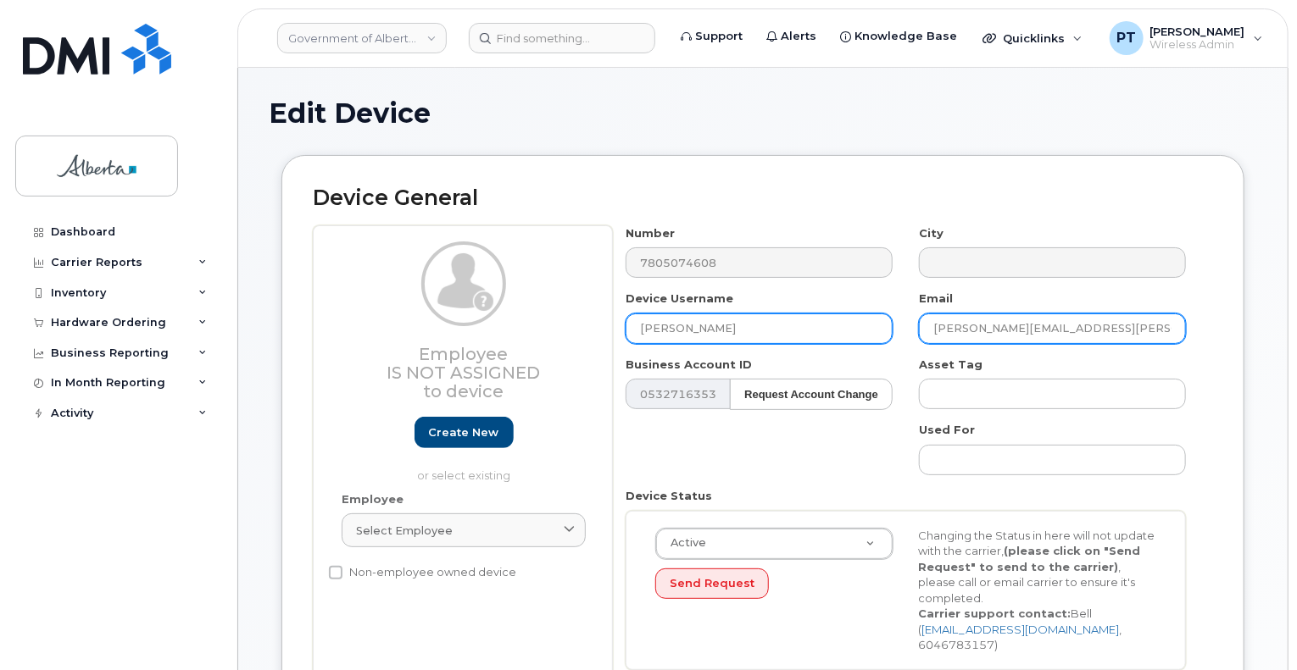
click at [865, 332] on div "Number 7805074608 City Device Username [PERSON_NAME] Email [PERSON_NAME][EMAIL_…" at bounding box center [906, 454] width 586 height 458
click at [1017, 326] on input "[PERSON_NAME][EMAIL_ADDRESS][PERSON_NAME][DOMAIN_NAME]" at bounding box center [1052, 329] width 267 height 31
drag, startPoint x: 1099, startPoint y: 324, endPoint x: 939, endPoint y: 330, distance: 160.3
click at [939, 330] on input "[PERSON_NAME][EMAIL_ADDRESS][PERSON_NAME][DOMAIN_NAME]" at bounding box center [1052, 329] width 267 height 31
drag, startPoint x: 1098, startPoint y: 335, endPoint x: 1085, endPoint y: 325, distance: 16.9
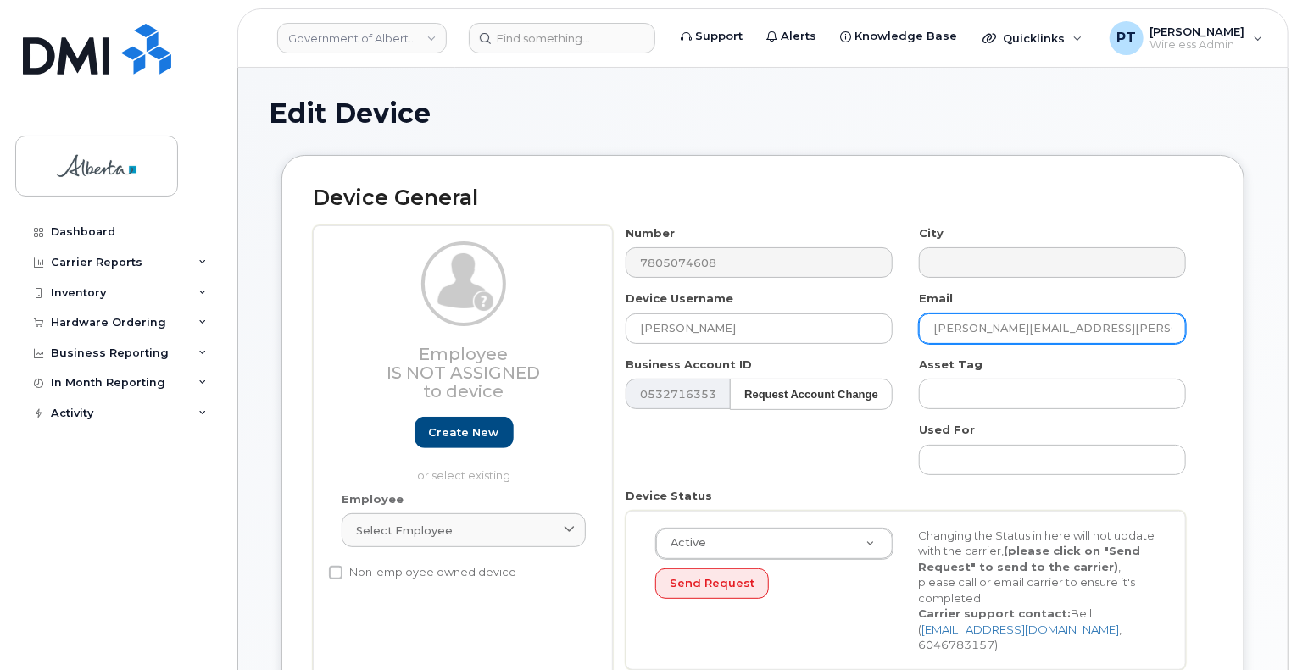
click at [1098, 335] on input "Dustin.Burgar@gov.ab.ca" at bounding box center [1052, 329] width 267 height 31
click at [1085, 325] on input "Dustin.Burgar@gov.ab.ca" at bounding box center [1052, 329] width 267 height 31
drag, startPoint x: 1083, startPoint y: 325, endPoint x: 936, endPoint y: 328, distance: 146.7
click at [936, 328] on input "Dustin.Burgar@gov.ab.ca" at bounding box center [1052, 329] width 267 height 31
paste input "Amy.Bain"
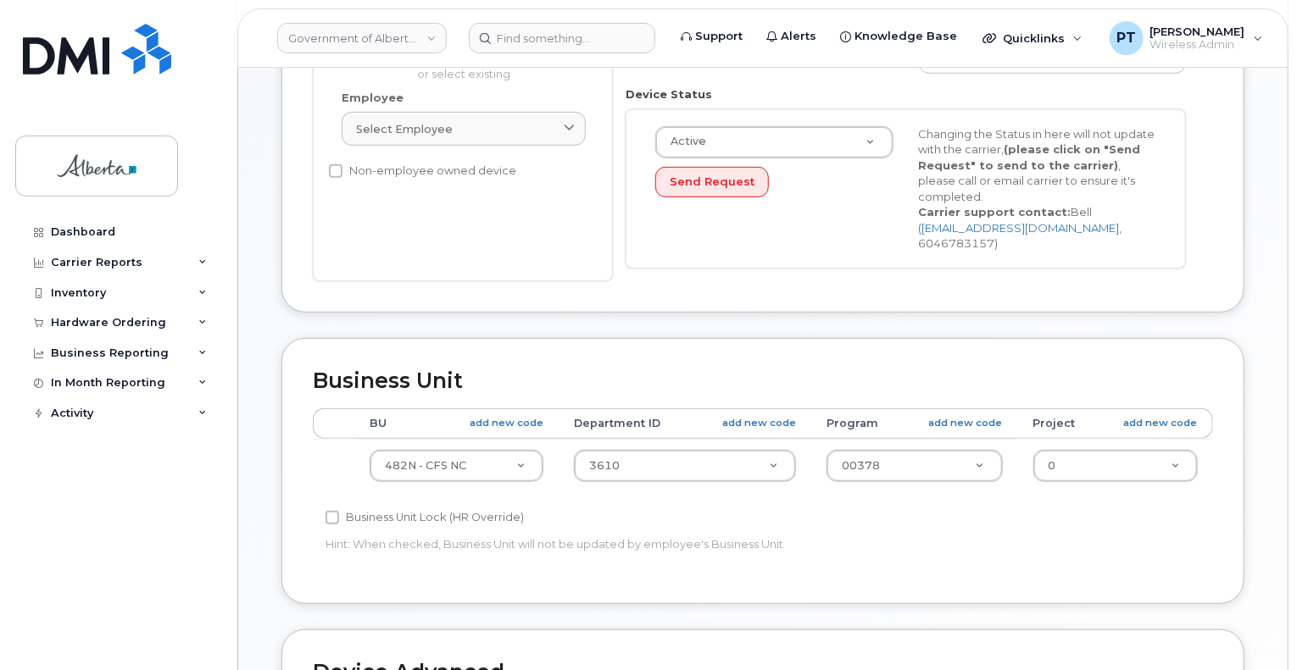
scroll to position [424, 0]
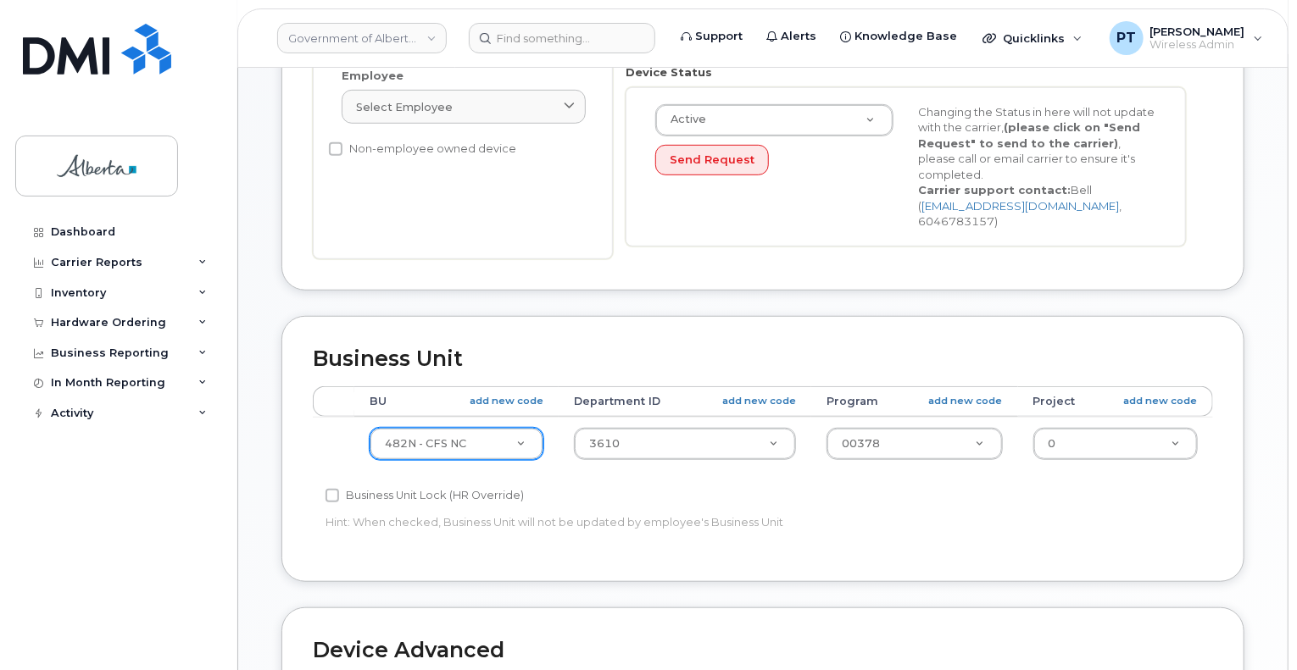
type input "Amy.Bain@gov.ab.ca"
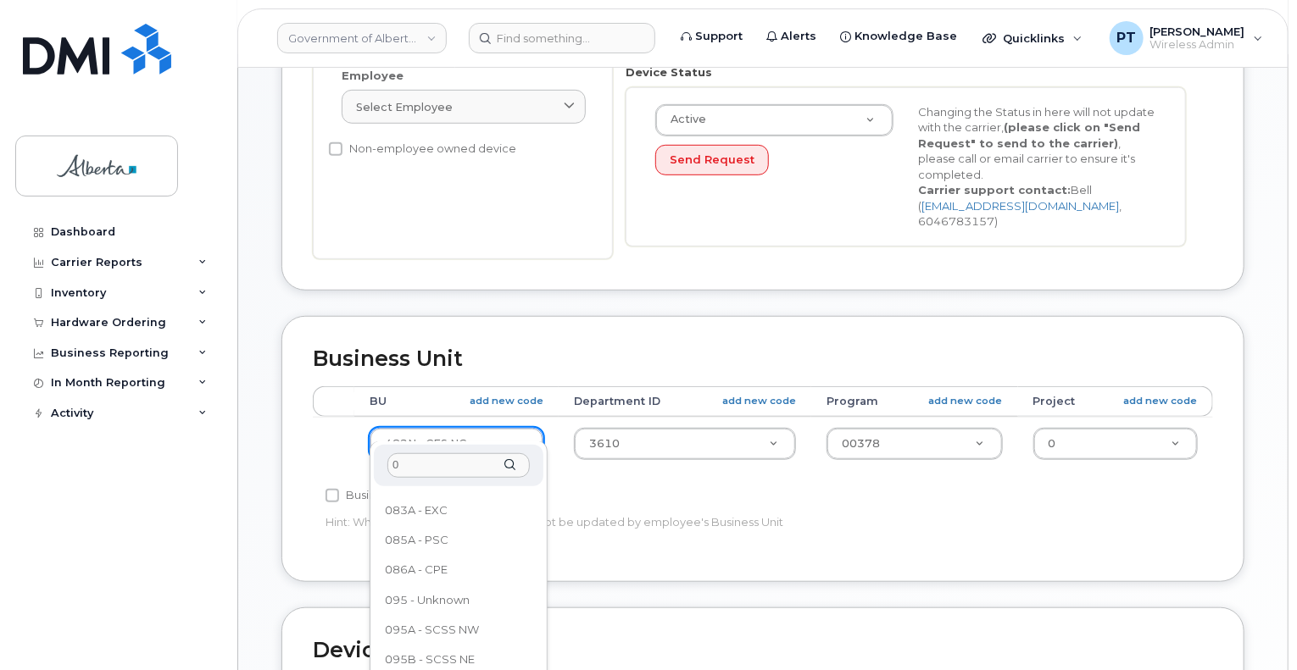
scroll to position [0, 0]
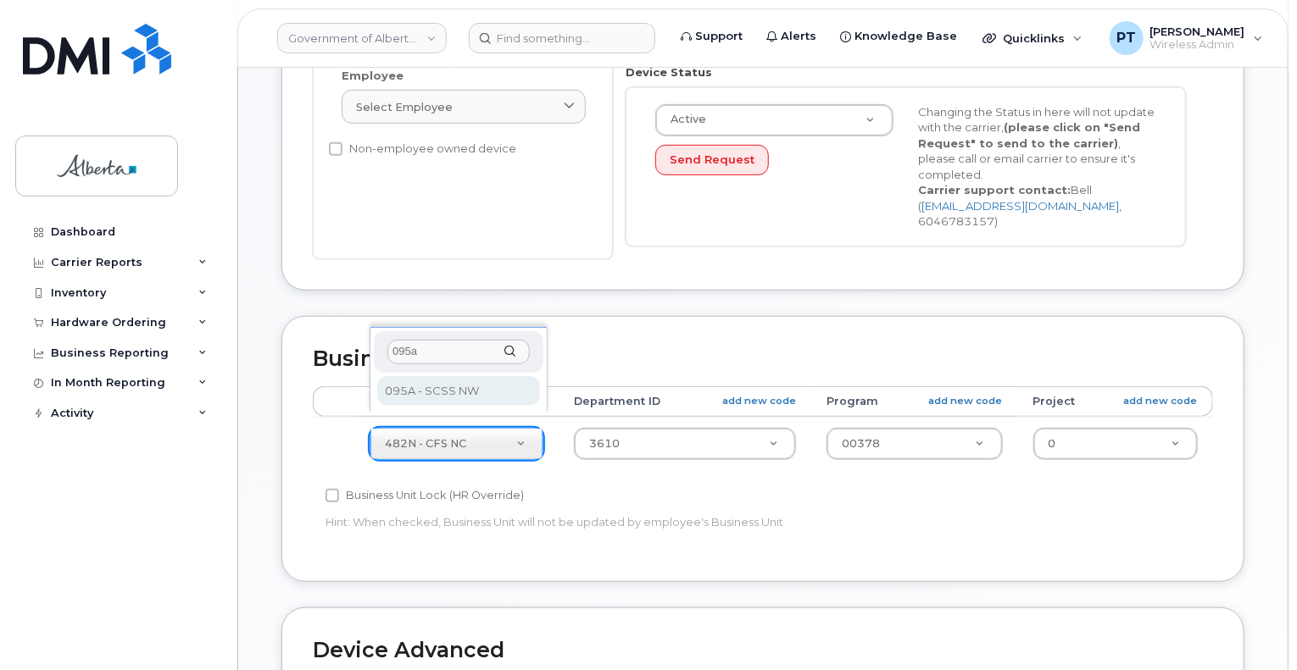
type input "095a"
select select "4749743"
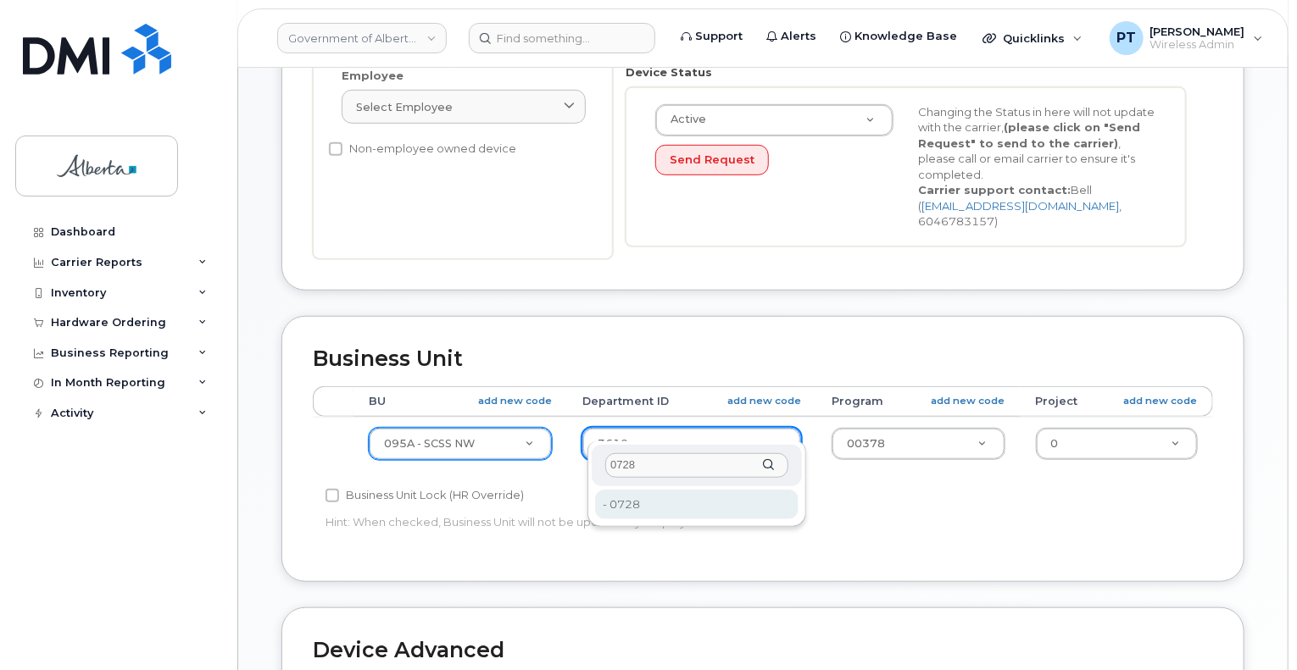
type input "0728"
type input "4752379"
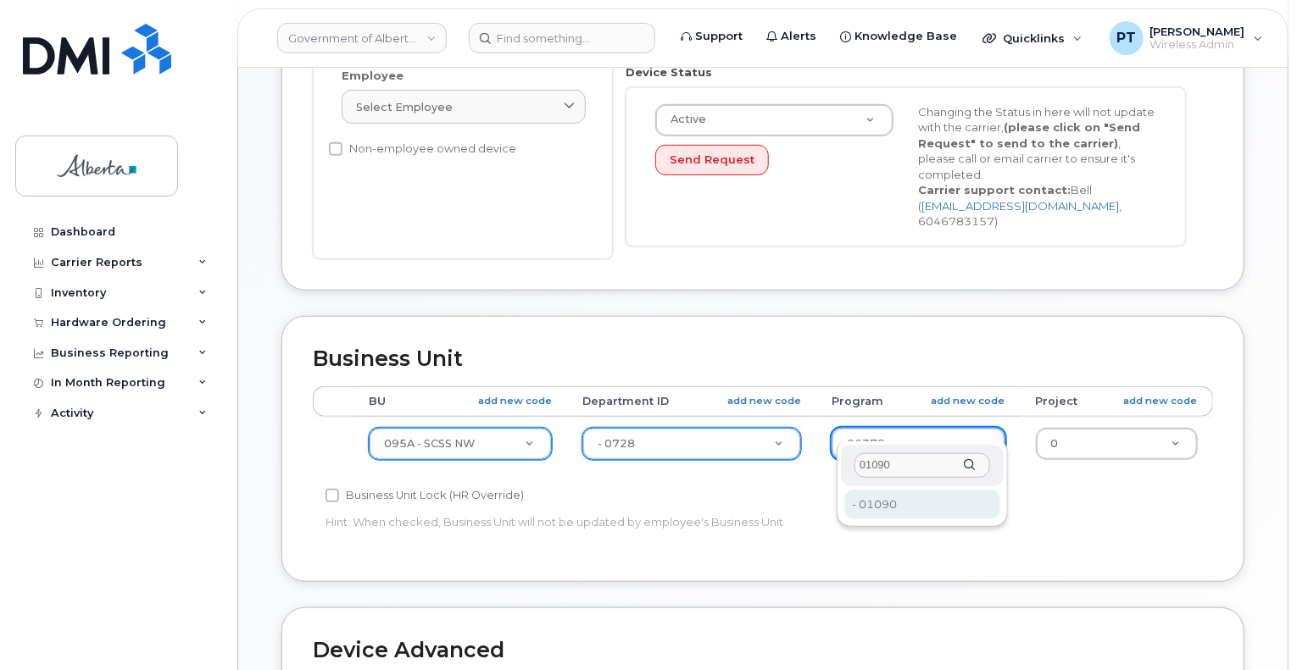
type input "01090"
type input "4206367"
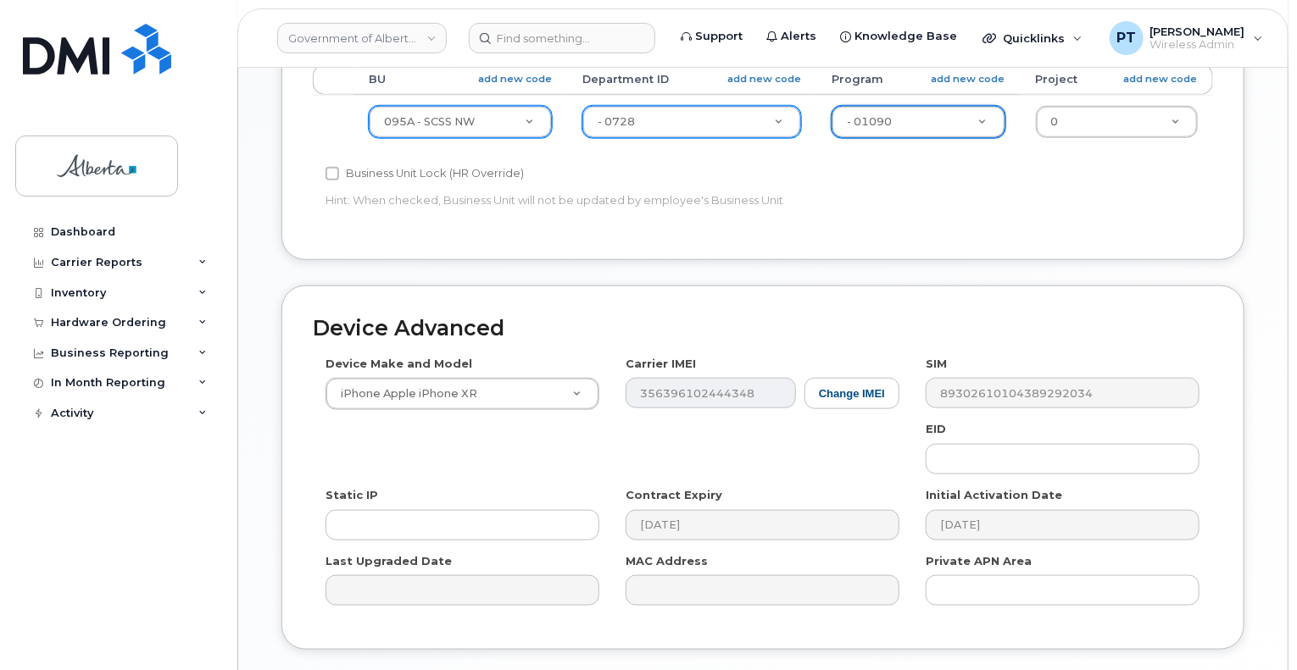
scroll to position [763, 0]
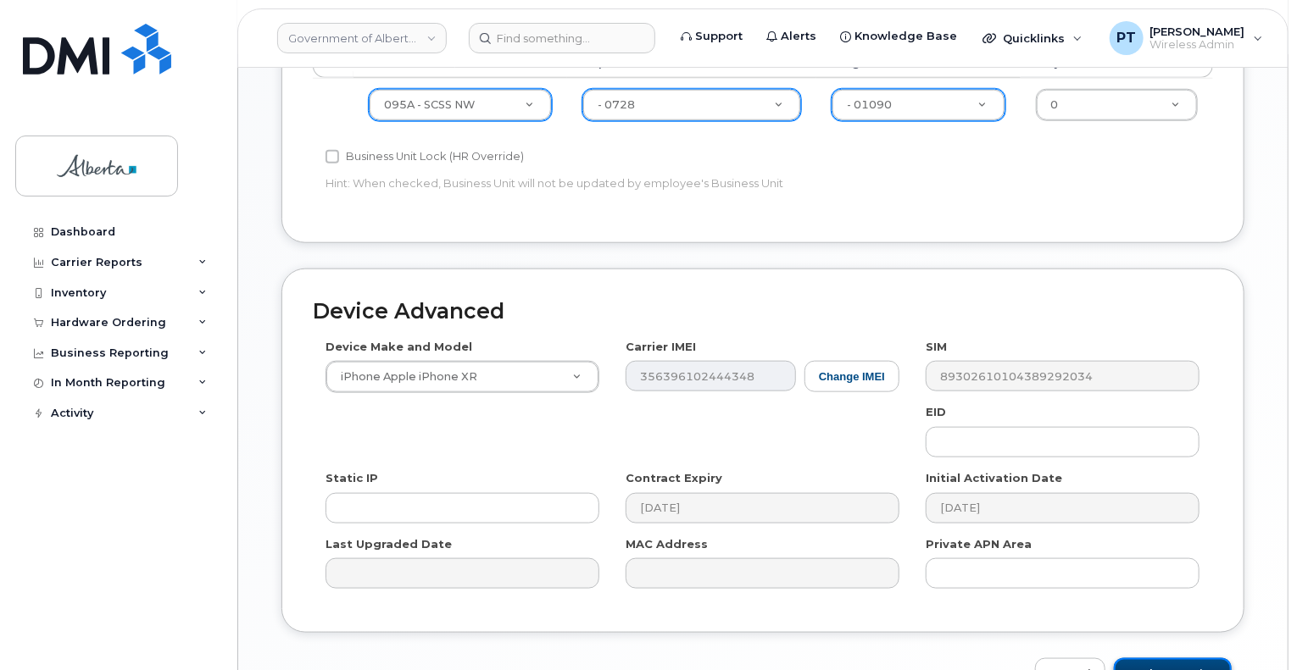
click at [1176, 659] on input "Update Device" at bounding box center [1173, 673] width 118 height 31
type input "Saving..."
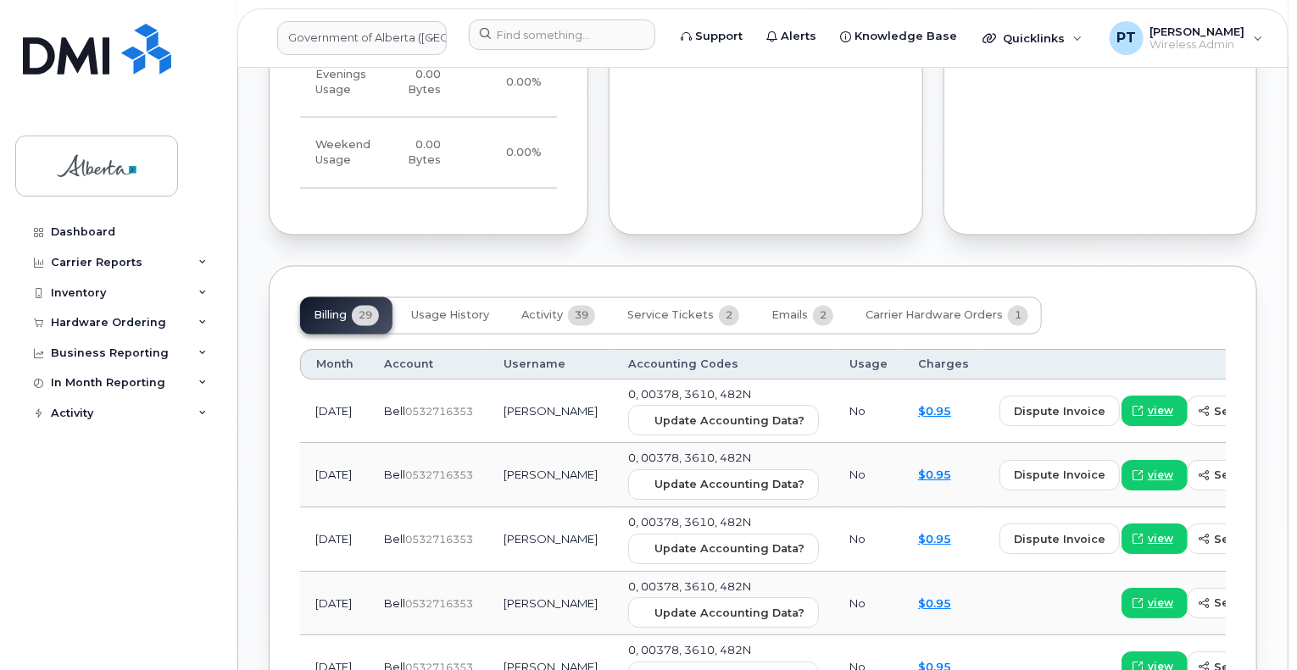
scroll to position [1441, 0]
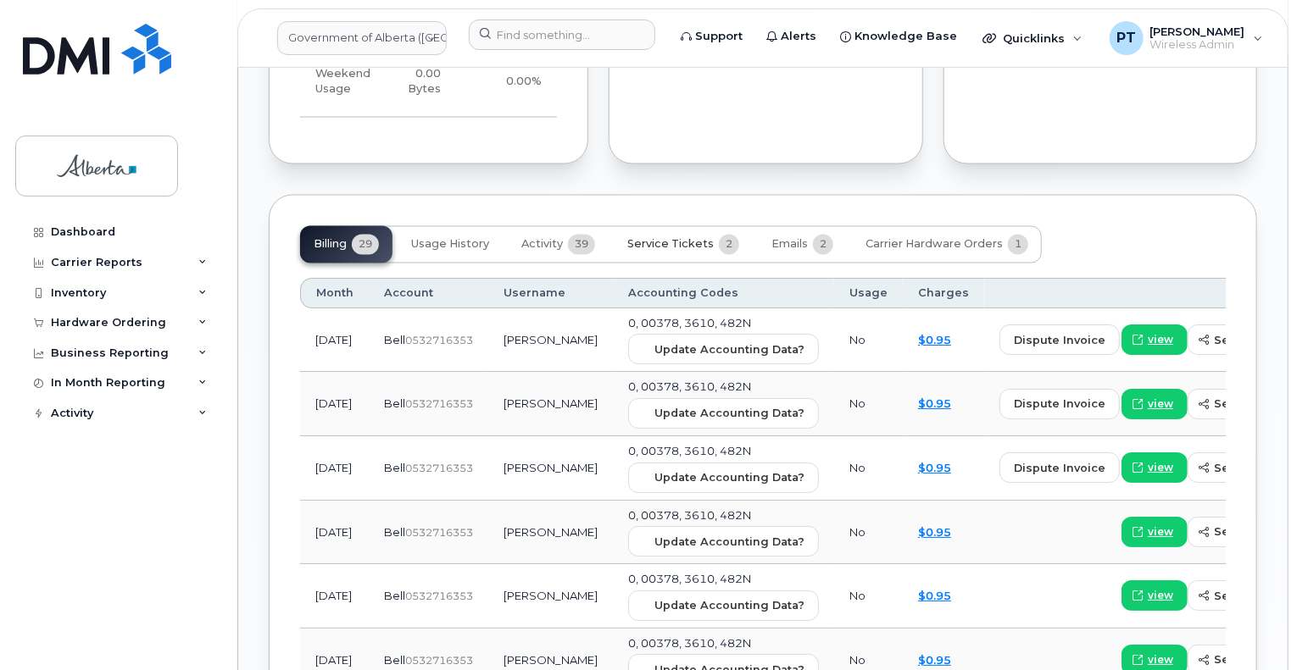
click at [681, 238] on span "Service Tickets" at bounding box center [670, 245] width 86 height 14
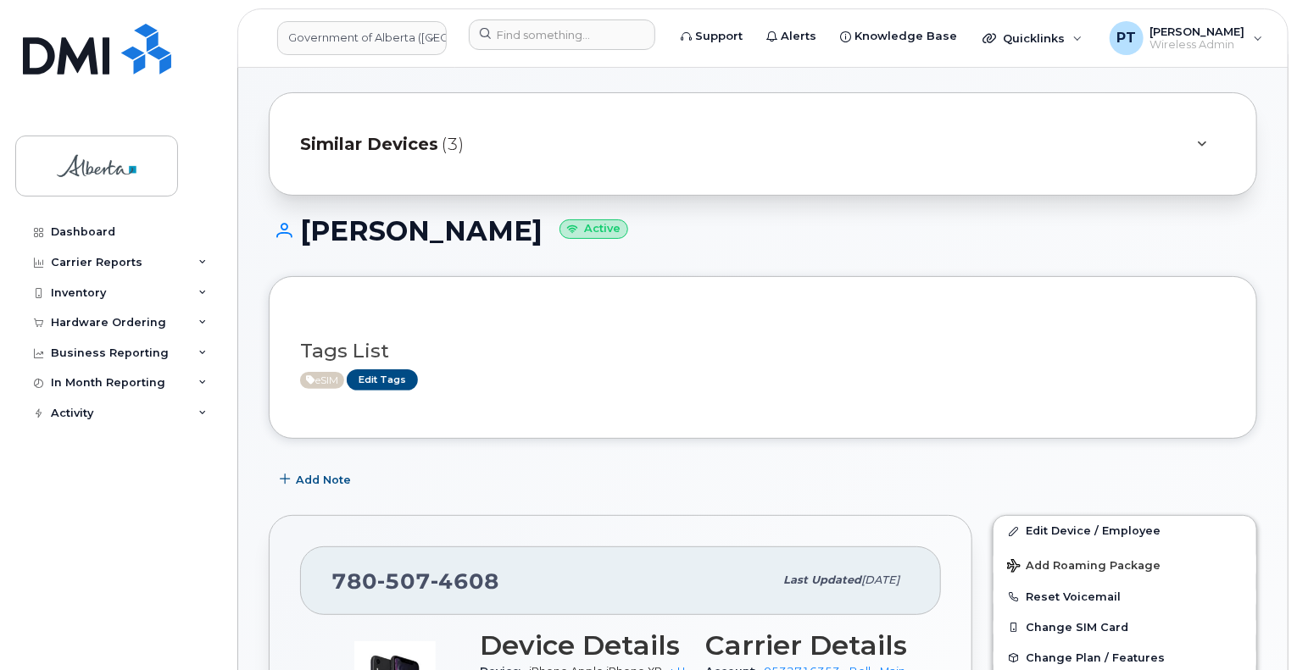
scroll to position [0, 0]
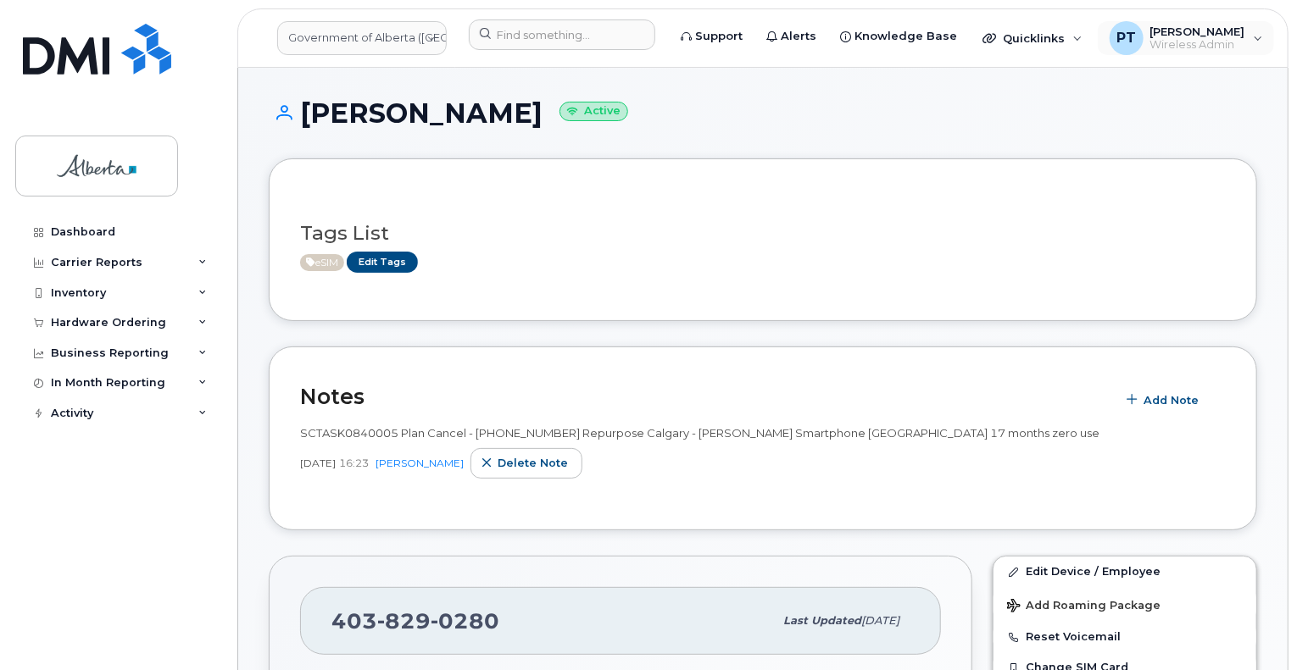
drag, startPoint x: 1181, startPoint y: 45, endPoint x: 1161, endPoint y: 142, distance: 98.6
click at [1181, 45] on span "Wireless Admin" at bounding box center [1197, 45] width 95 height 14
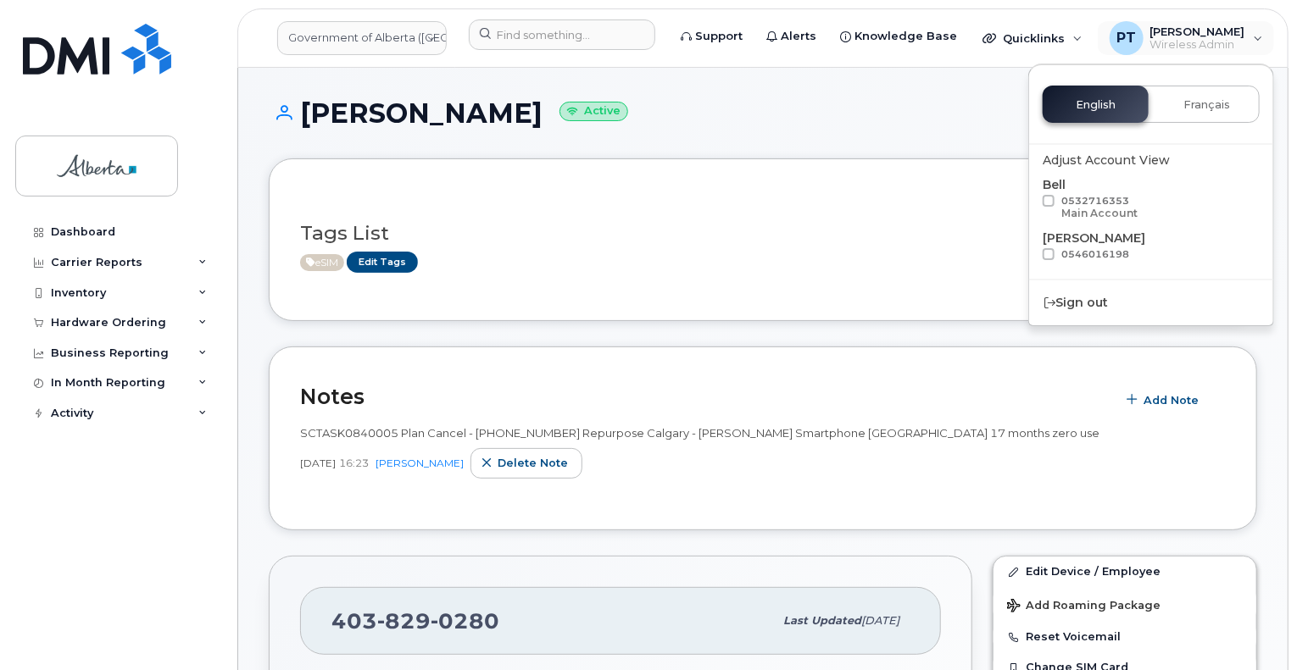
drag, startPoint x: 1055, startPoint y: 301, endPoint x: 1054, endPoint y: 276, distance: 24.6
click at [1056, 297] on div "Sign out" at bounding box center [1151, 302] width 244 height 31
